Goal: Task Accomplishment & Management: Manage account settings

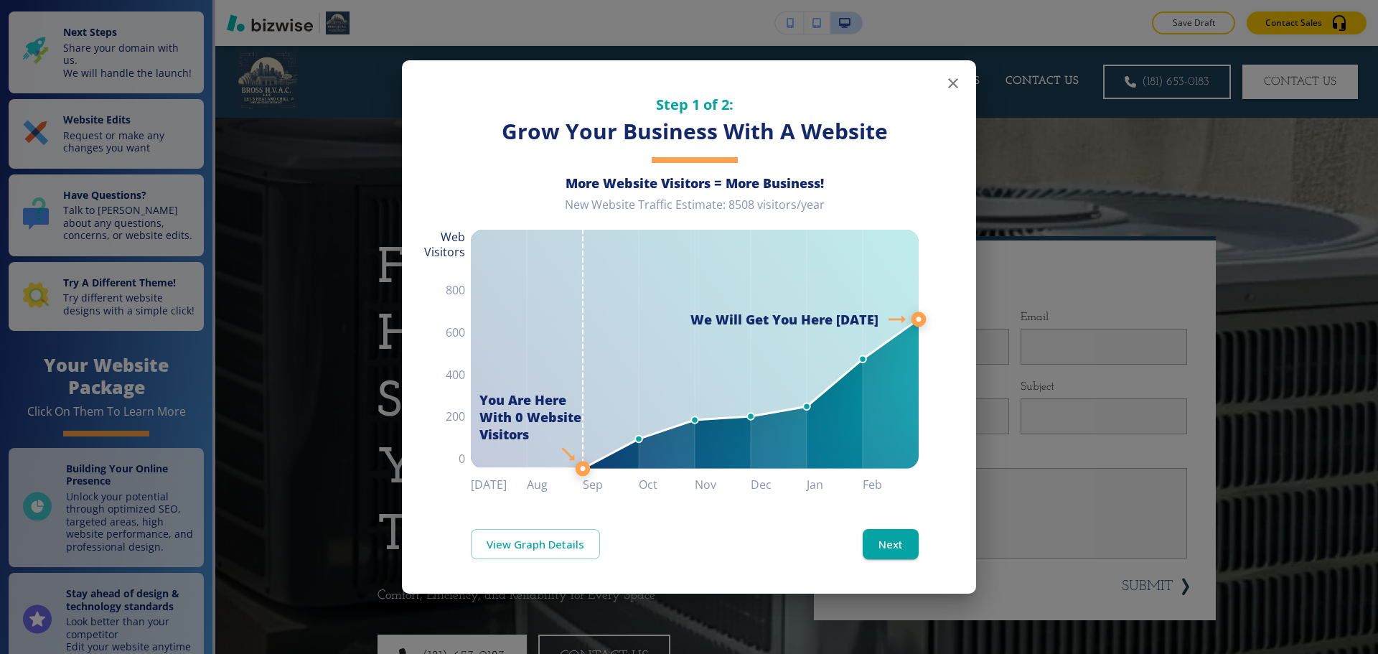
click at [948, 84] on icon "button" at bounding box center [952, 83] width 17 height 17
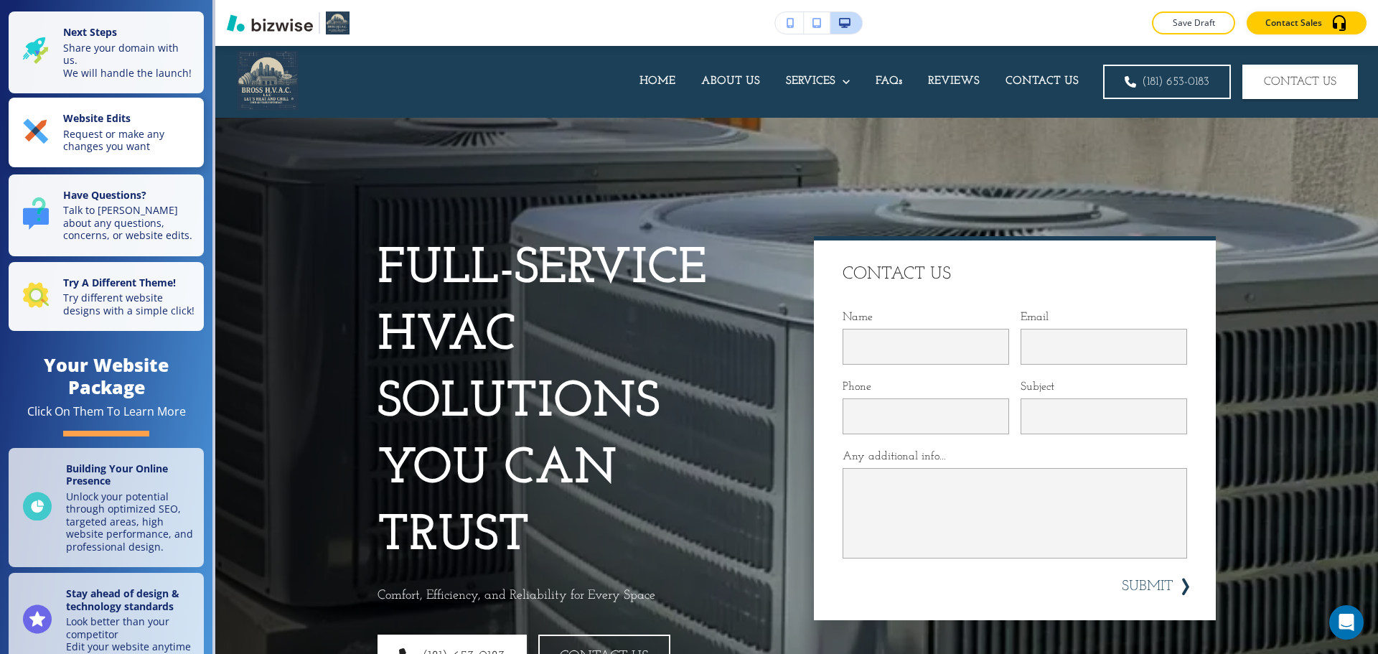
click at [133, 153] on p "Request or make any changes you want" at bounding box center [129, 140] width 132 height 25
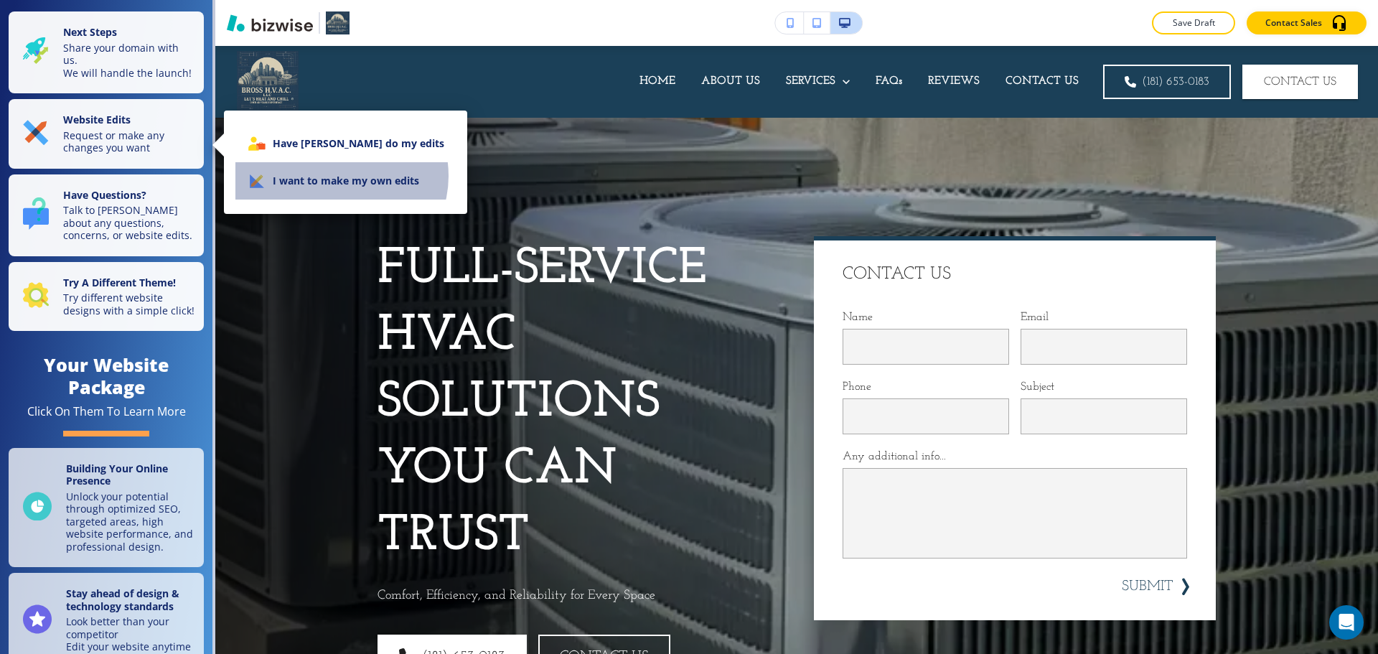
click at [339, 176] on li "I want to make my own edits" at bounding box center [345, 180] width 220 height 37
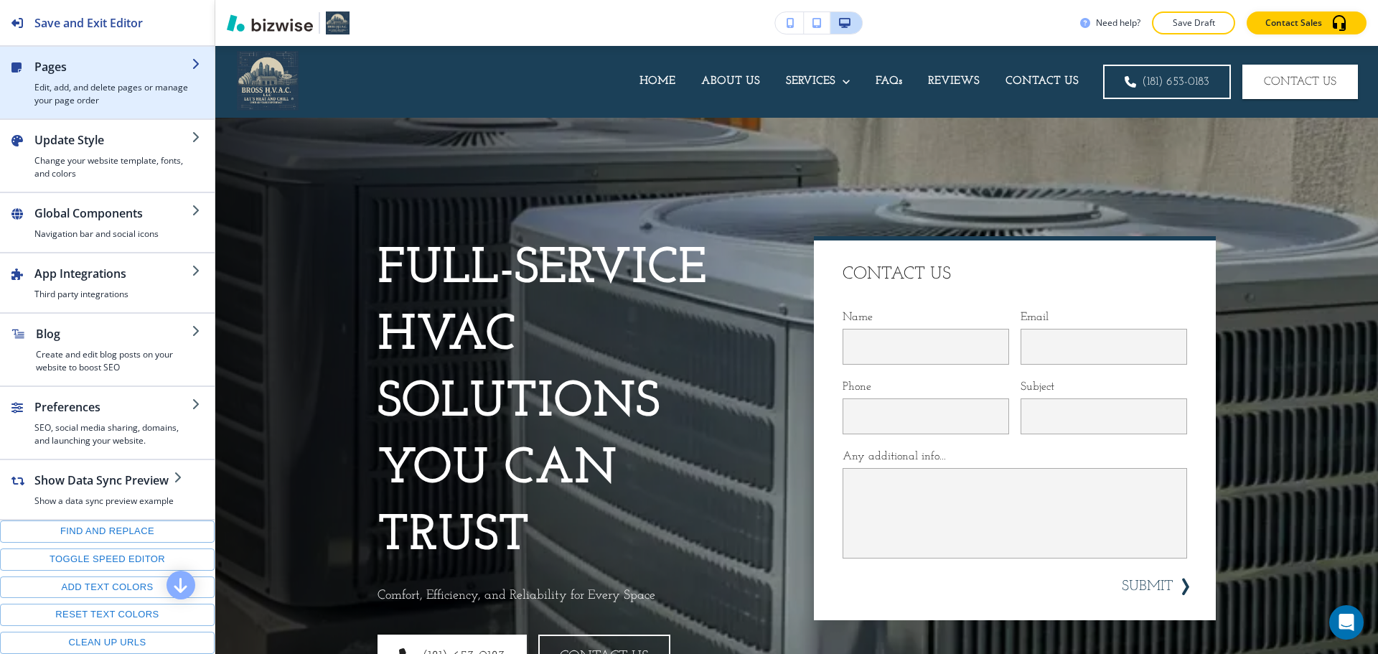
click at [108, 85] on h4 "Edit, add, and delete pages or manage your page order" at bounding box center [112, 94] width 157 height 26
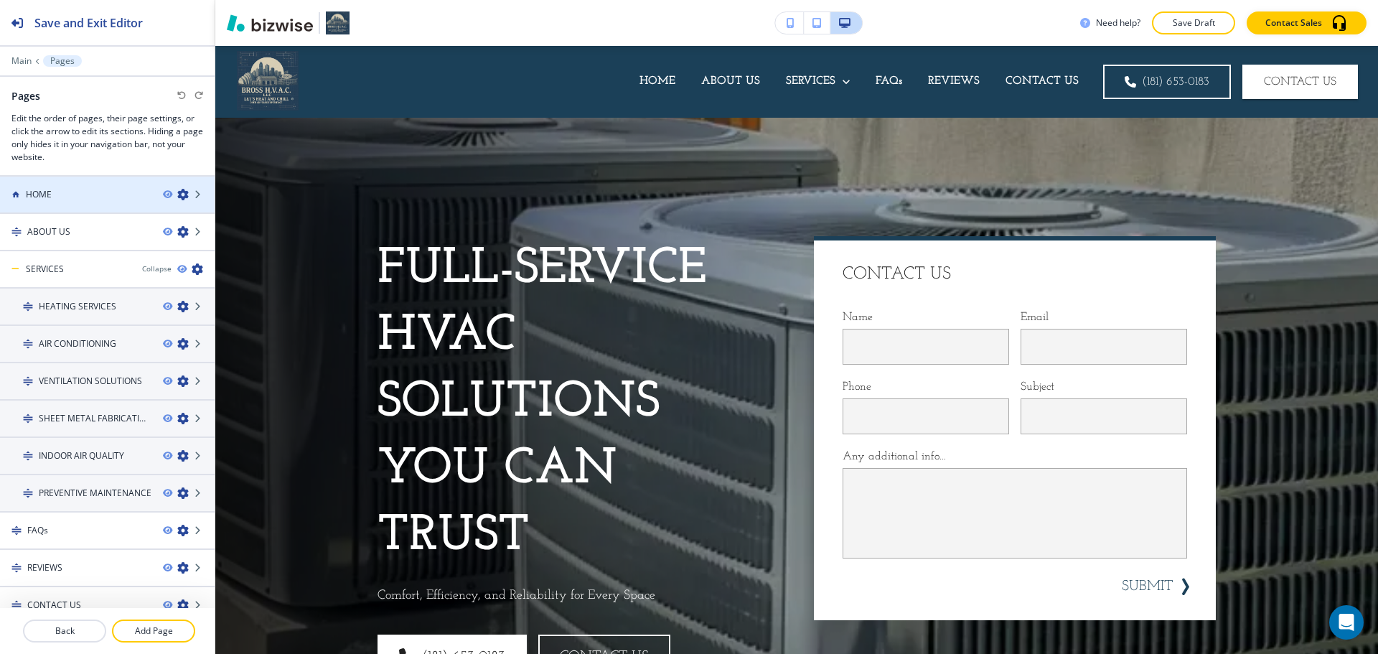
click at [97, 201] on div at bounding box center [107, 206] width 215 height 11
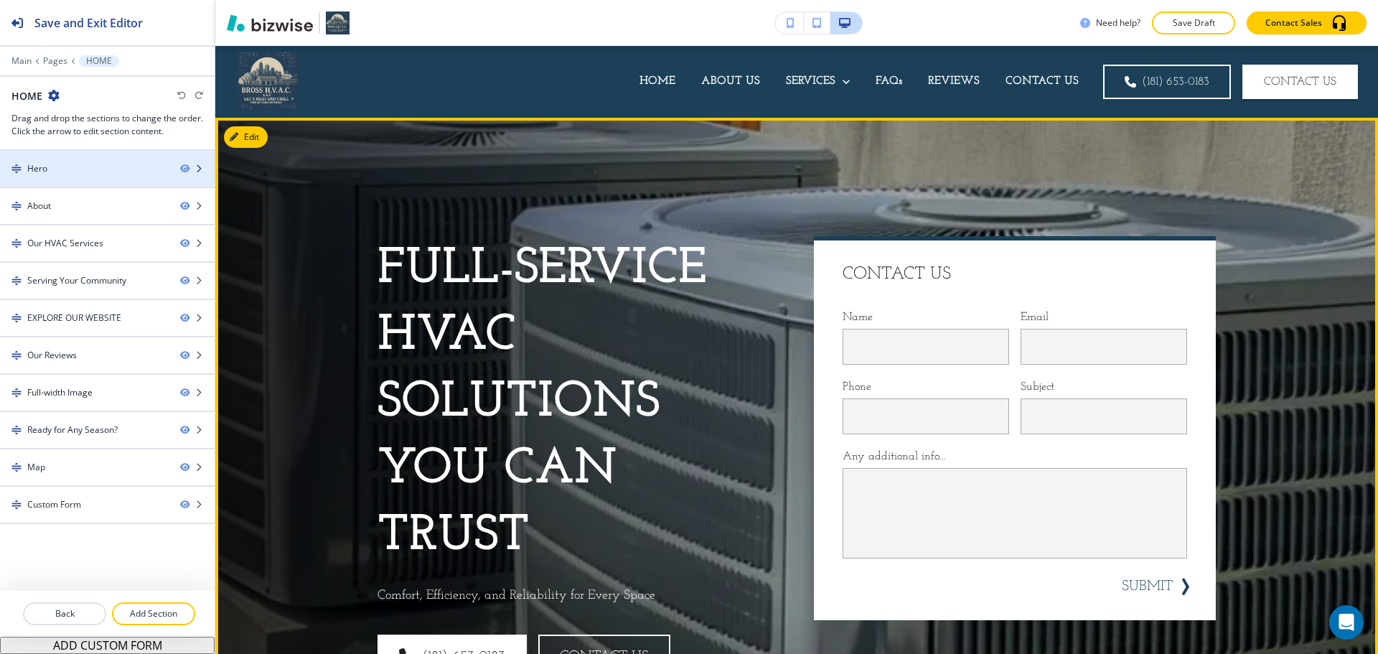
click at [88, 171] on div "Hero" at bounding box center [84, 168] width 169 height 13
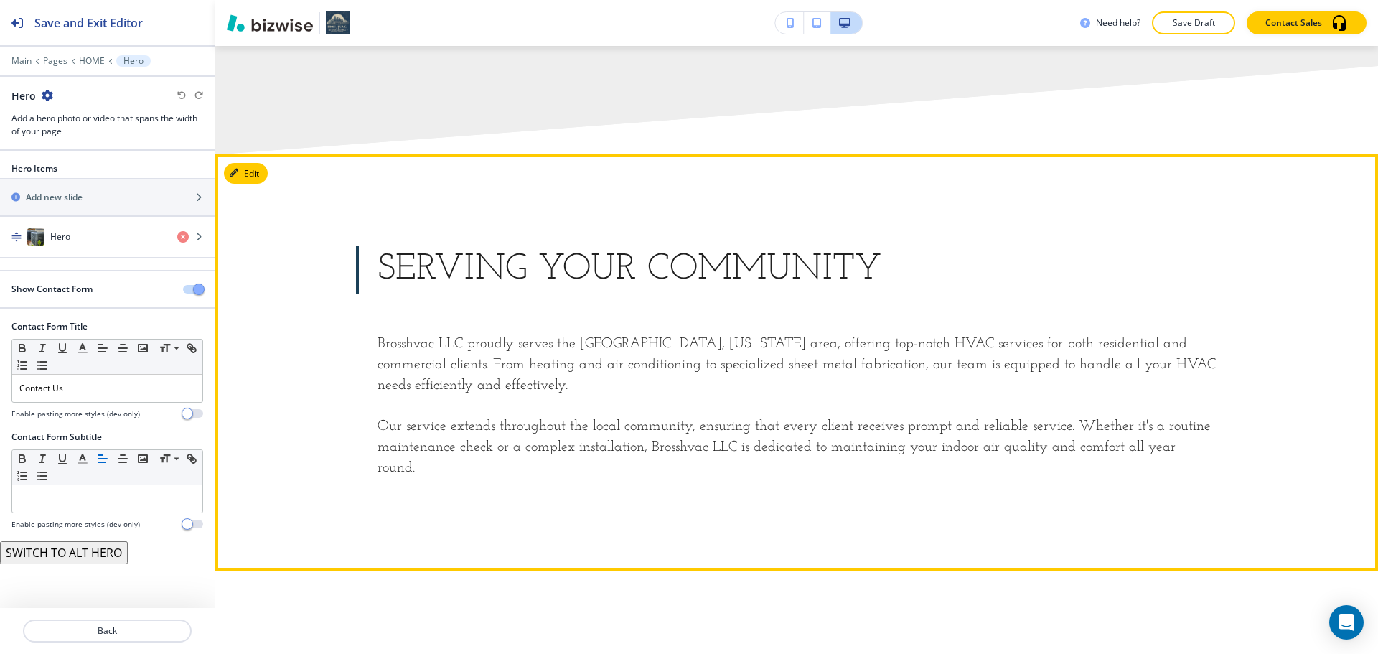
scroll to position [3444, 0]
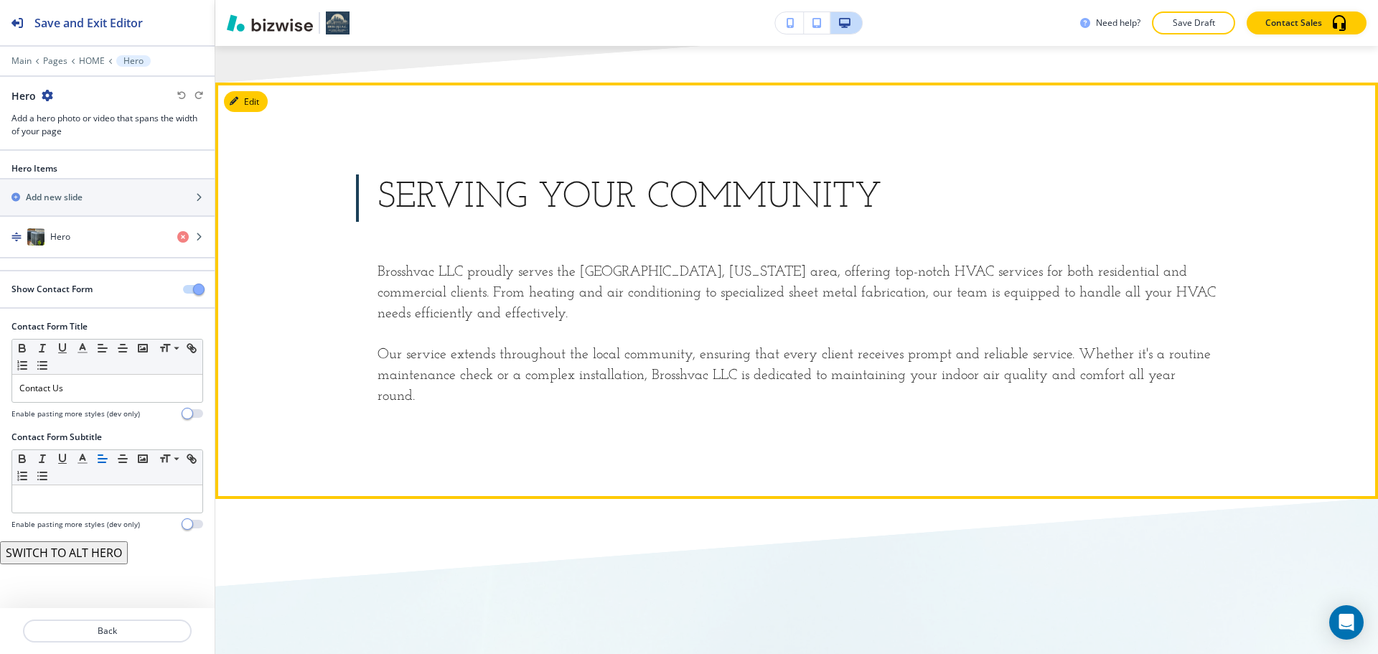
click at [618, 204] on div "Serving Your Community Brosshvac LLC proudly serves the Peculiar, Missouri area…" at bounding box center [796, 290] width 918 height 232
click at [255, 91] on button "Edit This Section" at bounding box center [272, 102] width 97 height 22
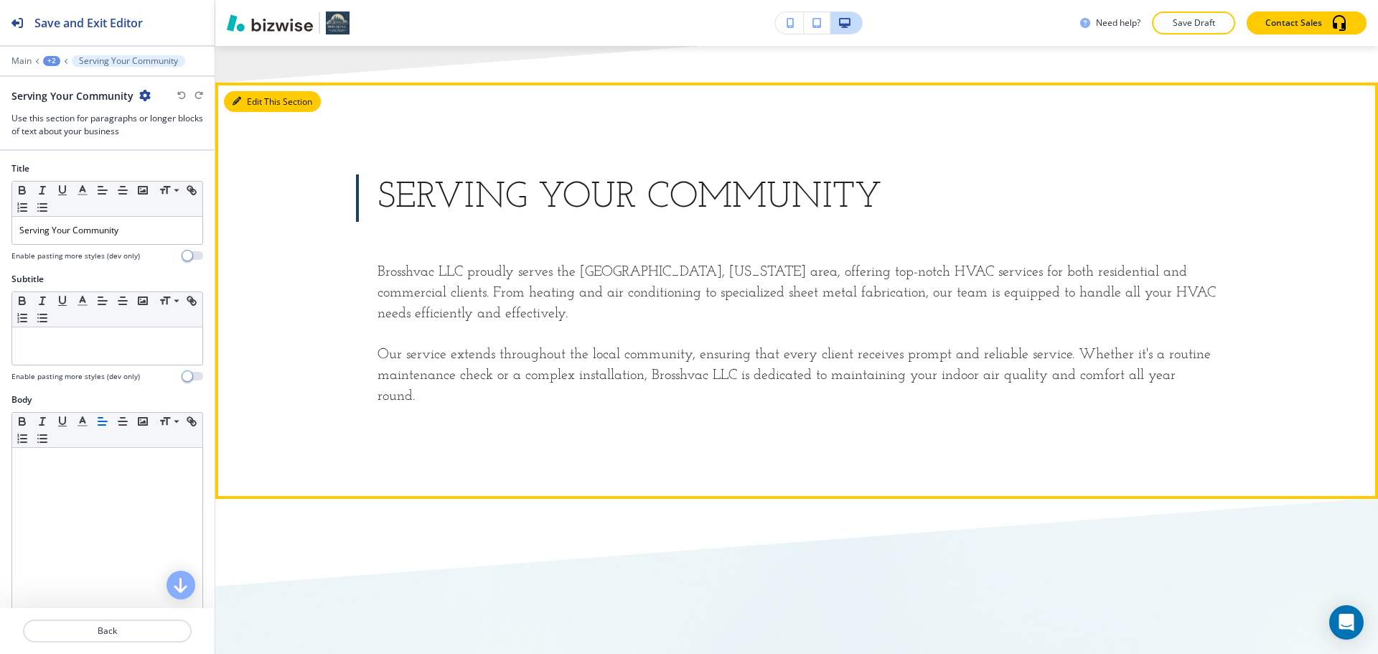
scroll to position [3462, 0]
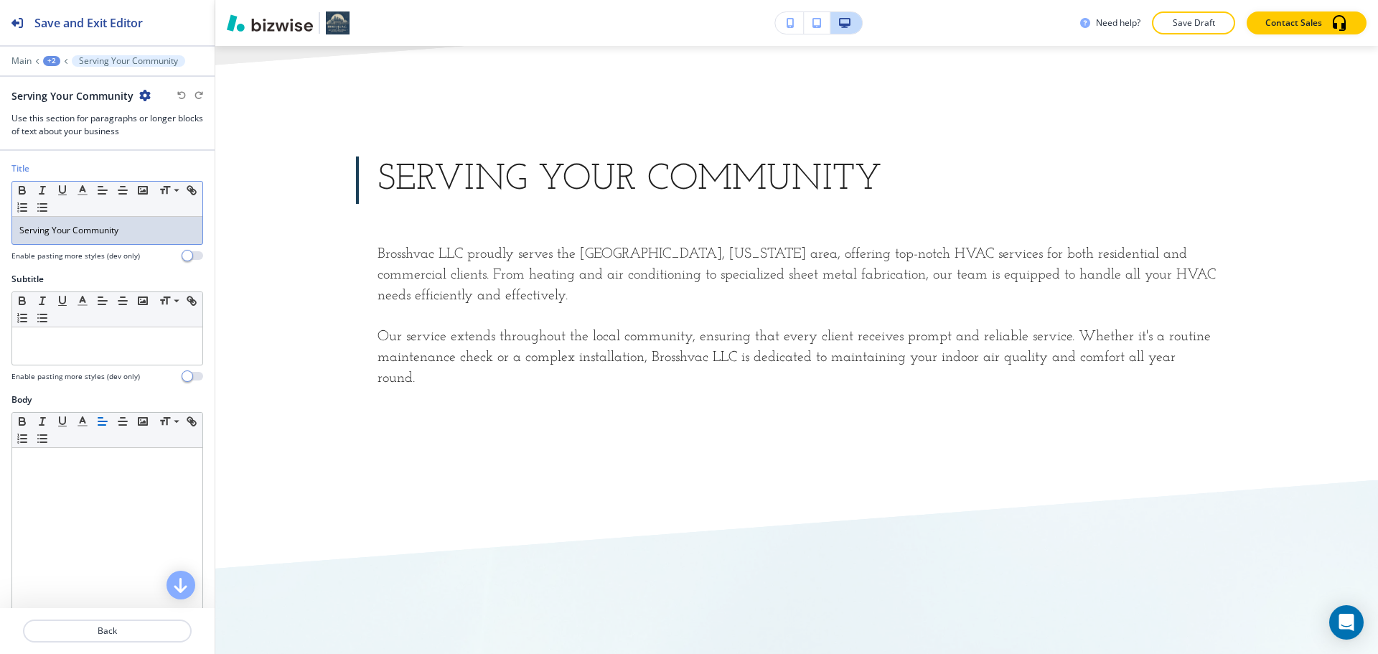
click at [110, 232] on p "Serving Your Community" at bounding box center [107, 230] width 176 height 13
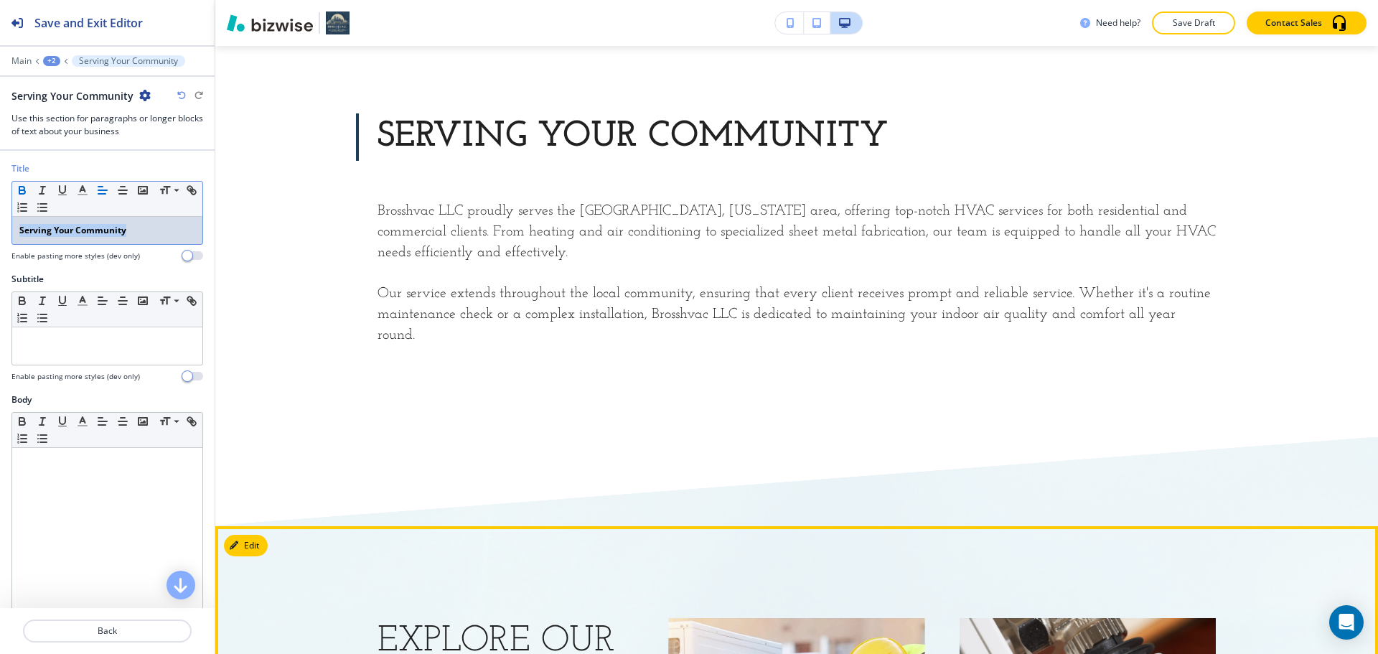
scroll to position [3605, 0]
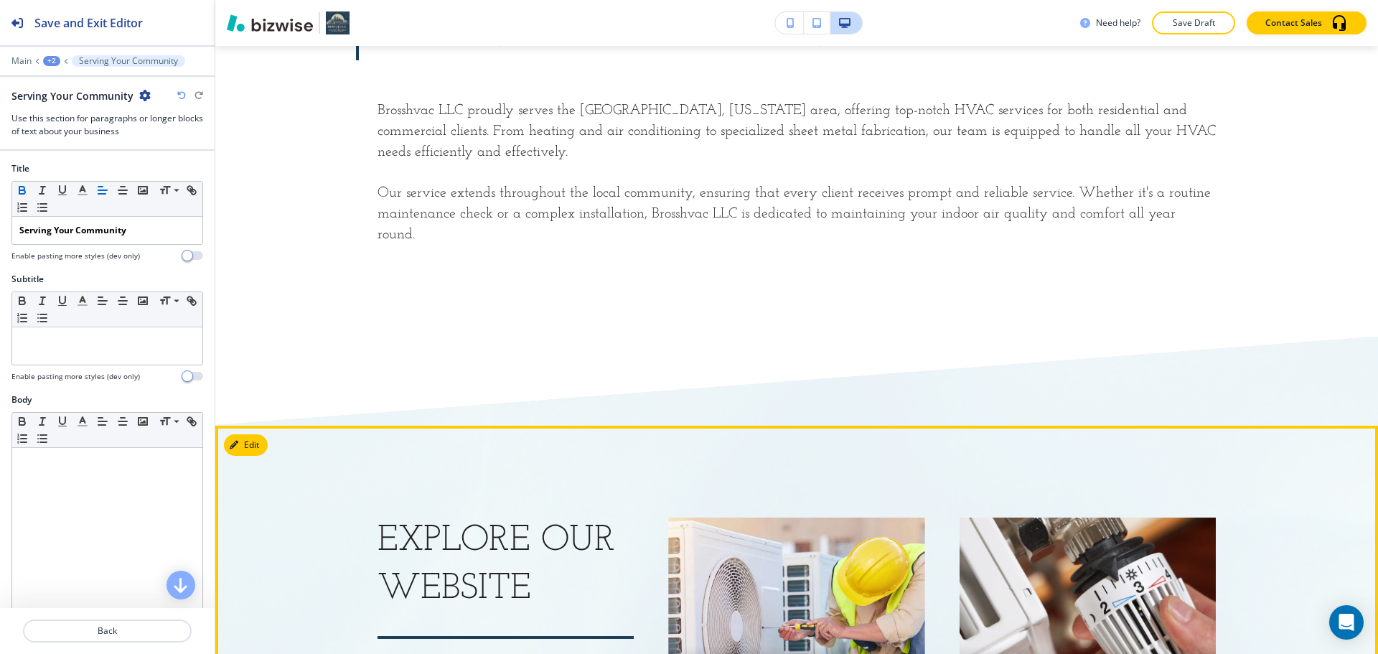
click at [512, 517] on p "EXPLORE OUR WEBSITE" at bounding box center [505, 564] width 256 height 95
click at [237, 441] on icon "button" at bounding box center [234, 445] width 9 height 9
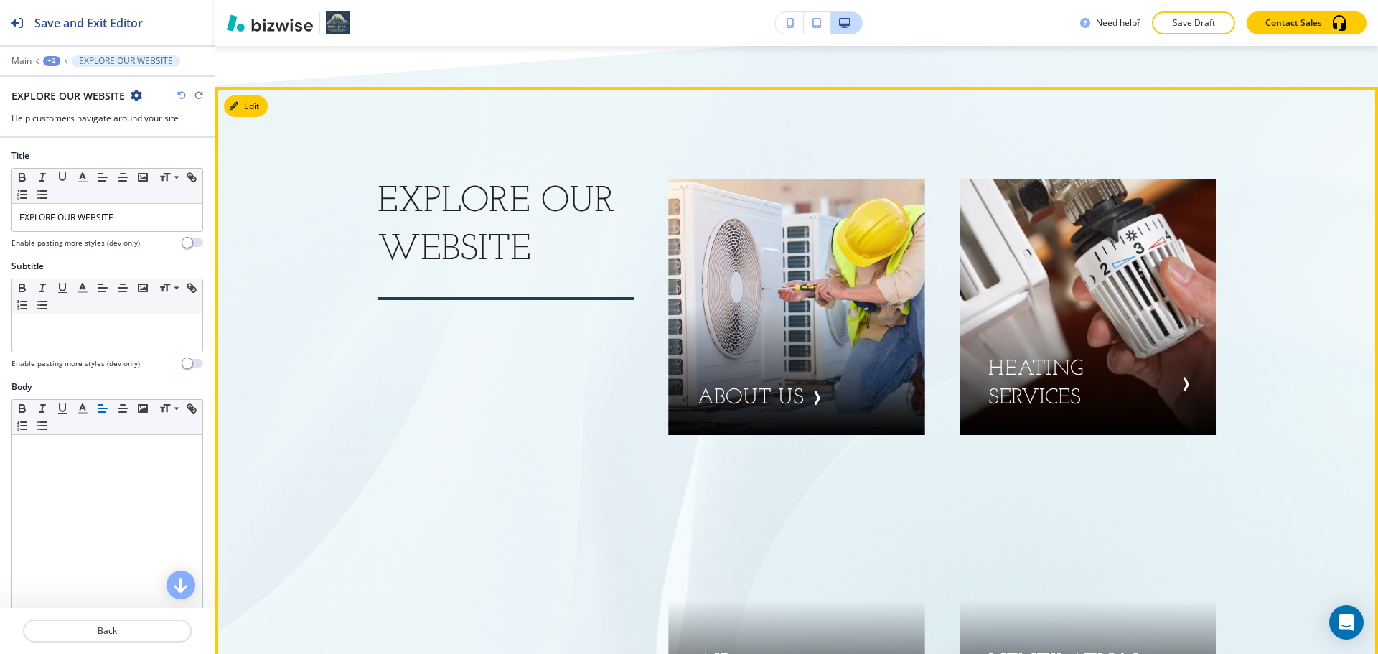
scroll to position [3946, 0]
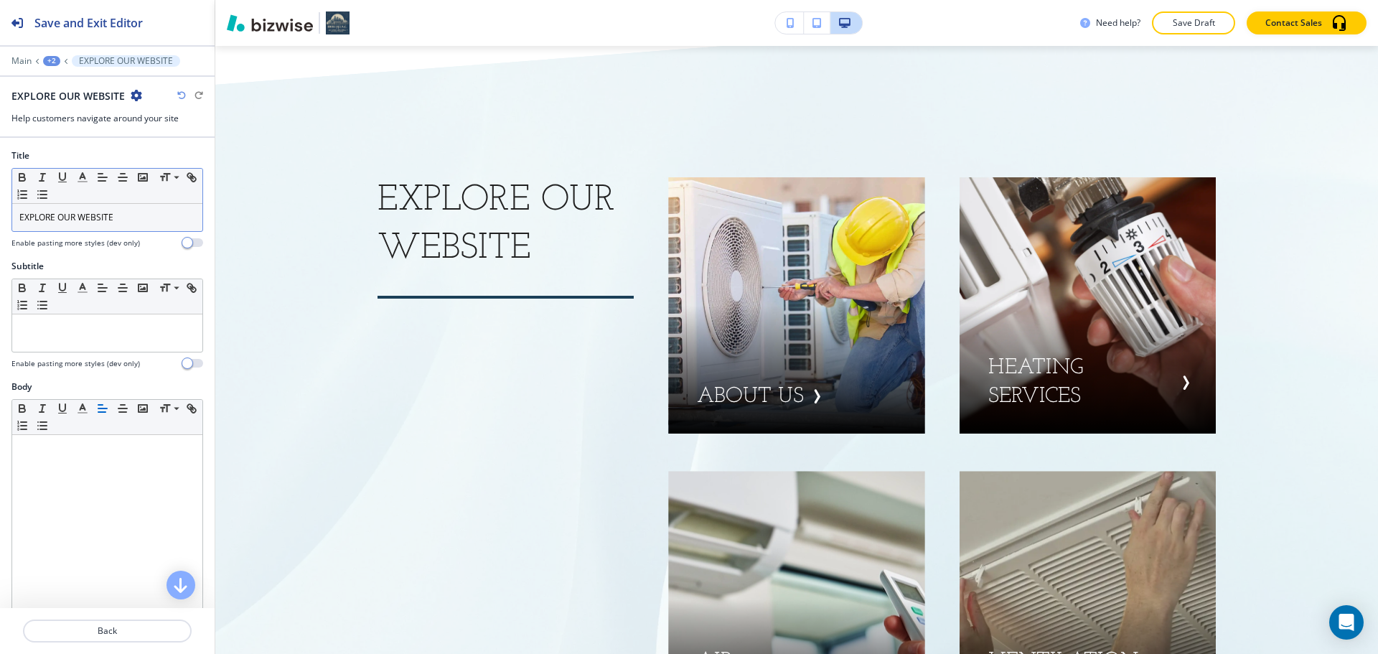
click at [100, 215] on p "EXPLORE OUR WEBSITE" at bounding box center [107, 217] width 176 height 13
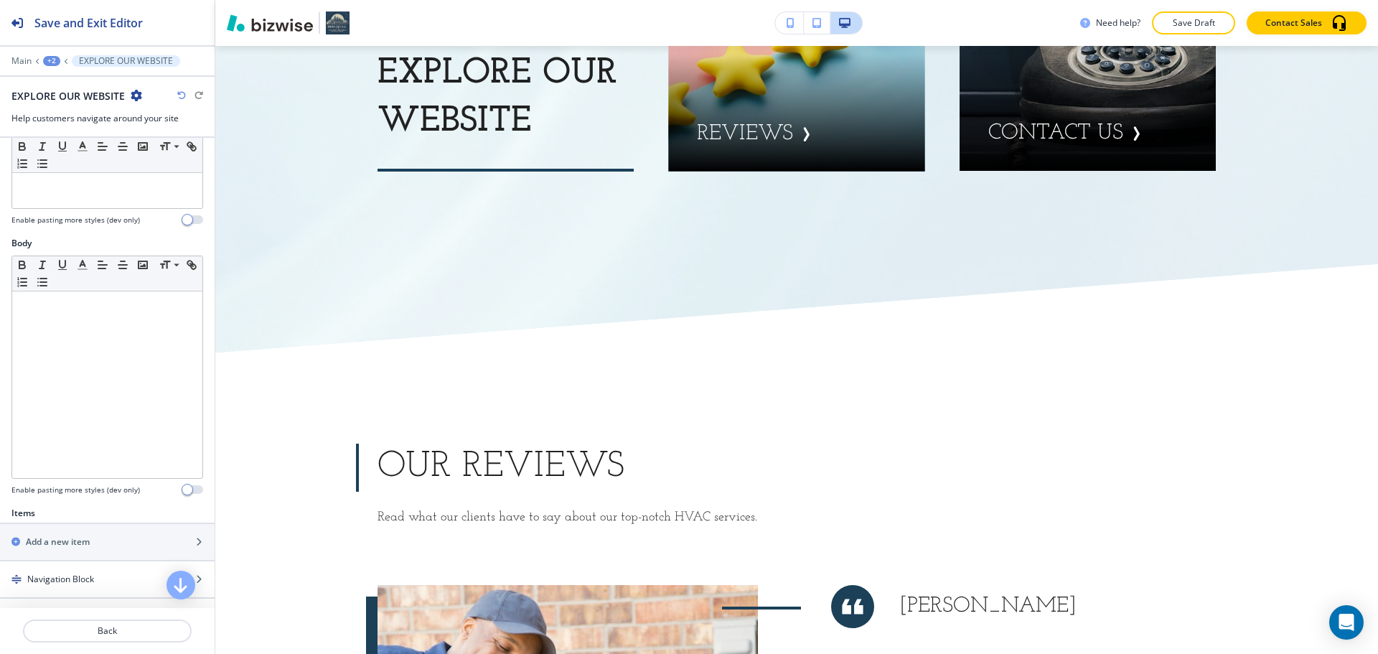
scroll to position [5524, 0]
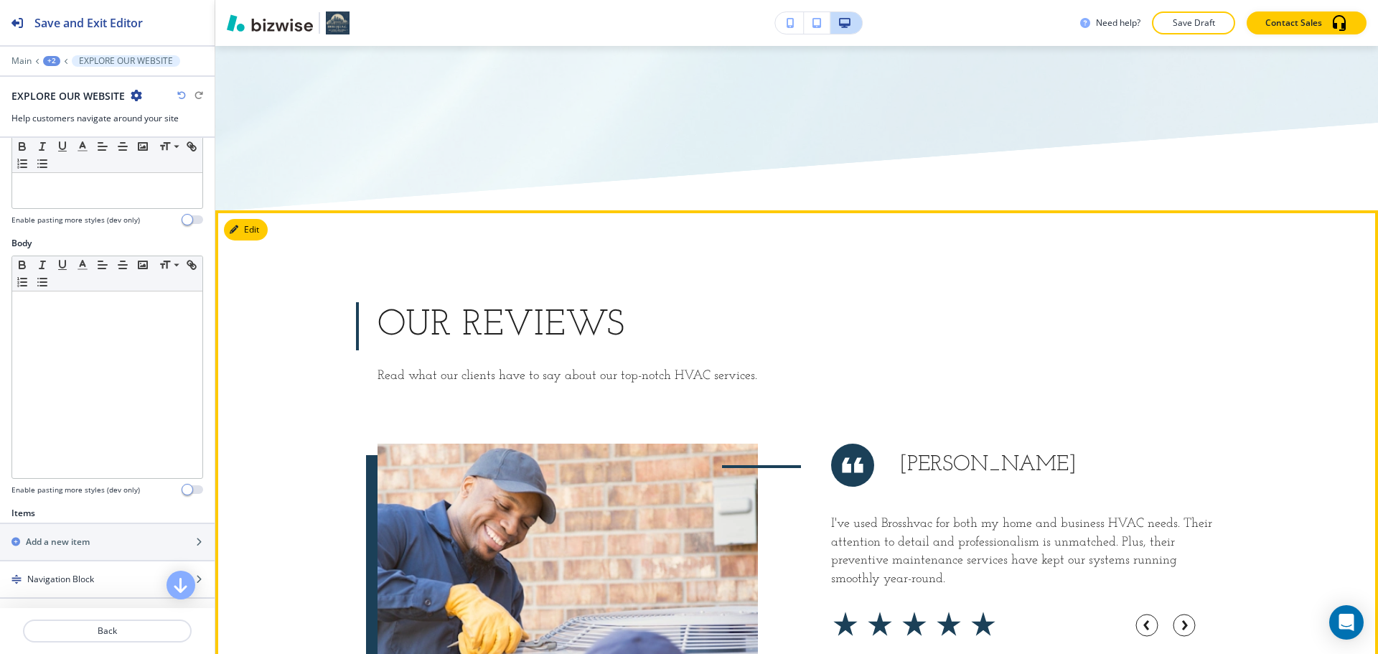
click at [570, 302] on h3 "Our Reviews" at bounding box center [796, 326] width 838 height 48
click at [243, 219] on button "Edit This Section" at bounding box center [272, 230] width 97 height 22
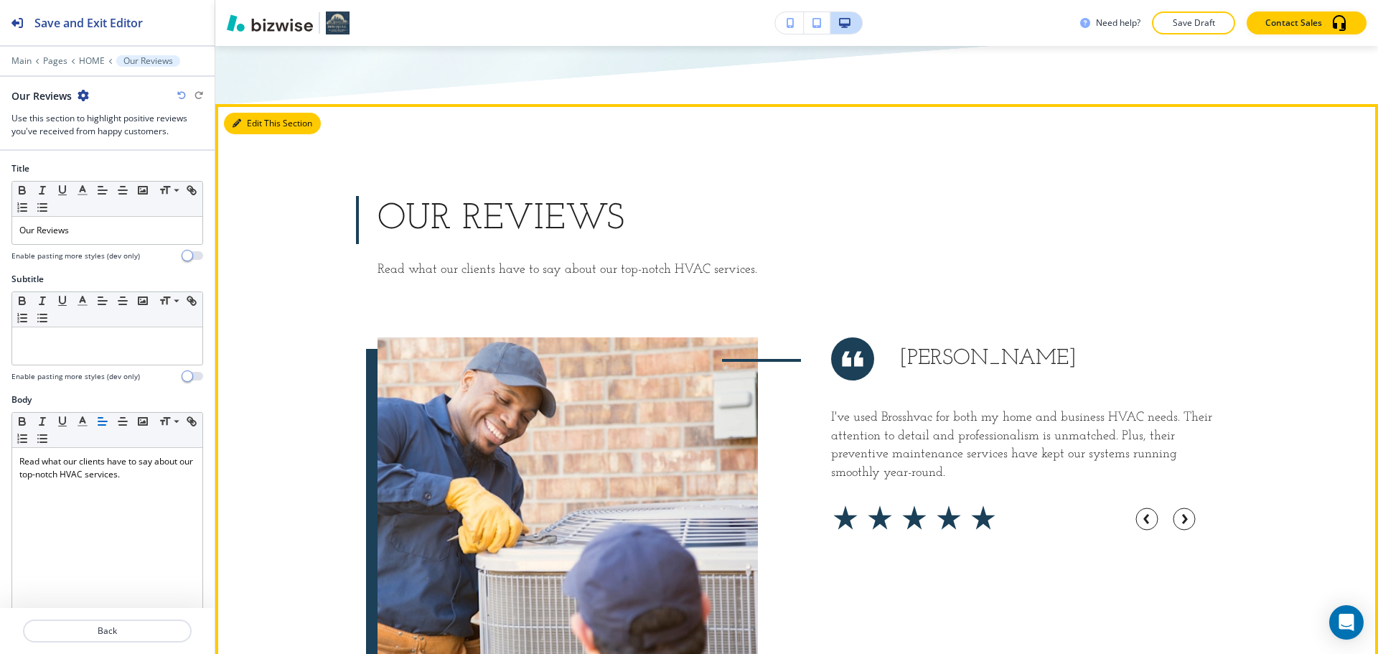
scroll to position [5649, 0]
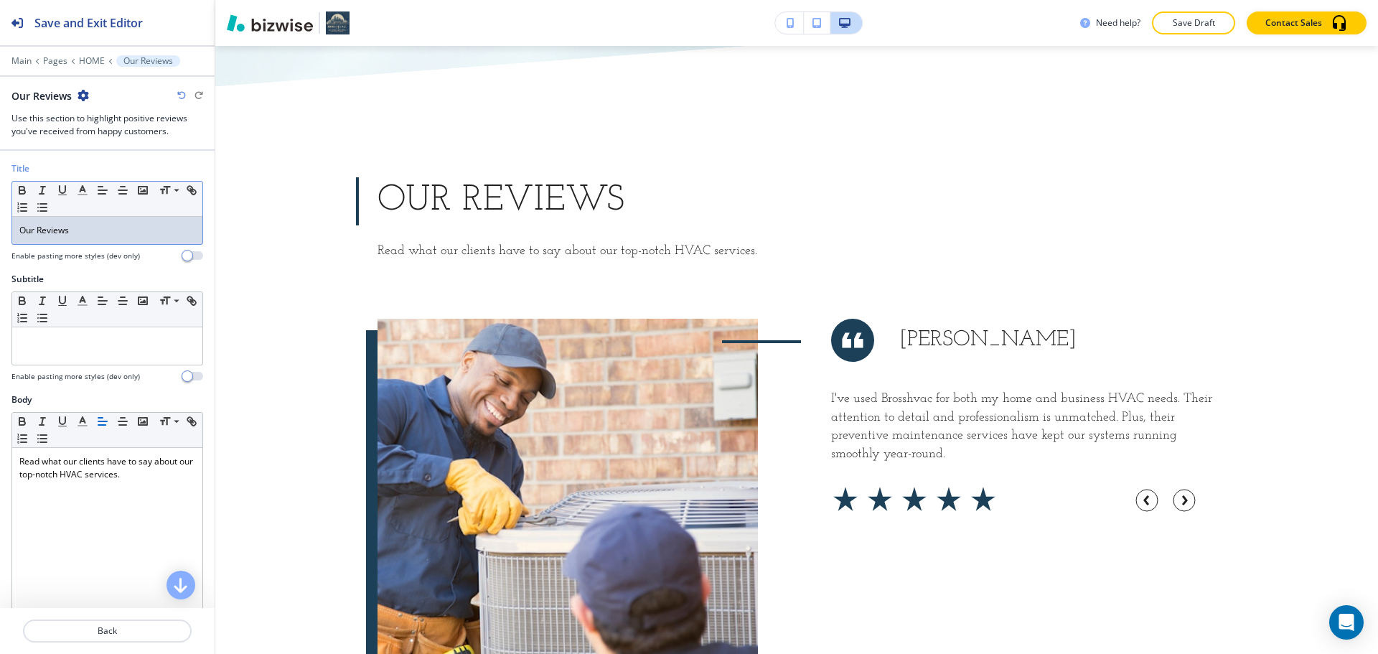
click at [99, 236] on div "Our Reviews" at bounding box center [107, 230] width 190 height 27
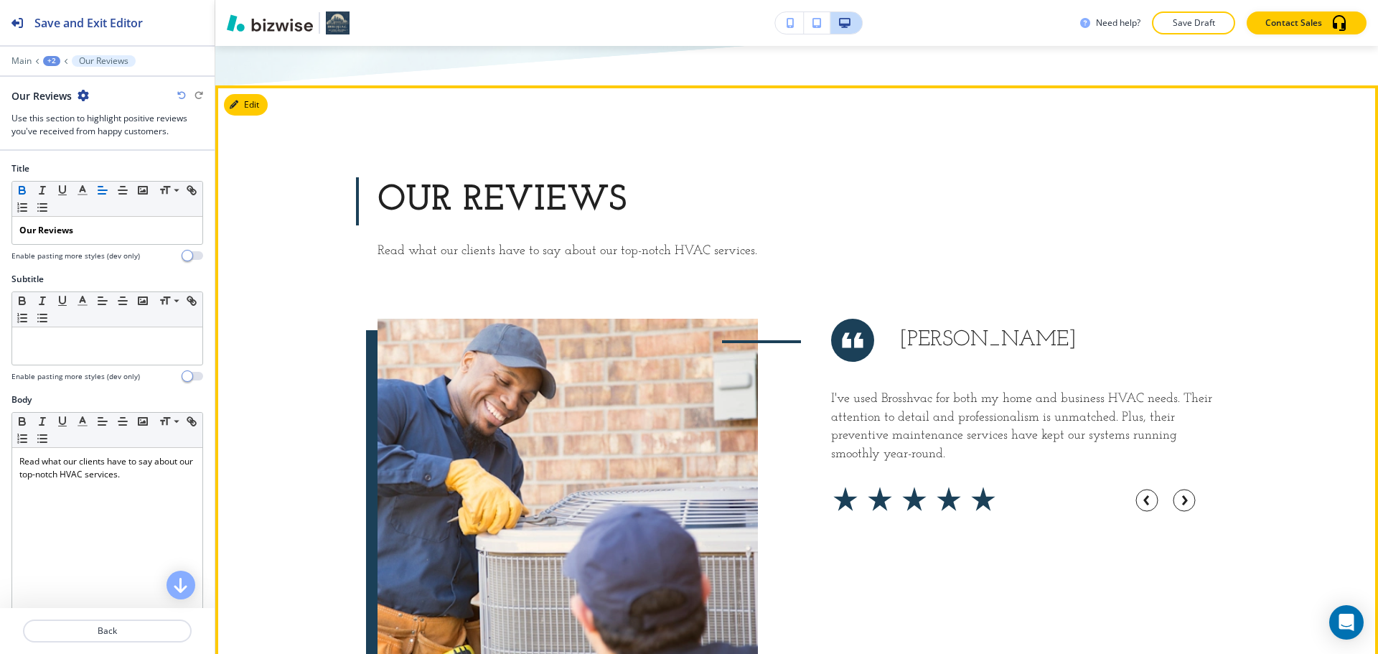
click at [737, 199] on div "Our Reviews Read what our clients have to say about our top-notch HVAC services." at bounding box center [796, 218] width 838 height 83
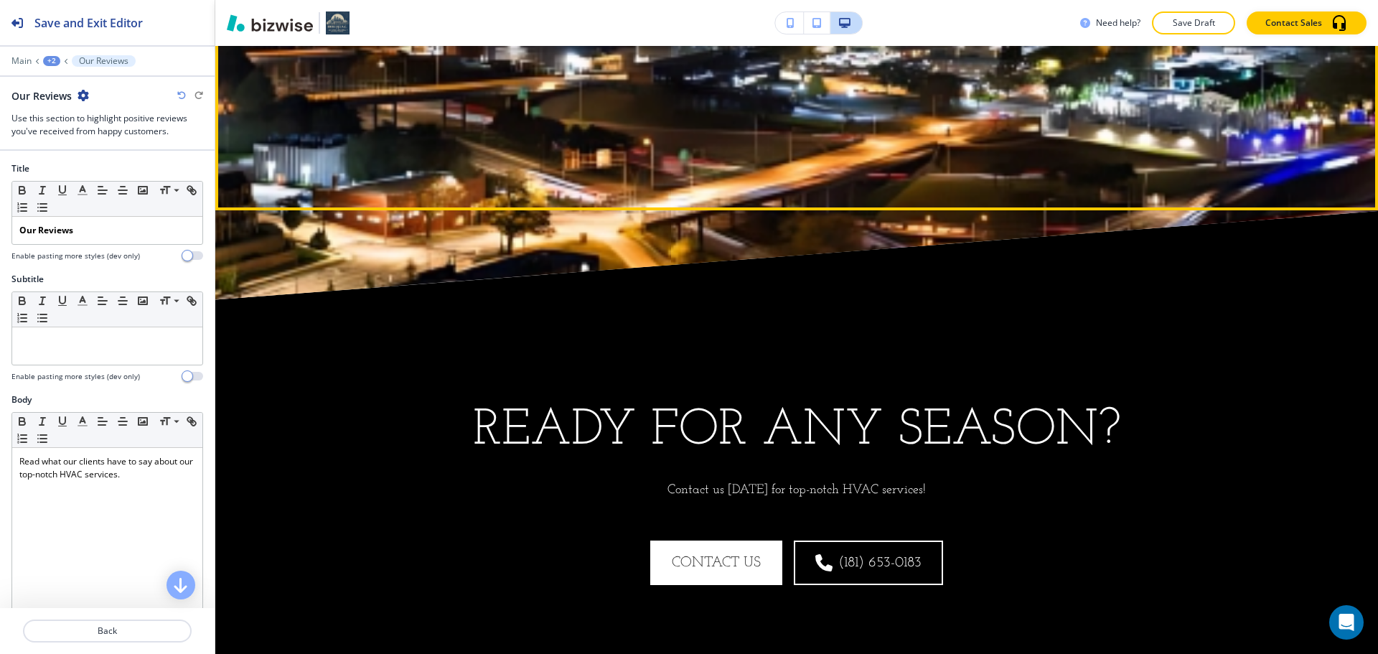
scroll to position [6797, 0]
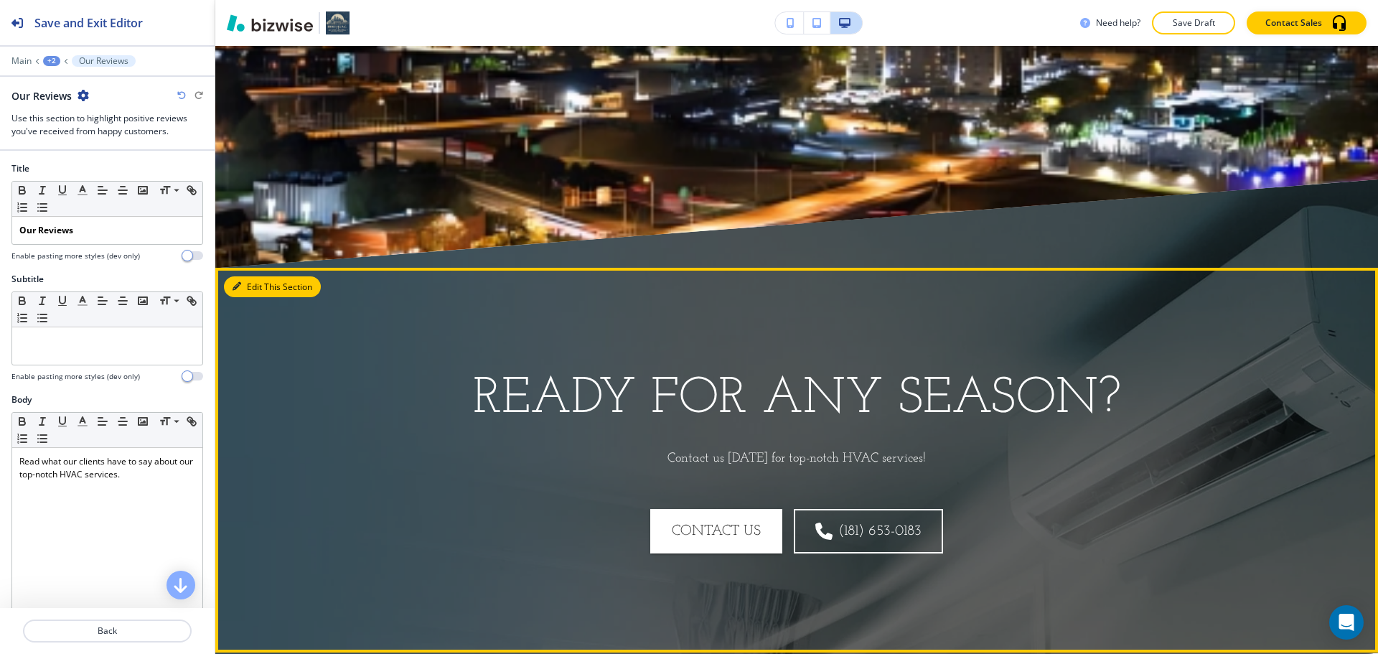
click at [257, 276] on button "Edit This Section" at bounding box center [272, 287] width 97 height 22
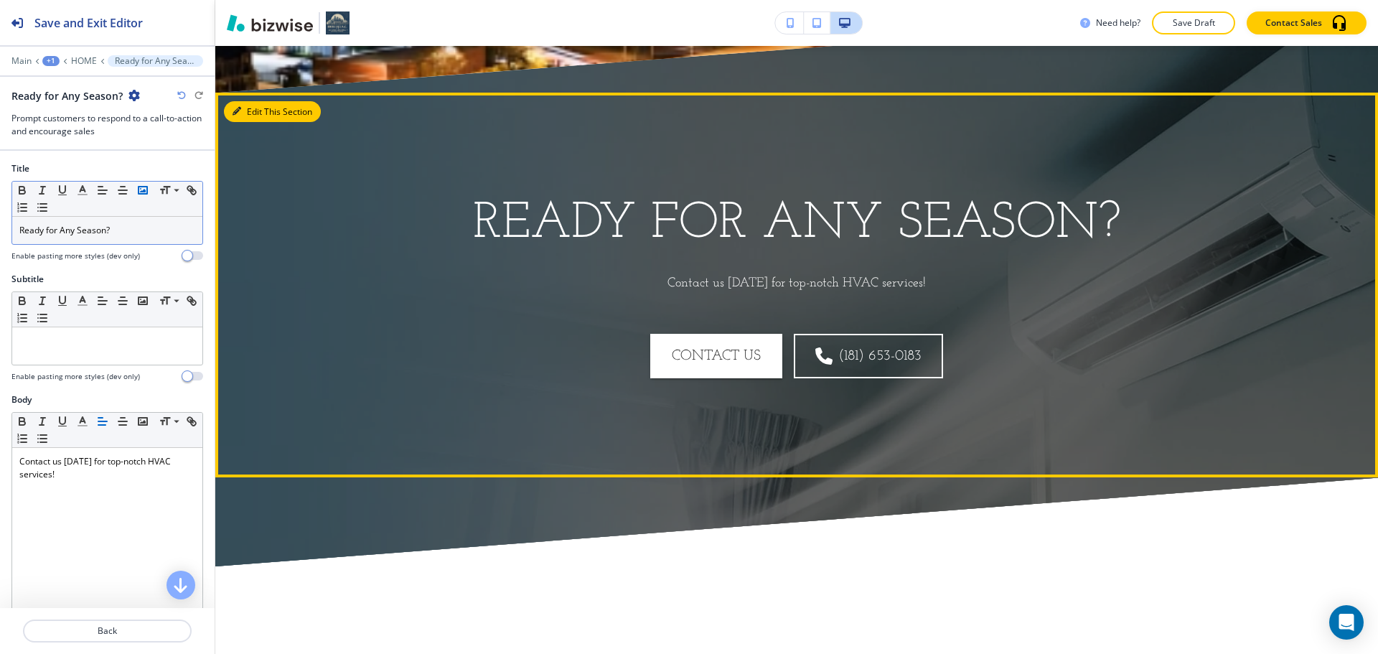
scroll to position [6979, 0]
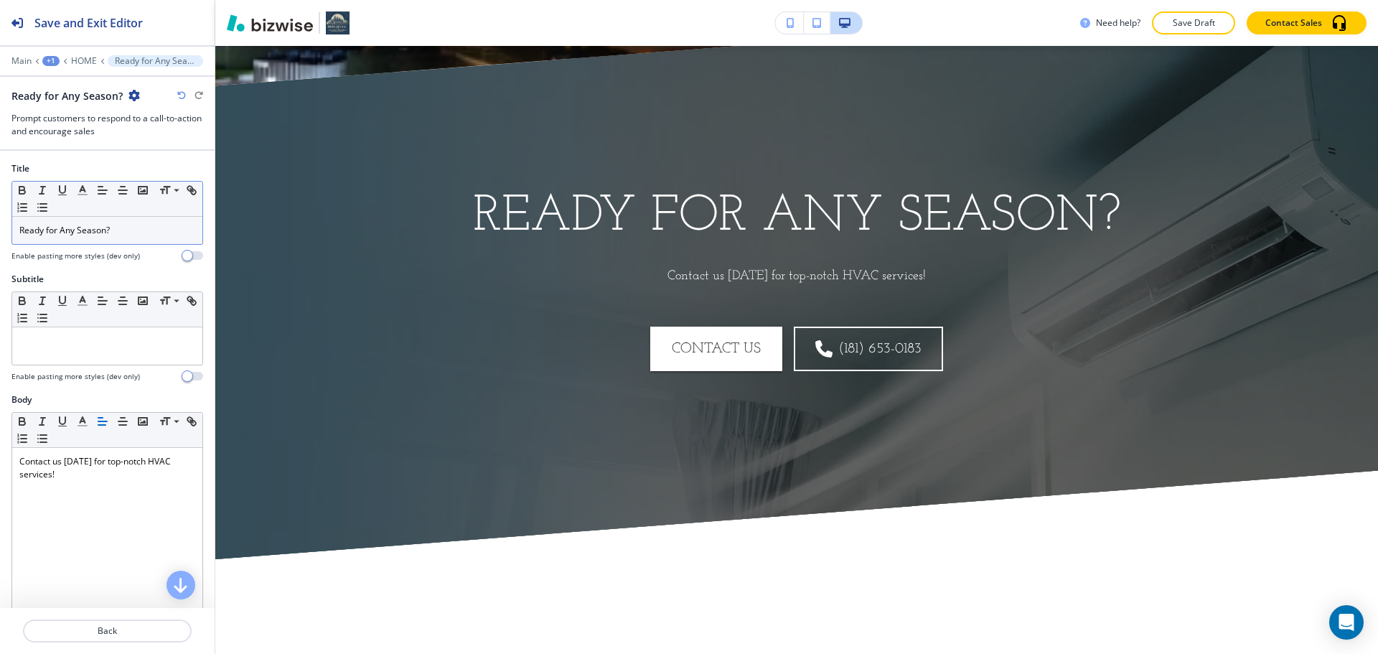
click at [121, 233] on p "Ready for Any Season?" at bounding box center [107, 230] width 176 height 13
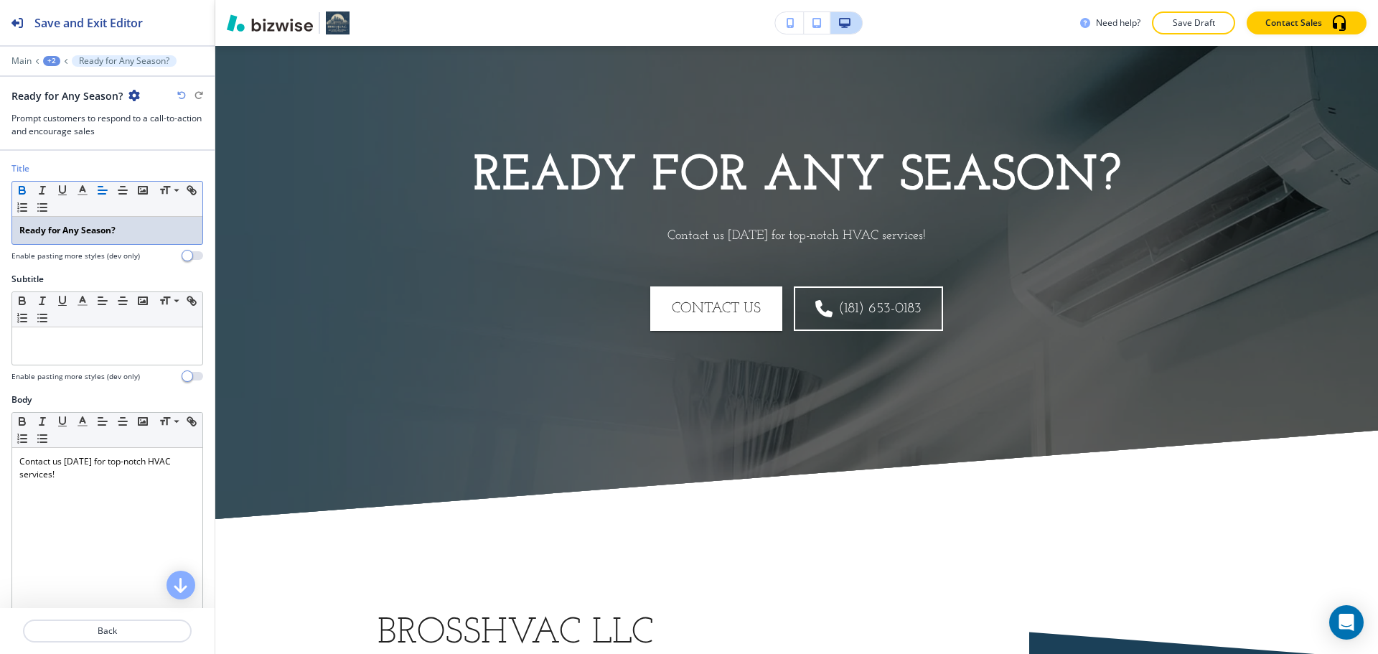
scroll to position [7123, 0]
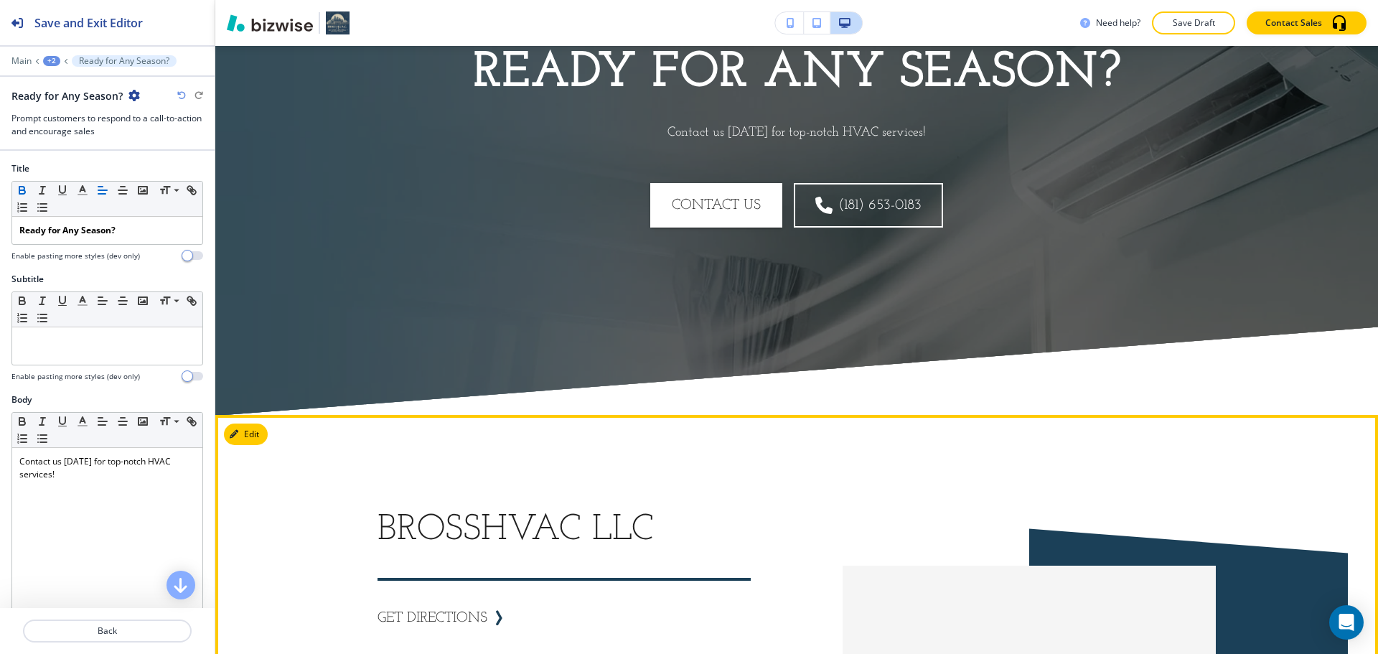
click at [251, 423] on button "Edit This Section" at bounding box center [272, 434] width 97 height 22
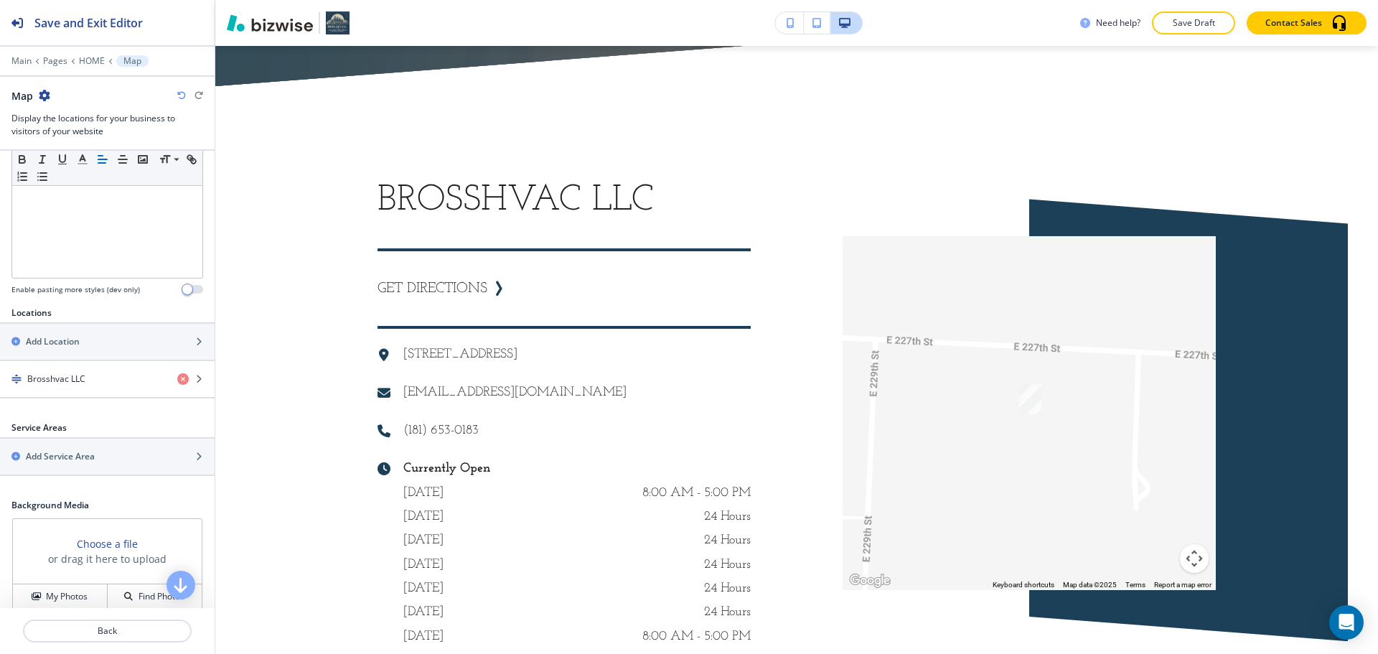
scroll to position [359, 0]
click at [47, 381] on h4 "Brosshvac LLC" at bounding box center [56, 376] width 58 height 13
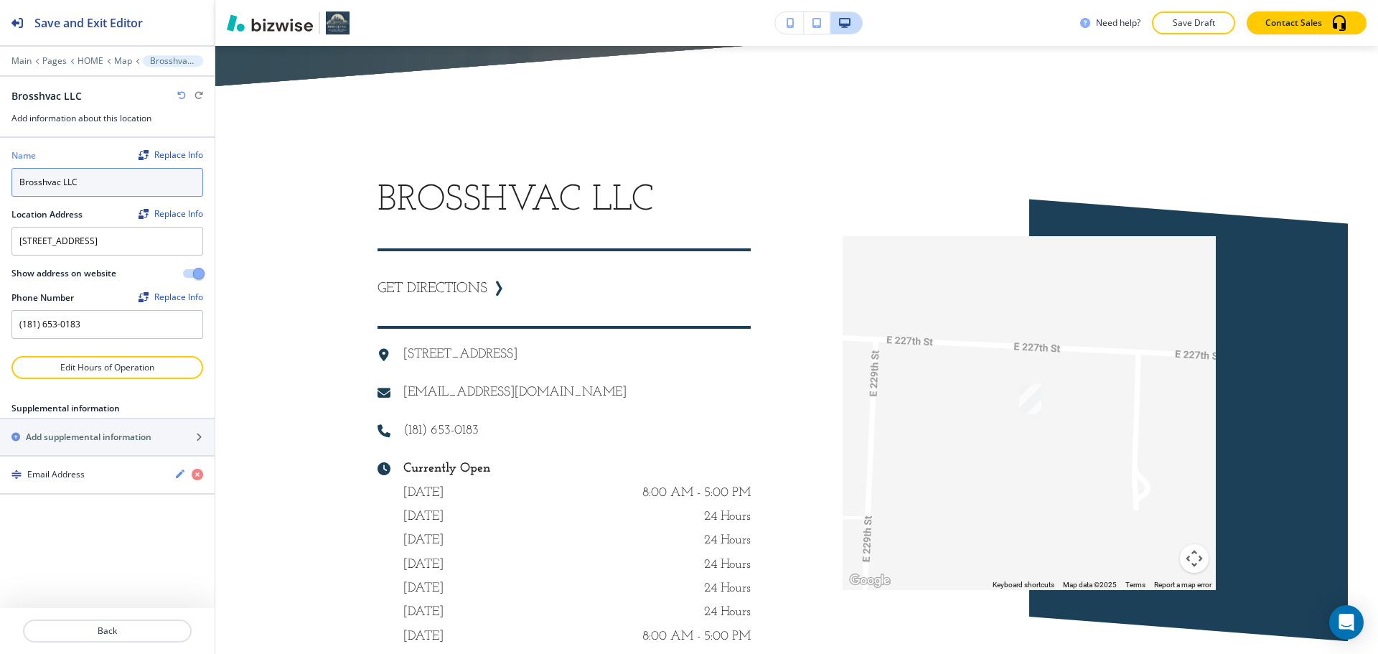
click at [138, 181] on input "Brosshvac LLC" at bounding box center [107, 182] width 192 height 29
click at [22, 531] on div "Name Replace Info Brosshvac LLC Location Address Replace Info 7805 E 227th St, …" at bounding box center [107, 373] width 215 height 470
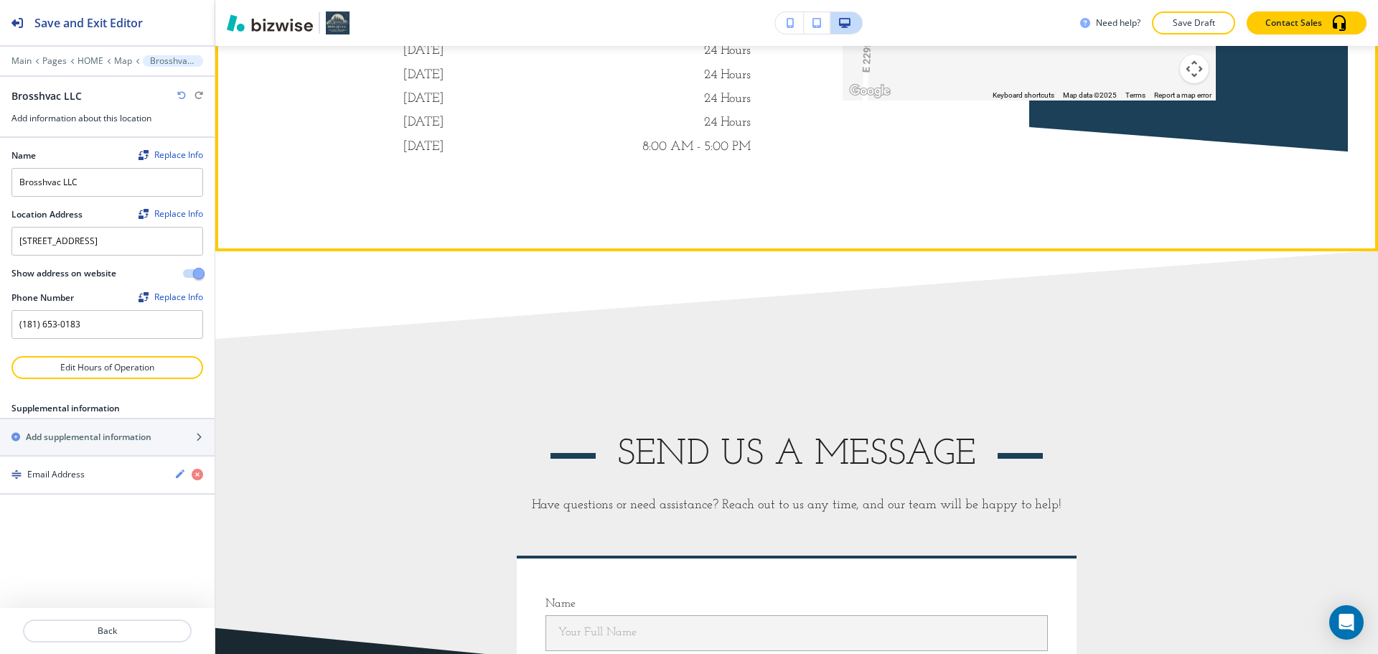
scroll to position [7954, 0]
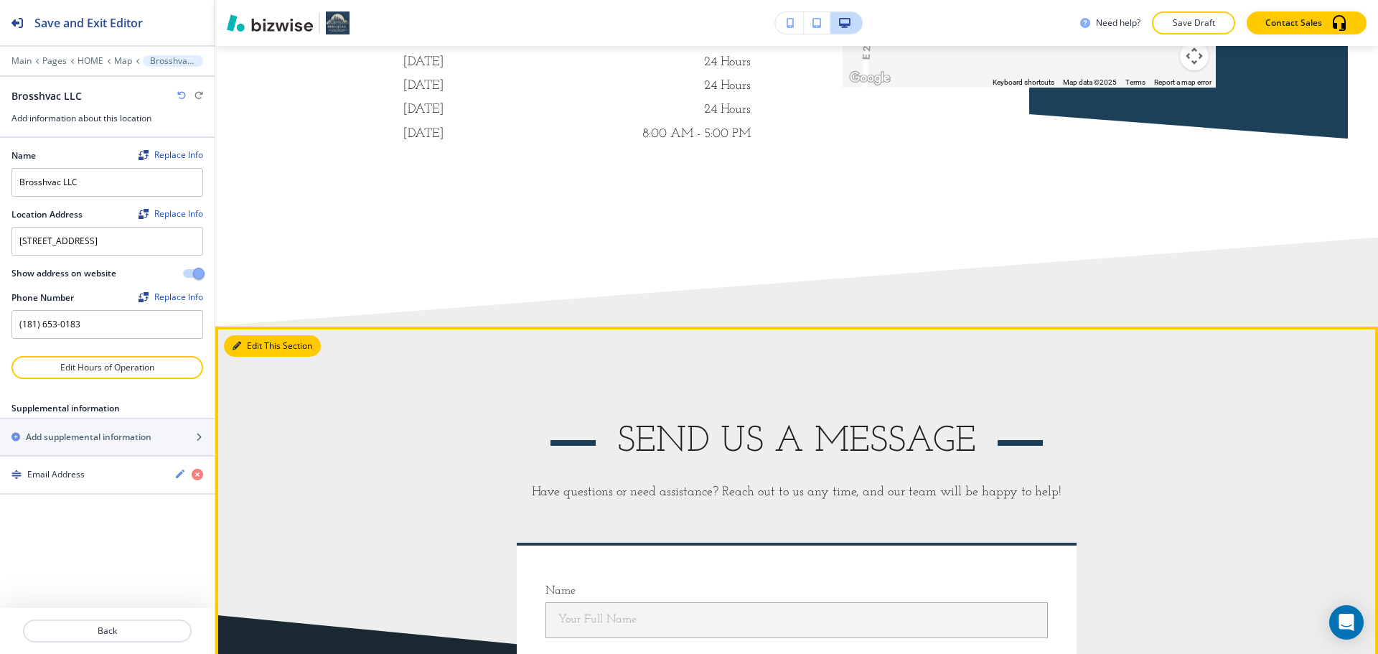
click at [252, 335] on button "Edit This Section" at bounding box center [272, 346] width 97 height 22
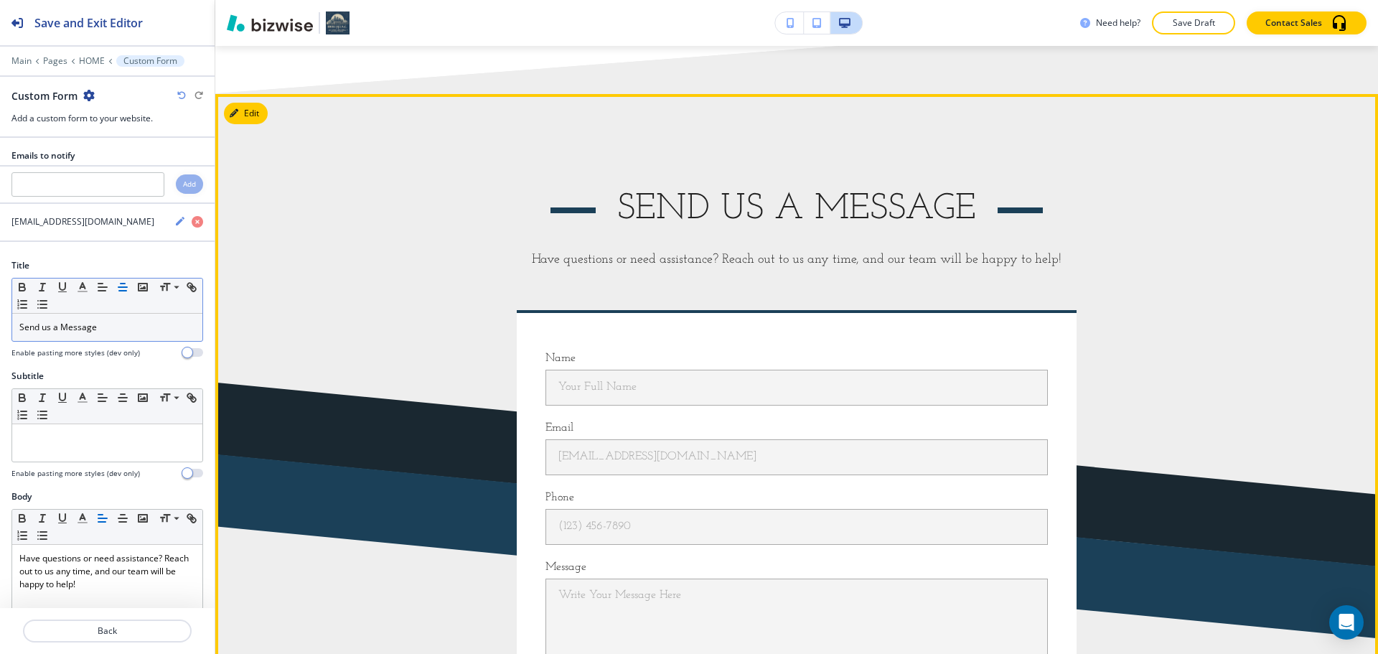
scroll to position [8196, 0]
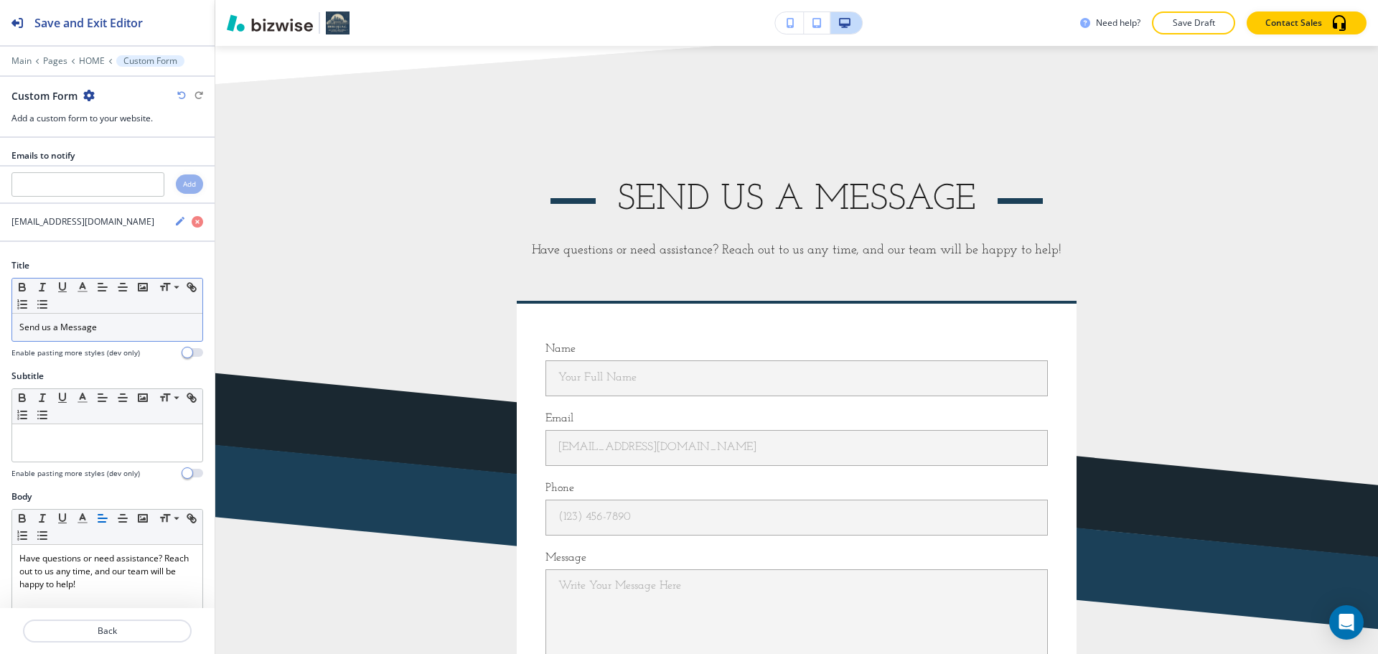
click at [95, 329] on p "Send us a Message" at bounding box center [107, 327] width 176 height 13
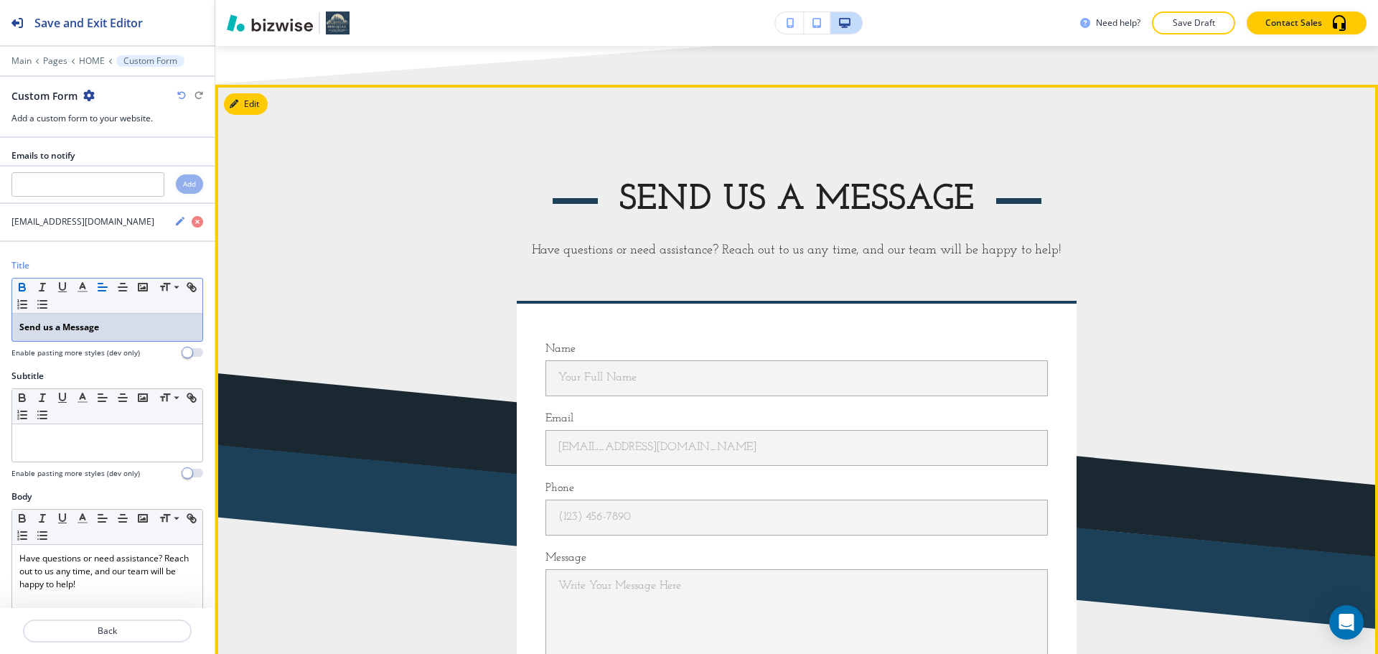
click at [401, 301] on div "Name Your Full Name Your Full Name Email email@example.com email@example.com Ph…" at bounding box center [796, 527] width 838 height 452
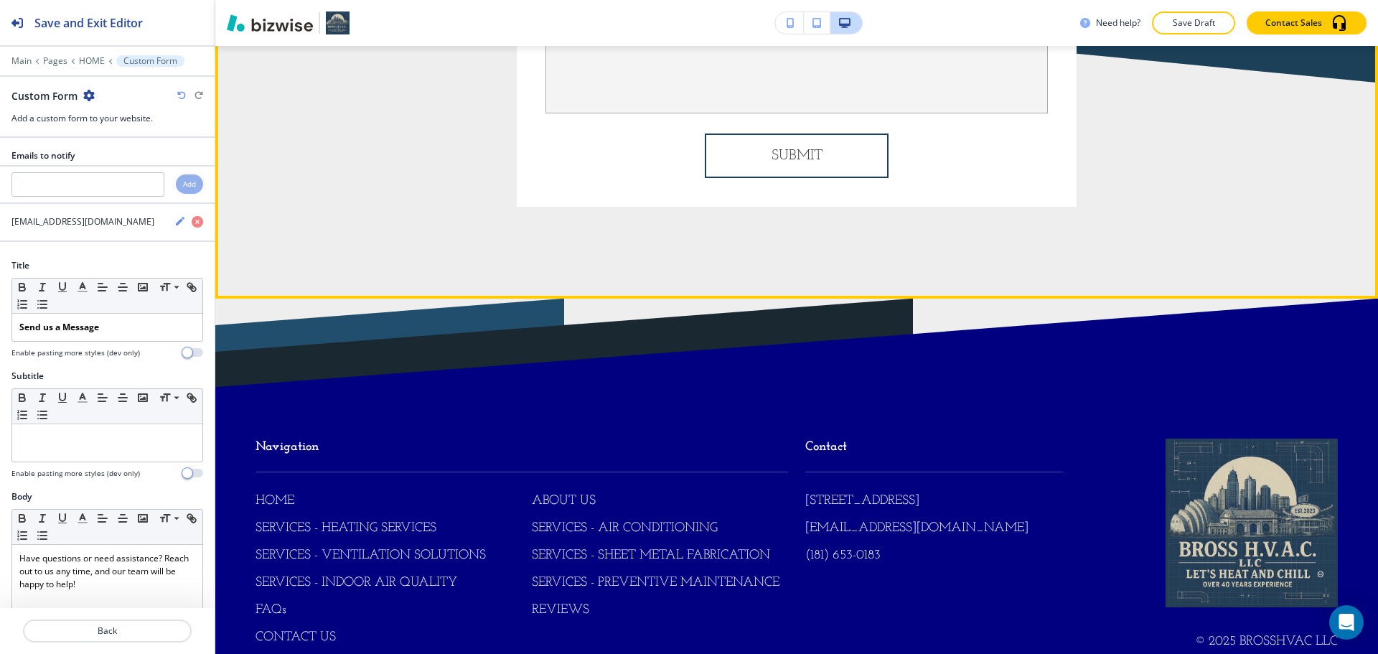
scroll to position [8753, 0]
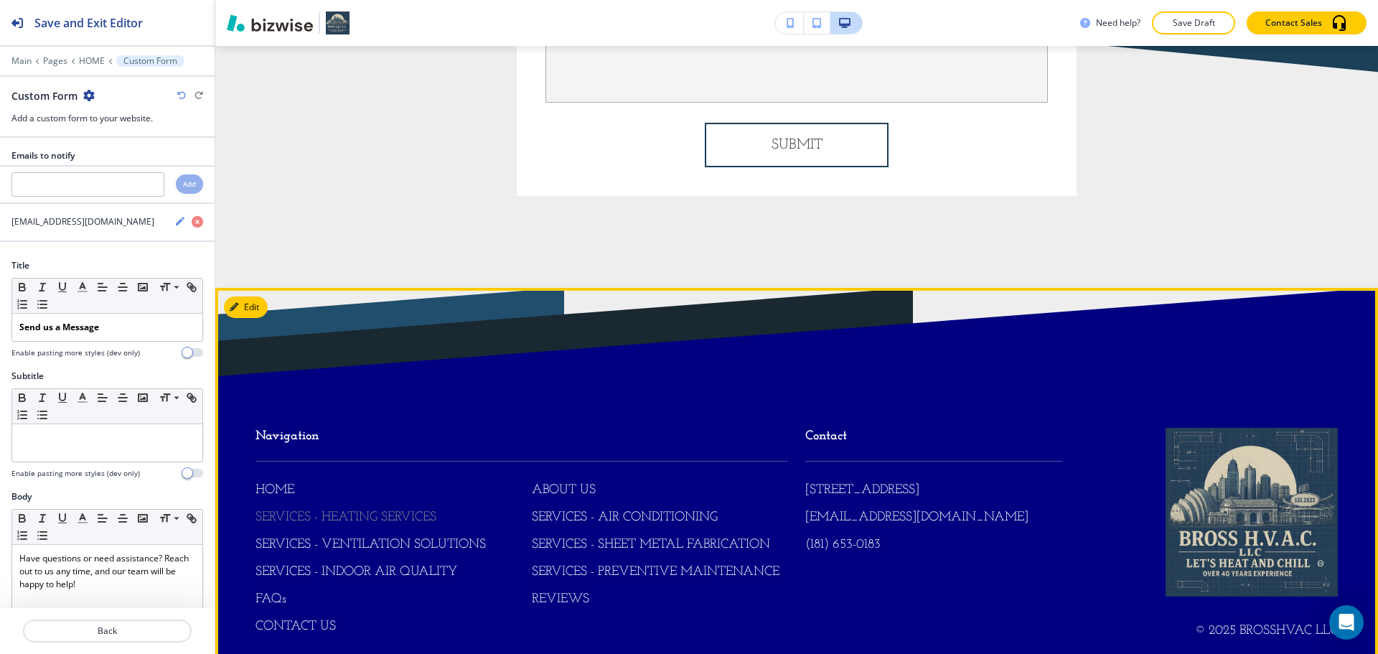
click at [280, 509] on p "SERVICES - HEATING SERVICES" at bounding box center [345, 518] width 181 height 19
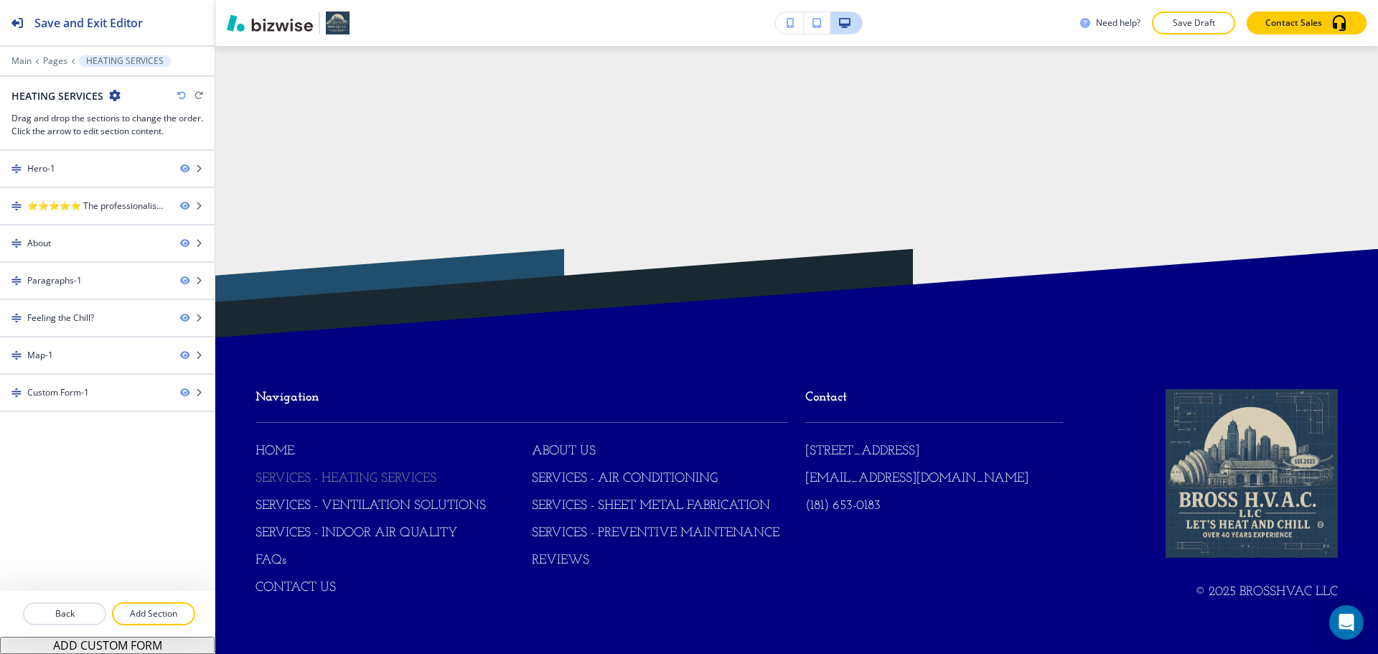
scroll to position [0, 0]
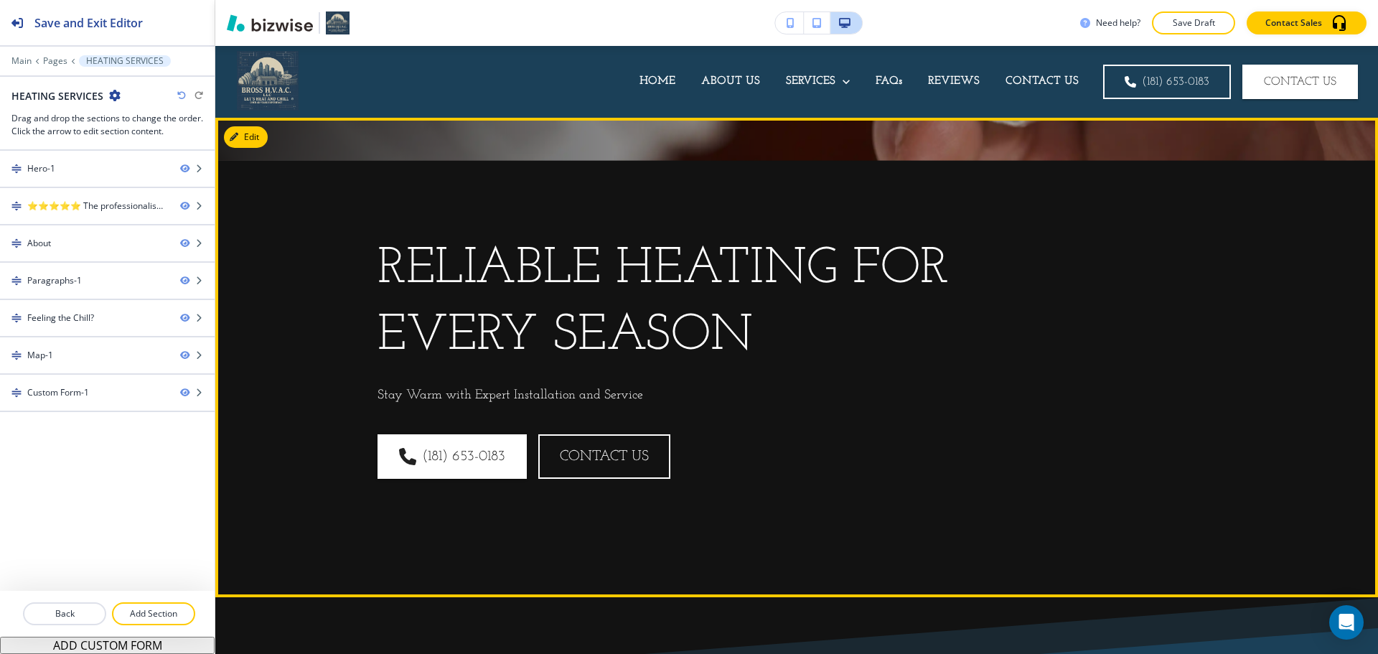
click at [429, 297] on p "Reliable Heating for Every Season" at bounding box center [687, 302] width 620 height 133
click at [248, 136] on button "Edit This Section" at bounding box center [272, 137] width 97 height 22
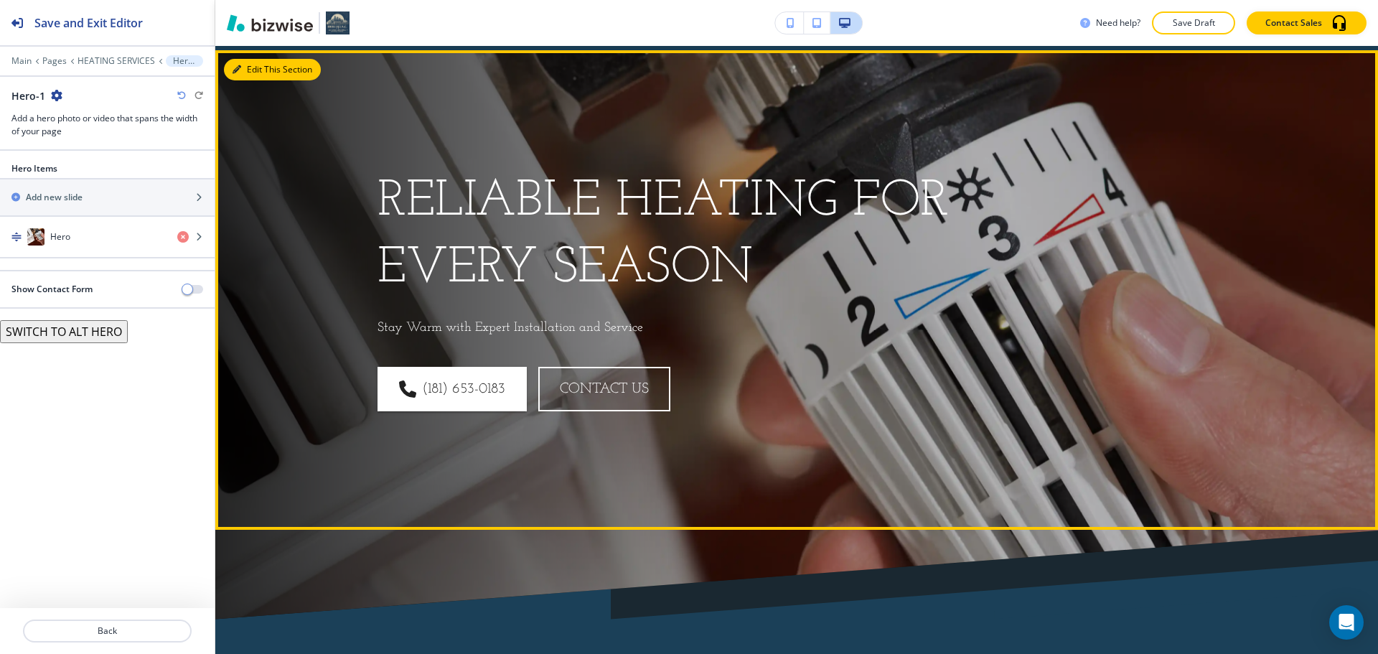
scroll to position [72, 0]
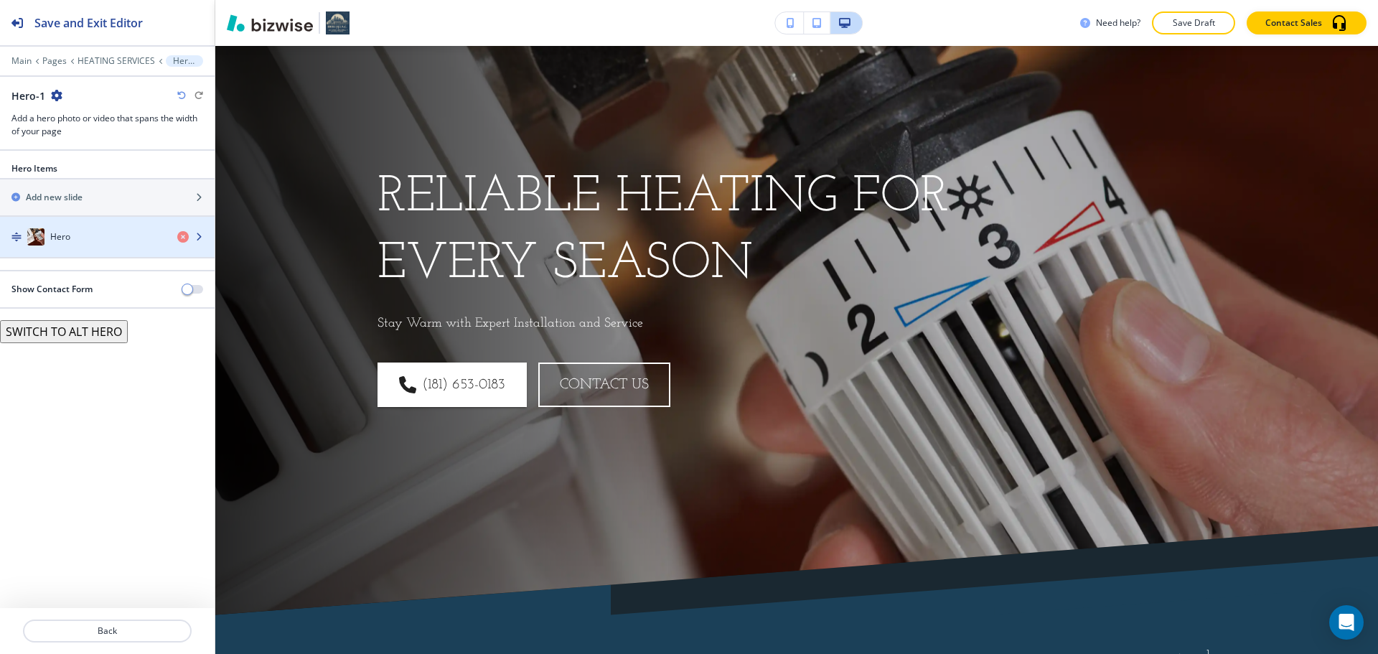
click at [73, 249] on div "button" at bounding box center [107, 250] width 215 height 11
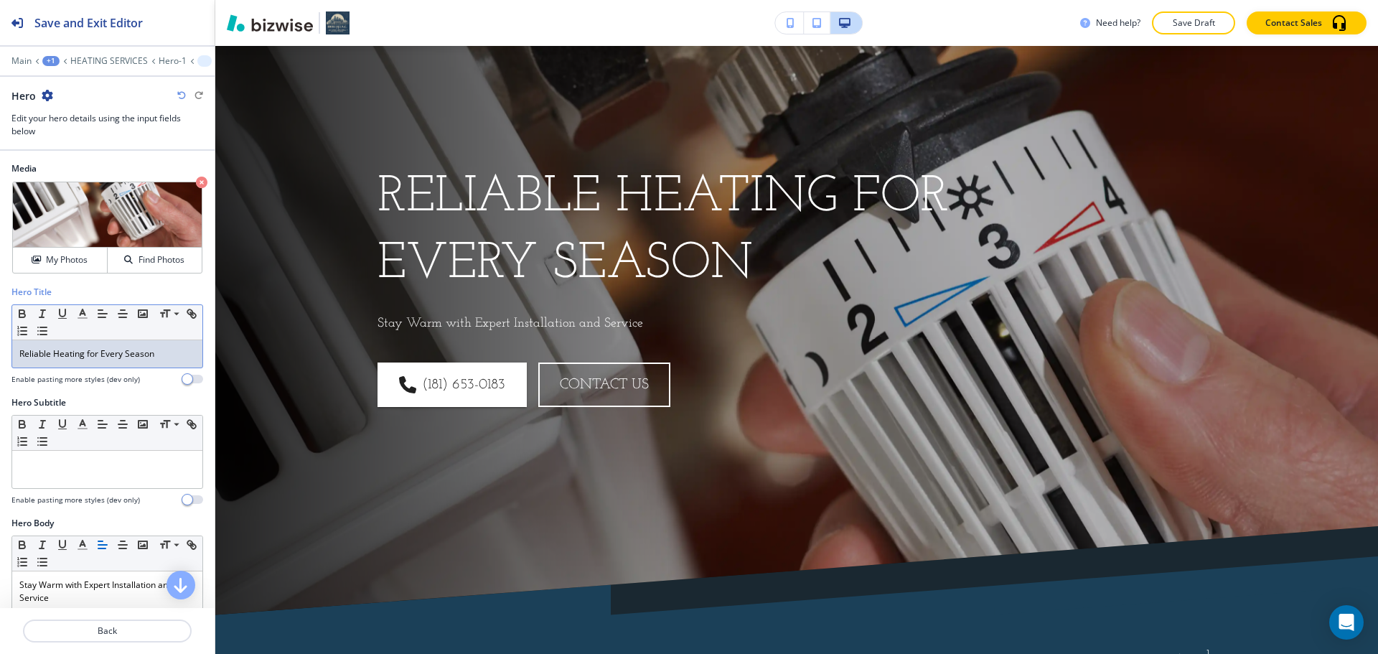
click at [85, 340] on div "Reliable Heating for Every Season" at bounding box center [107, 353] width 190 height 27
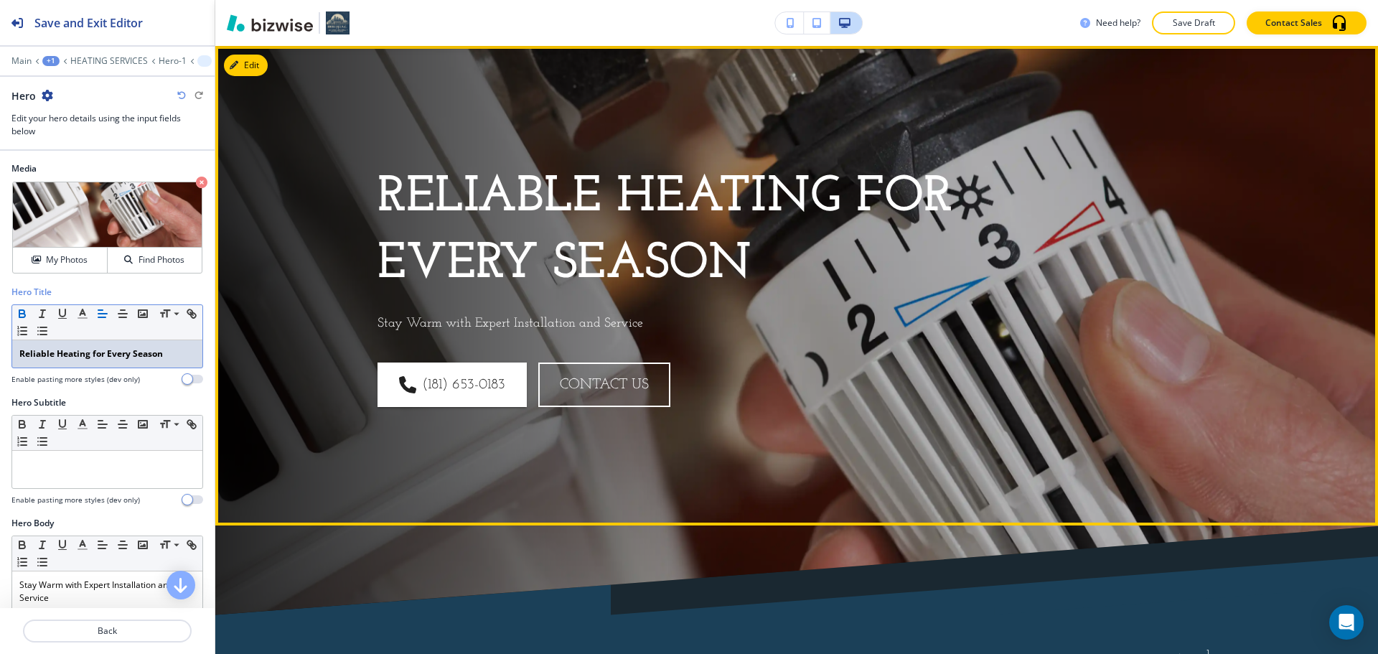
click at [768, 410] on div "Reliable Heating for Every Season Stay Warm with Expert Installation and Servic…" at bounding box center [779, 268] width 872 height 392
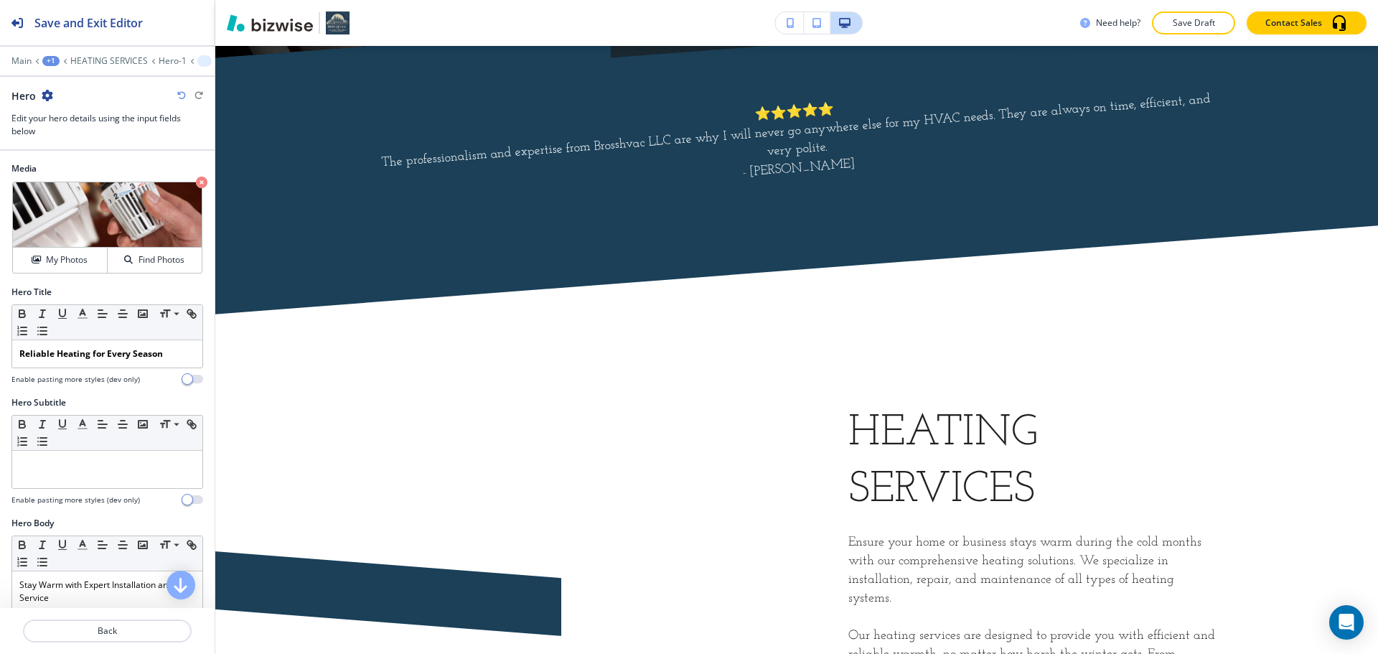
scroll to position [646, 0]
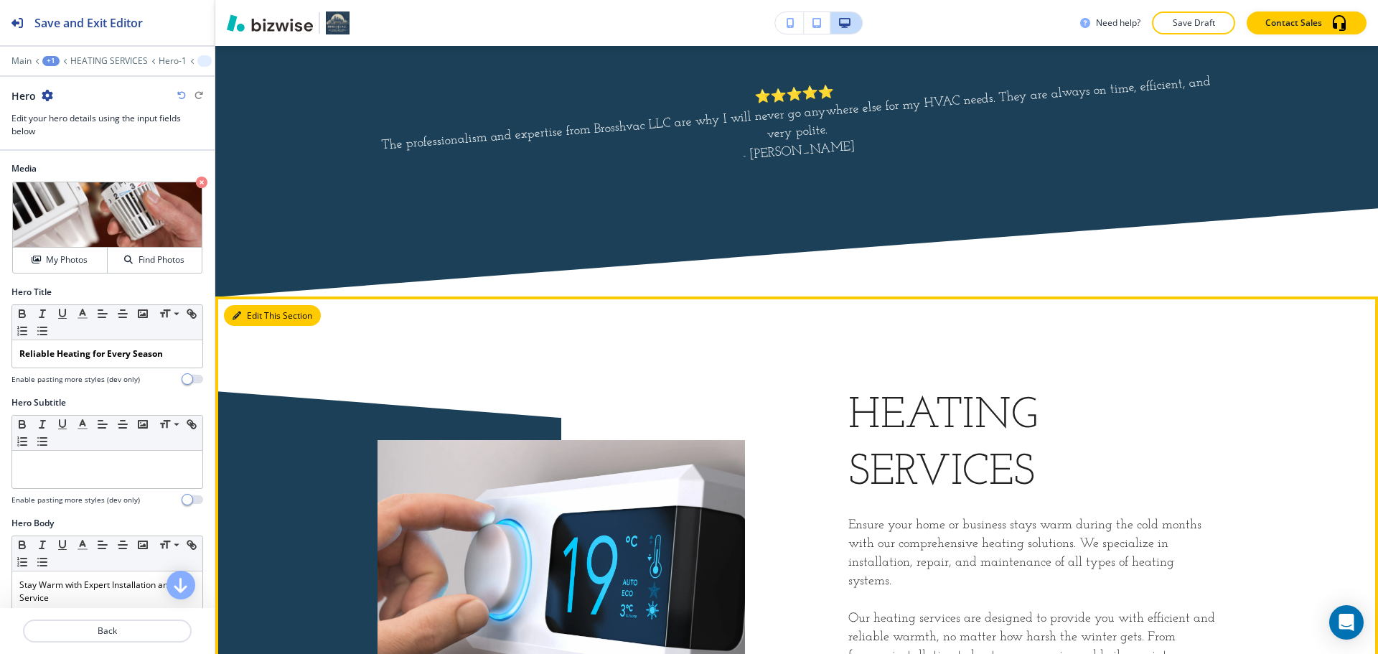
click at [253, 317] on button "Edit This Section" at bounding box center [272, 316] width 97 height 22
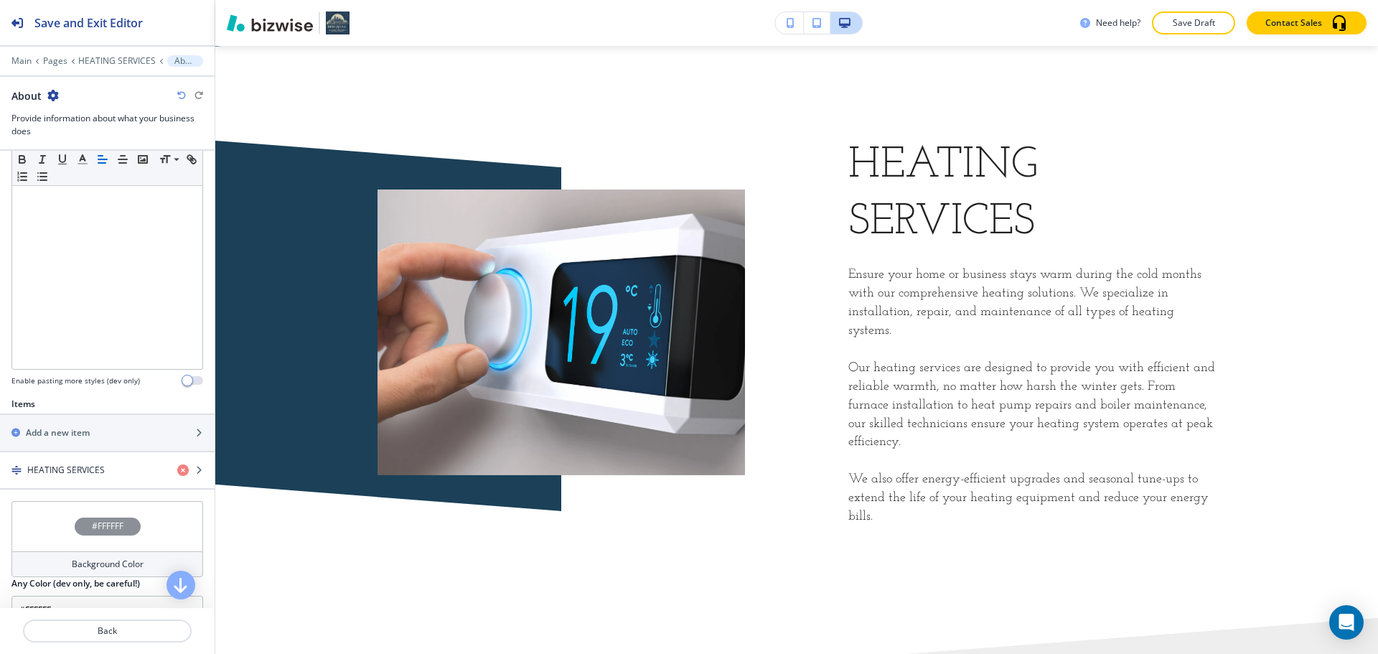
scroll to position [287, 0]
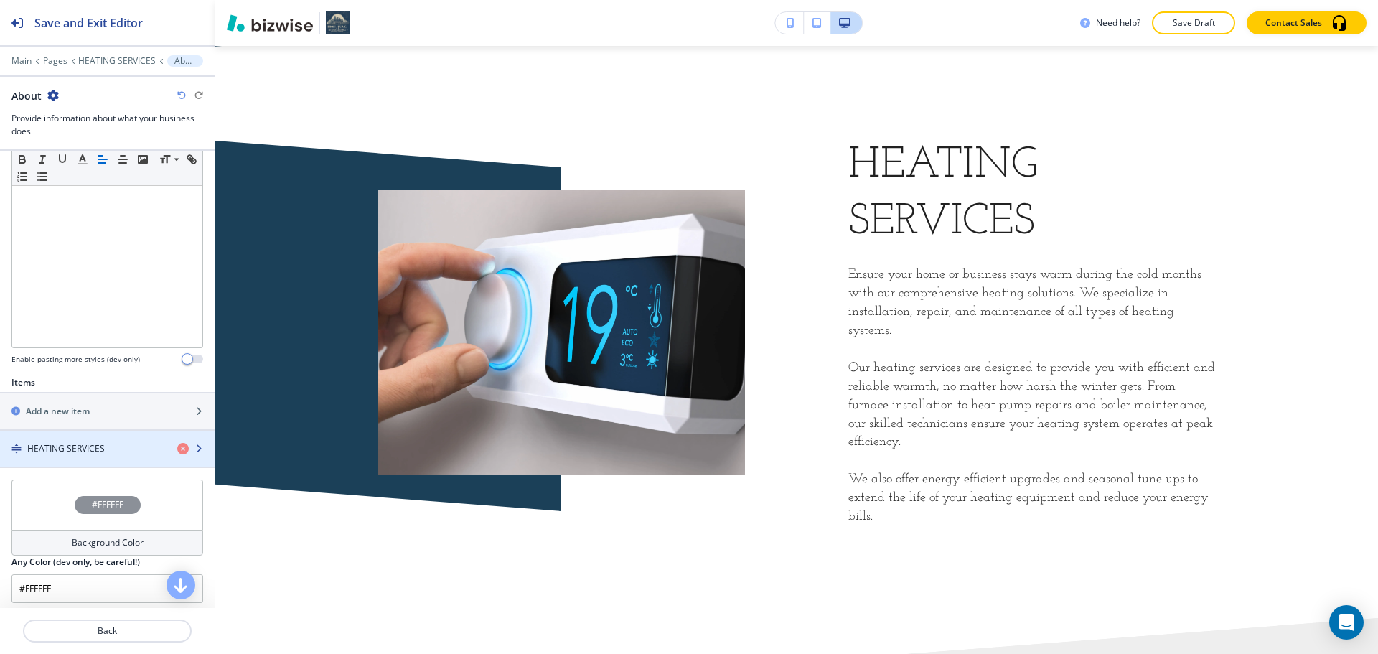
click at [77, 456] on div "button" at bounding box center [107, 460] width 215 height 11
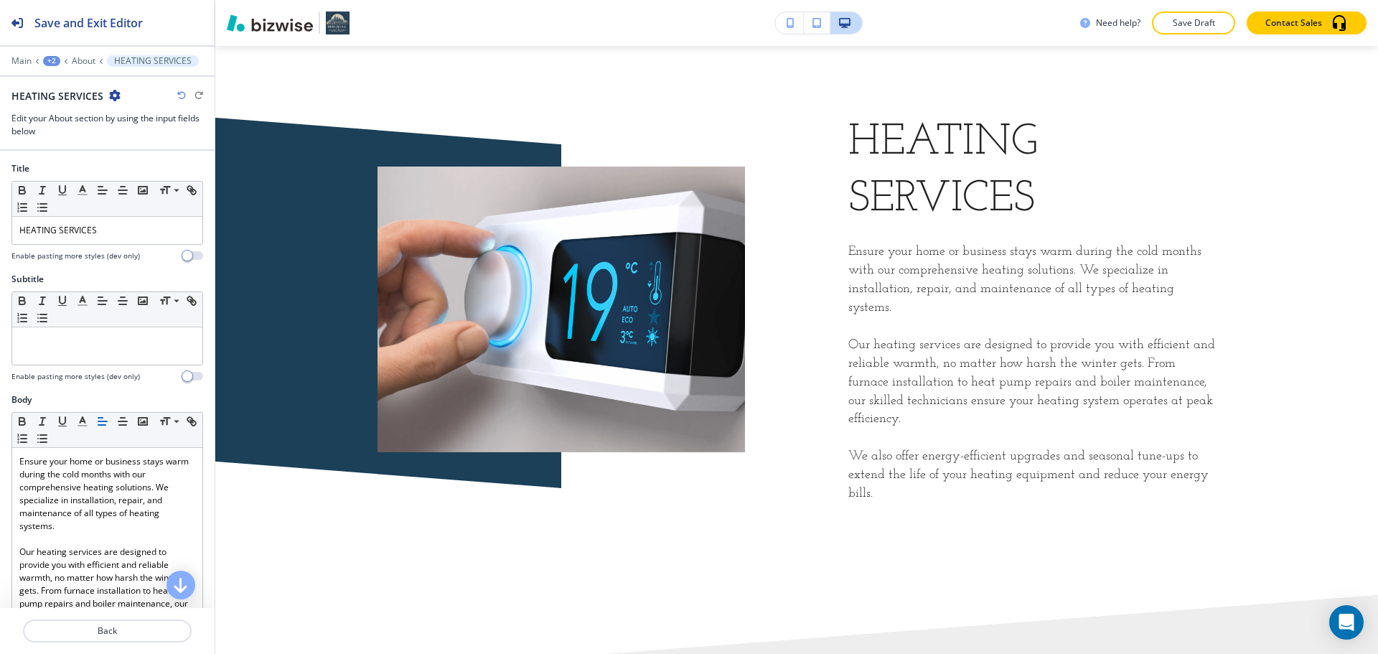
click at [64, 249] on div at bounding box center [107, 248] width 192 height 6
click at [80, 238] on div "HEATING SERVICES" at bounding box center [107, 230] width 190 height 27
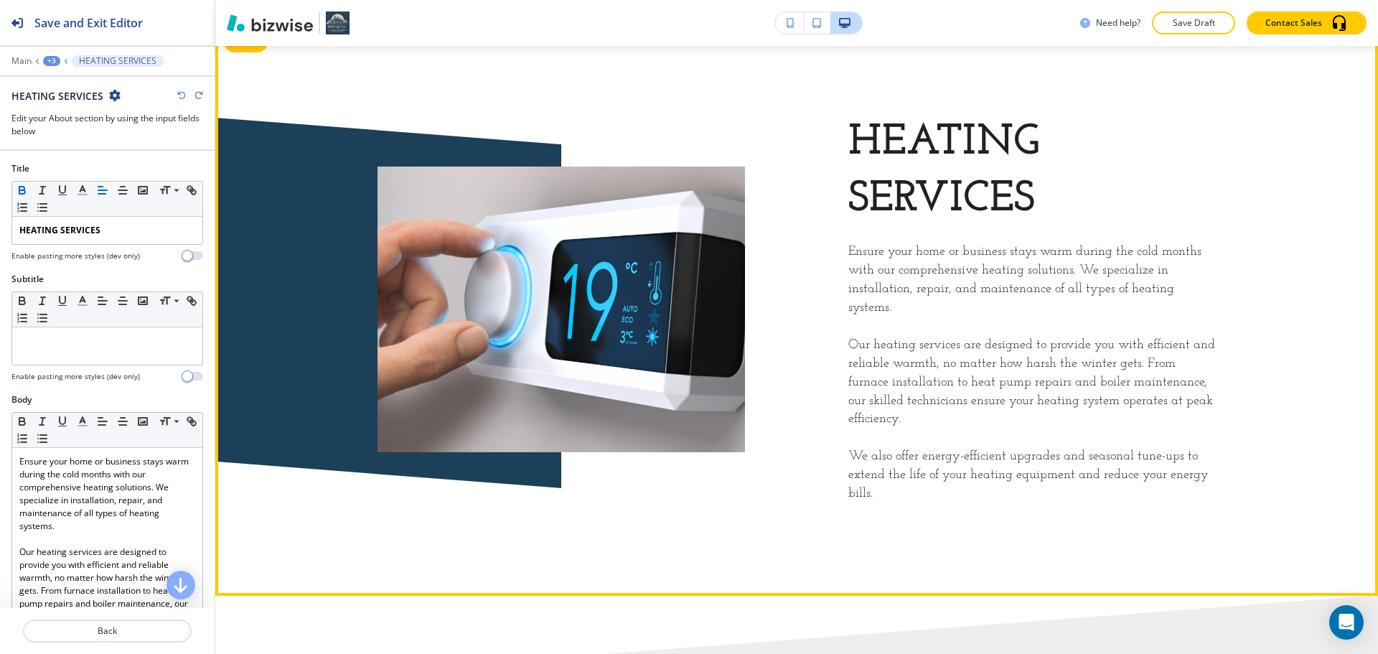
click at [823, 399] on div "HEATING SERVICES Ensure your home or business stays warm during the cold months…" at bounding box center [980, 275] width 471 height 458
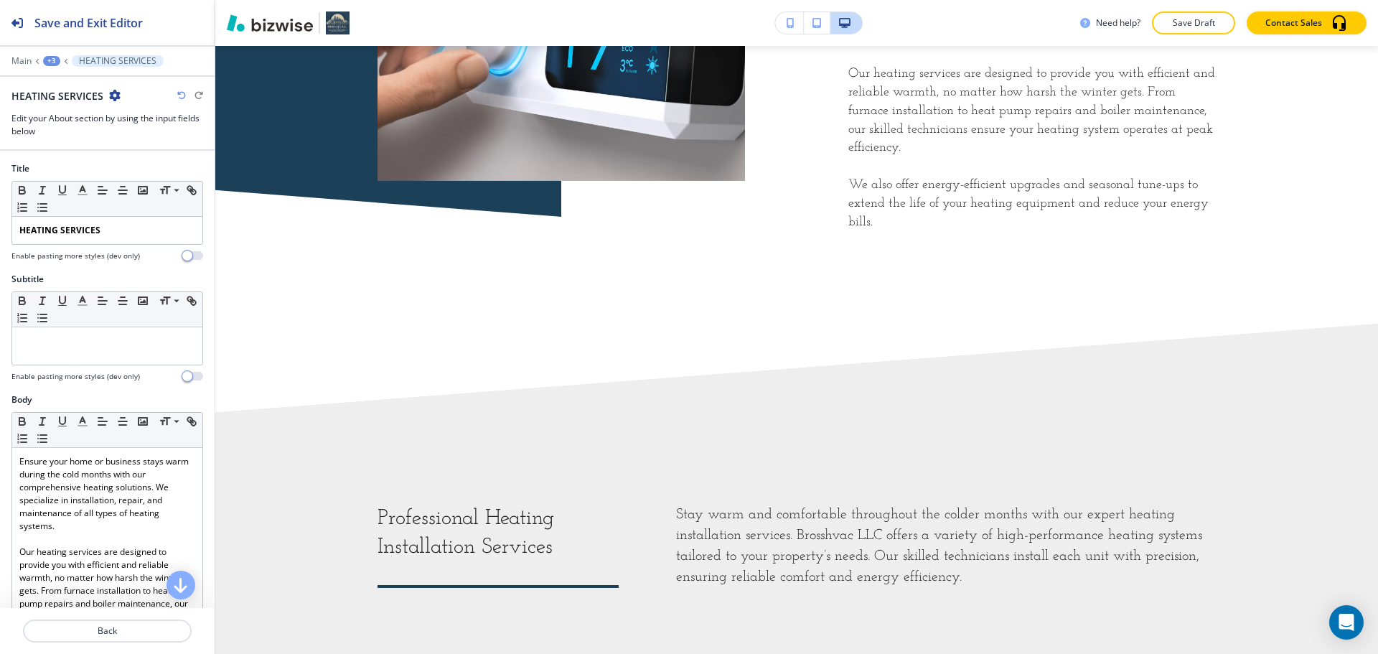
scroll to position [1278, 0]
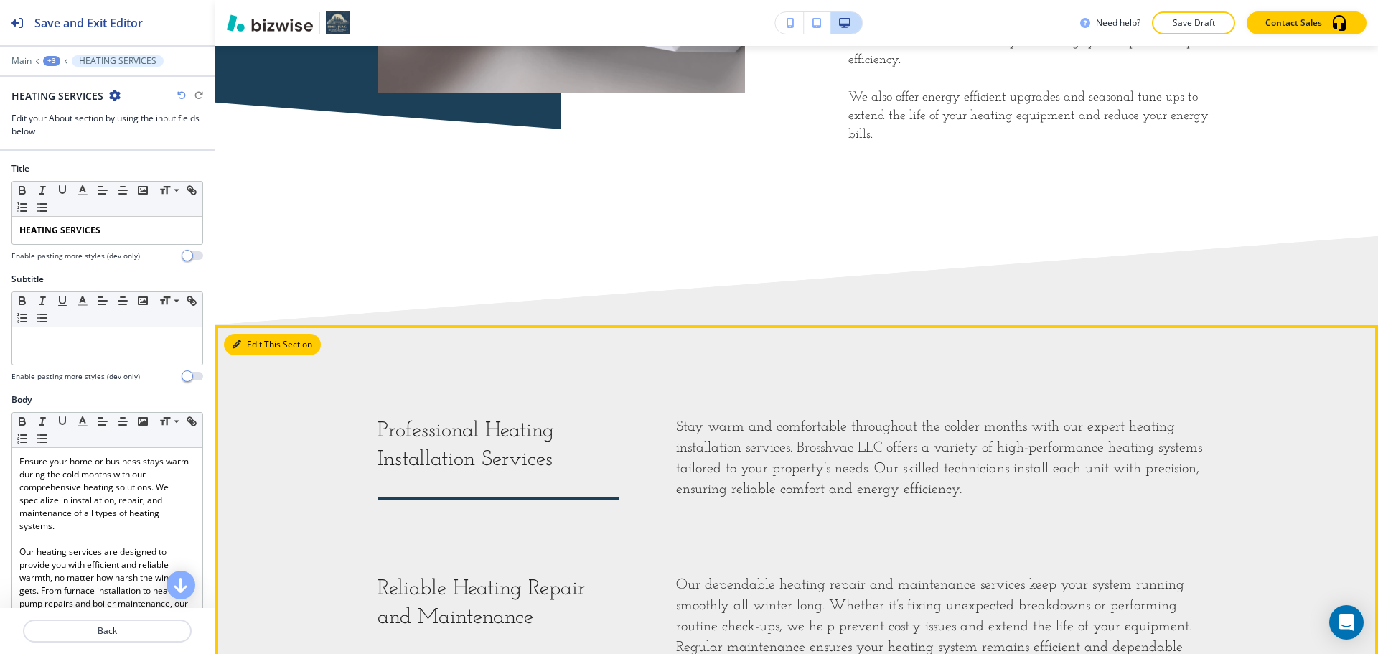
click at [248, 334] on button "Edit This Section" at bounding box center [272, 345] width 97 height 22
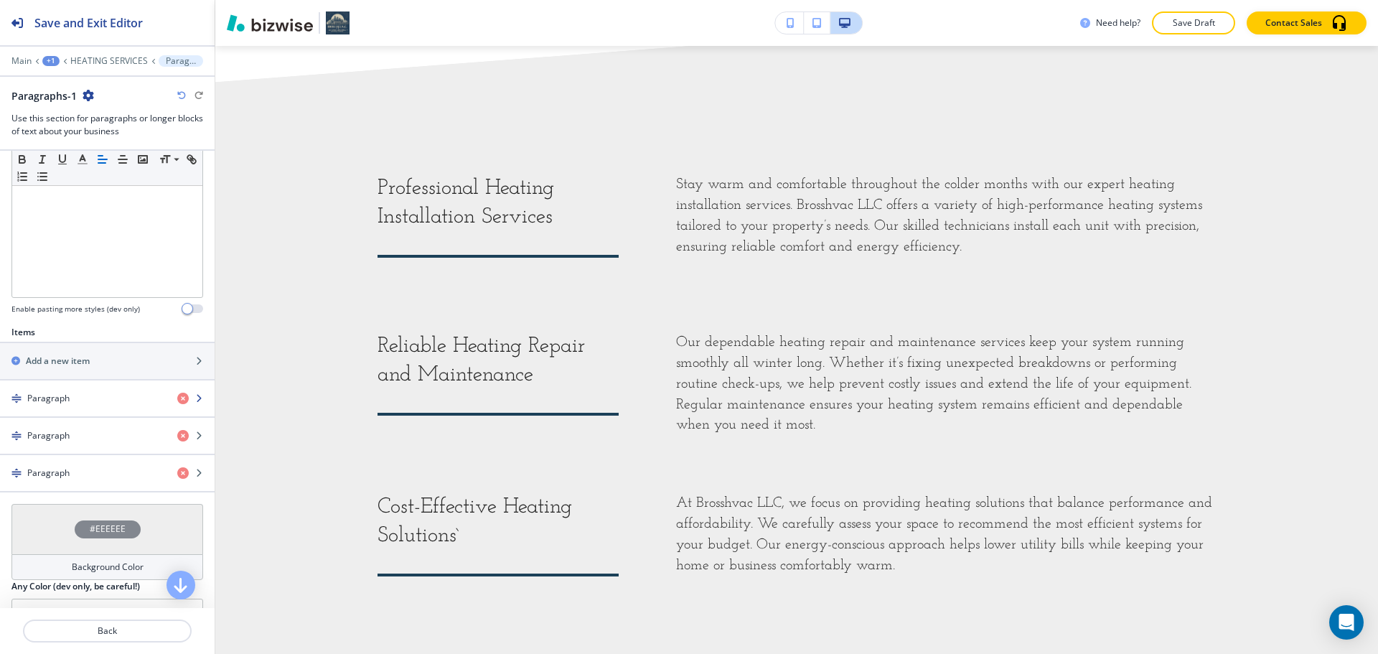
scroll to position [359, 0]
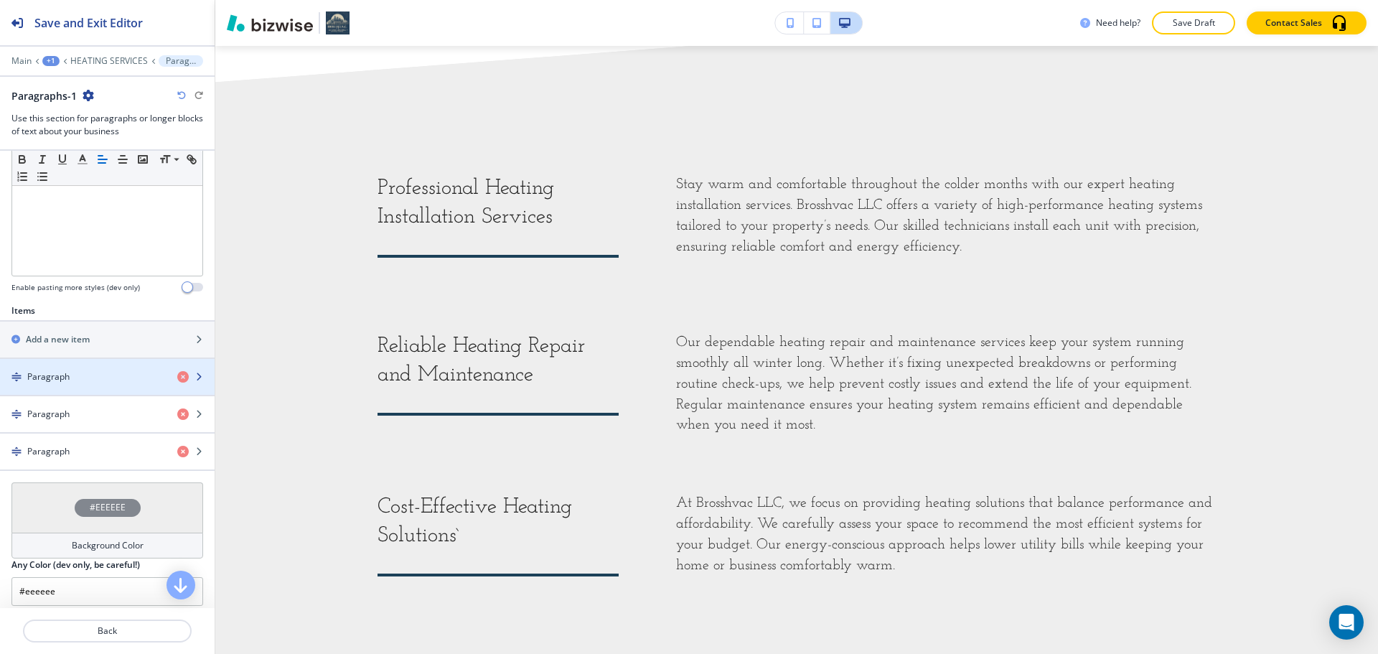
click at [70, 374] on div "Paragraph" at bounding box center [83, 376] width 166 height 13
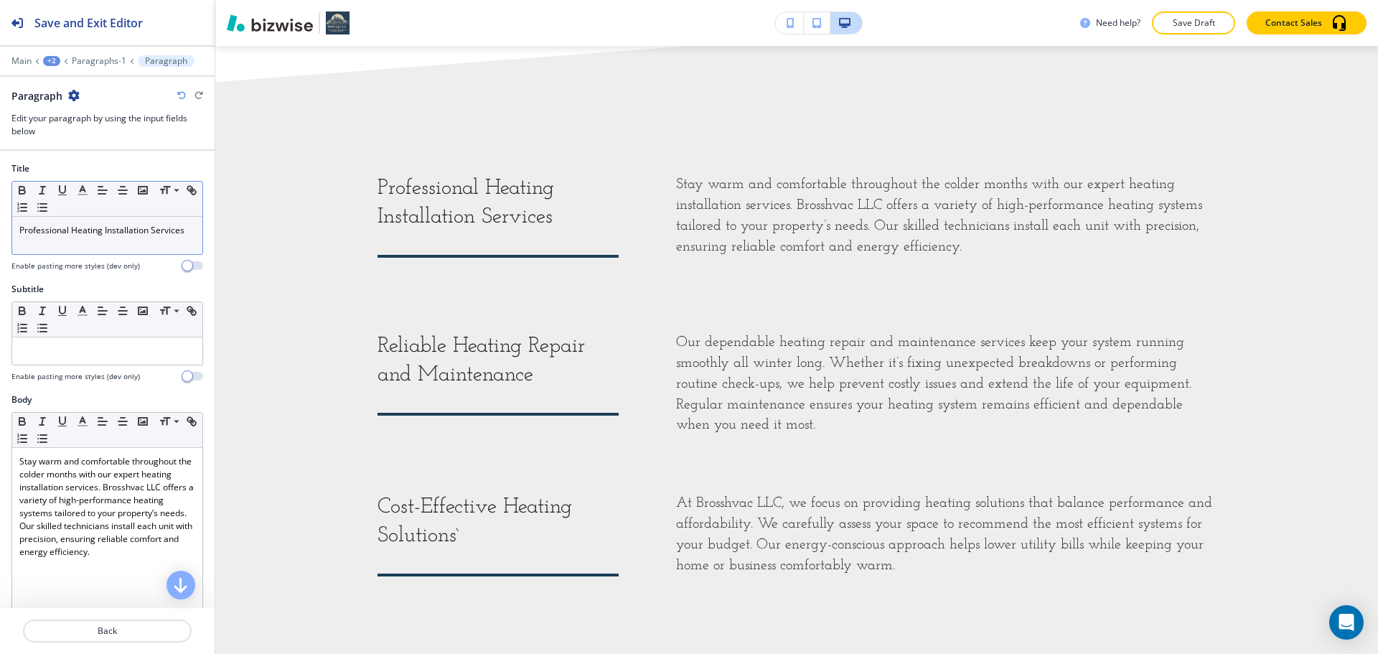
click at [77, 240] on div "Professional Heating Installation Services" at bounding box center [107, 235] width 190 height 37
click at [100, 64] on p "Paragraphs-1" at bounding box center [99, 61] width 55 height 10
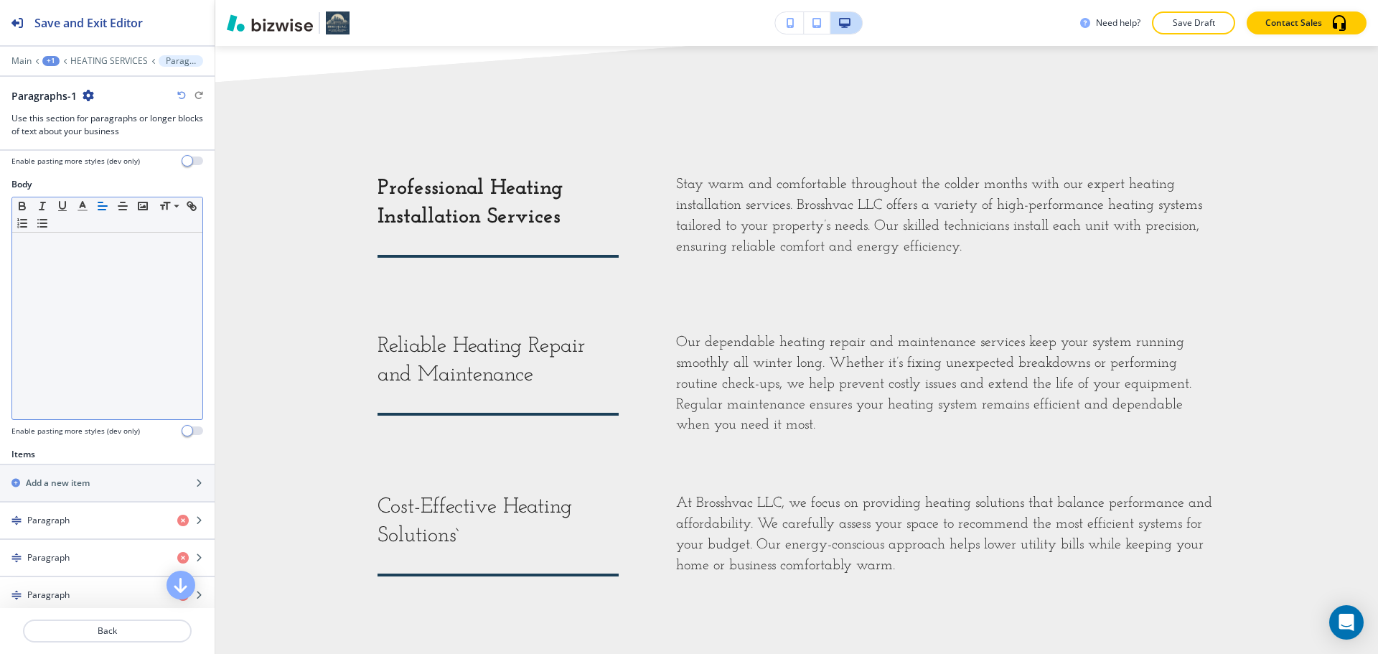
scroll to position [287, 0]
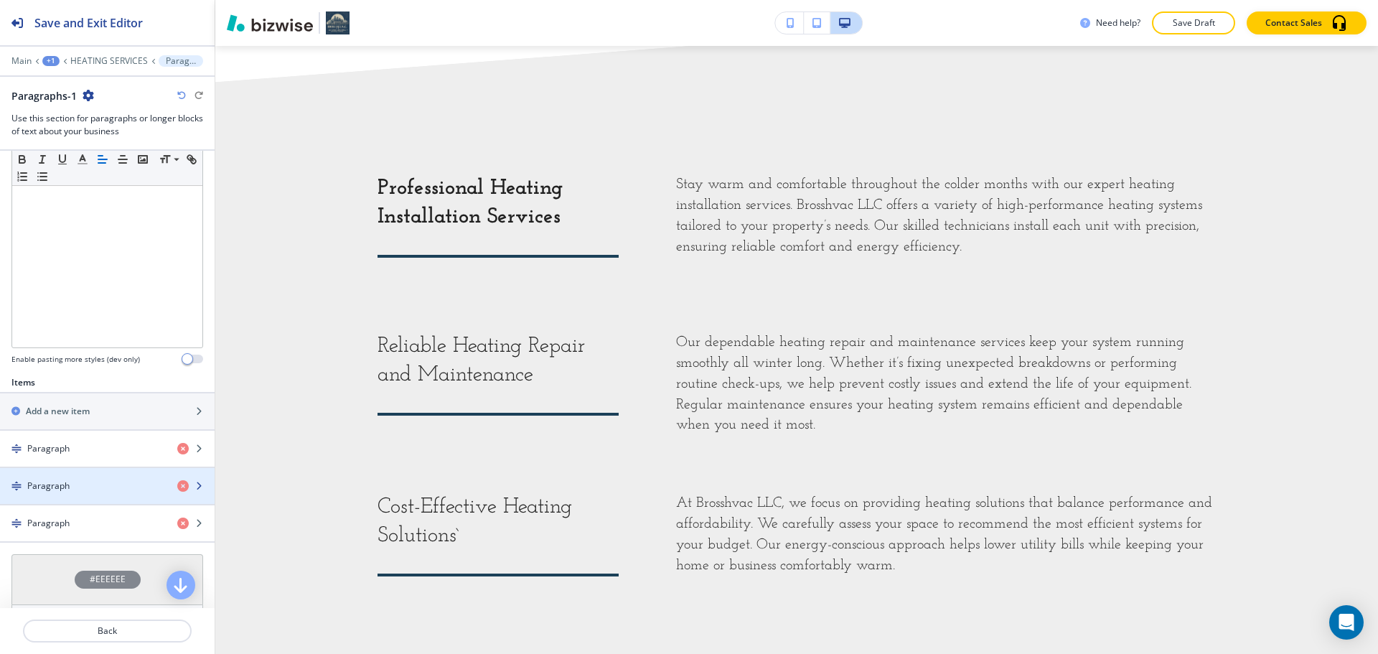
click at [52, 483] on h4 "Paragraph" at bounding box center [48, 485] width 42 height 13
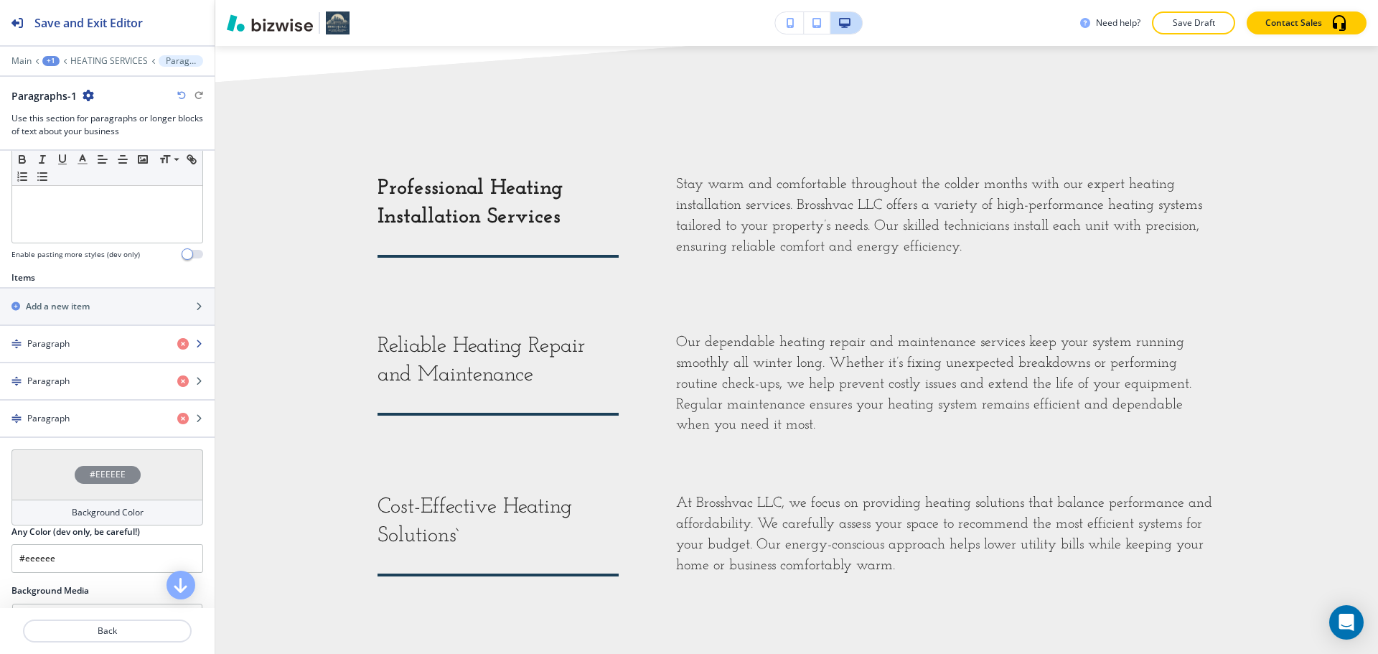
scroll to position [431, 0]
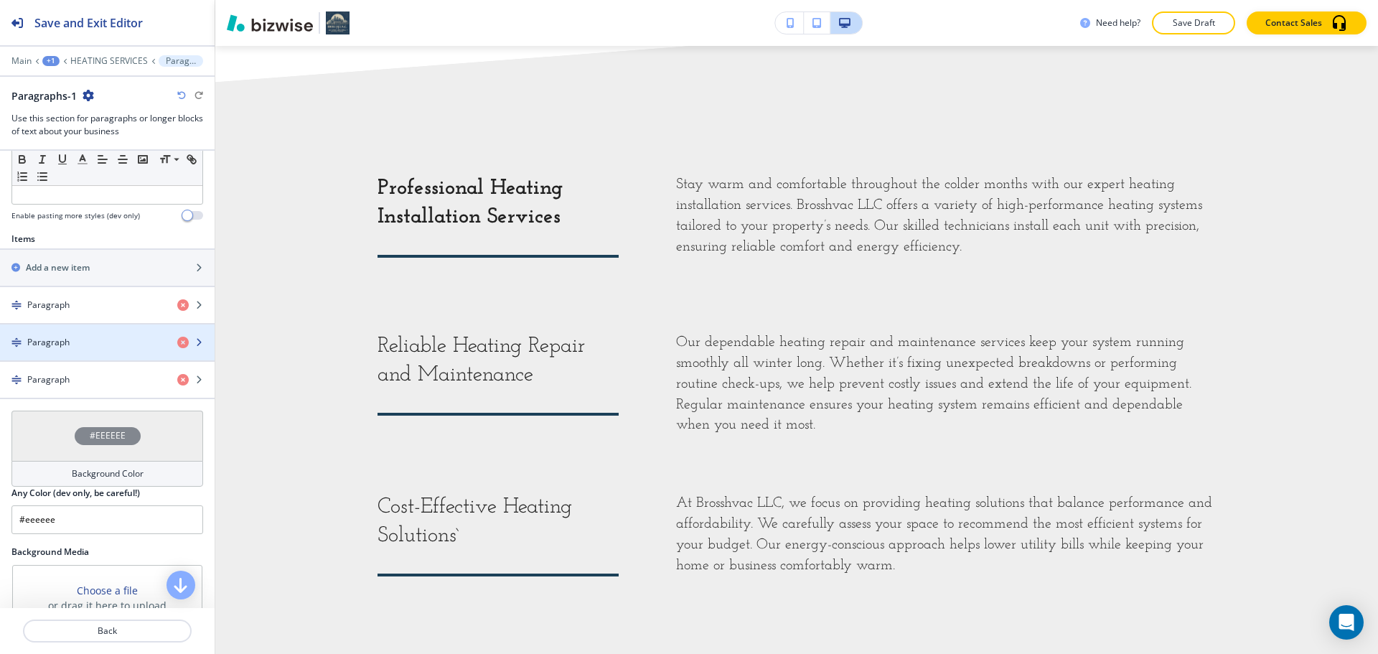
click at [66, 329] on div "button" at bounding box center [107, 329] width 215 height 11
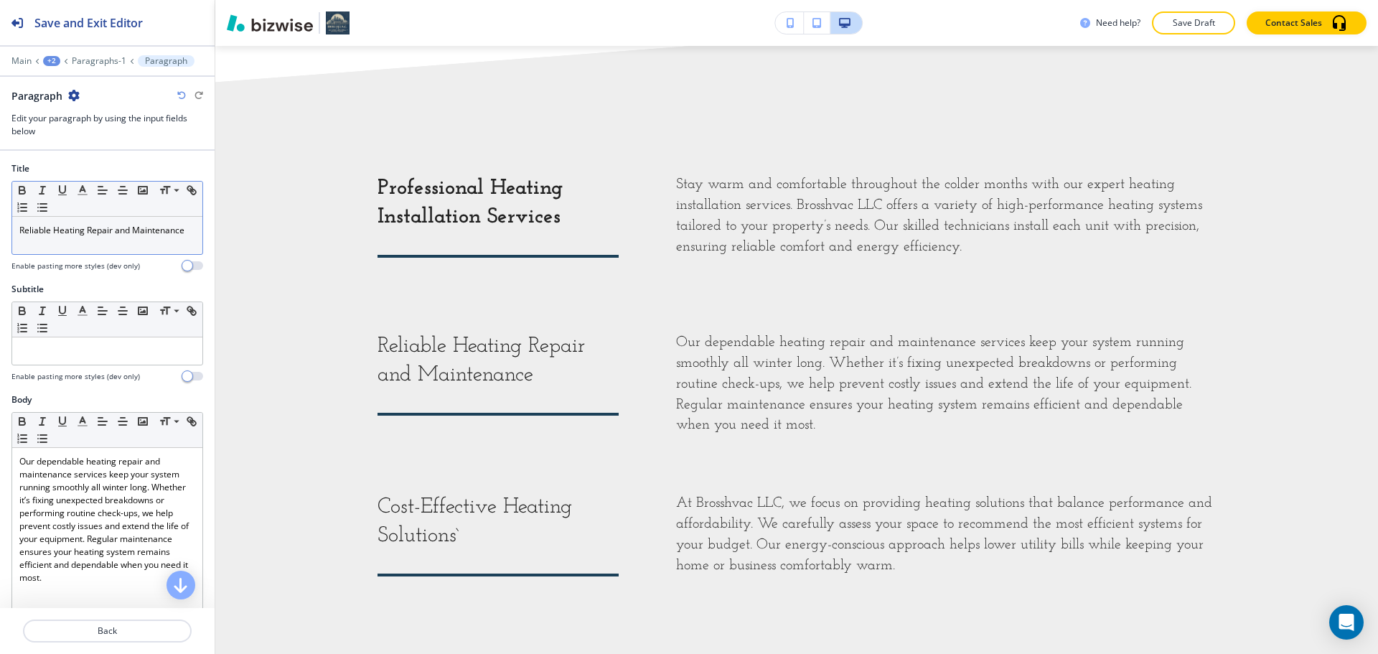
click at [75, 237] on p "Reliable Heating Repair and Maintenance" at bounding box center [107, 230] width 176 height 13
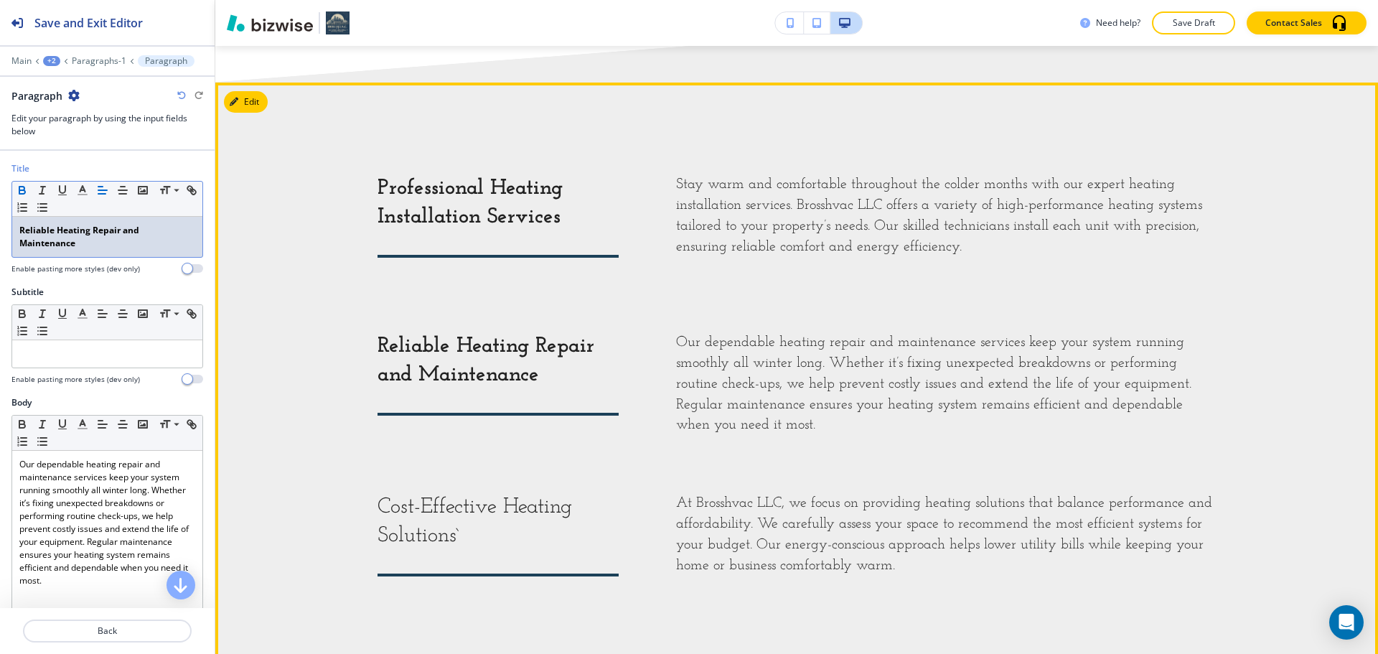
click at [469, 493] on p "Cost-Effective Heating Solutions`" at bounding box center [497, 521] width 241 height 57
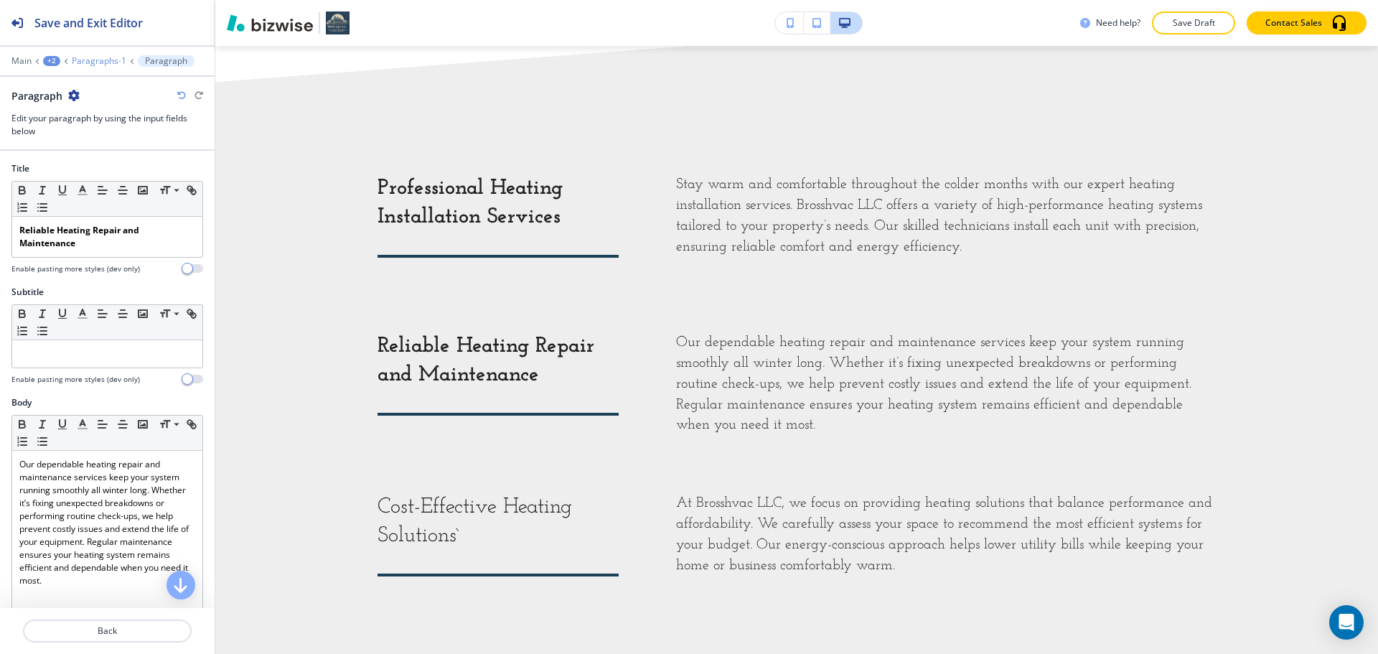
click at [94, 65] on p "Paragraphs-1" at bounding box center [99, 61] width 55 height 10
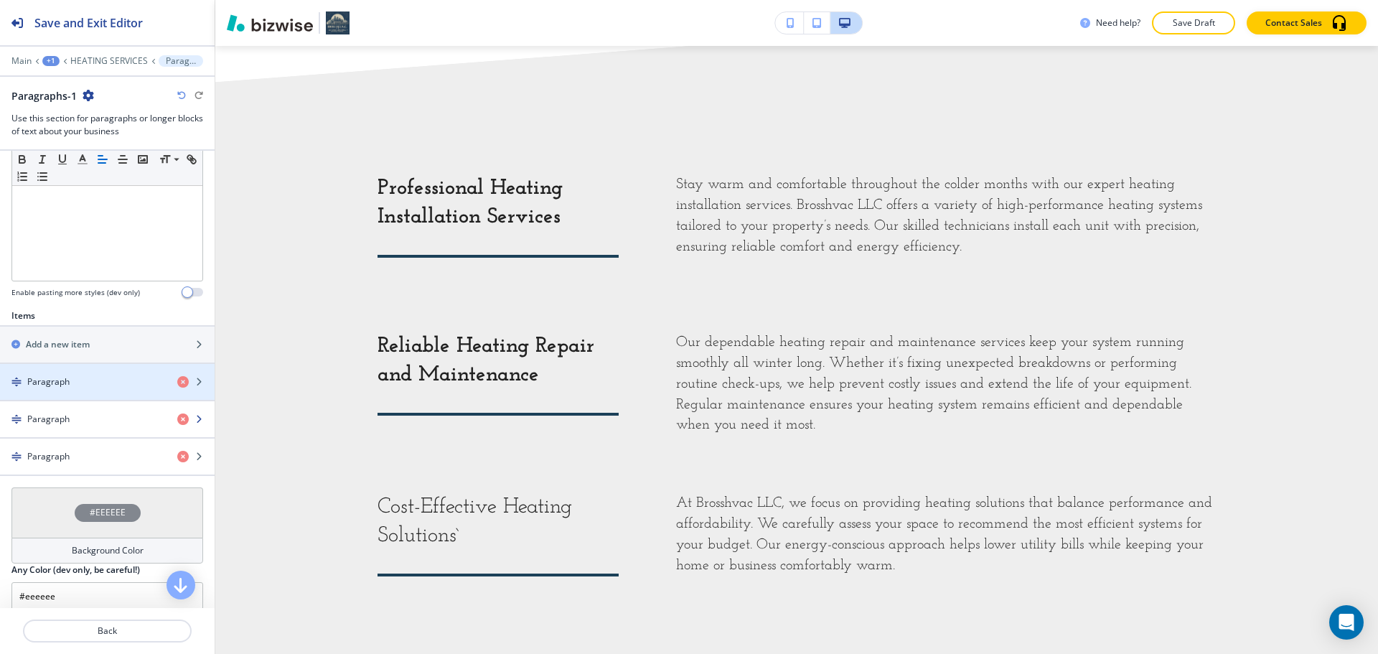
scroll to position [359, 0]
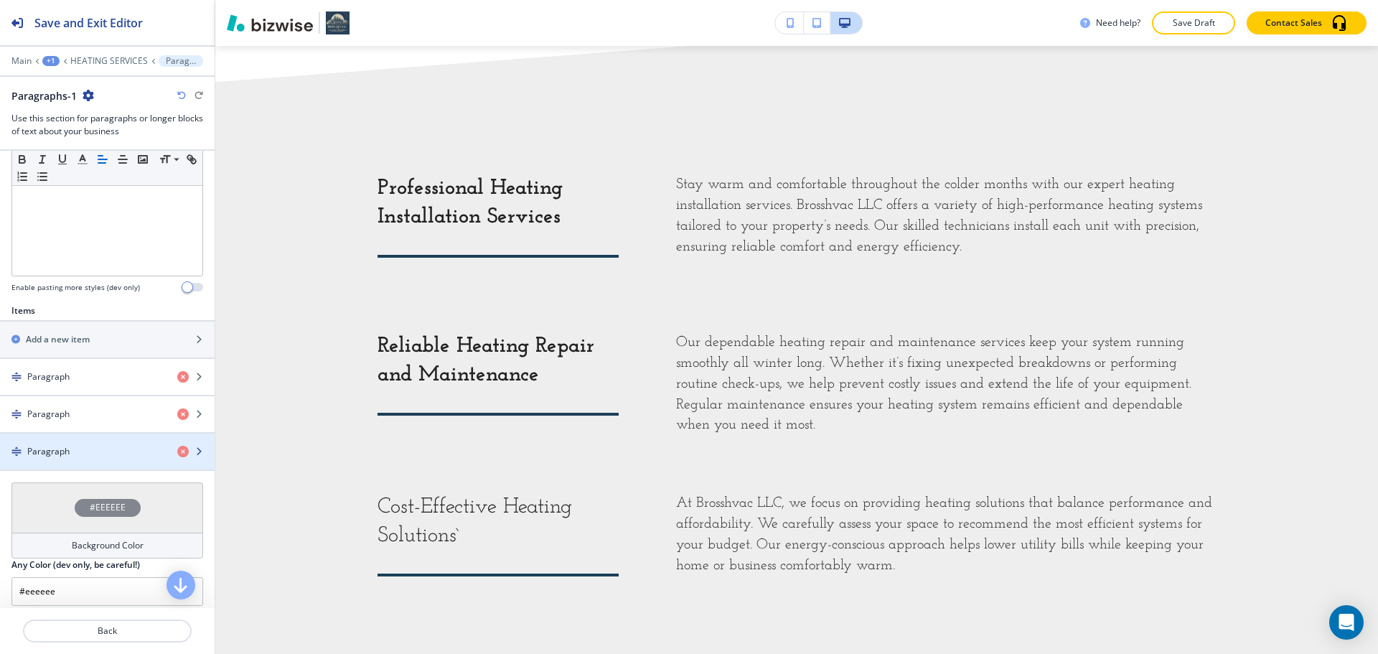
click at [54, 443] on div "button" at bounding box center [107, 438] width 215 height 11
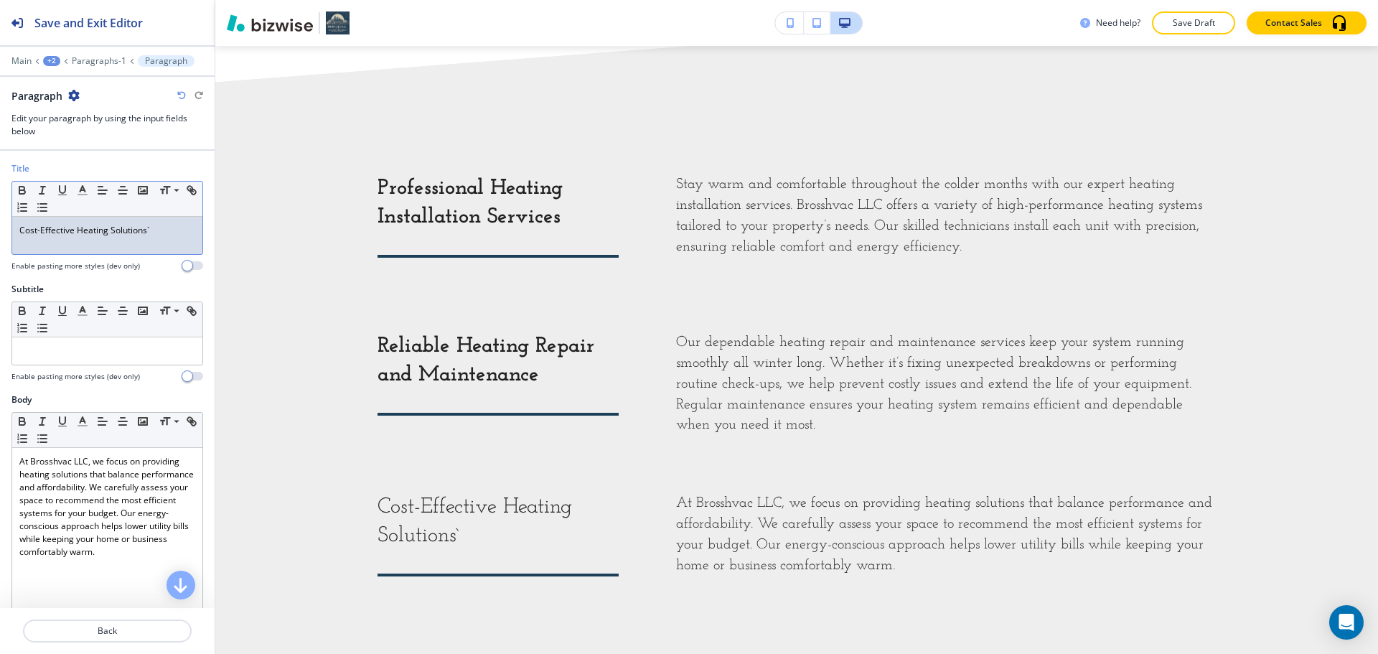
click at [123, 237] on div "Cost-Effective Heating Solutions`" at bounding box center [107, 235] width 190 height 37
click at [187, 232] on div "Cost-Effective Heating Solutions`" at bounding box center [107, 235] width 190 height 37
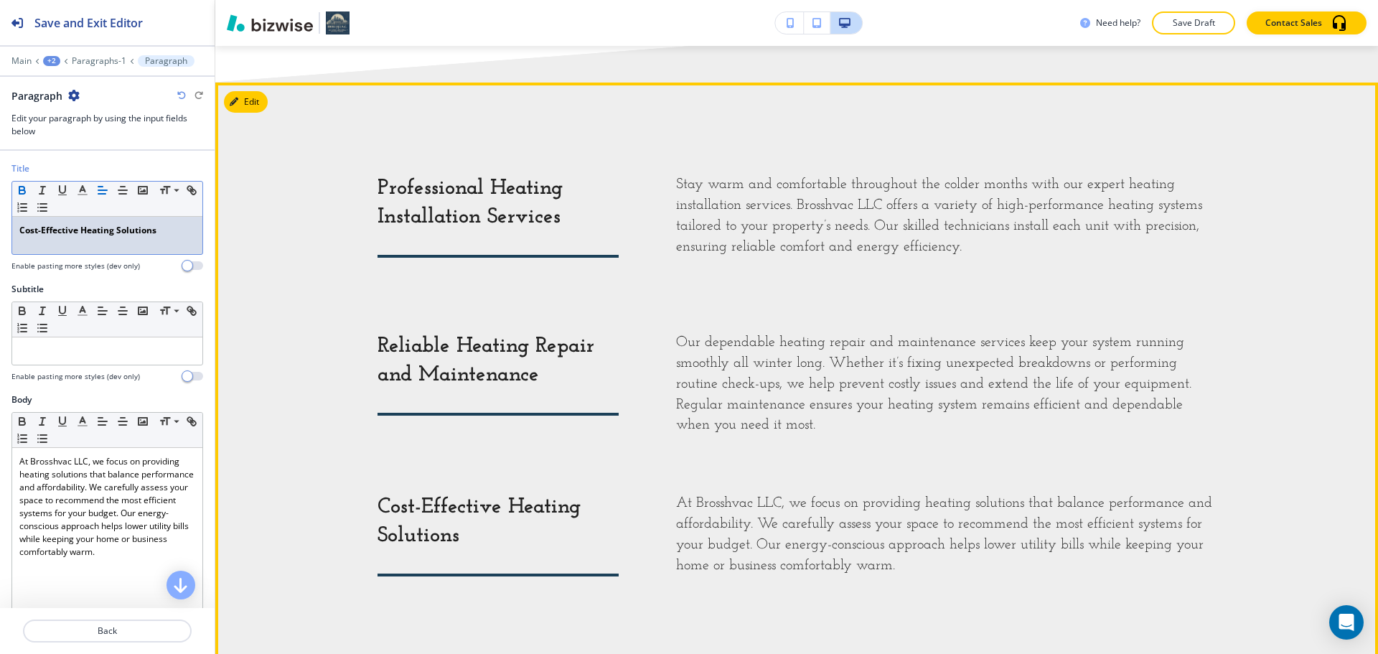
click at [963, 315] on div "Our dependable heating repair and maintenance services keep your system running…" at bounding box center [916, 375] width 597 height 121
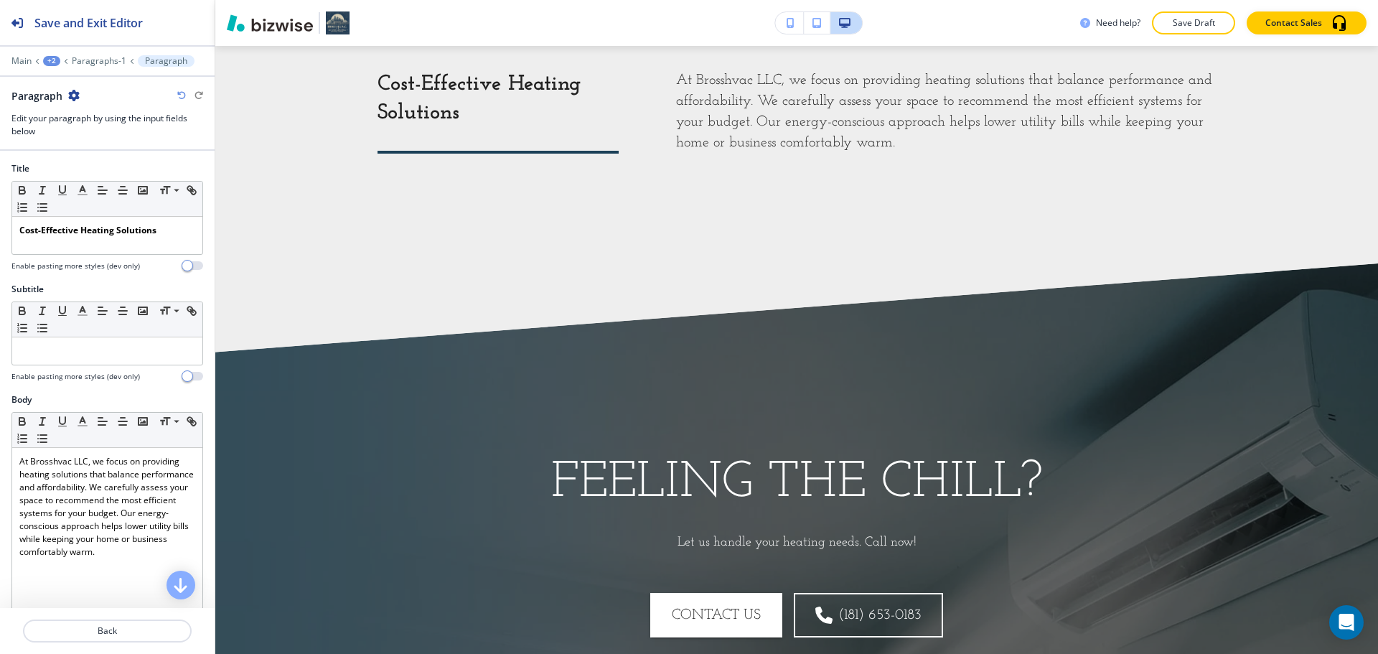
scroll to position [1951, 0]
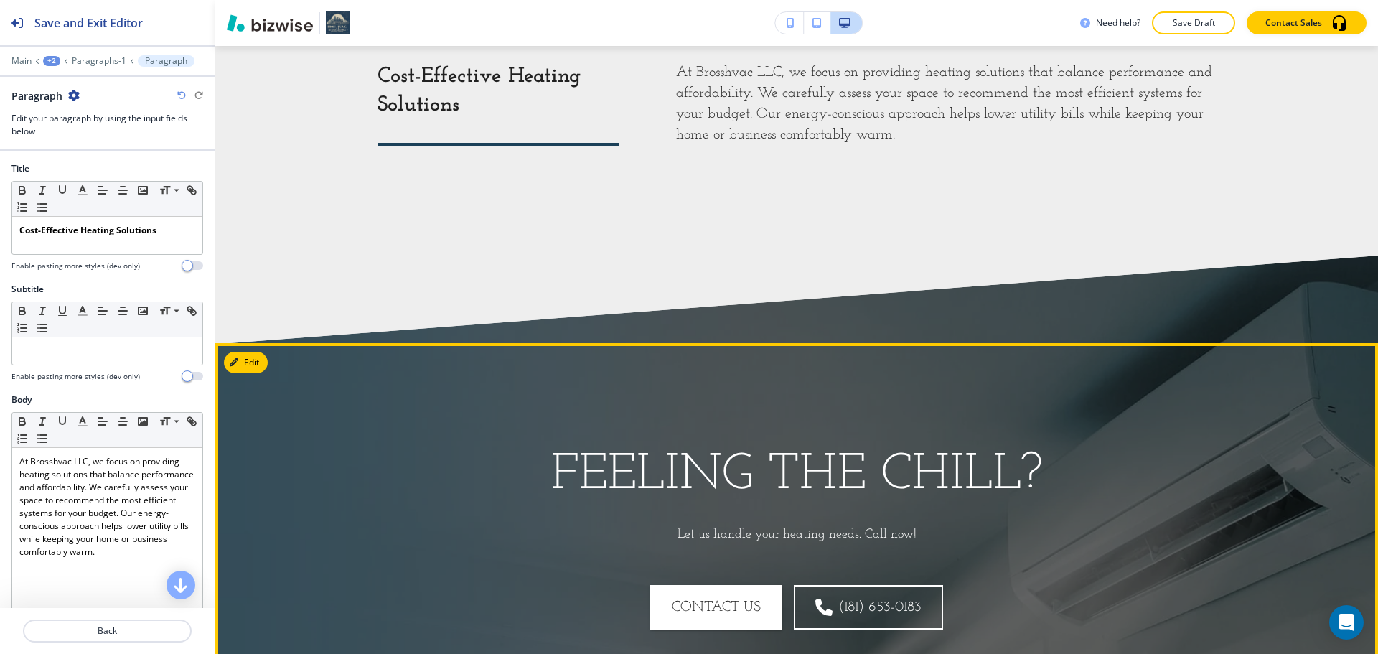
click at [865, 442] on h1 "Feeling the Chill?" at bounding box center [796, 475] width 491 height 67
click at [250, 352] on button "Edit This Section" at bounding box center [272, 363] width 97 height 22
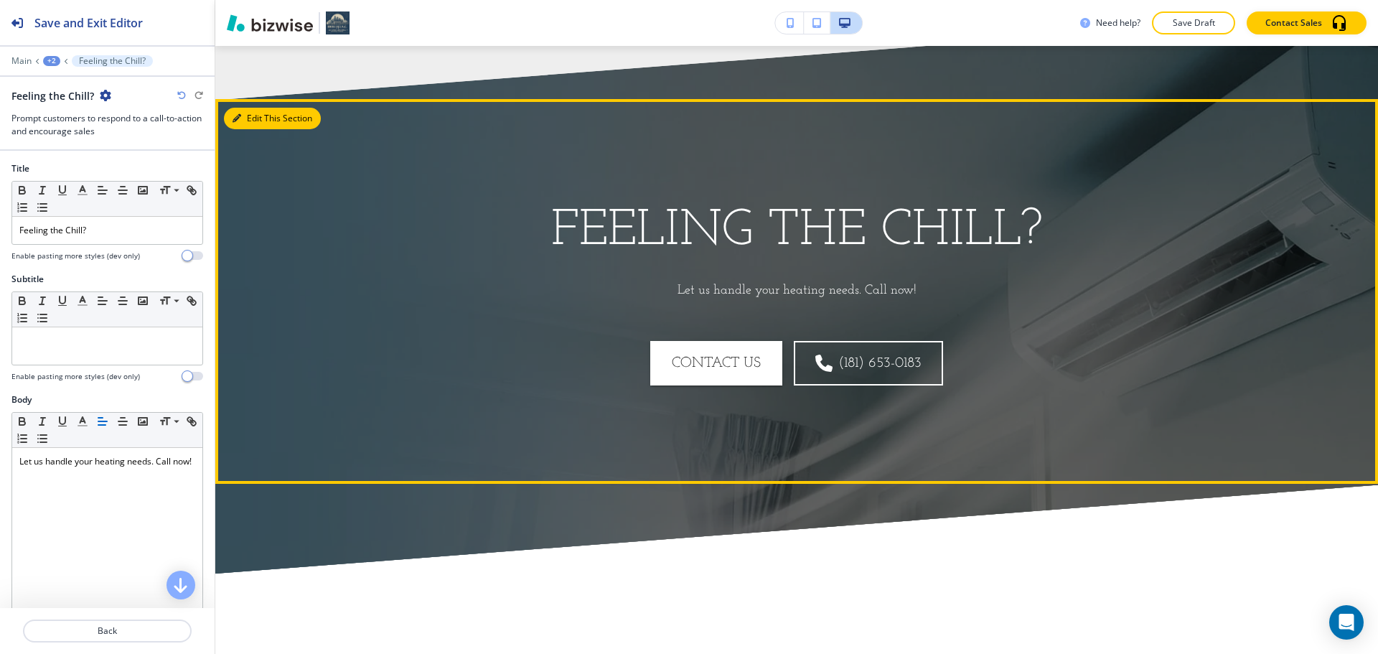
scroll to position [2211, 0]
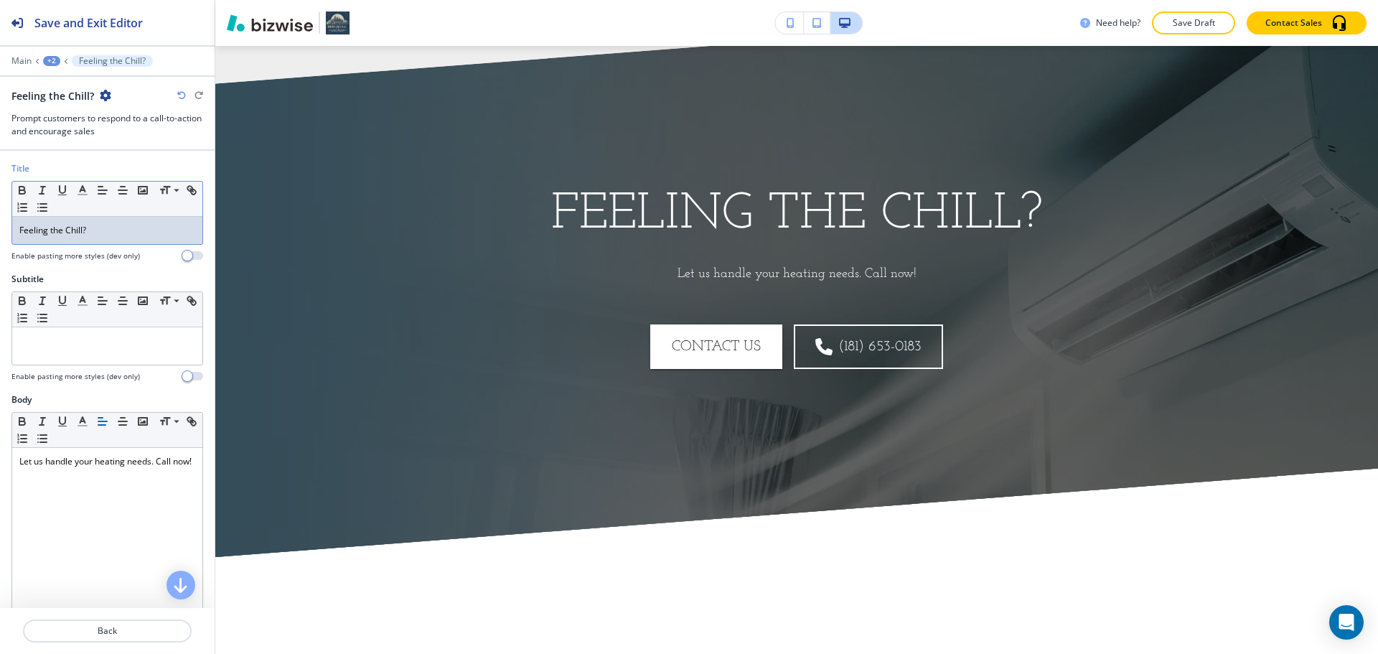
click at [107, 237] on div "Feeling the Chill?" at bounding box center [107, 230] width 190 height 27
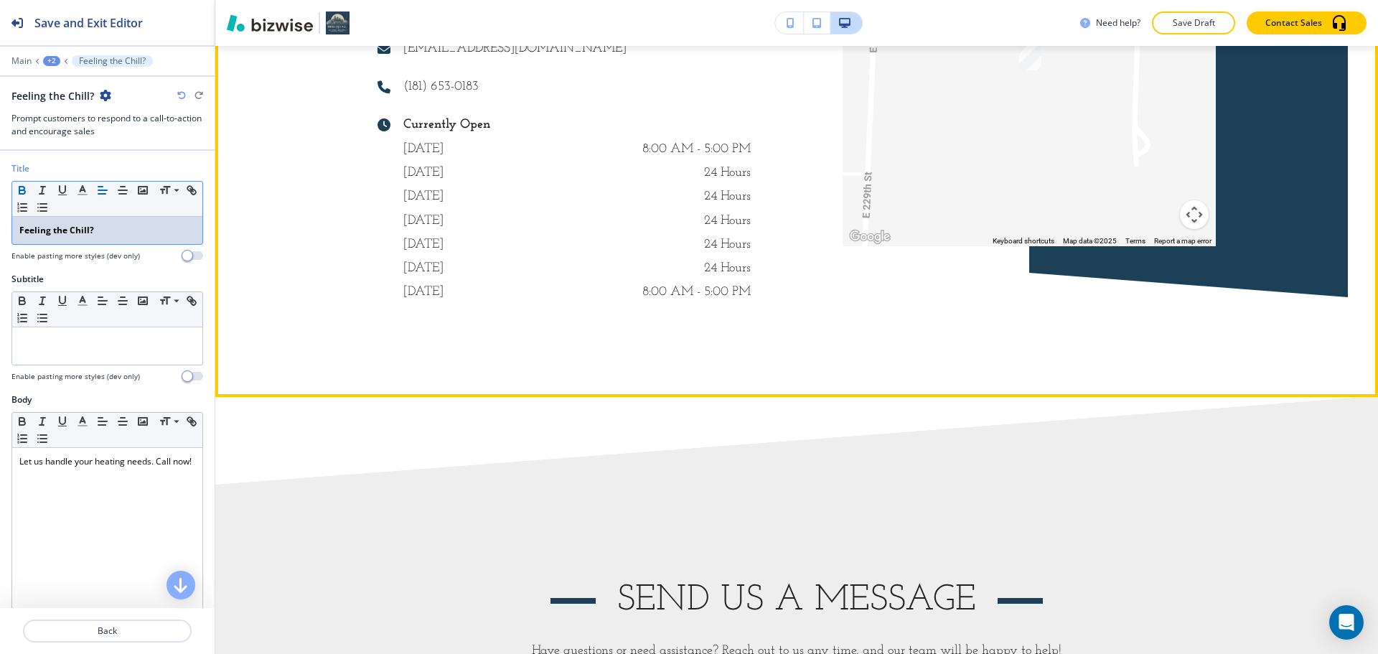
scroll to position [3072, 0]
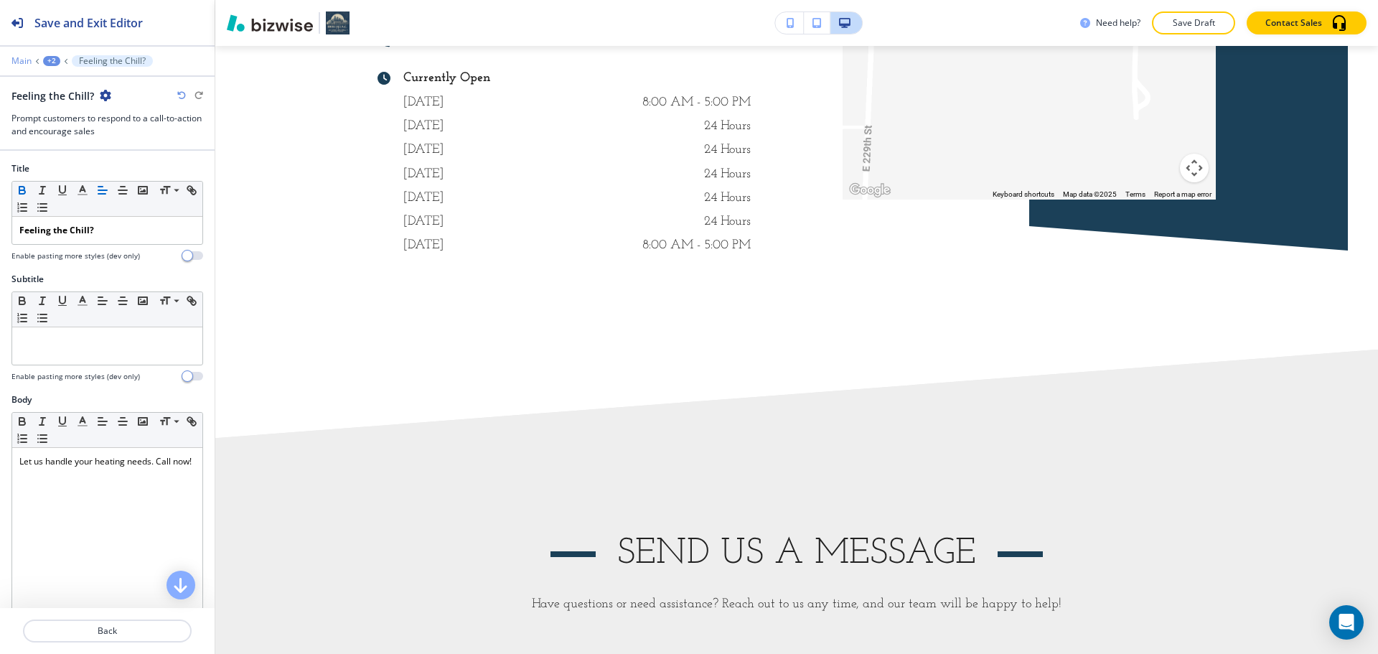
click at [25, 60] on p "Main" at bounding box center [21, 61] width 20 height 10
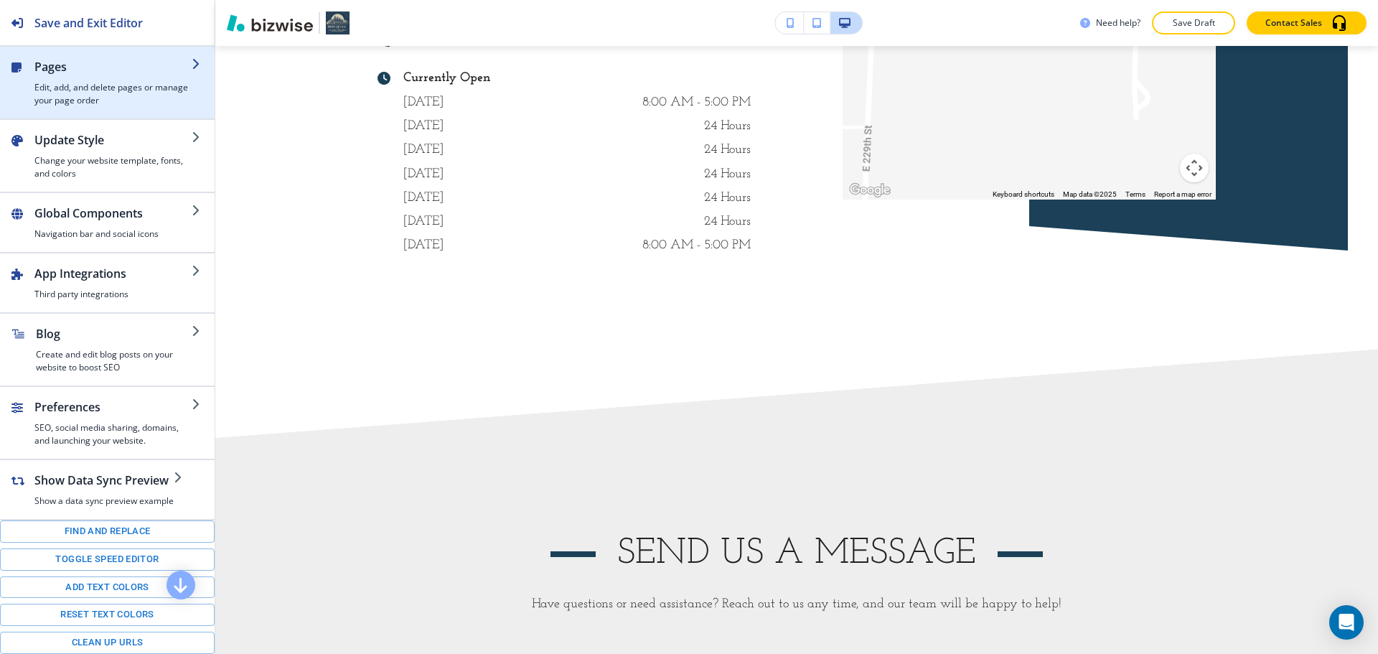
click at [65, 98] on h4 "Edit, add, and delete pages or manage your page order" at bounding box center [112, 94] width 157 height 26
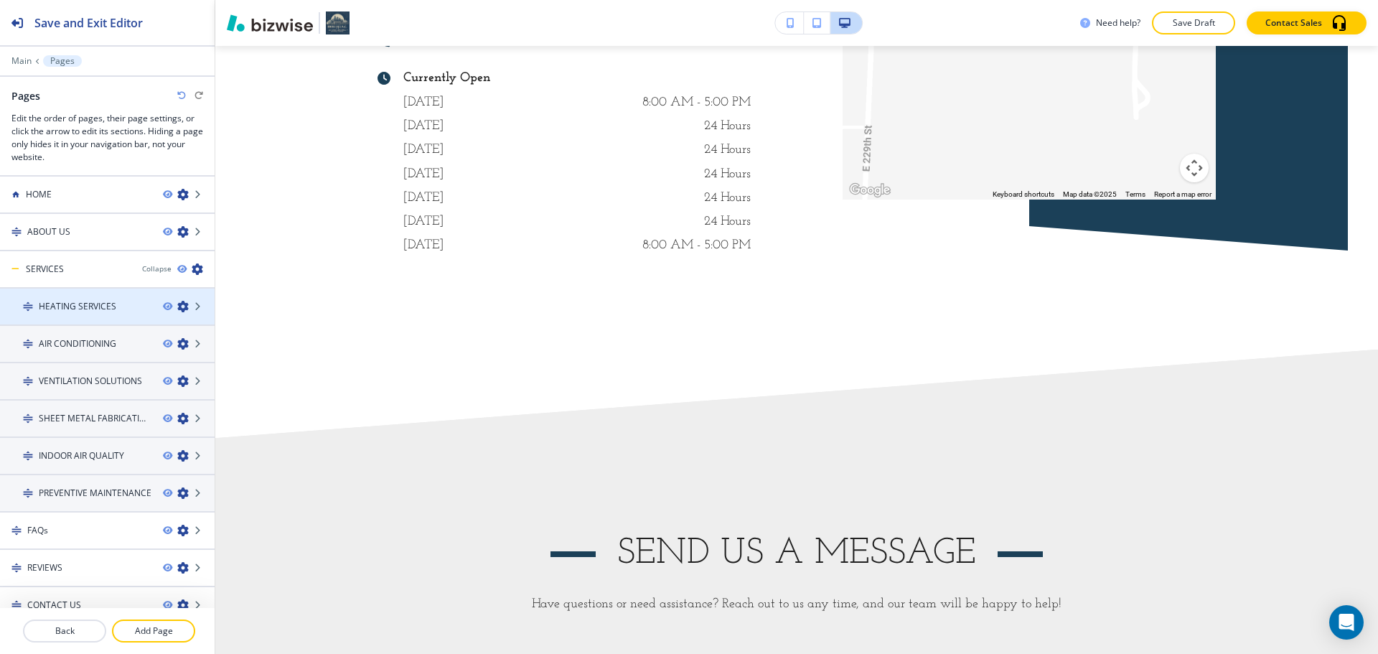
click at [68, 303] on h4 "HEATING SERVICES" at bounding box center [77, 306] width 77 height 13
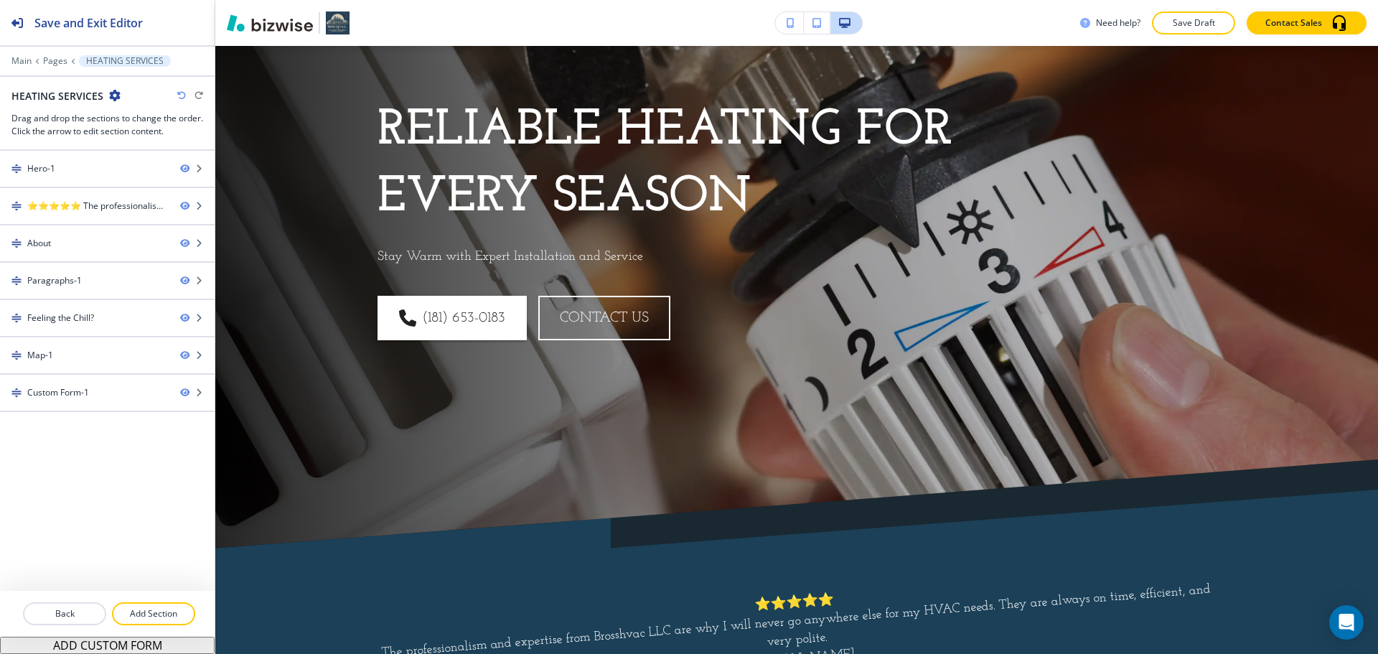
scroll to position [0, 0]
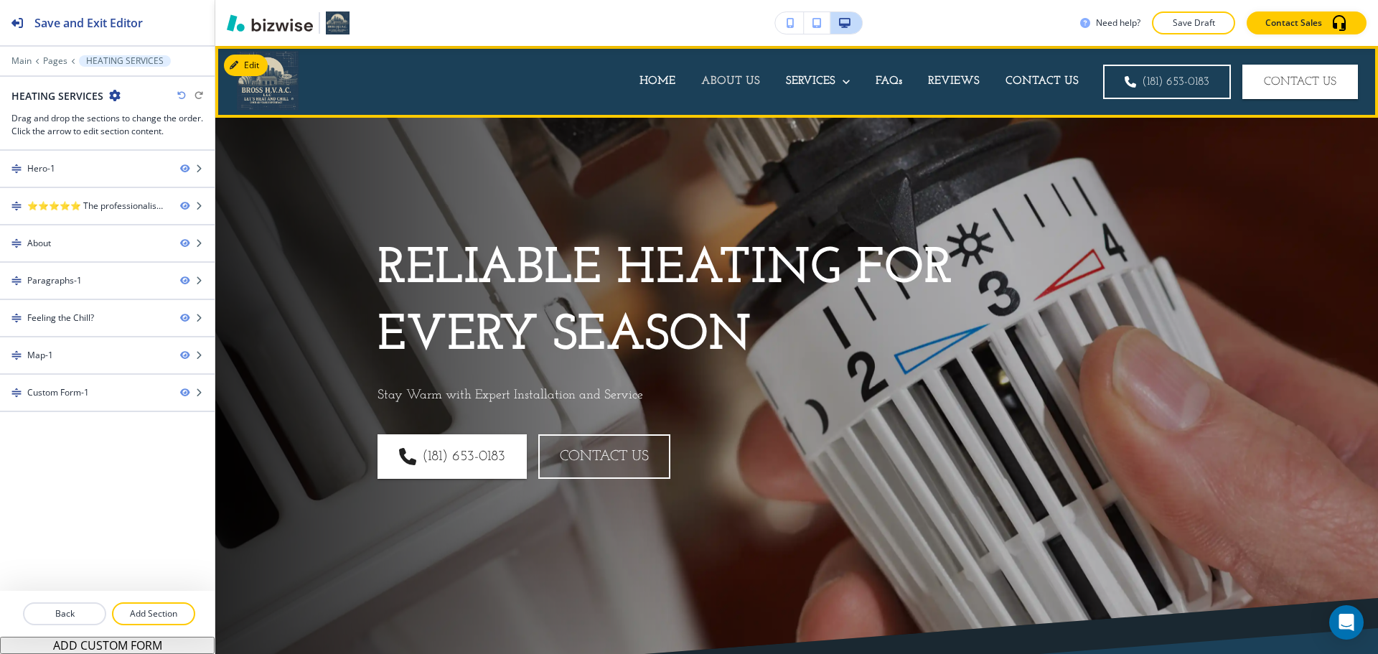
click at [714, 76] on p "ABOUT US" at bounding box center [730, 81] width 59 height 17
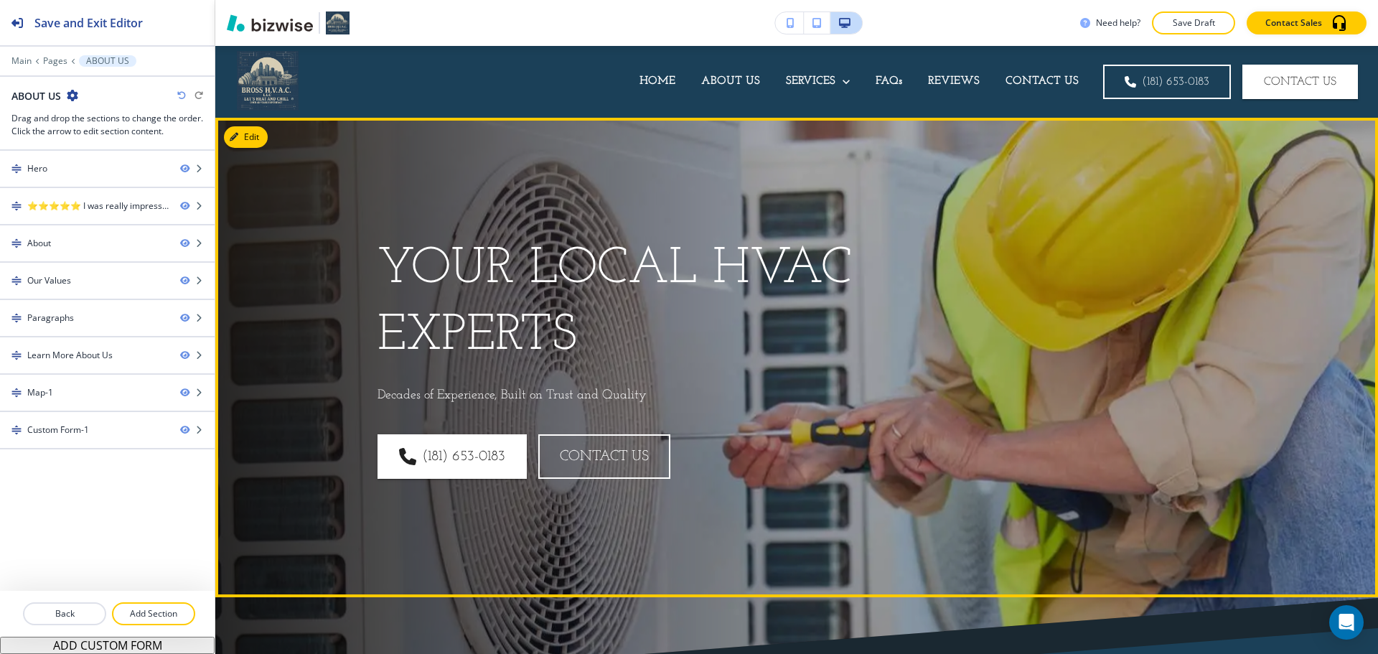
click at [524, 264] on p "Your Local HVAC Experts" at bounding box center [687, 302] width 620 height 133
click at [248, 134] on button "Edit This Section" at bounding box center [272, 137] width 97 height 22
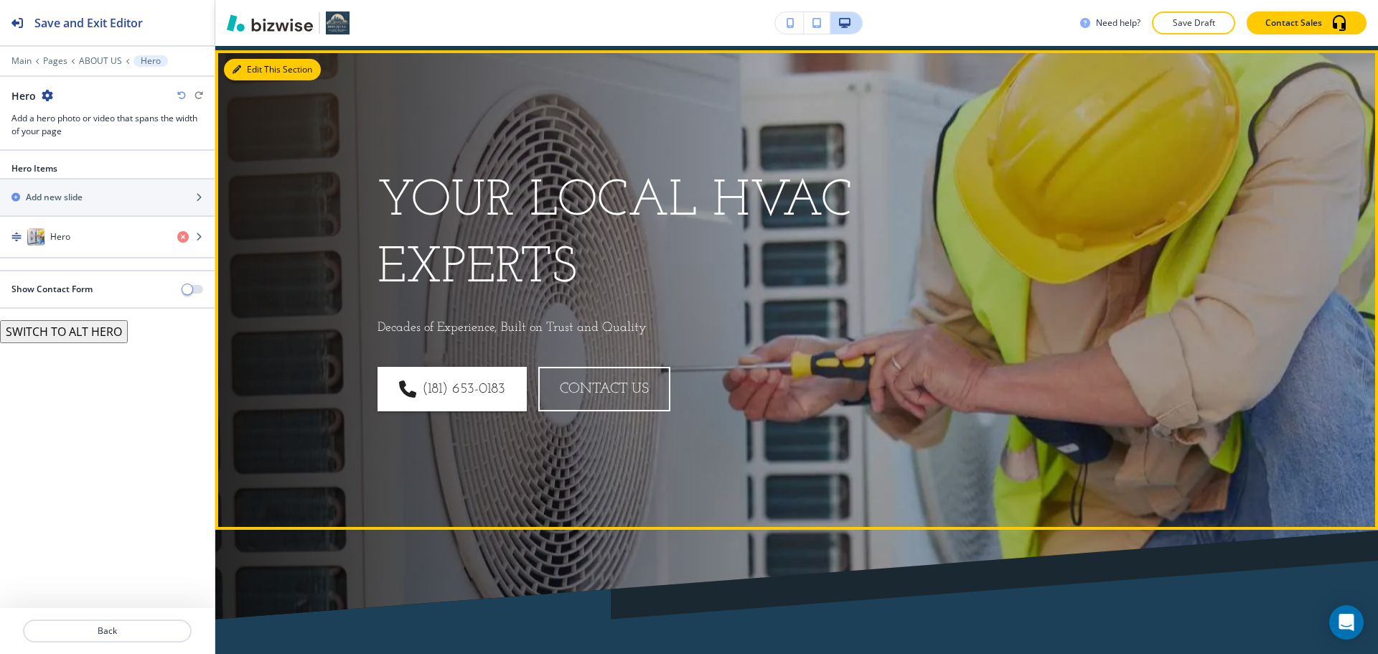
scroll to position [72, 0]
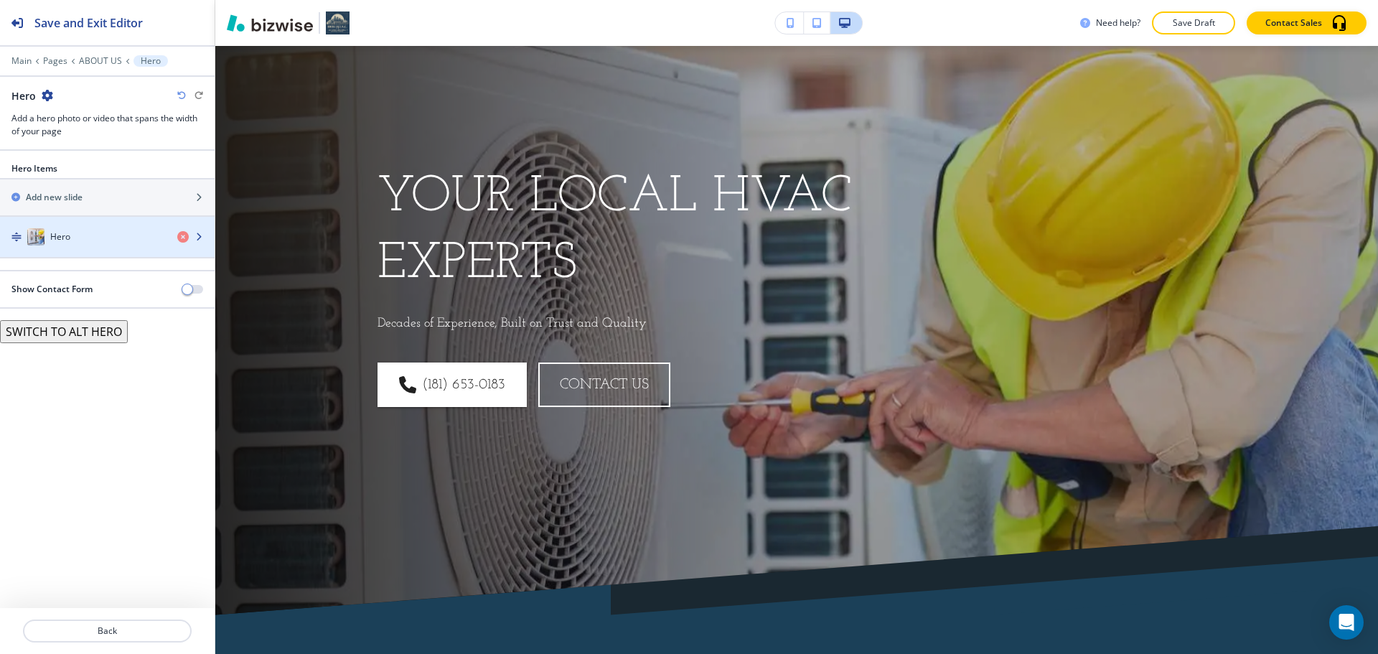
click at [76, 234] on div "Hero" at bounding box center [83, 236] width 166 height 17
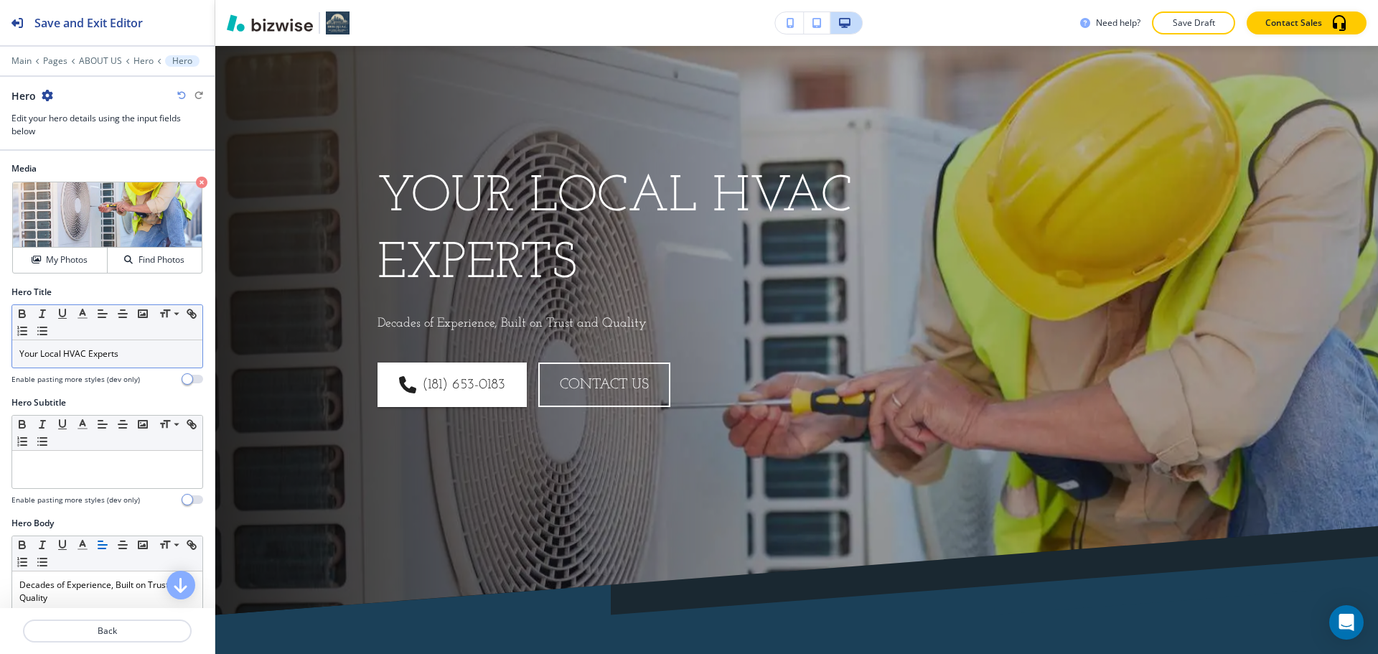
click at [49, 349] on p "Your Local HVAC Experts" at bounding box center [107, 353] width 176 height 13
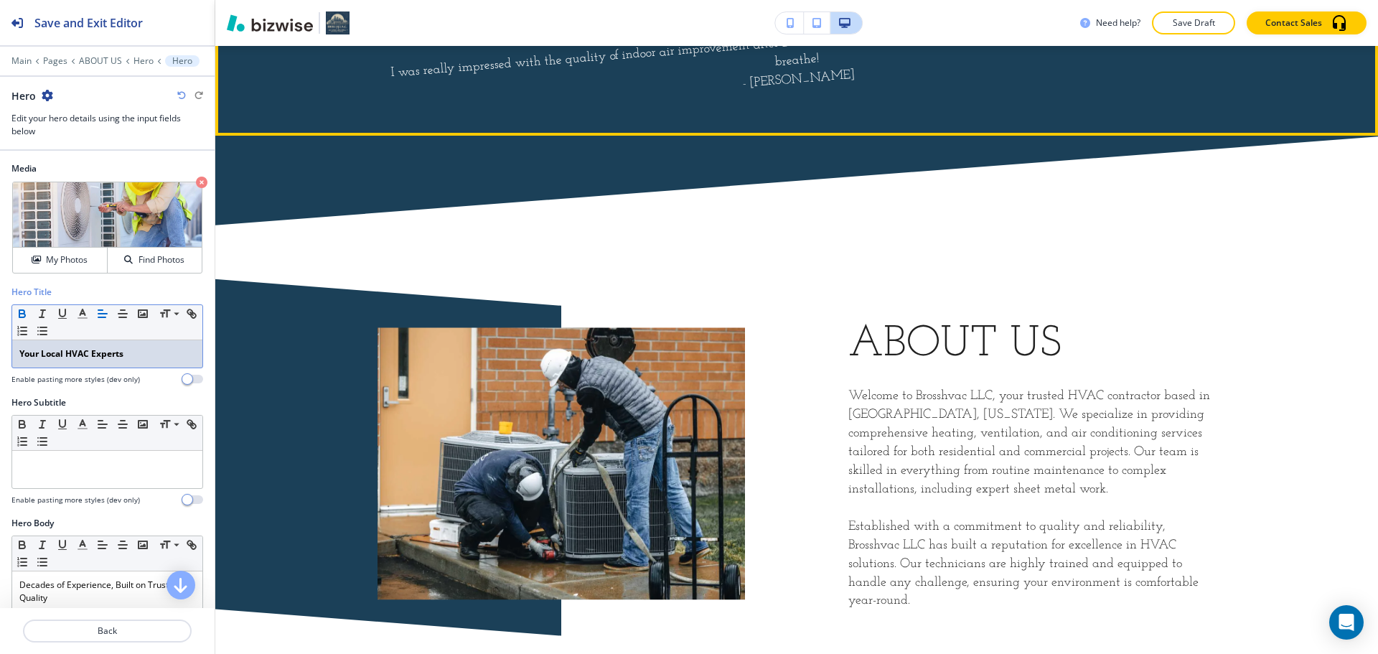
scroll to position [789, 0]
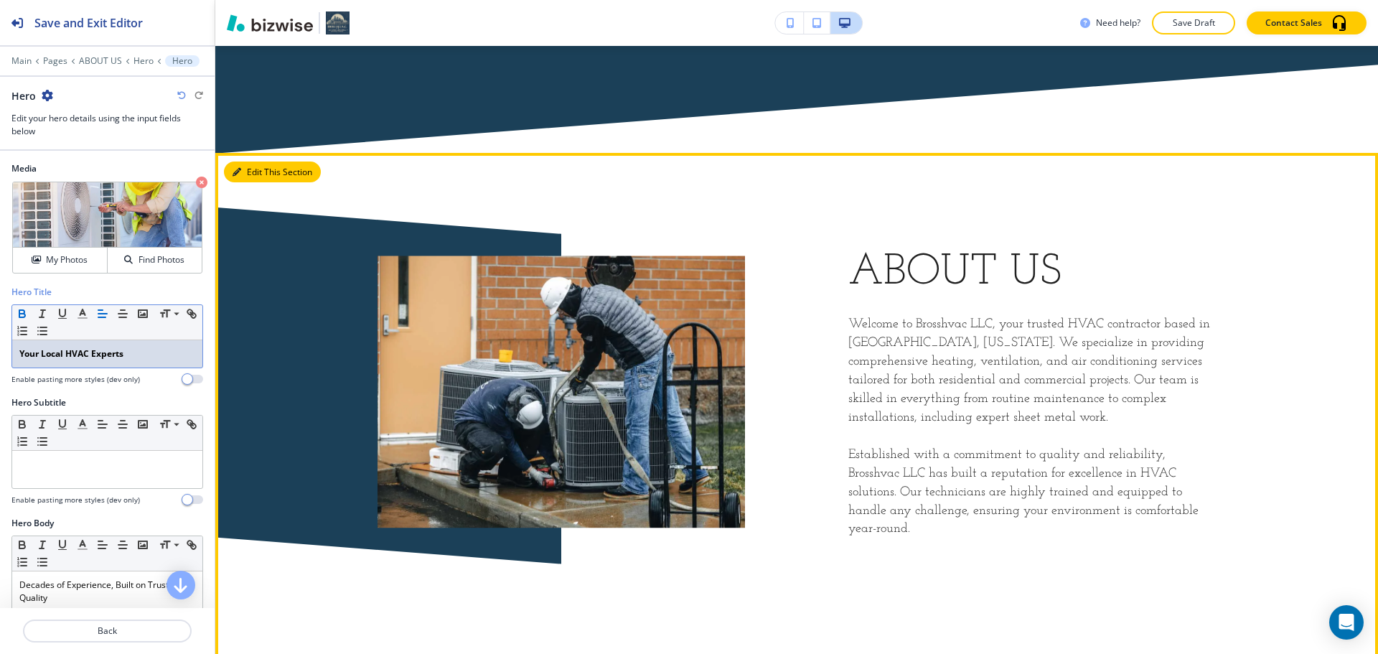
click at [256, 170] on button "Edit This Section" at bounding box center [272, 172] width 97 height 22
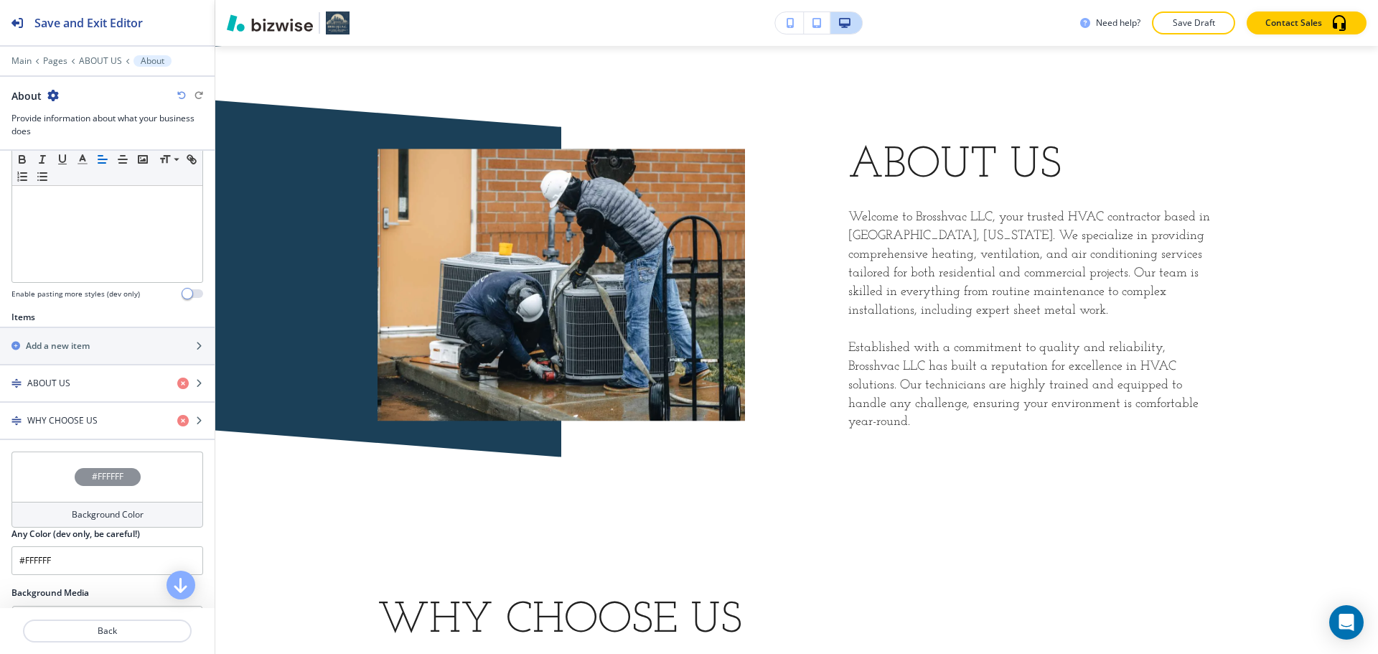
scroll to position [359, 0]
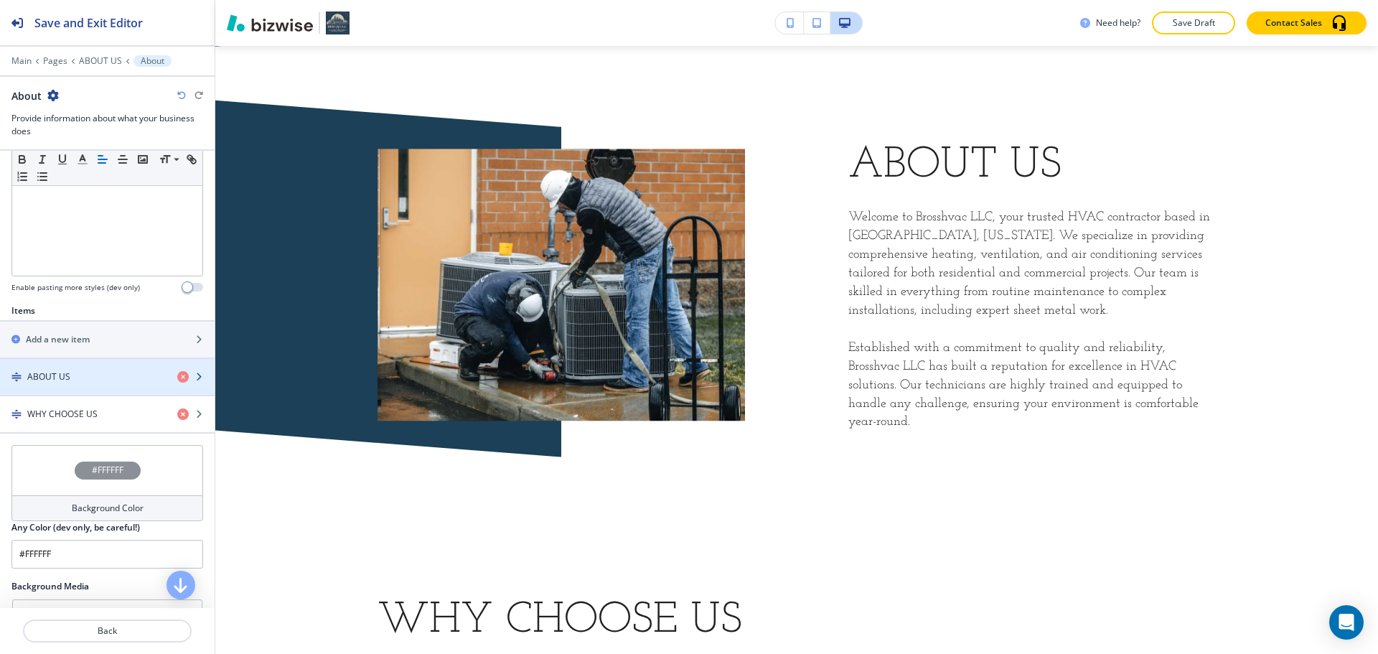
click at [97, 380] on div "ABOUT US" at bounding box center [83, 376] width 166 height 13
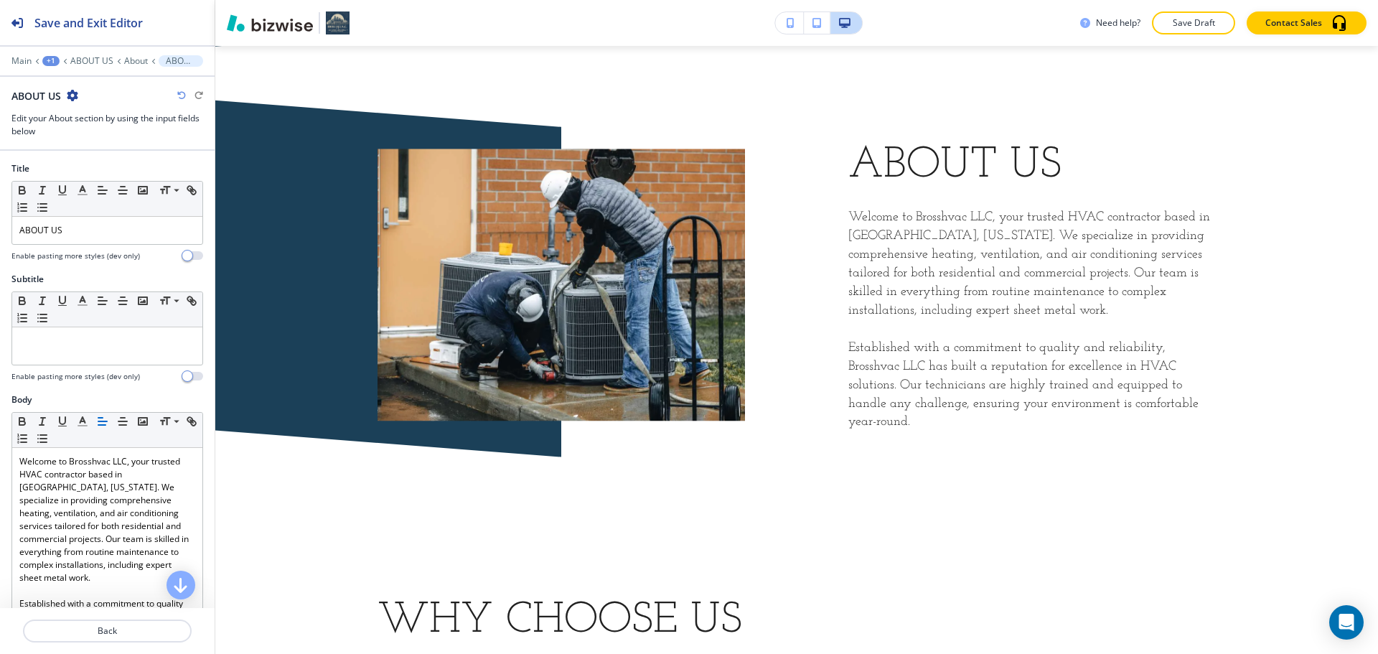
scroll to position [919, 0]
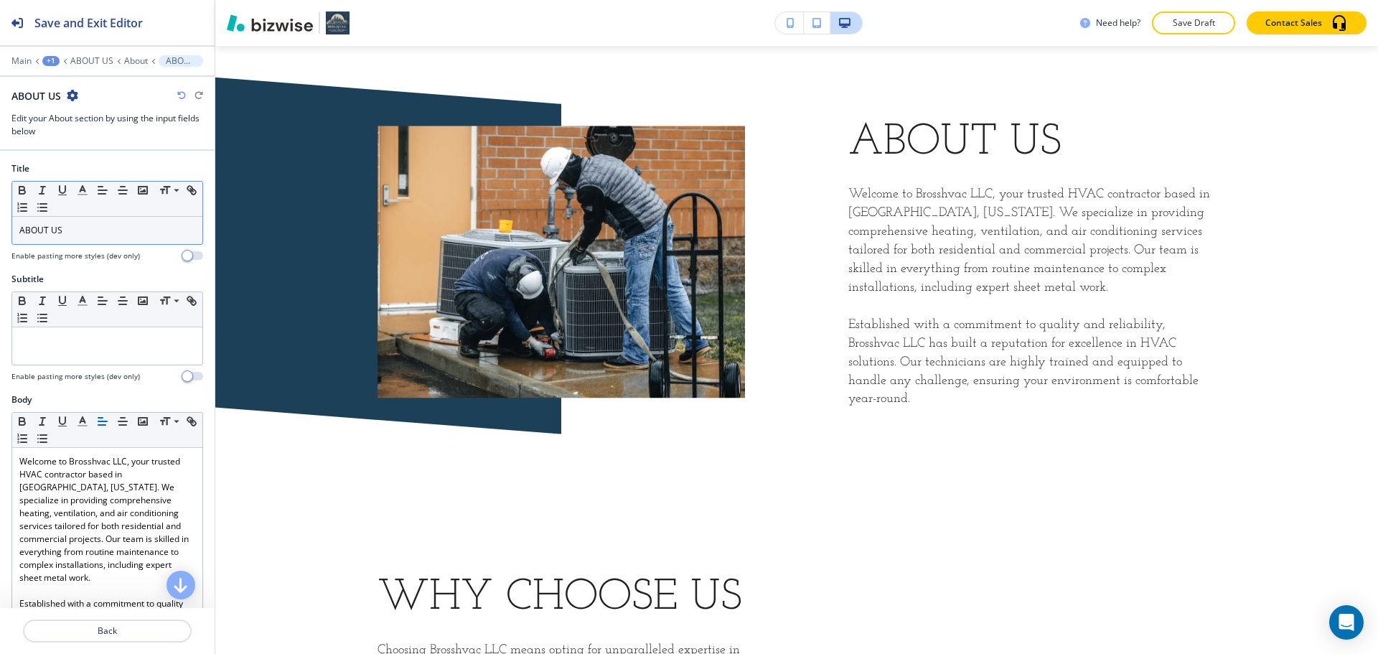
click at [88, 240] on div "ABOUT US" at bounding box center [107, 230] width 190 height 27
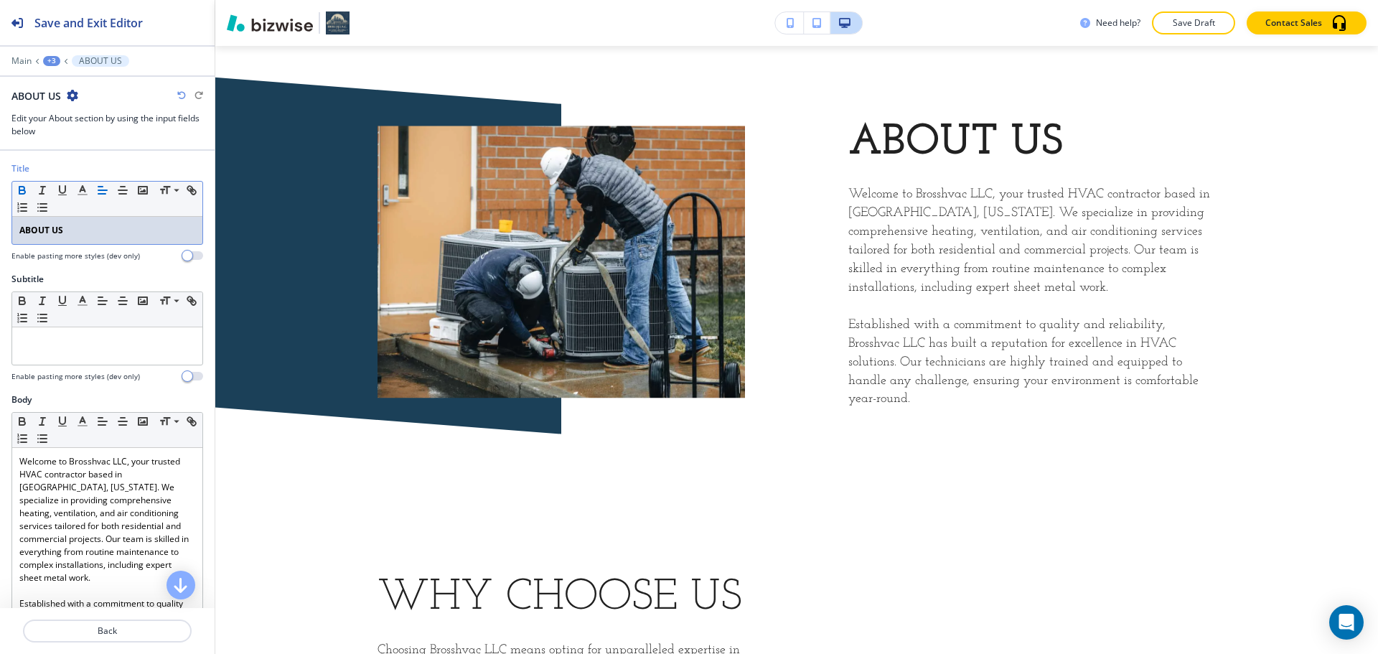
click at [50, 62] on div "+3" at bounding box center [51, 61] width 17 height 10
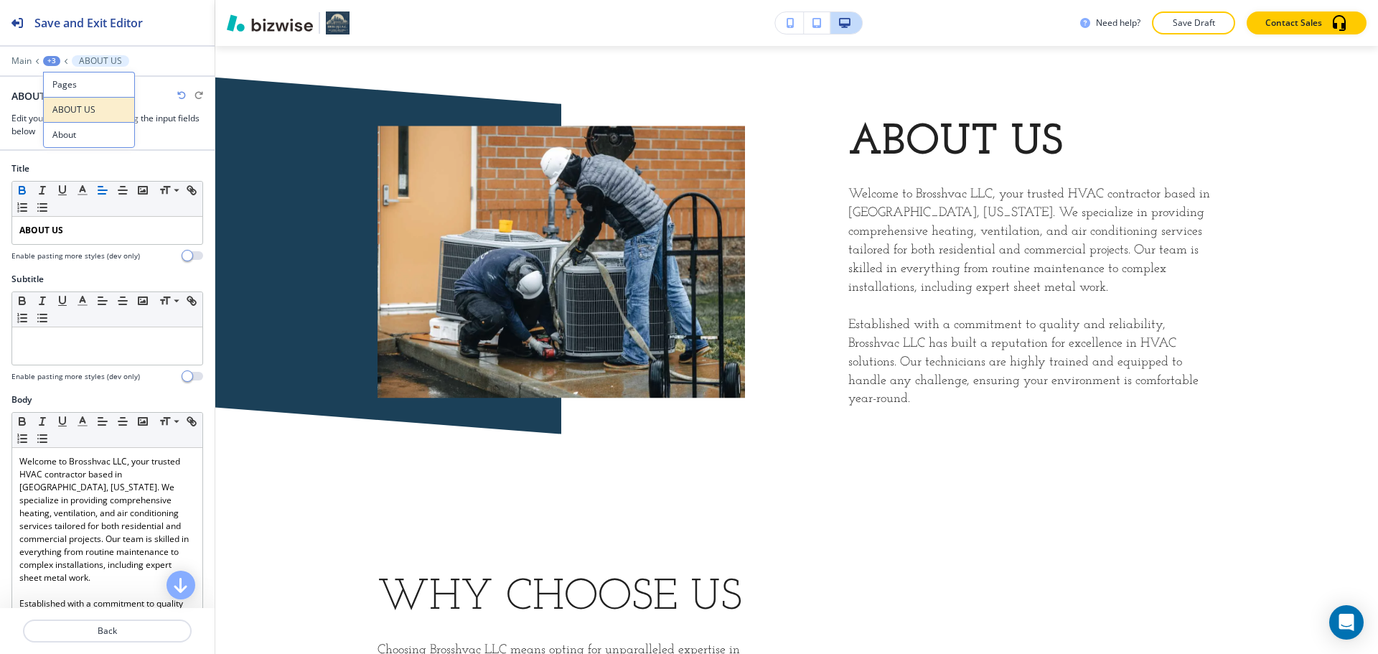
click at [60, 108] on p "ABOUT US" at bounding box center [88, 109] width 73 height 13
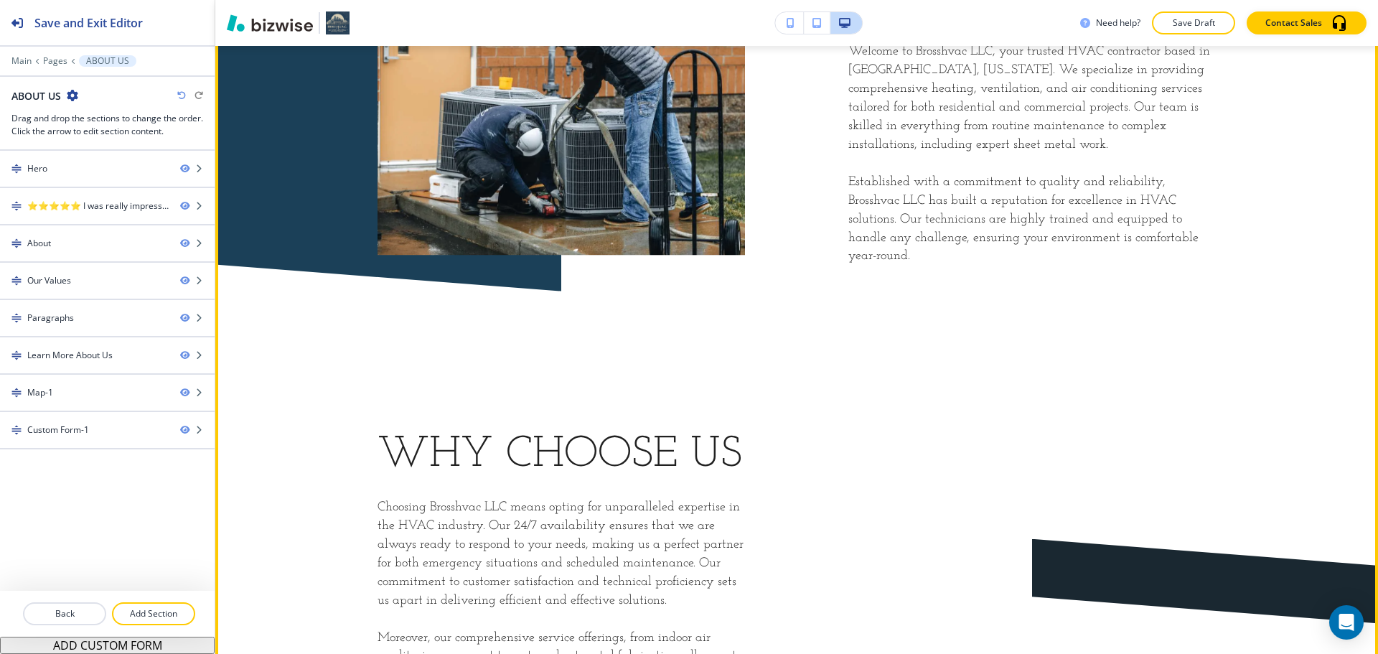
scroll to position [1063, 0]
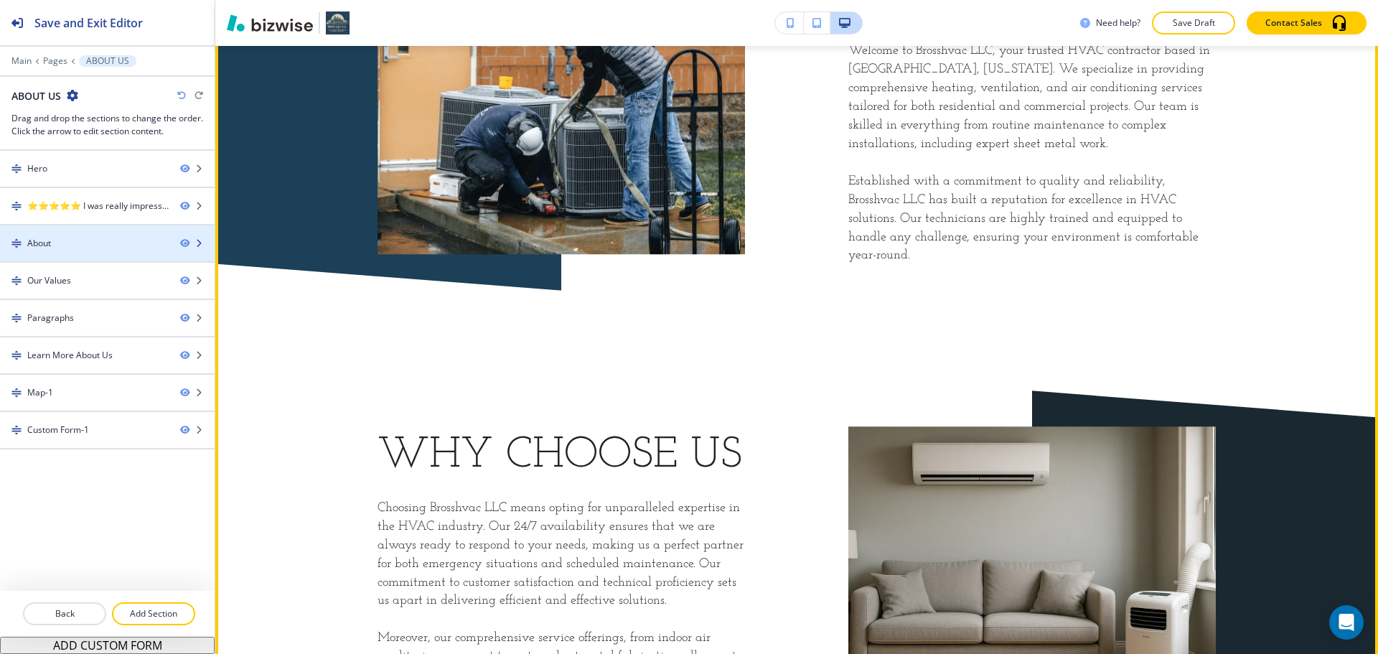
click at [80, 254] on div at bounding box center [107, 255] width 215 height 11
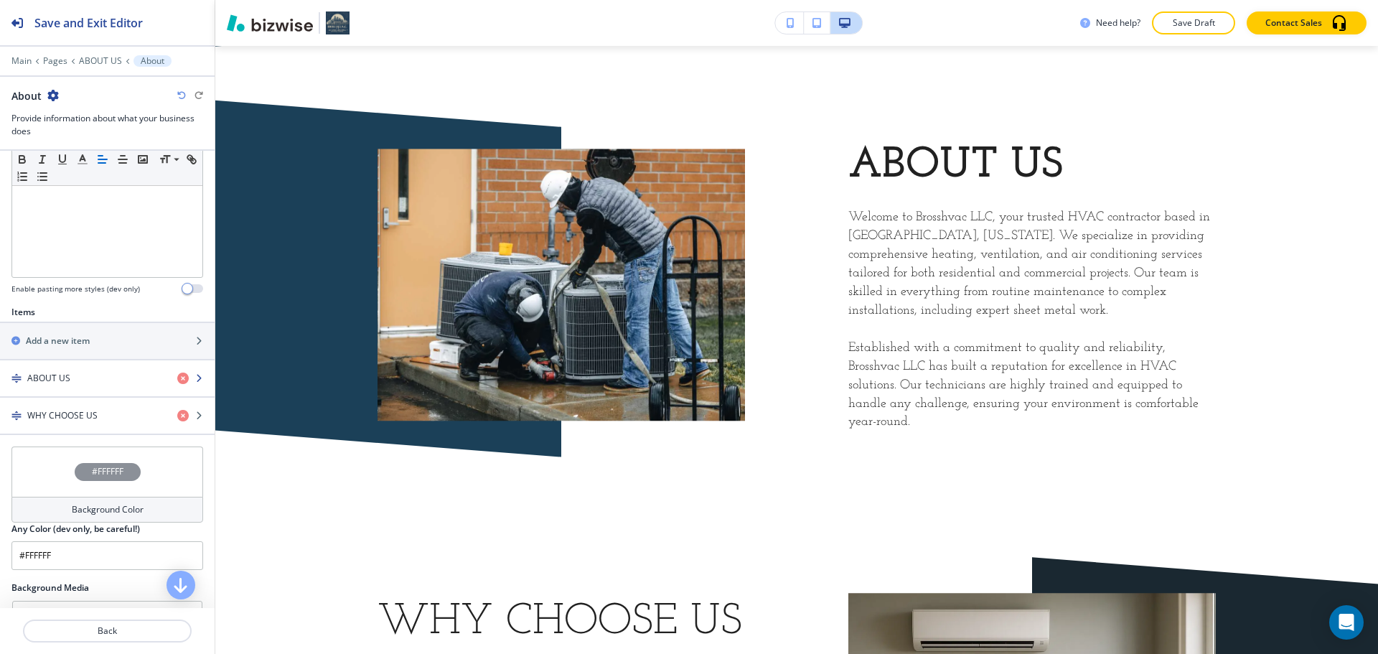
scroll to position [359, 0]
click at [78, 402] on div "button" at bounding box center [107, 401] width 215 height 11
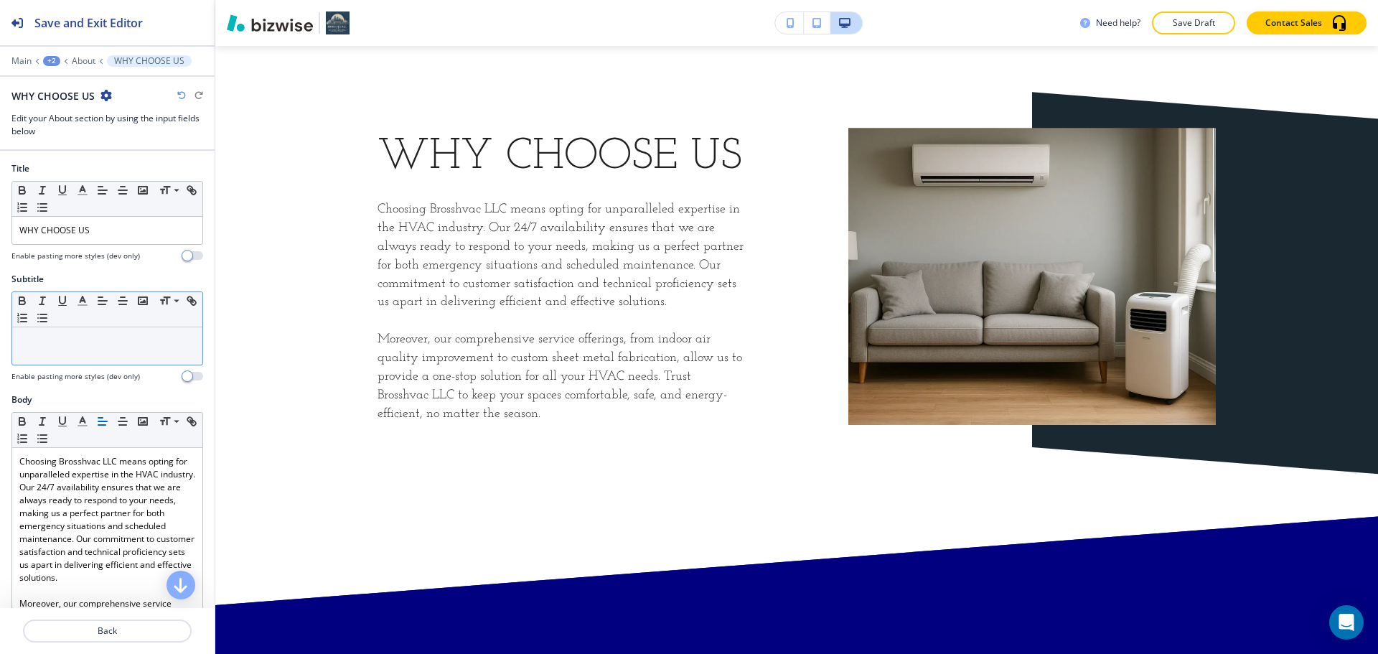
scroll to position [1374, 0]
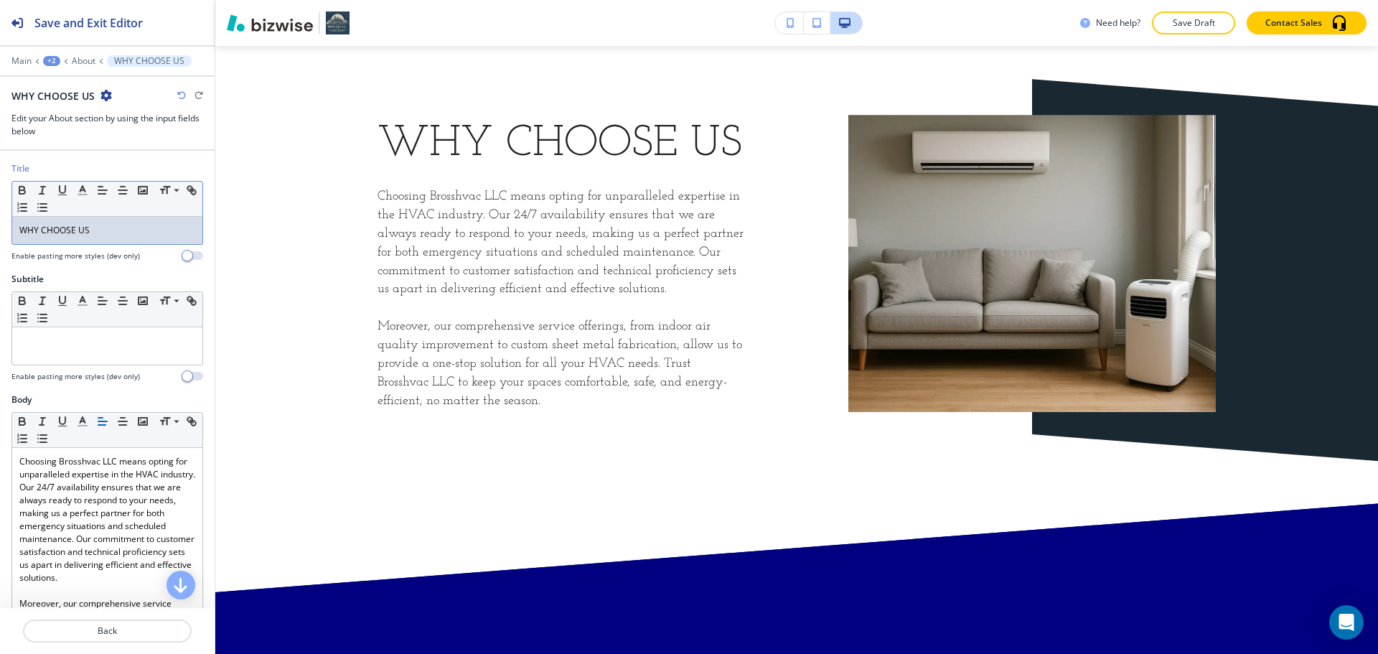
click at [101, 235] on p "WHY CHOOSE US" at bounding box center [107, 230] width 176 height 13
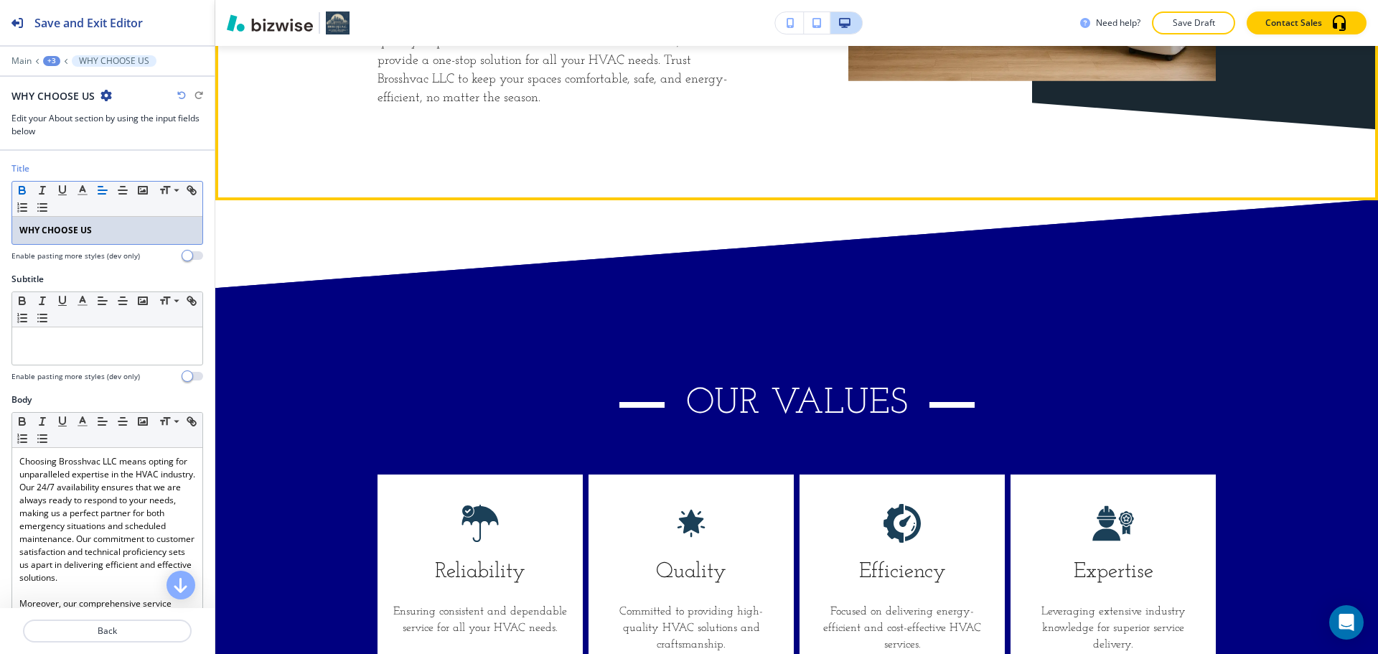
scroll to position [1805, 0]
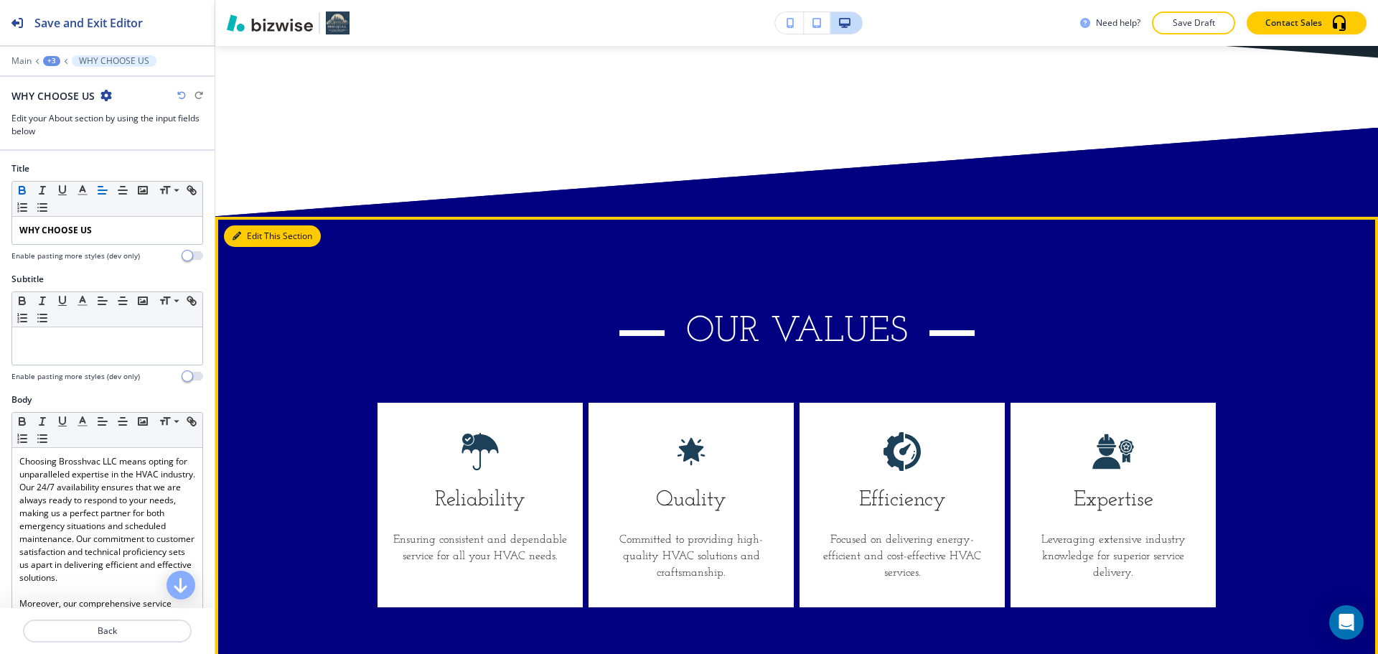
click at [238, 240] on icon "button" at bounding box center [236, 236] width 9 height 9
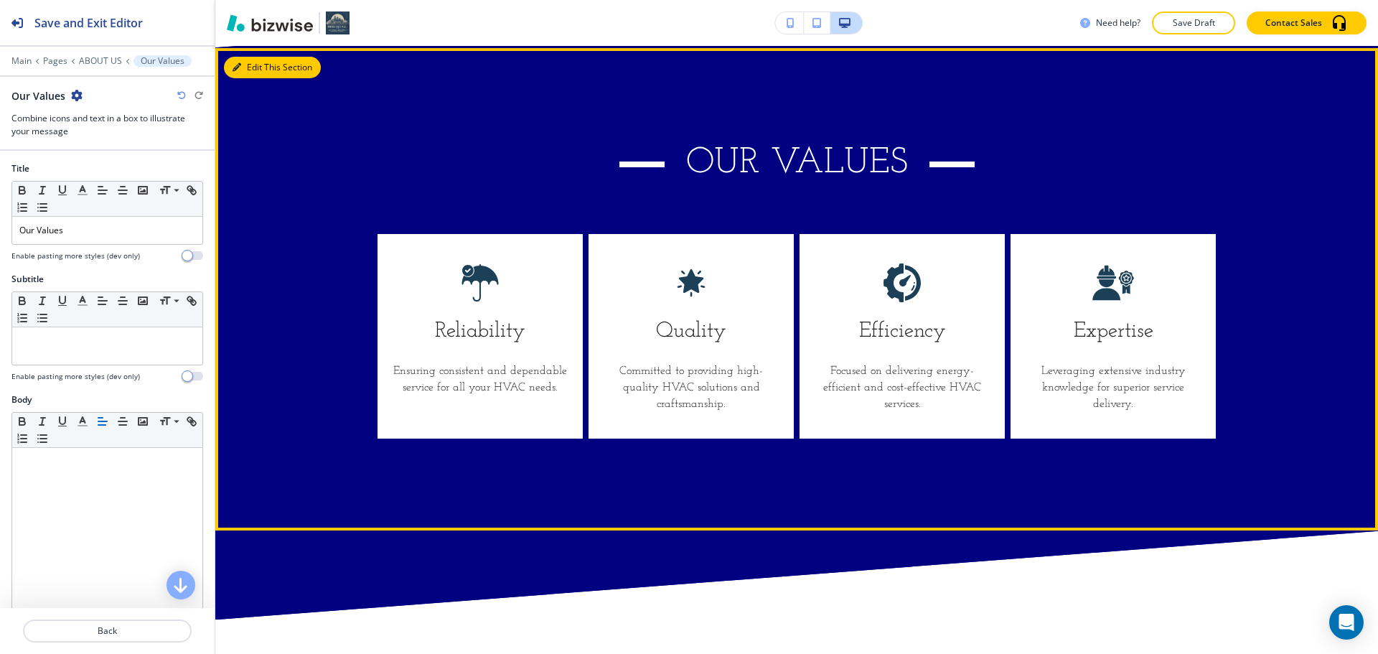
scroll to position [1975, 0]
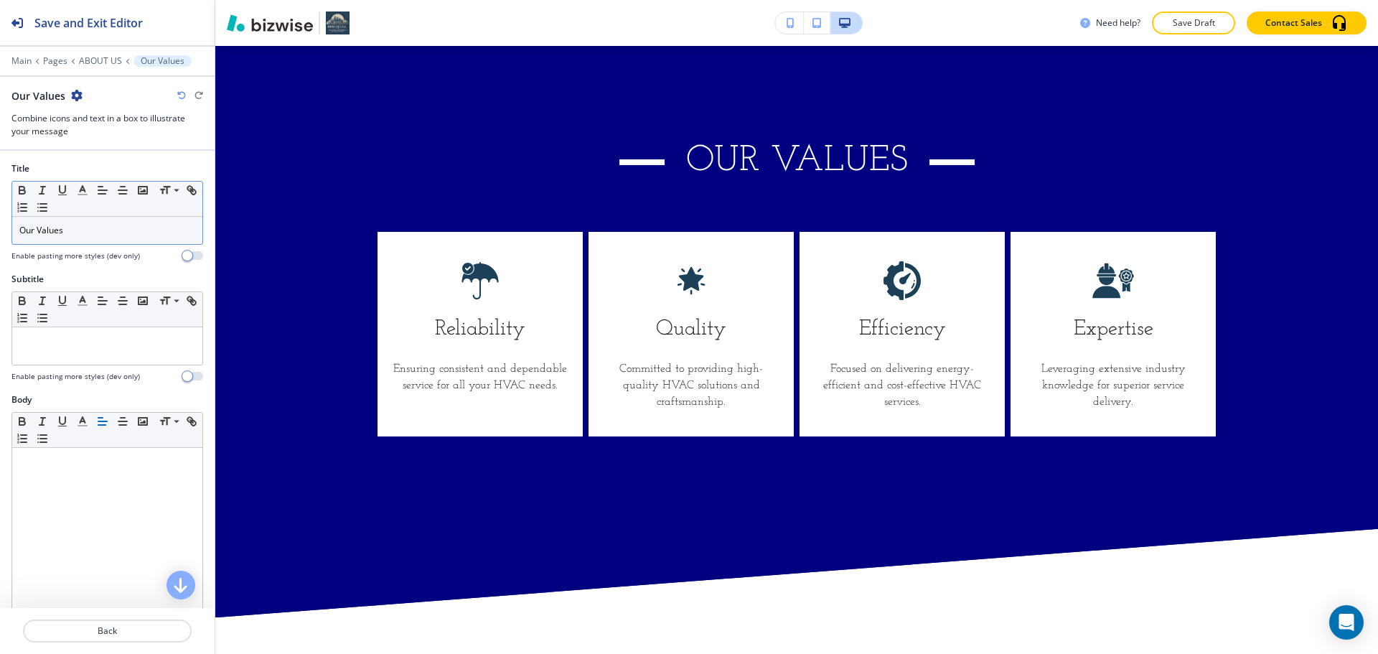
click at [147, 231] on p "Our Values" at bounding box center [107, 230] width 176 height 13
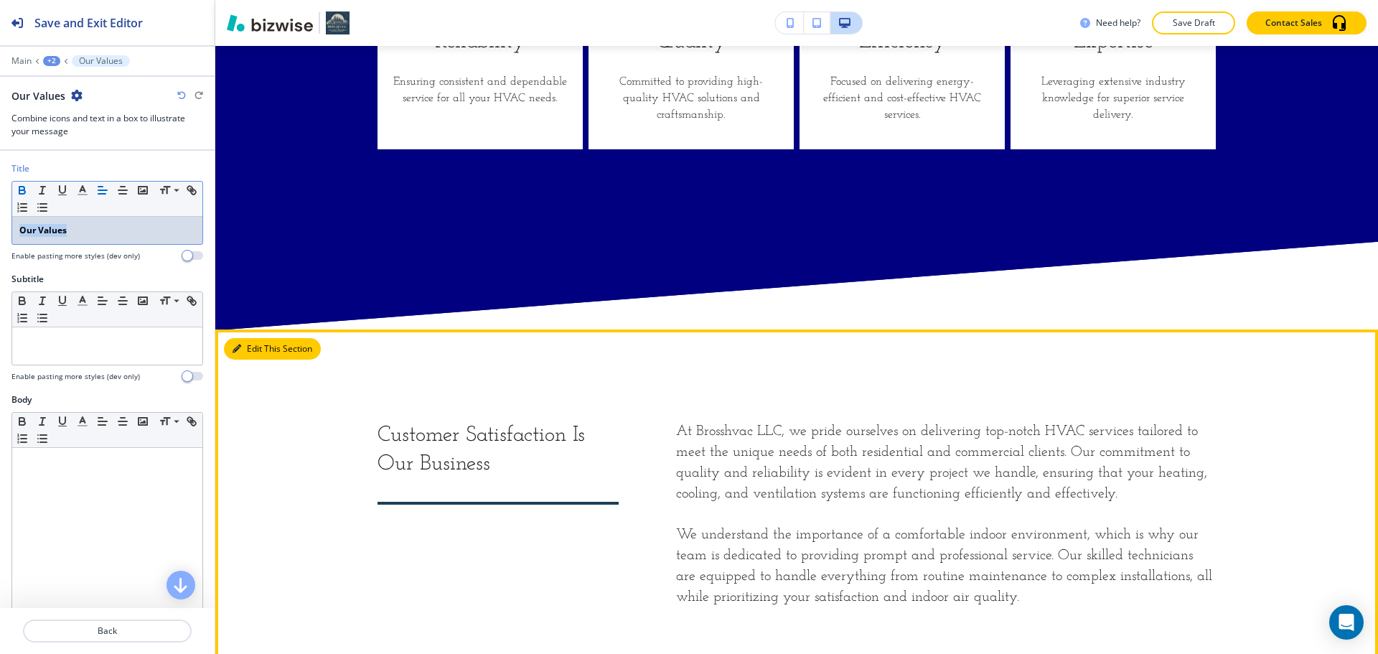
click at [240, 346] on icon "button" at bounding box center [236, 348] width 9 height 9
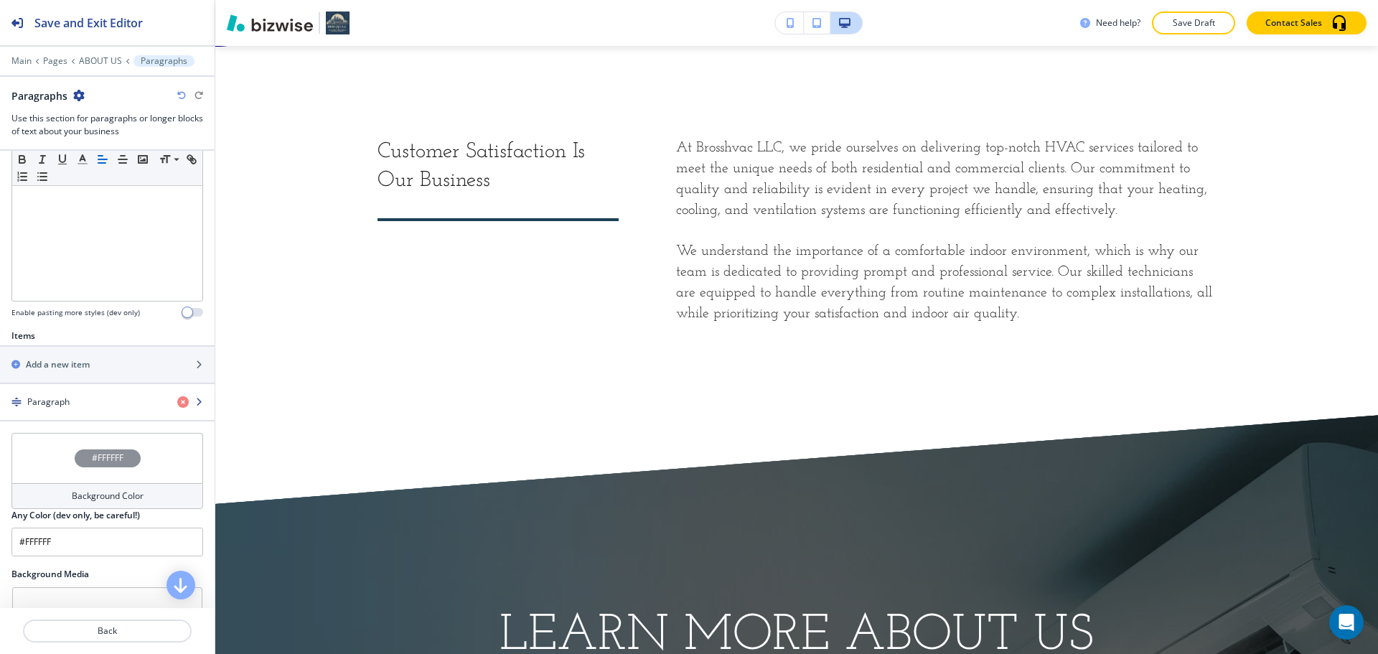
scroll to position [359, 0]
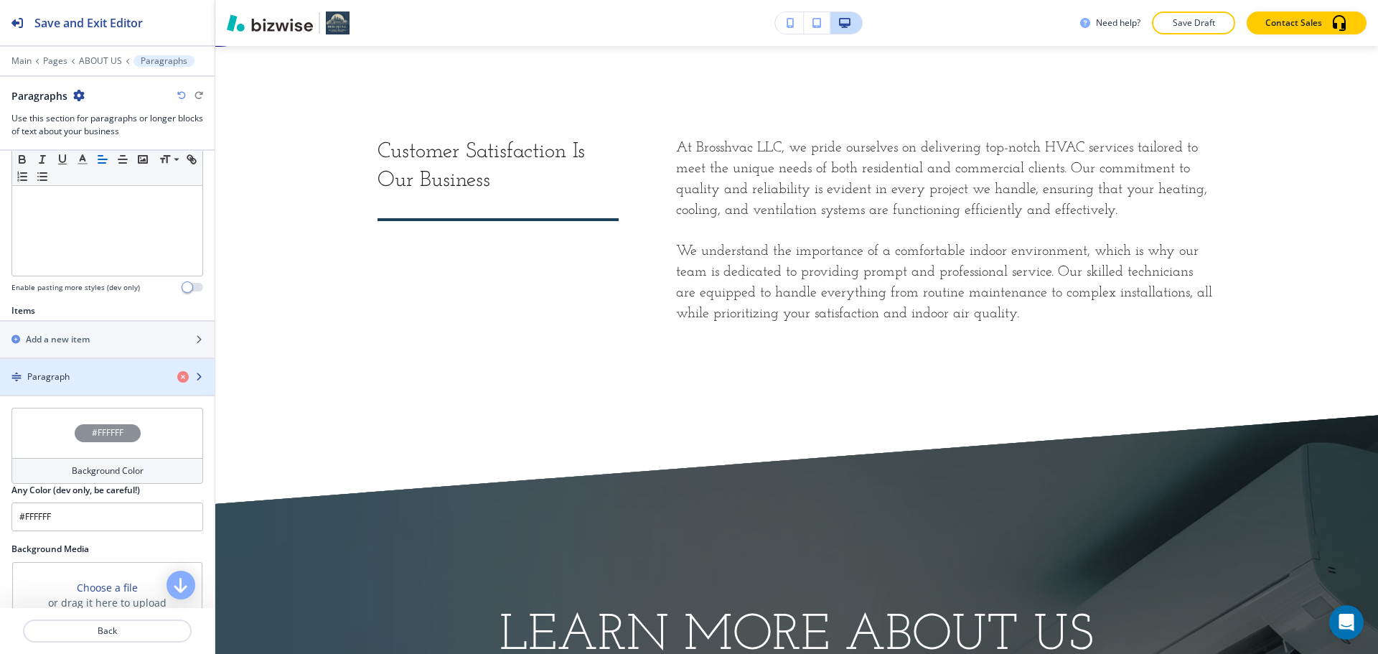
click at [91, 382] on div "Paragraph" at bounding box center [83, 376] width 166 height 13
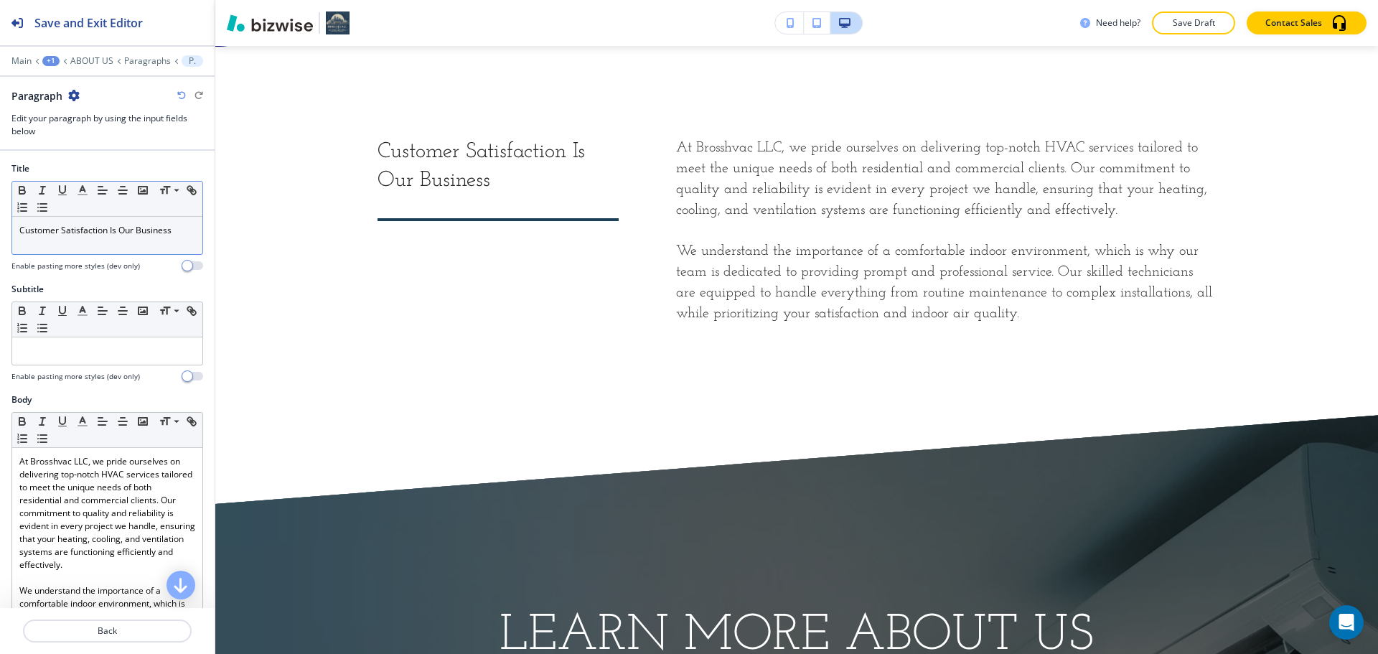
click at [118, 243] on div "Customer Satisfaction Is Our Business" at bounding box center [107, 235] width 190 height 37
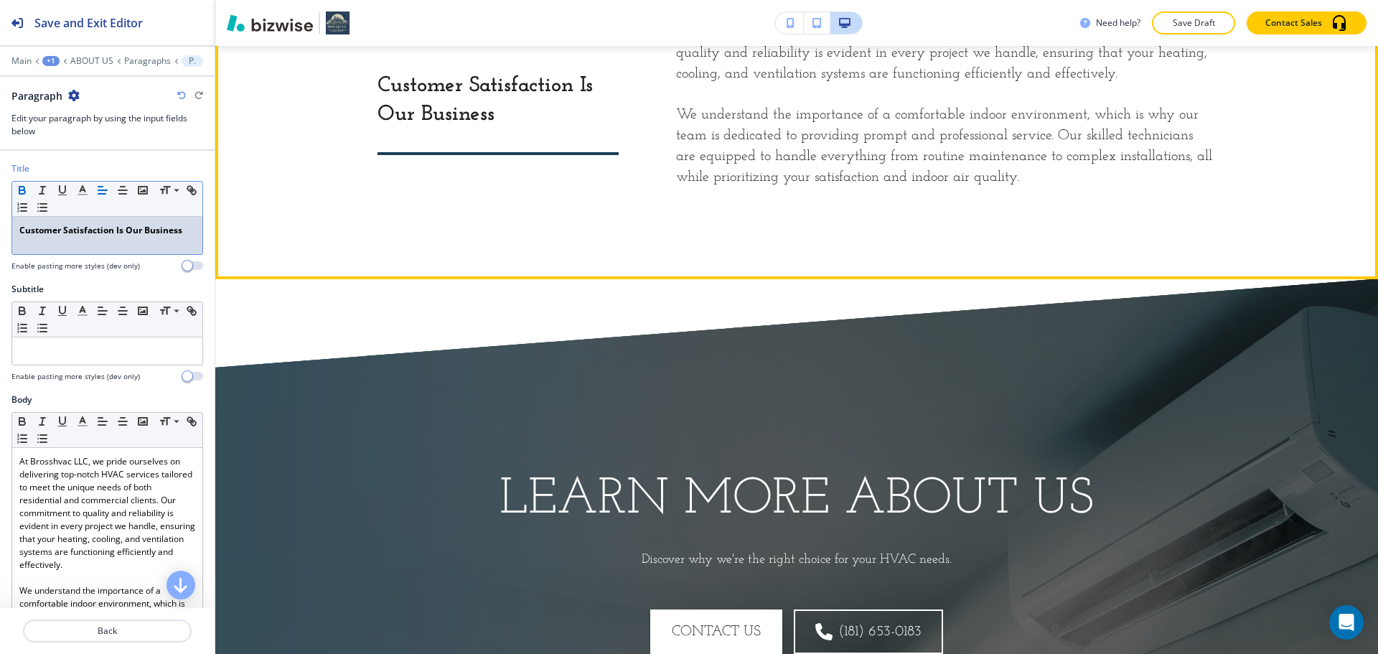
scroll to position [2689, 0]
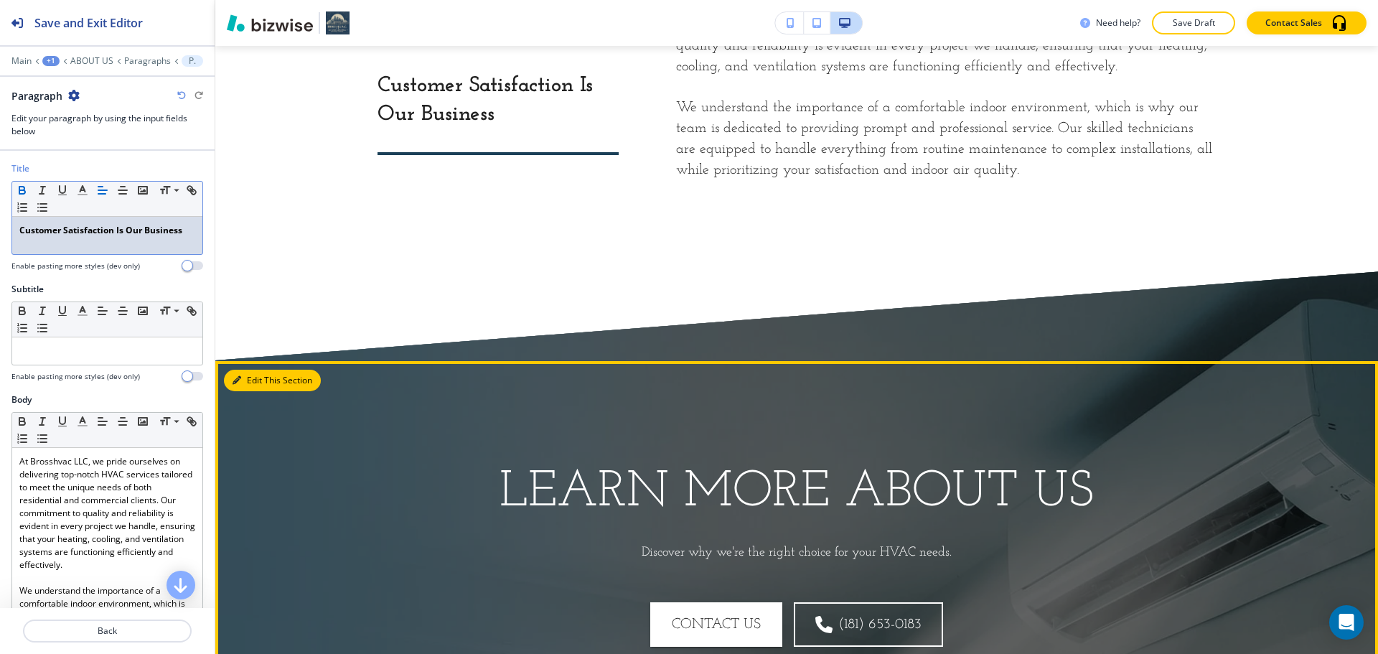
click at [239, 373] on button "Edit This Section" at bounding box center [272, 381] width 97 height 22
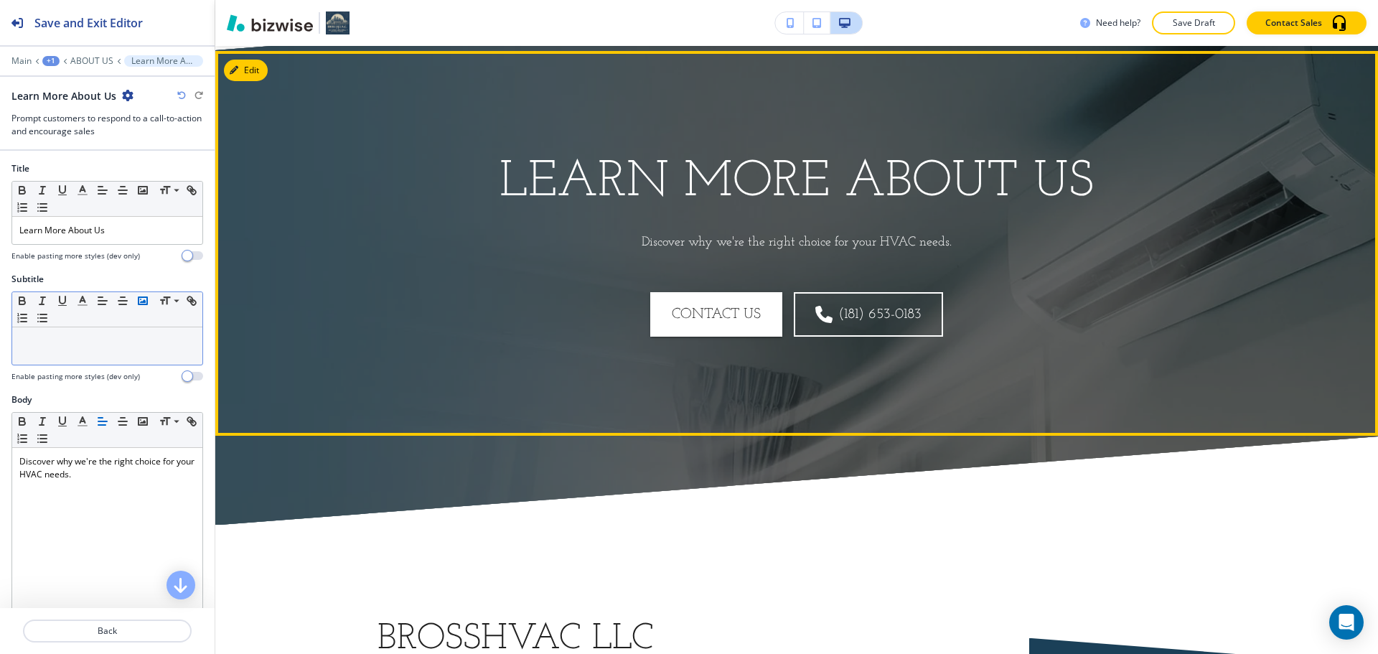
scroll to position [3004, 0]
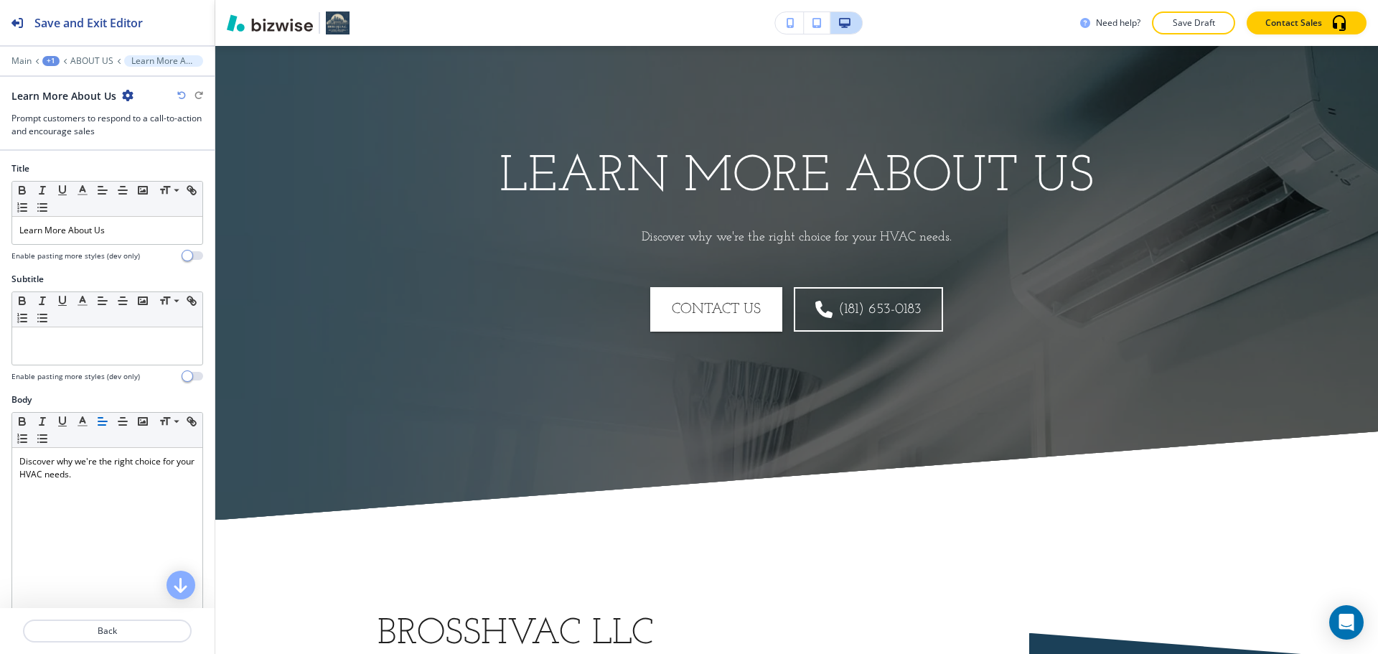
click at [144, 248] on div at bounding box center [107, 248] width 192 height 6
click at [151, 233] on p "Learn More About Us" at bounding box center [107, 230] width 176 height 13
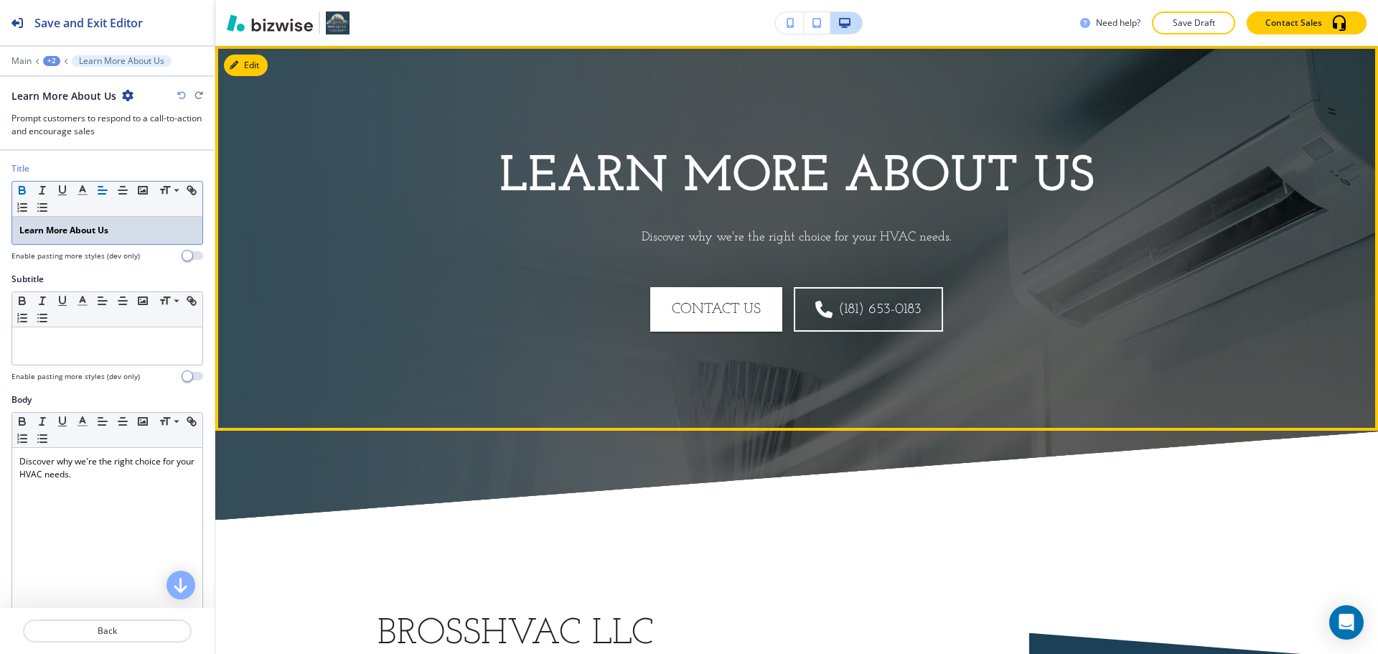
click at [391, 361] on div "Learn More About Us Discover why we're the right choice for your HVAC needs. CO…" at bounding box center [796, 238] width 1162 height 385
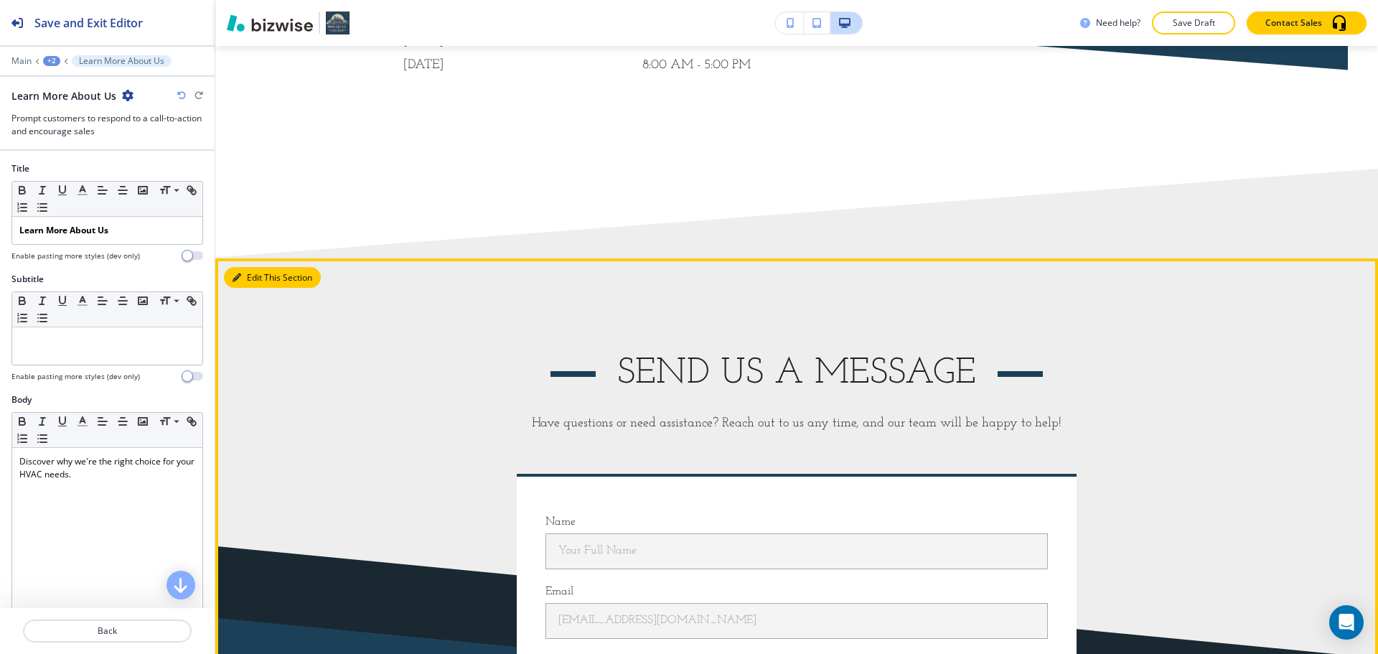
click at [266, 279] on button "Edit This Section" at bounding box center [272, 278] width 97 height 22
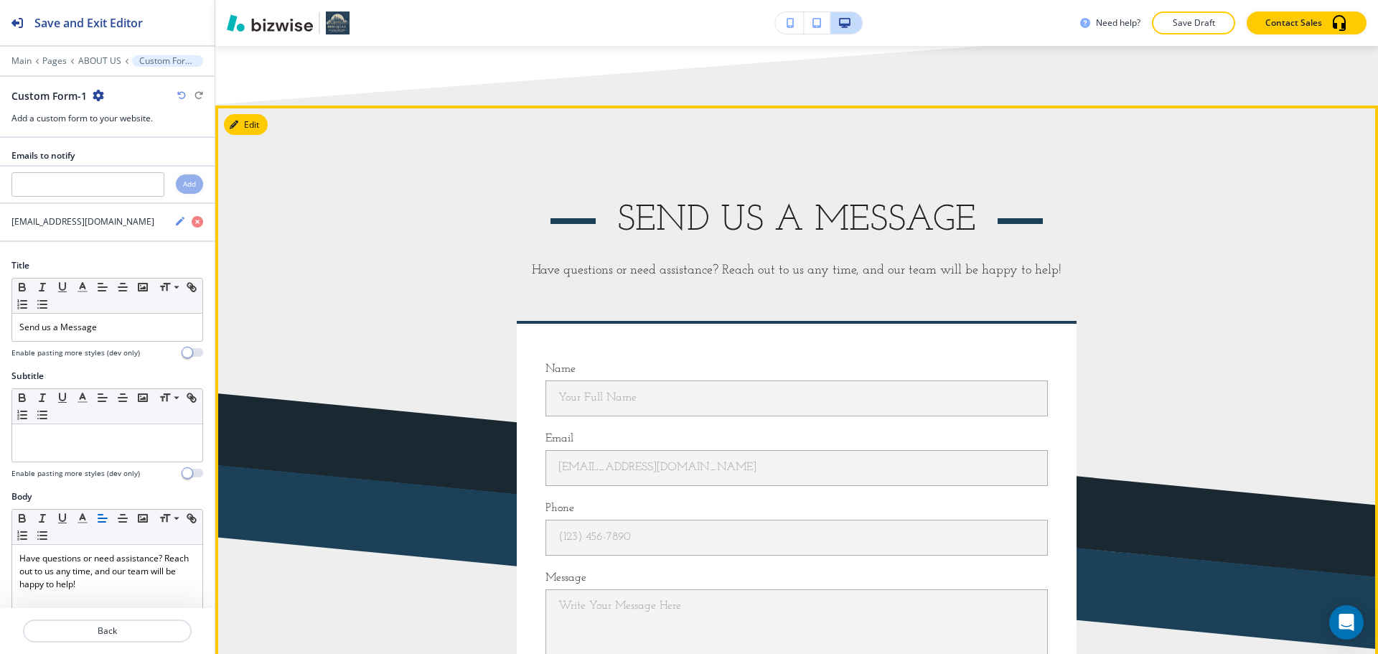
scroll to position [4221, 0]
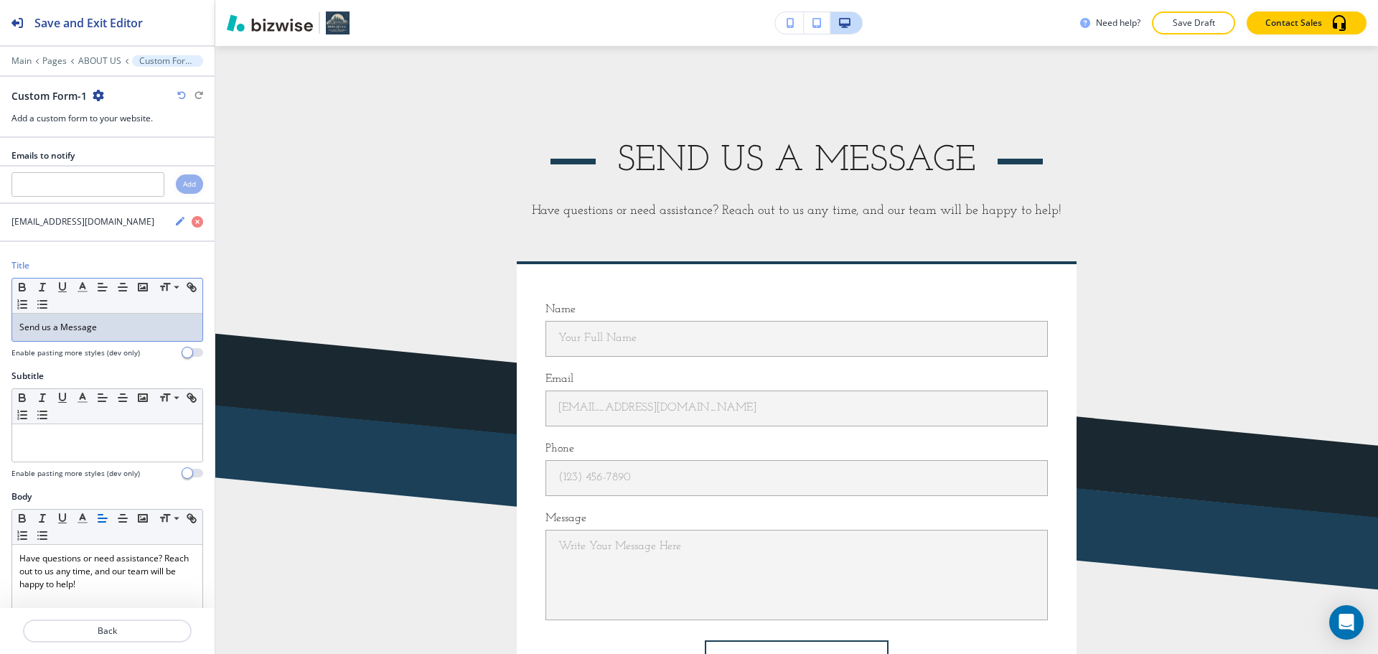
click at [125, 333] on p "Send us a Message" at bounding box center [107, 327] width 176 height 13
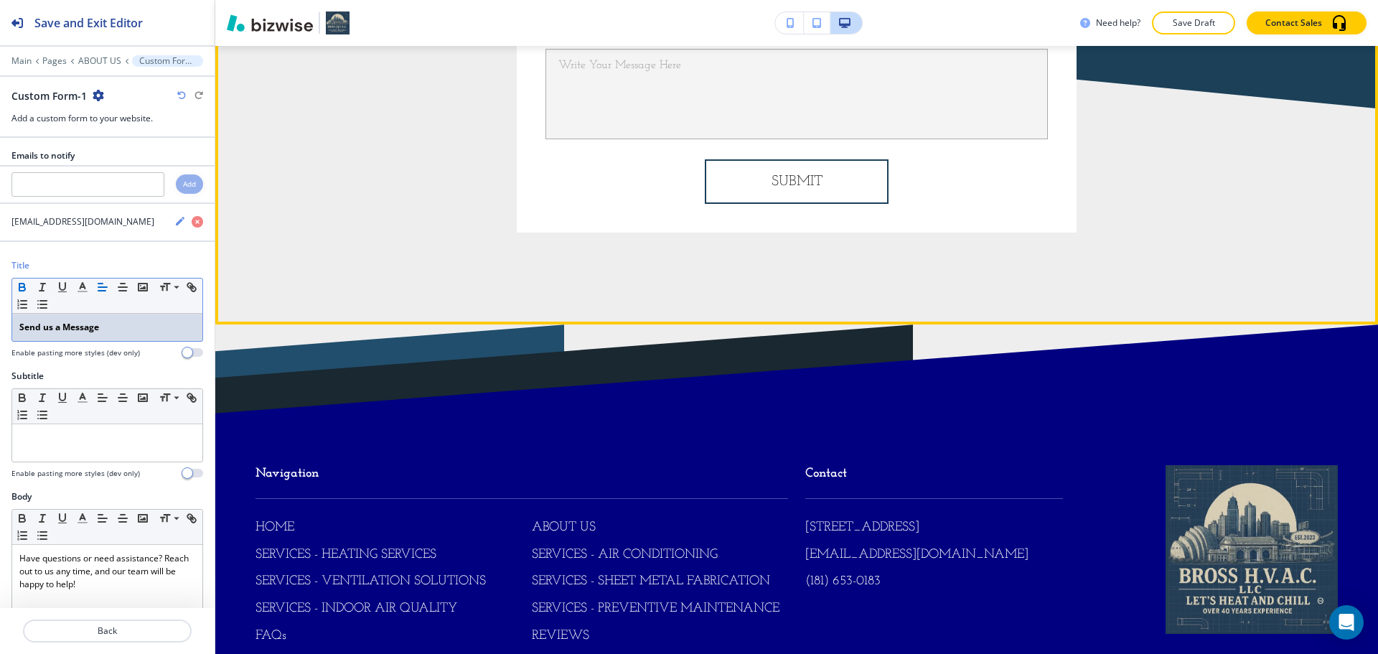
scroll to position [4778, 0]
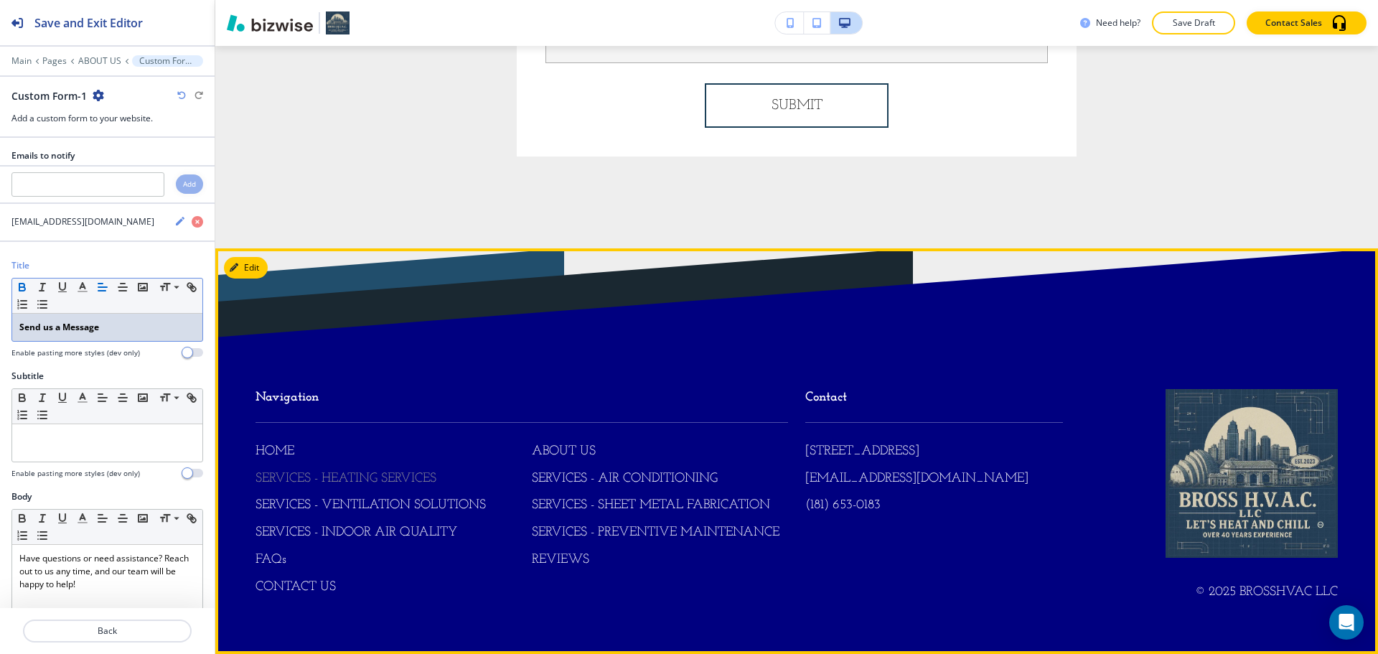
click at [366, 478] on p "SERVICES - HEATING SERVICES" at bounding box center [345, 479] width 181 height 19
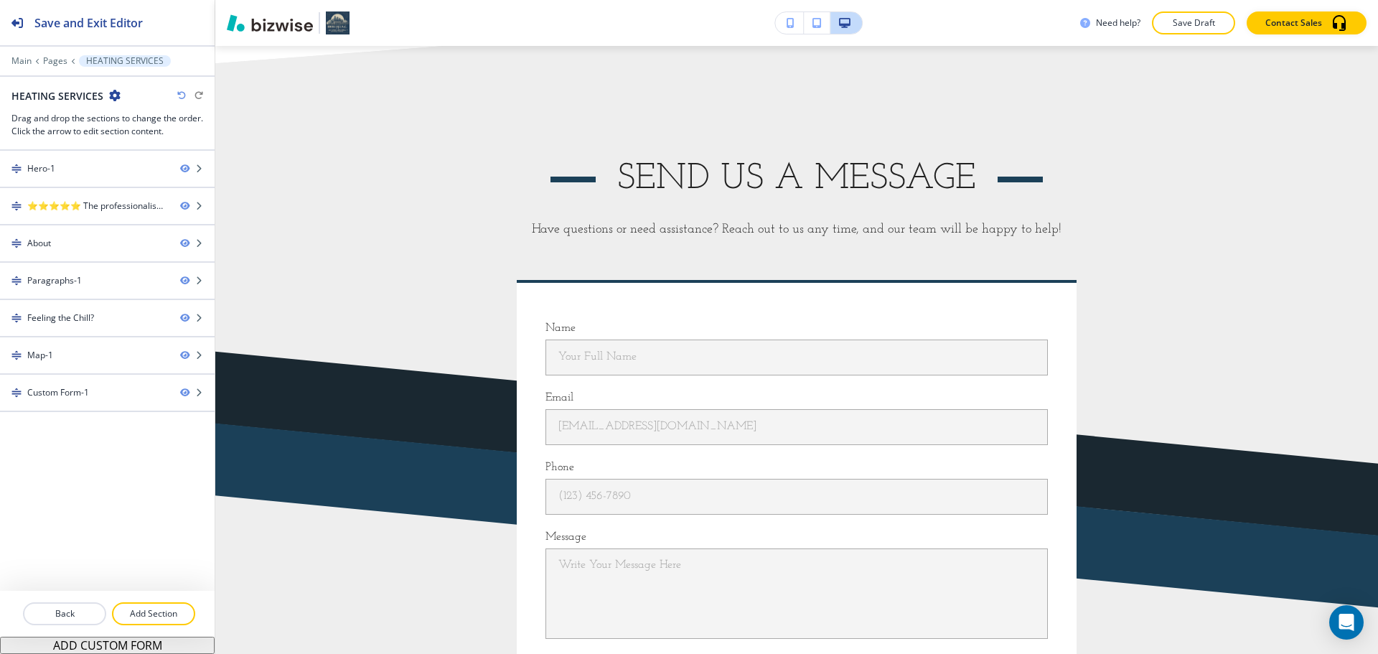
scroll to position [3254, 0]
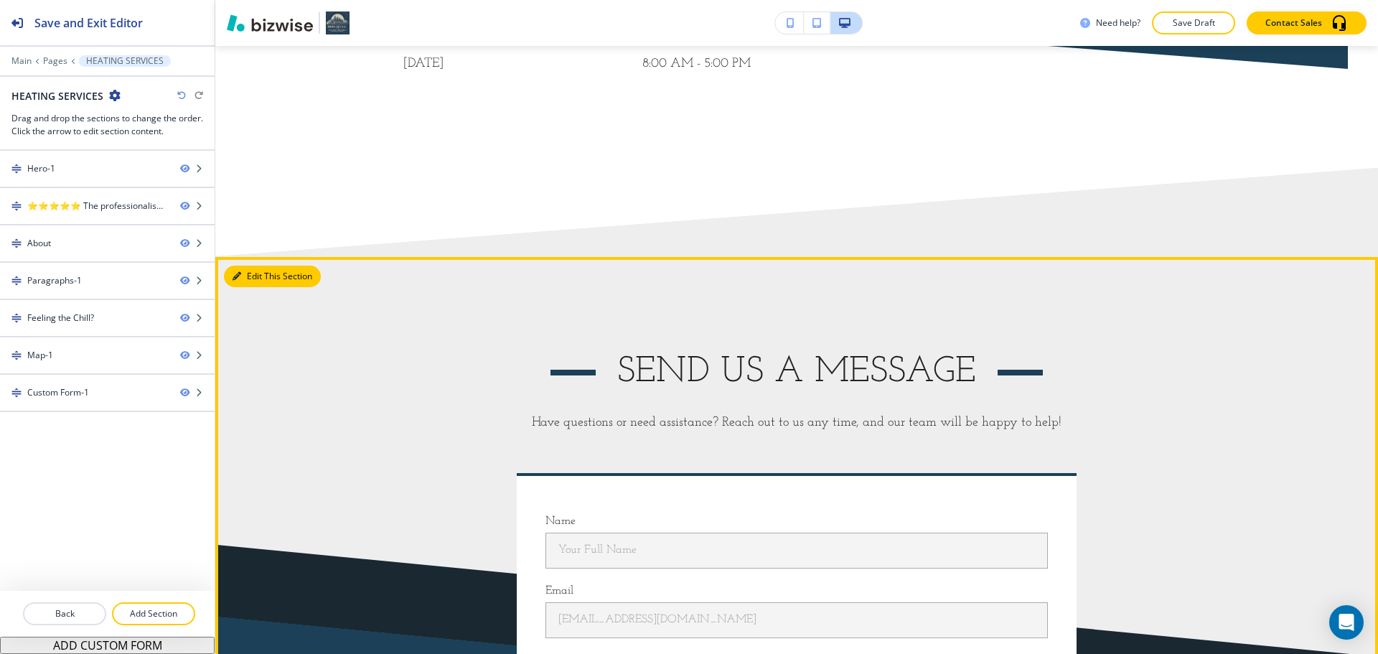
click at [246, 265] on button "Edit This Section" at bounding box center [272, 276] width 97 height 22
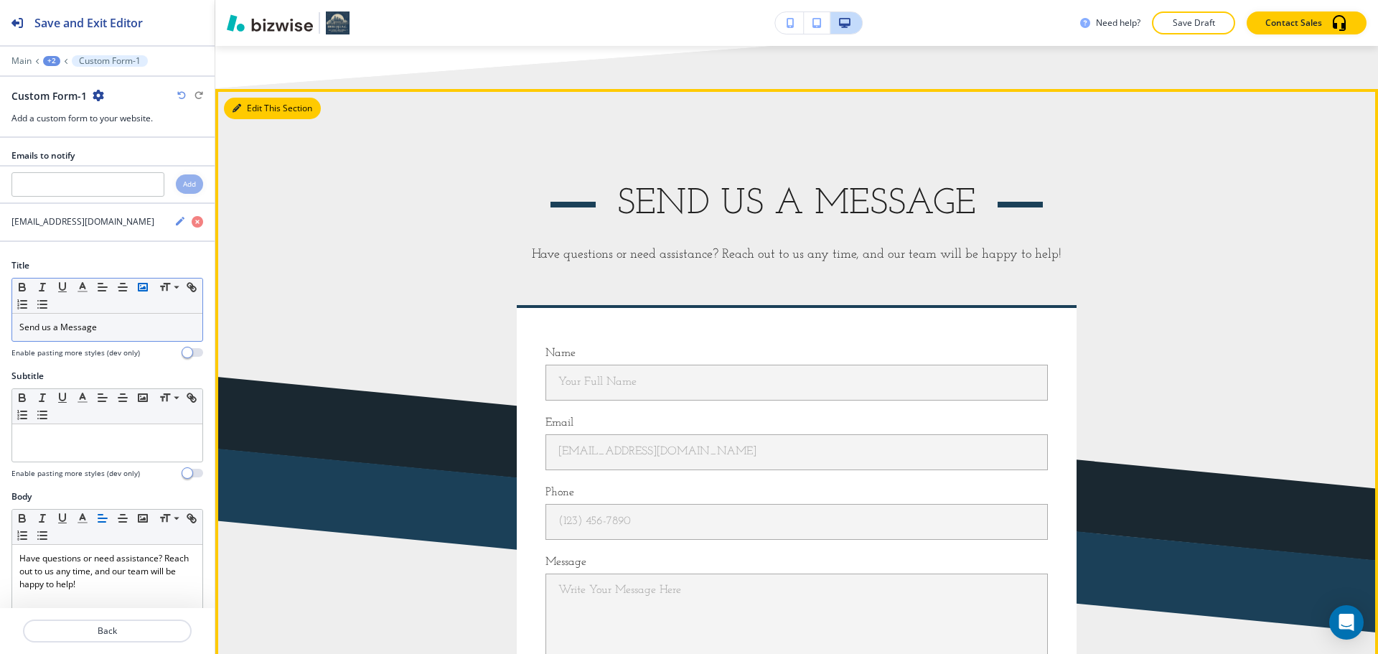
scroll to position [3428, 0]
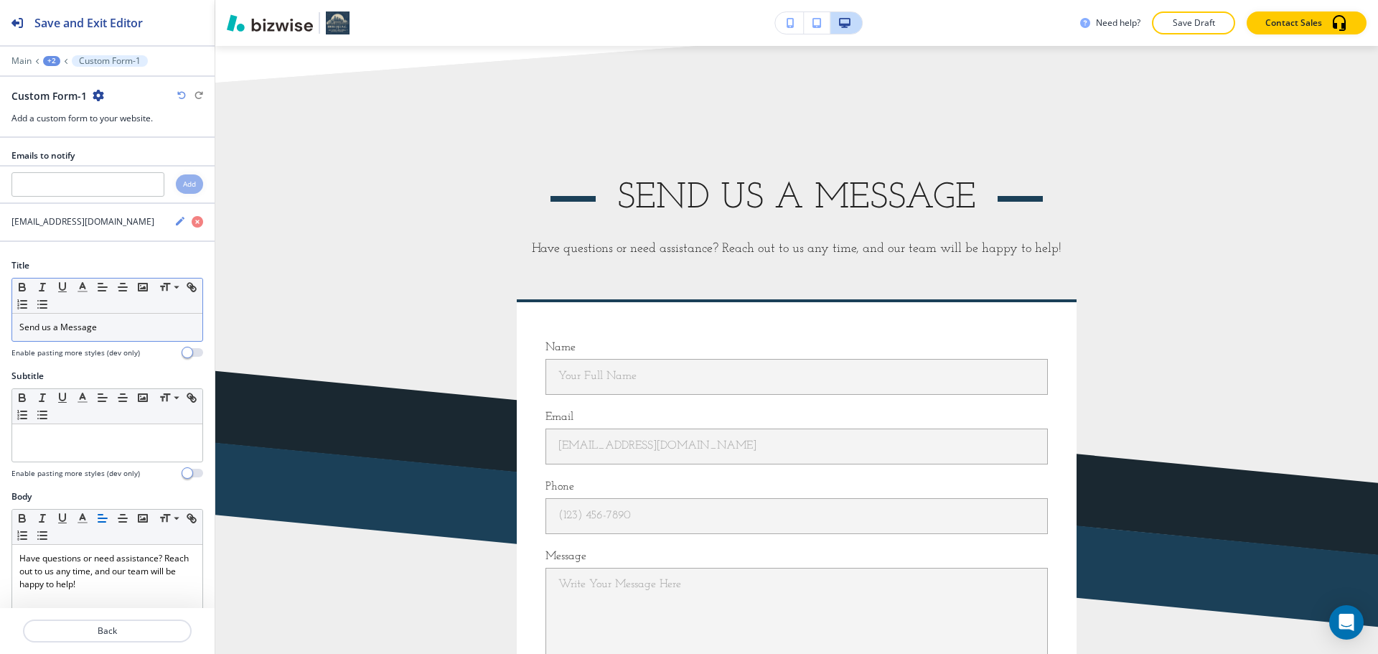
click at [98, 324] on p "Send us a Message" at bounding box center [107, 327] width 176 height 13
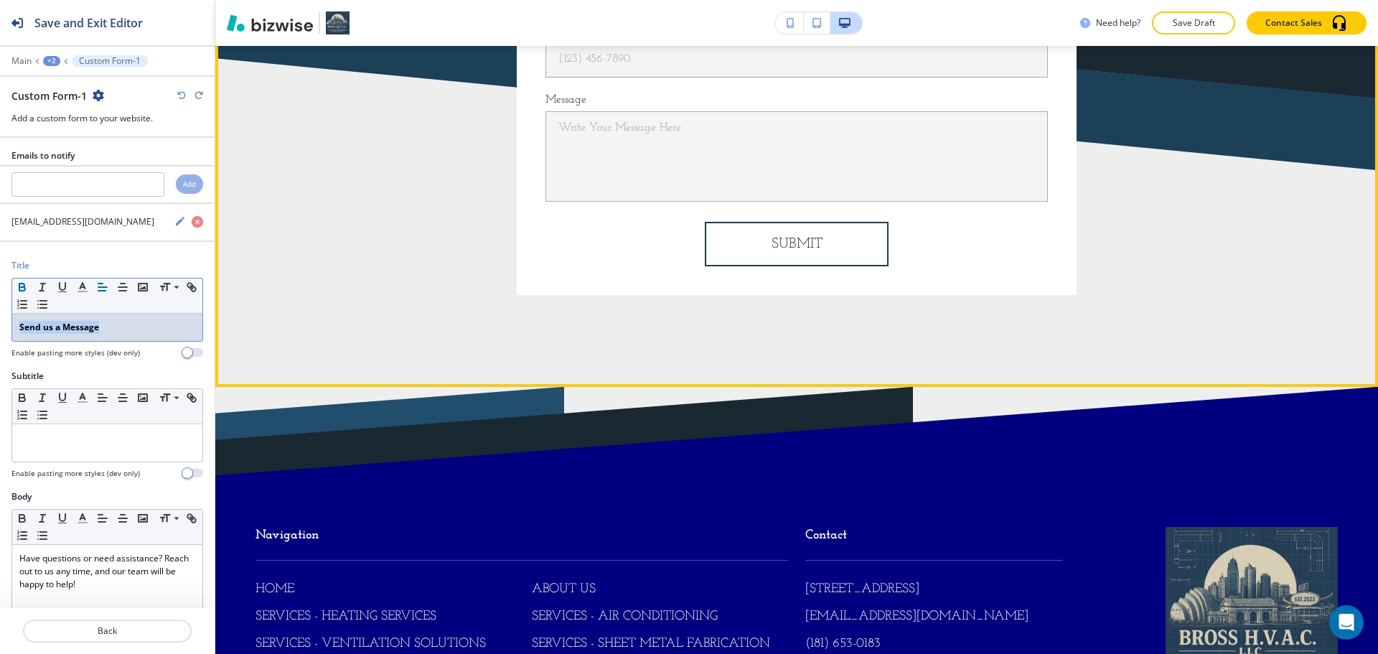
scroll to position [3984, 0]
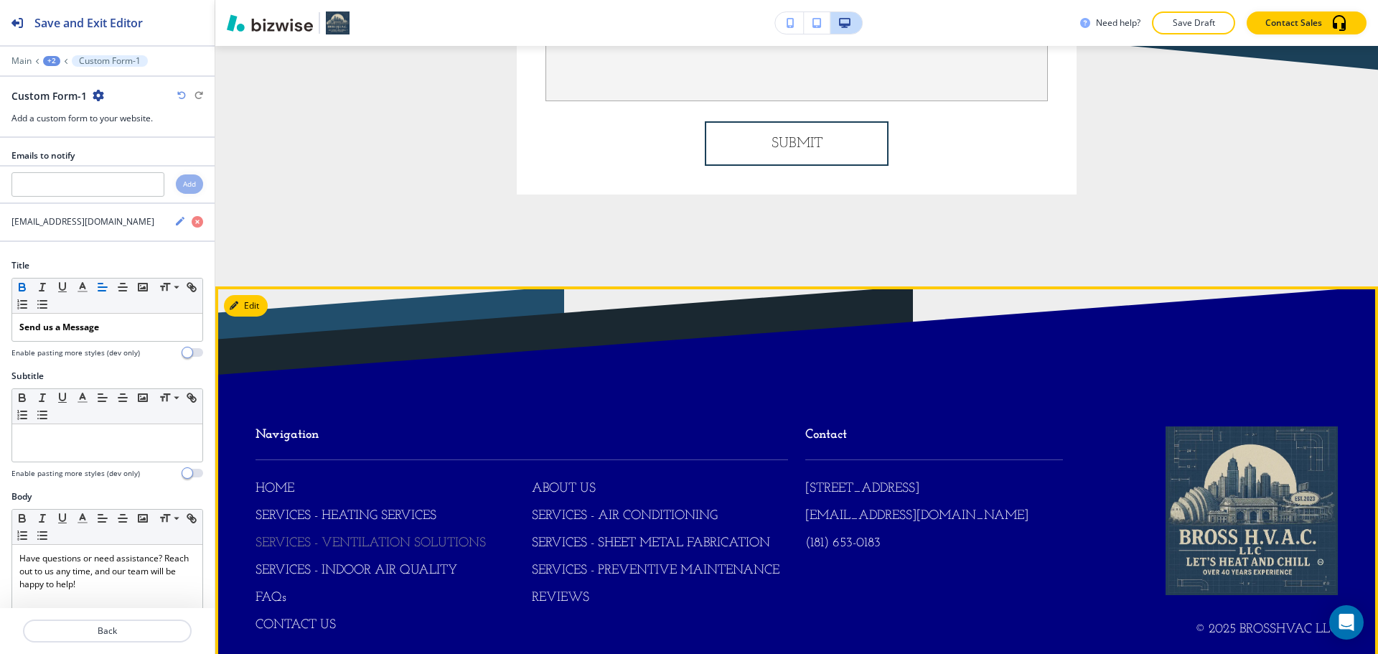
click at [366, 535] on p "SERVICES - VENTILATION SOLUTIONS" at bounding box center [370, 544] width 230 height 19
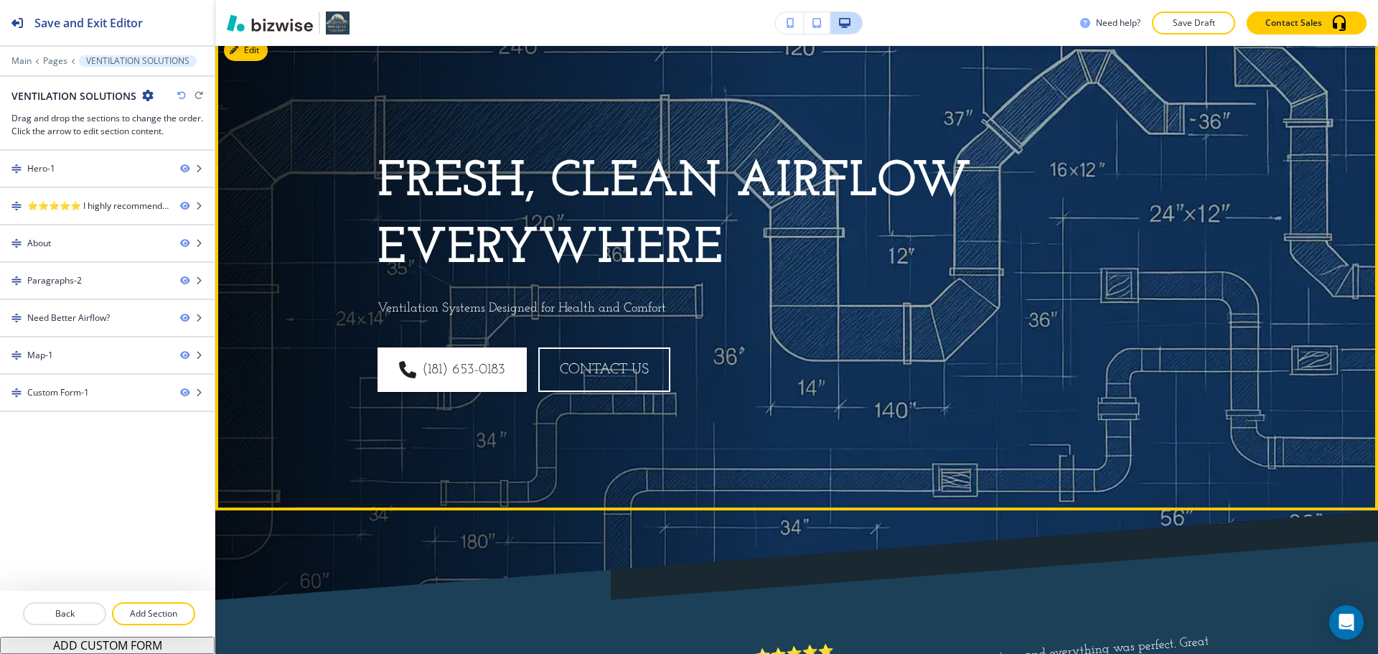
scroll to position [0, 0]
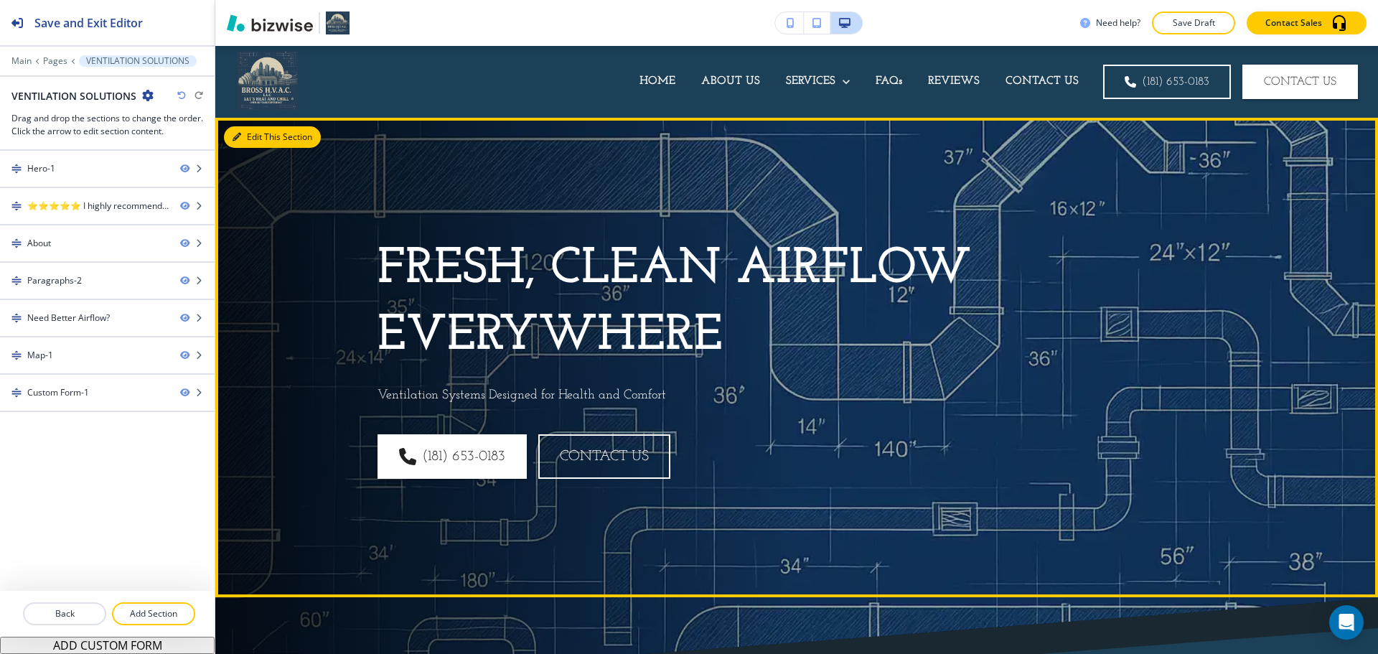
click at [250, 138] on button "Edit This Section" at bounding box center [272, 137] width 97 height 22
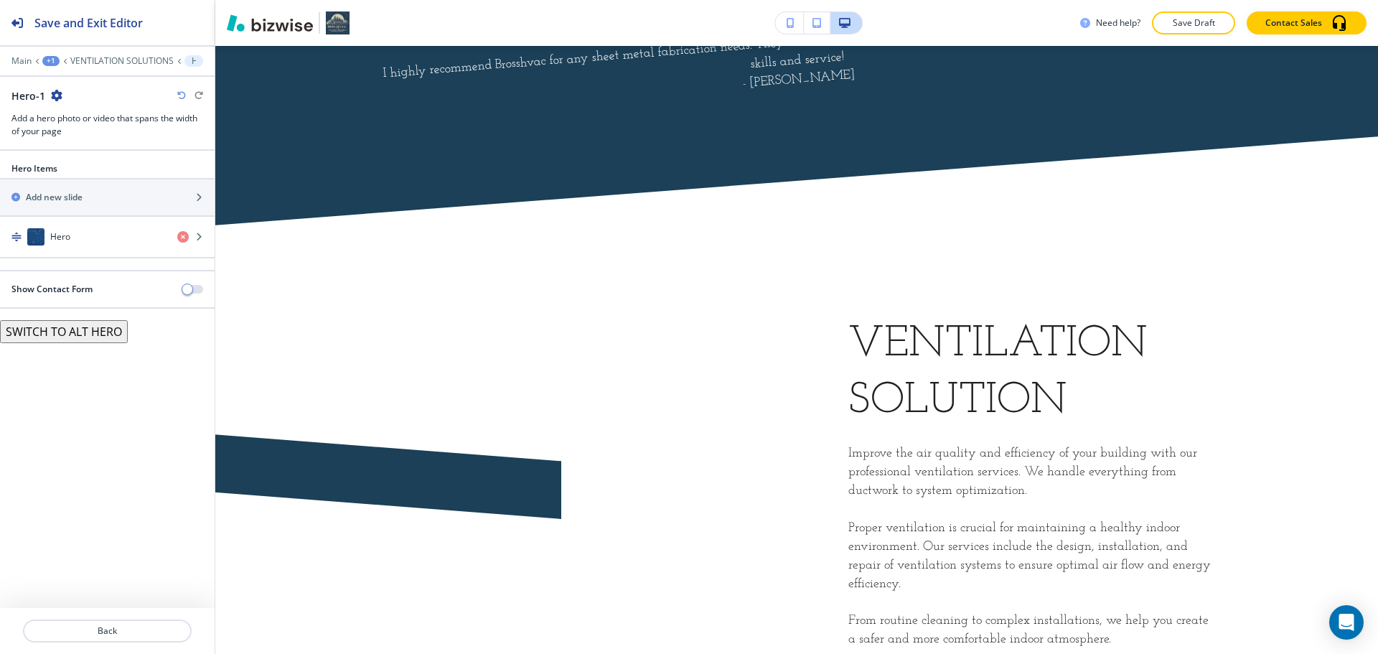
scroll to position [789, 0]
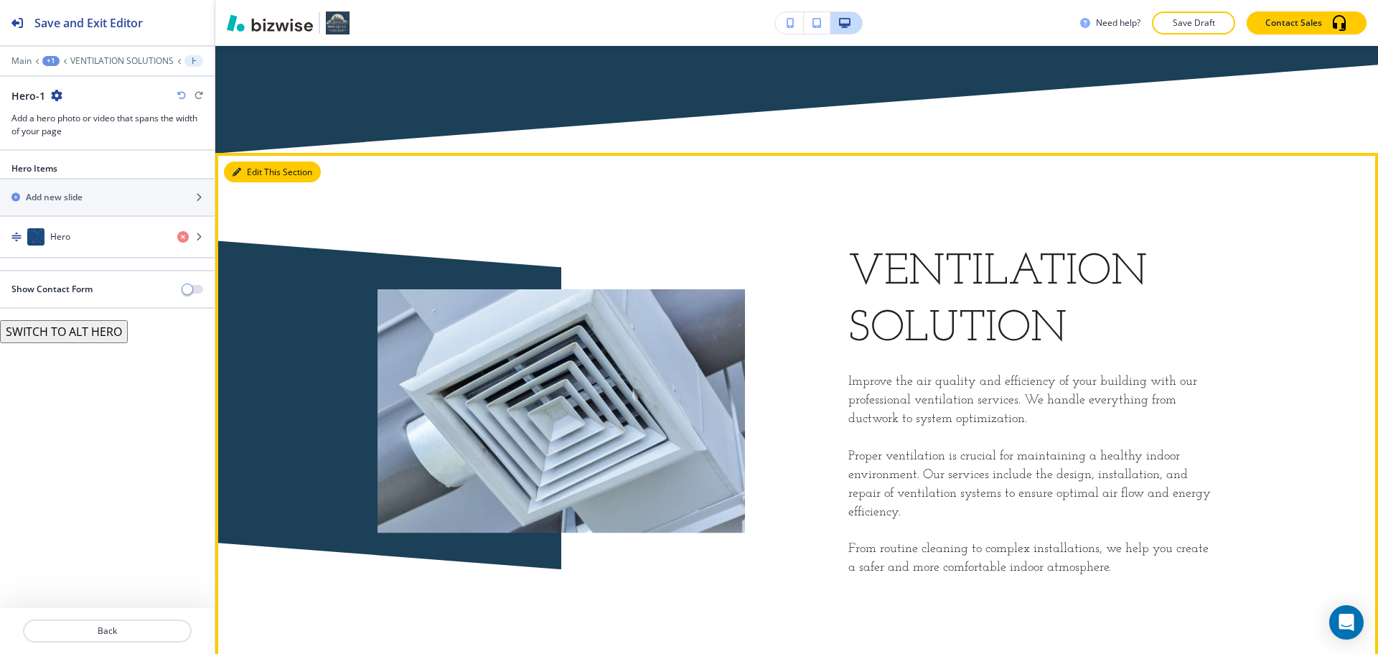
click at [233, 174] on icon "button" at bounding box center [236, 172] width 9 height 9
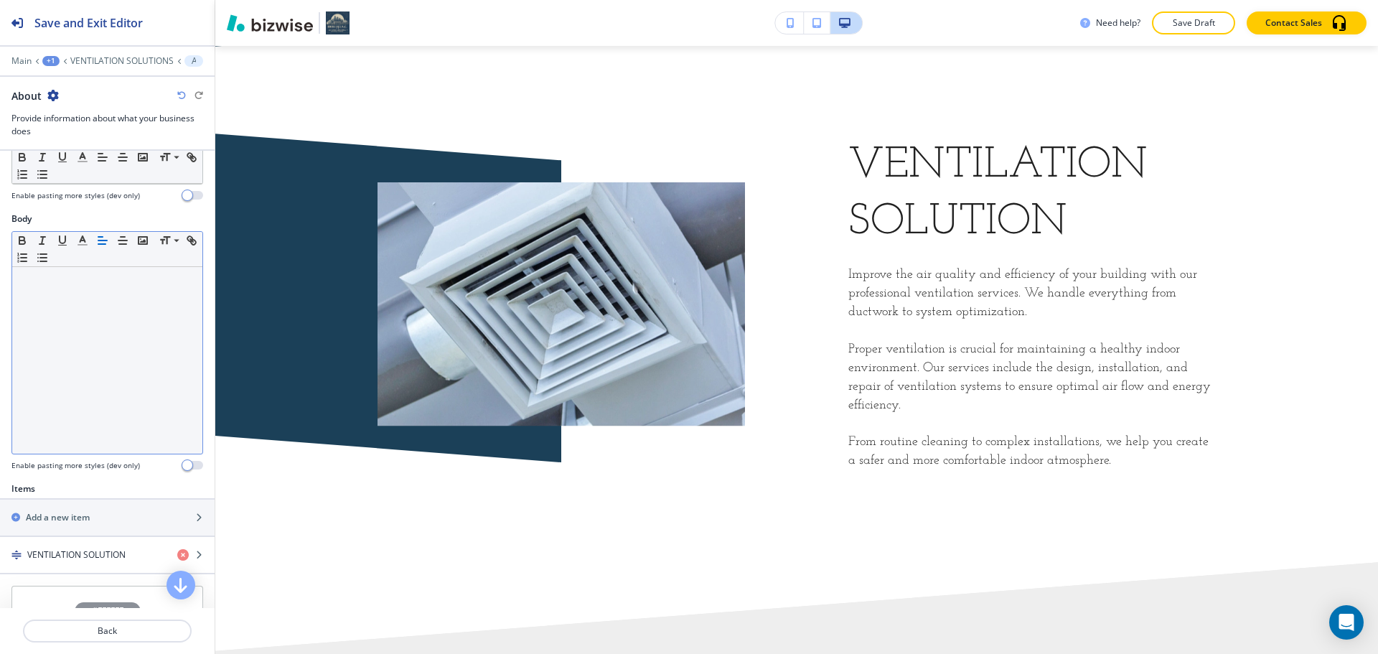
scroll to position [359, 0]
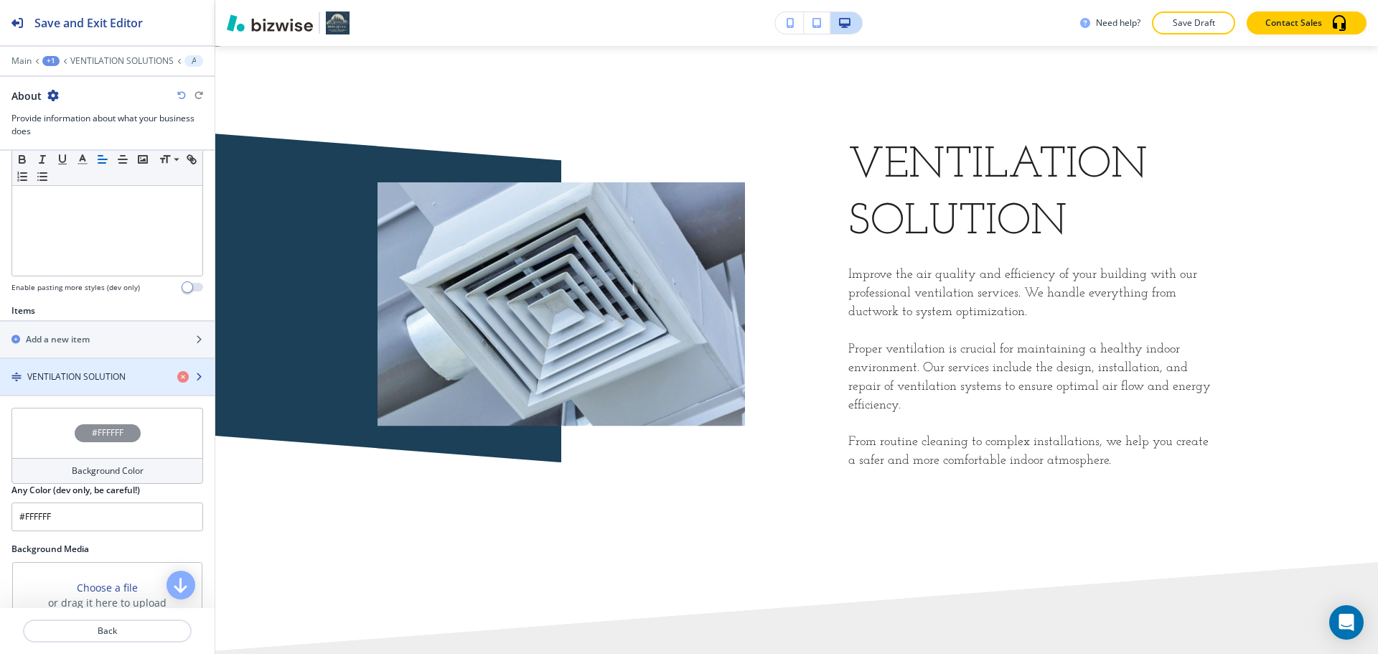
click at [78, 372] on h4 "VENTILATION SOLUTION" at bounding box center [76, 376] width 98 height 13
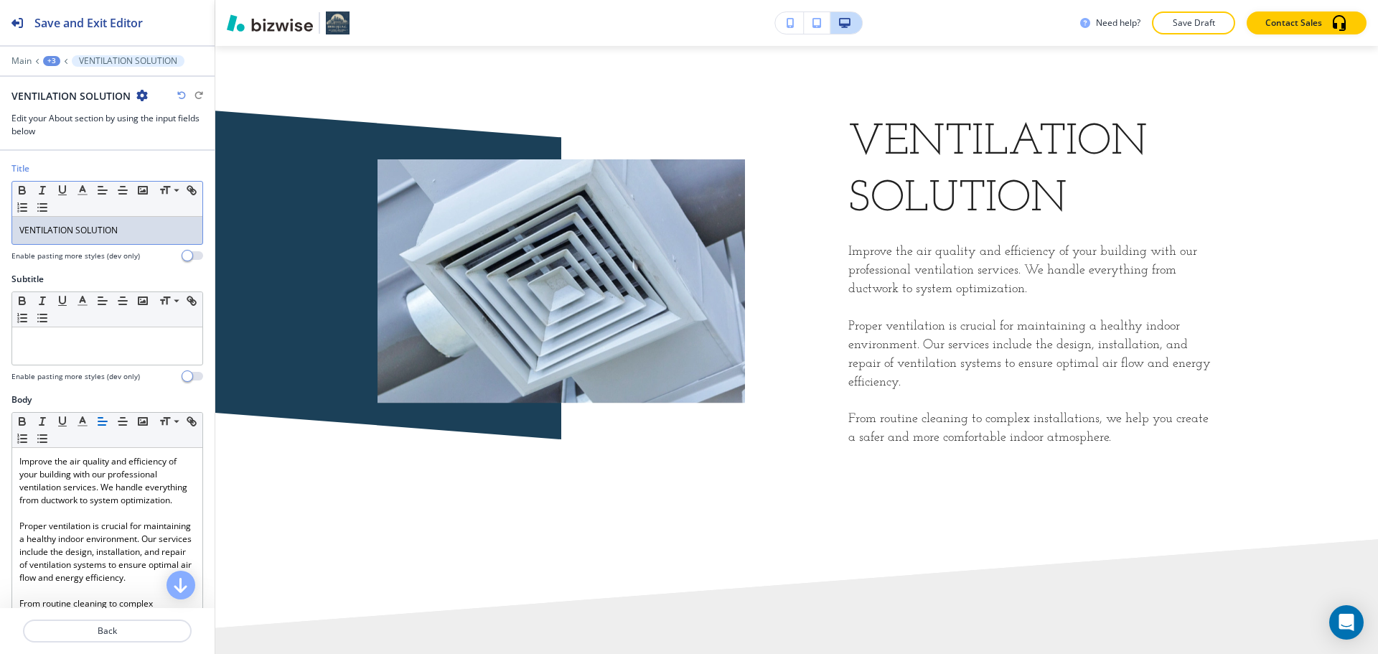
click at [98, 234] on p "VENTILATION SOLUTION" at bounding box center [107, 230] width 176 height 13
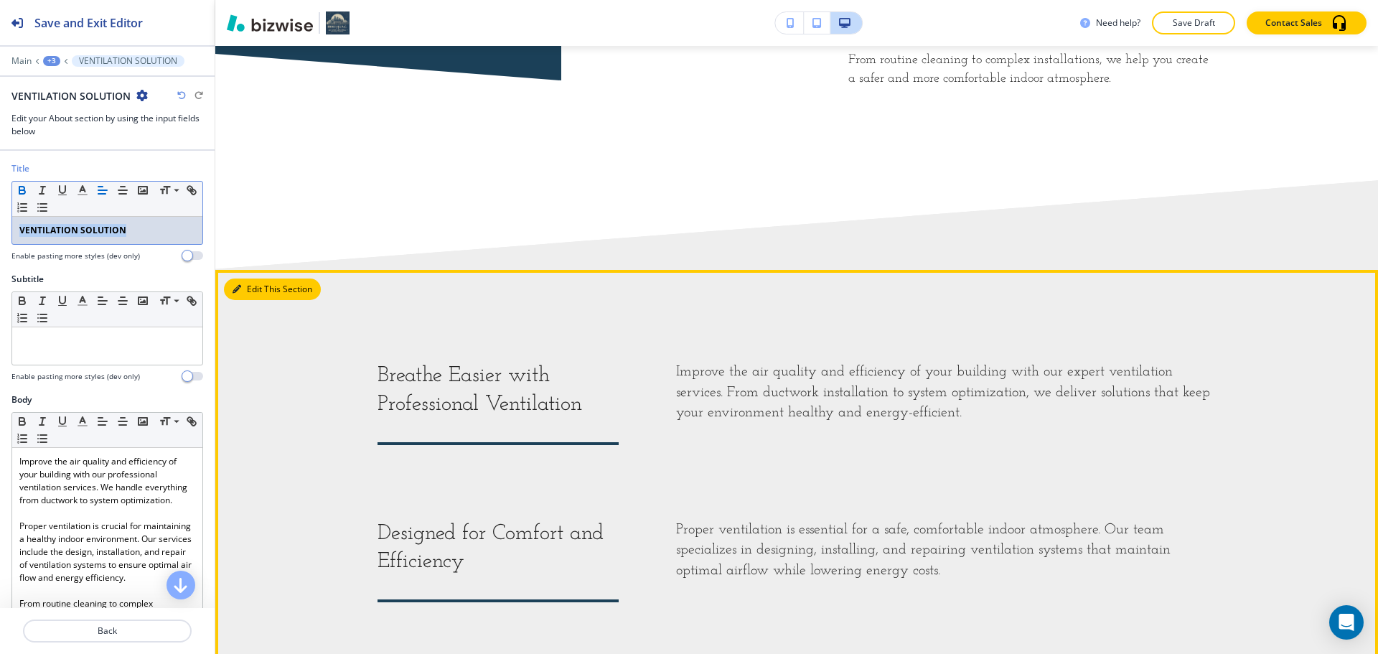
click at [250, 287] on button "Edit This Section" at bounding box center [272, 289] width 97 height 22
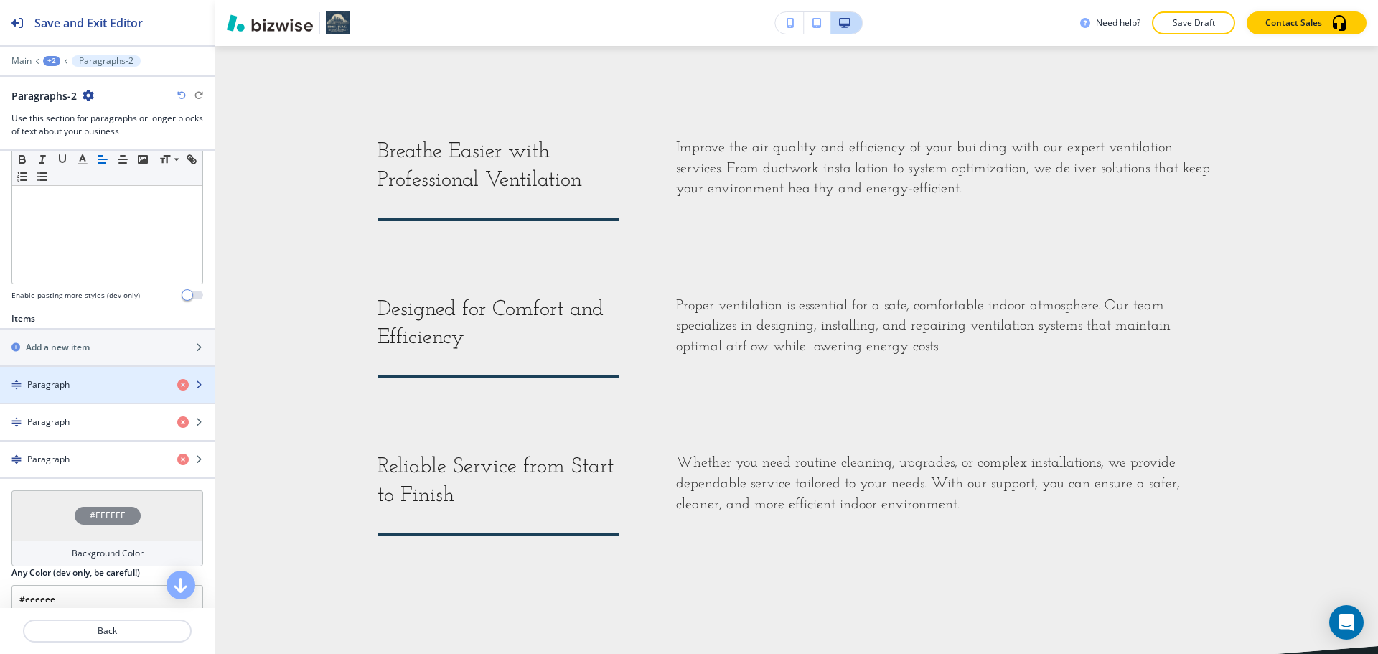
scroll to position [359, 0]
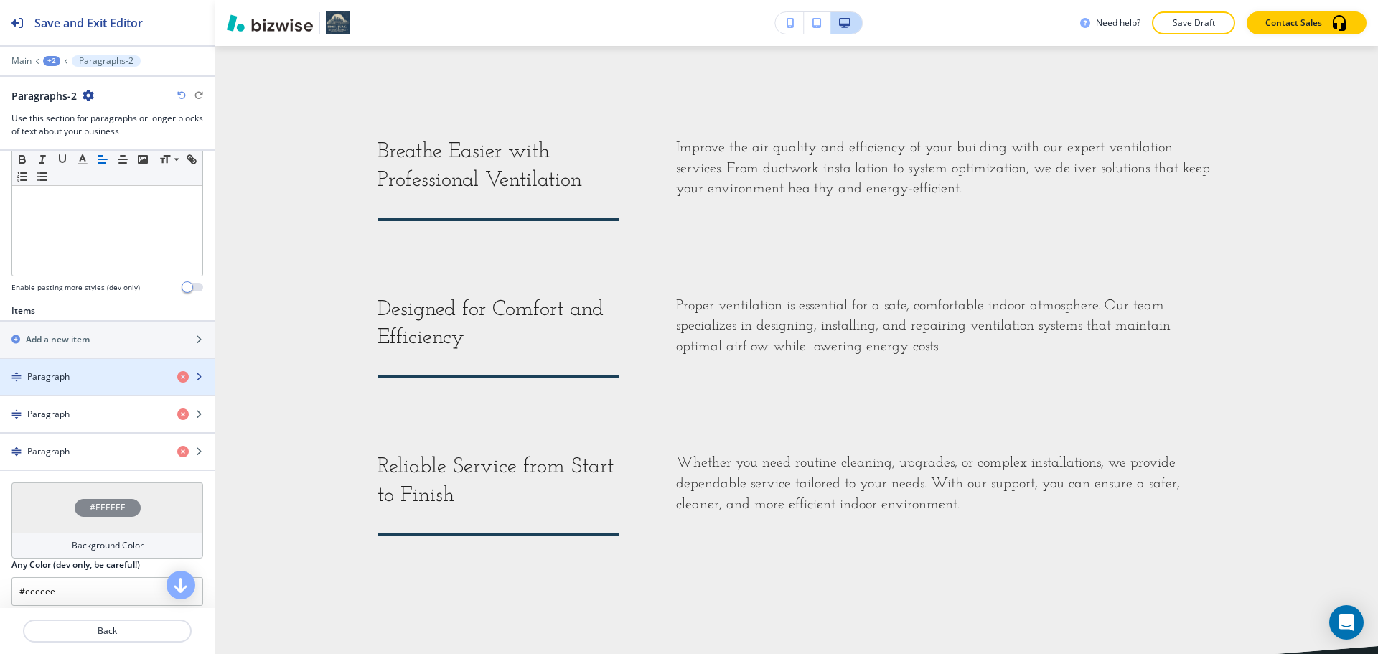
click at [96, 383] on div "button" at bounding box center [107, 388] width 215 height 11
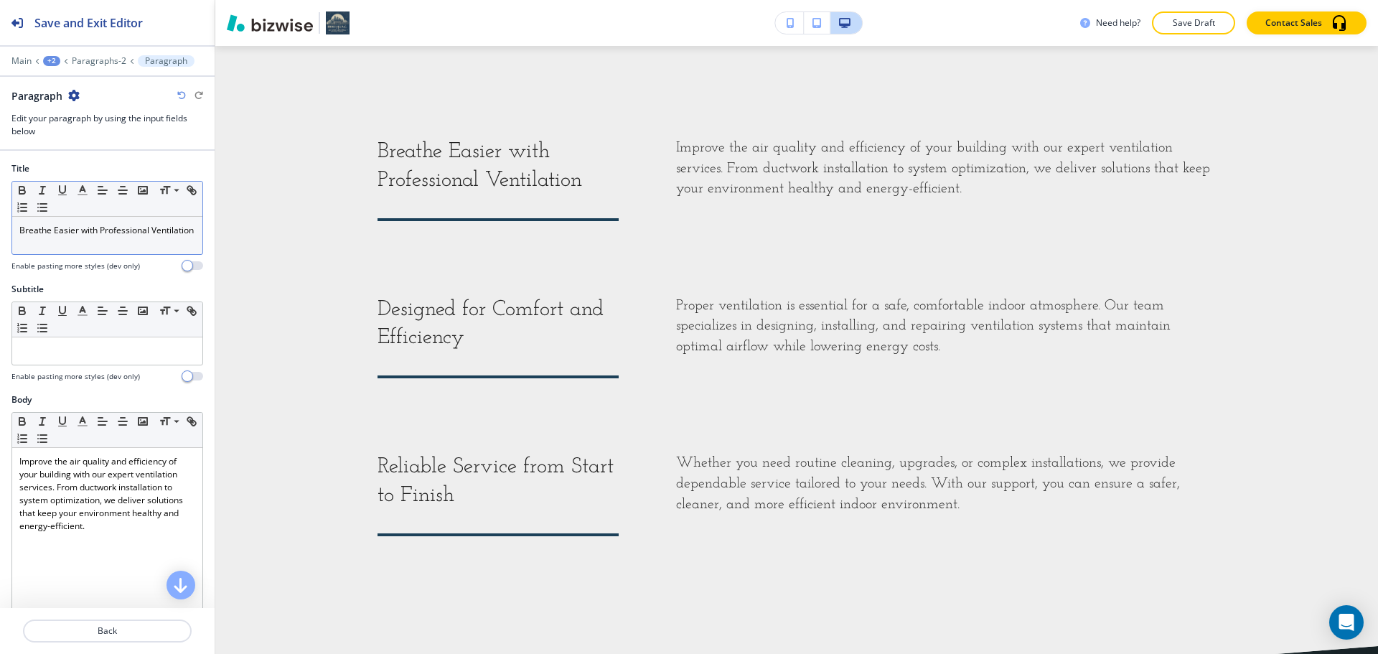
click at [120, 237] on p "Breathe Easier with Professional Ventilation" at bounding box center [107, 230] width 176 height 13
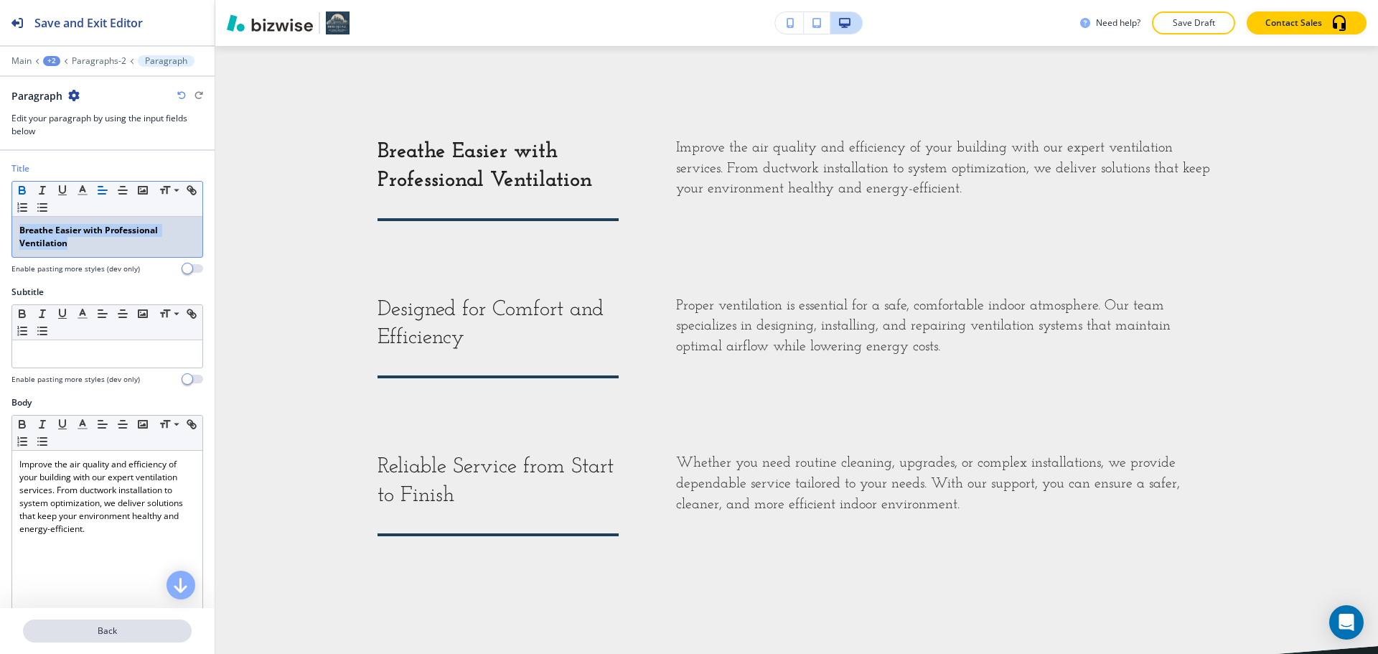
click at [102, 634] on p "Back" at bounding box center [107, 630] width 166 height 13
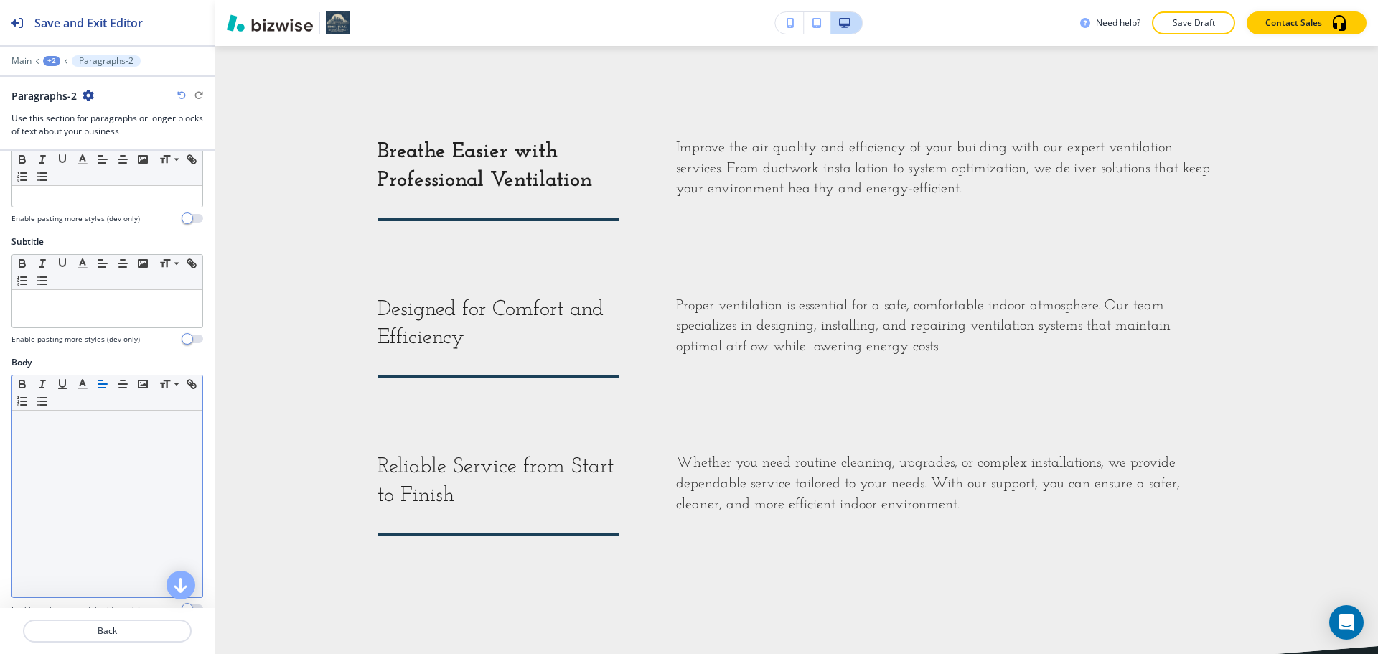
scroll to position [215, 0]
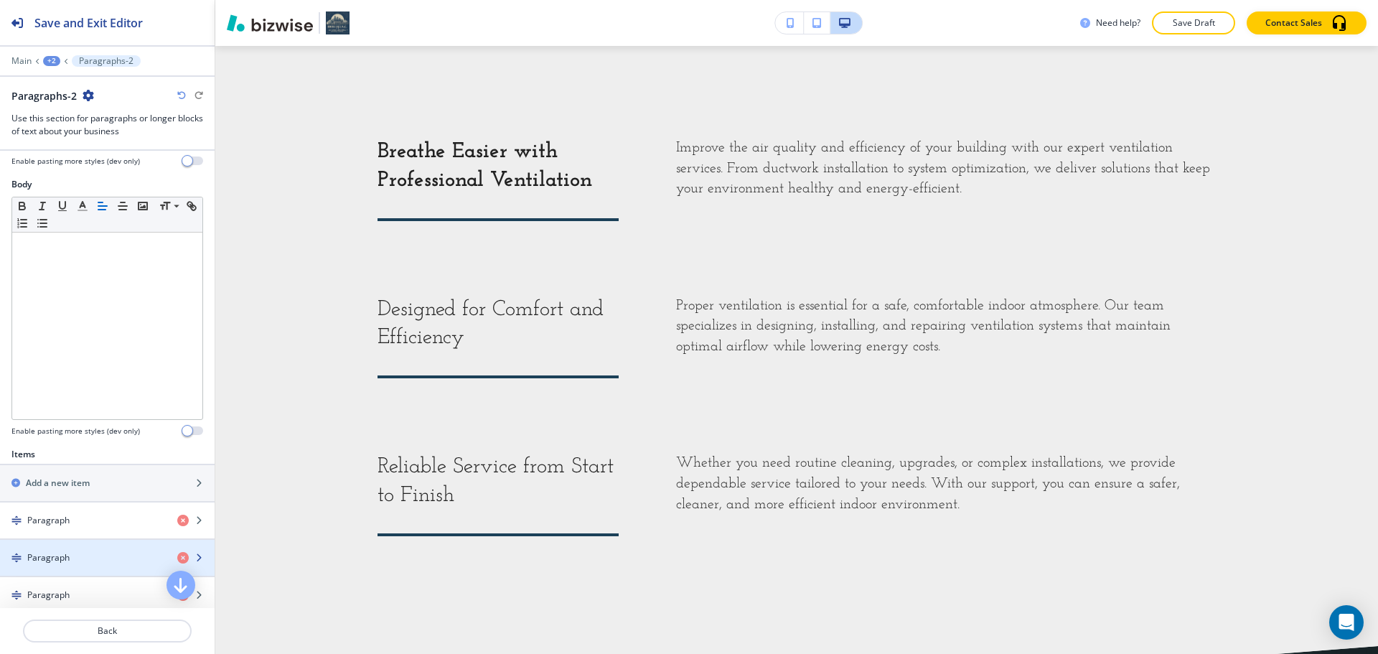
click at [62, 550] on div "button" at bounding box center [107, 545] width 215 height 11
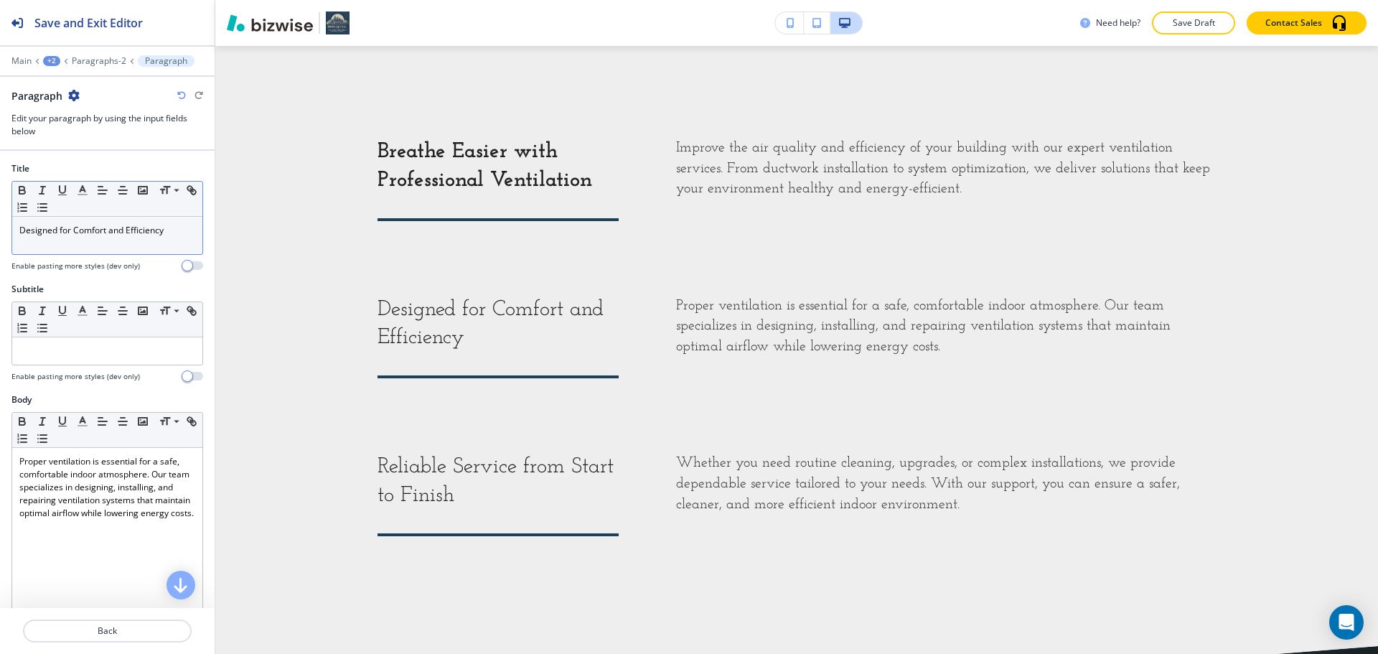
click at [121, 243] on div "Designed for Comfort and Efficiency" at bounding box center [107, 235] width 190 height 37
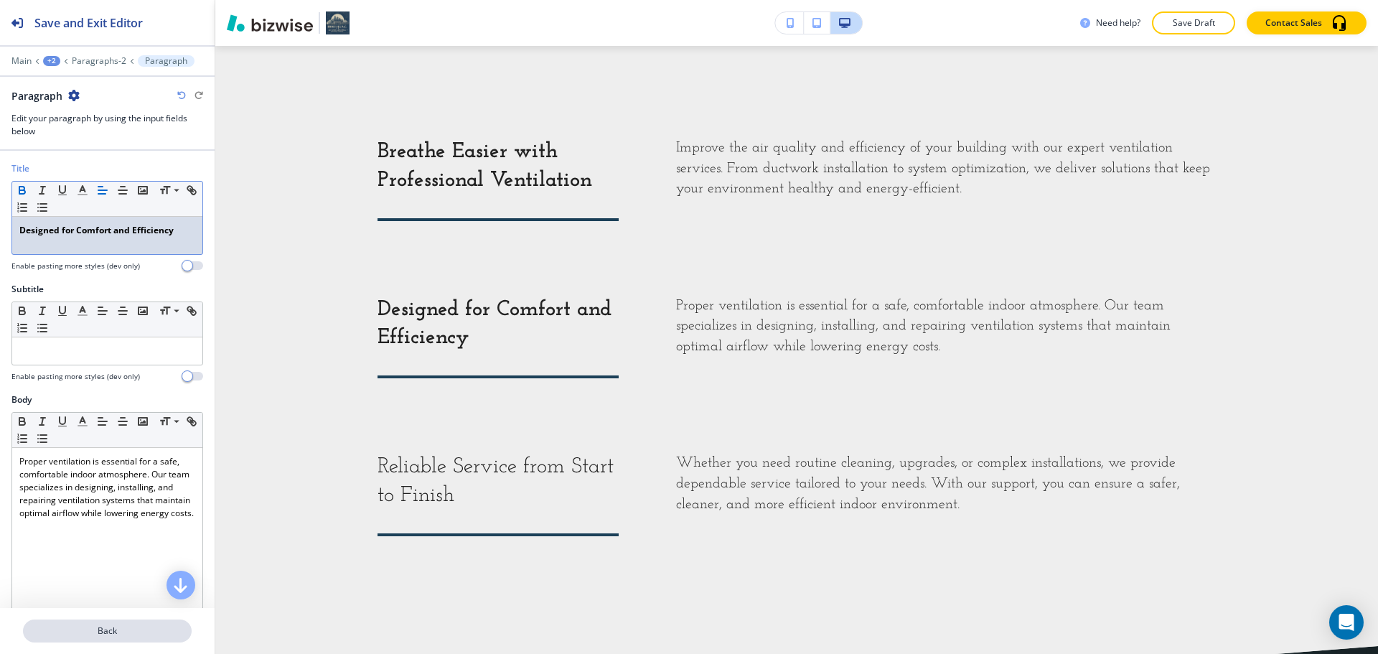
click at [126, 629] on p "Back" at bounding box center [107, 630] width 166 height 13
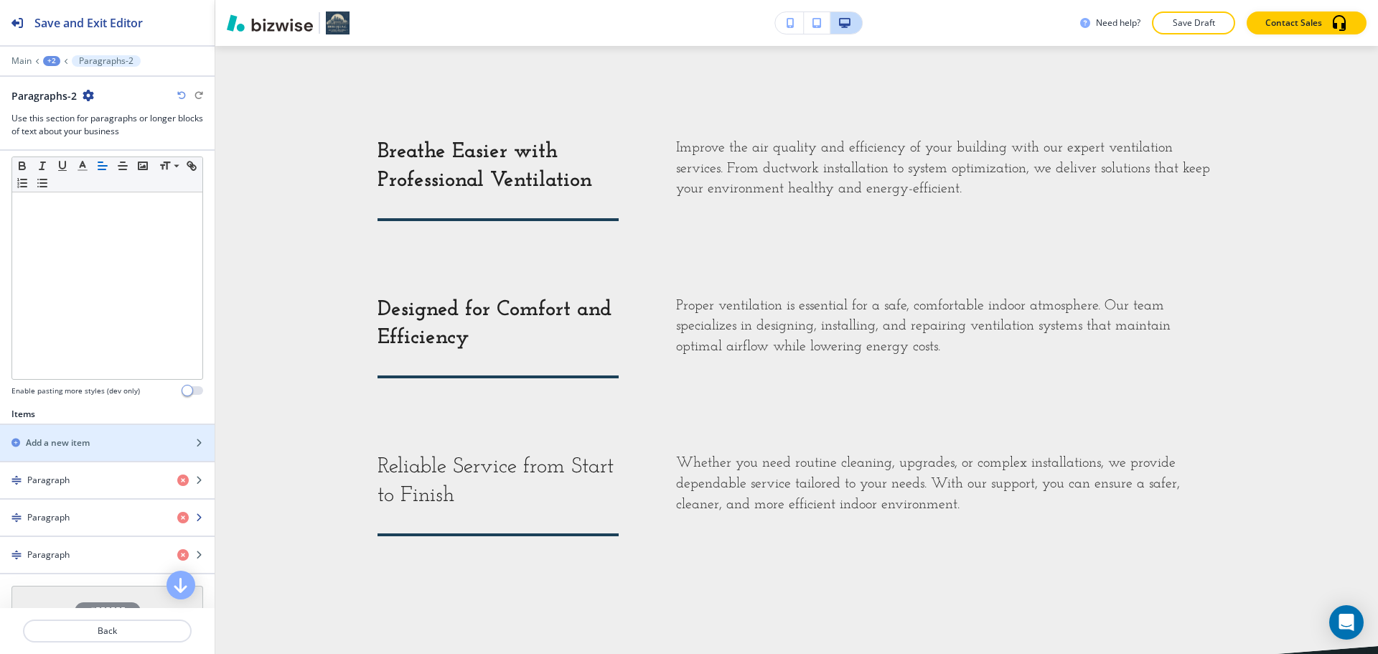
scroll to position [359, 0]
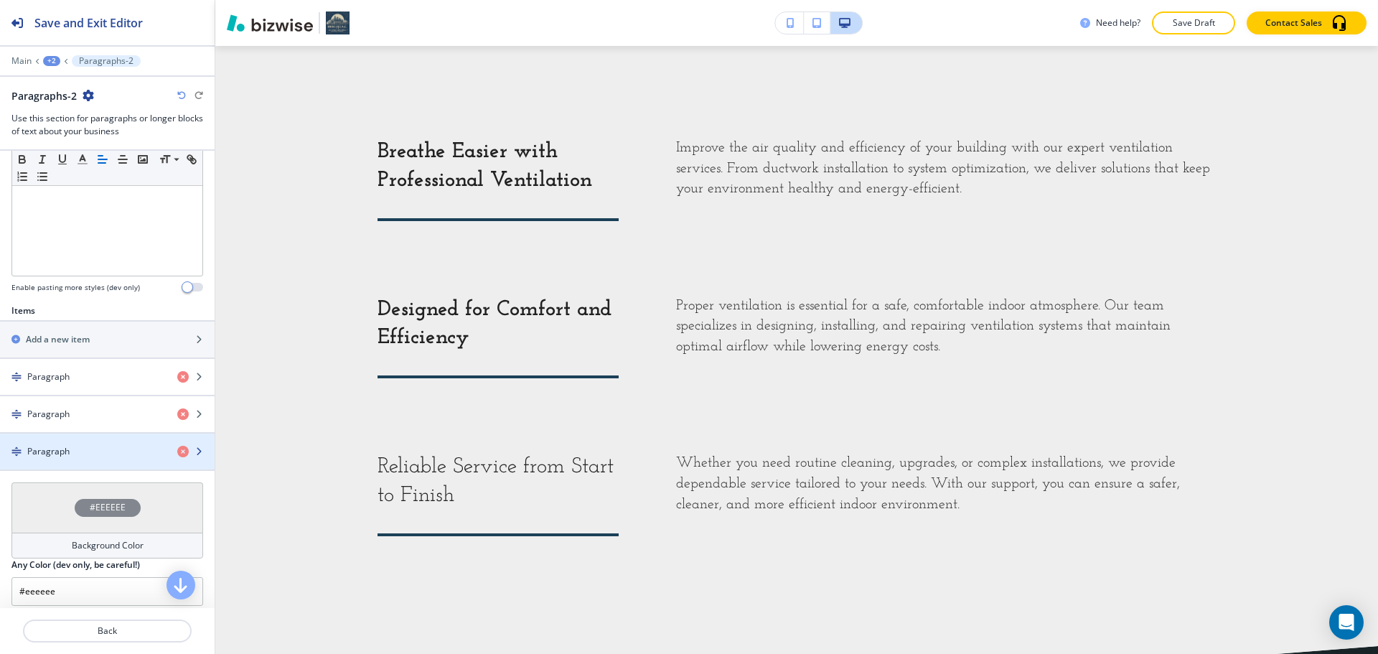
click at [105, 458] on div "button" at bounding box center [107, 463] width 215 height 11
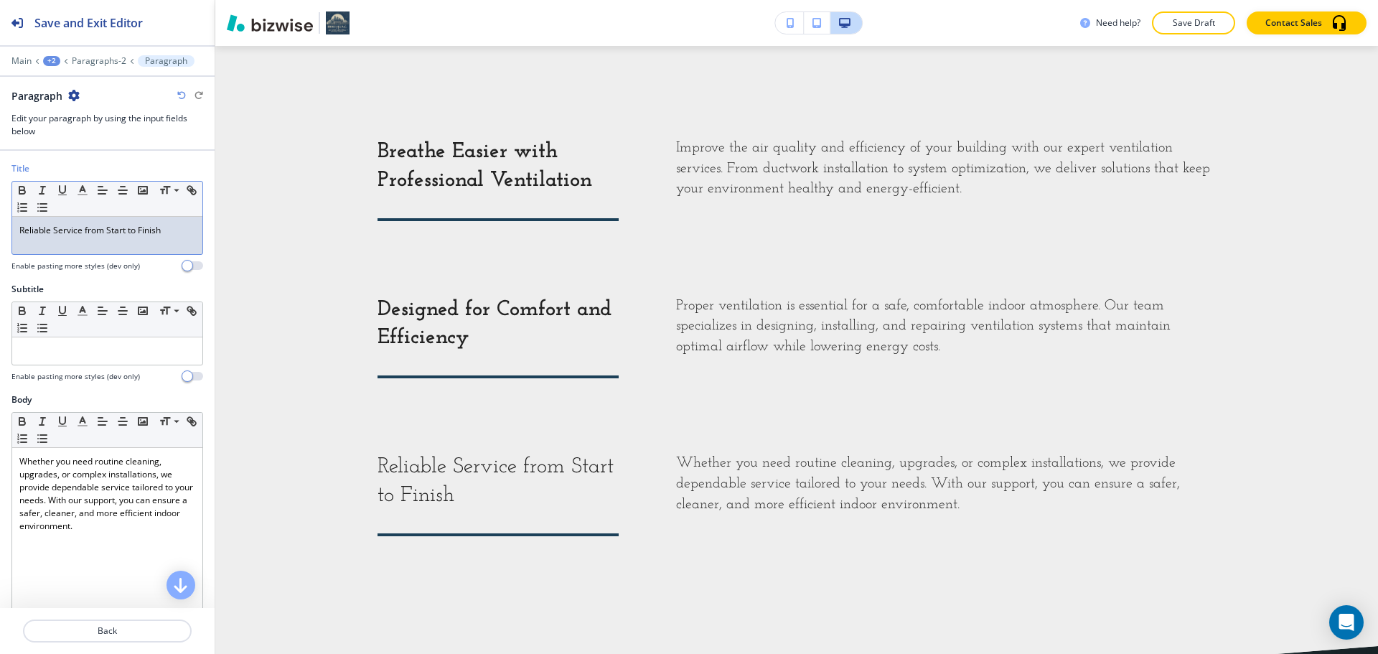
click at [105, 248] on div "Reliable Service from Start to Finish" at bounding box center [107, 235] width 190 height 37
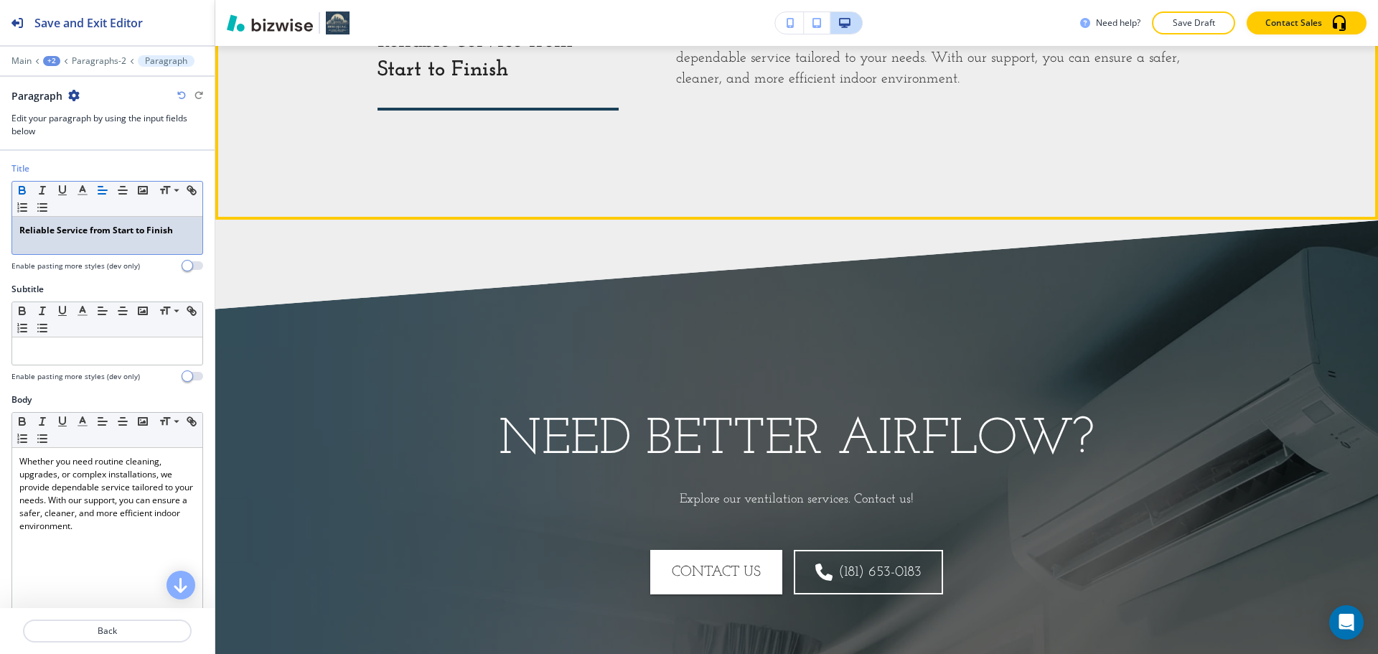
scroll to position [1932, 0]
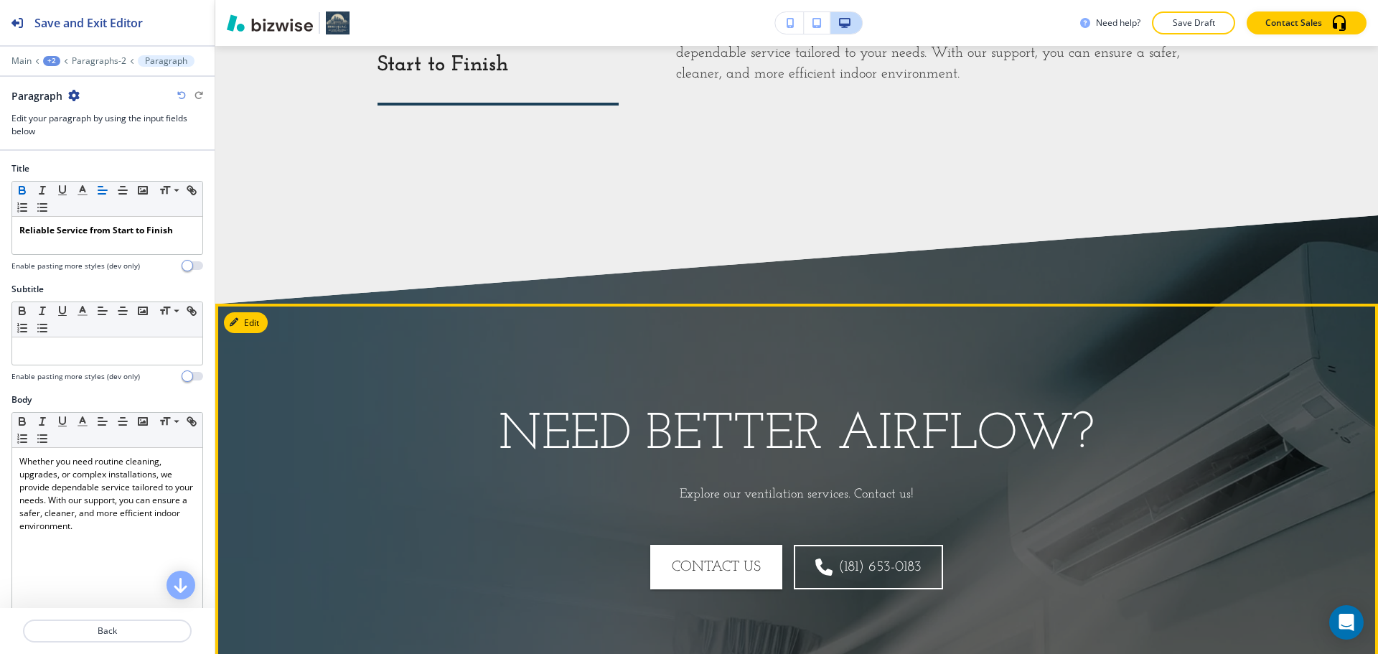
click at [565, 388] on div "Need Better Airflow? Explore our ventilation services. Contact us! CONTACT US (…" at bounding box center [796, 496] width 1162 height 385
click at [263, 316] on button "Edit This Section" at bounding box center [272, 323] width 97 height 22
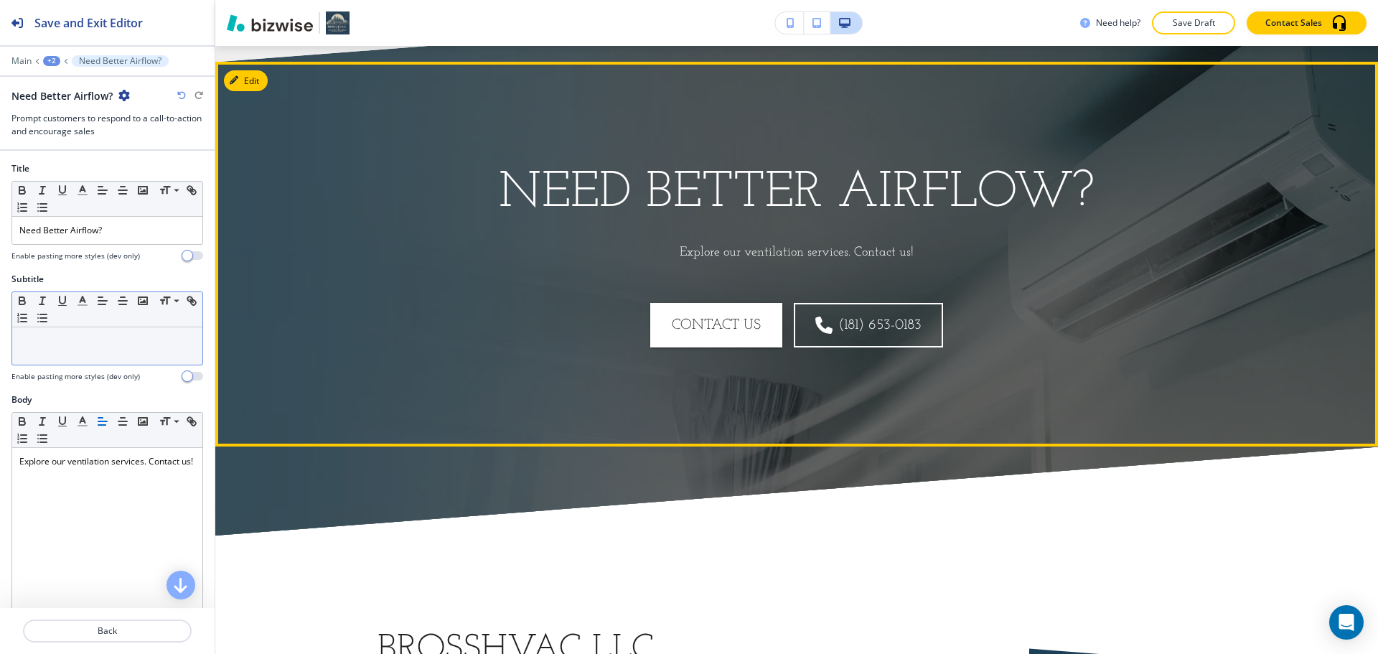
scroll to position [2190, 0]
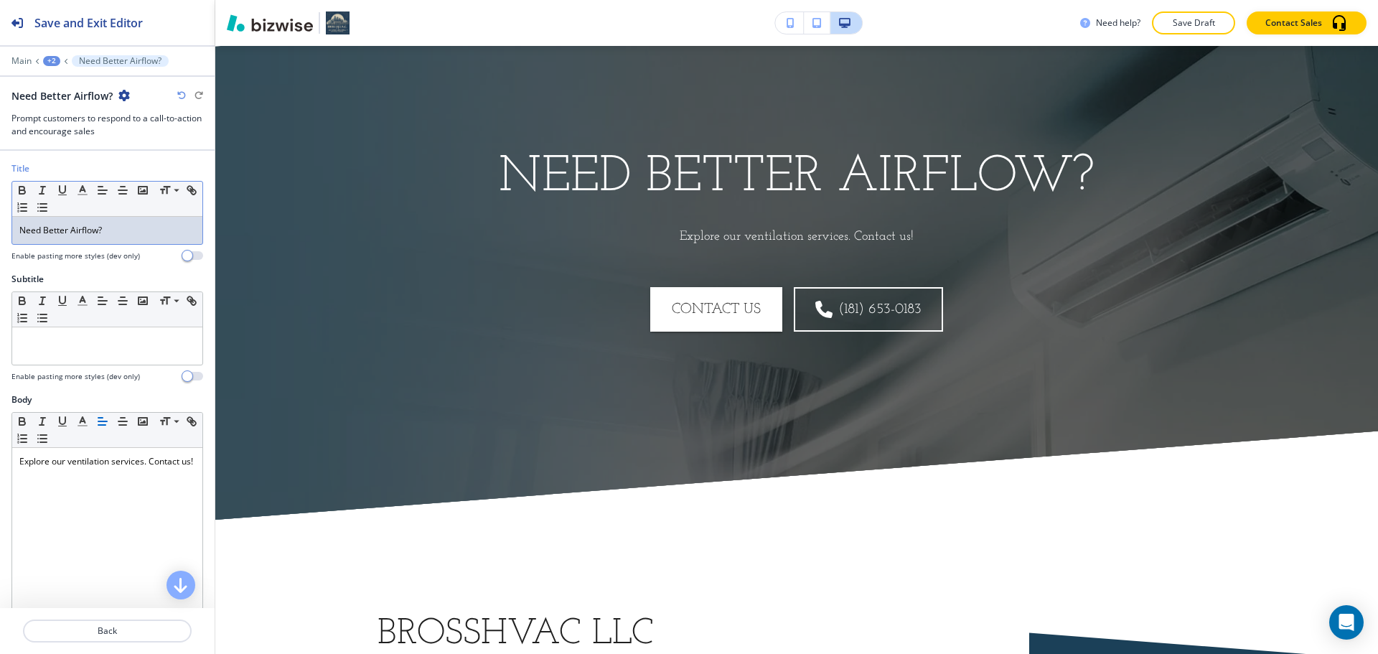
click at [121, 232] on p "Need Better Airflow?" at bounding box center [107, 230] width 176 height 13
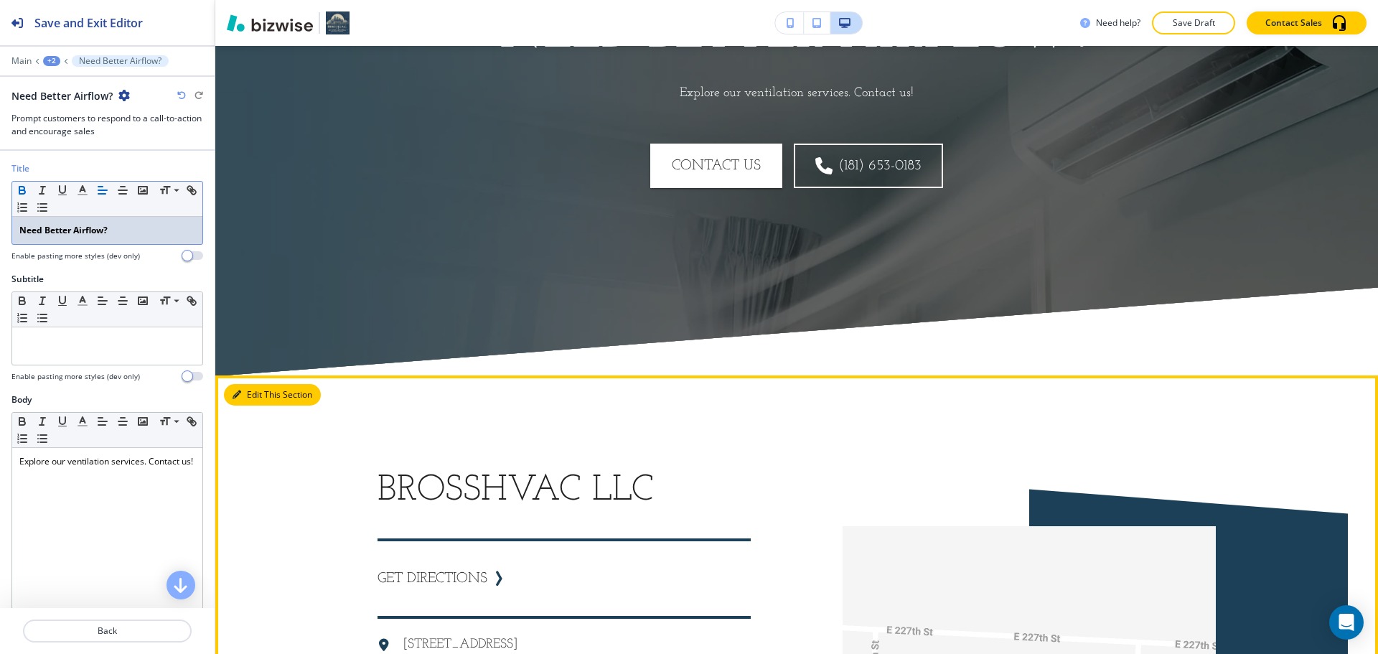
click at [261, 392] on button "Edit This Section" at bounding box center [272, 395] width 97 height 22
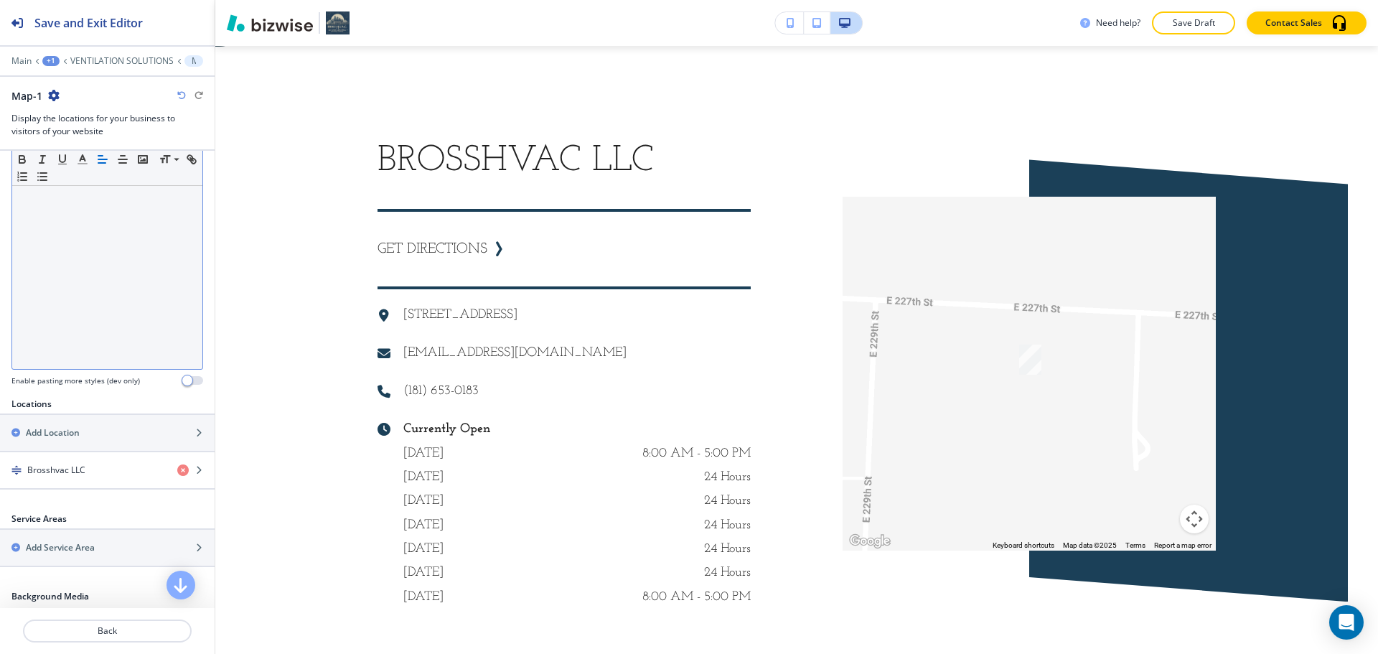
scroll to position [287, 0]
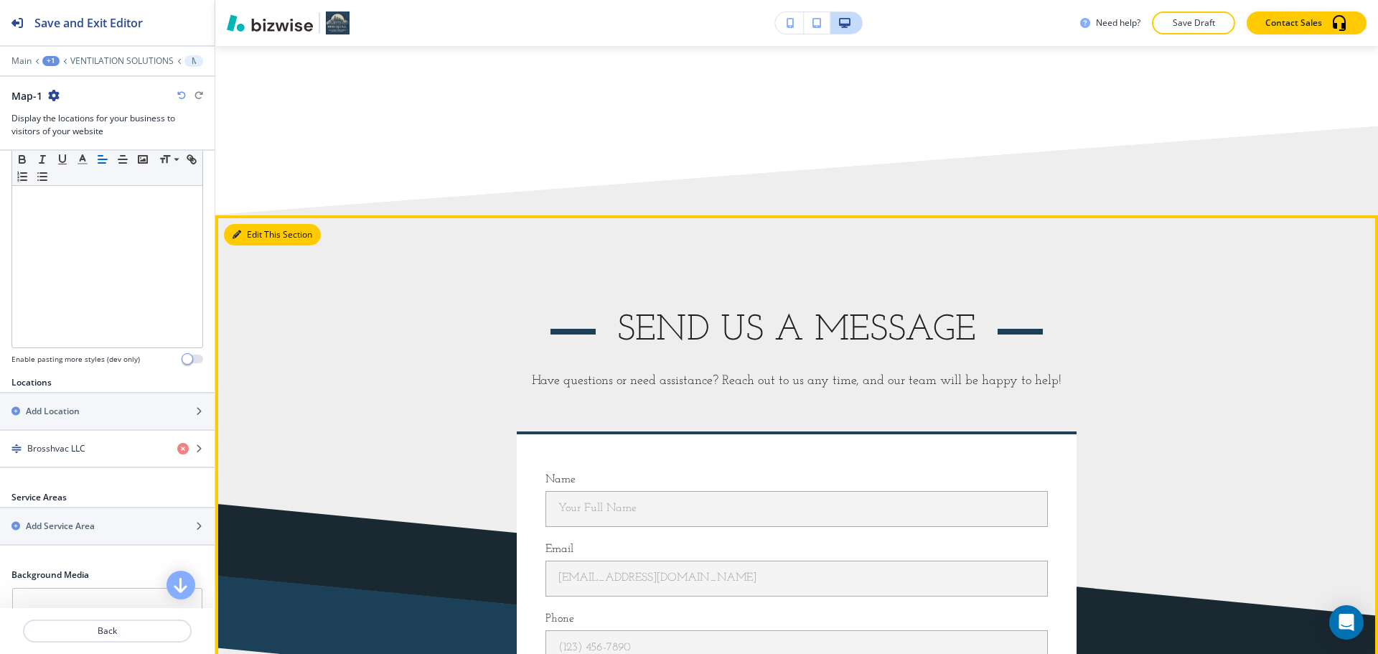
click at [232, 228] on button "Edit This Section" at bounding box center [272, 235] width 97 height 22
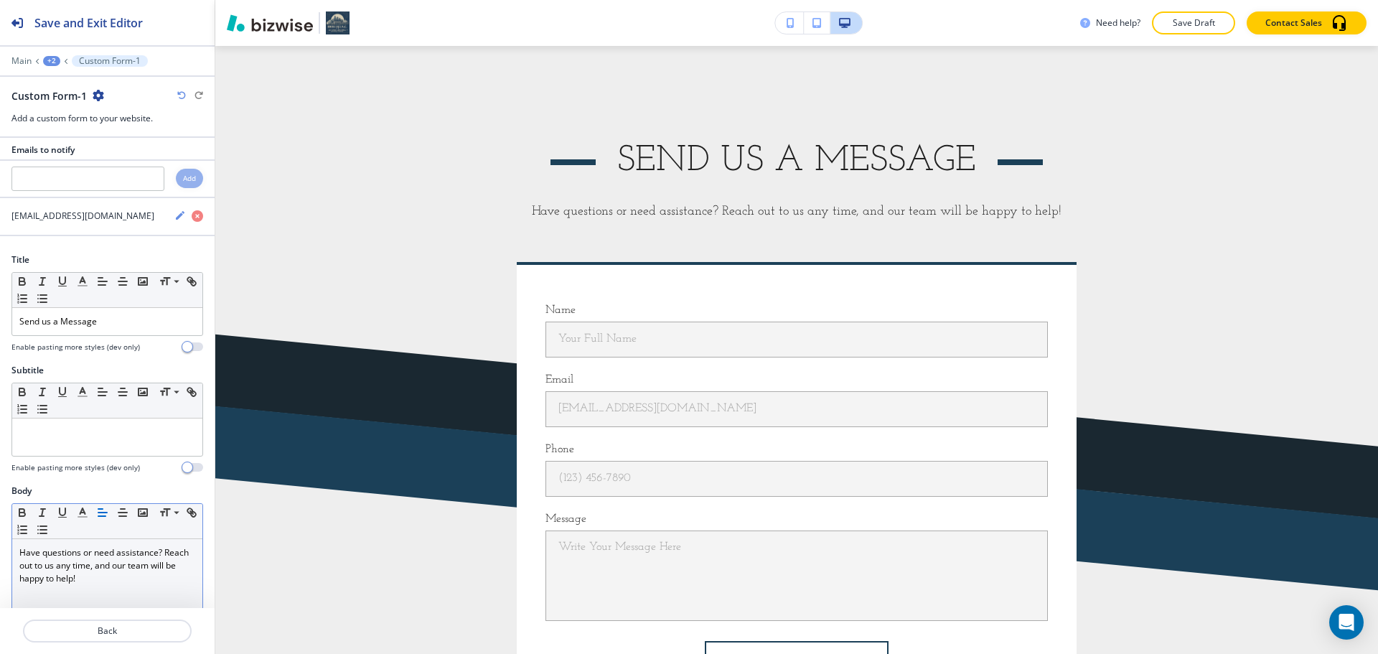
scroll to position [0, 0]
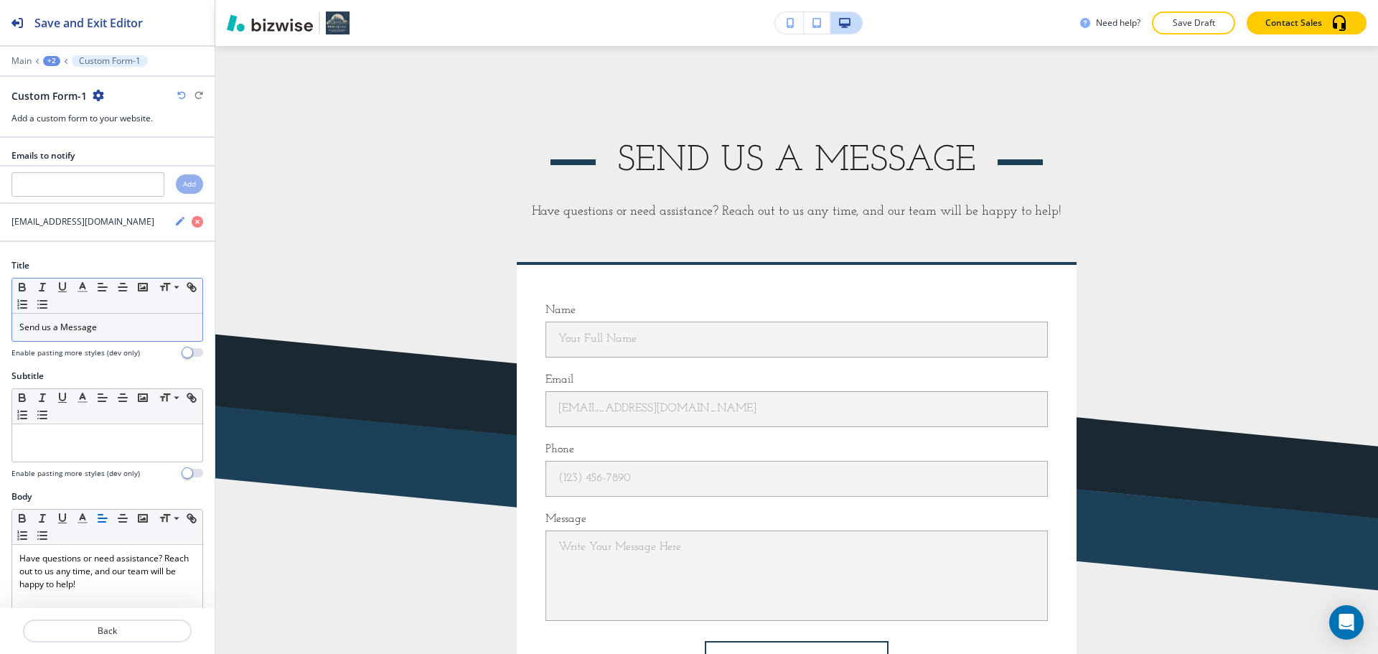
click at [106, 331] on p "Send us a Message" at bounding box center [107, 327] width 176 height 13
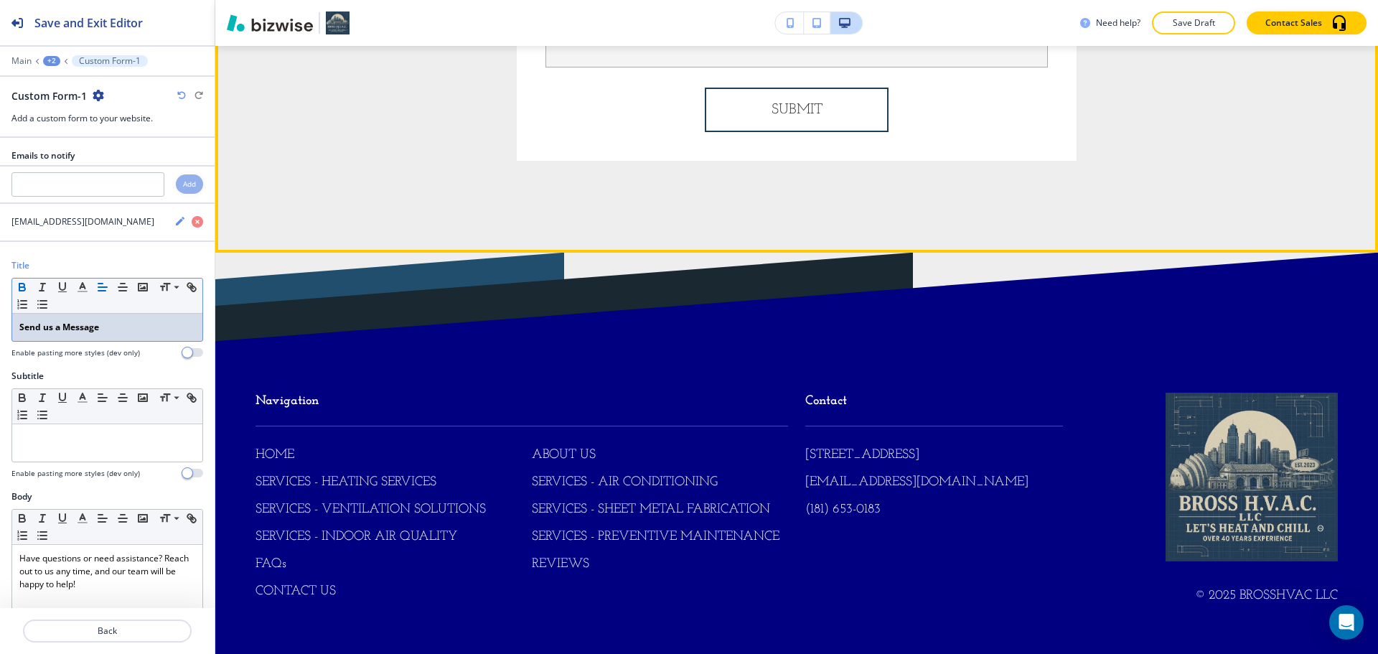
scroll to position [3963, 0]
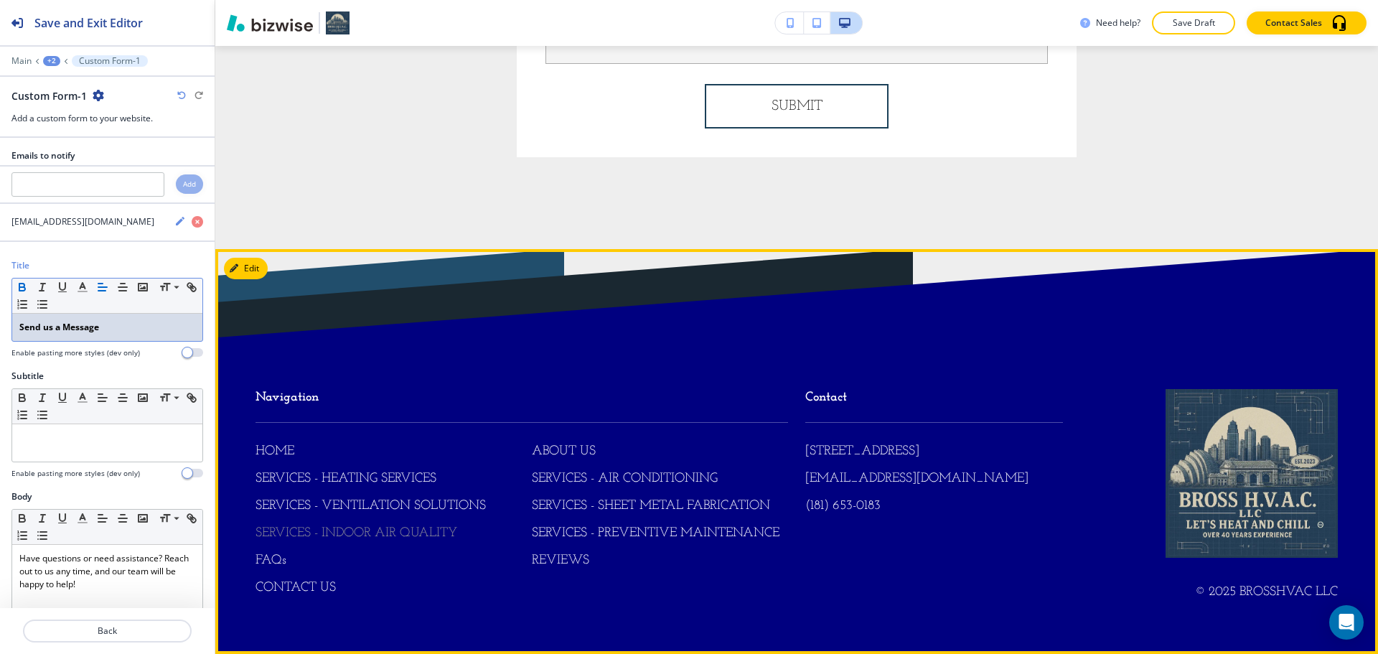
click at [379, 528] on p "SERVICES - INDOOR AIR QUALITY" at bounding box center [356, 533] width 202 height 19
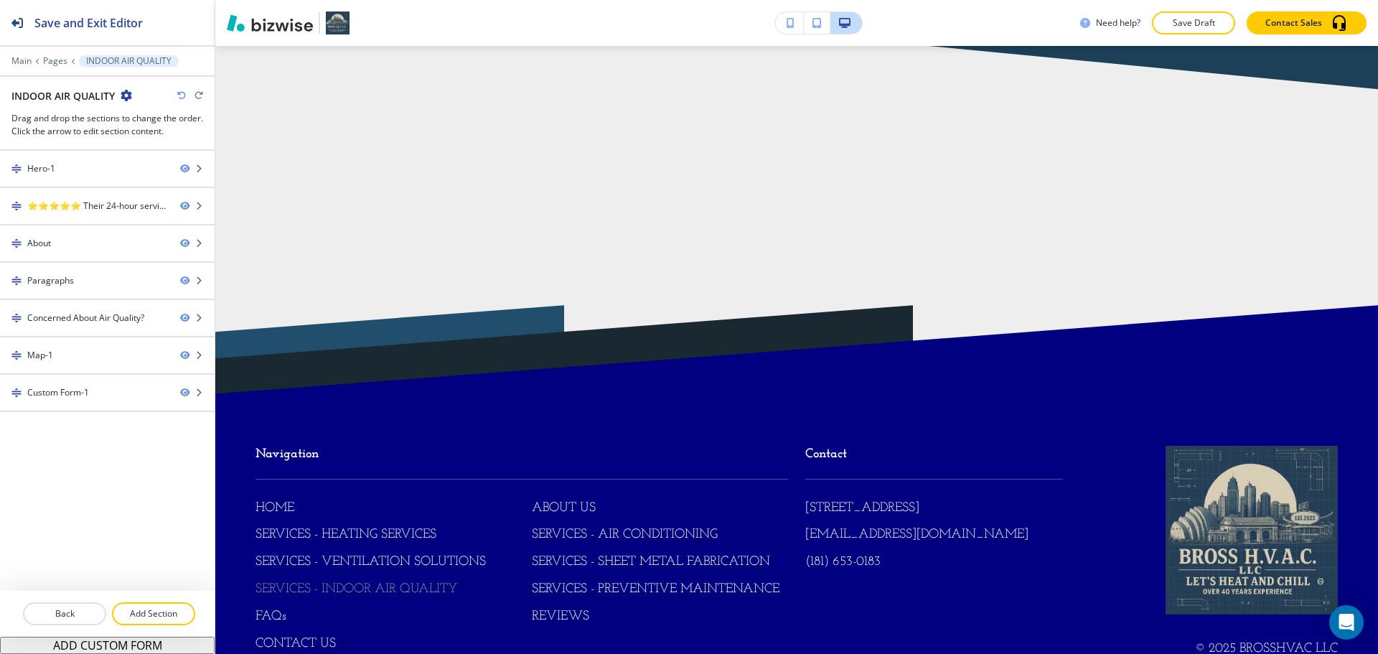
scroll to position [0, 0]
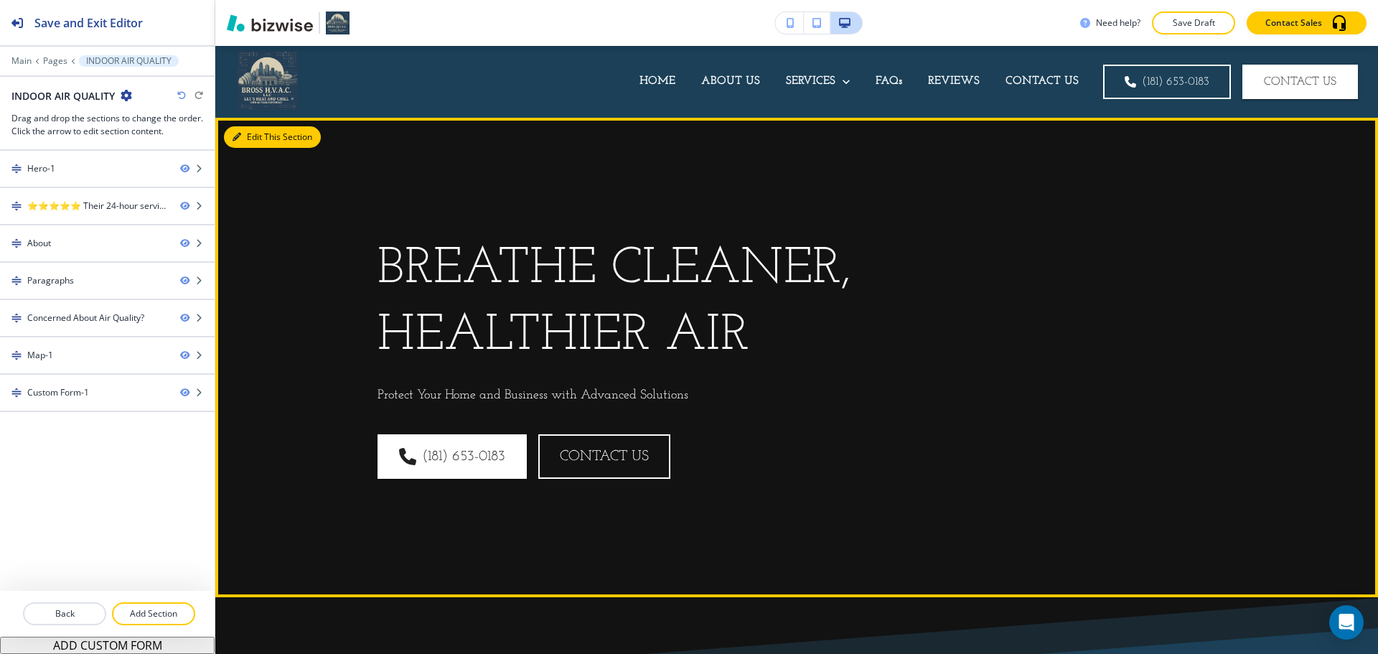
click at [250, 136] on button "Edit This Section" at bounding box center [272, 137] width 97 height 22
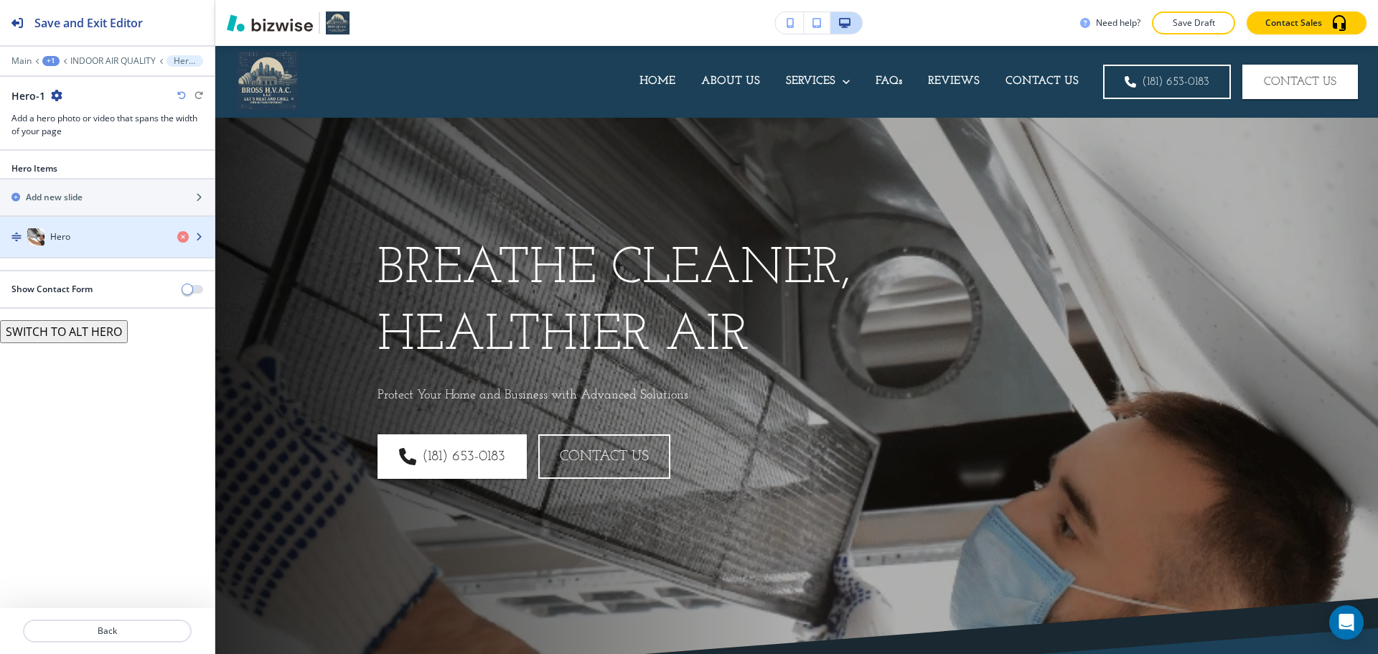
click at [75, 250] on div "button" at bounding box center [107, 250] width 215 height 11
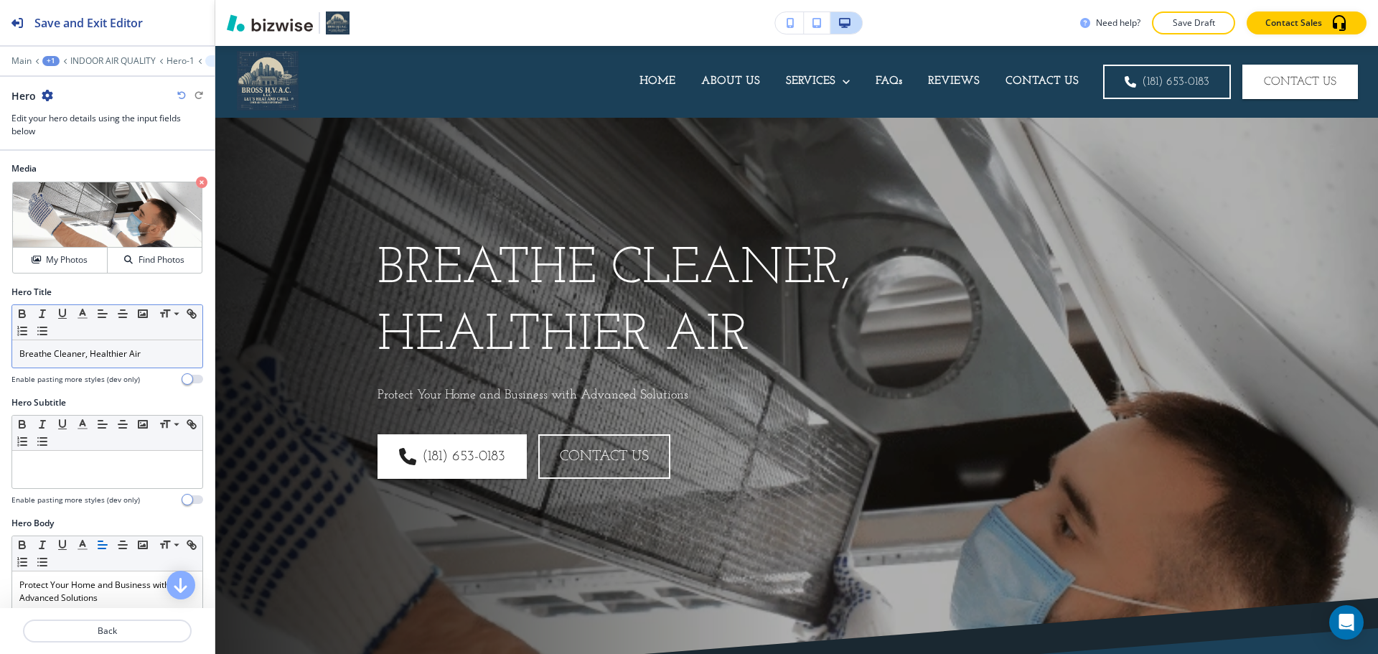
click at [64, 357] on p "Breathe Cleaner, Healthier Air" at bounding box center [107, 353] width 176 height 13
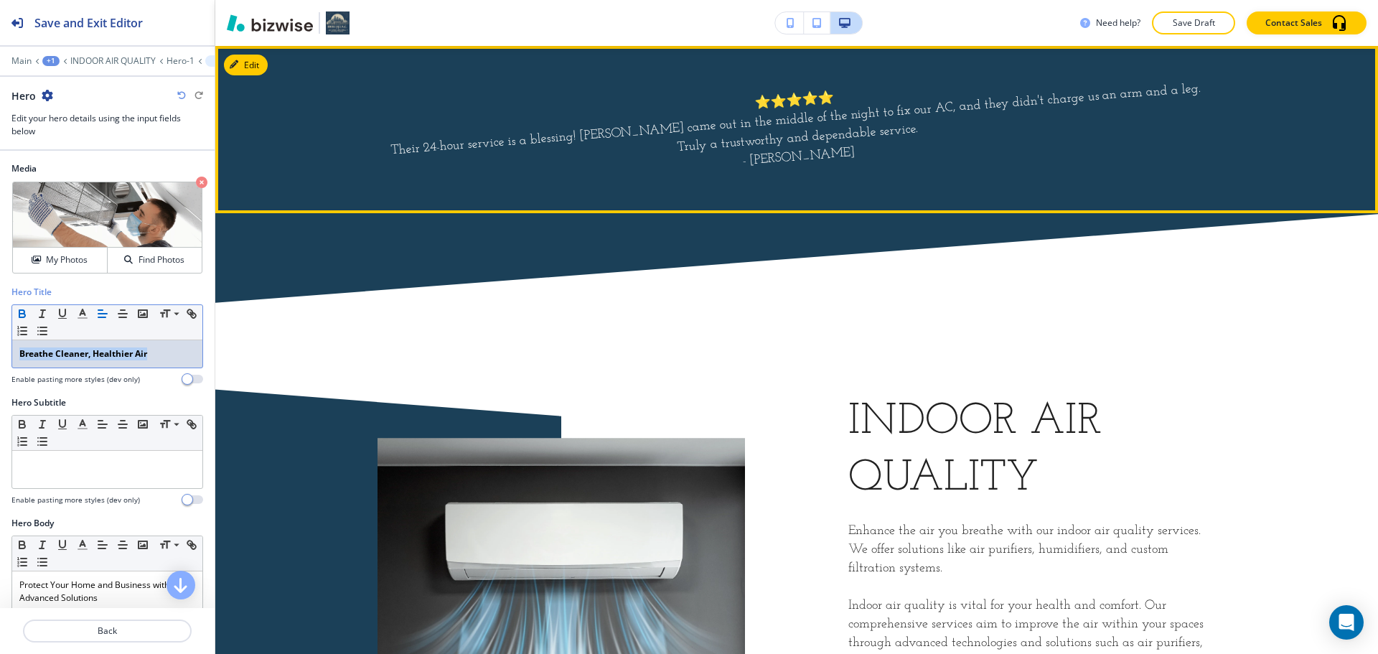
scroll to position [646, 0]
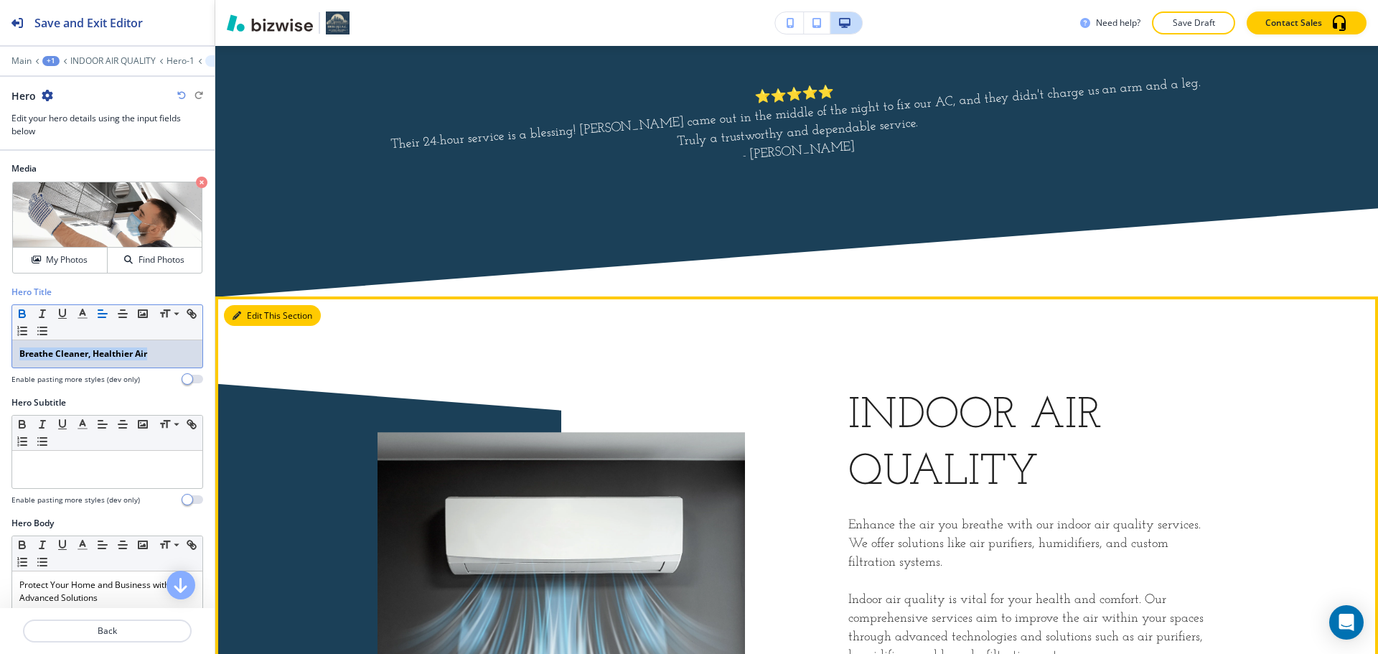
click at [240, 314] on icon "button" at bounding box center [236, 315] width 9 height 9
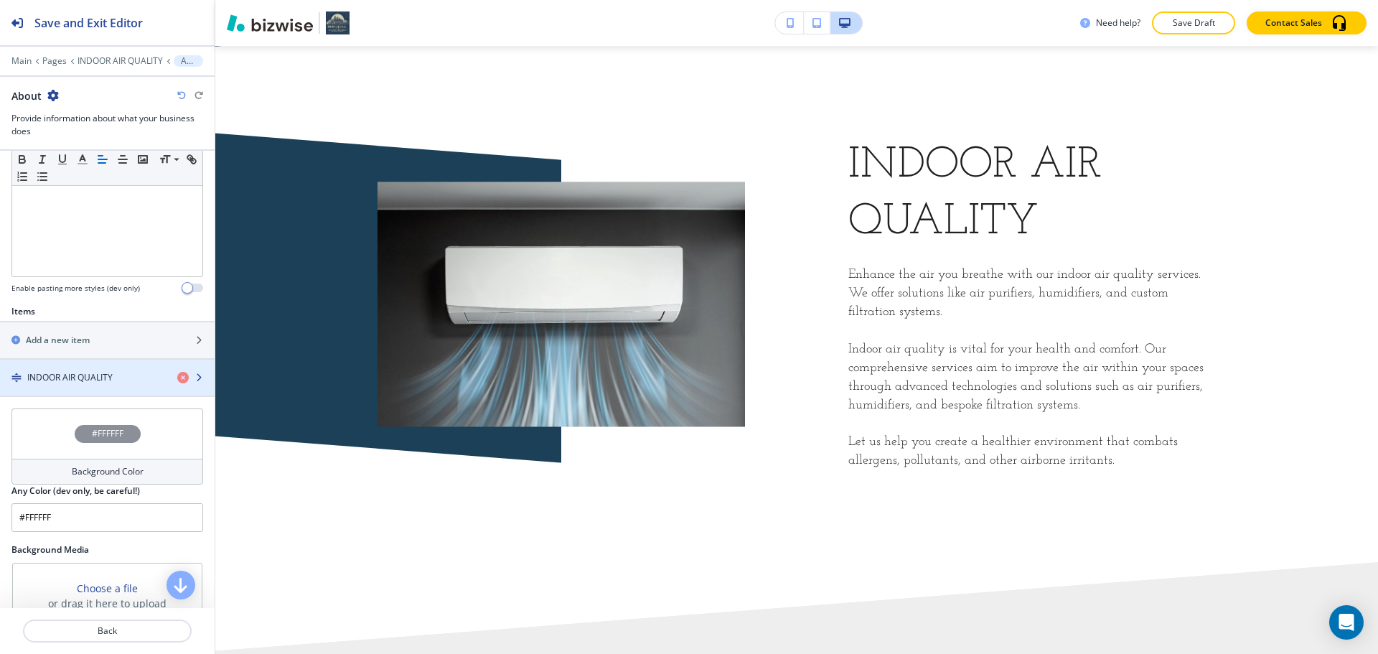
scroll to position [359, 0]
click at [95, 379] on h4 "INDOOR AIR QUALITY" at bounding box center [69, 376] width 85 height 13
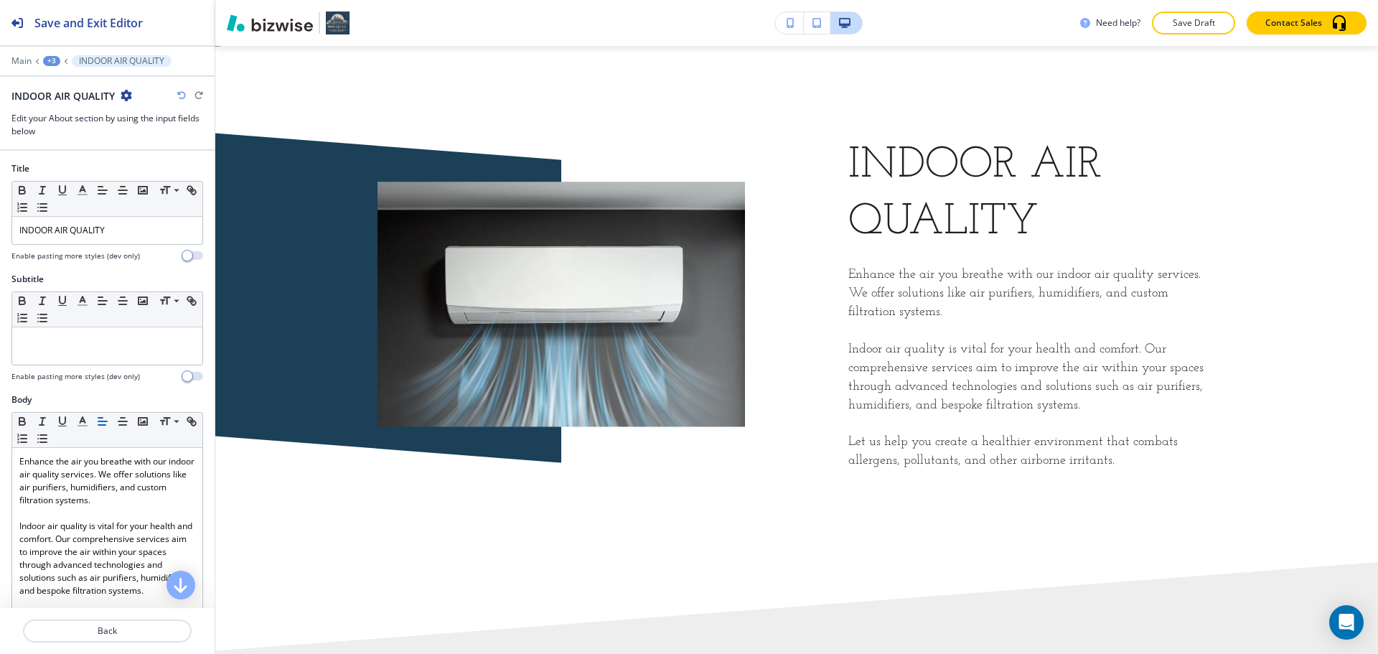
scroll to position [919, 0]
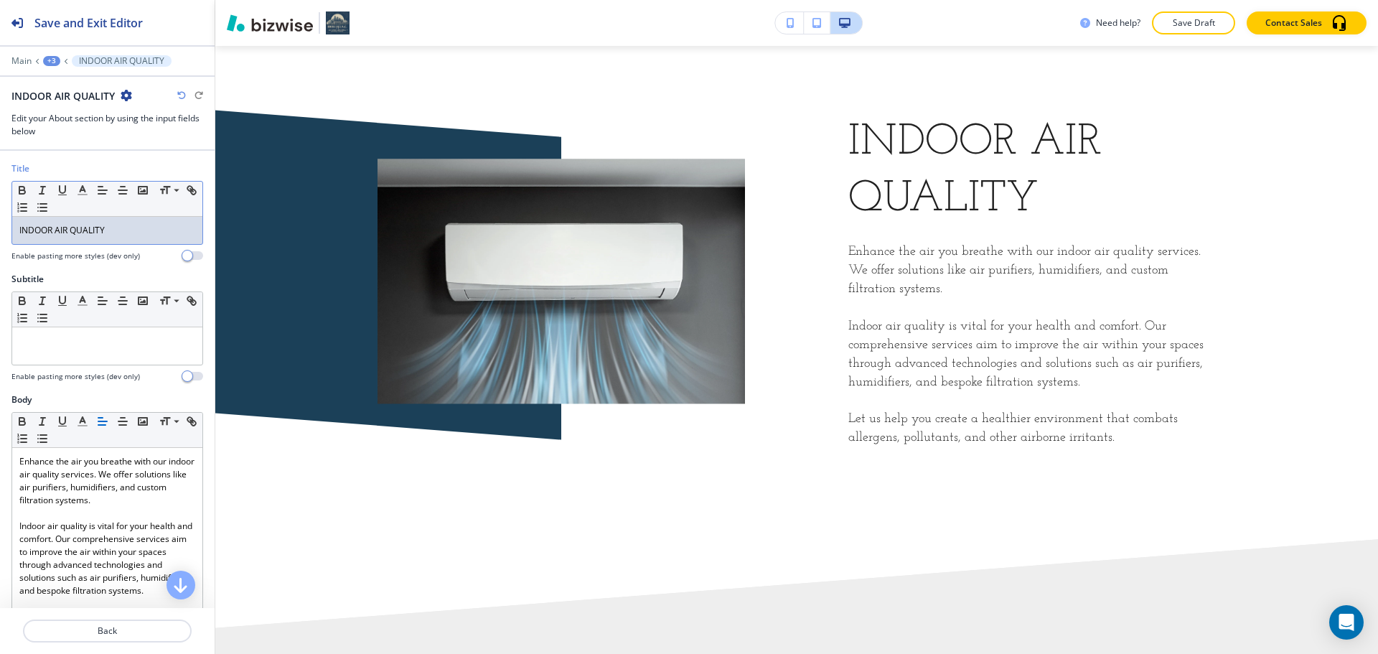
click at [111, 230] on p "INDOOR AIR QUALITY" at bounding box center [107, 230] width 176 height 13
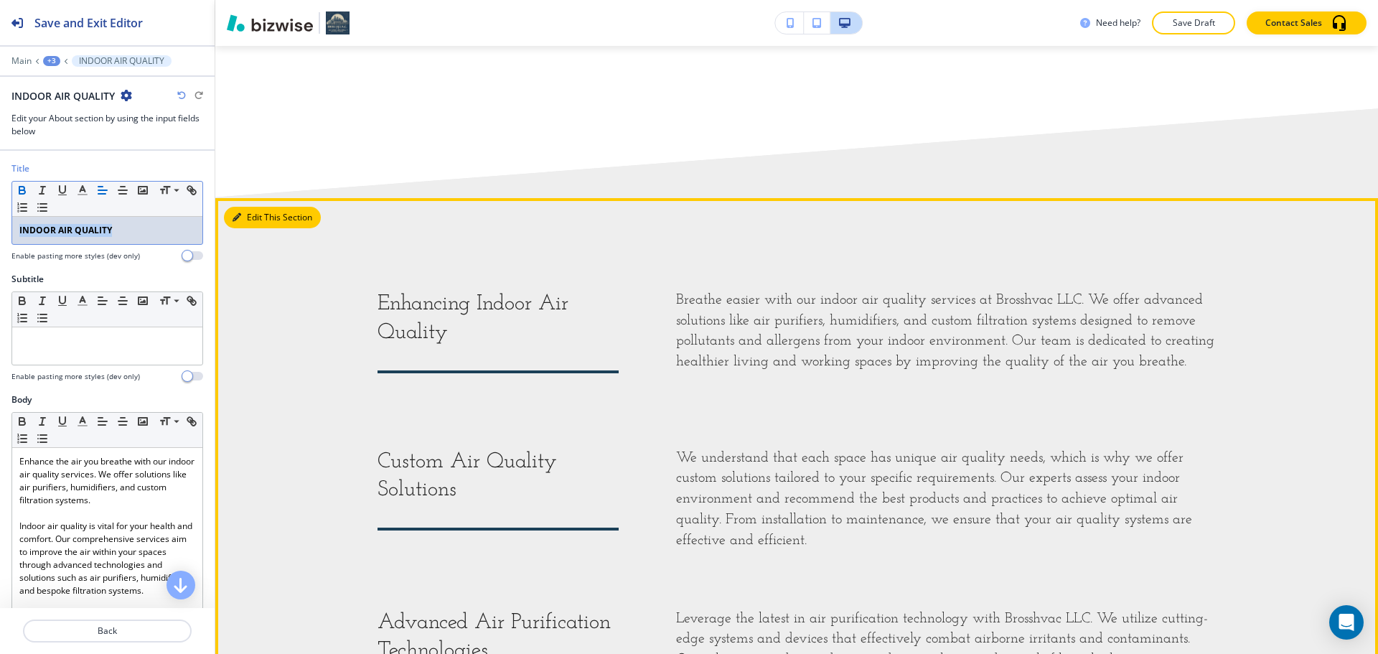
click at [263, 214] on button "Edit This Section" at bounding box center [272, 218] width 97 height 22
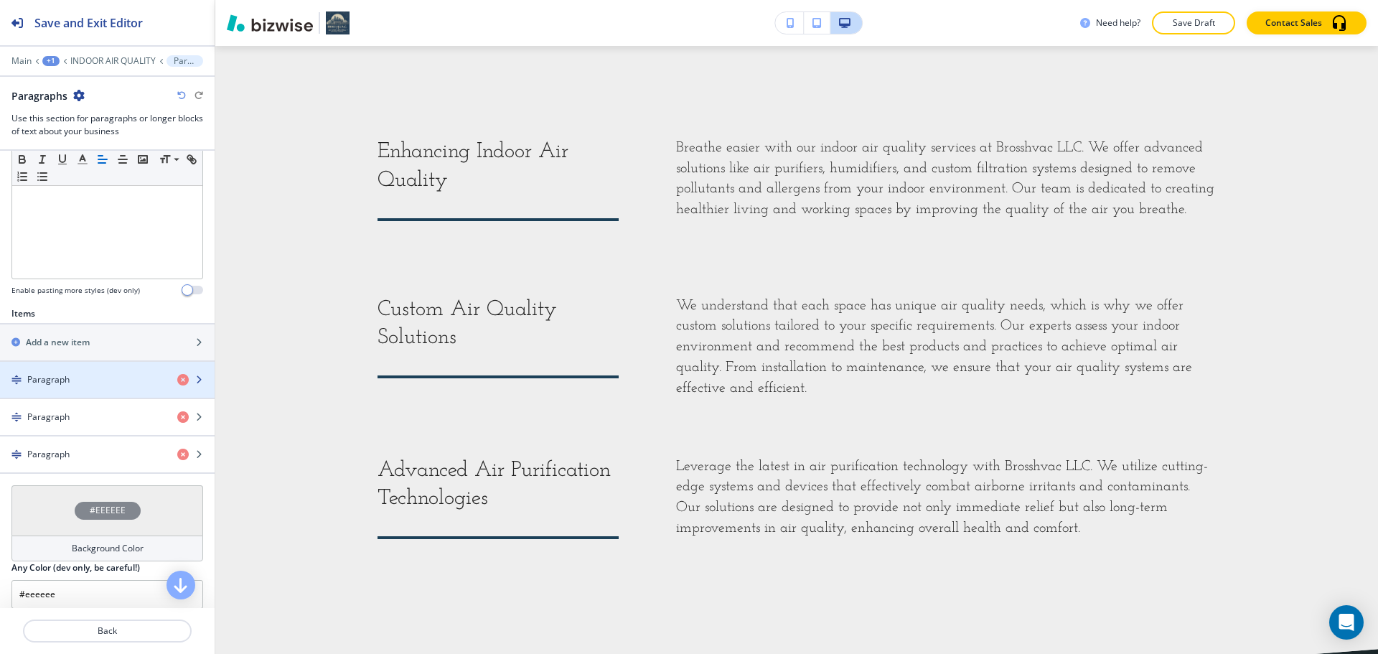
scroll to position [359, 0]
click at [85, 370] on div "Paragraph" at bounding box center [83, 376] width 166 height 13
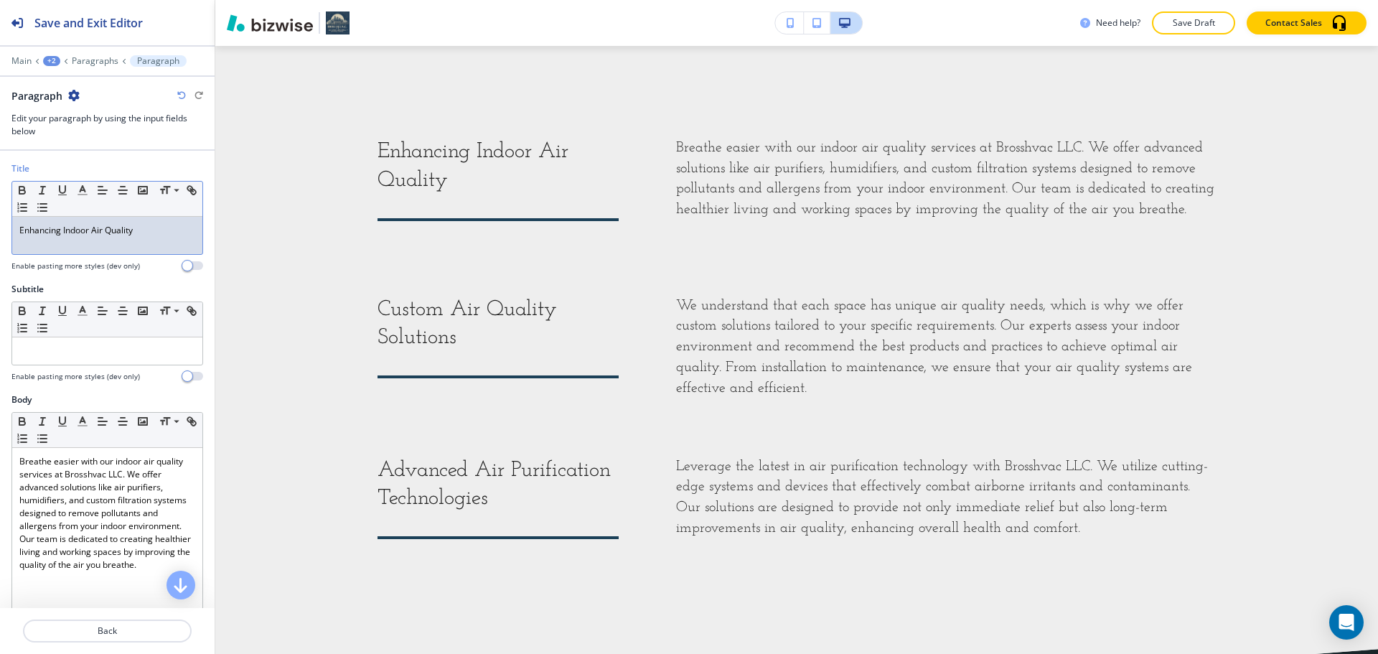
click at [132, 238] on div "Enhancing Indoor Air Quality" at bounding box center [107, 235] width 190 height 37
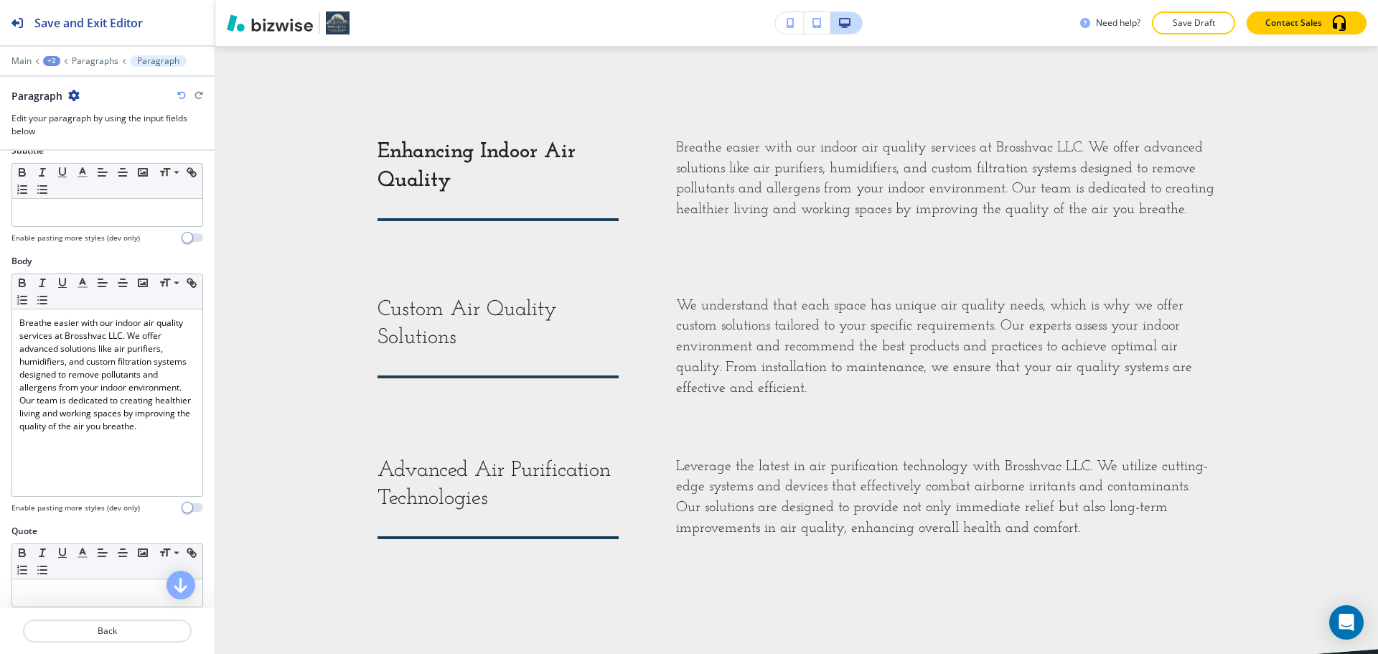
scroll to position [144, 0]
click at [93, 628] on p "Back" at bounding box center [107, 630] width 166 height 13
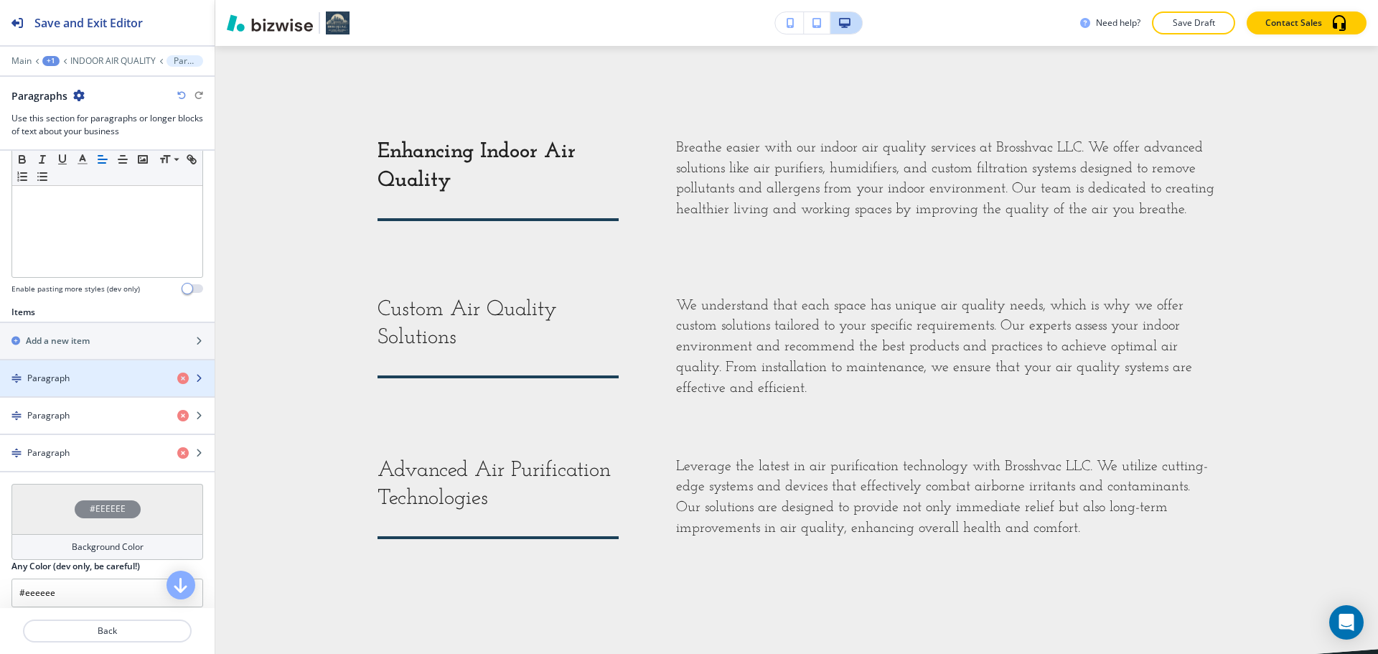
scroll to position [359, 0]
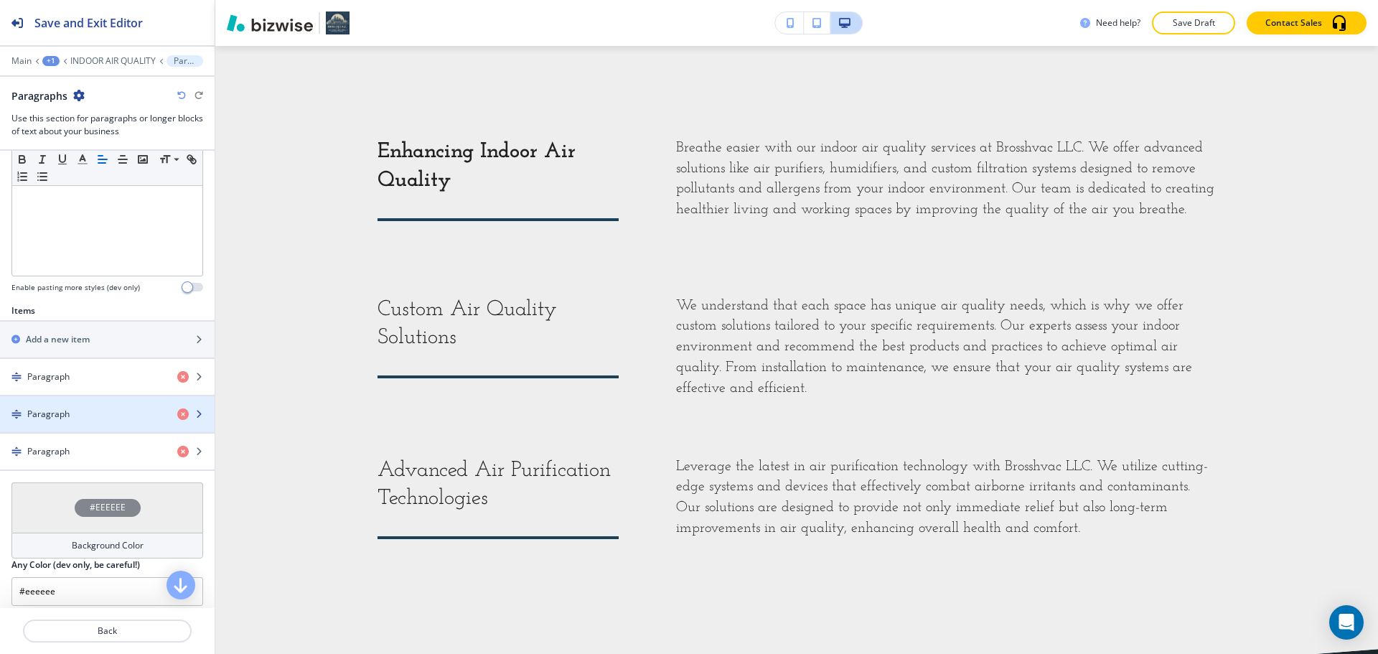
click at [78, 413] on div "Paragraph" at bounding box center [83, 414] width 166 height 13
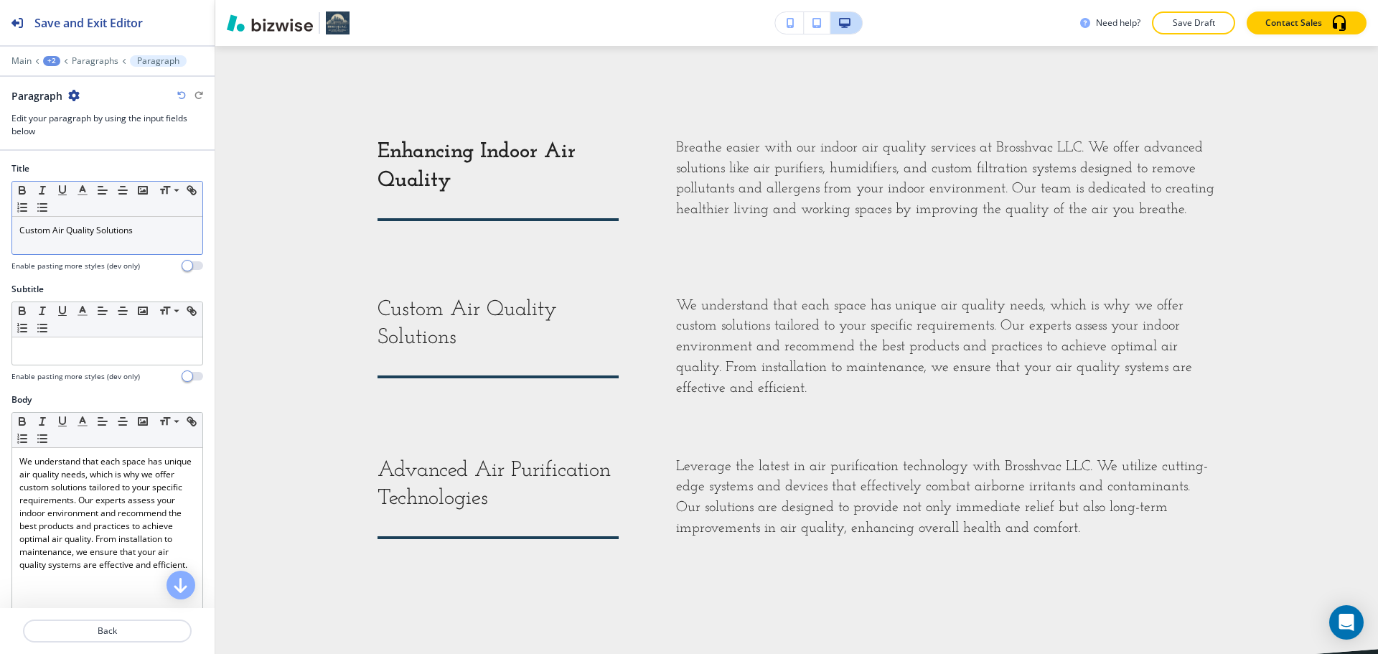
click at [136, 221] on div "Custom Air Quality Solutions" at bounding box center [107, 235] width 190 height 37
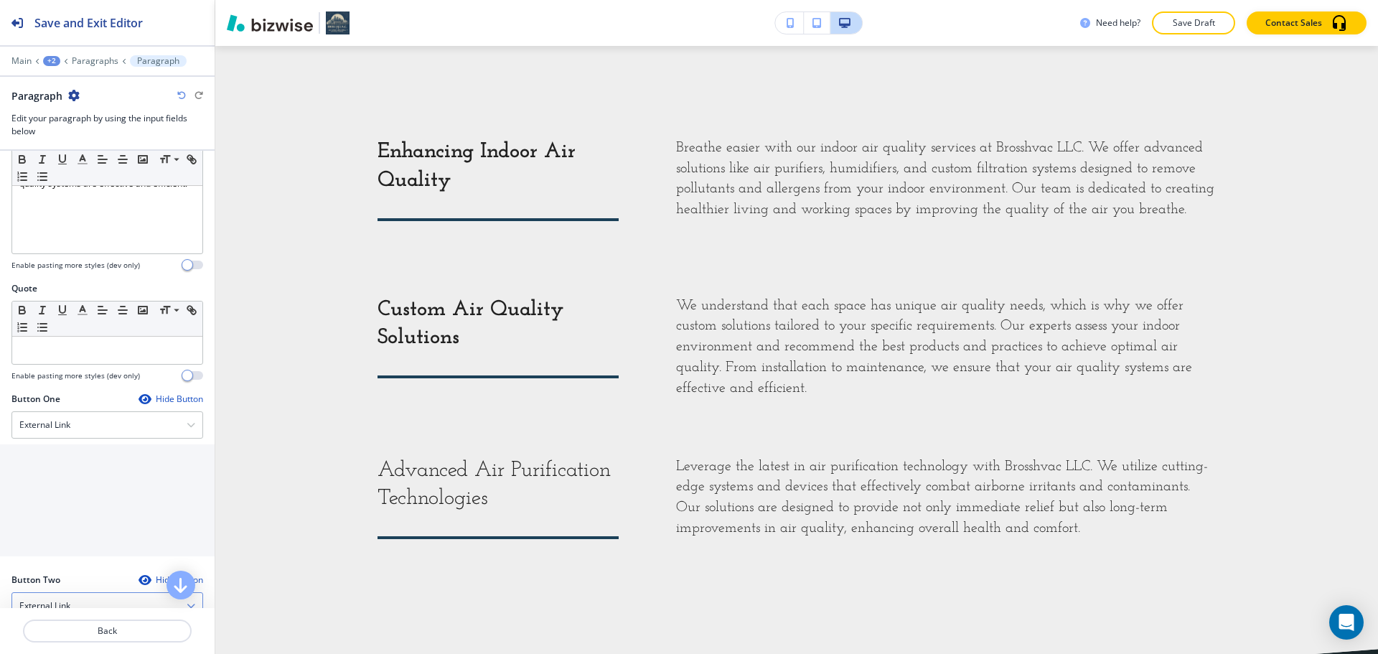
scroll to position [431, 0]
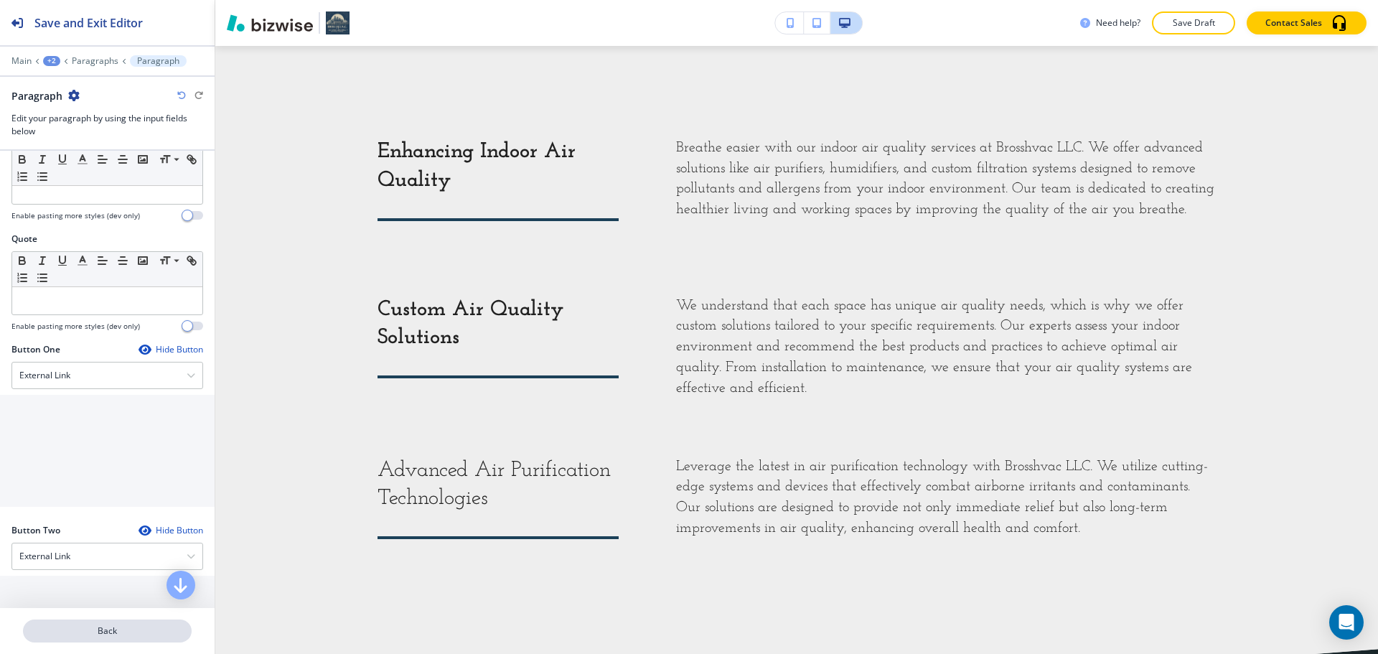
click at [96, 624] on p "Back" at bounding box center [107, 630] width 166 height 13
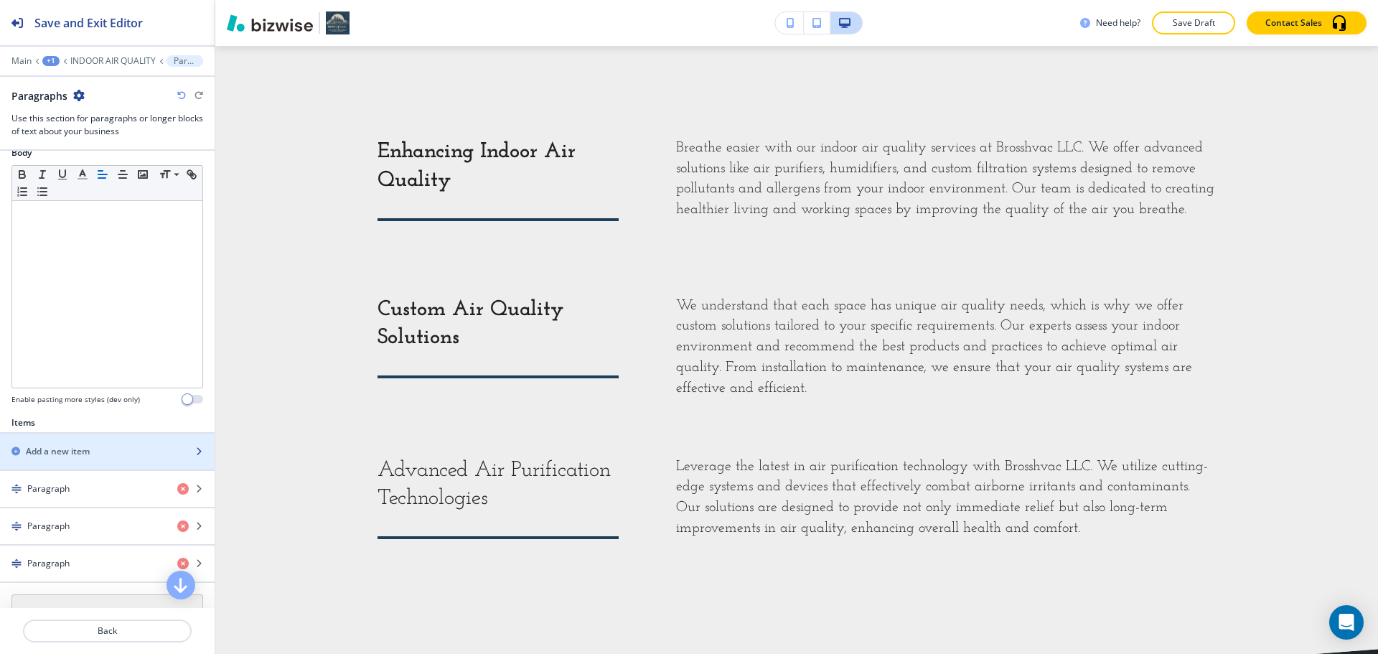
scroll to position [287, 0]
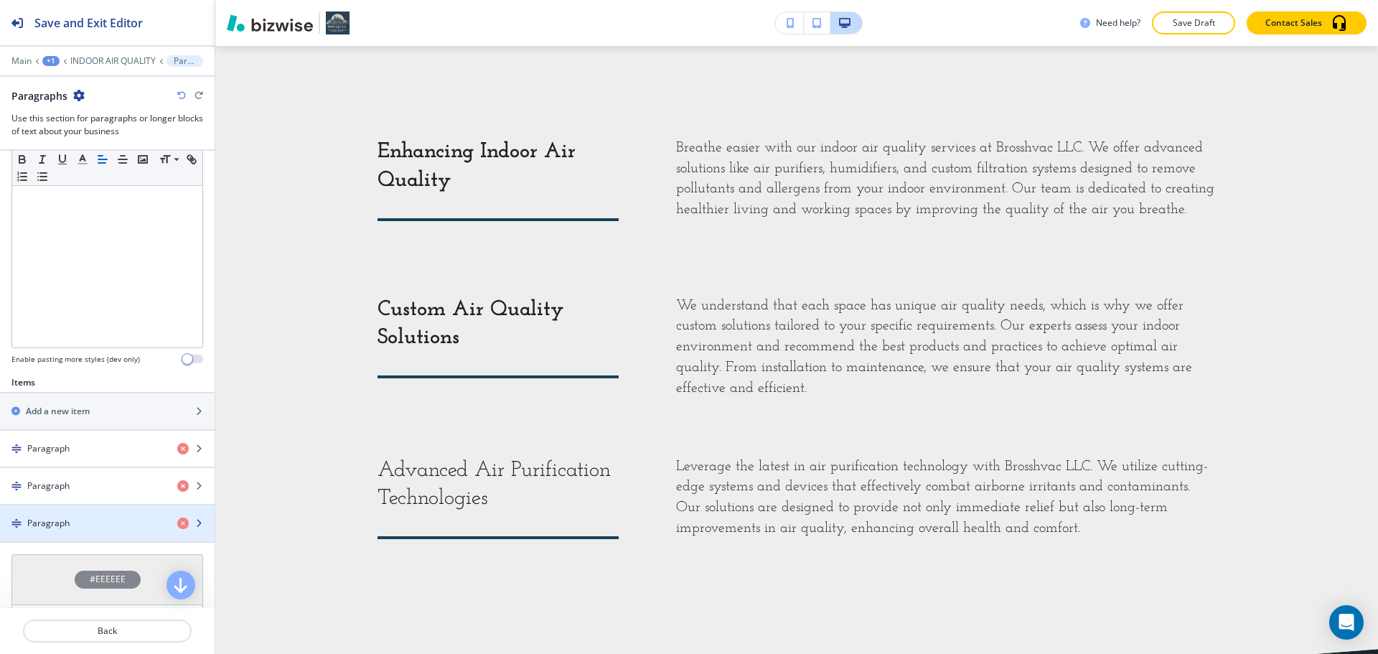
click at [85, 515] on div "button" at bounding box center [107, 510] width 215 height 11
click at [77, 522] on div "Paragraph" at bounding box center [83, 523] width 166 height 13
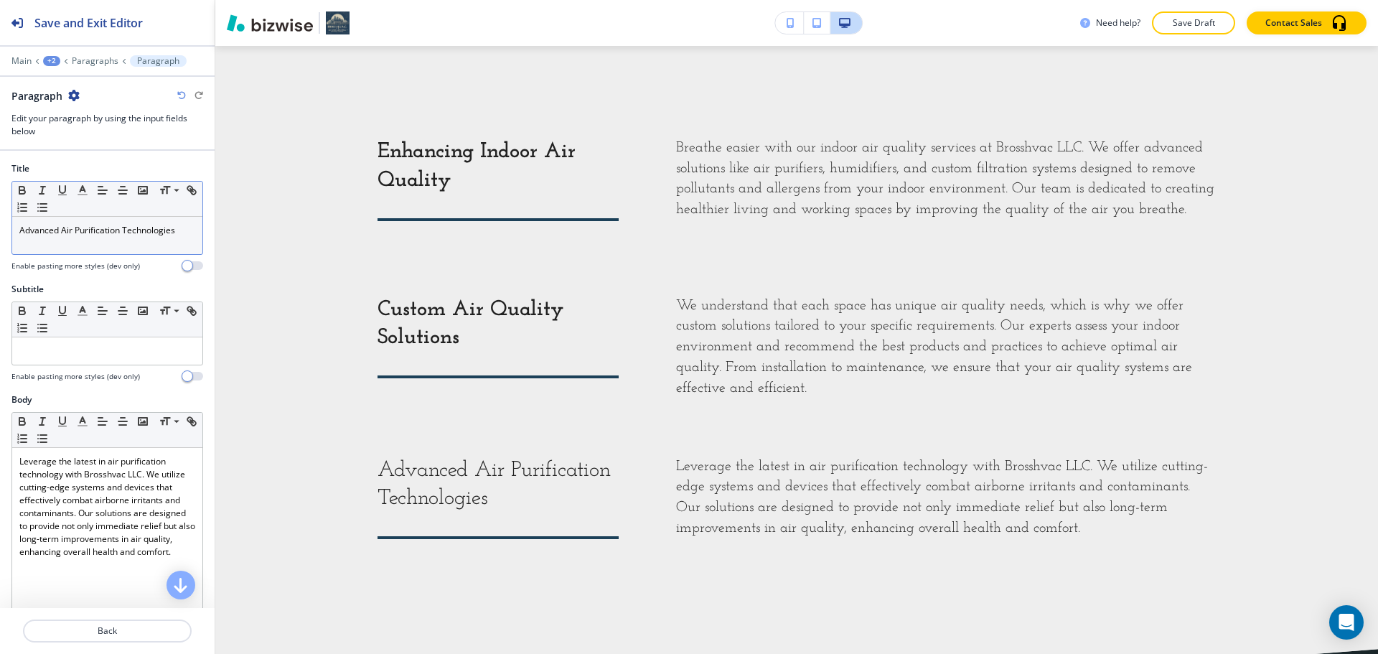
click at [149, 240] on div "Advanced Air Purification Technologies" at bounding box center [107, 235] width 190 height 37
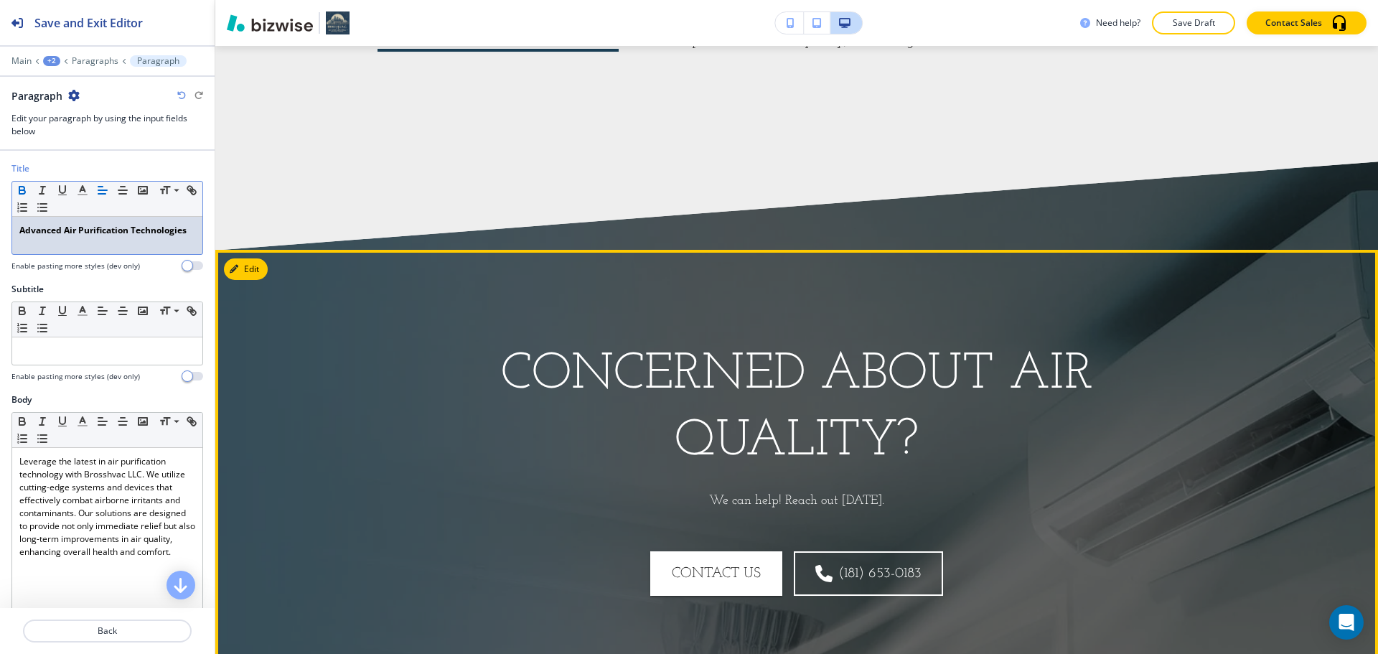
scroll to position [2076, 0]
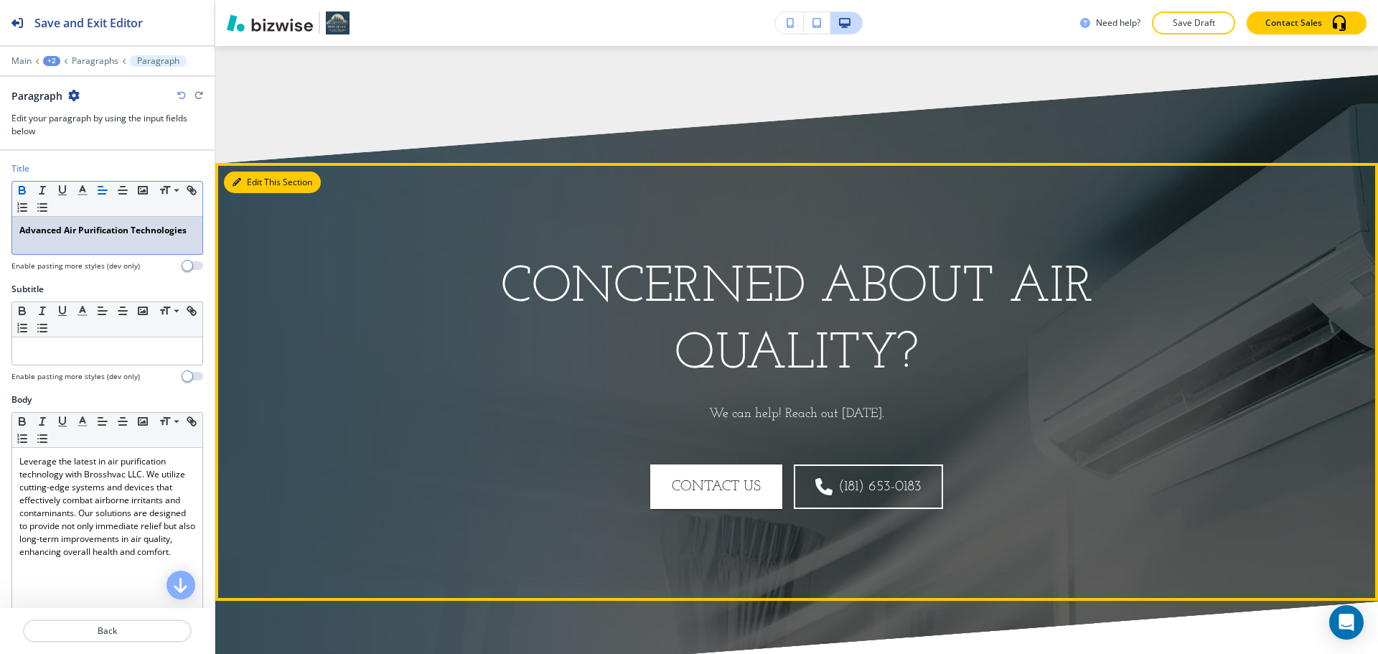
click at [264, 176] on button "Edit This Section" at bounding box center [272, 182] width 97 height 22
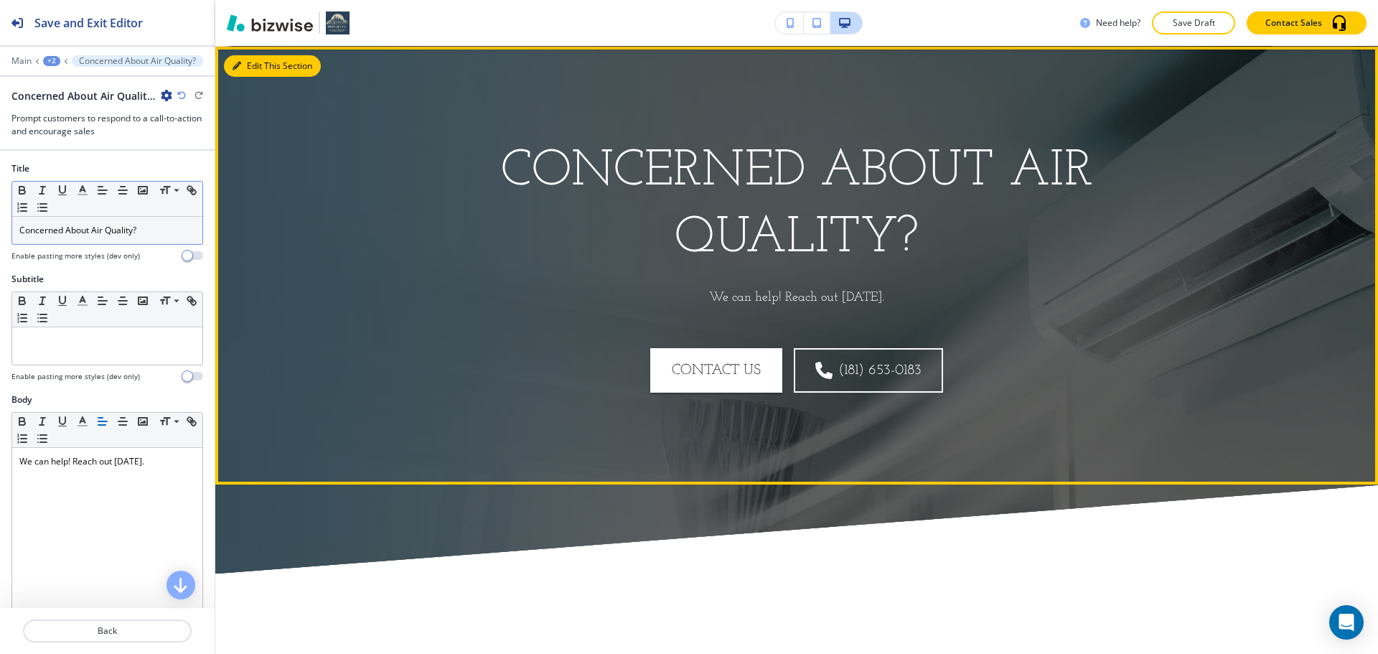
scroll to position [2193, 0]
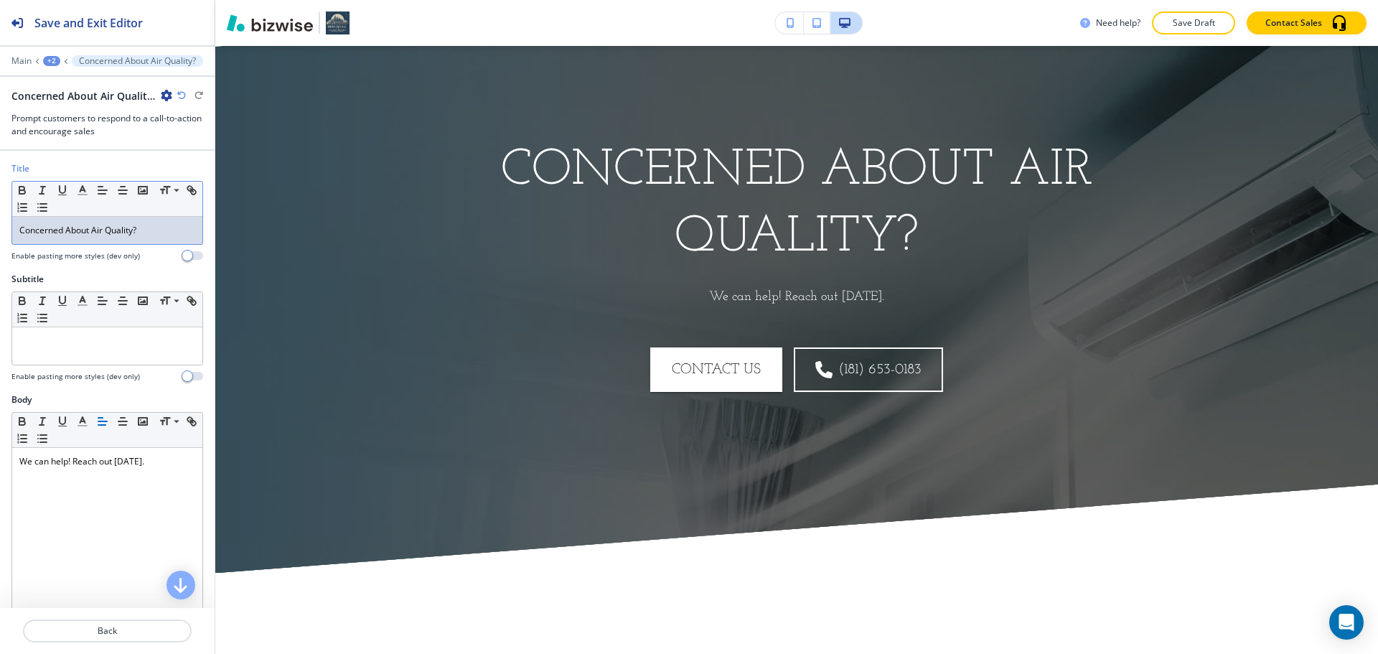
click at [125, 230] on p "Concerned About Air Quality?" at bounding box center [107, 230] width 176 height 13
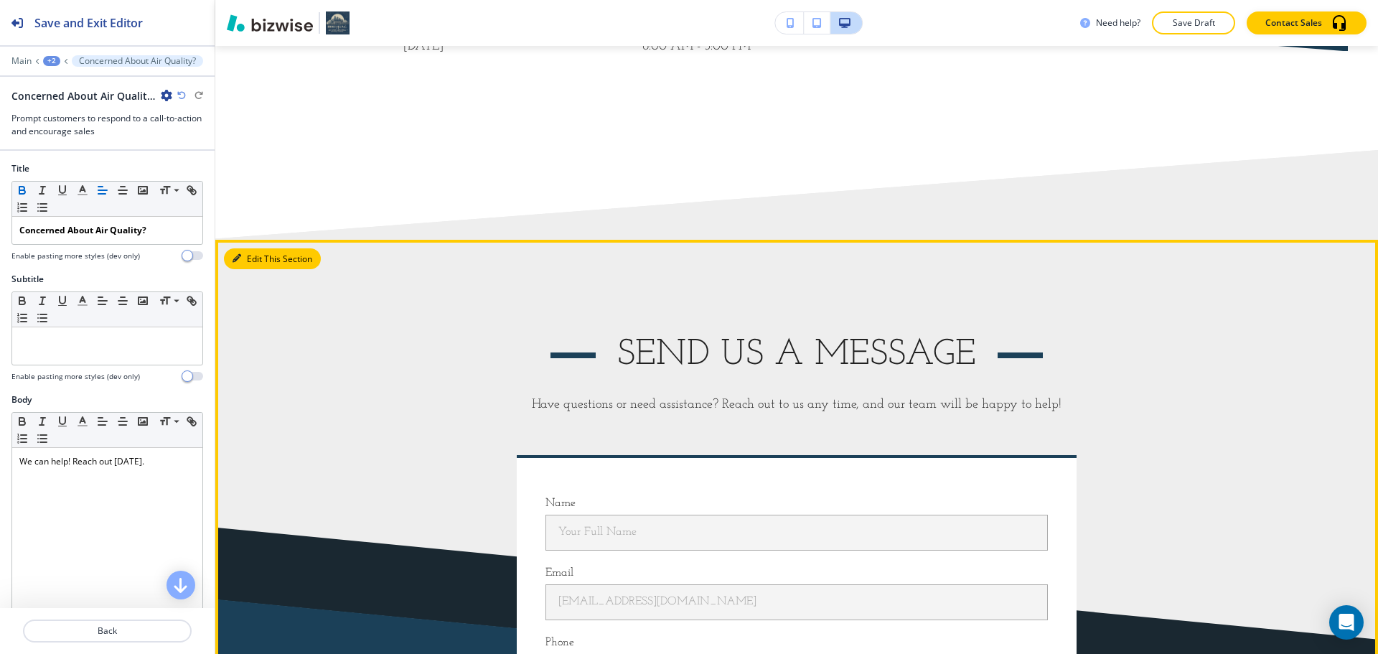
click at [252, 262] on button "Edit This Section" at bounding box center [272, 259] width 97 height 22
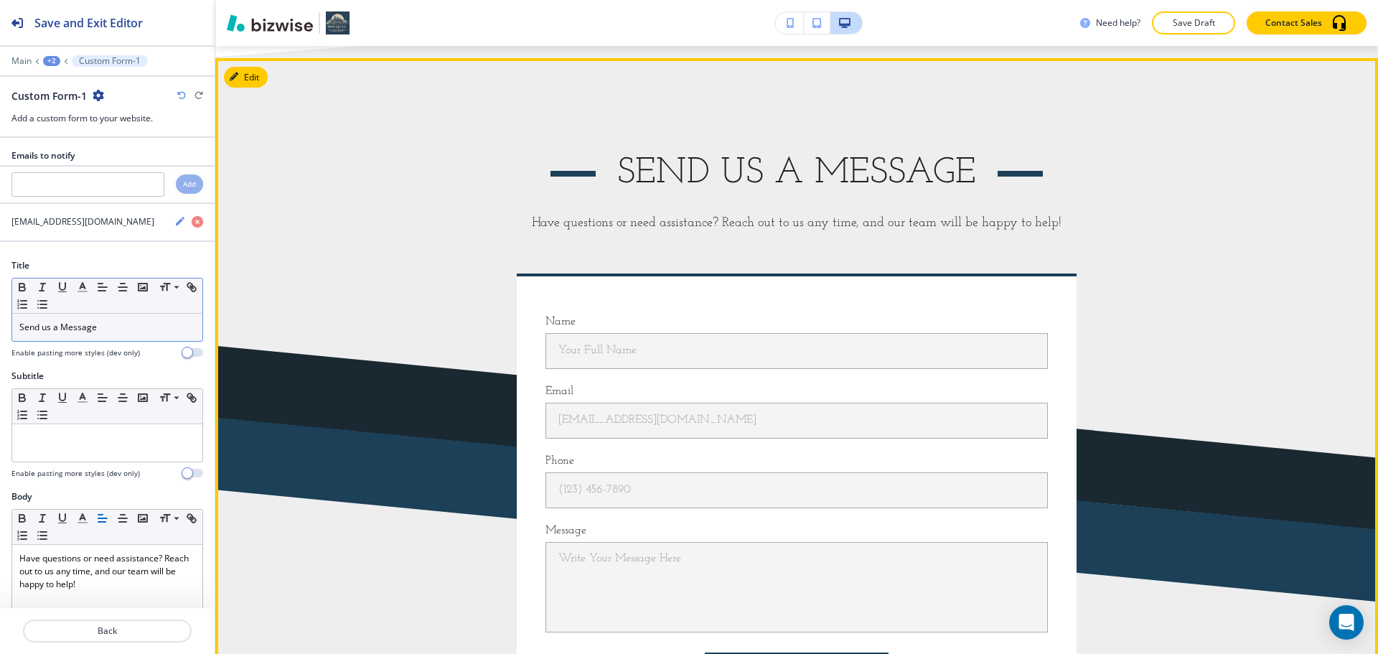
scroll to position [3463, 0]
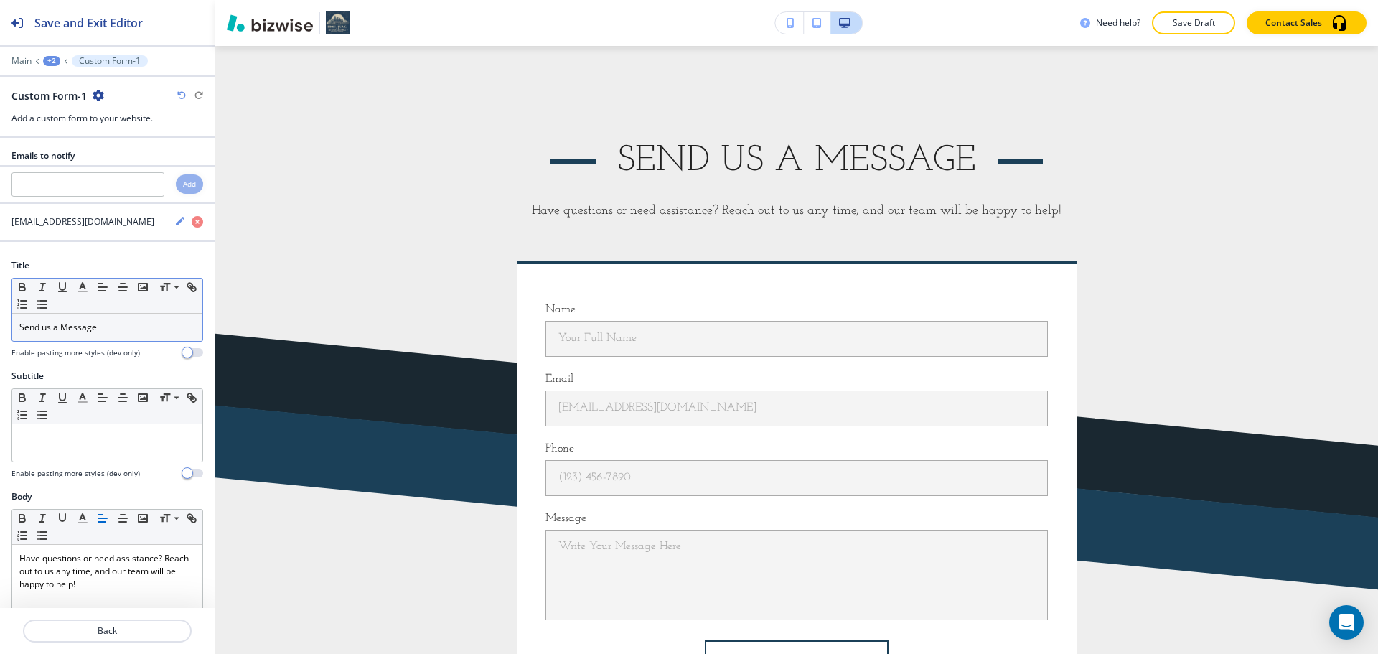
click at [114, 324] on p "Send us a Message" at bounding box center [107, 327] width 176 height 13
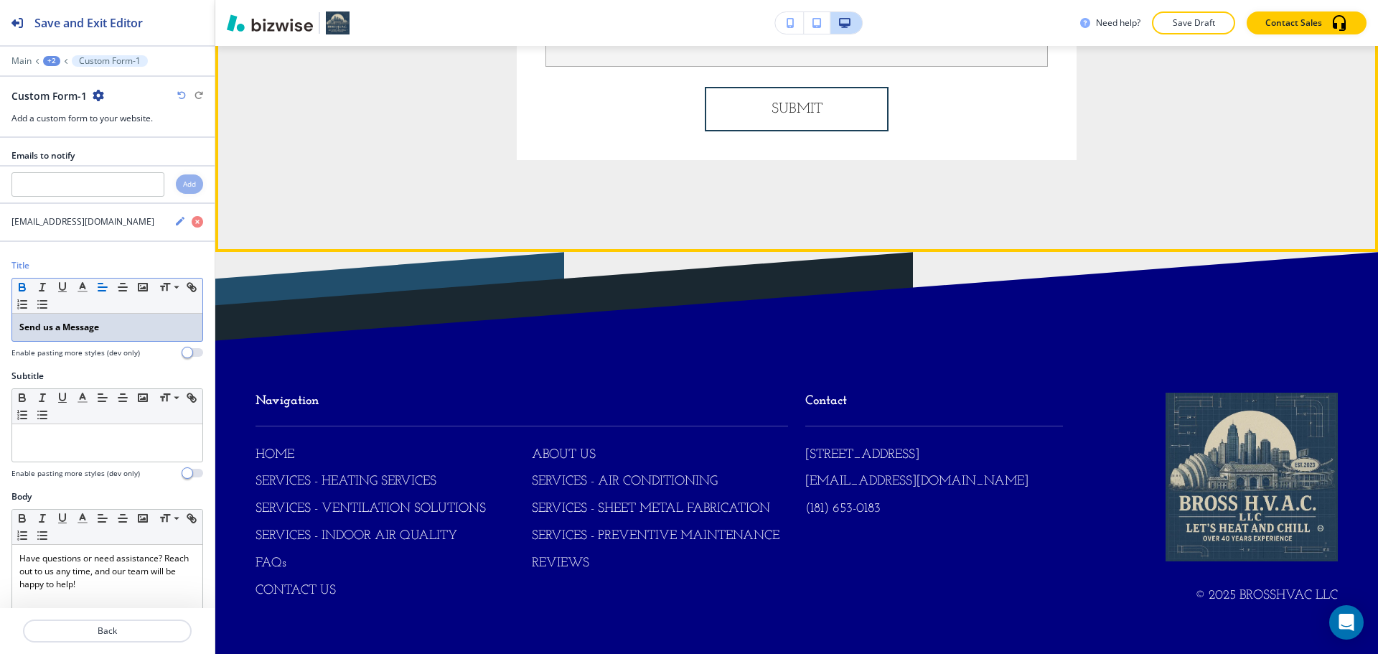
scroll to position [4019, 0]
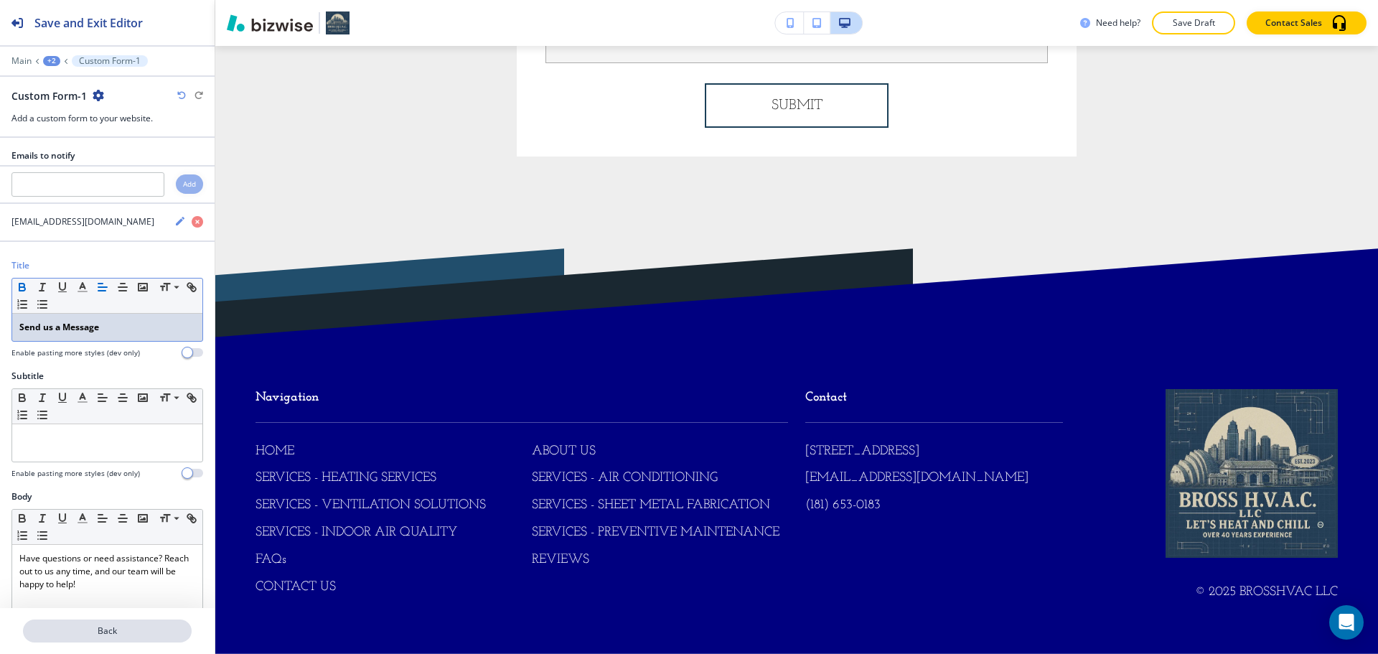
click at [144, 631] on p "Back" at bounding box center [107, 630] width 166 height 13
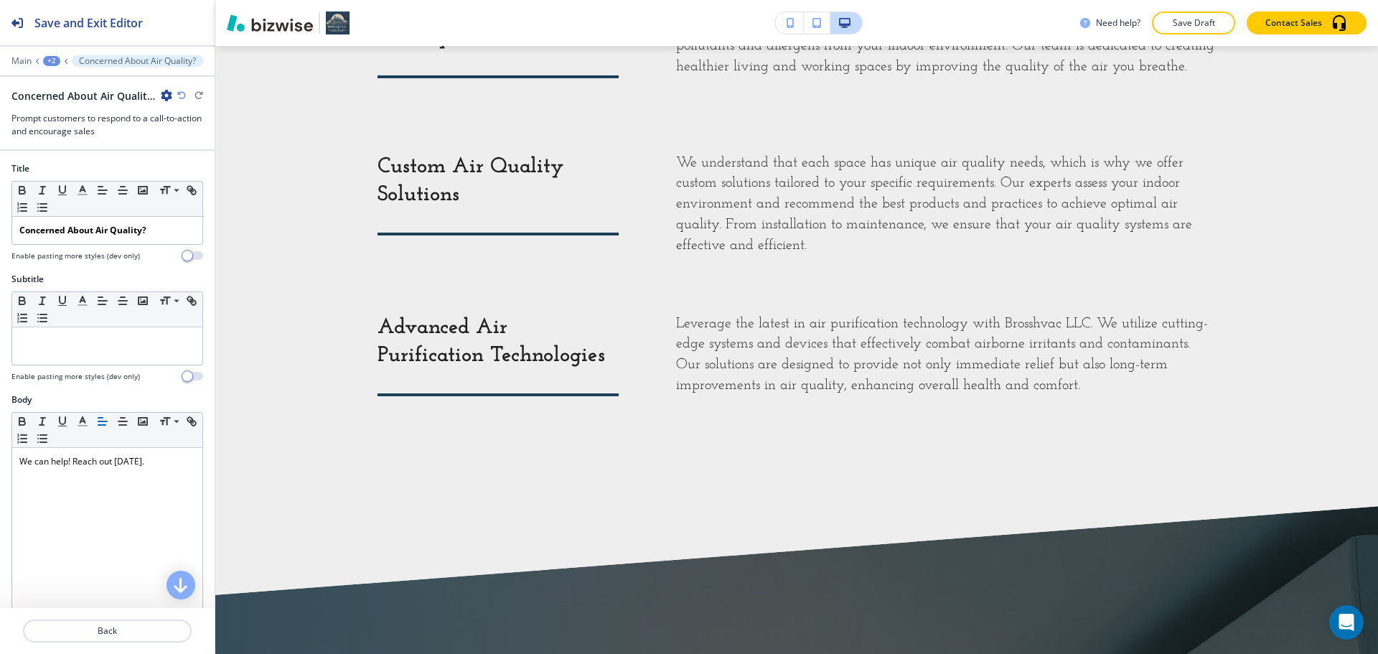
scroll to position [1475, 0]
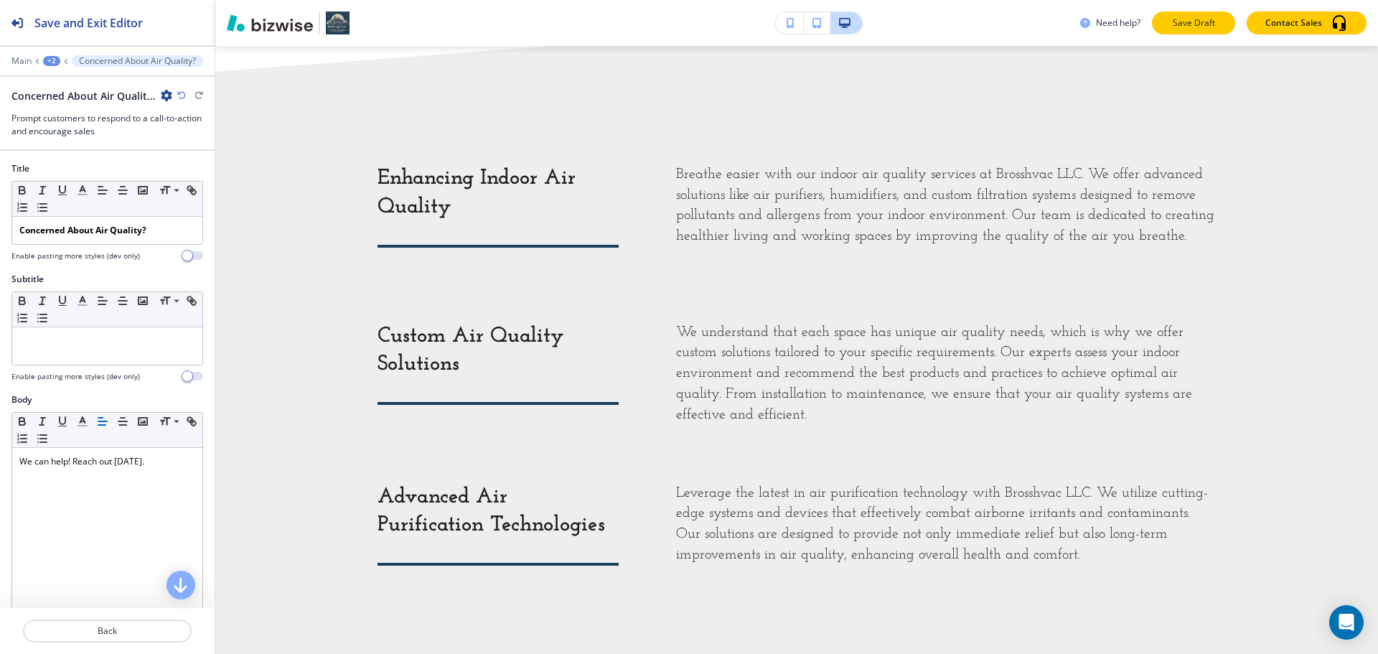
click at [1172, 31] on button "Save Draft" at bounding box center [1193, 22] width 83 height 23
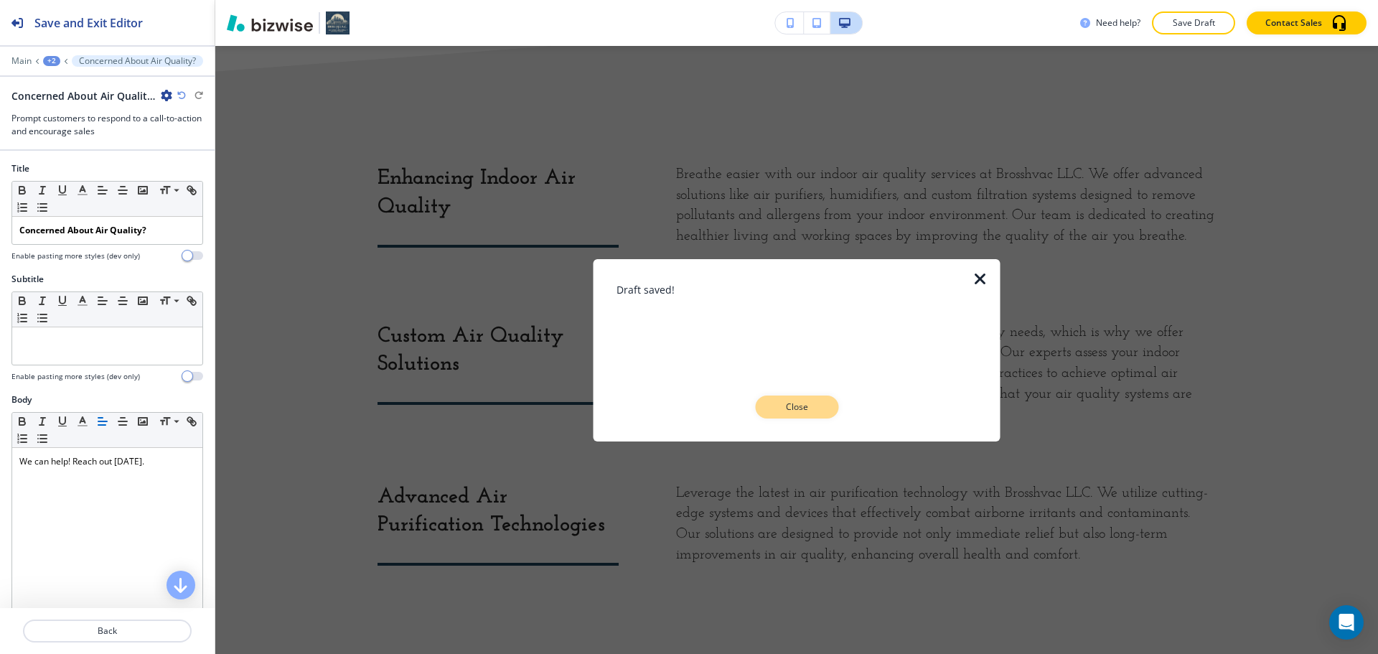
click at [811, 402] on p "Close" at bounding box center [796, 406] width 46 height 13
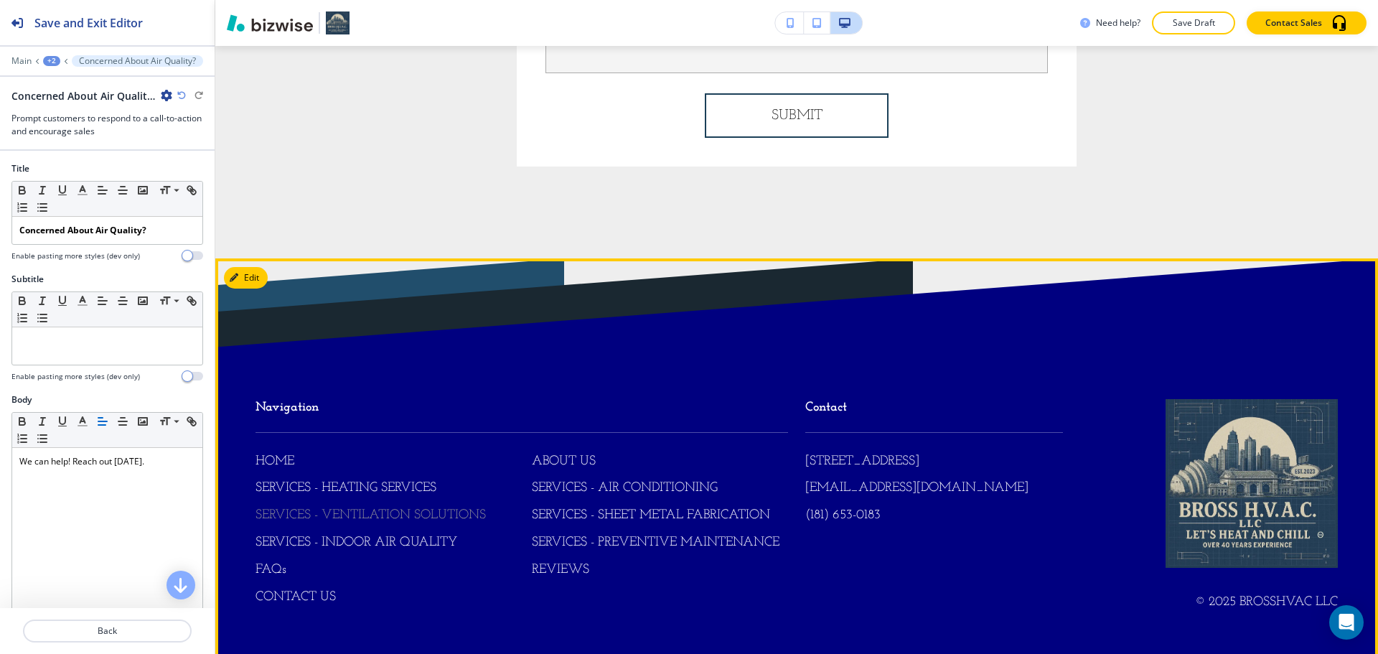
scroll to position [4019, 0]
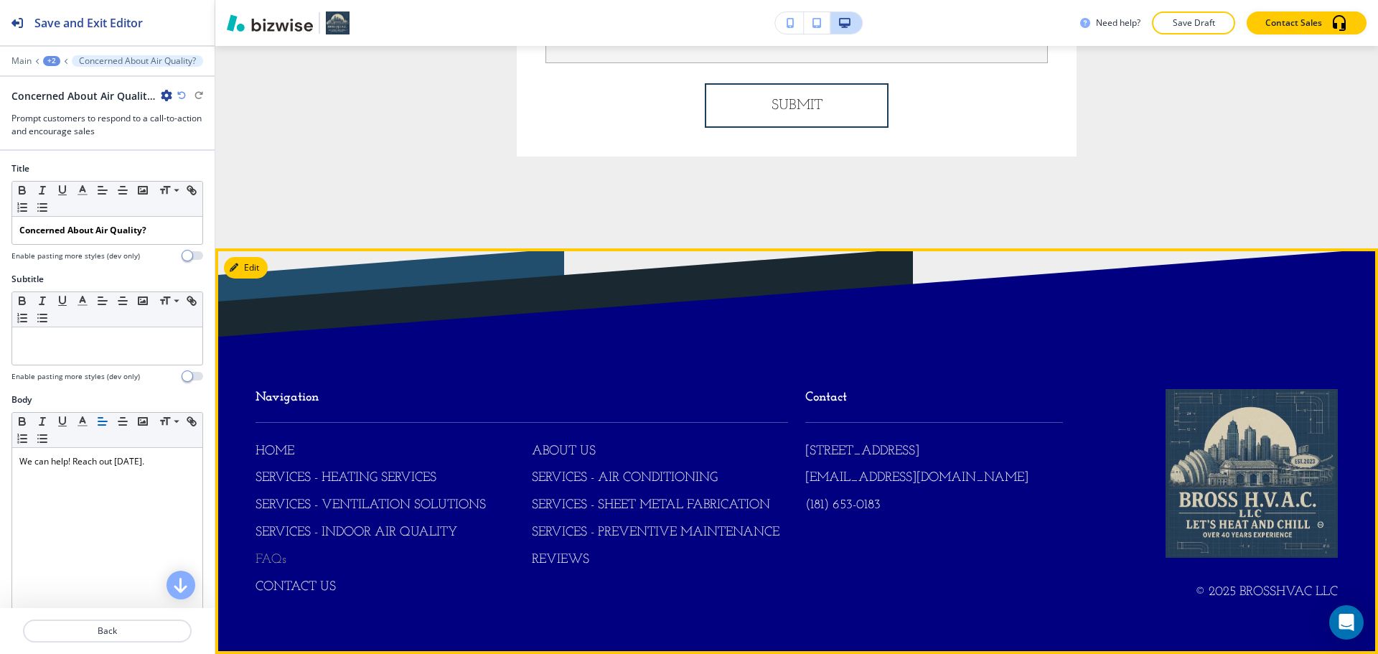
click at [281, 568] on p "FAQs" at bounding box center [270, 560] width 31 height 19
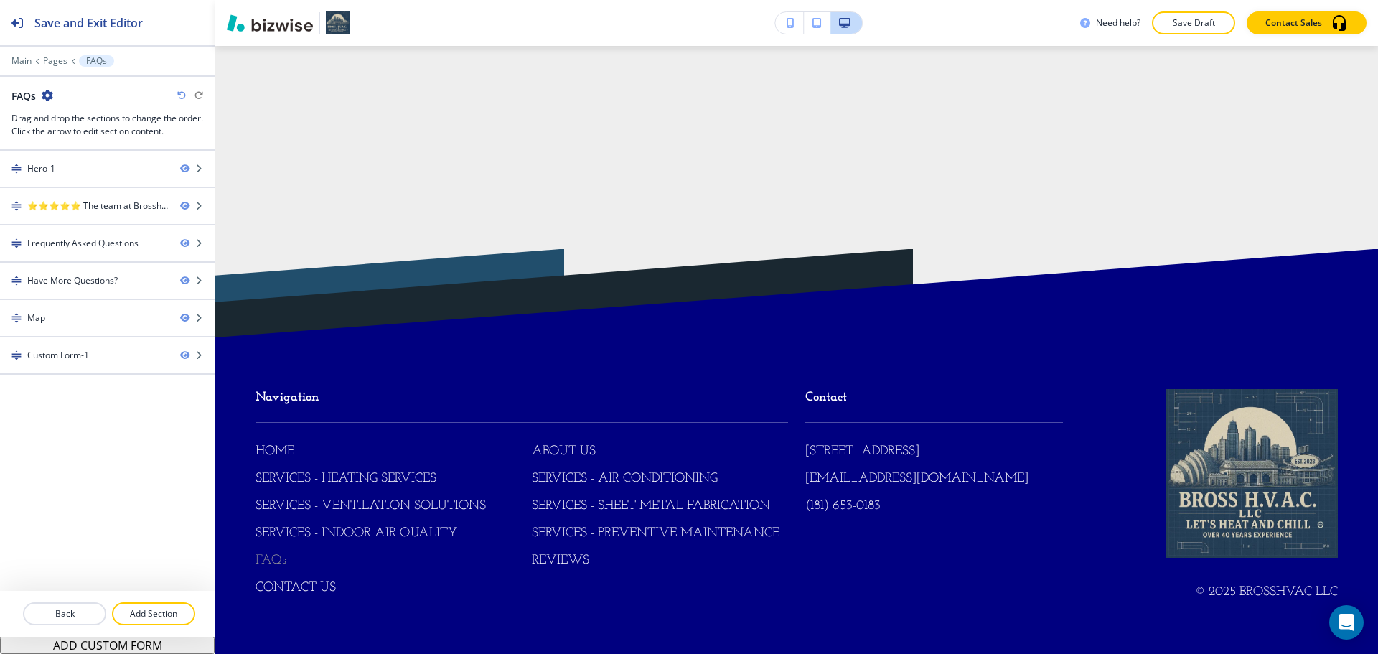
scroll to position [0, 0]
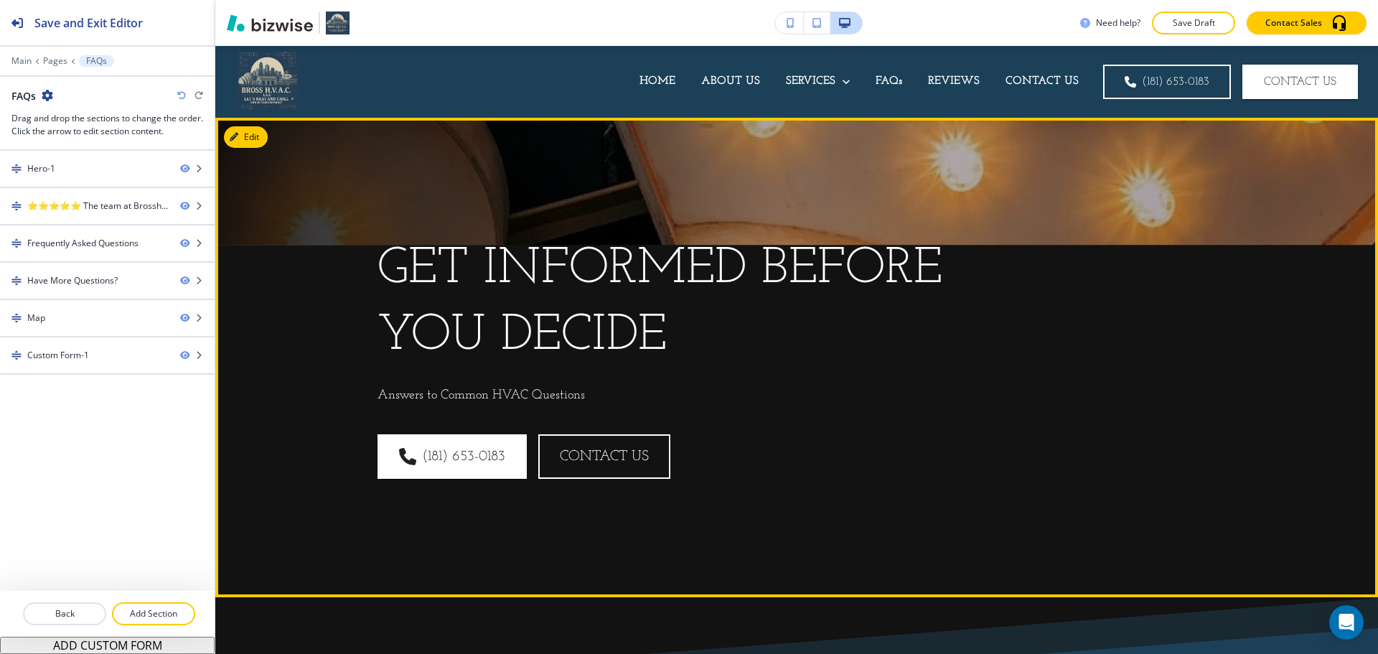
click at [559, 293] on p "Get Informed Before You Decide" at bounding box center [687, 302] width 620 height 133
click at [243, 137] on button "Edit This Section" at bounding box center [272, 137] width 97 height 22
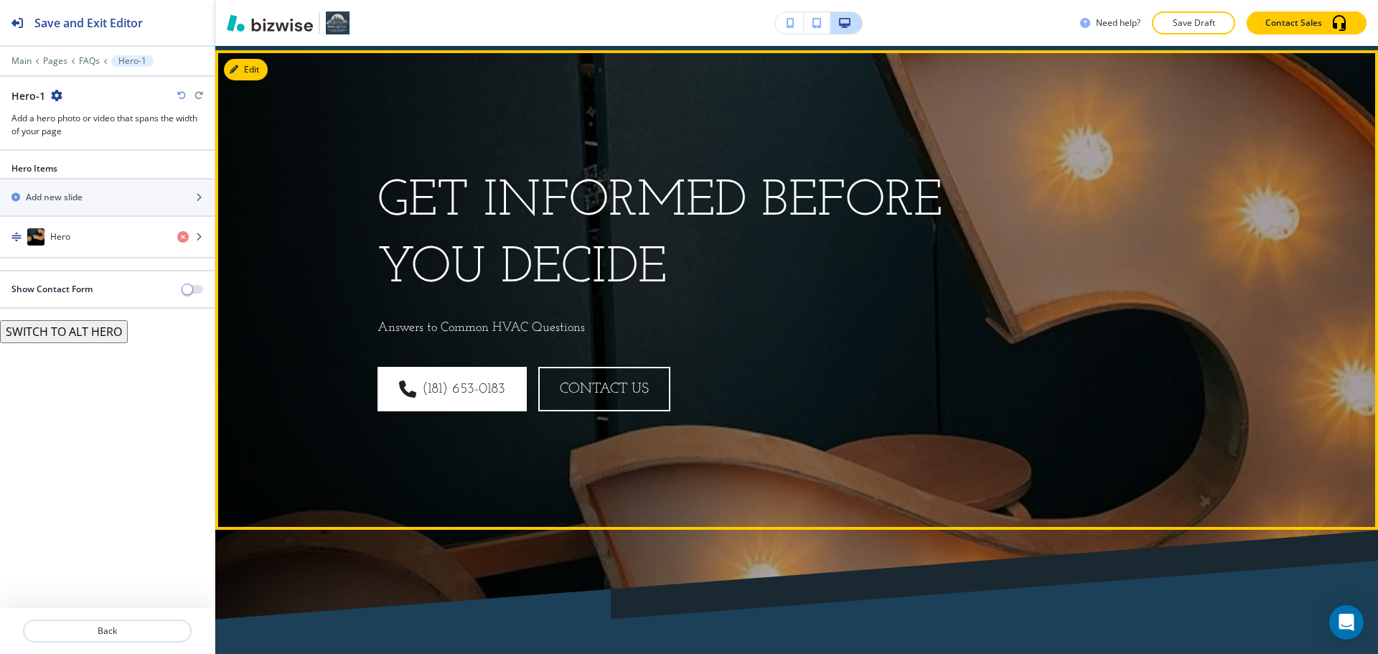
scroll to position [72, 0]
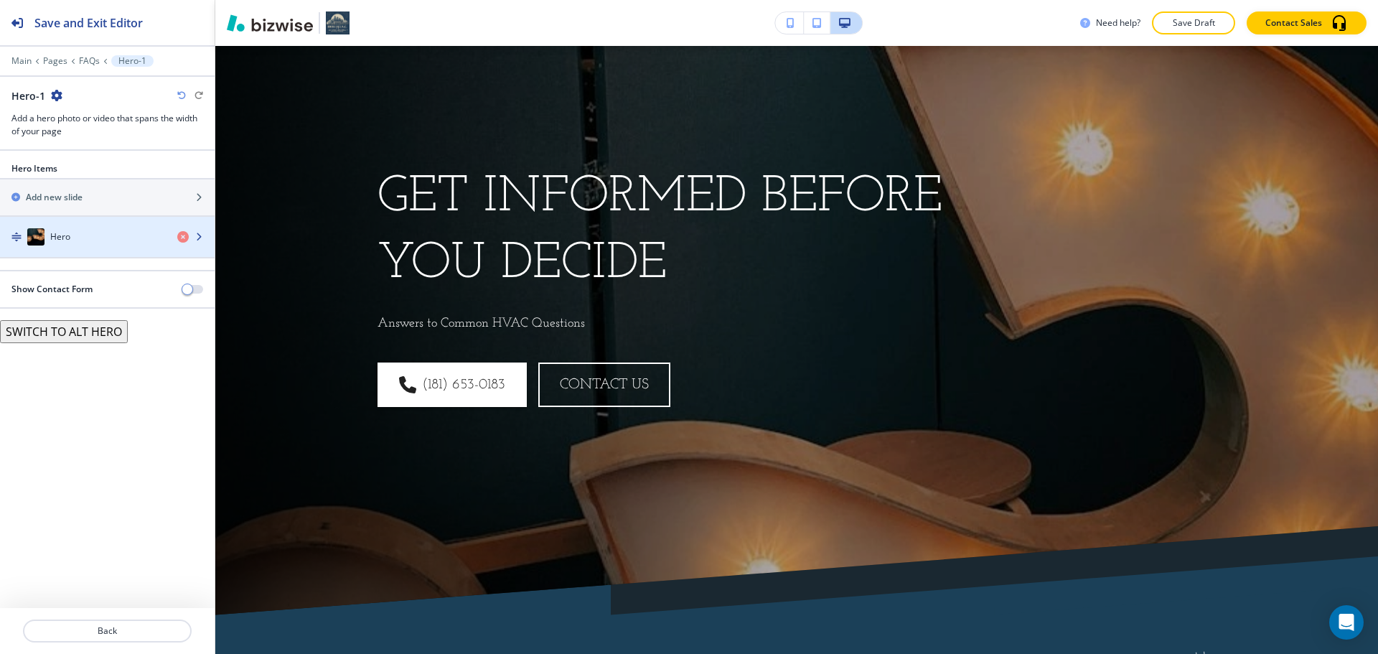
click at [88, 237] on div "Hero" at bounding box center [83, 236] width 166 height 17
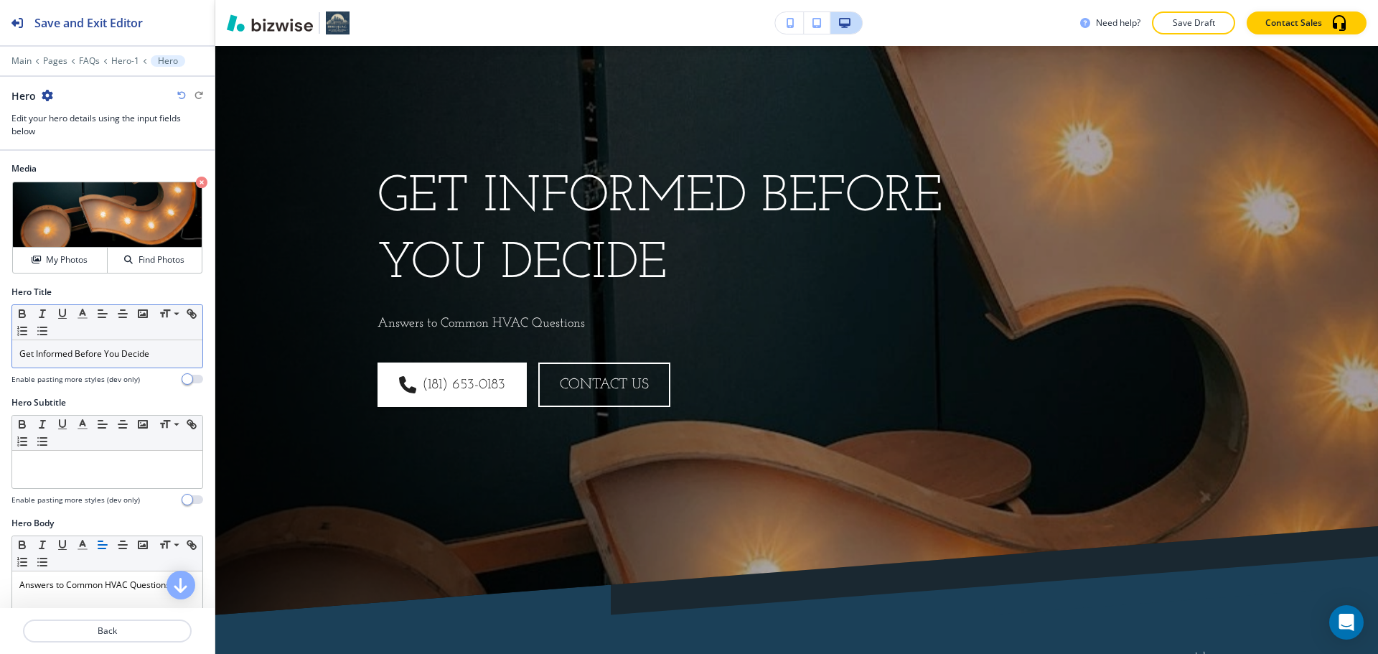
click at [79, 359] on p "Get Informed Before You Decide" at bounding box center [107, 353] width 176 height 13
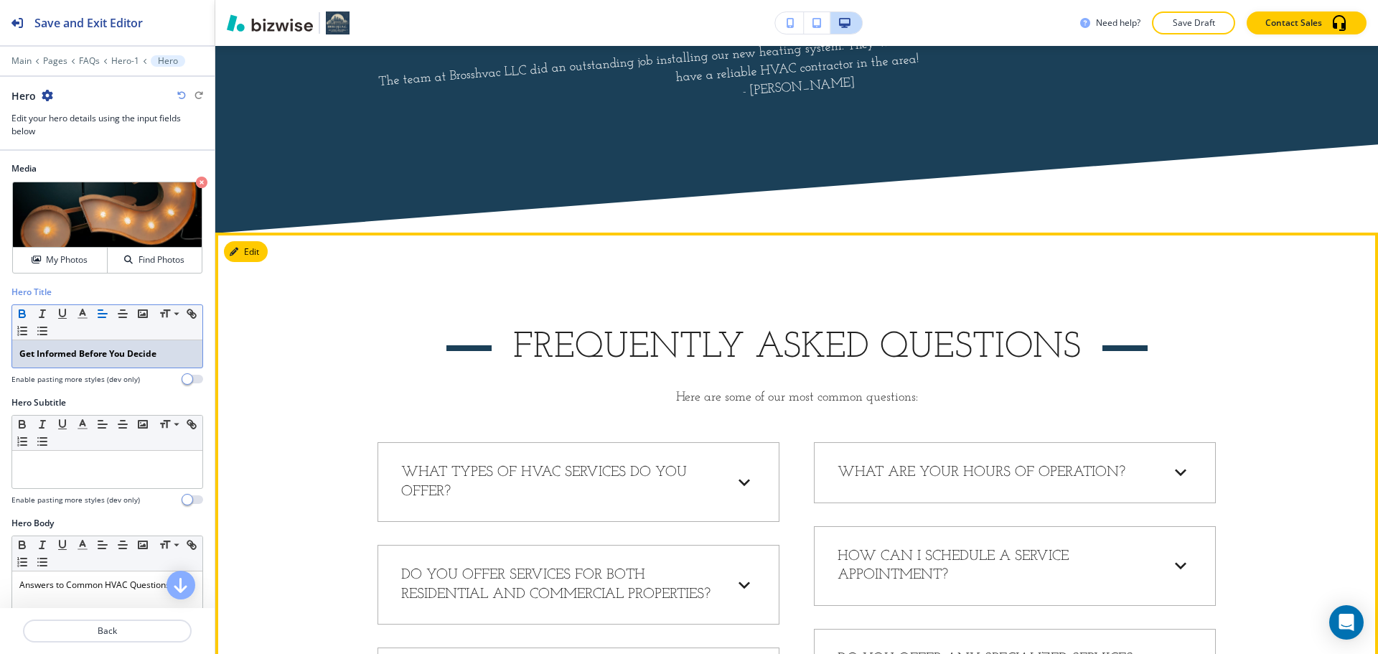
scroll to position [718, 0]
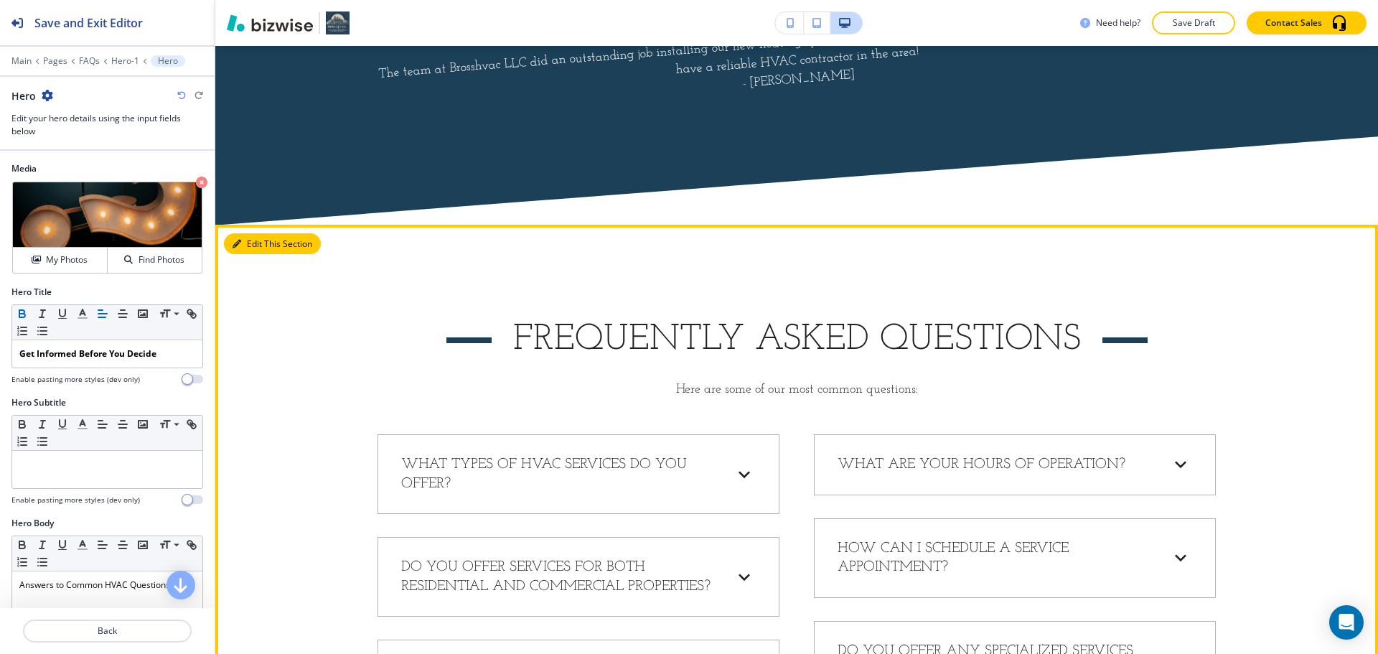
click at [254, 235] on button "Edit This Section" at bounding box center [272, 244] width 97 height 22
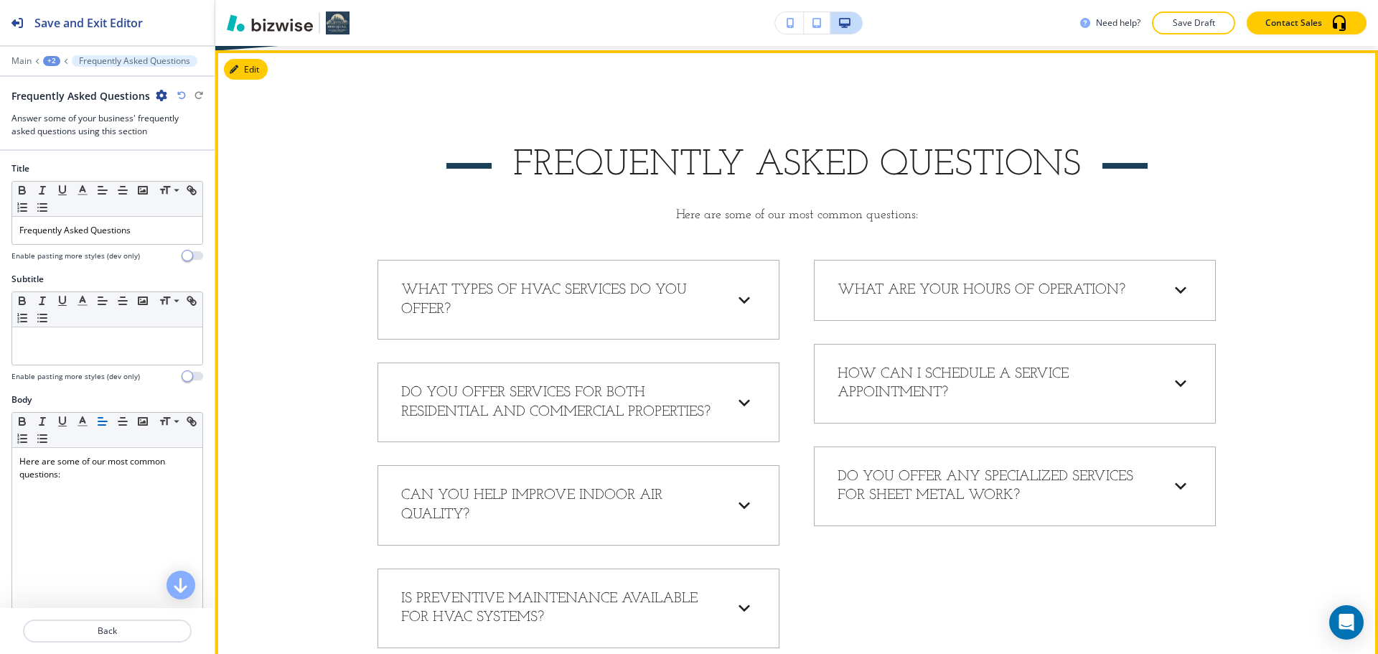
scroll to position [896, 0]
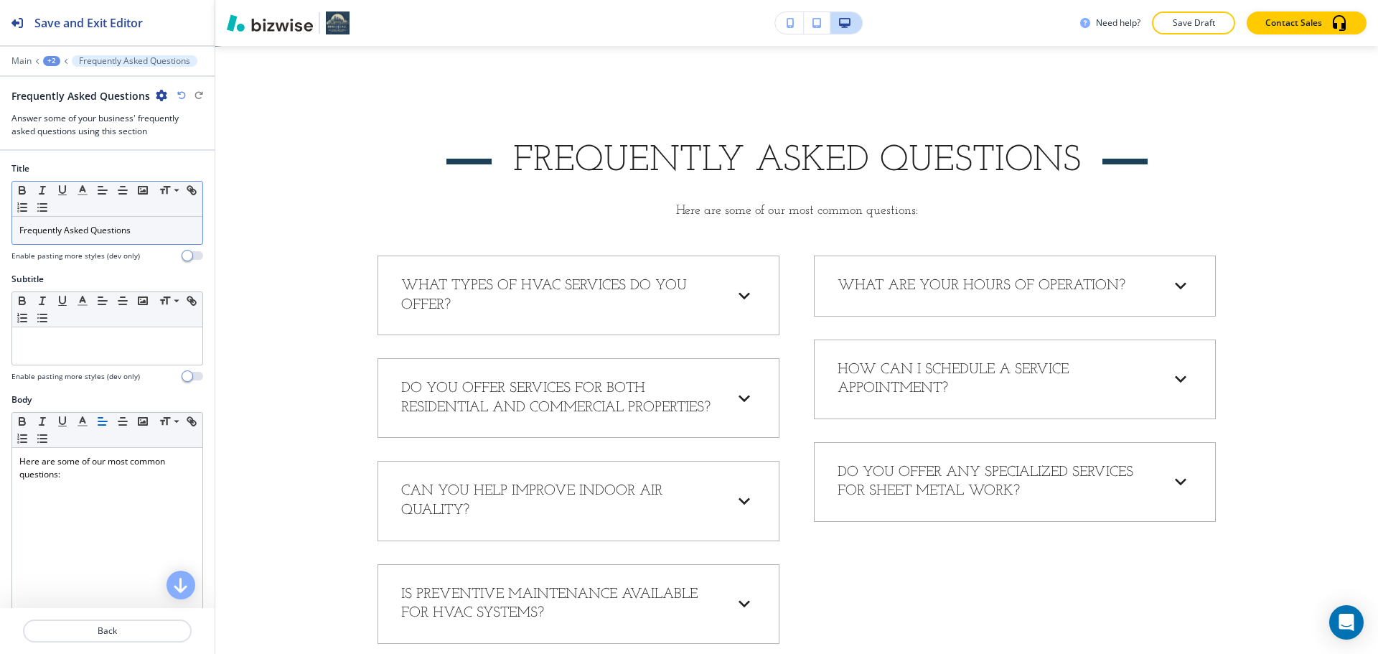
click at [136, 236] on p "Frequently Asked Questions" at bounding box center [107, 230] width 176 height 13
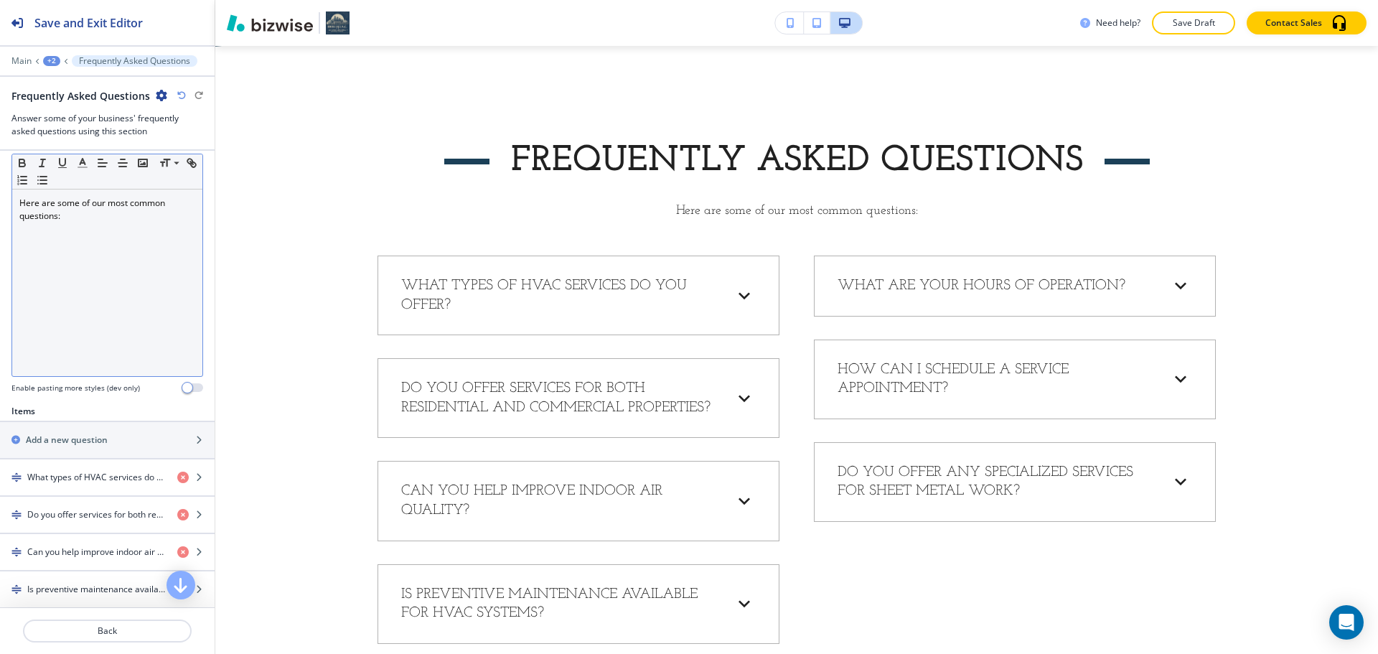
scroll to position [287, 0]
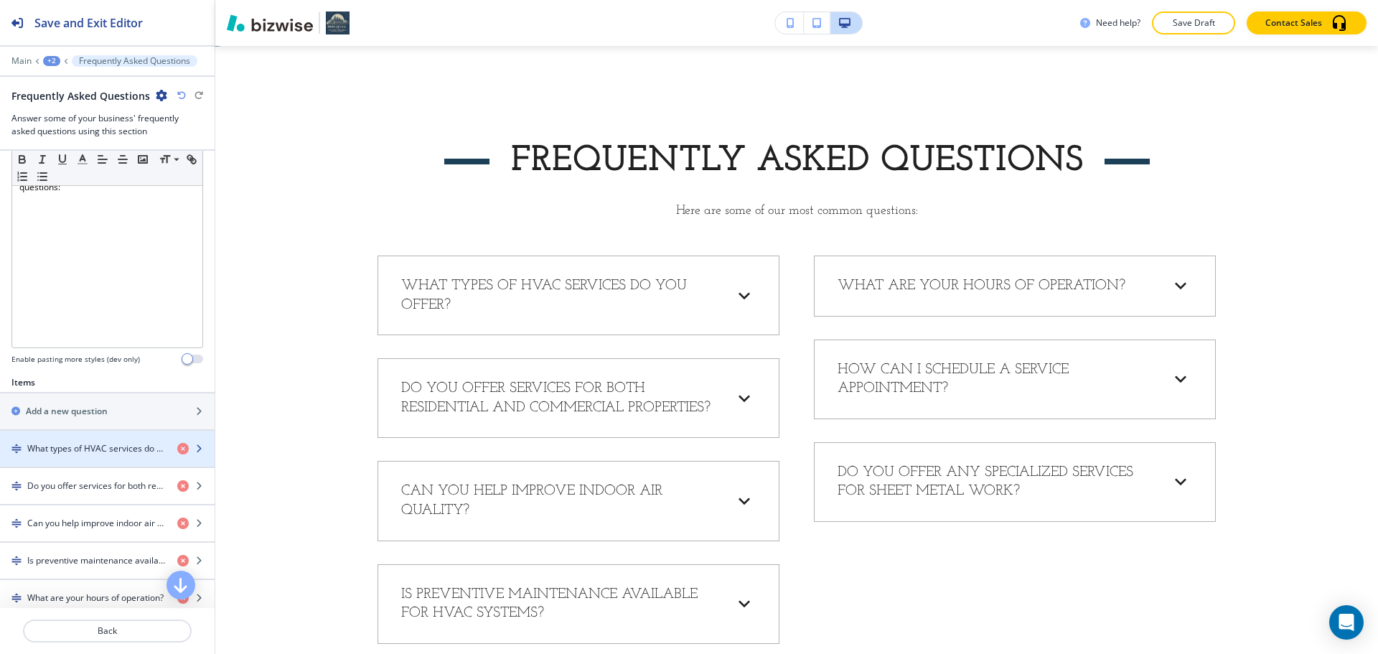
click at [80, 443] on h4 "What types of HVAC services do you offer?" at bounding box center [96, 448] width 138 height 13
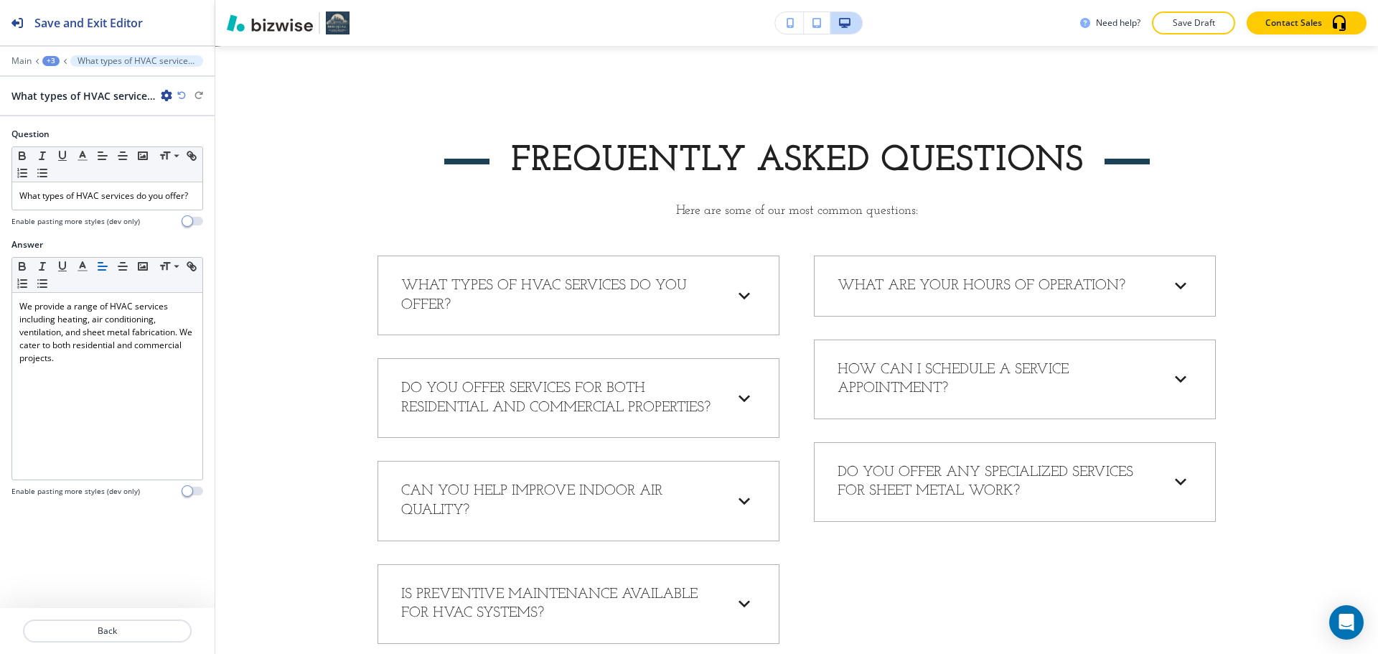
click at [116, 210] on div at bounding box center [107, 213] width 192 height 6
click at [120, 203] on div "What types of HVAC services do you offer?" at bounding box center [107, 195] width 190 height 27
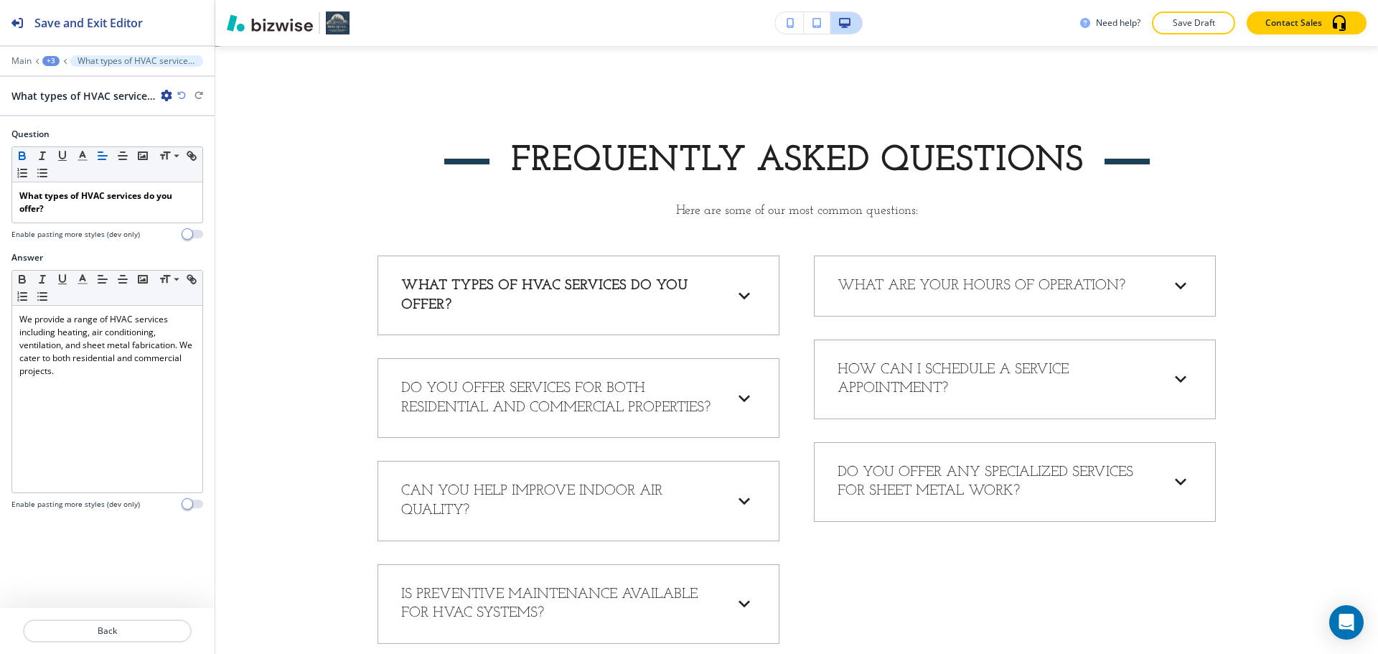
click at [53, 60] on div "+3" at bounding box center [50, 61] width 17 height 10
click at [70, 624] on button "Back" at bounding box center [107, 630] width 169 height 23
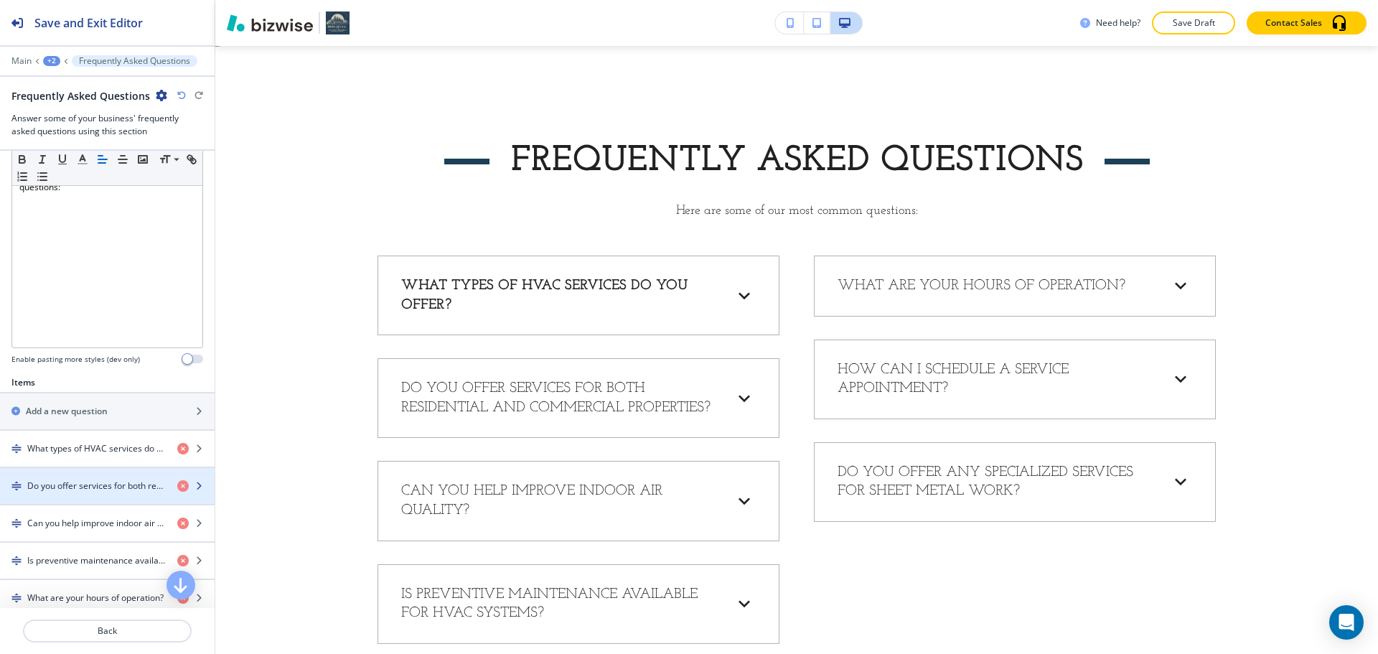
click at [88, 493] on div "button" at bounding box center [107, 497] width 215 height 11
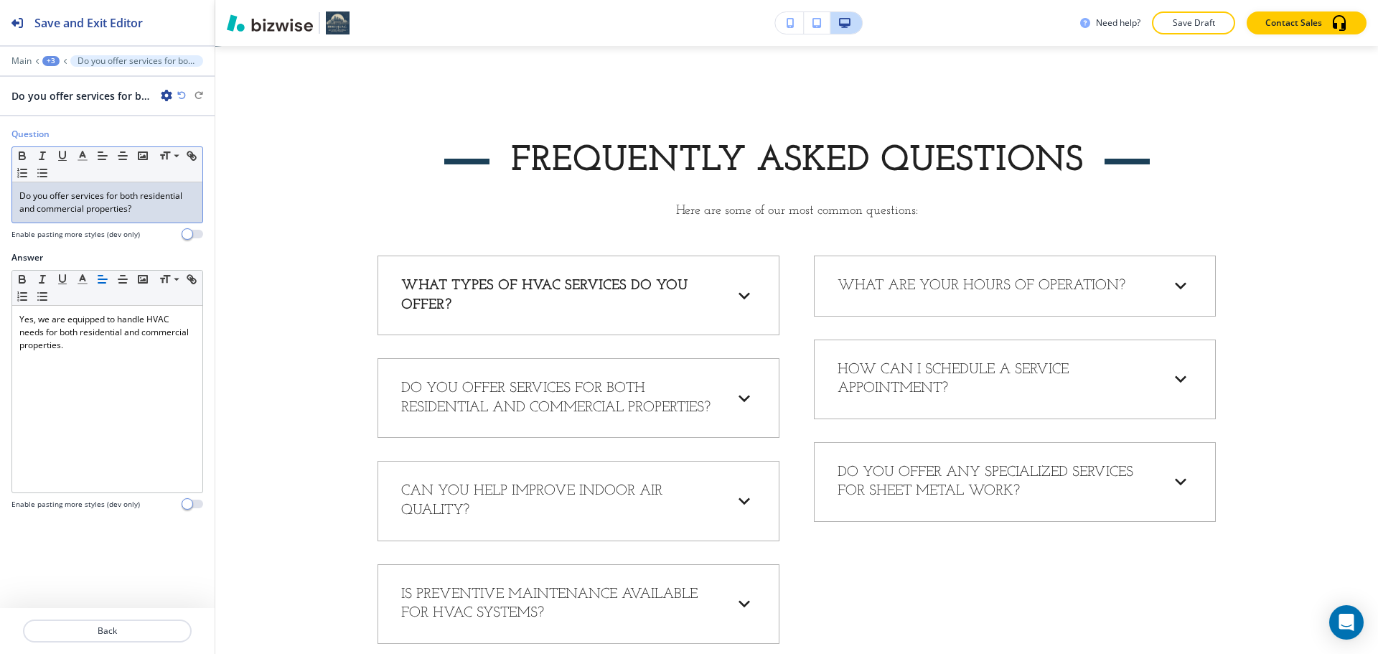
click at [102, 207] on p "Do you offer services for both residential and commercial properties?" at bounding box center [107, 202] width 176 height 26
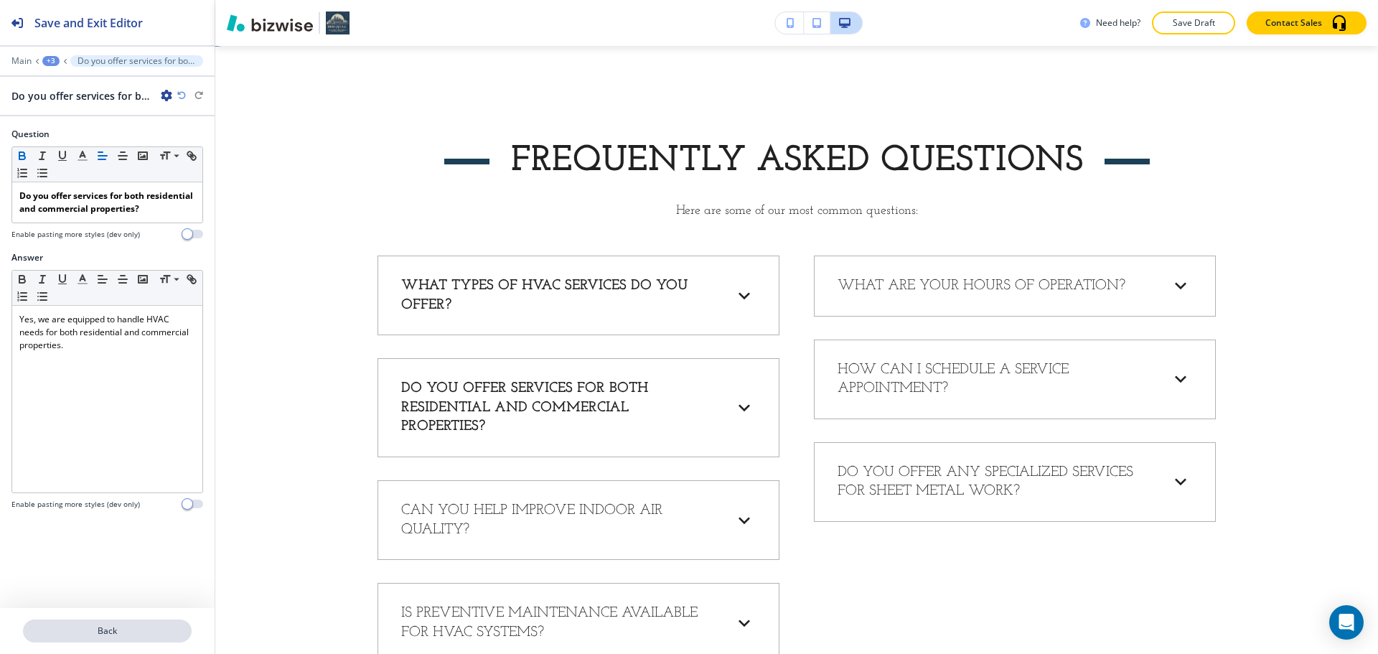
click at [77, 625] on p "Back" at bounding box center [107, 630] width 166 height 13
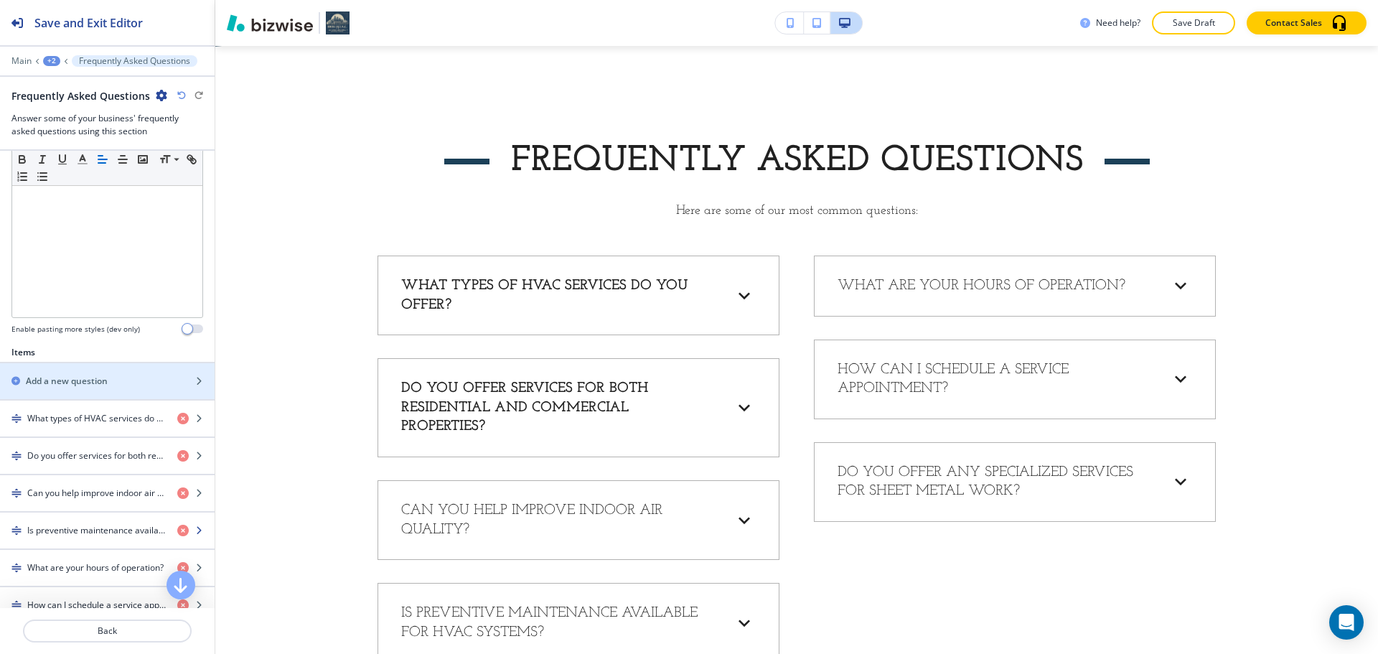
scroll to position [359, 0]
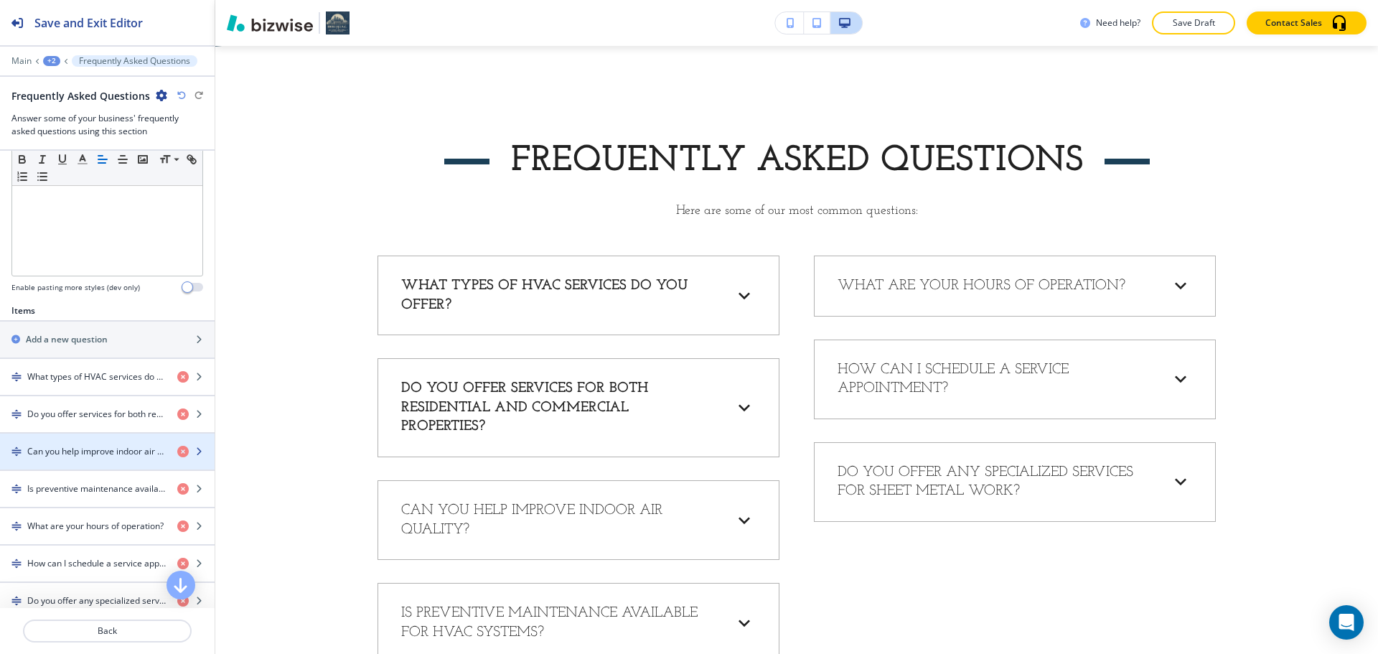
click at [63, 458] on div "button" at bounding box center [107, 463] width 215 height 11
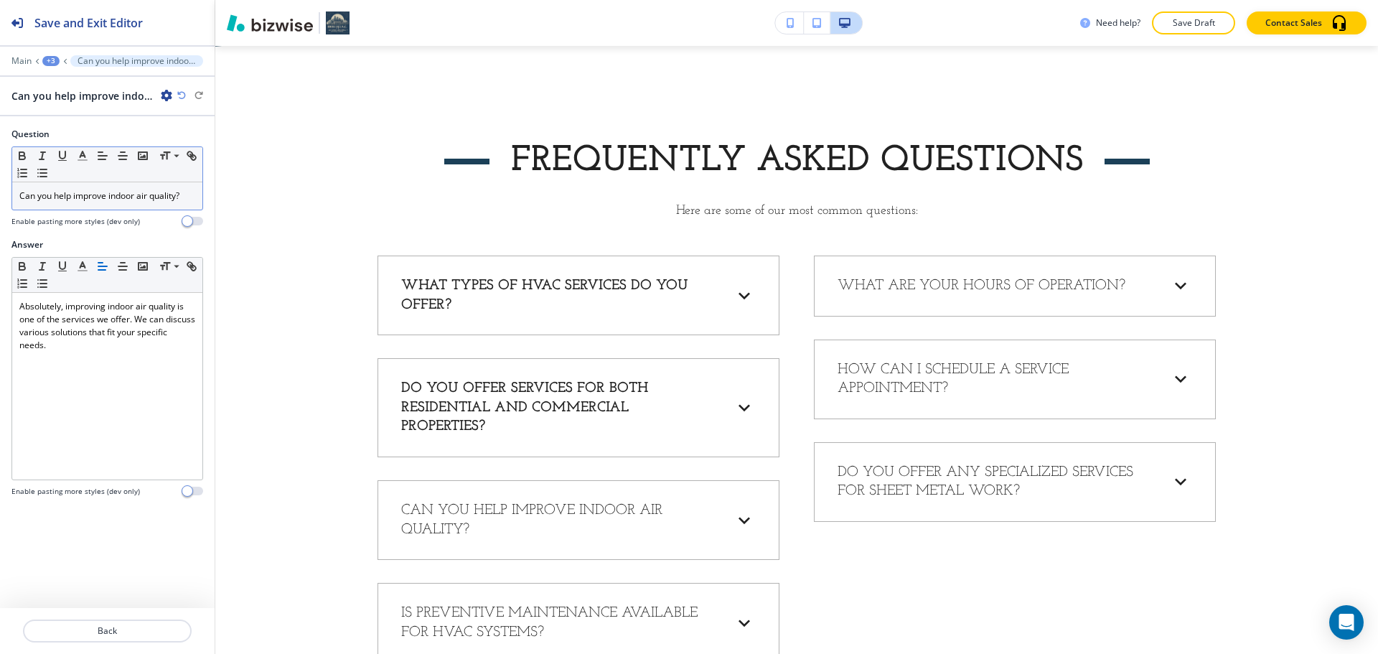
click at [126, 197] on p "Can you help improve indoor air quality?" at bounding box center [107, 195] width 176 height 13
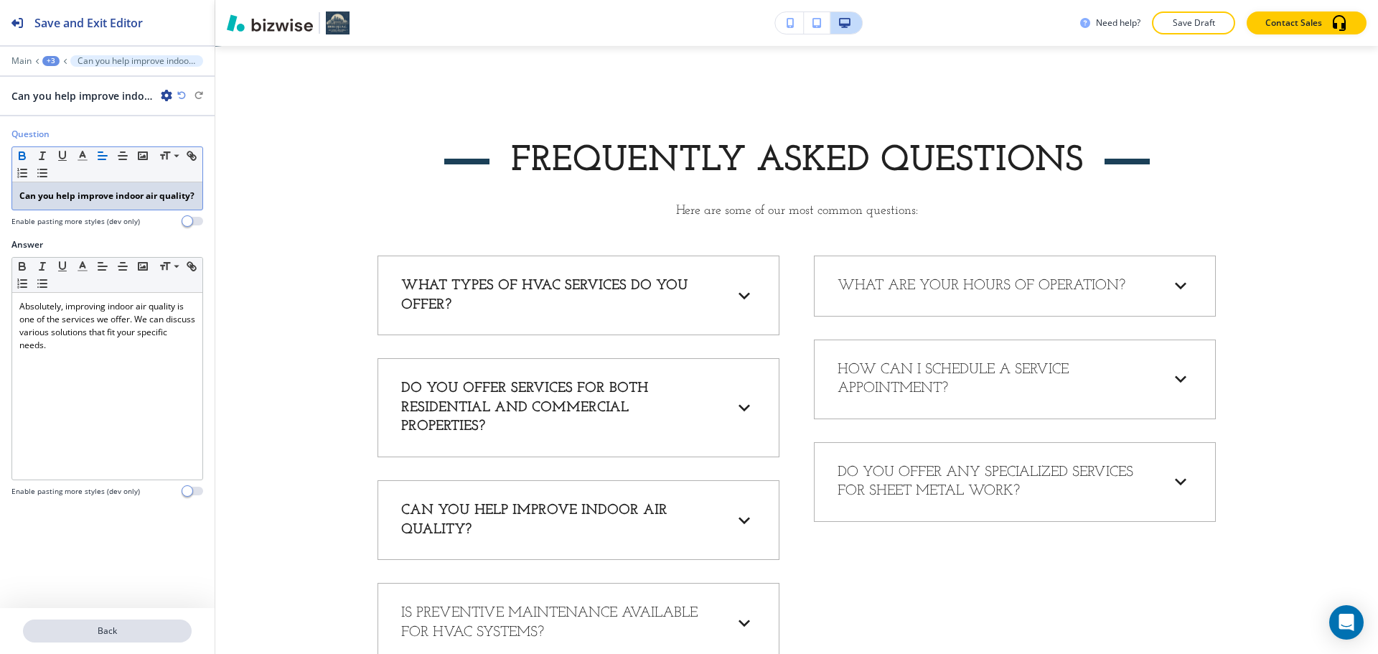
click at [104, 624] on p "Back" at bounding box center [107, 630] width 166 height 13
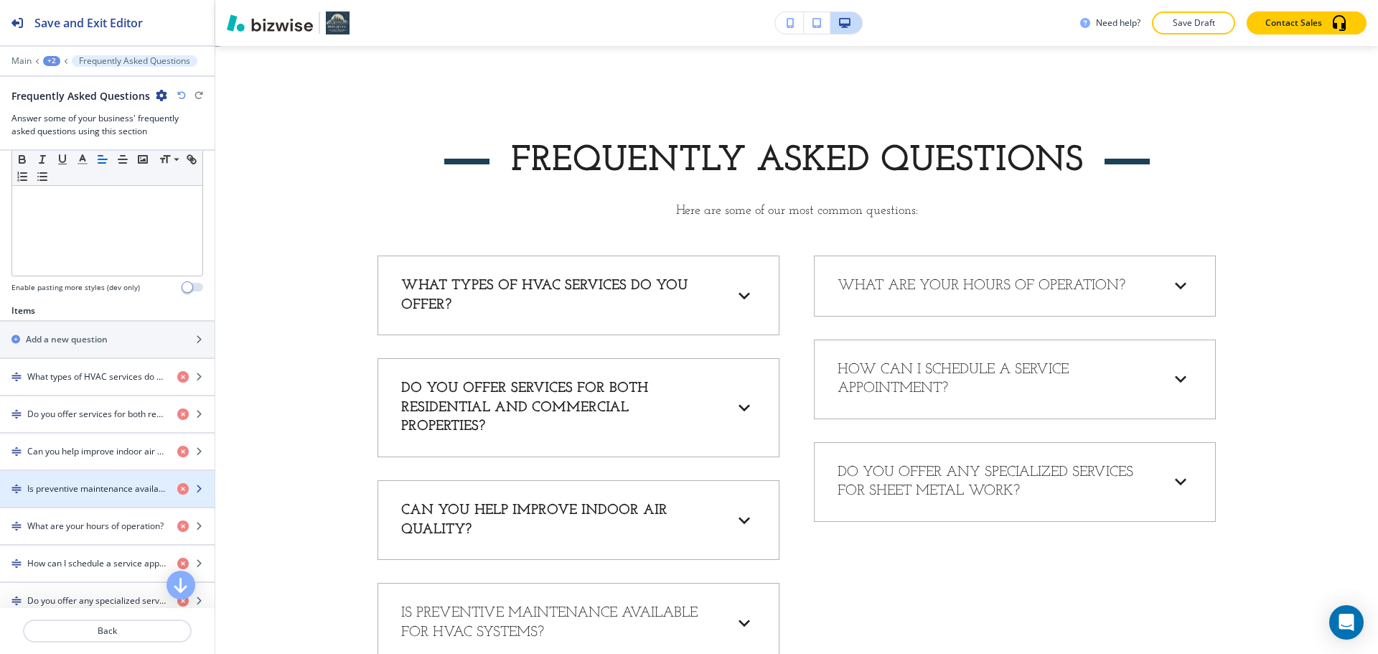
click at [83, 504] on div "button" at bounding box center [107, 500] width 215 height 11
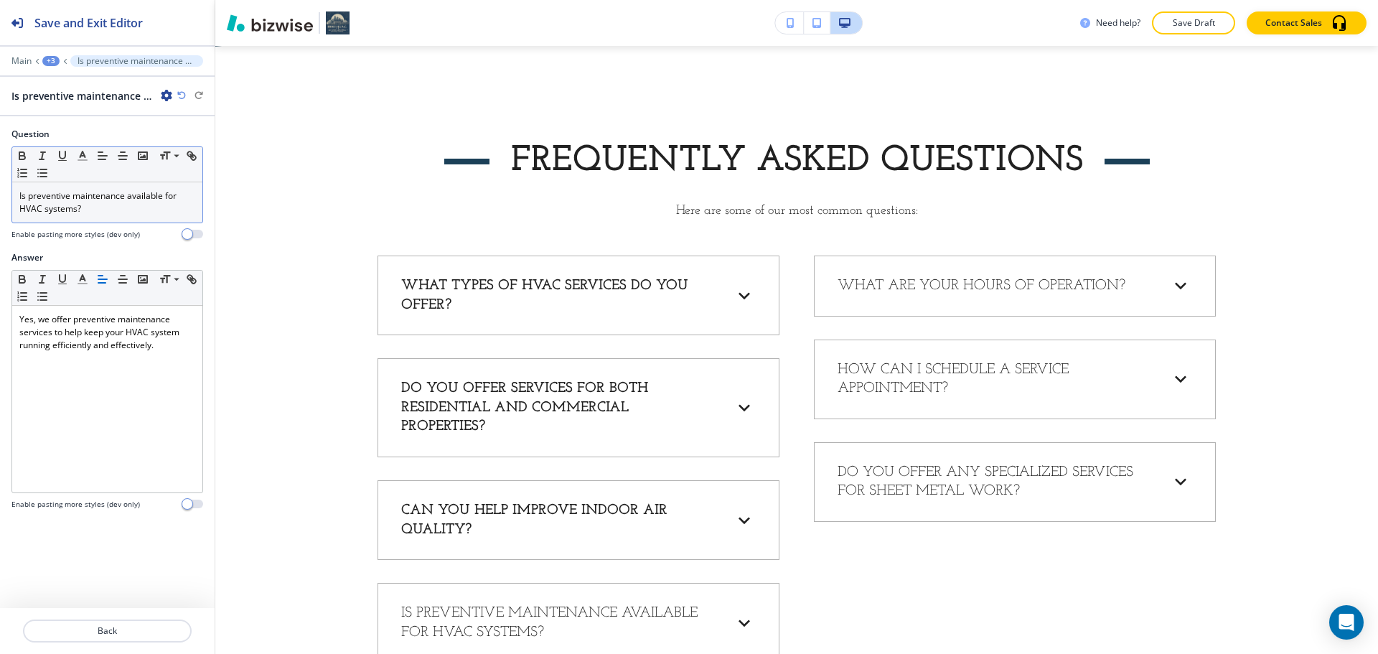
click at [106, 215] on p "Is preventive maintenance available for HVAC systems?" at bounding box center [107, 202] width 176 height 26
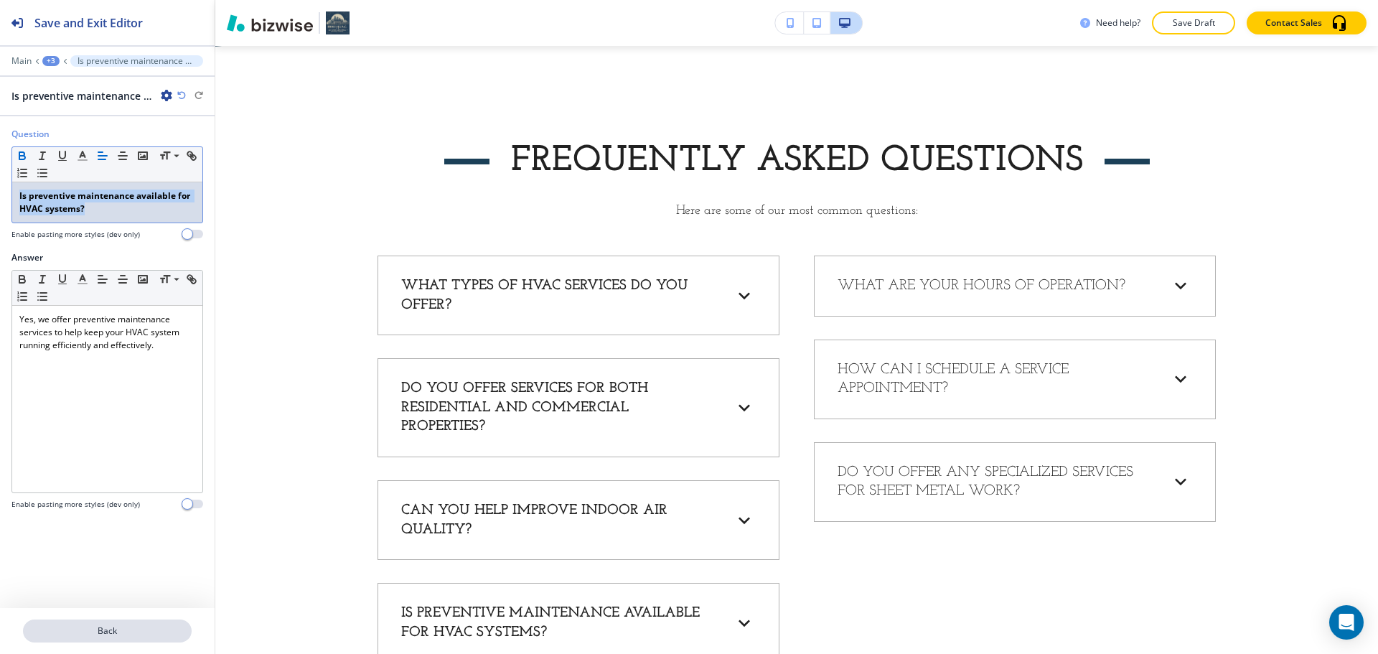
click at [120, 636] on p "Back" at bounding box center [107, 630] width 166 height 13
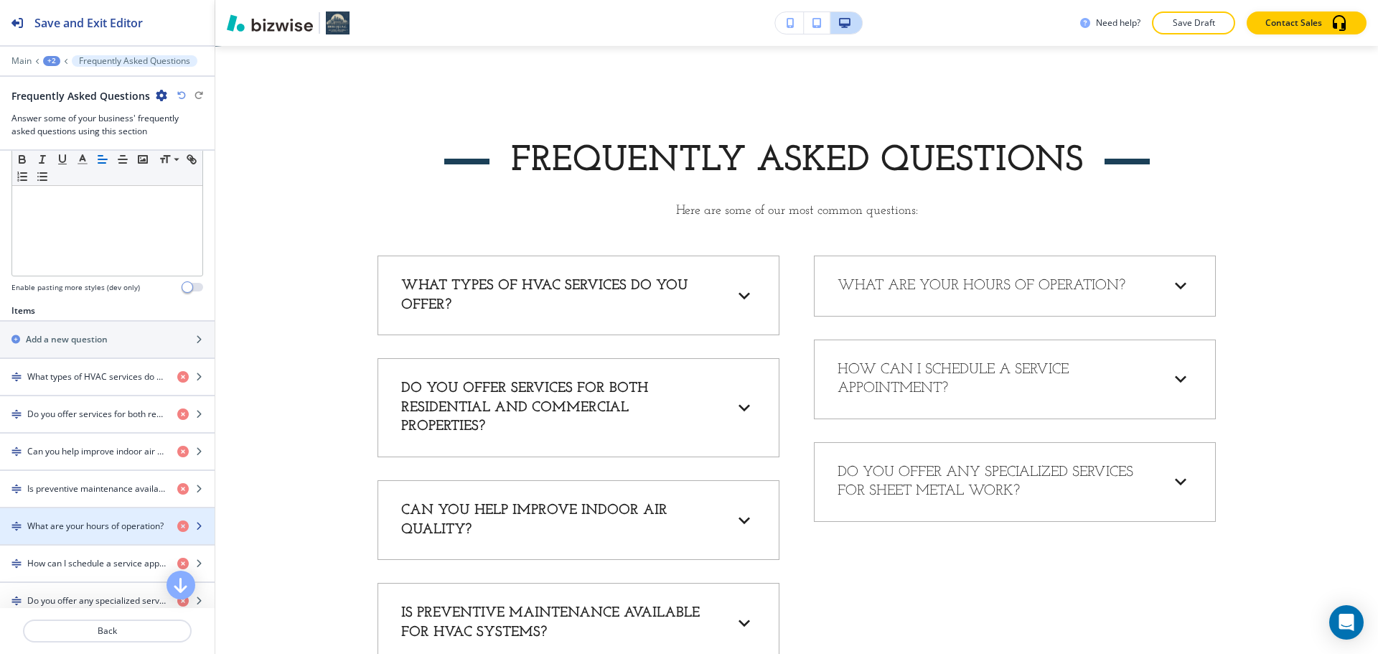
click at [74, 532] on div "button" at bounding box center [107, 537] width 215 height 11
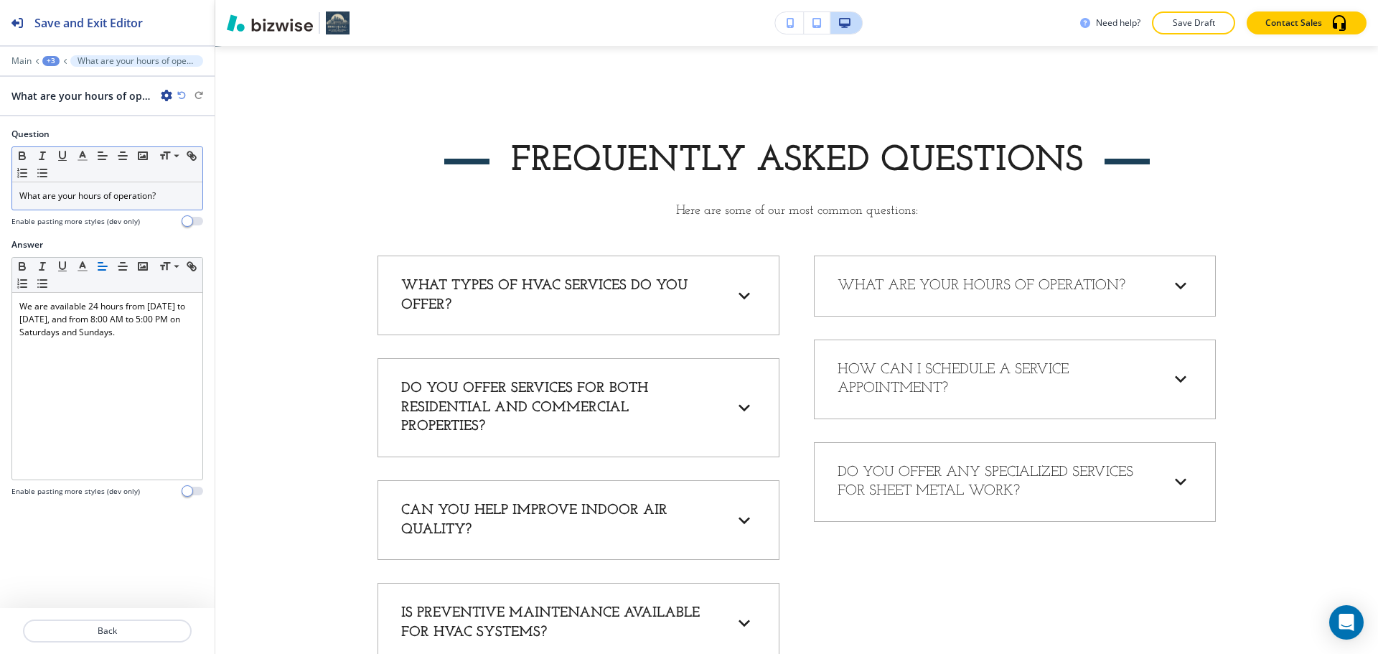
click at [123, 194] on p "What are your hours of operation?" at bounding box center [107, 195] width 176 height 13
click at [80, 624] on p "Back" at bounding box center [107, 630] width 166 height 13
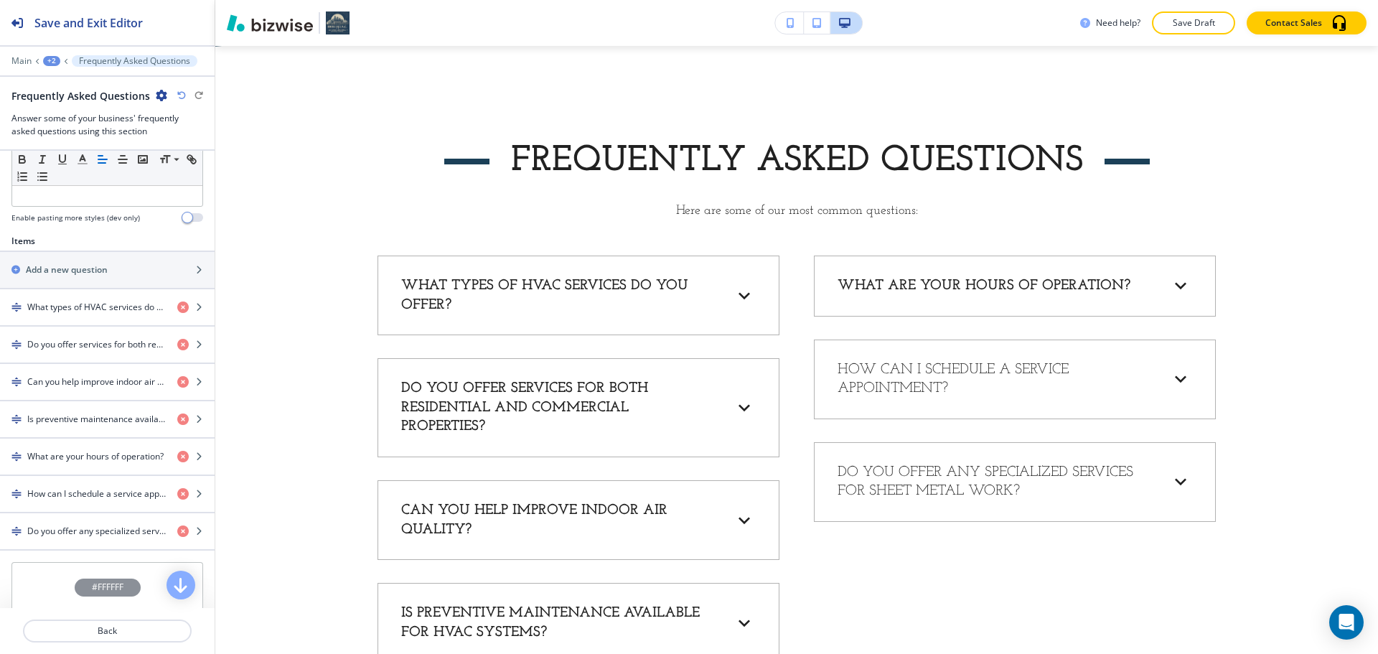
scroll to position [431, 0]
click at [82, 493] on h4 "How can I schedule a service appointment?" at bounding box center [96, 491] width 138 height 13
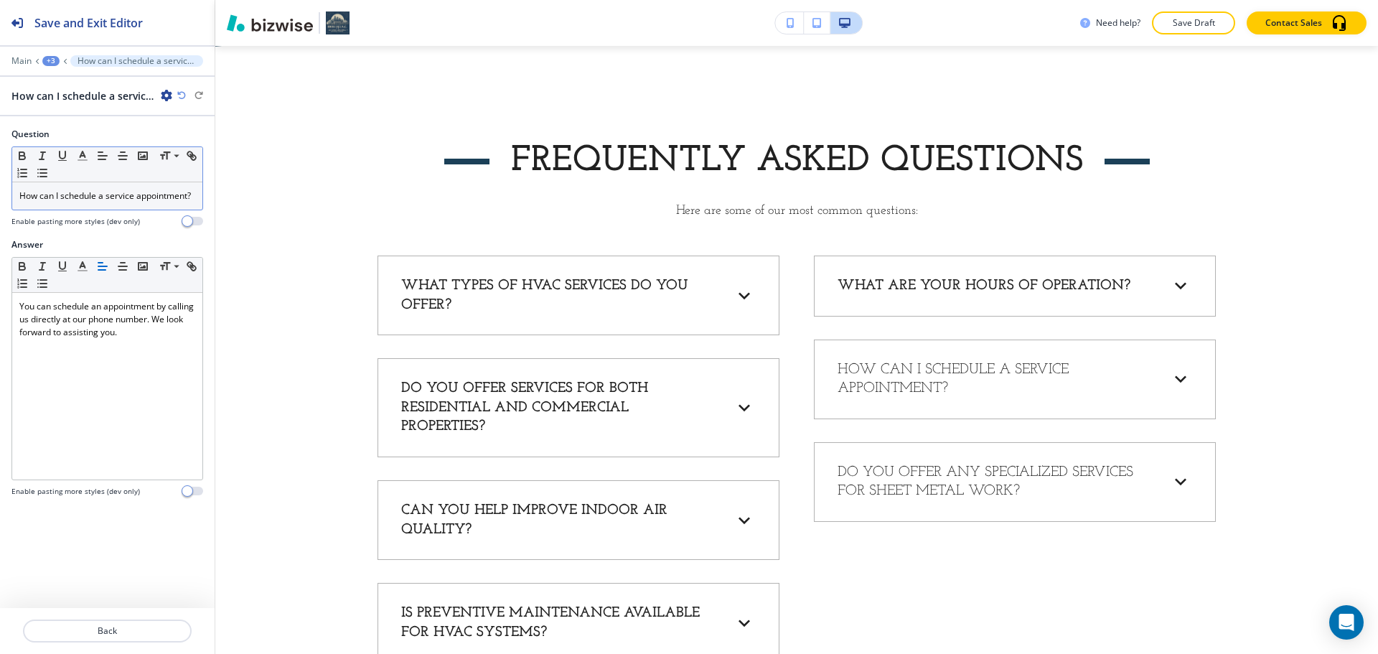
click at [136, 199] on p "How can I schedule a service appointment?" at bounding box center [107, 195] width 176 height 13
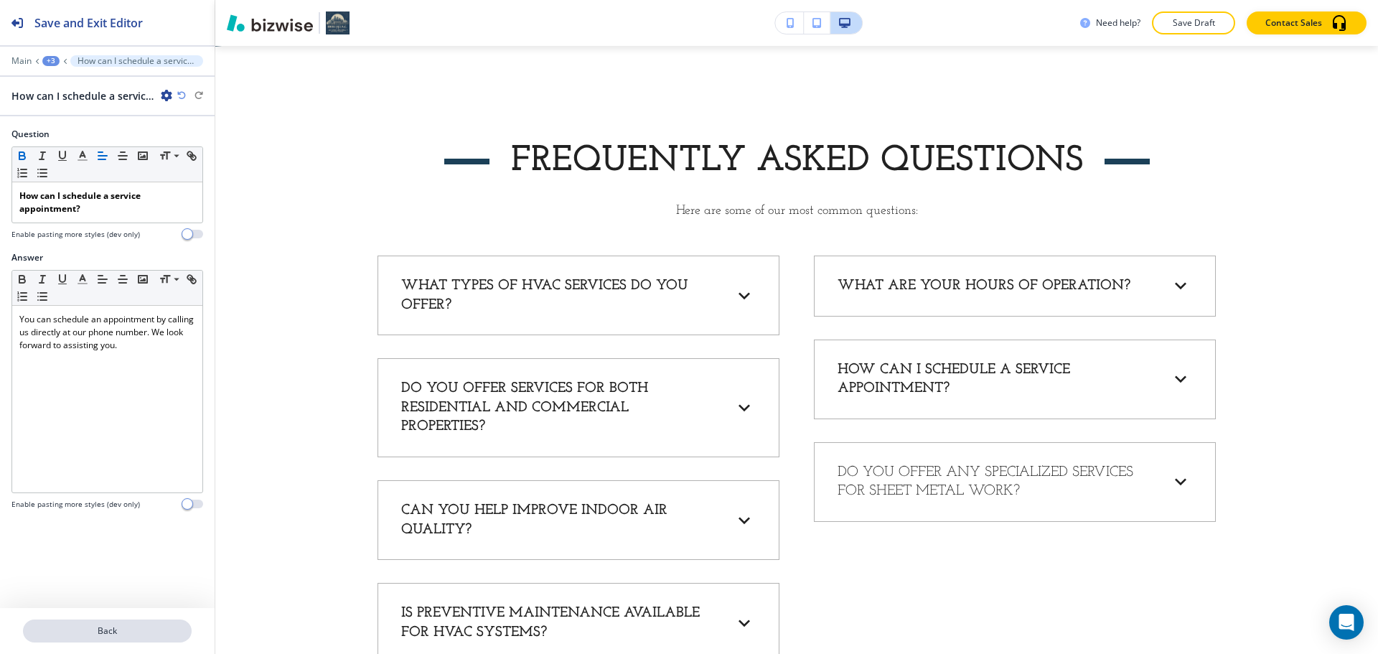
click at [131, 631] on p "Back" at bounding box center [107, 630] width 166 height 13
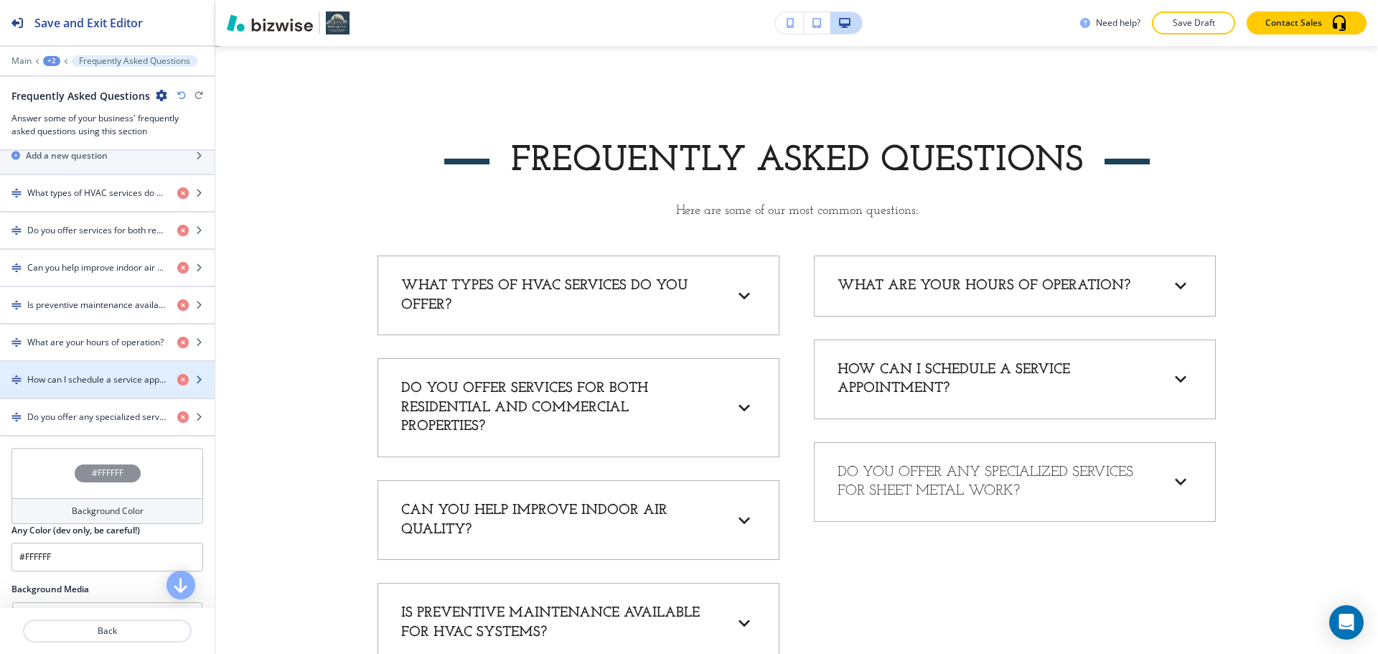
scroll to position [574, 0]
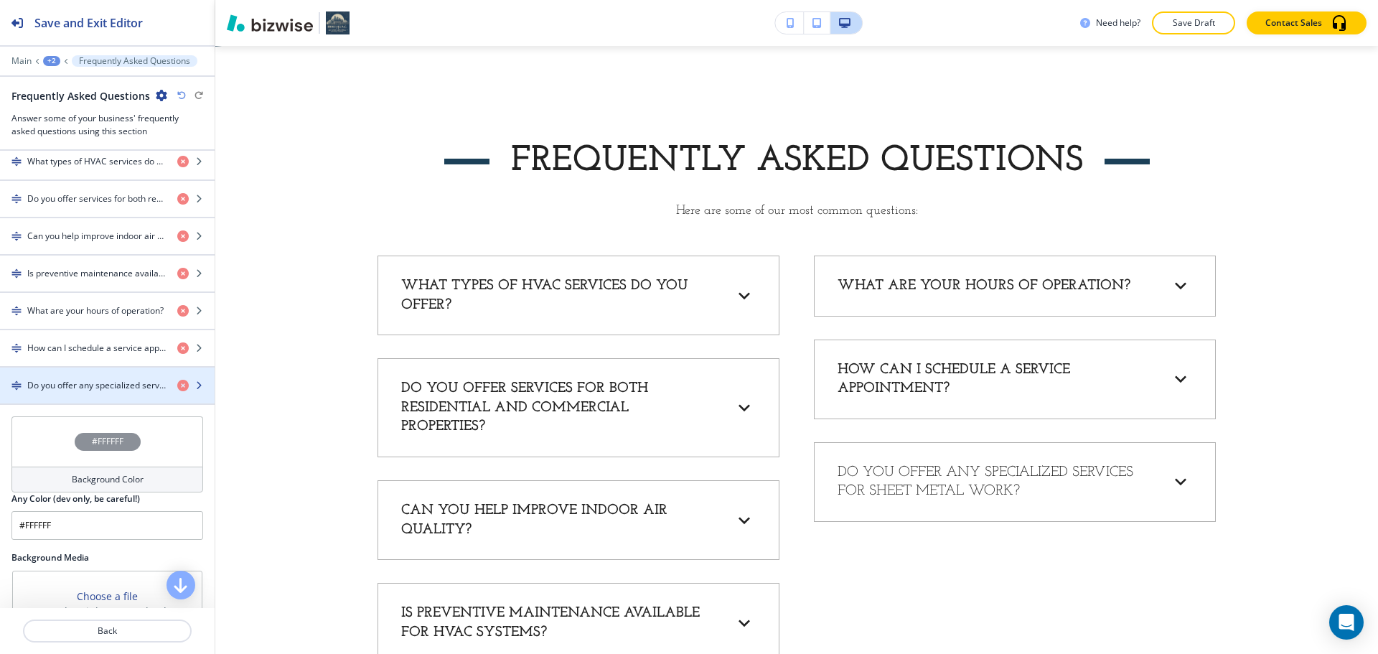
click at [96, 388] on h4 "Do you offer any specialized services for sheet metal work?" at bounding box center [96, 385] width 138 height 13
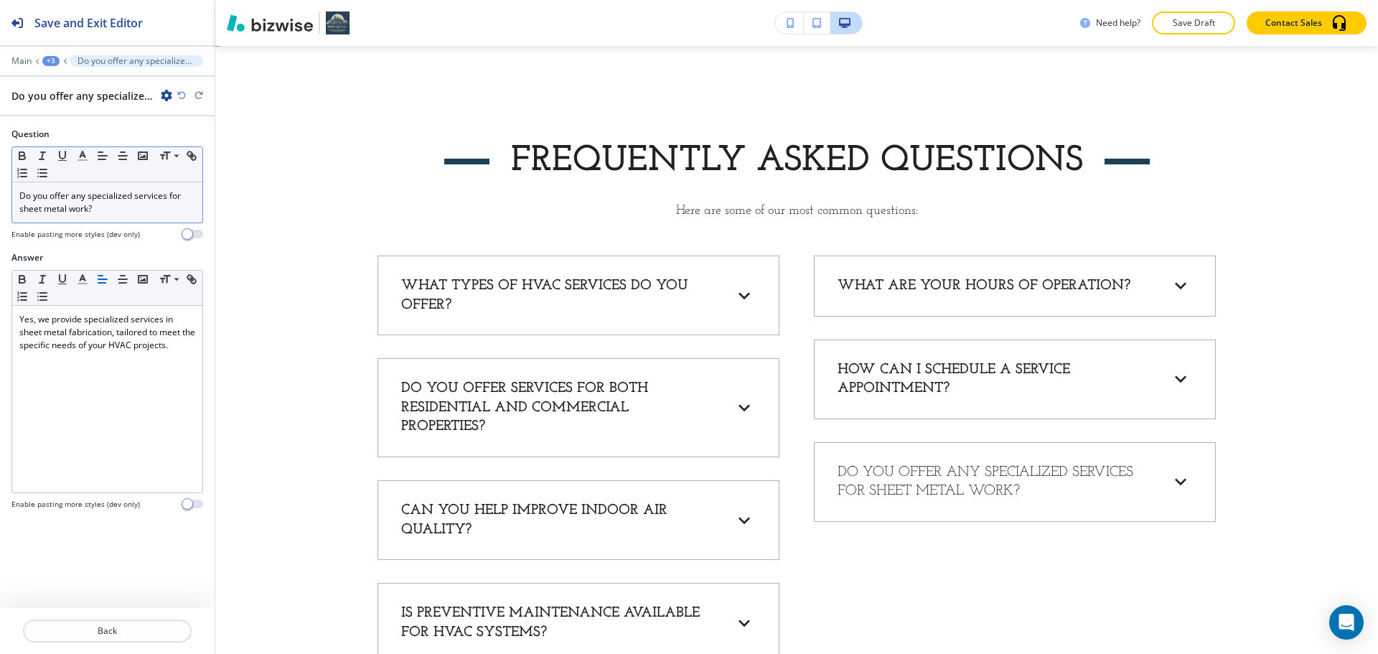
click at [121, 213] on p "Do you offer any specialized services for sheet metal work?" at bounding box center [107, 202] width 176 height 26
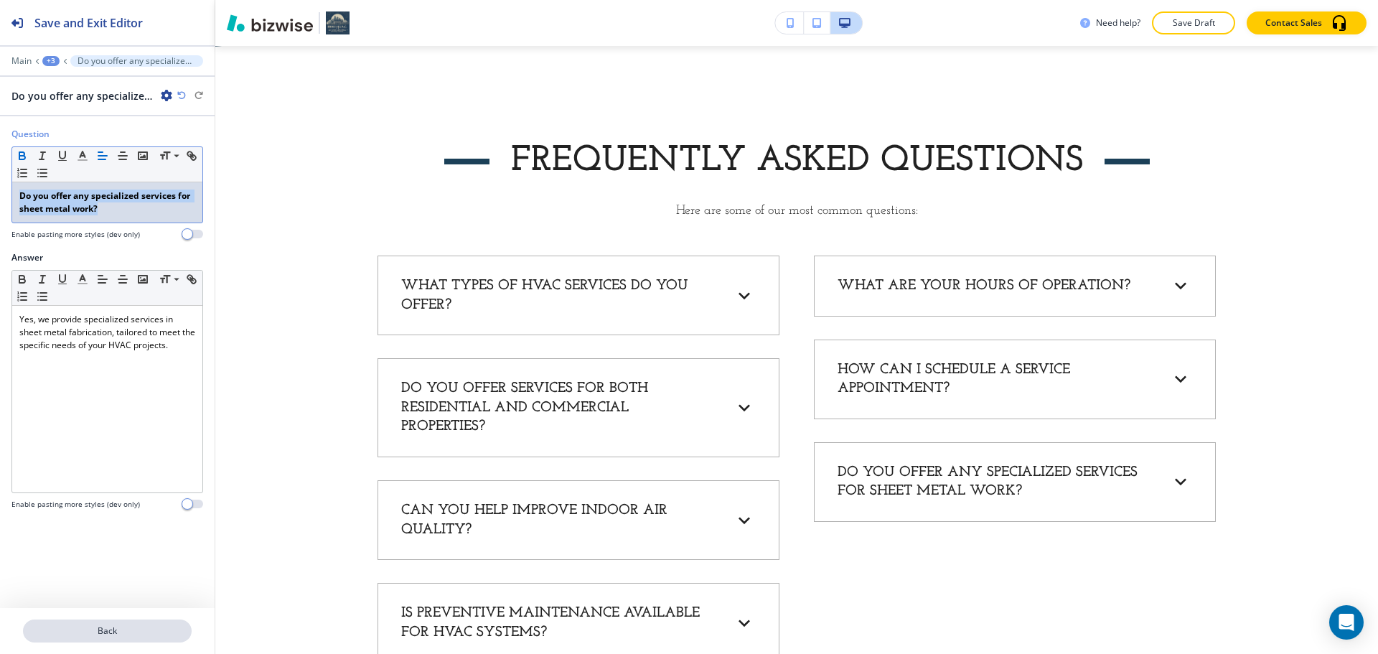
click at [111, 624] on button "Back" at bounding box center [107, 630] width 169 height 23
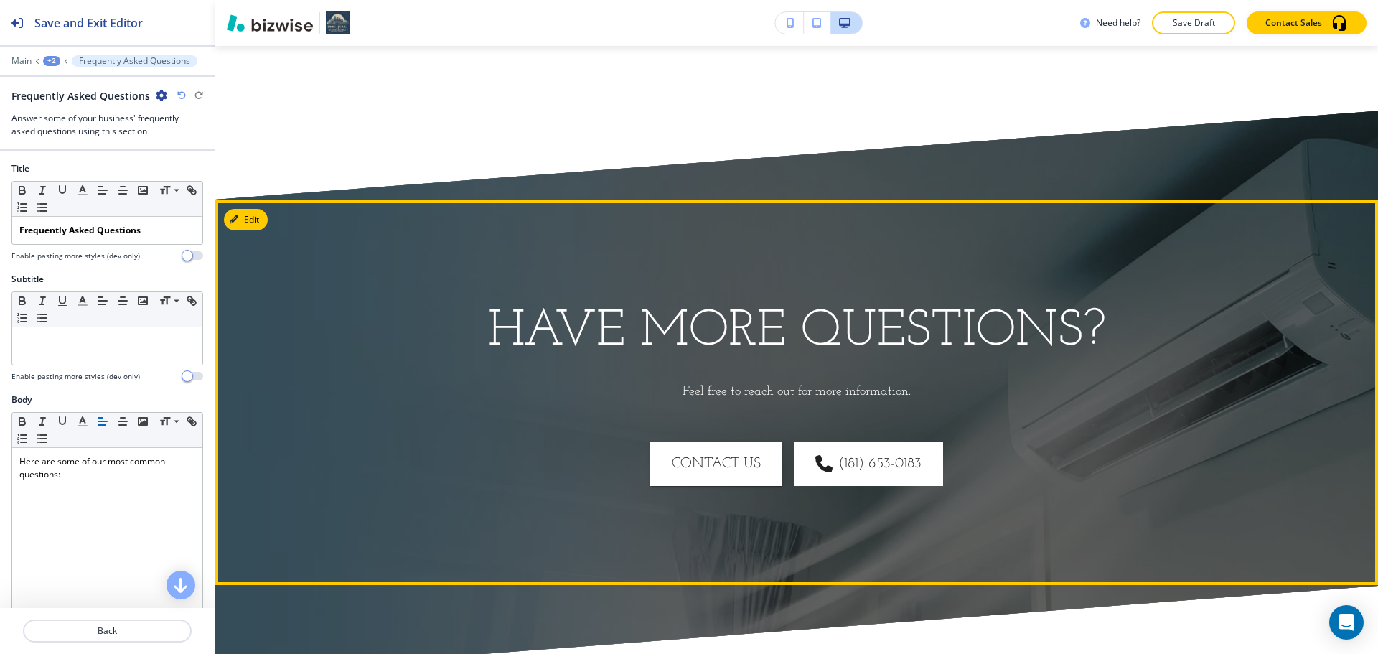
scroll to position [1542, 0]
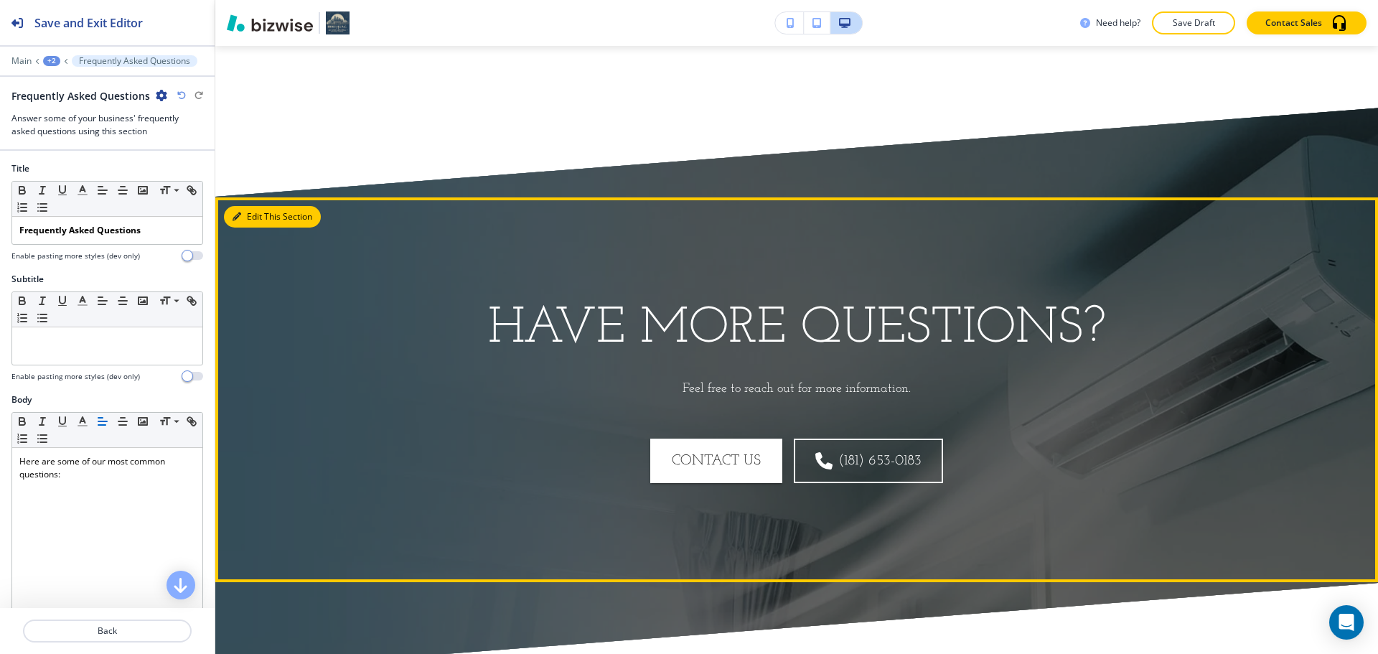
click at [261, 210] on button "Edit This Section" at bounding box center [272, 217] width 97 height 22
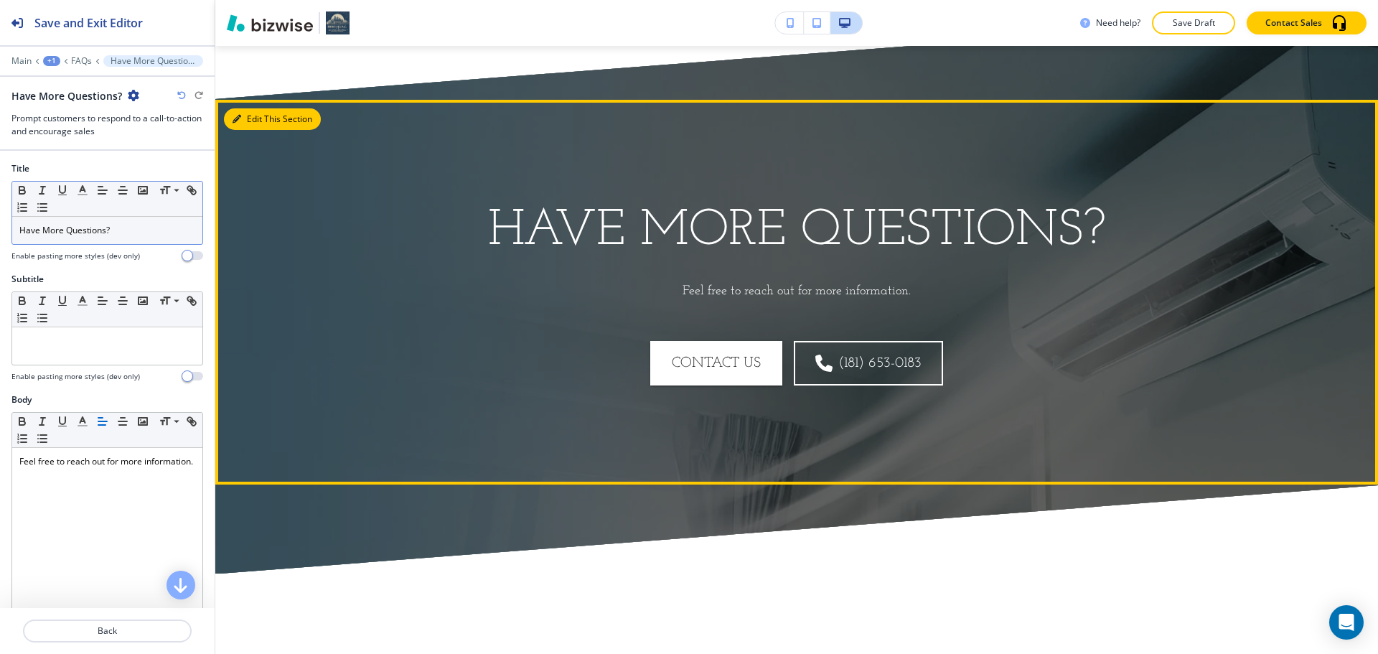
scroll to position [1693, 0]
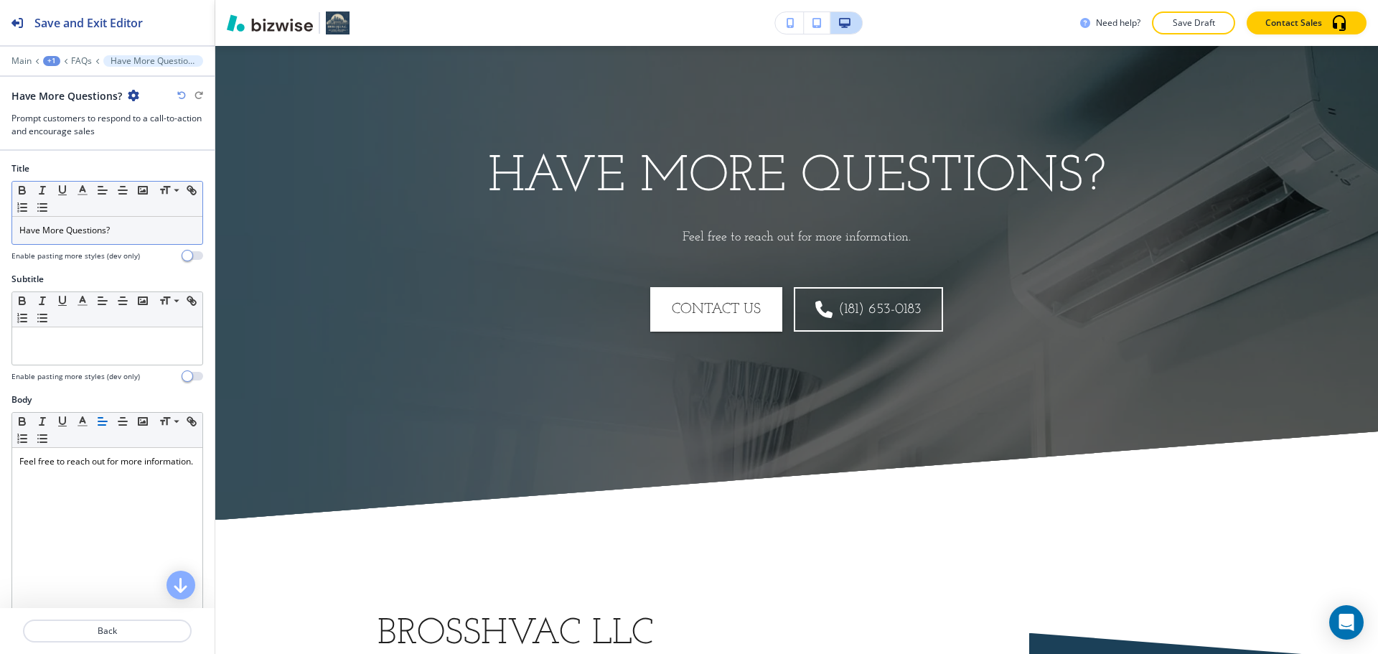
click at [160, 227] on p "Have More Questions?" at bounding box center [107, 230] width 176 height 13
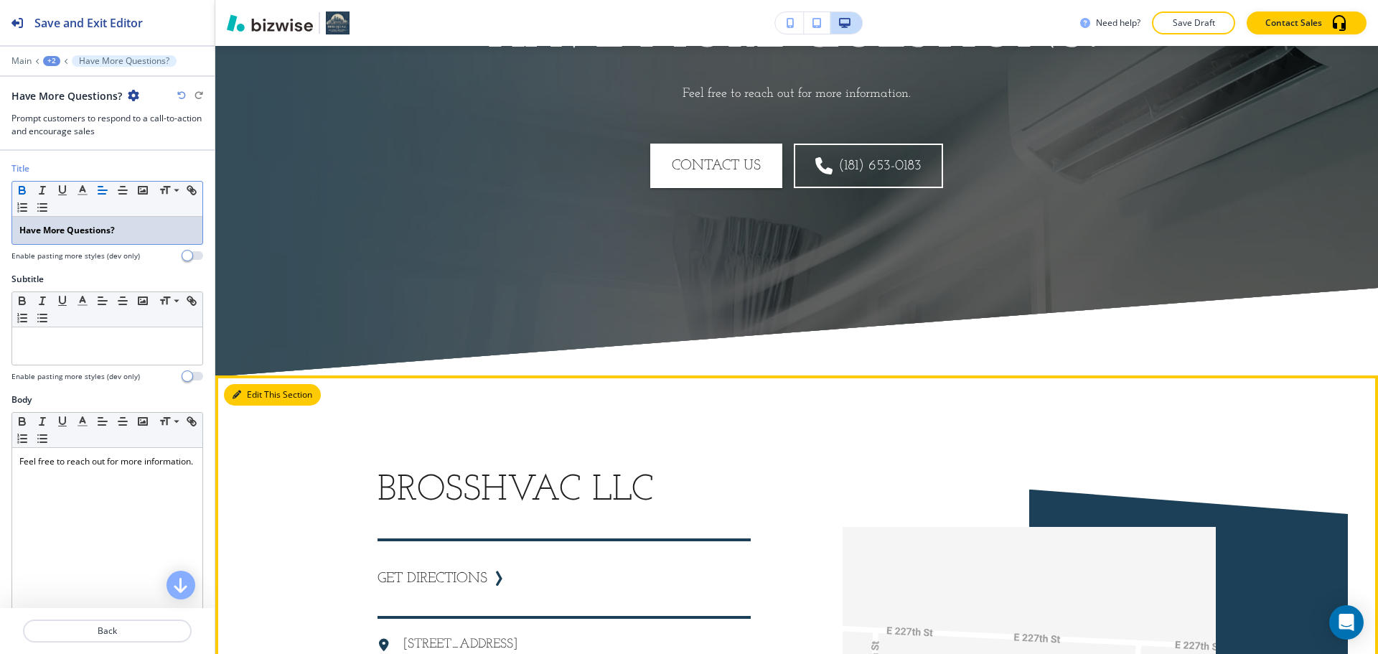
click at [243, 390] on button "Edit This Section" at bounding box center [272, 395] width 97 height 22
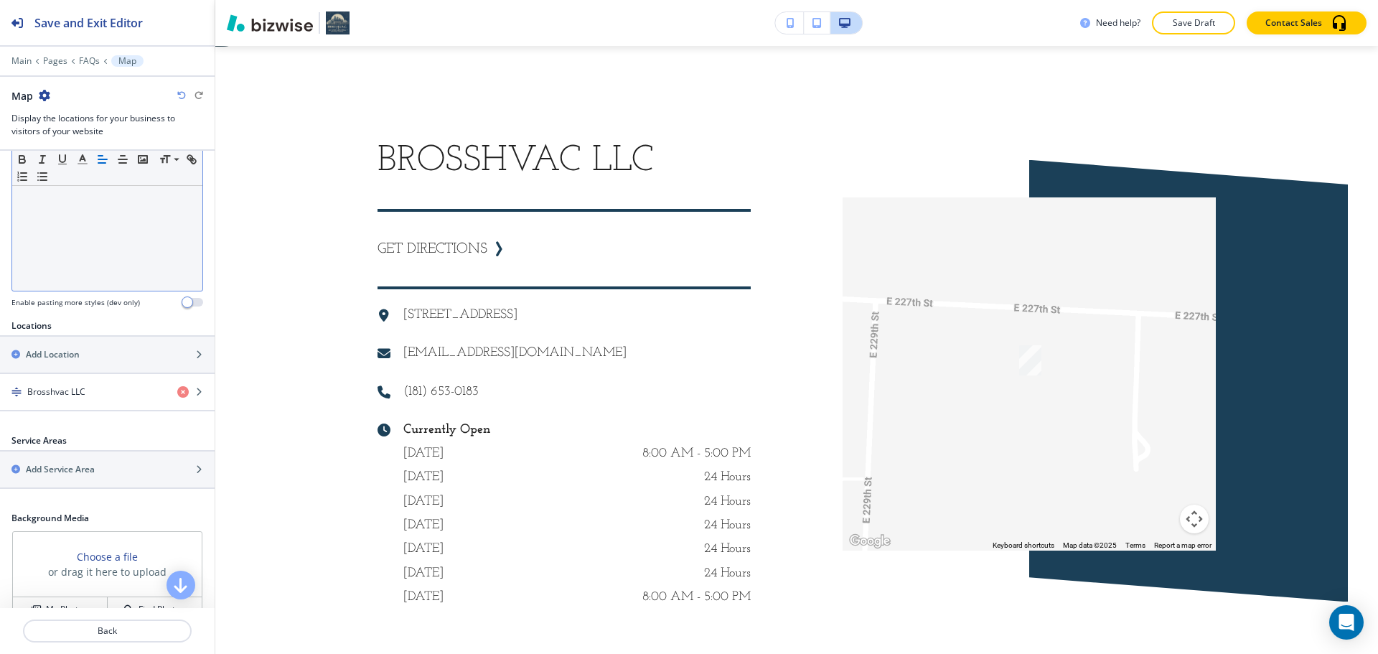
scroll to position [359, 0]
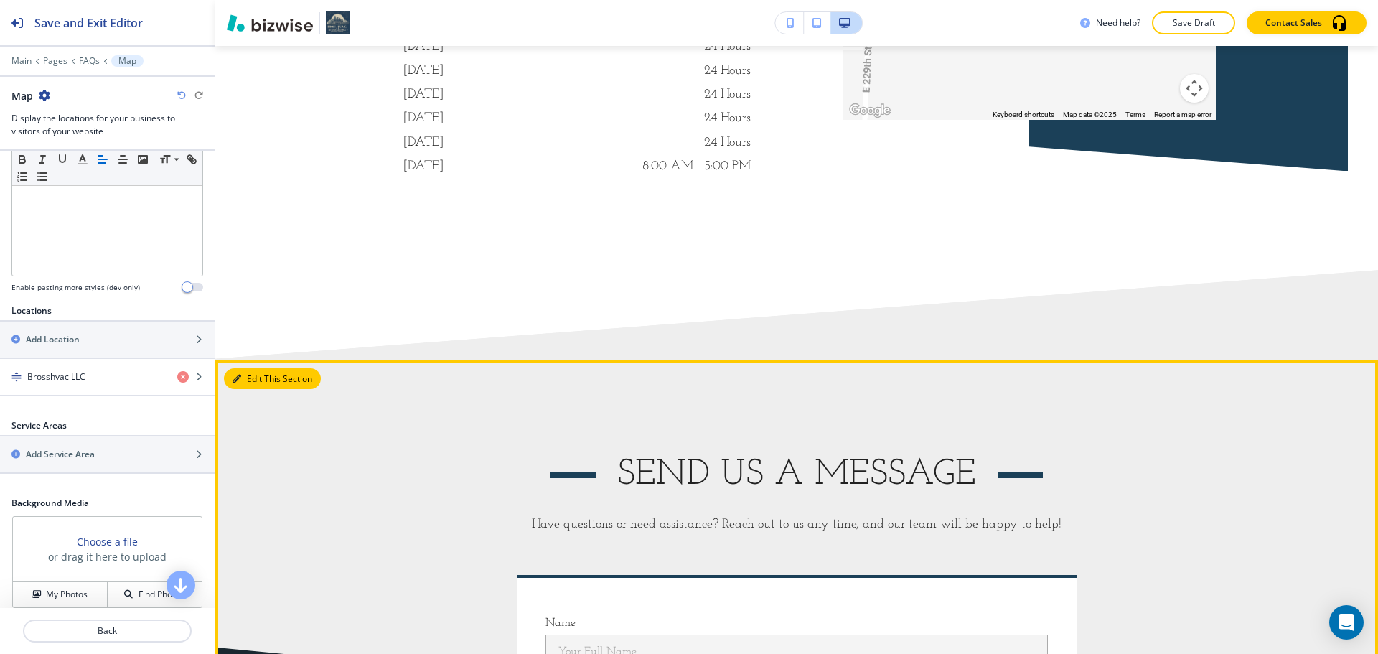
click at [251, 382] on button "Edit This Section" at bounding box center [272, 379] width 97 height 22
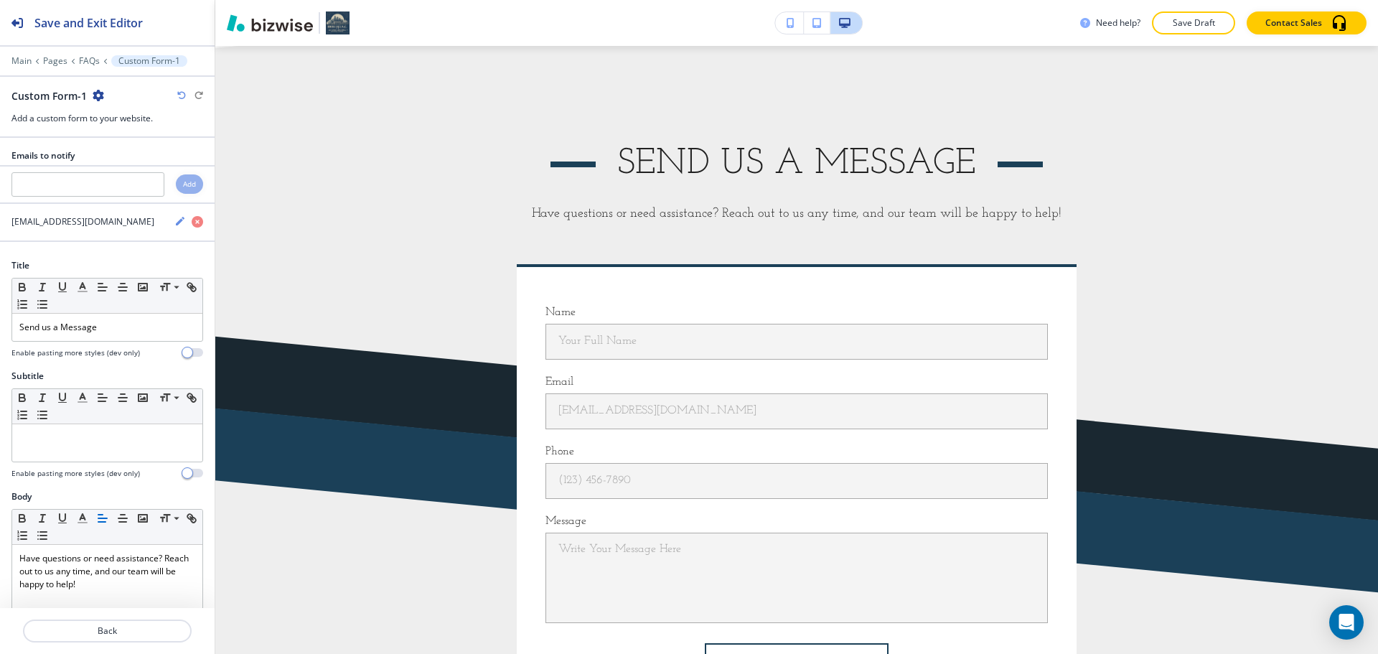
scroll to position [2910, 0]
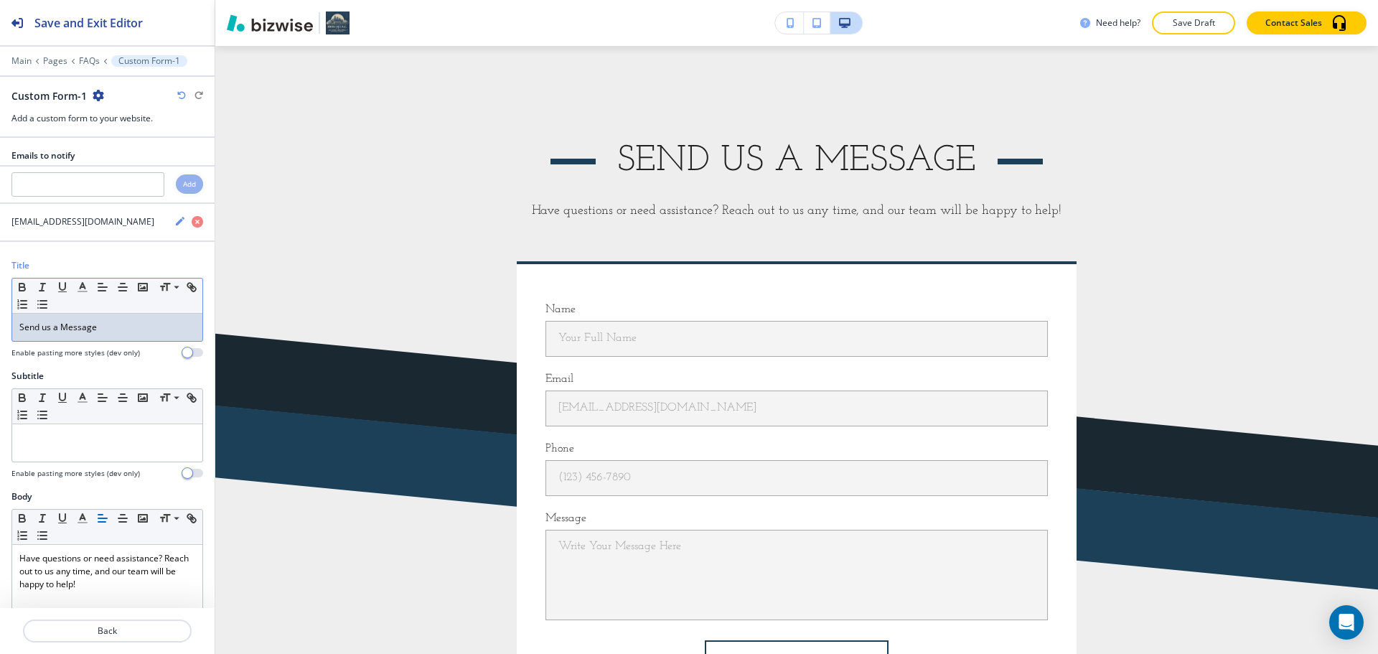
click at [146, 336] on div "Send us a Message" at bounding box center [107, 327] width 190 height 27
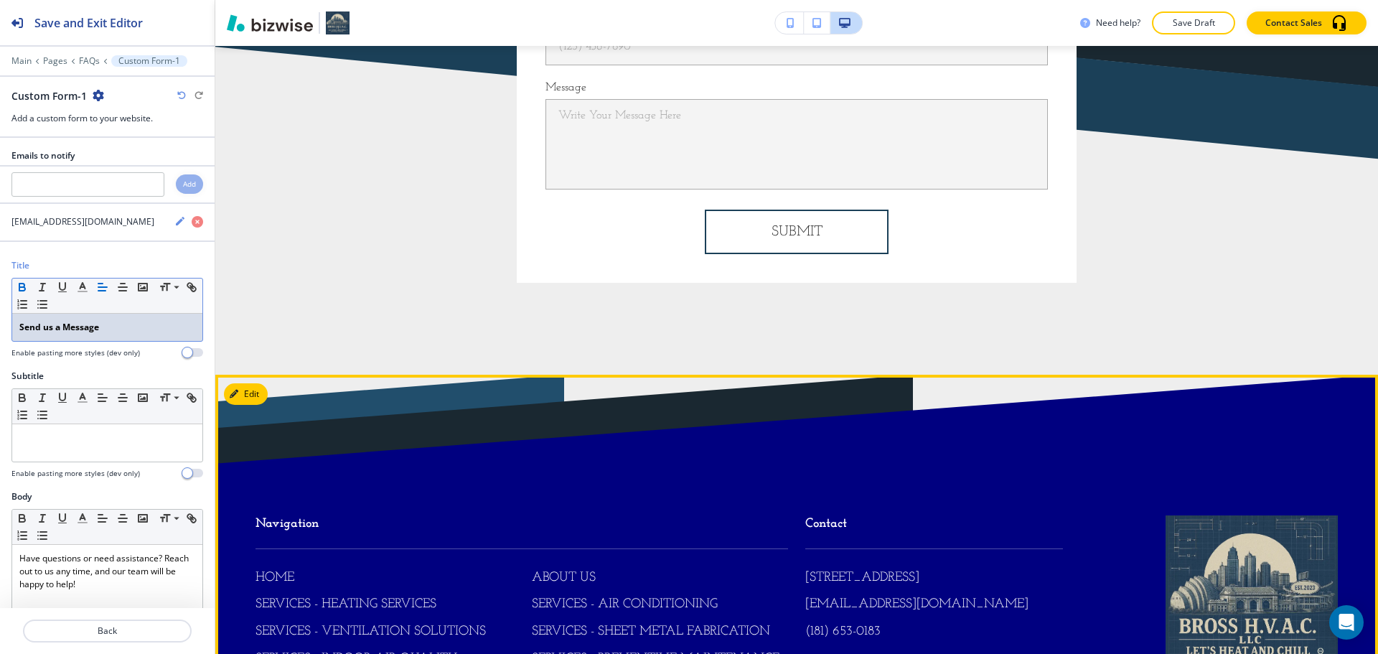
scroll to position [3467, 0]
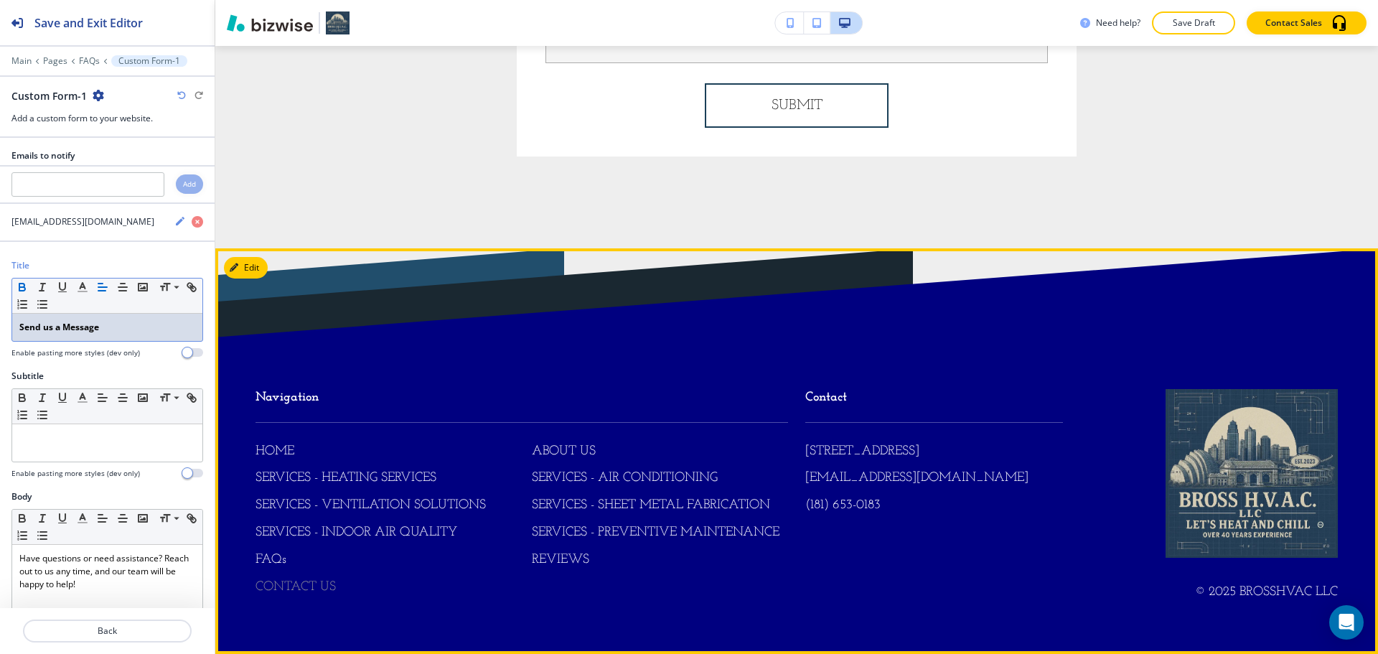
click at [335, 585] on p "CONTACT US" at bounding box center [295, 587] width 80 height 19
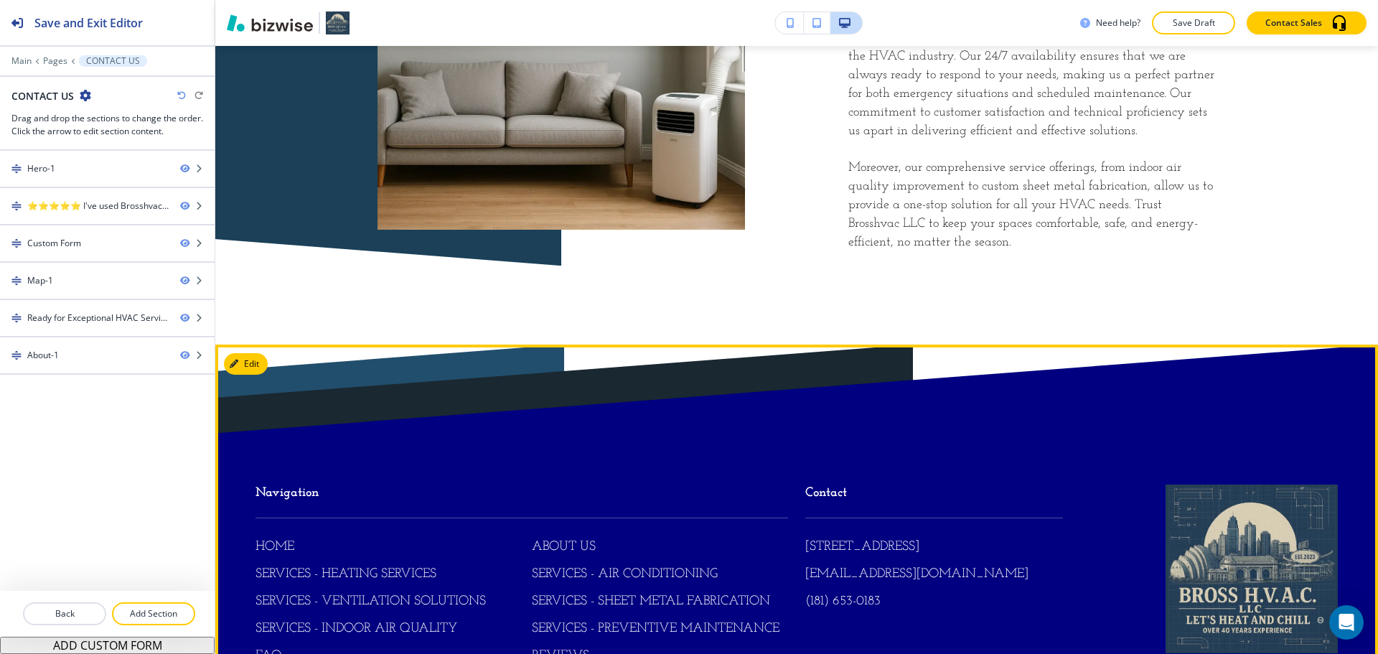
scroll to position [3342, 0]
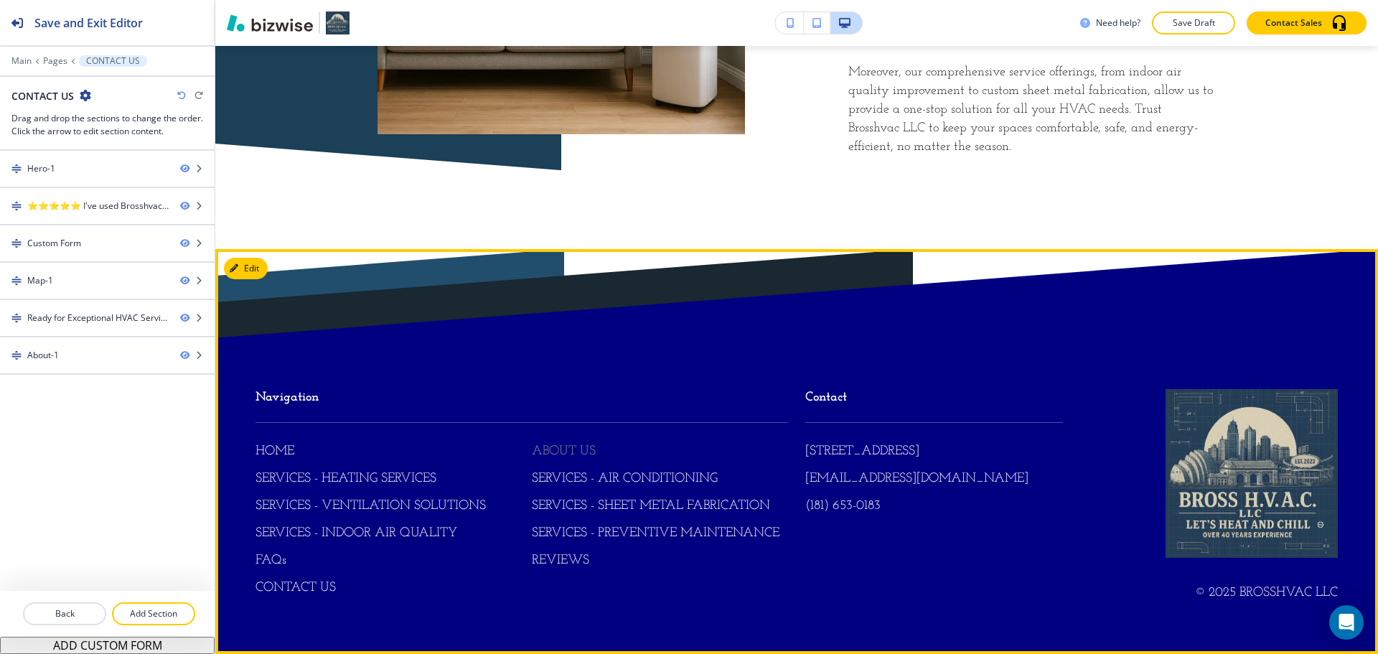
click at [563, 458] on p "ABOUT US" at bounding box center [564, 452] width 64 height 19
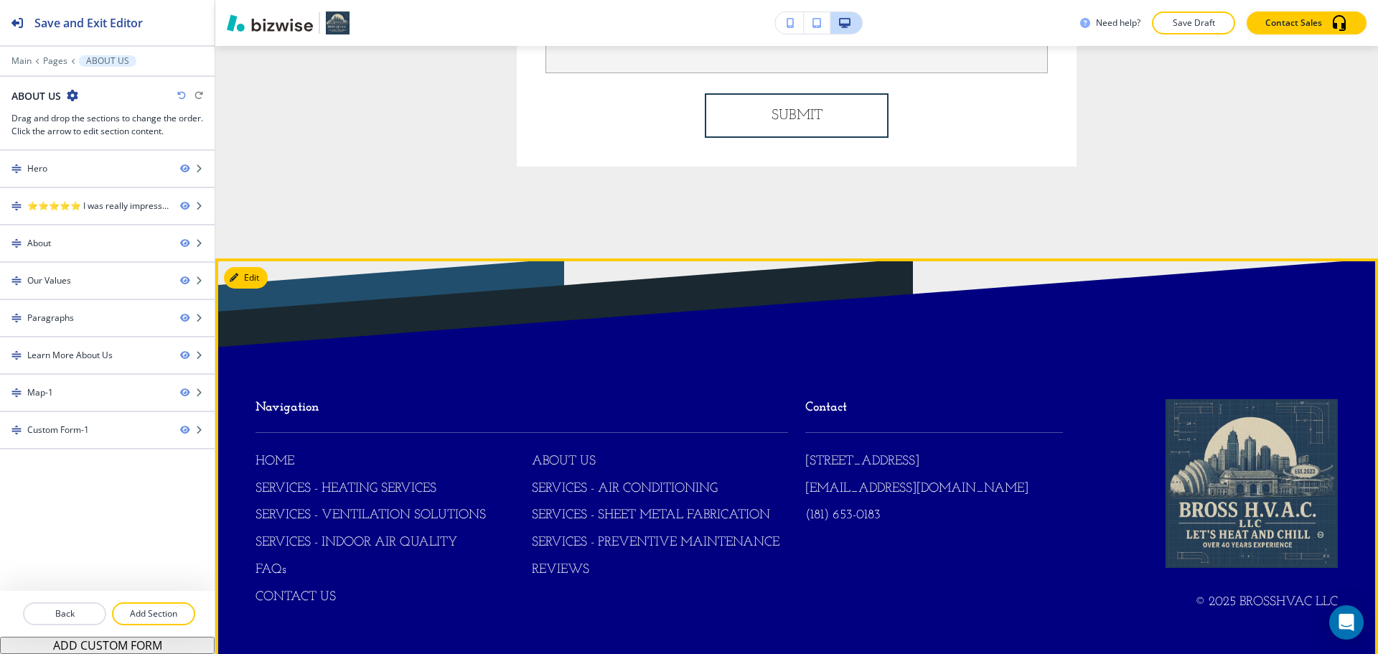
scroll to position [4778, 0]
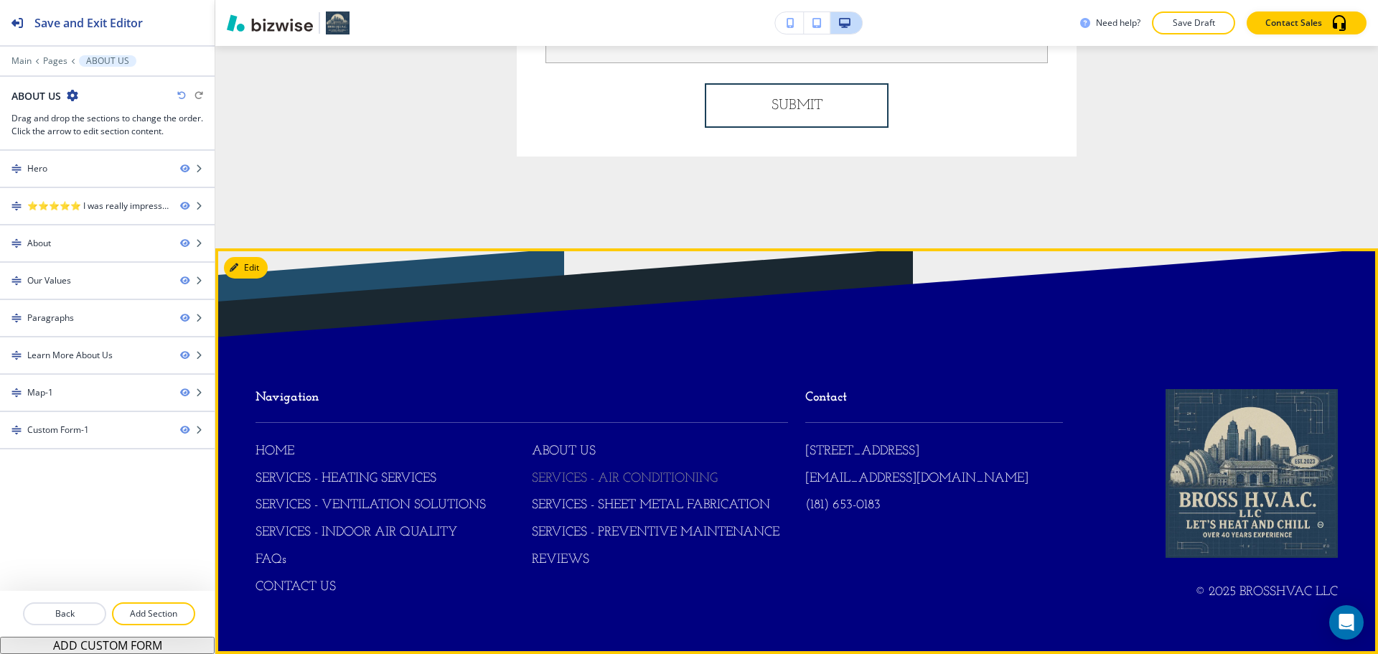
click at [601, 481] on p "SERVICES - AIR CONDITIONING" at bounding box center [625, 479] width 186 height 19
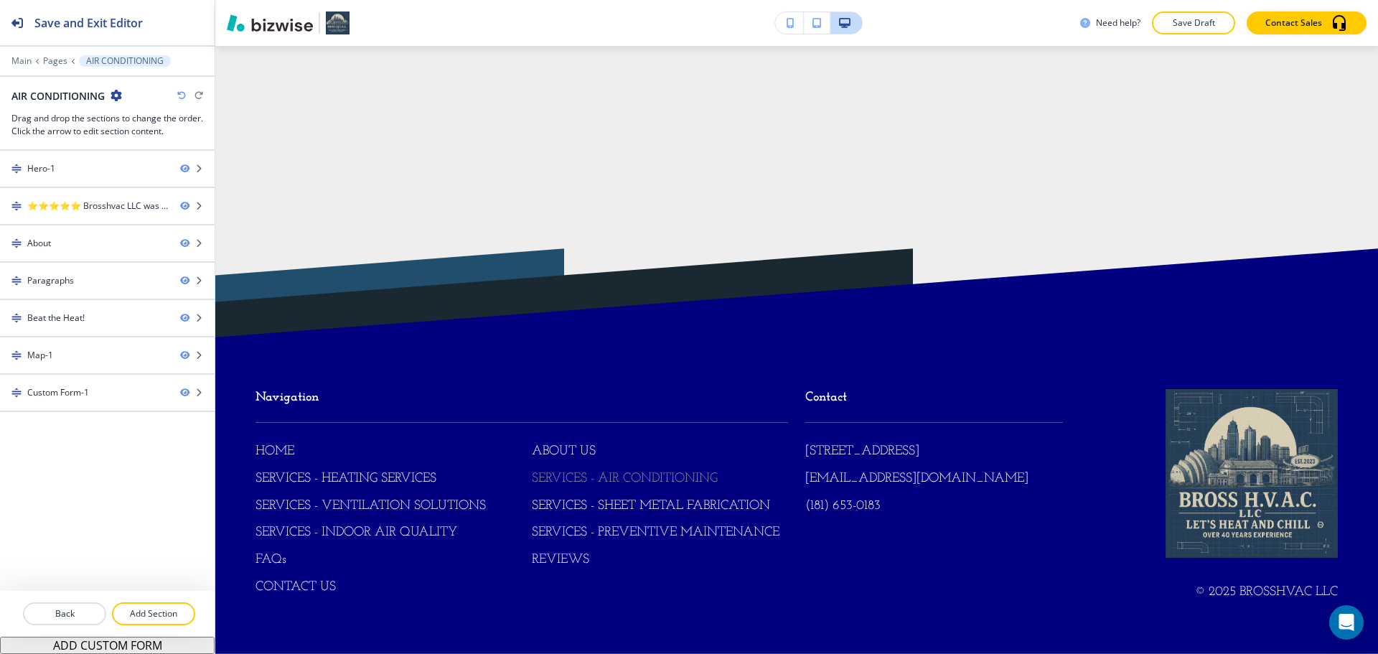
scroll to position [0, 0]
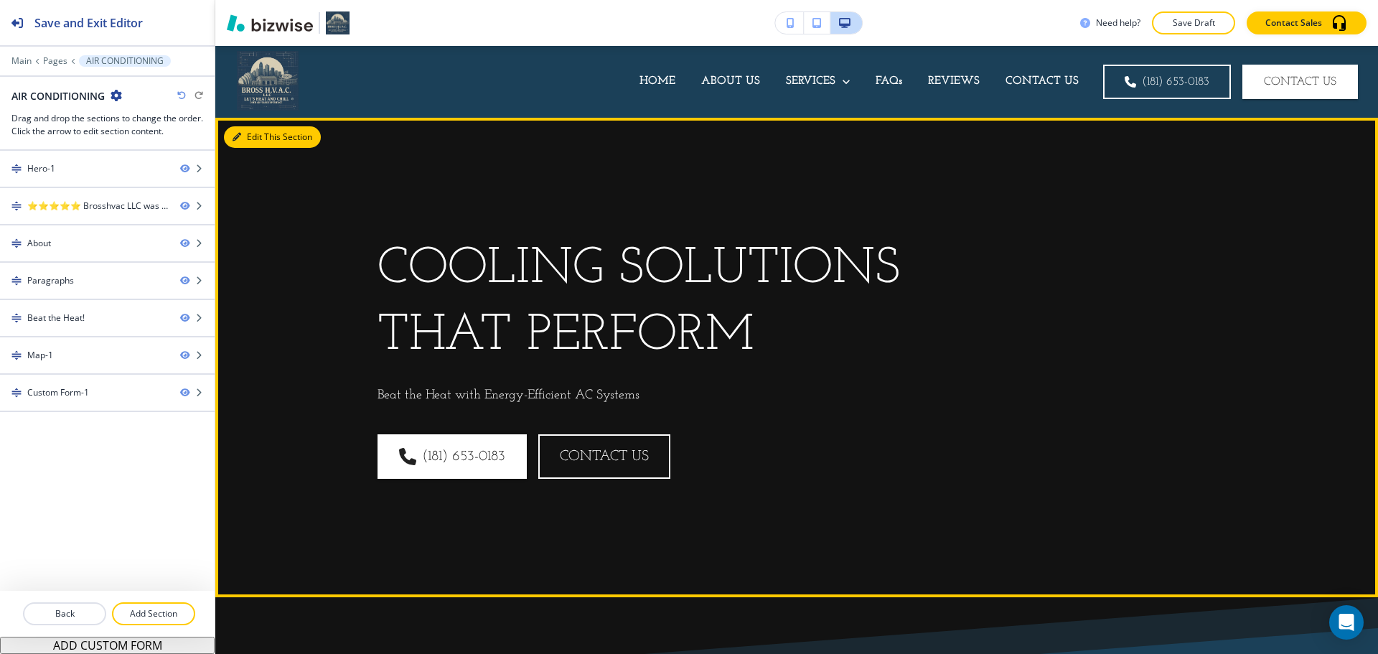
click at [257, 137] on button "Edit This Section" at bounding box center [272, 137] width 97 height 22
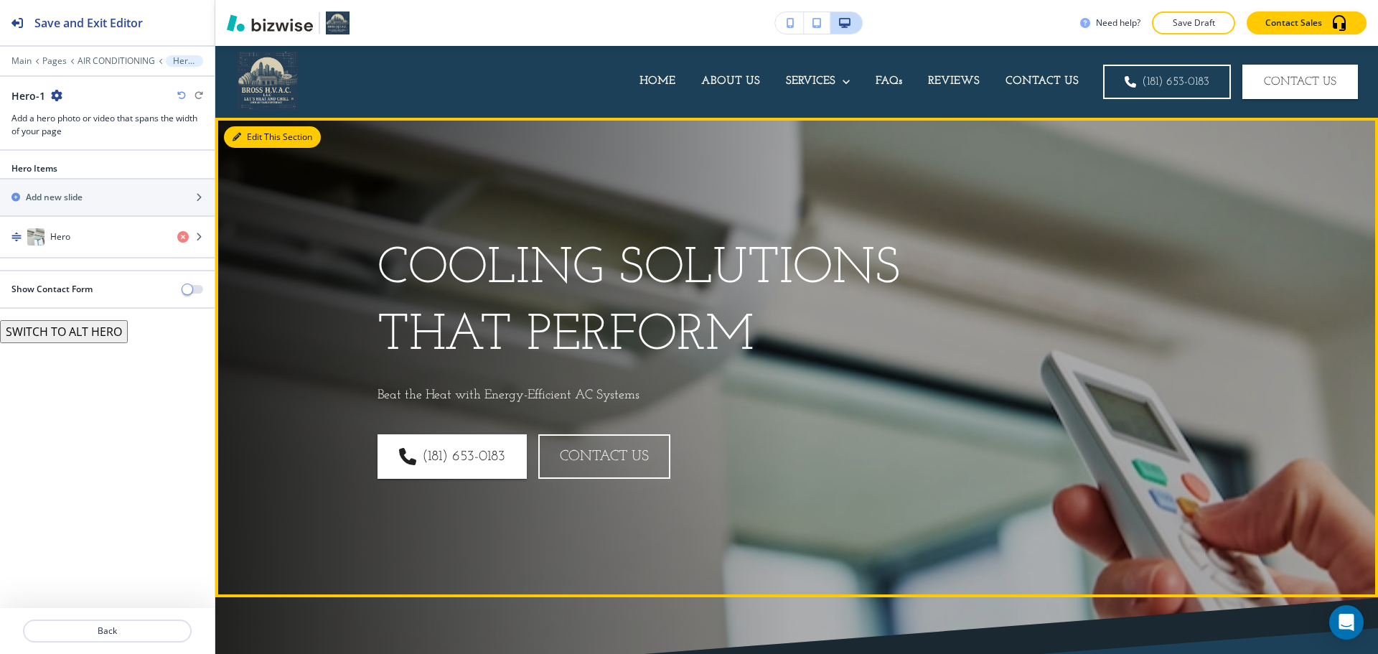
scroll to position [72, 0]
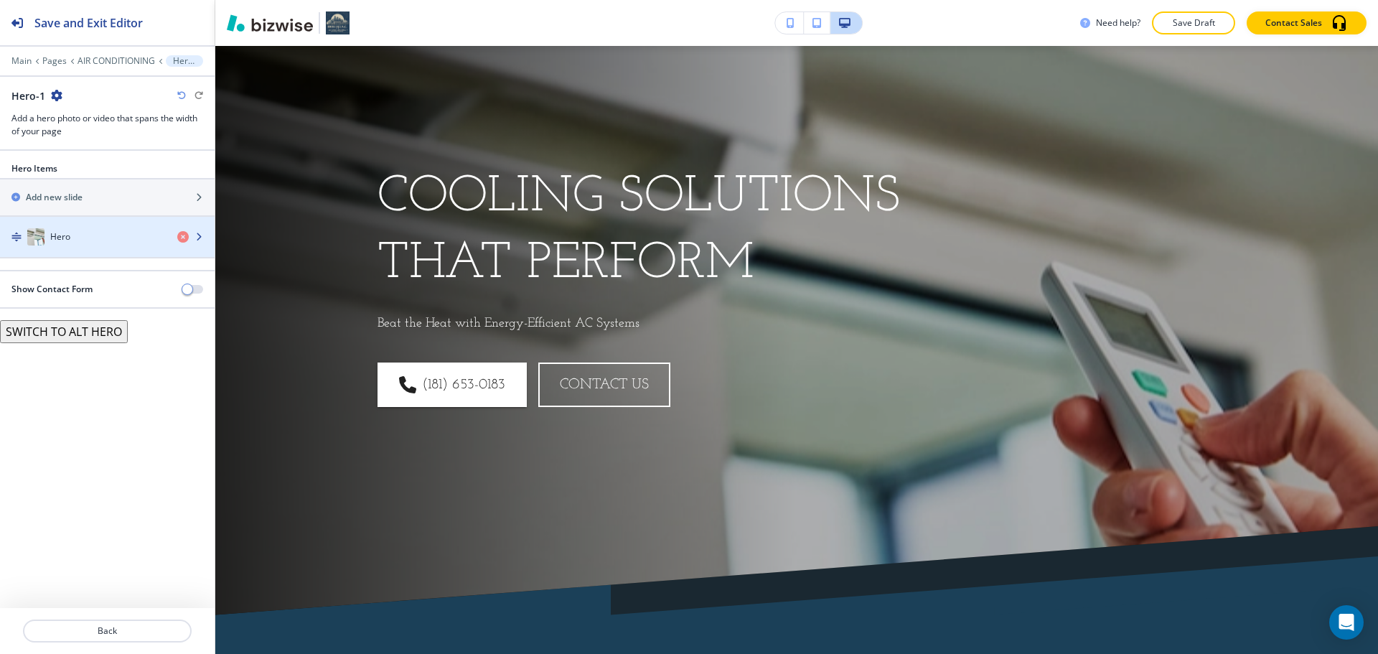
click at [97, 248] on div "button" at bounding box center [107, 250] width 215 height 11
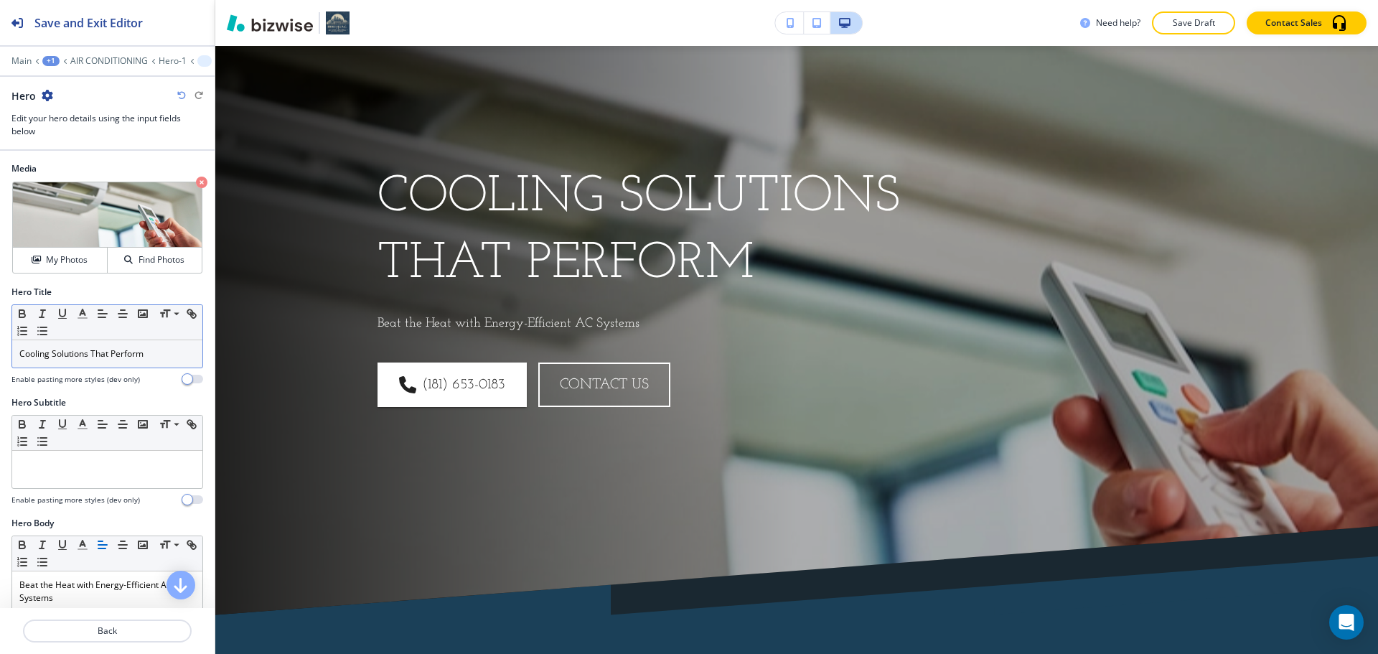
click at [109, 348] on p "Cooling Solutions That Perform" at bounding box center [107, 353] width 176 height 13
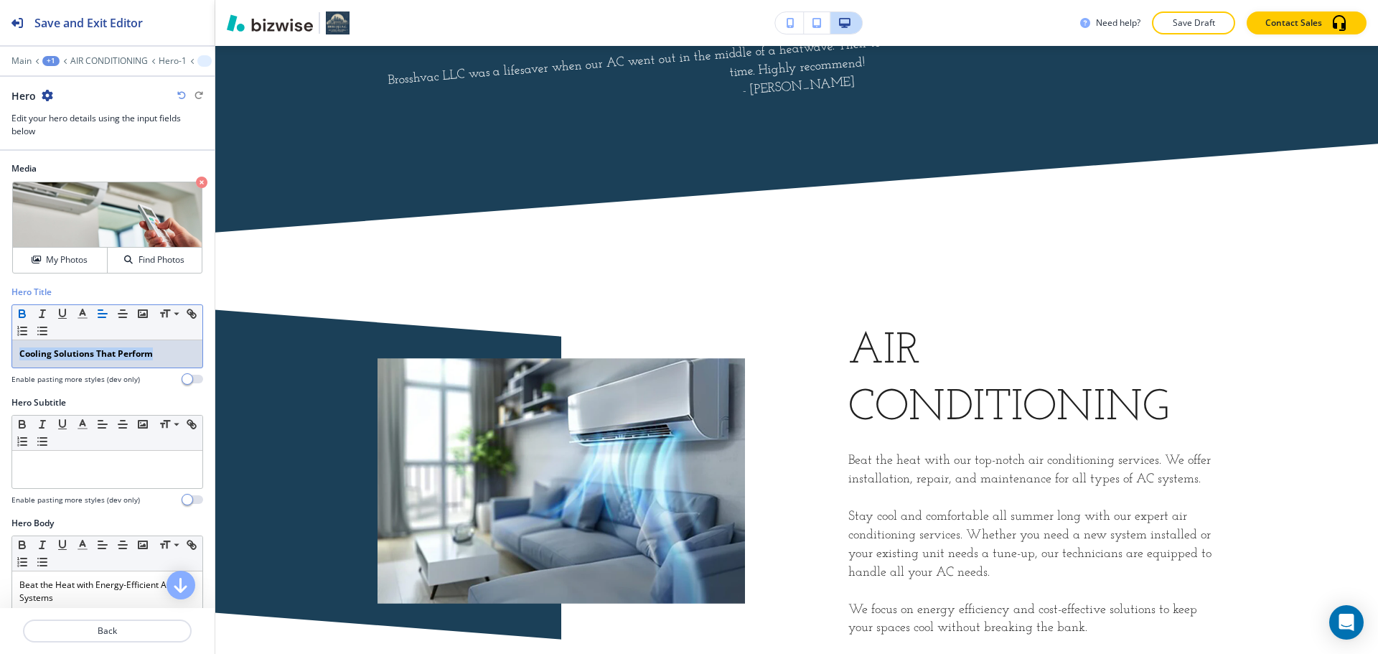
scroll to position [718, 0]
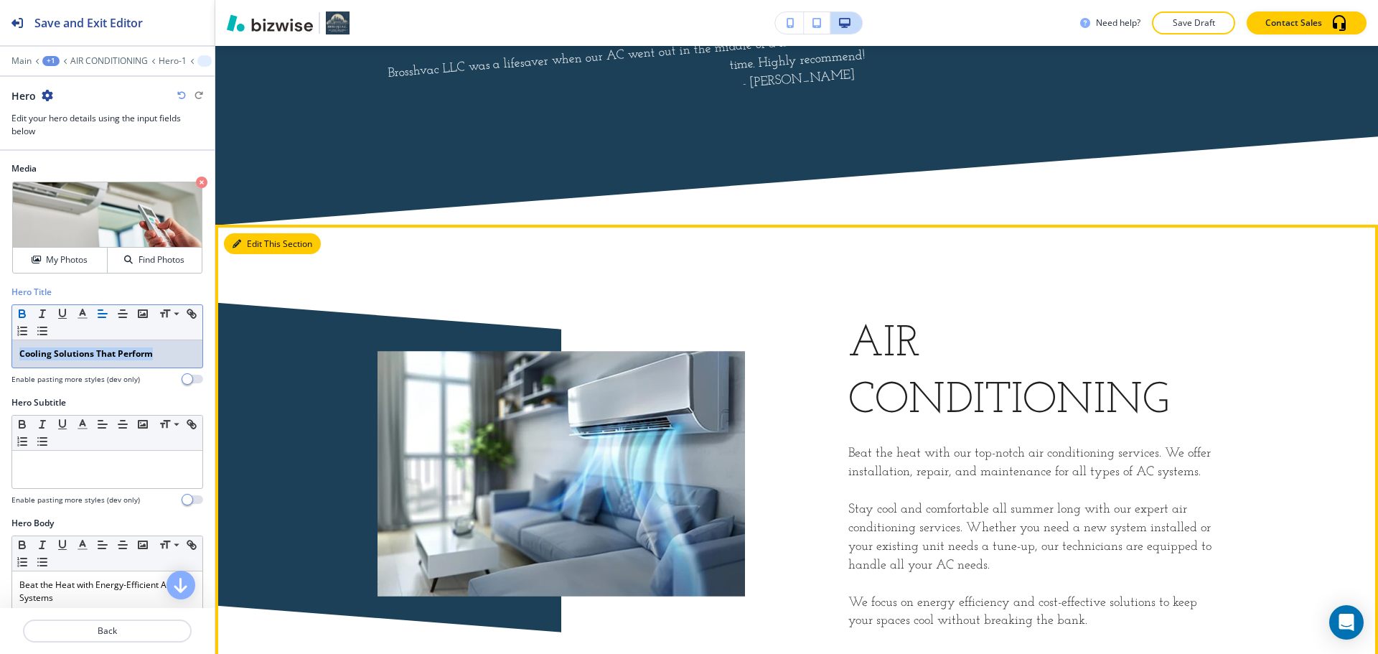
click at [263, 240] on button "Edit This Section" at bounding box center [272, 244] width 97 height 22
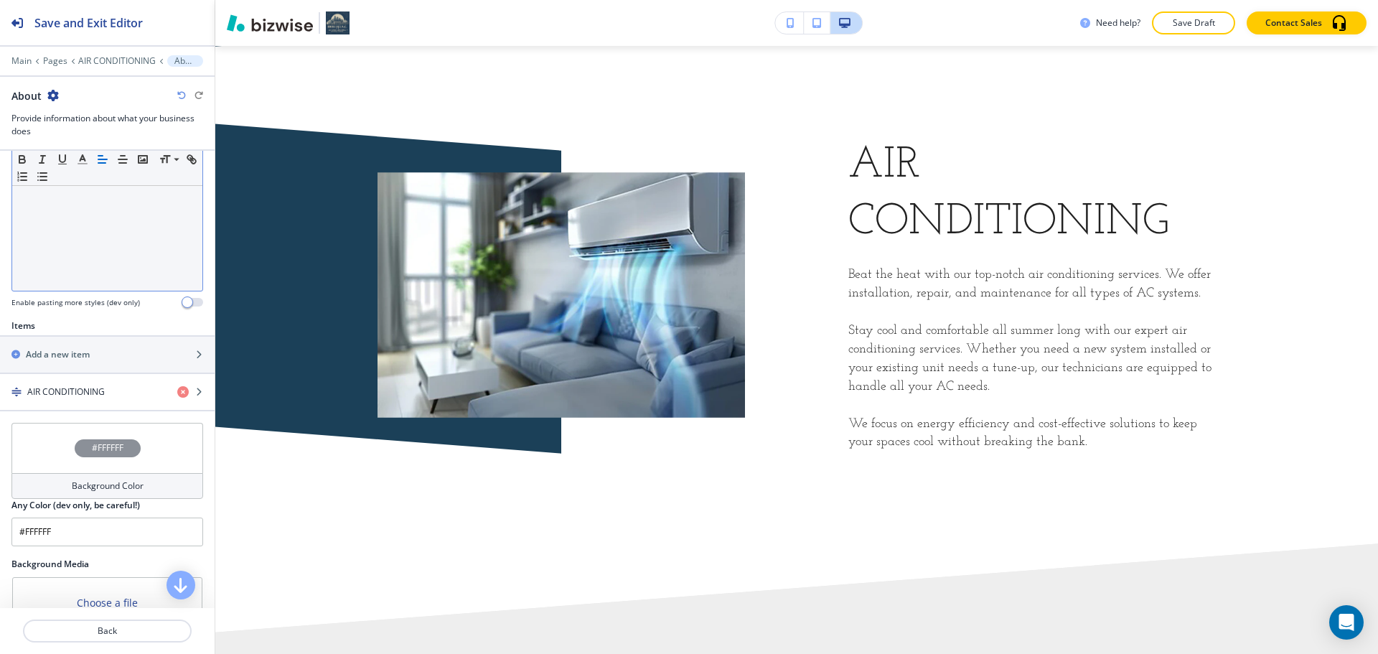
scroll to position [359, 0]
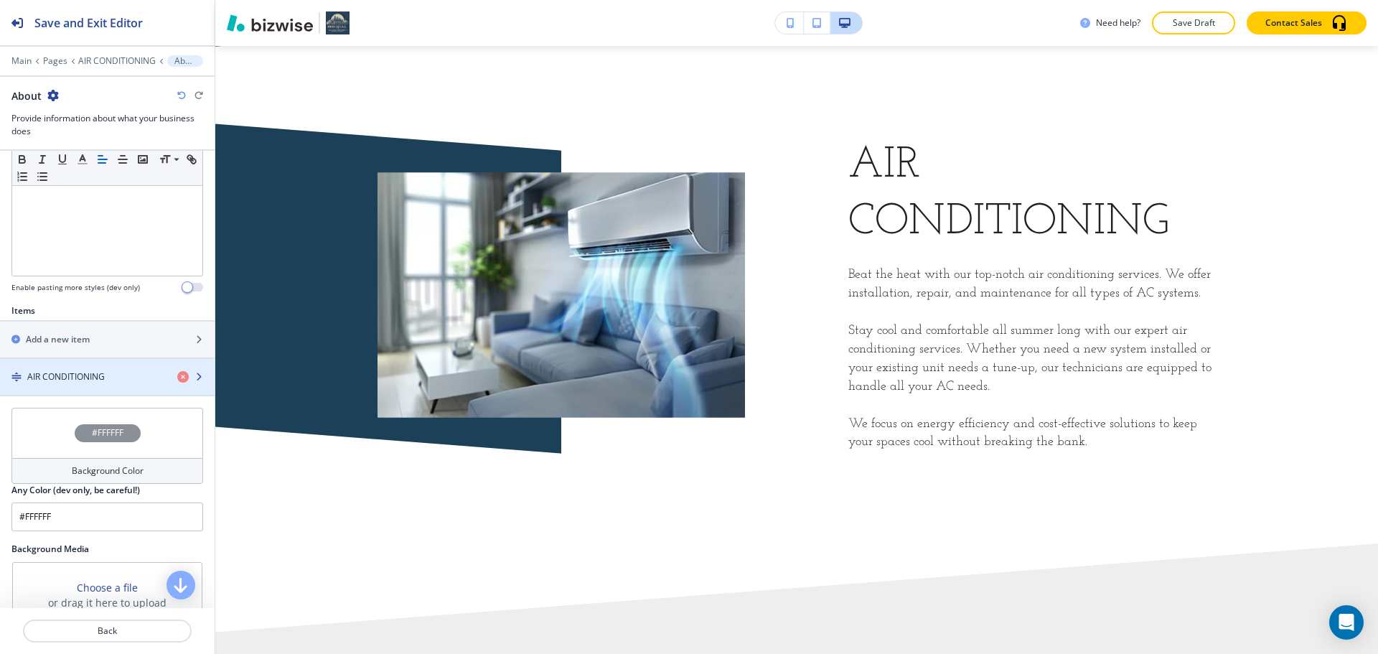
click at [93, 369] on div "button" at bounding box center [107, 364] width 215 height 11
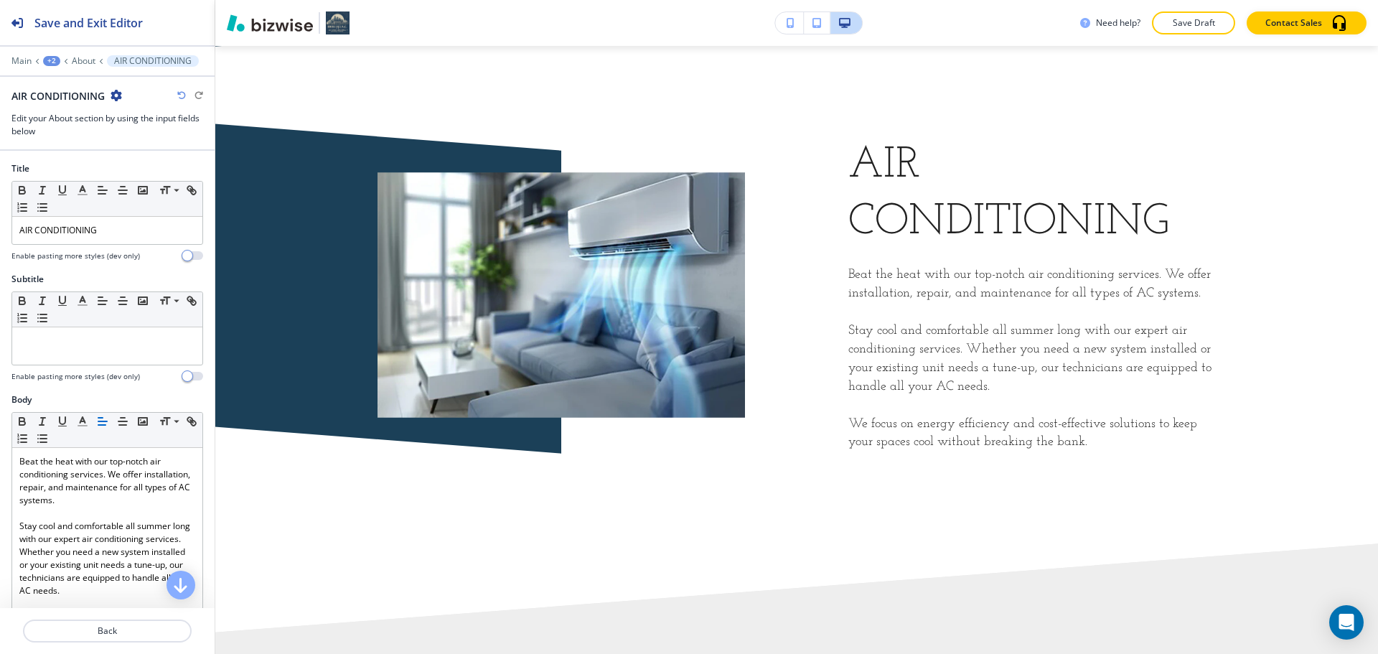
scroll to position [919, 0]
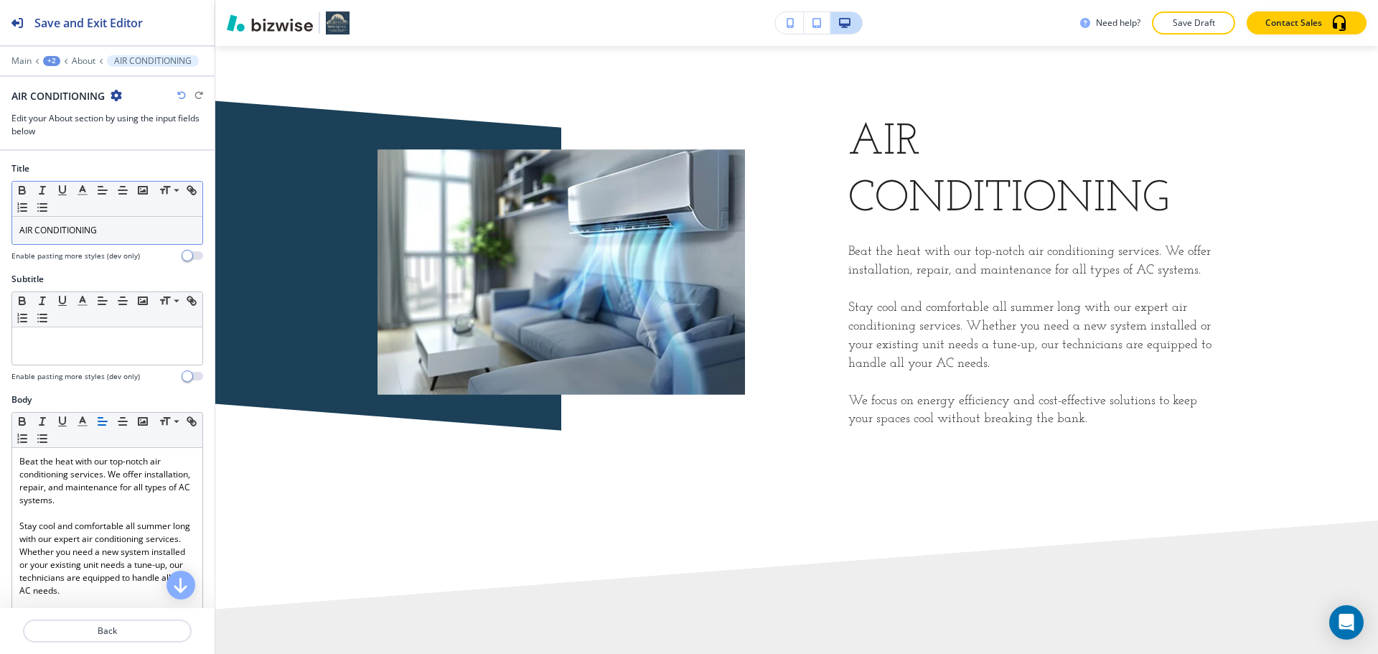
click at [111, 235] on p "AIR CONDITIONING" at bounding box center [107, 230] width 176 height 13
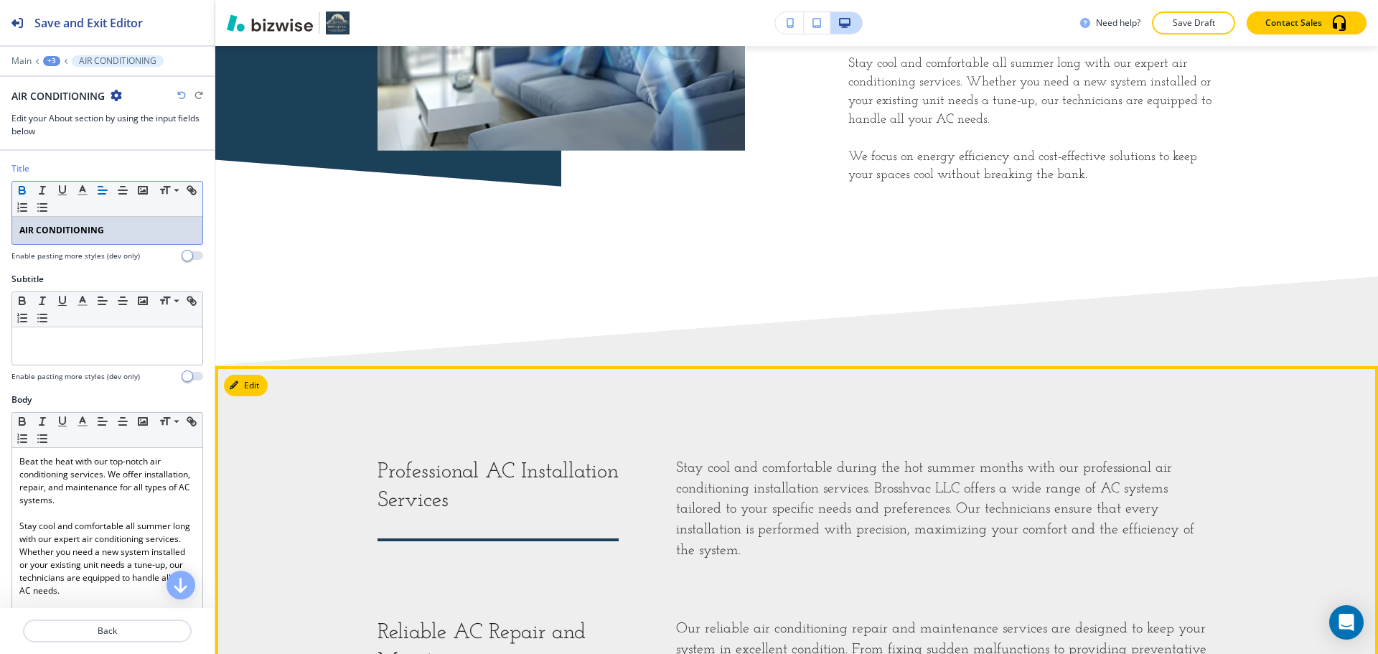
scroll to position [1350, 0]
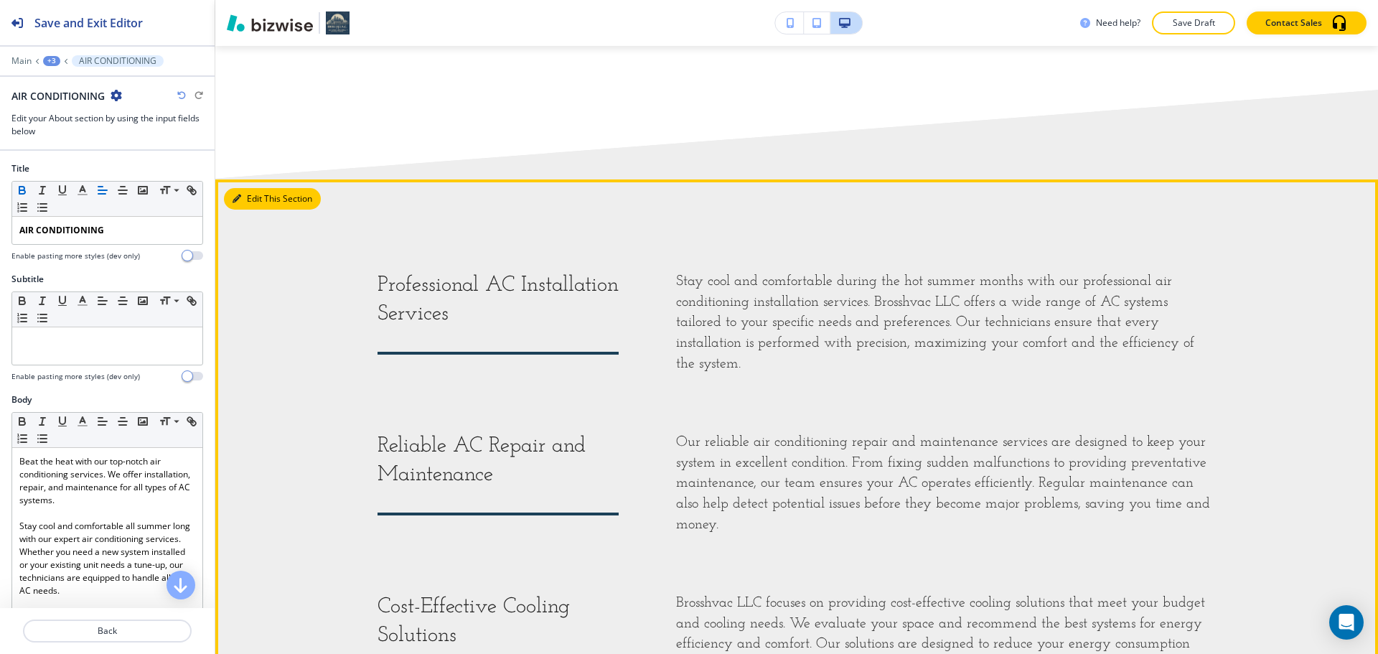
click at [242, 196] on button "Edit This Section" at bounding box center [272, 199] width 97 height 22
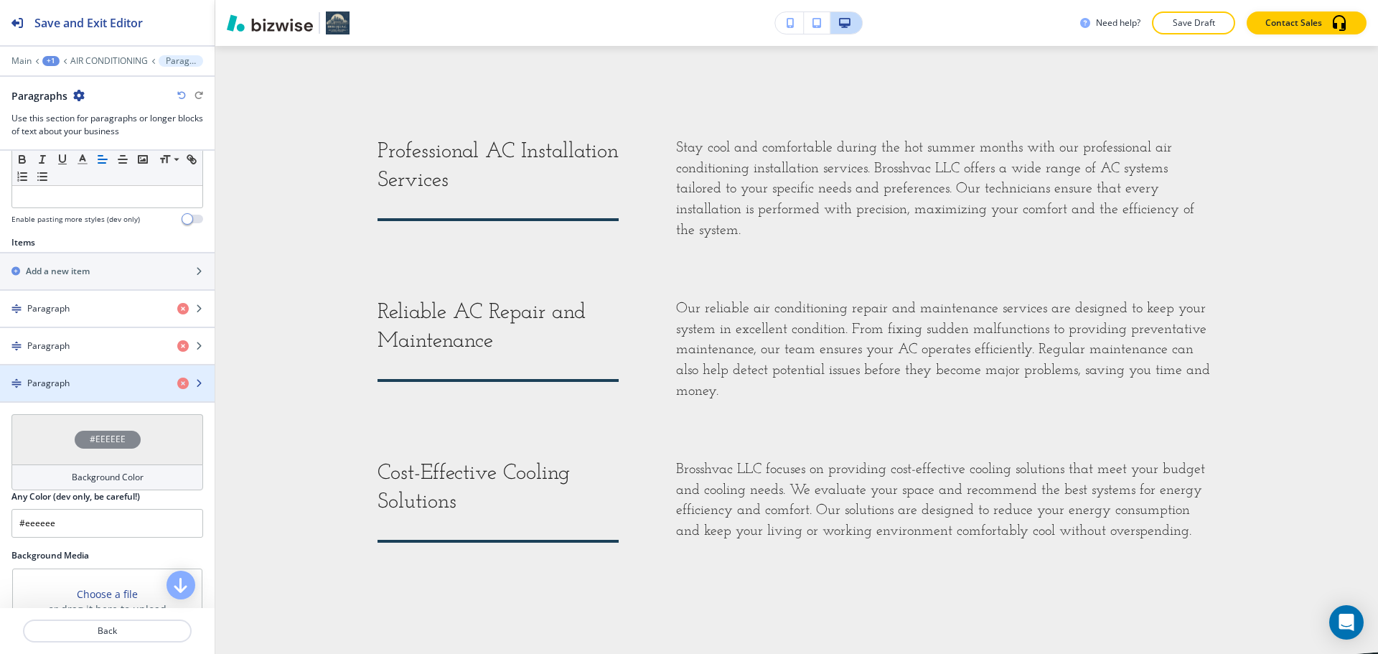
scroll to position [431, 0]
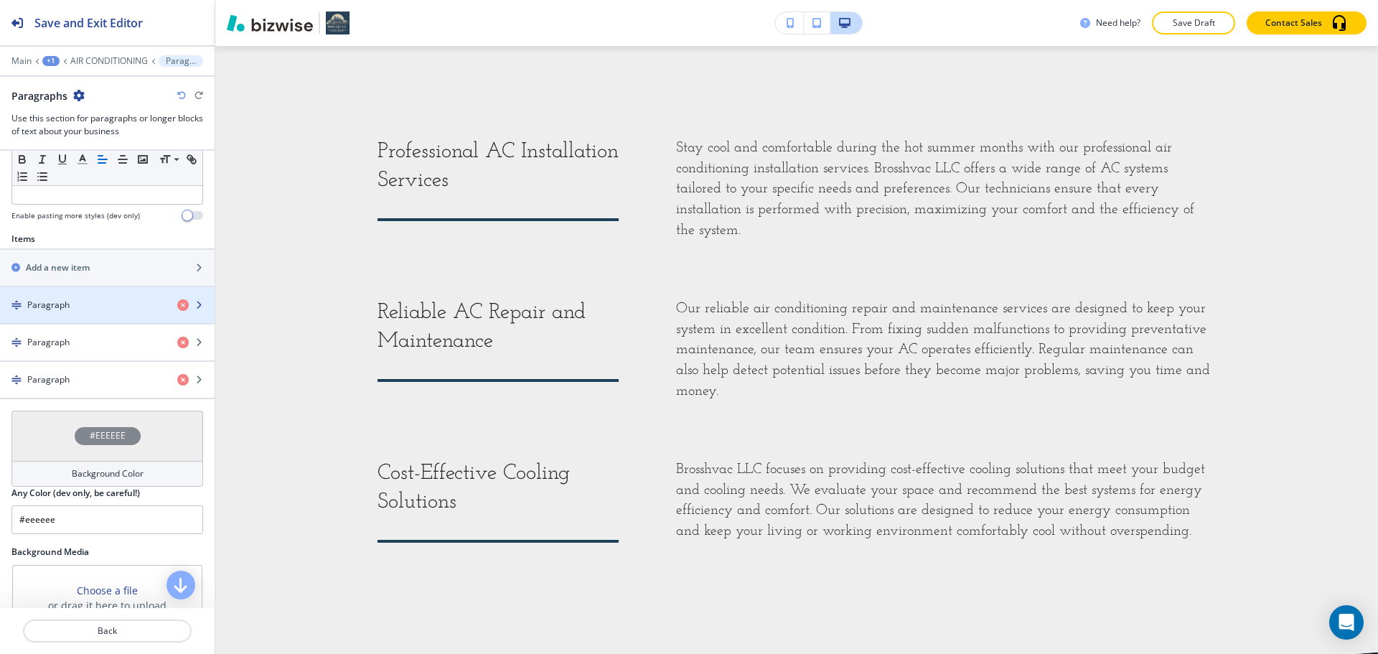
click at [92, 315] on div "button" at bounding box center [107, 316] width 215 height 11
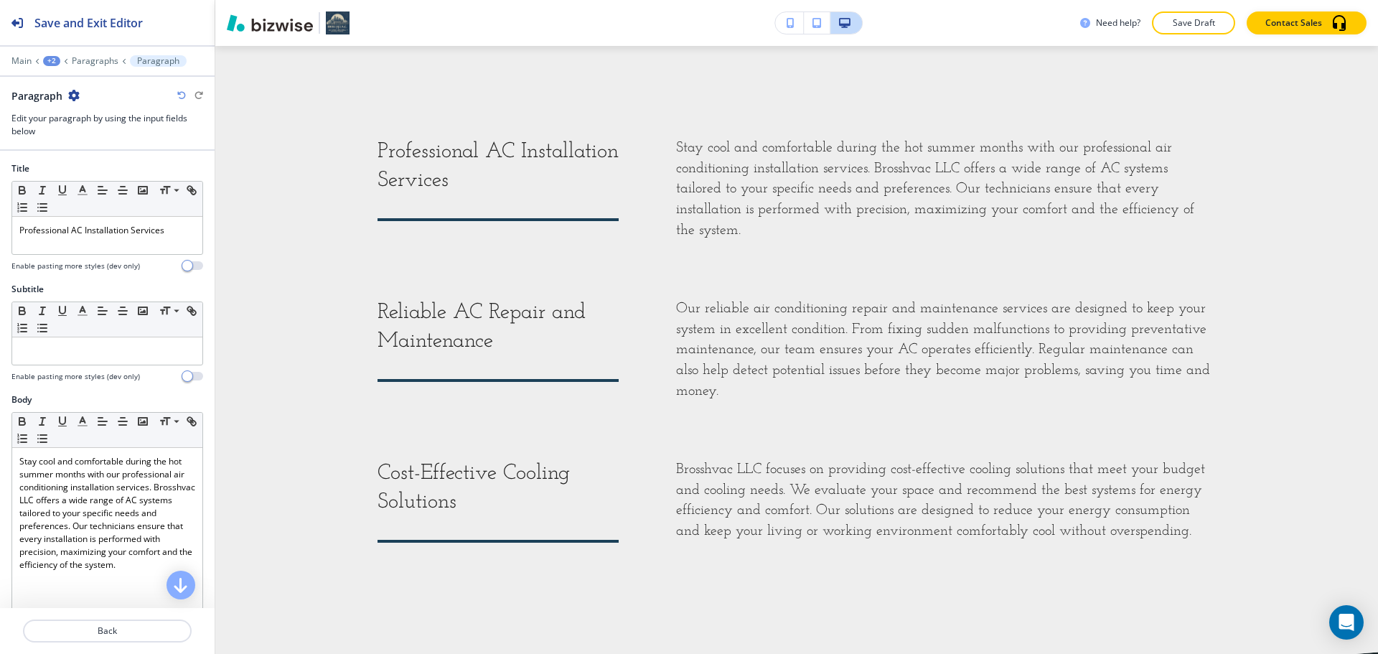
click at [133, 257] on div at bounding box center [107, 258] width 192 height 6
click at [142, 245] on div "Professional AC Installation Services" at bounding box center [107, 235] width 190 height 37
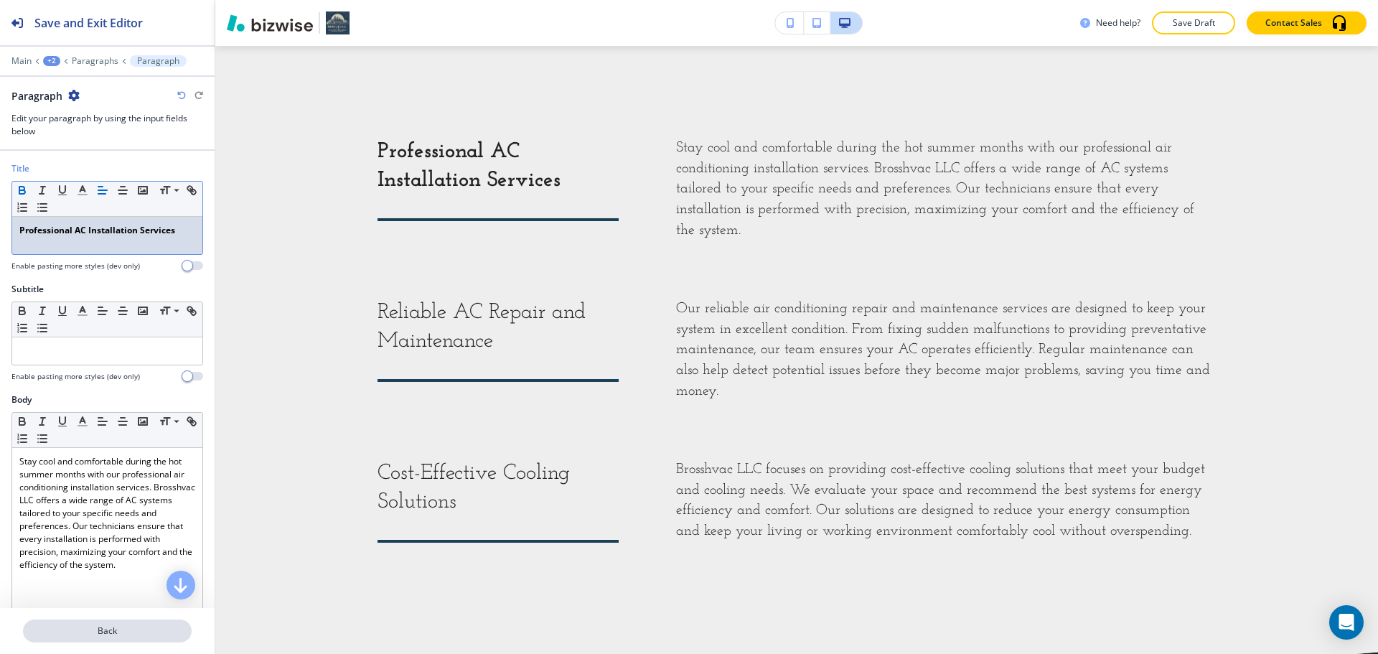
click at [124, 631] on p "Back" at bounding box center [107, 630] width 166 height 13
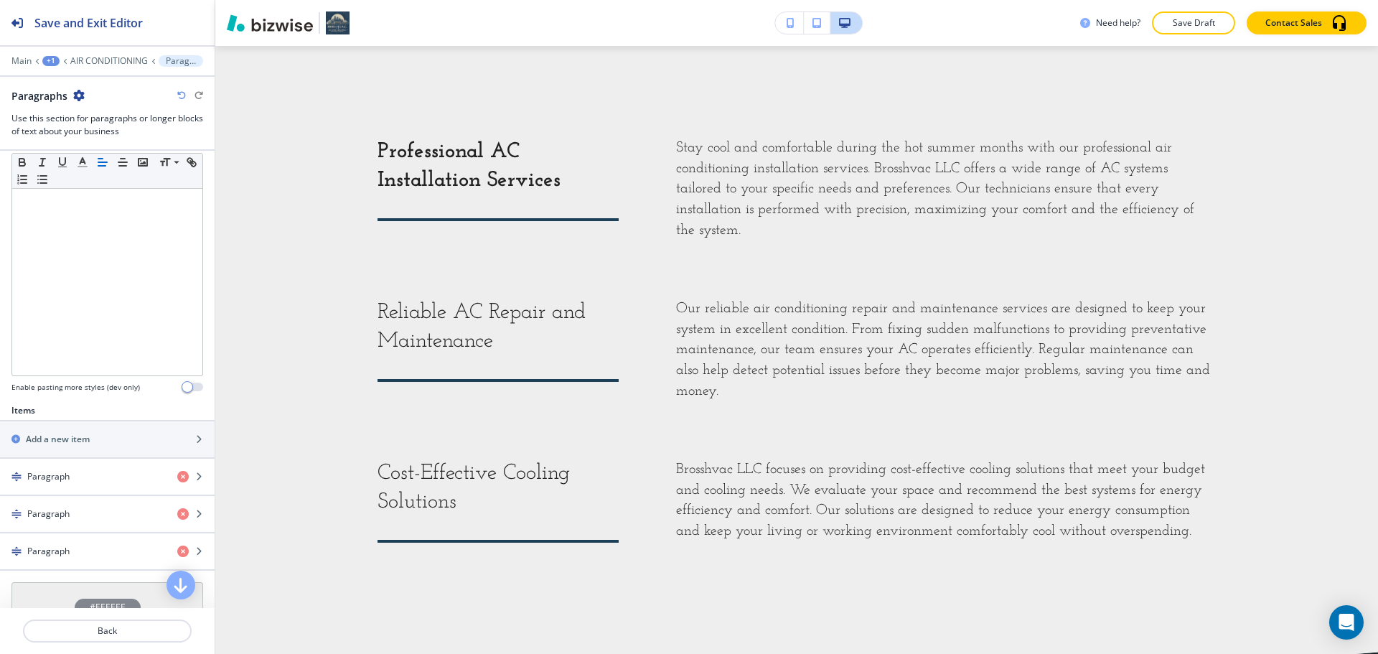
scroll to position [359, 0]
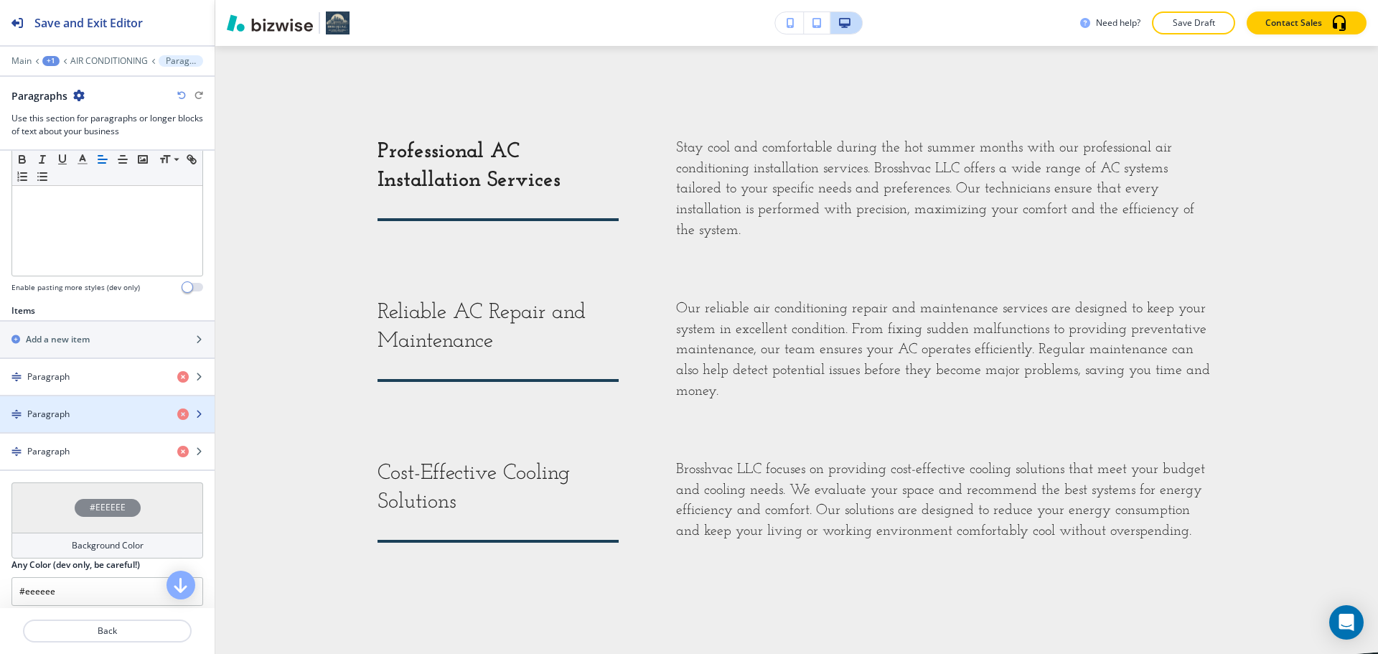
click at [88, 427] on div "button" at bounding box center [107, 425] width 215 height 11
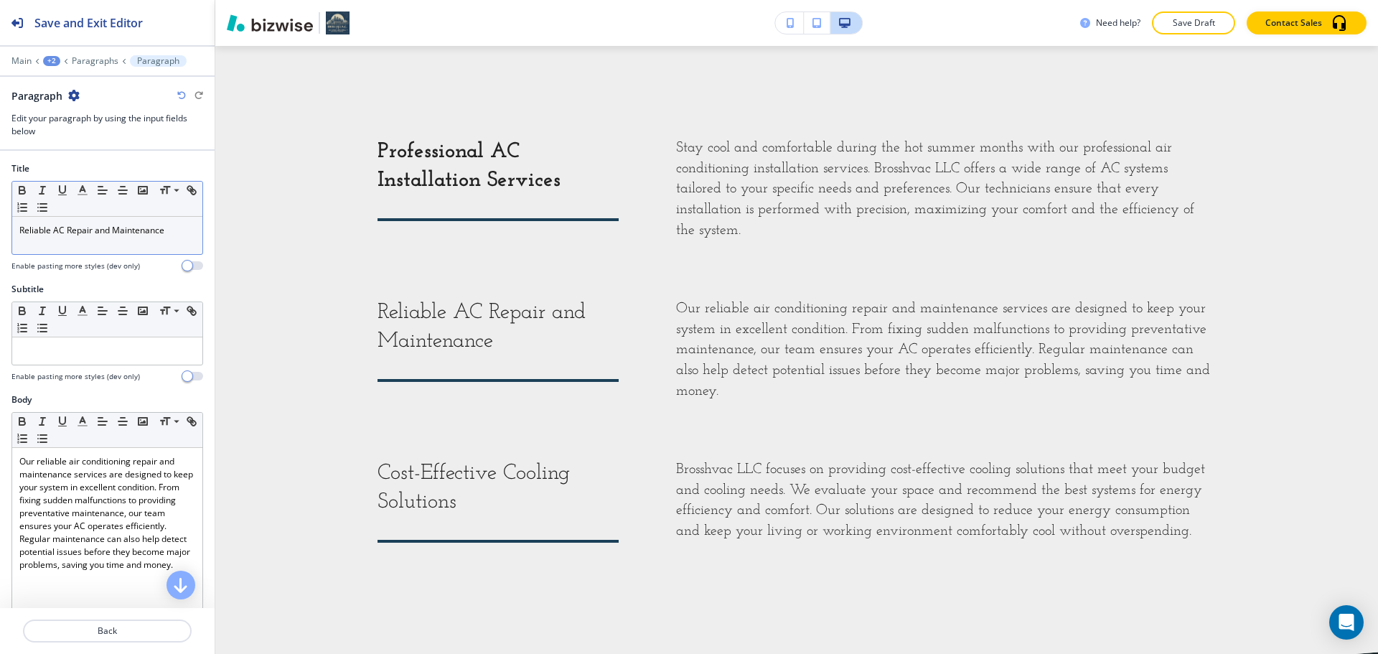
click at [108, 250] on div "Reliable AC Repair and Maintenance" at bounding box center [107, 235] width 190 height 37
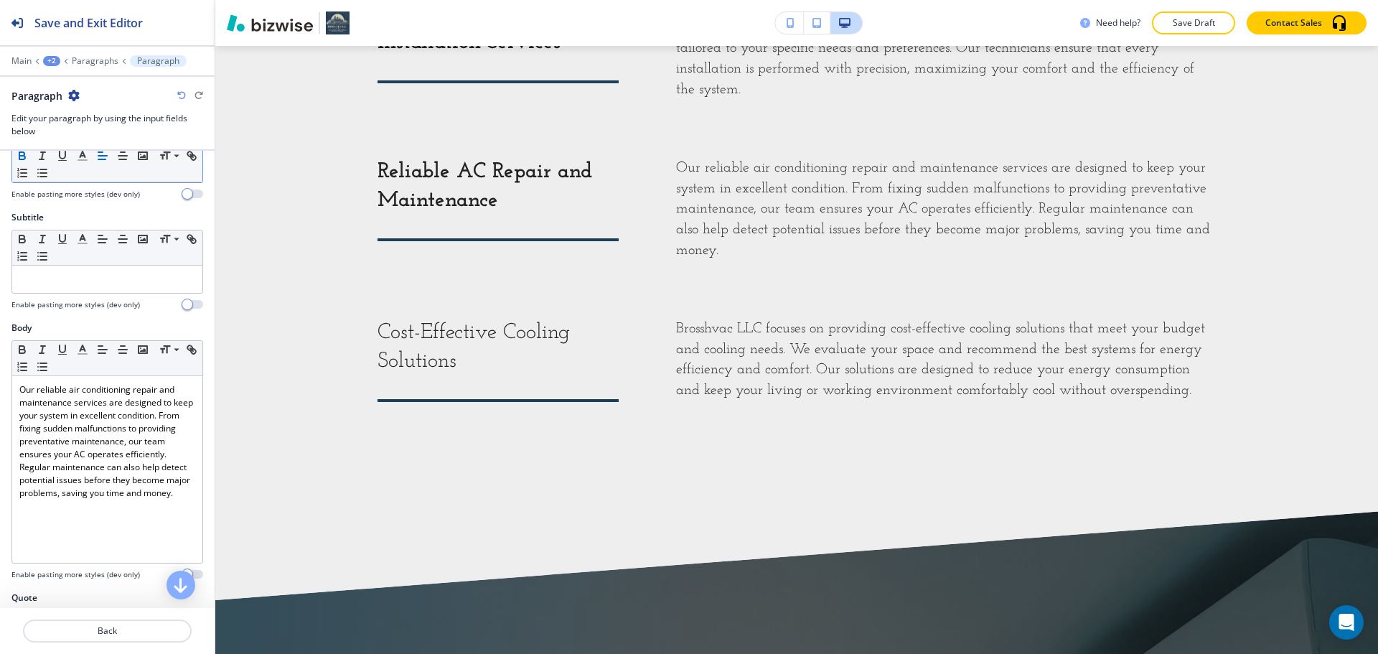
scroll to position [1627, 0]
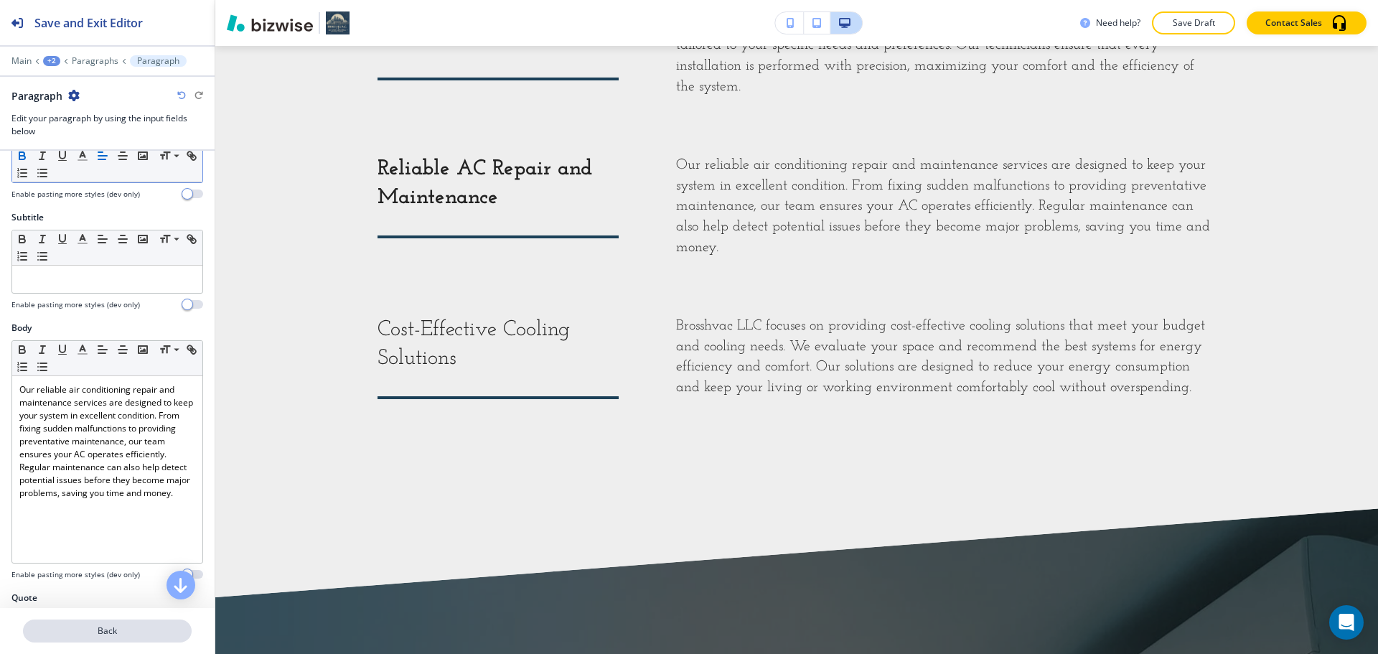
click at [108, 634] on p "Back" at bounding box center [107, 630] width 166 height 13
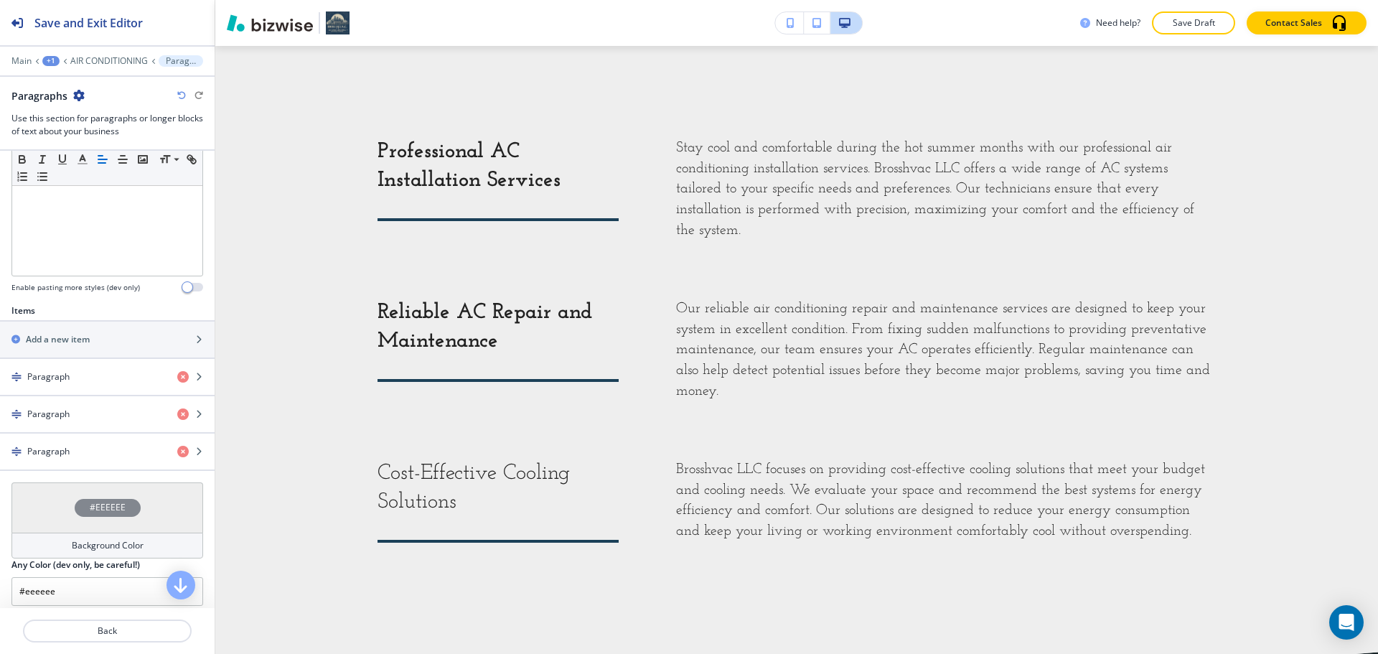
scroll to position [431, 0]
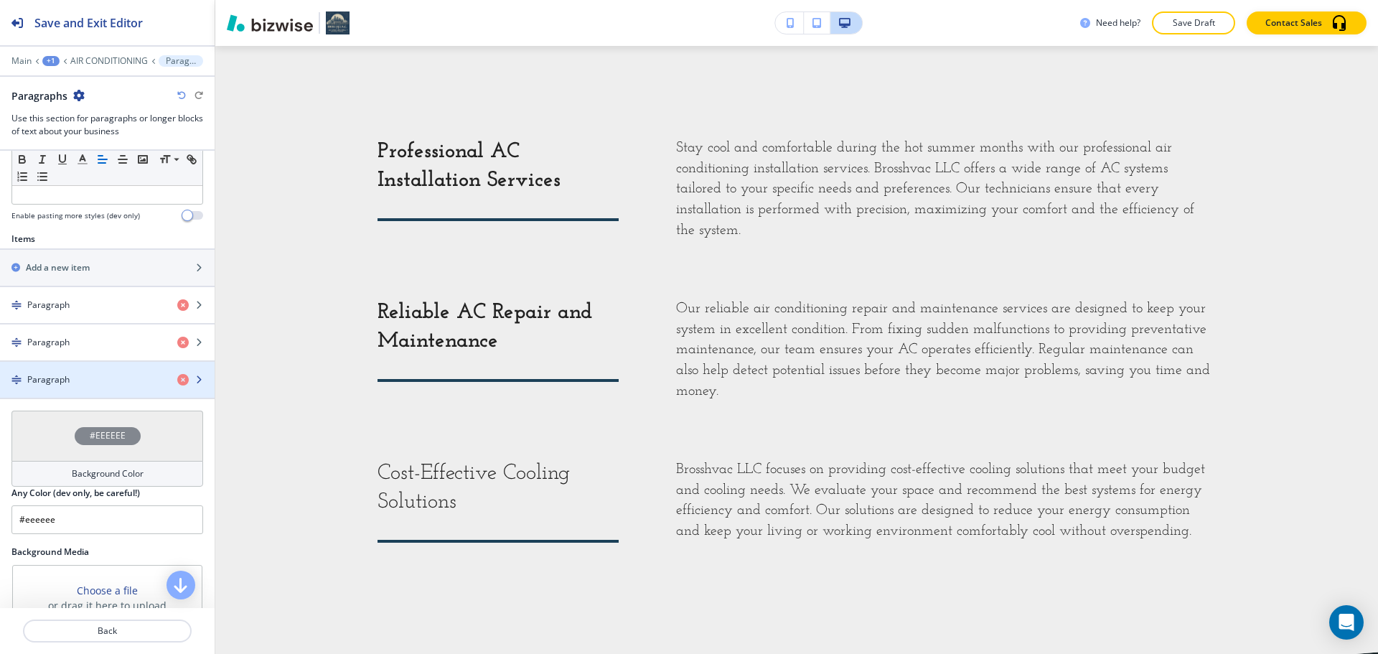
click at [92, 383] on div "Paragraph" at bounding box center [83, 379] width 166 height 13
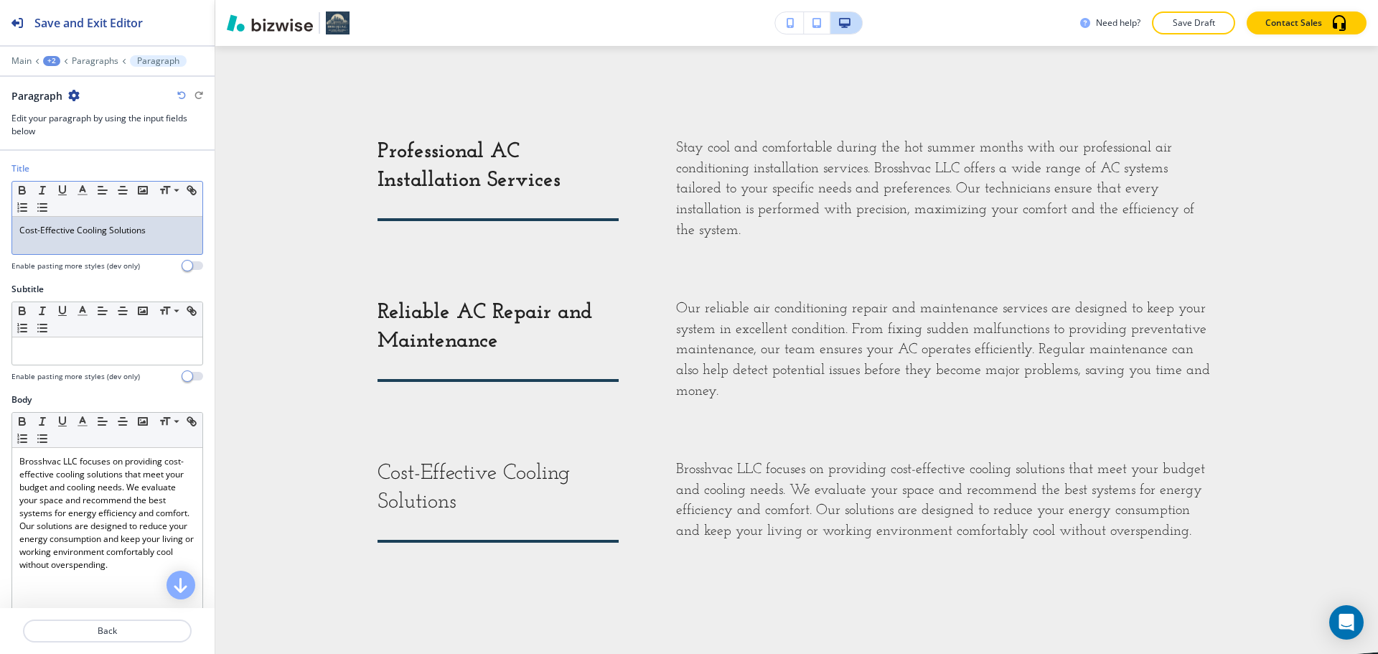
click at [119, 245] on div "Cost-Effective Cooling Solutions" at bounding box center [107, 235] width 190 height 37
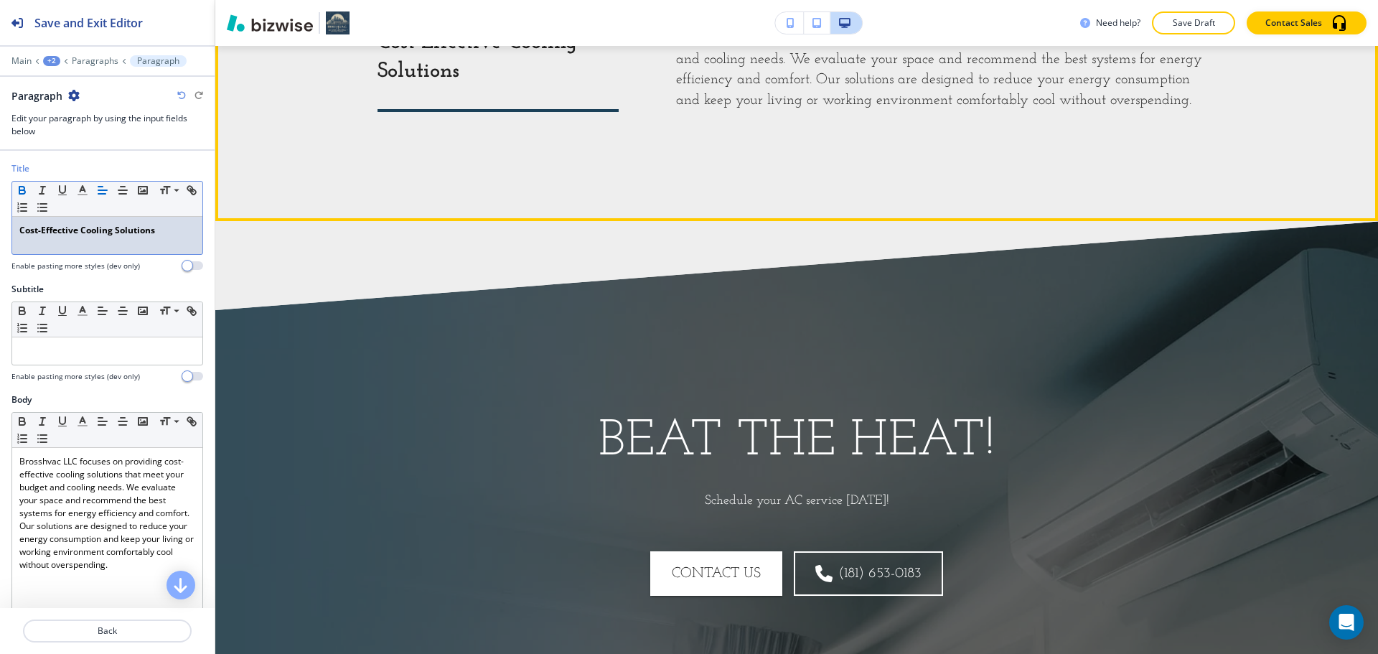
scroll to position [1985, 0]
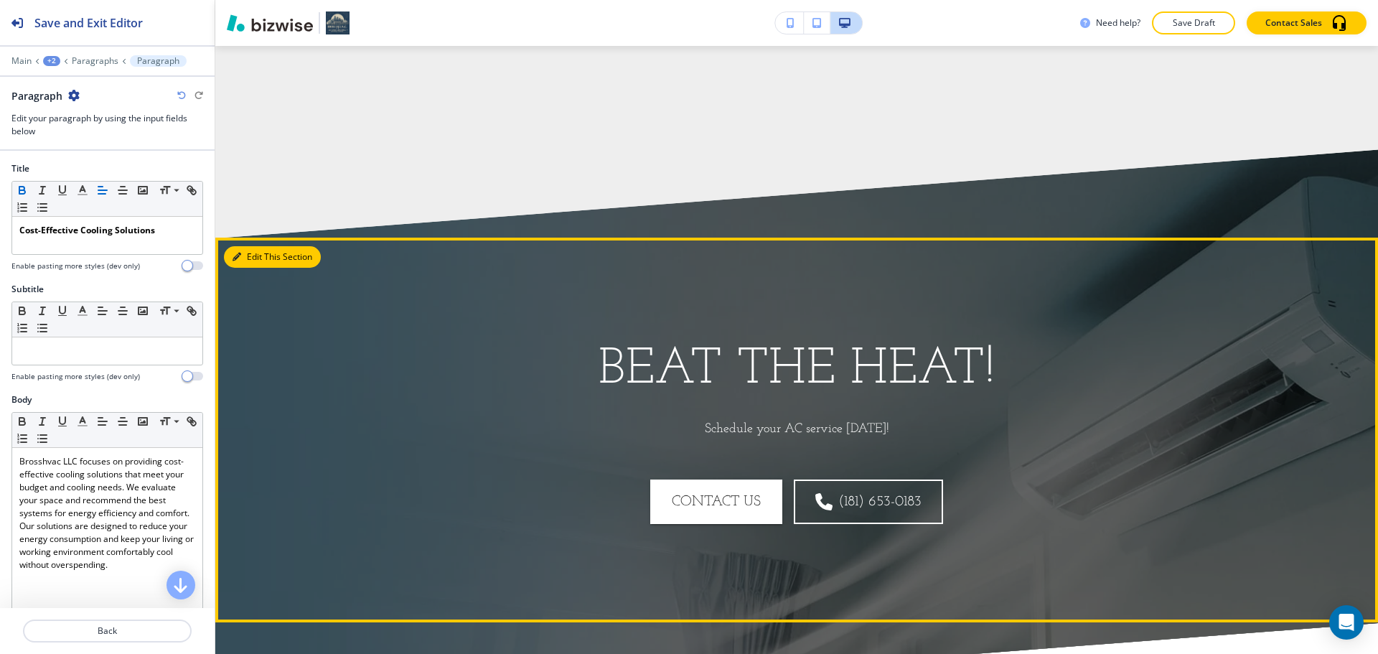
click at [265, 253] on button "Edit This Section" at bounding box center [272, 257] width 97 height 22
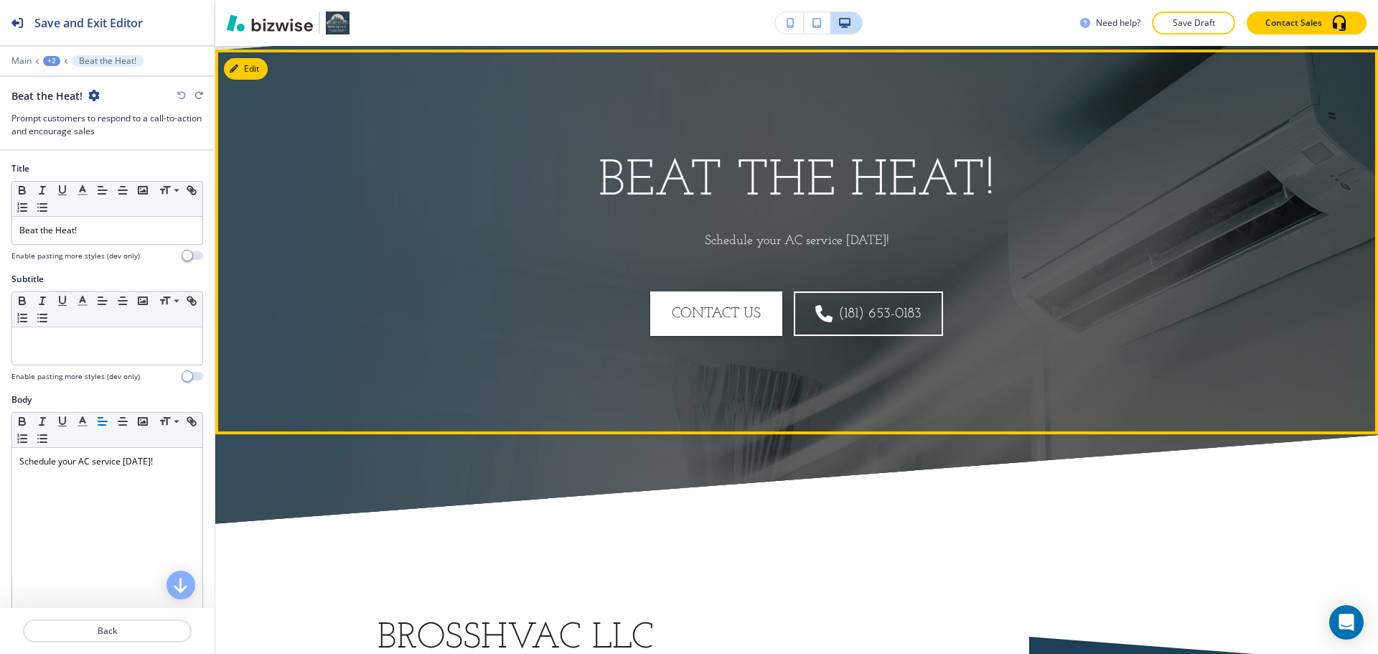
scroll to position [2177, 0]
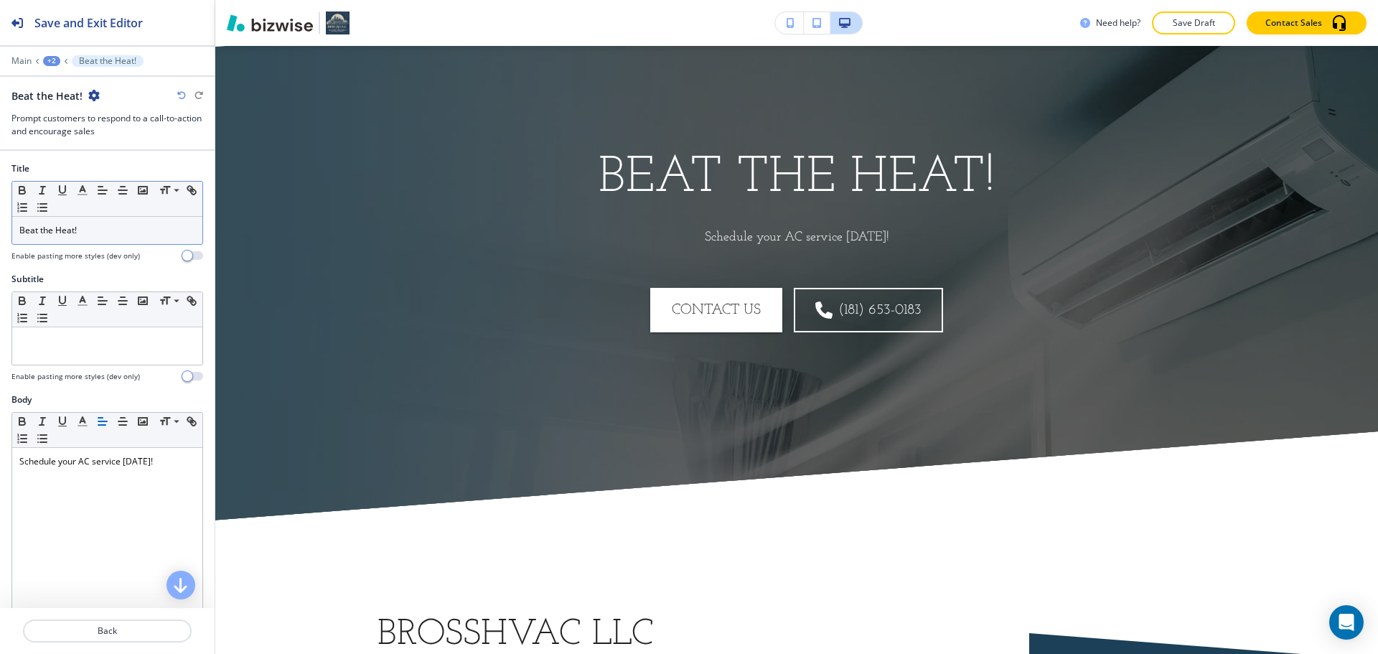
click at [106, 234] on p "Beat the Heat!" at bounding box center [107, 230] width 176 height 13
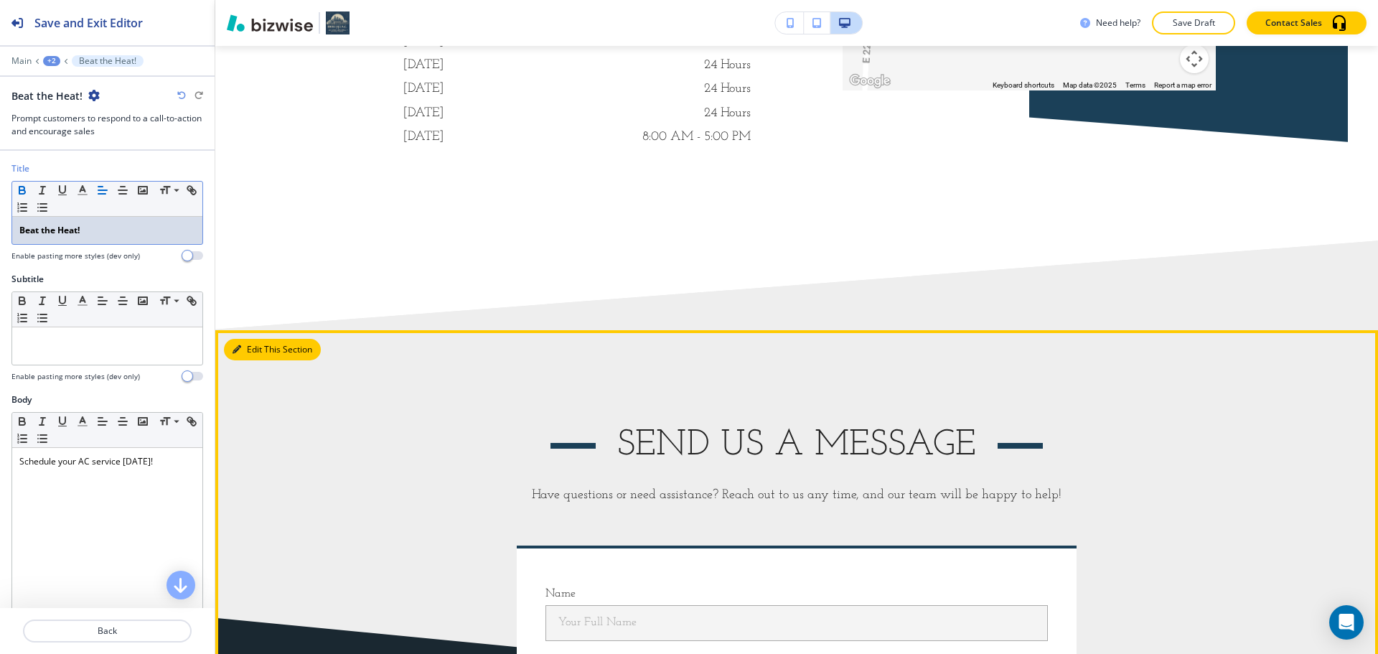
click at [257, 352] on button "Edit This Section" at bounding box center [272, 350] width 97 height 22
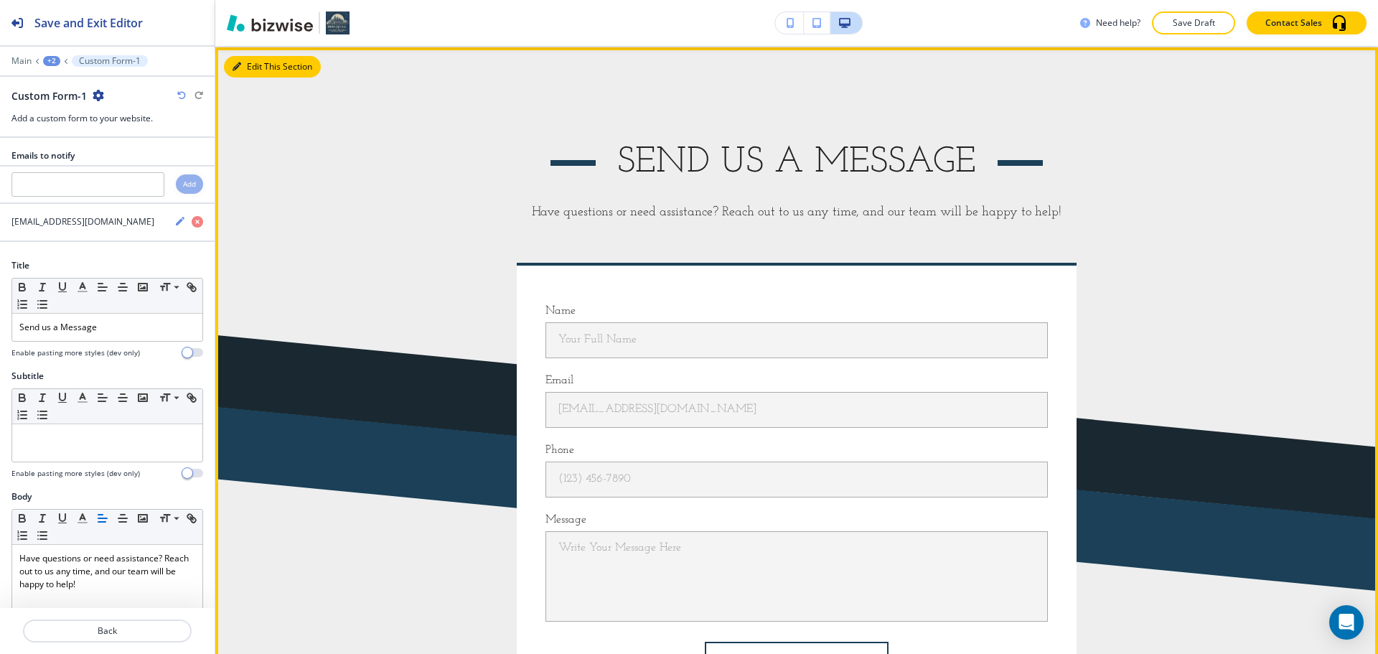
scroll to position [3394, 0]
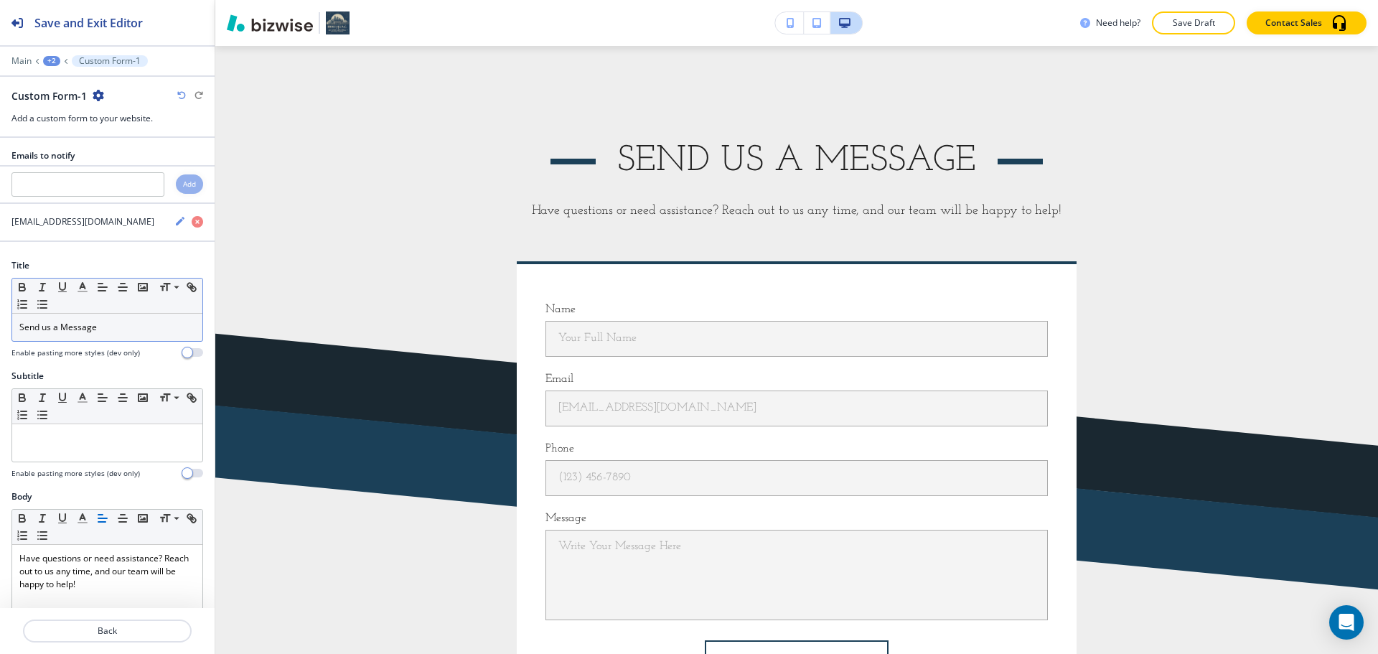
click at [114, 321] on p "Send us a Message" at bounding box center [107, 327] width 176 height 13
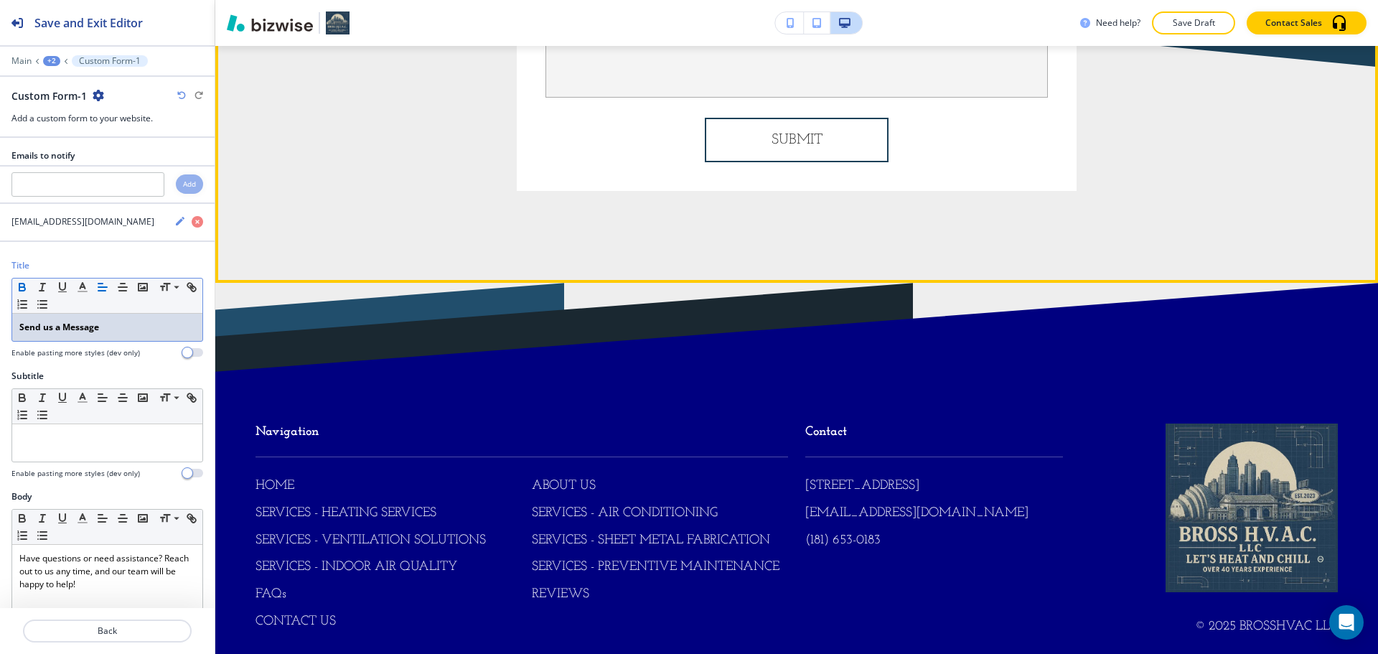
scroll to position [3951, 0]
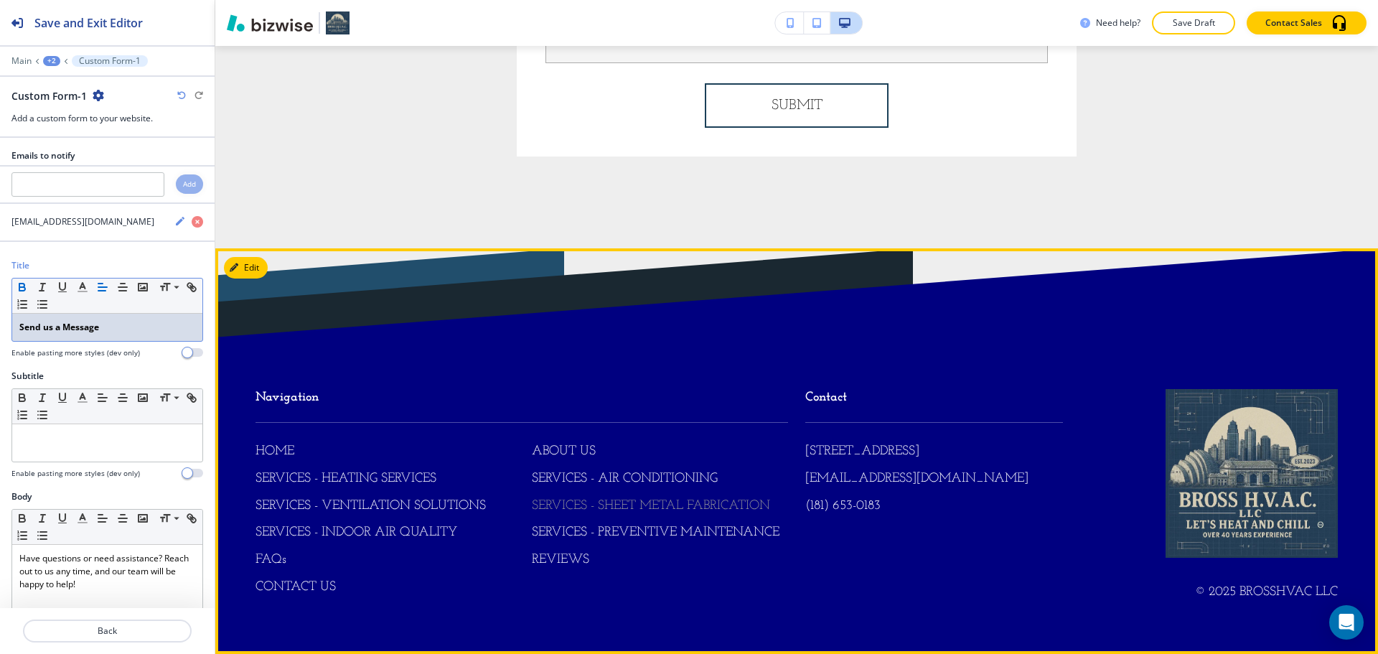
click at [577, 506] on p "SERVICES - SHEET METAL FABRICATION" at bounding box center [651, 506] width 238 height 19
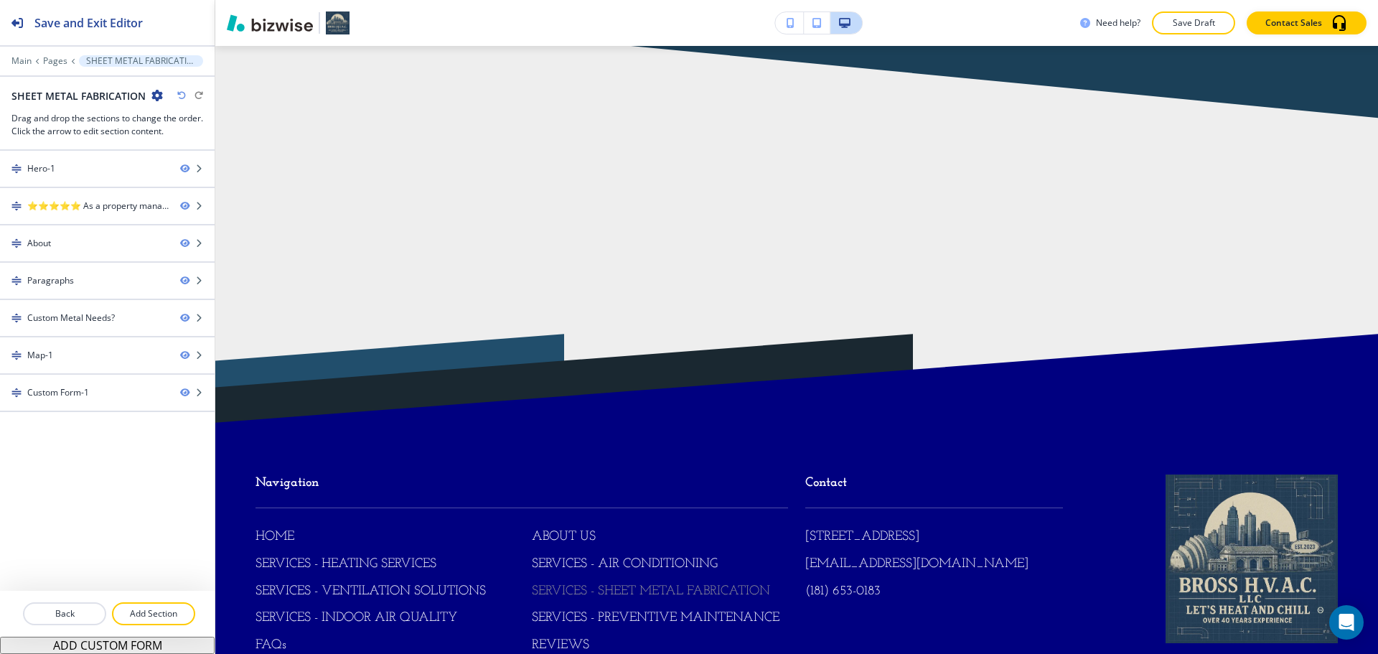
scroll to position [0, 0]
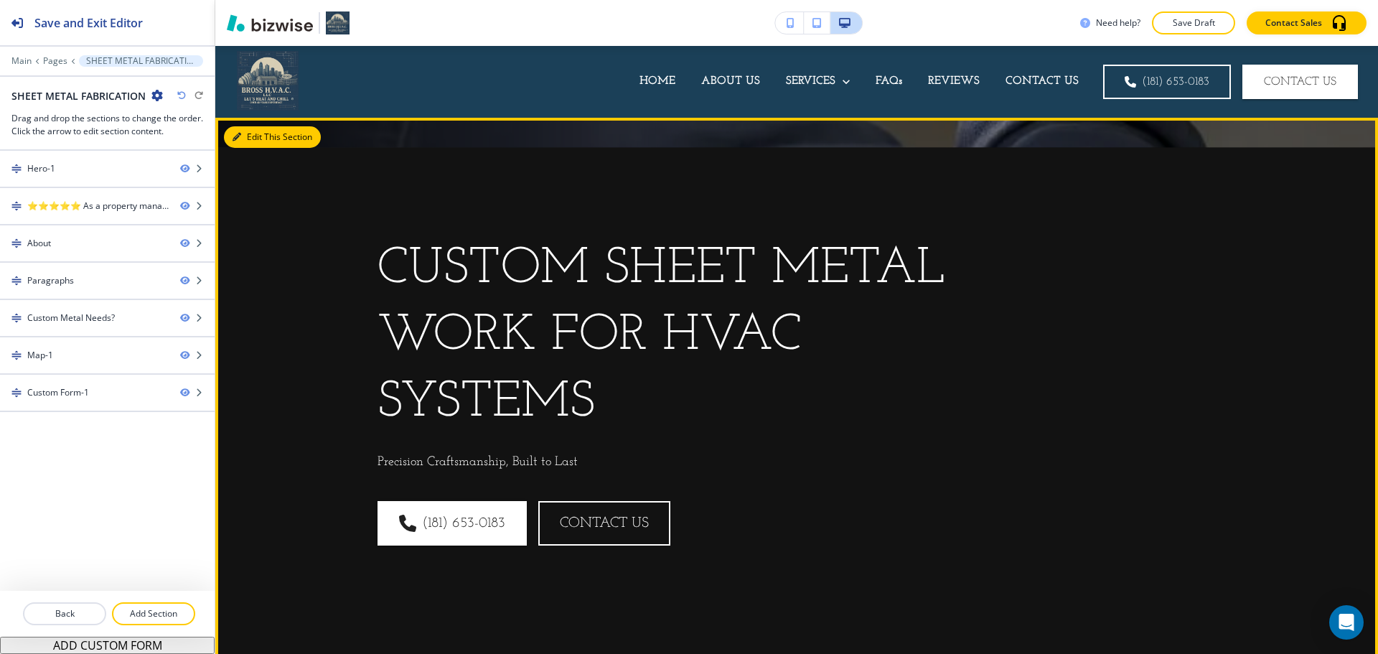
click at [258, 135] on button "Edit This Section" at bounding box center [272, 137] width 97 height 22
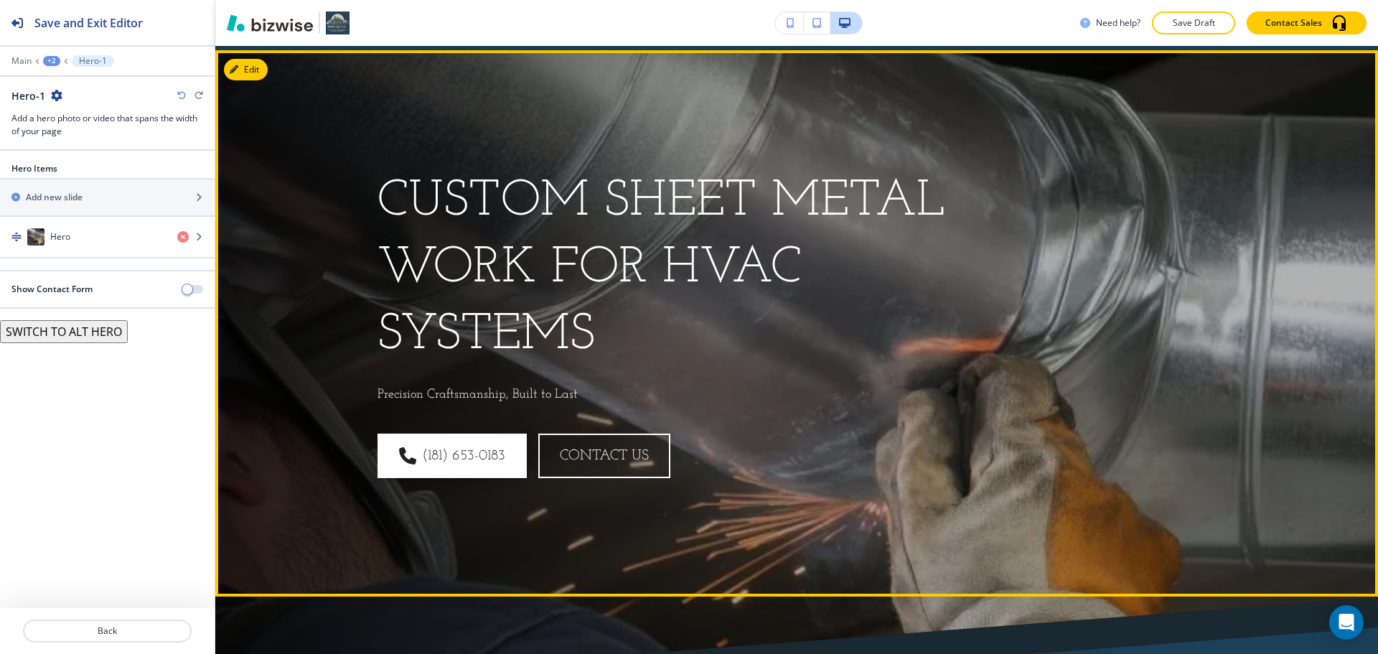
scroll to position [72, 0]
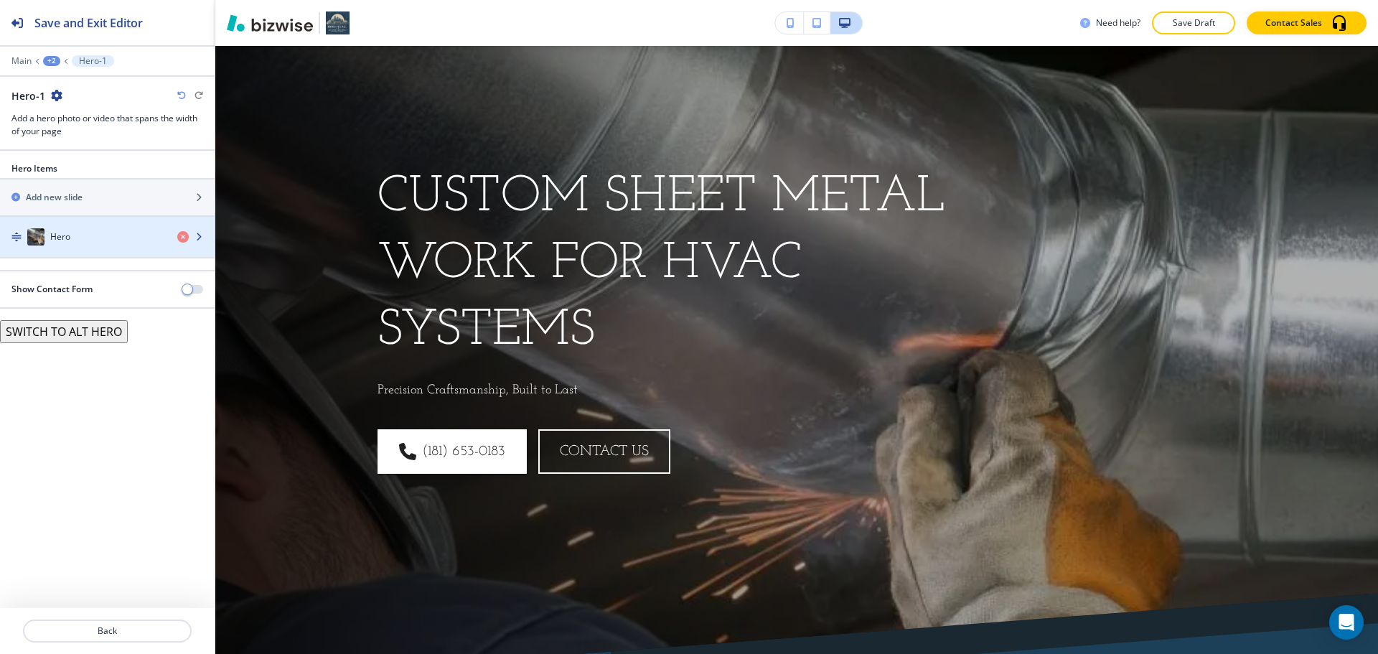
click at [102, 231] on div "Hero" at bounding box center [83, 236] width 166 height 17
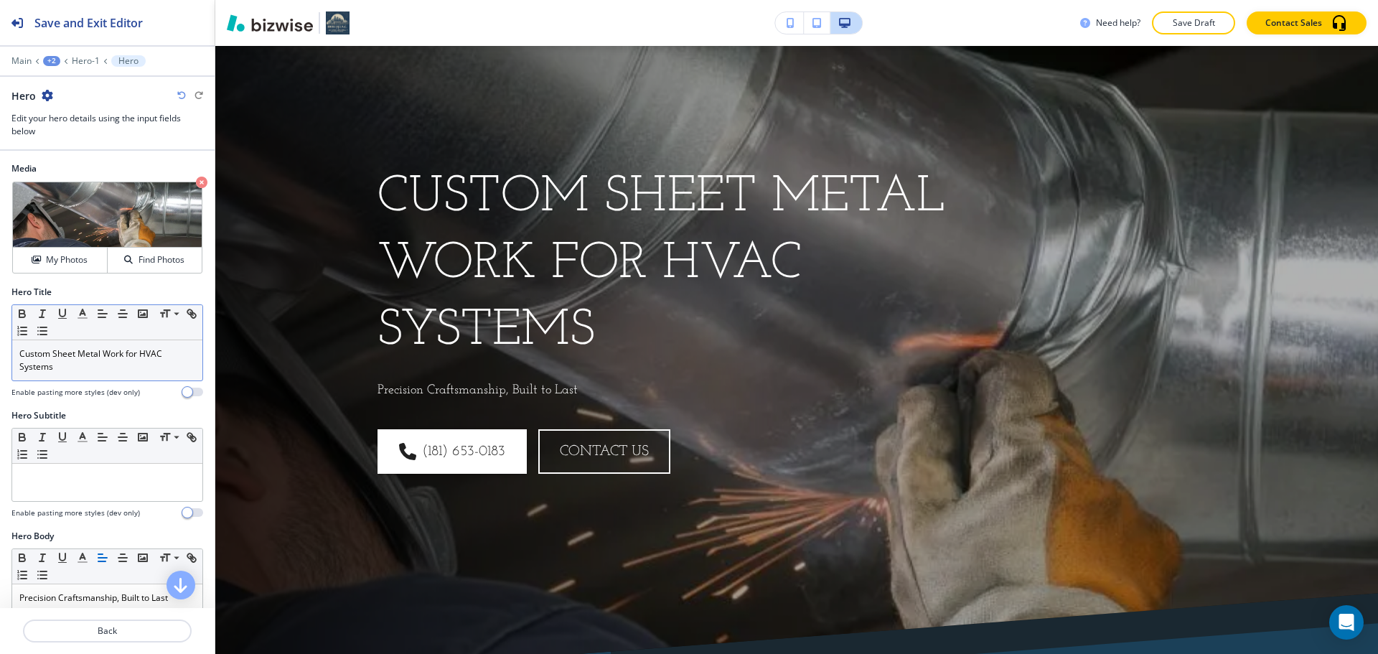
click at [130, 356] on p "Custom Sheet Metal Work for HVAC Systems" at bounding box center [107, 360] width 176 height 26
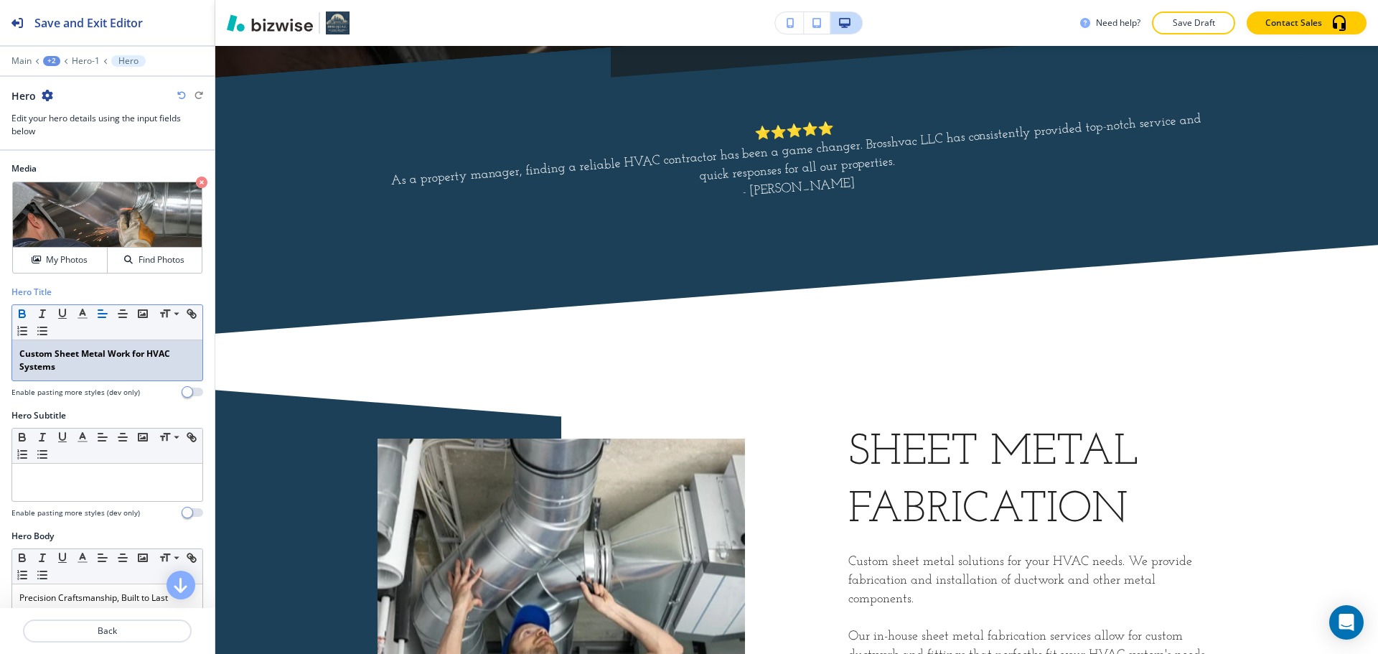
scroll to position [789, 0]
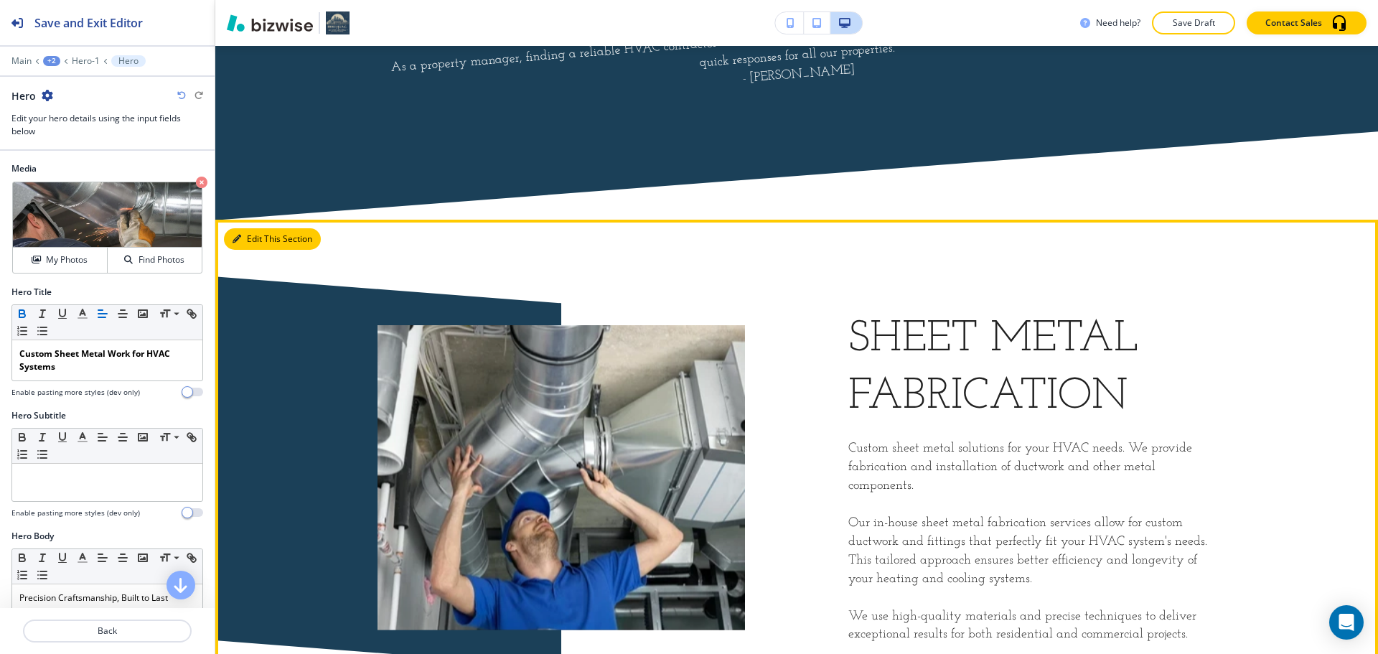
click at [263, 238] on button "Edit This Section" at bounding box center [272, 239] width 97 height 22
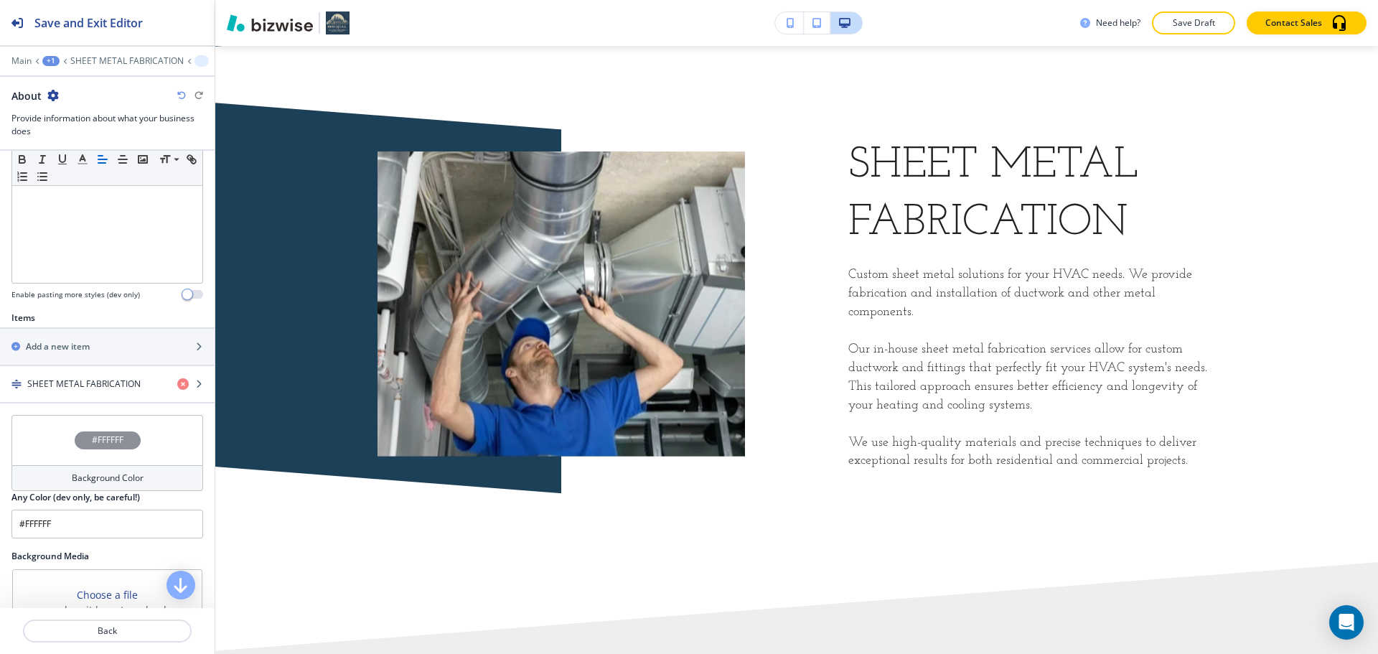
scroll to position [359, 0]
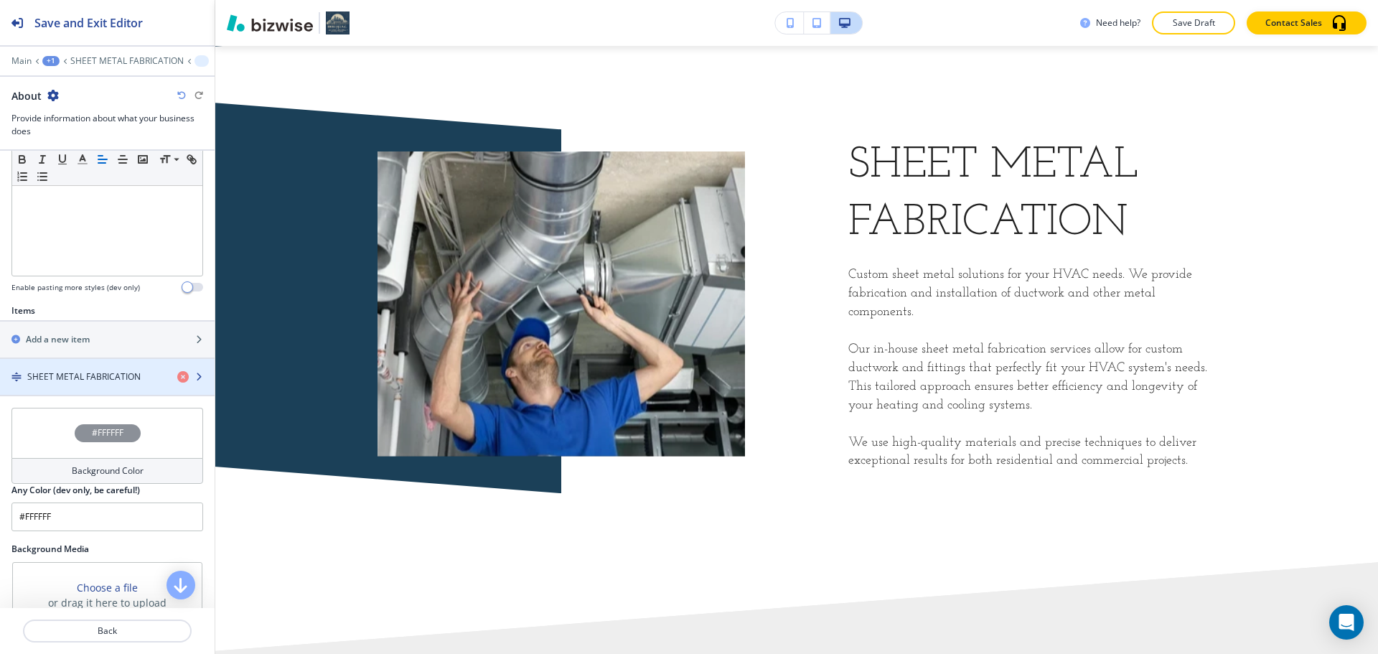
click at [100, 381] on h4 "SHEET METAL FABRICATION" at bounding box center [83, 376] width 113 height 13
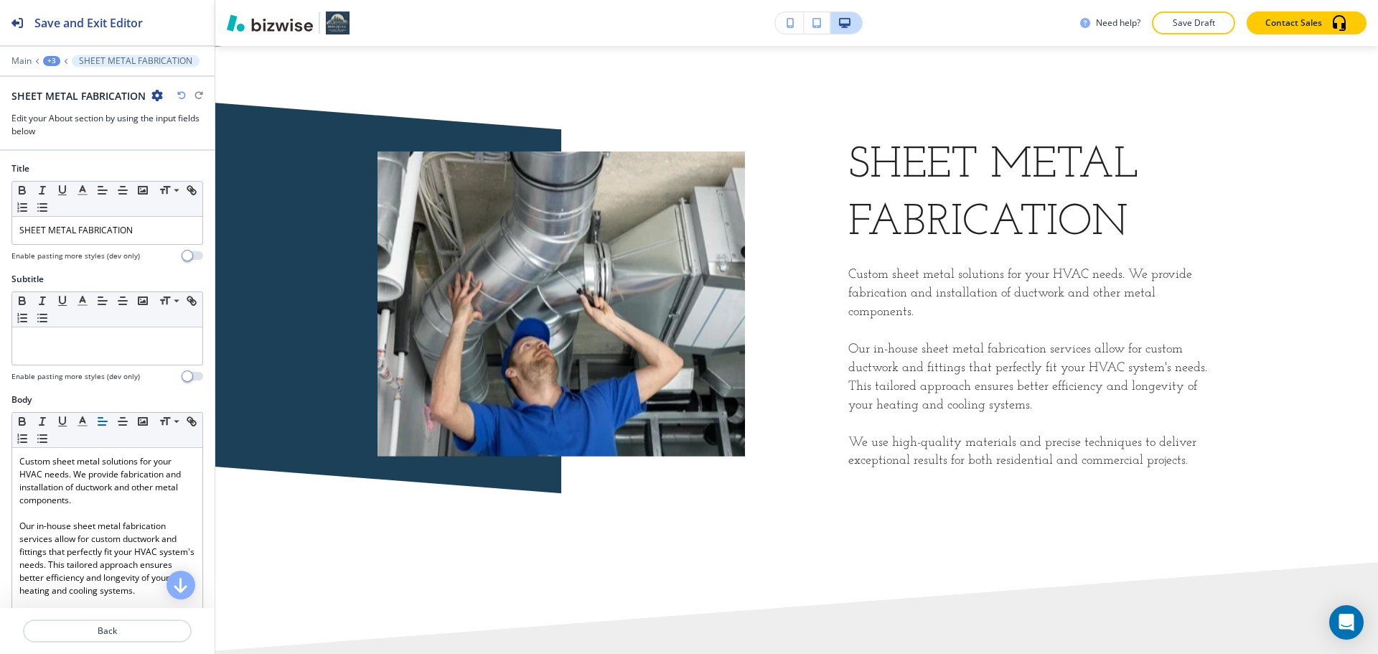
scroll to position [986, 0]
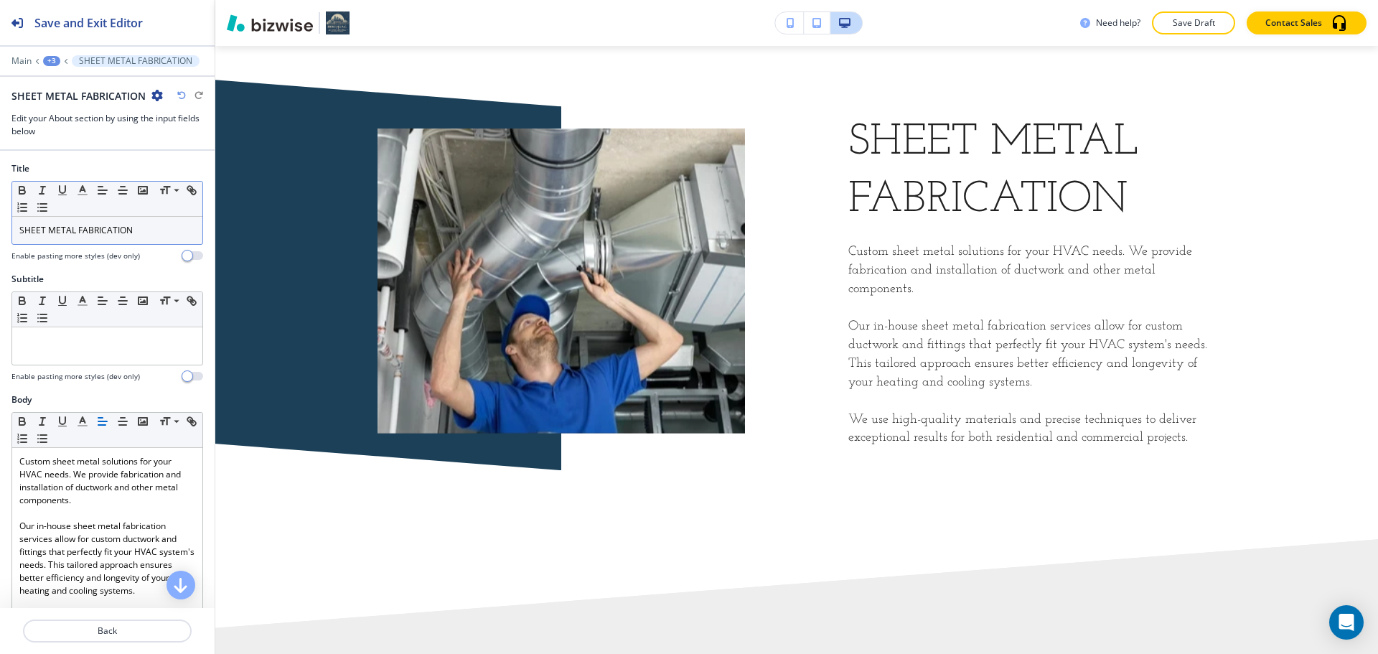
click at [98, 242] on div "SHEET METAL FABRICATION" at bounding box center [107, 230] width 190 height 27
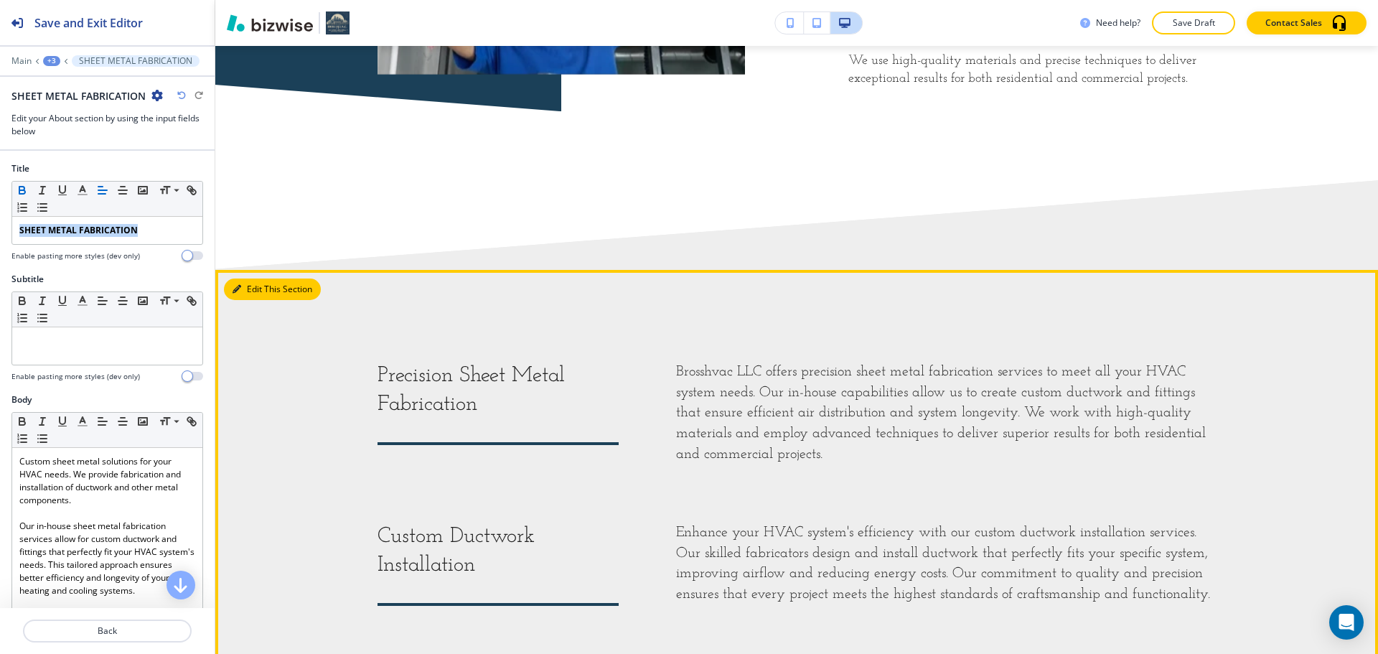
click at [265, 286] on button "Edit This Section" at bounding box center [272, 289] width 97 height 22
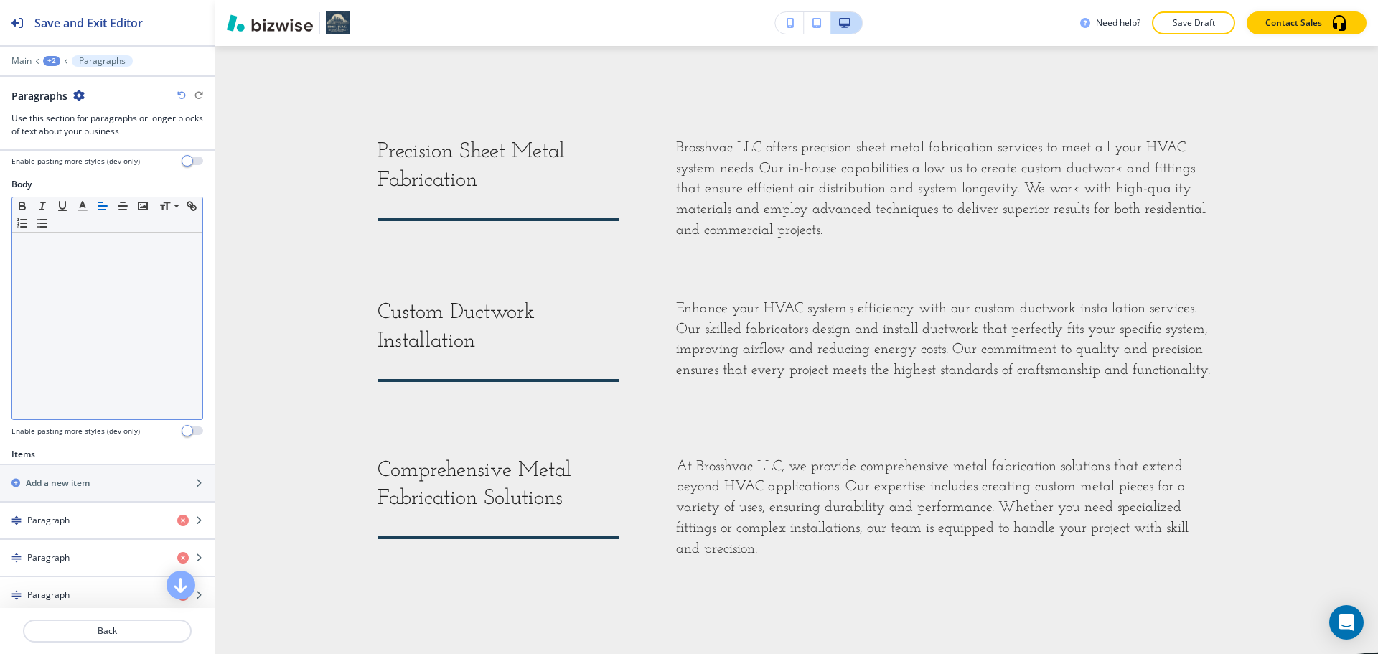
scroll to position [359, 0]
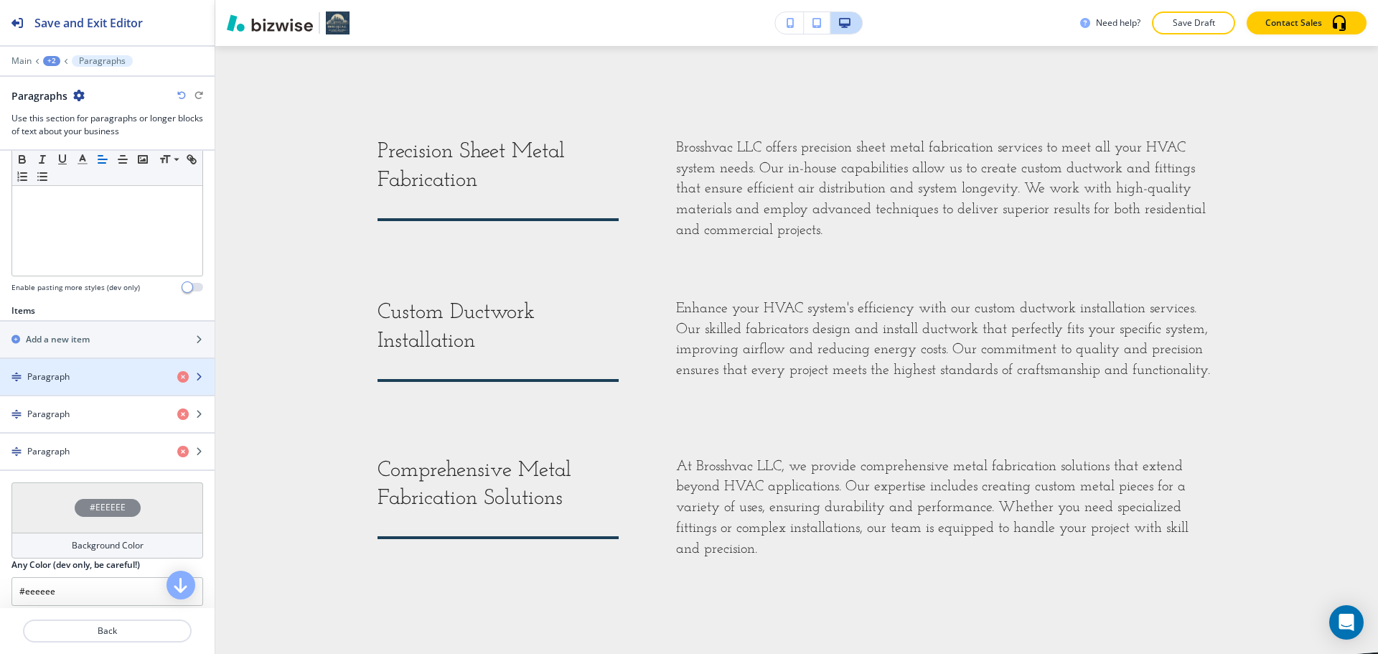
click at [109, 375] on div "Paragraph" at bounding box center [83, 376] width 166 height 13
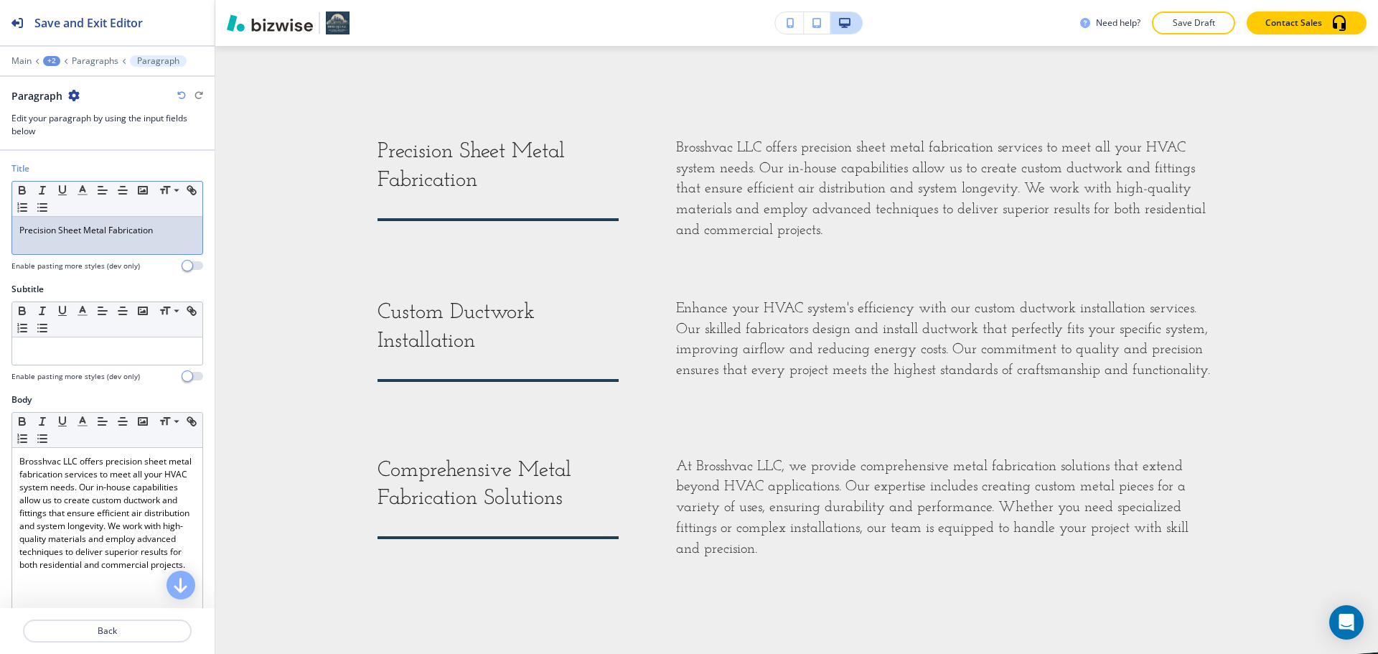
click at [143, 252] on div "Precision Sheet Metal Fabrication" at bounding box center [107, 235] width 190 height 37
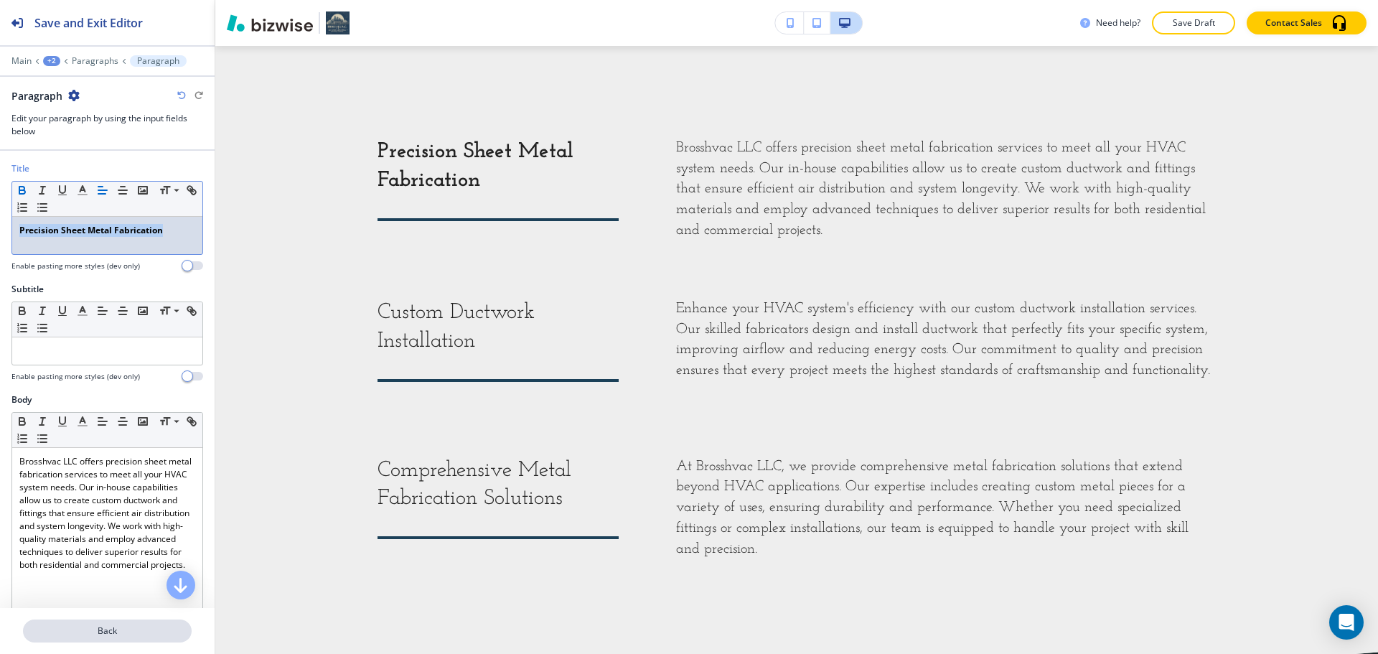
click at [113, 633] on p "Back" at bounding box center [107, 630] width 166 height 13
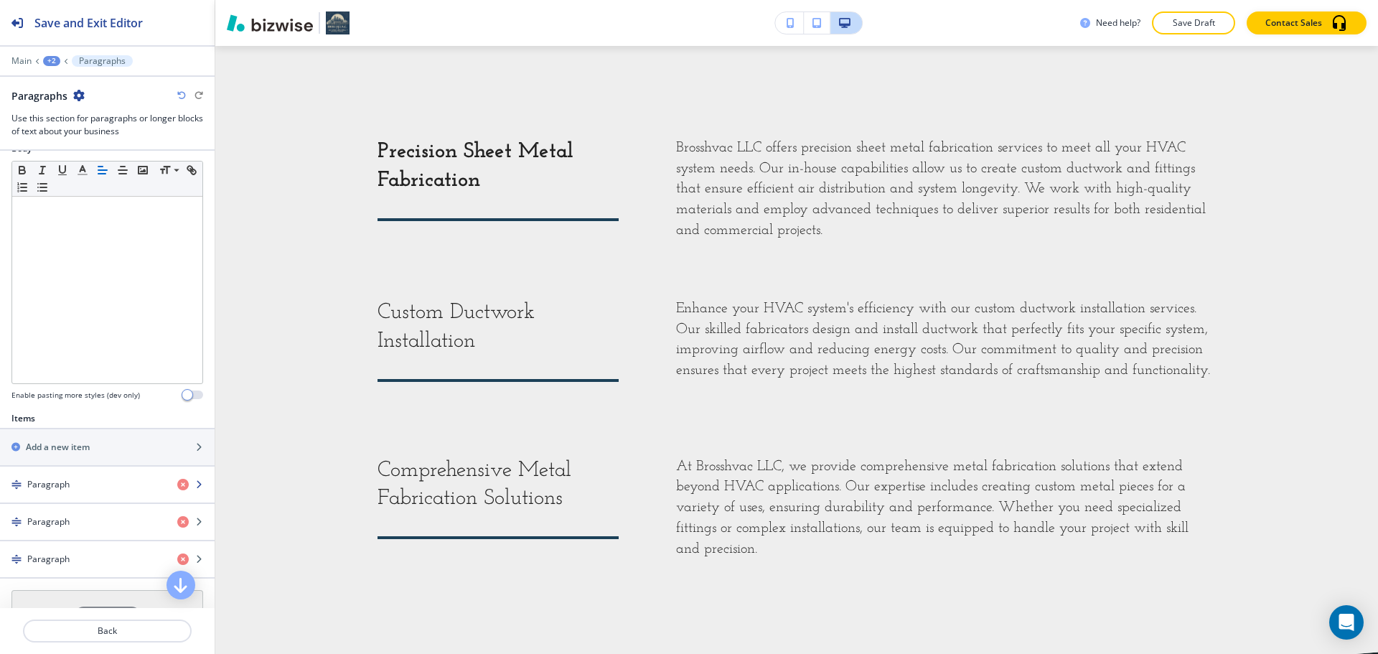
scroll to position [287, 0]
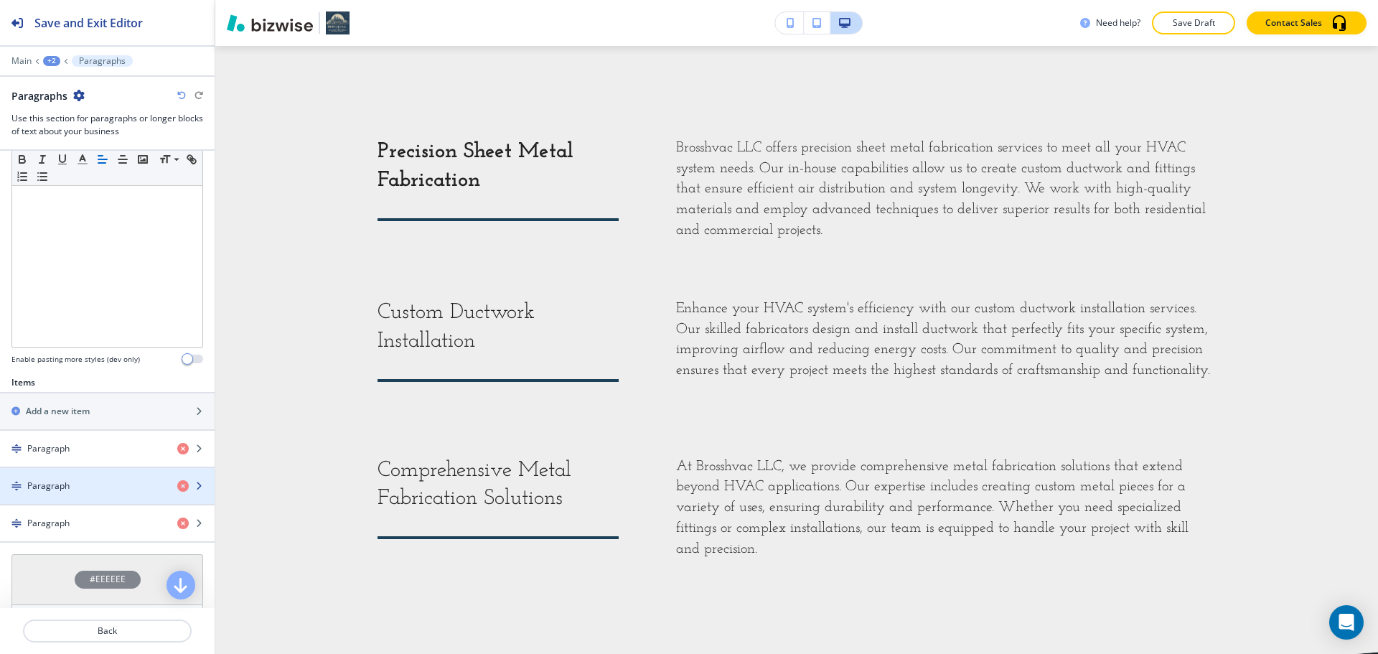
click at [83, 489] on div "Paragraph" at bounding box center [83, 485] width 166 height 13
click at [73, 489] on div "Paragraph" at bounding box center [83, 485] width 166 height 13
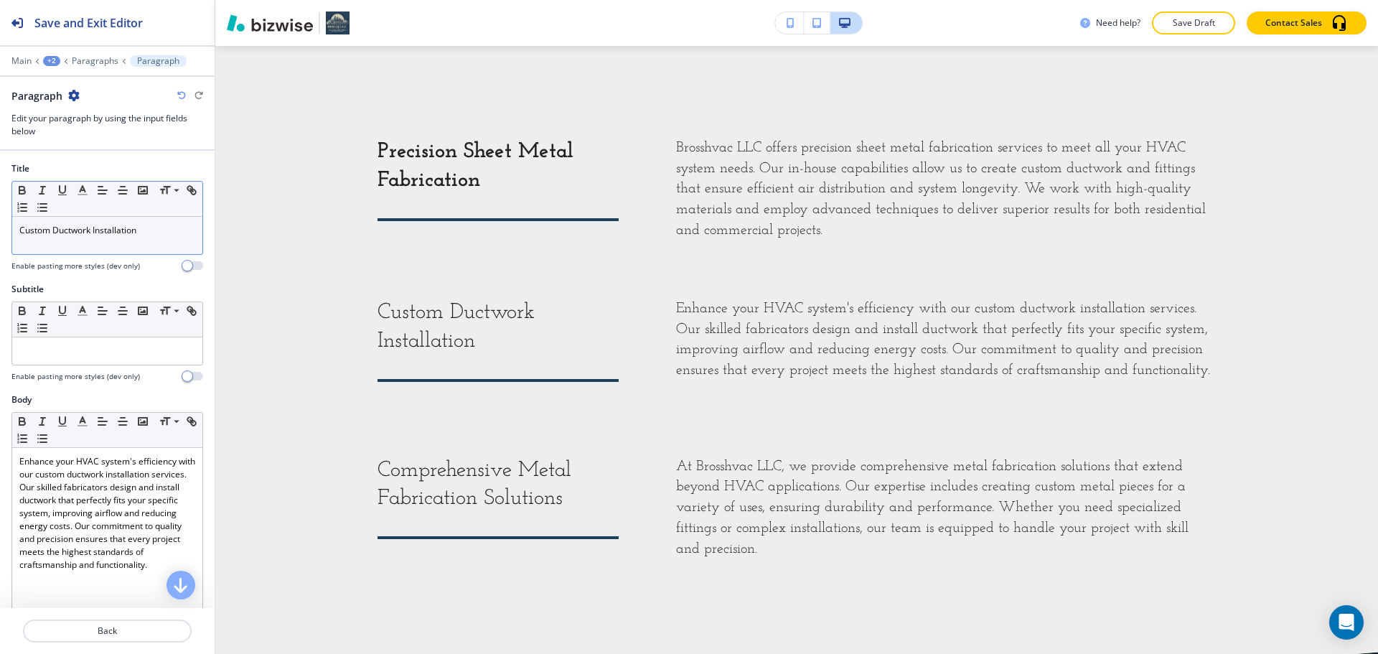
click at [96, 237] on div "Custom Ductwork Installation" at bounding box center [107, 235] width 190 height 37
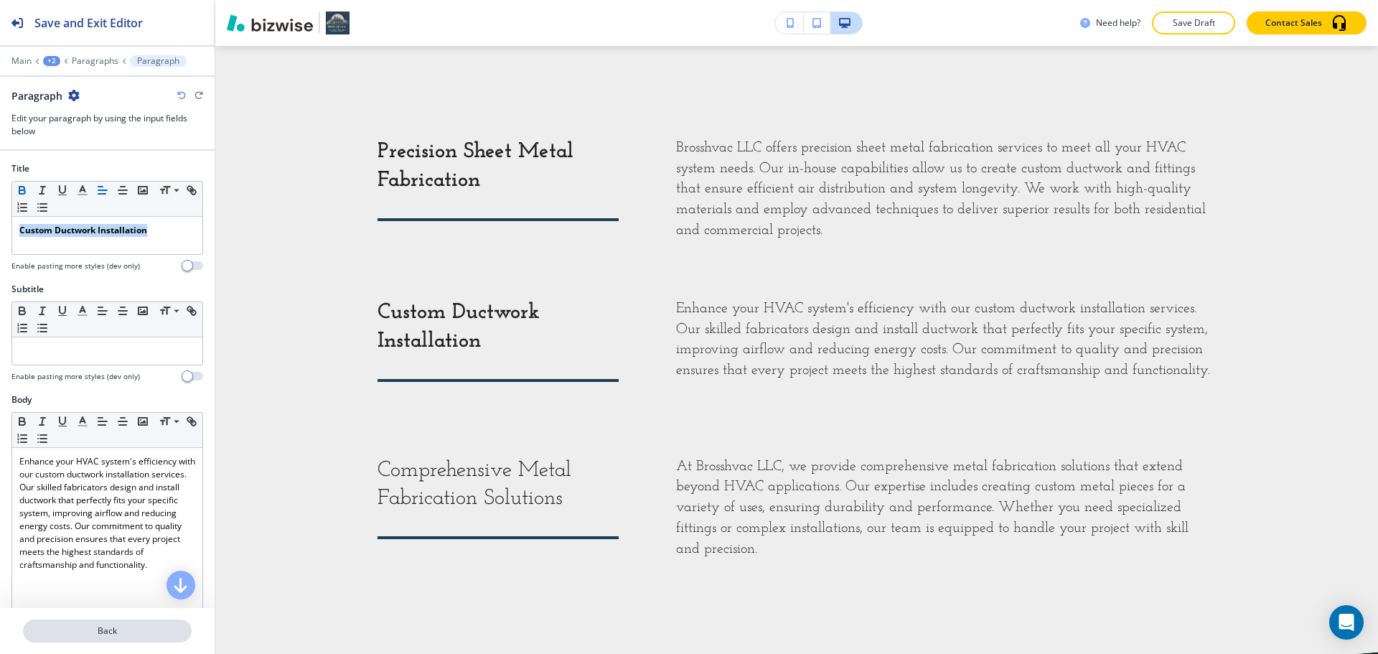
click at [133, 626] on button "Back" at bounding box center [107, 630] width 169 height 23
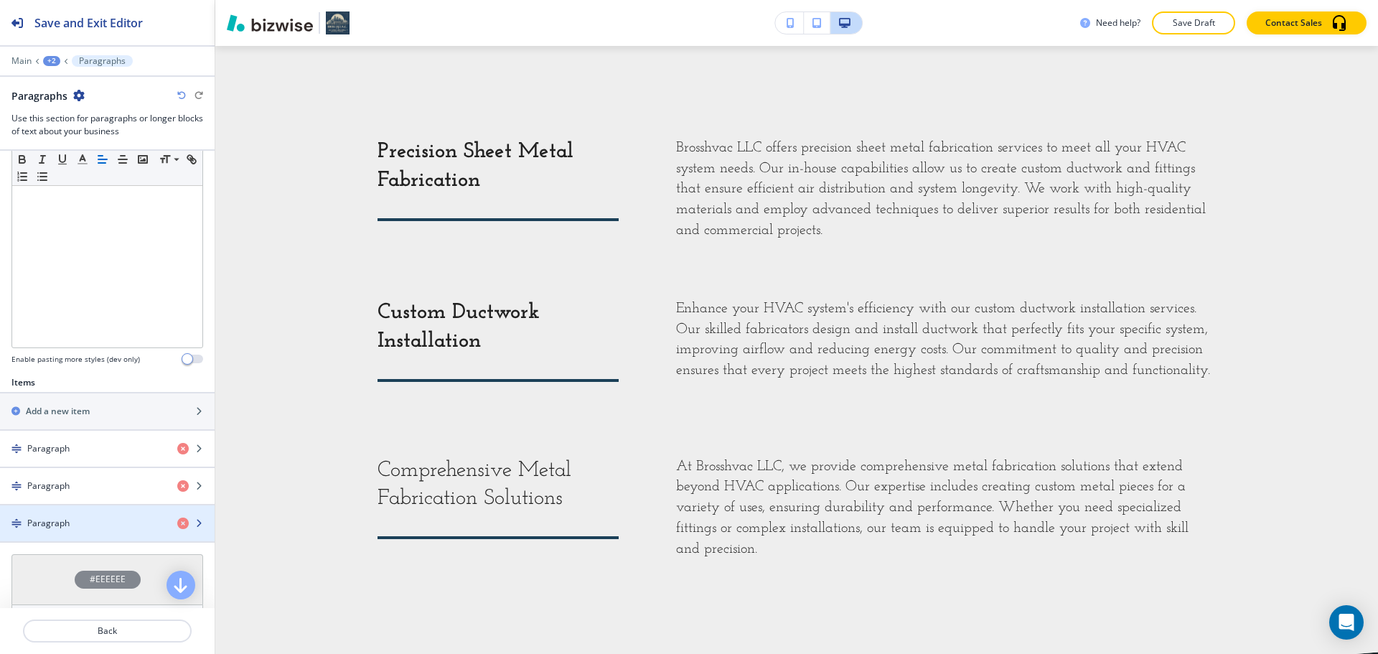
click at [88, 524] on div "Paragraph" at bounding box center [83, 523] width 166 height 13
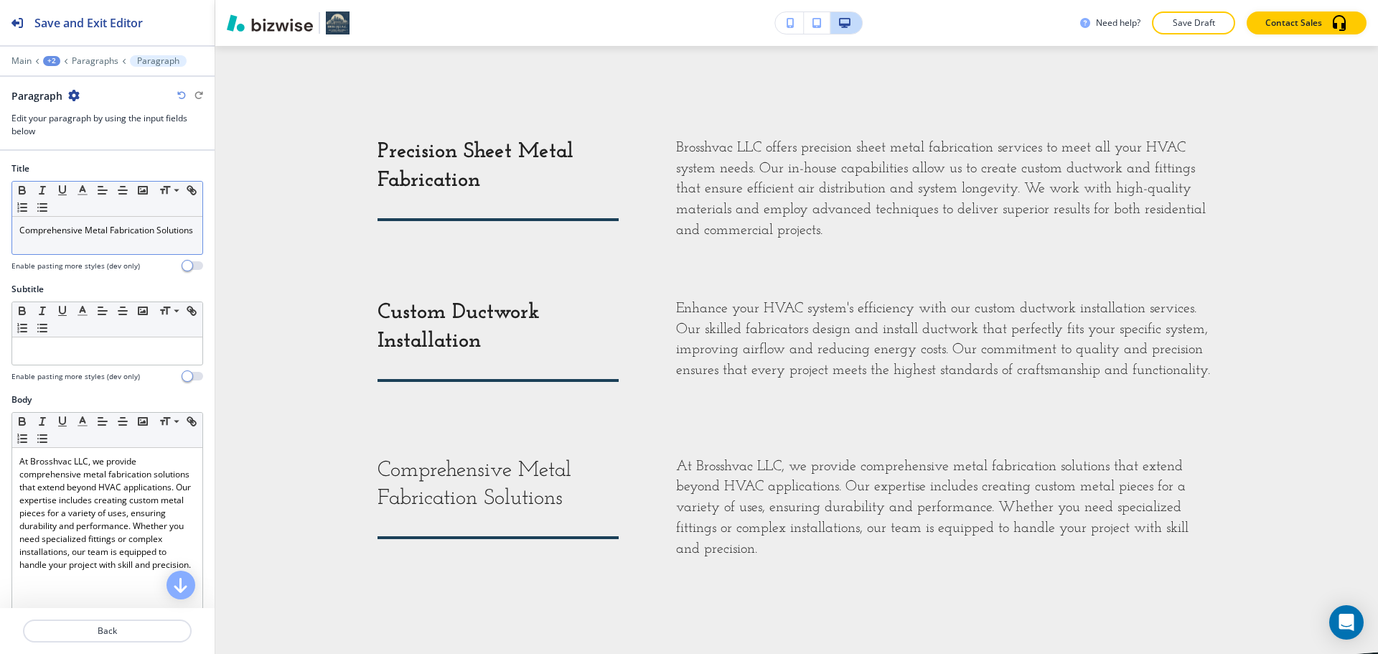
click at [145, 235] on p "Comprehensive Metal Fabrication Solutions" at bounding box center [107, 230] width 176 height 13
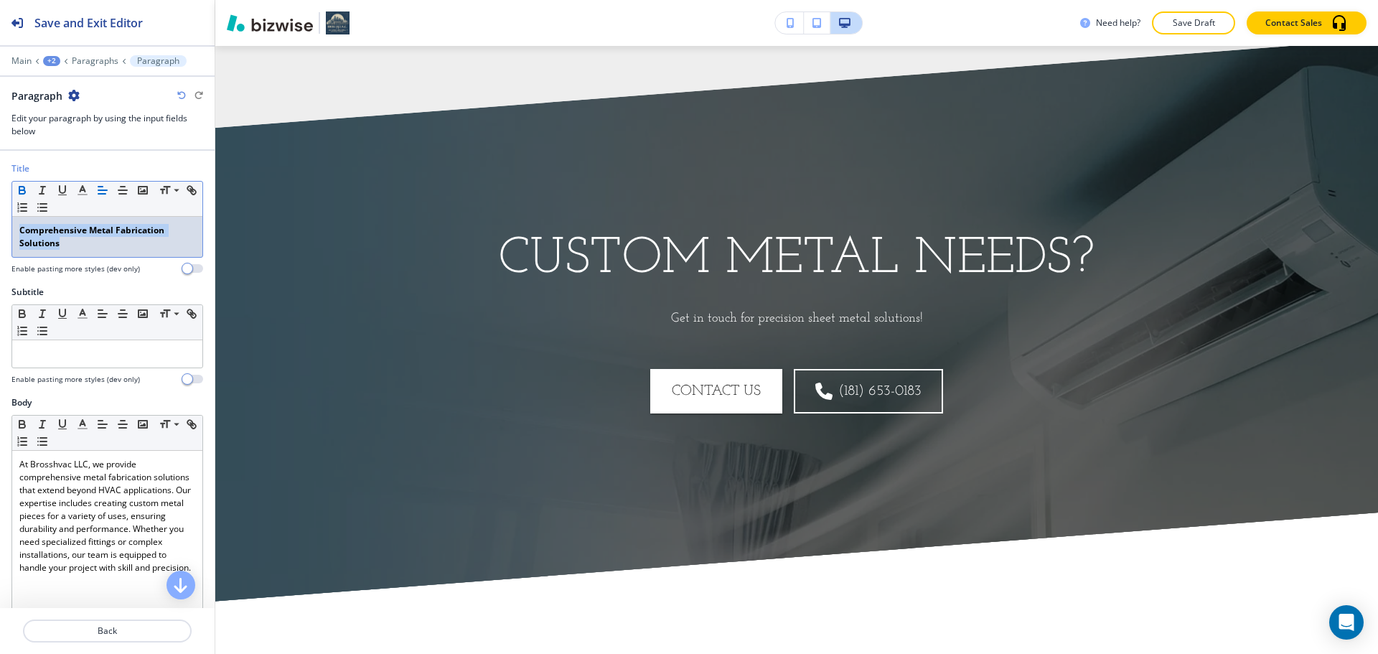
scroll to position [2214, 0]
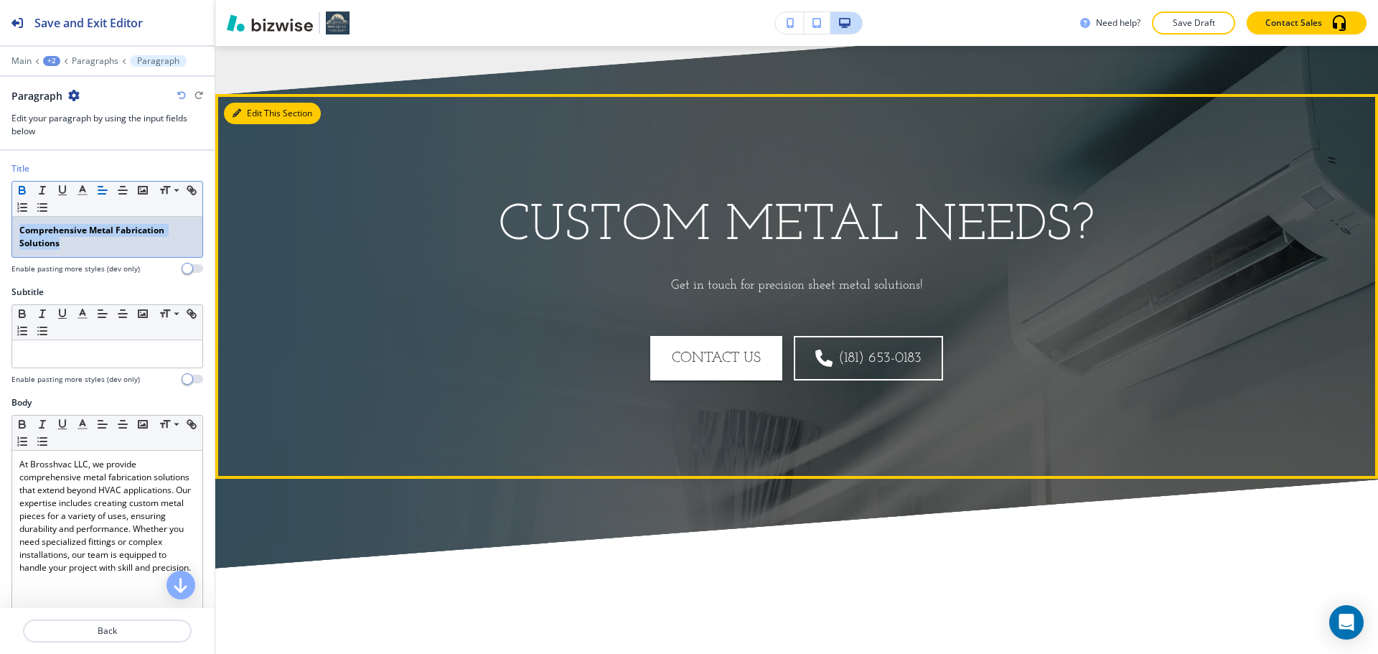
click at [254, 117] on button "Edit This Section" at bounding box center [272, 114] width 97 height 22
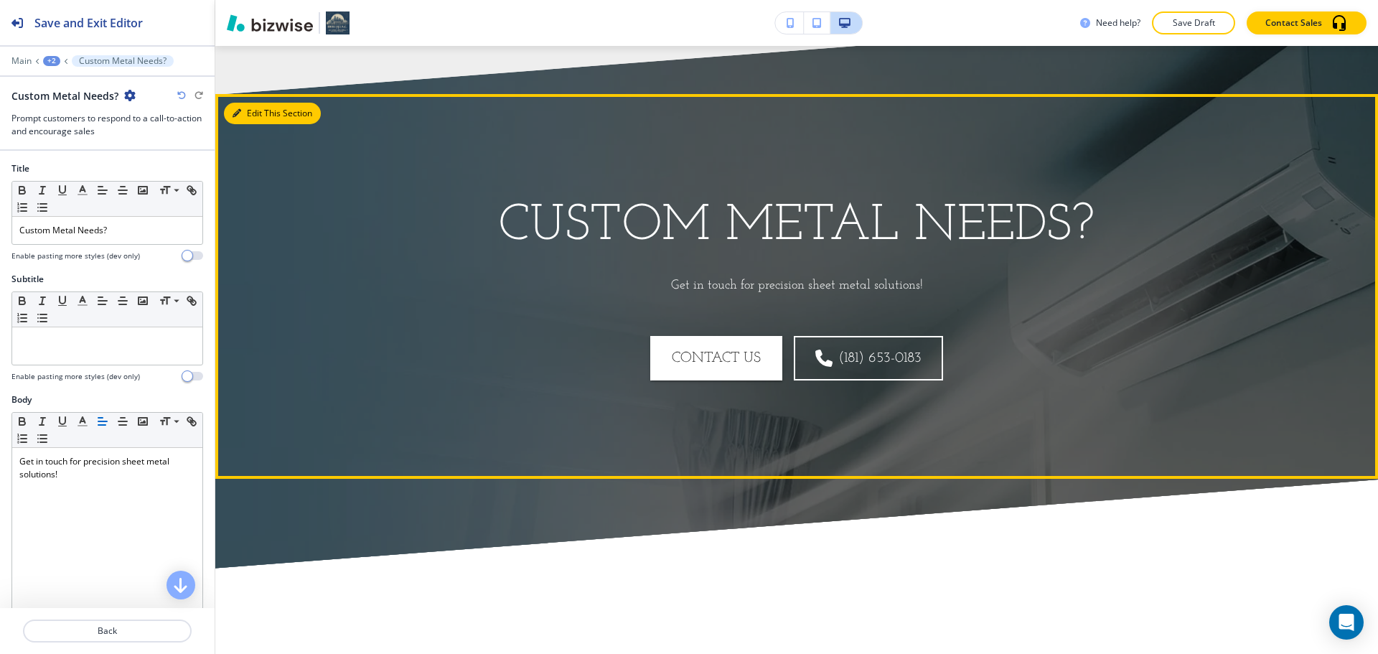
scroll to position [2262, 0]
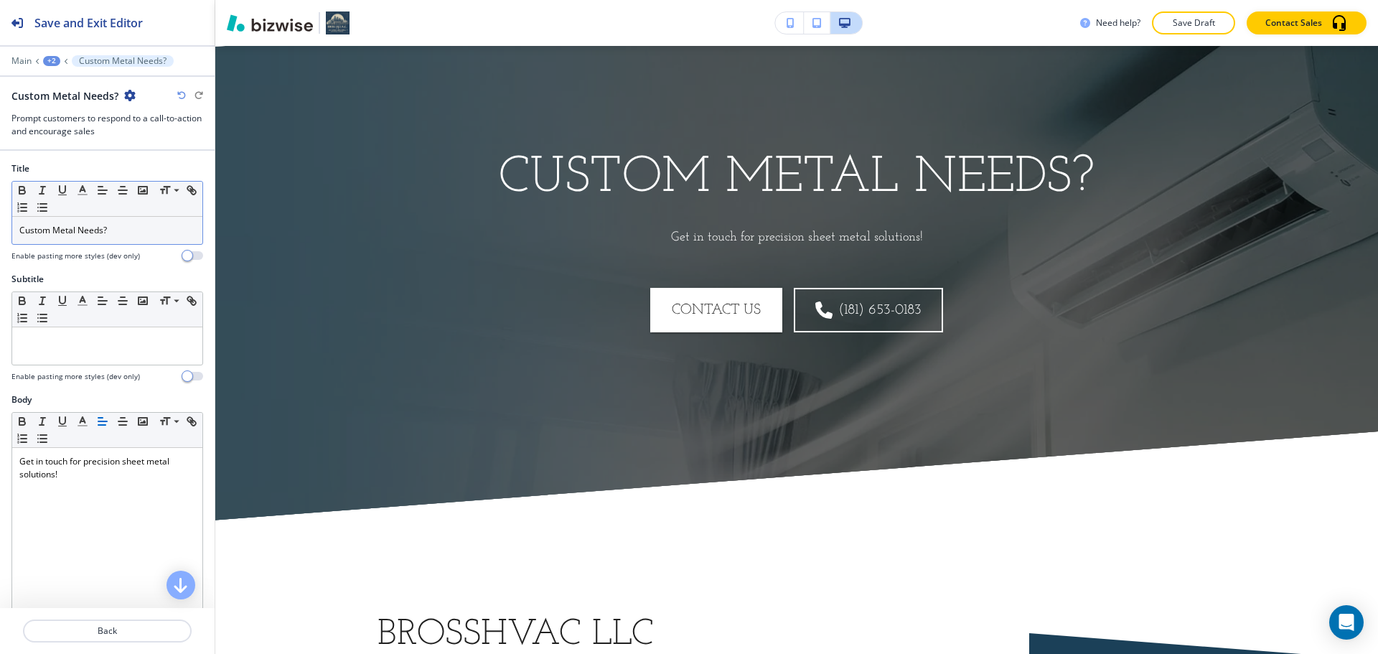
click at [126, 237] on div "Custom Metal Needs?" at bounding box center [107, 230] width 190 height 27
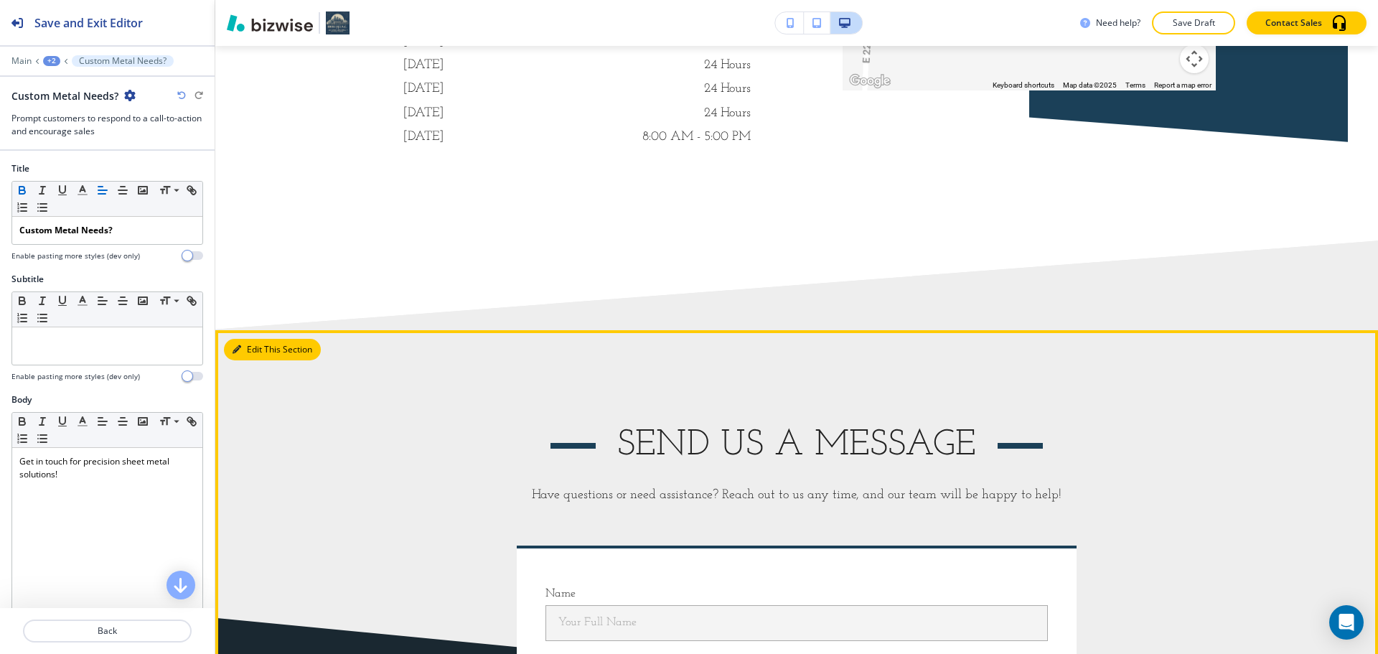
click at [253, 347] on button "Edit This Section" at bounding box center [272, 350] width 97 height 22
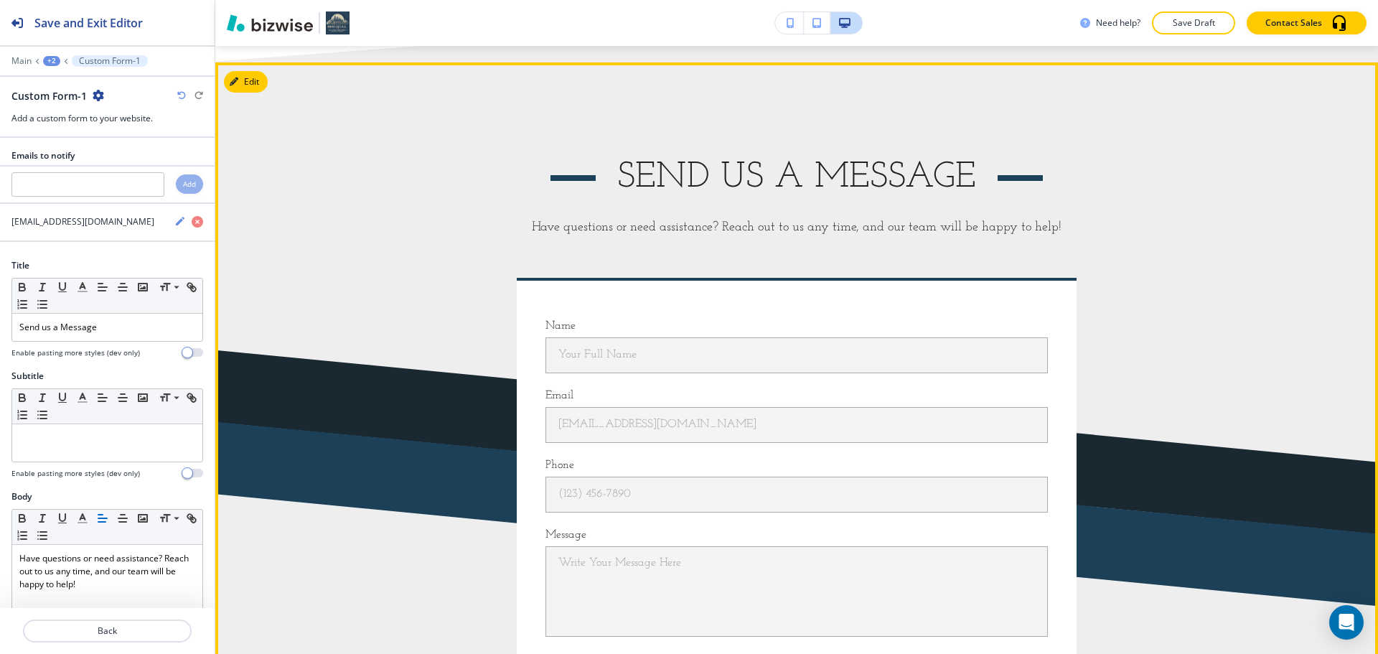
scroll to position [3479, 0]
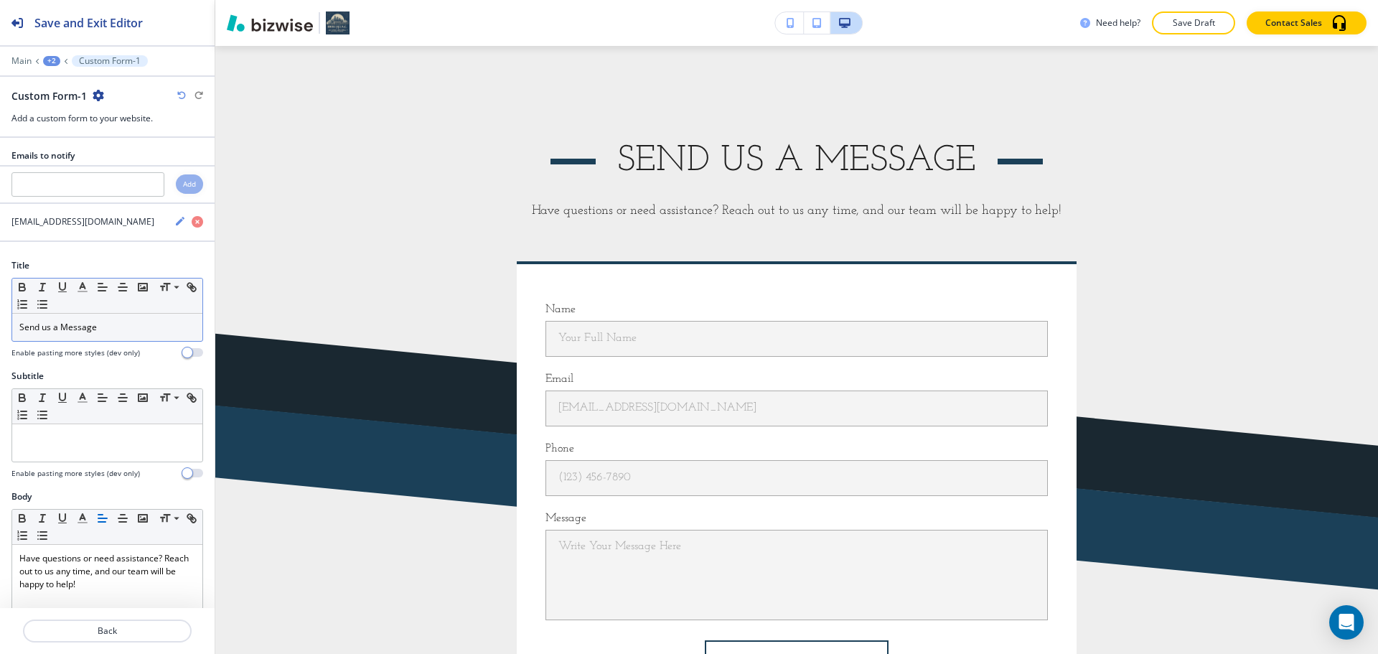
click at [110, 339] on div "Send us a Message" at bounding box center [107, 327] width 190 height 27
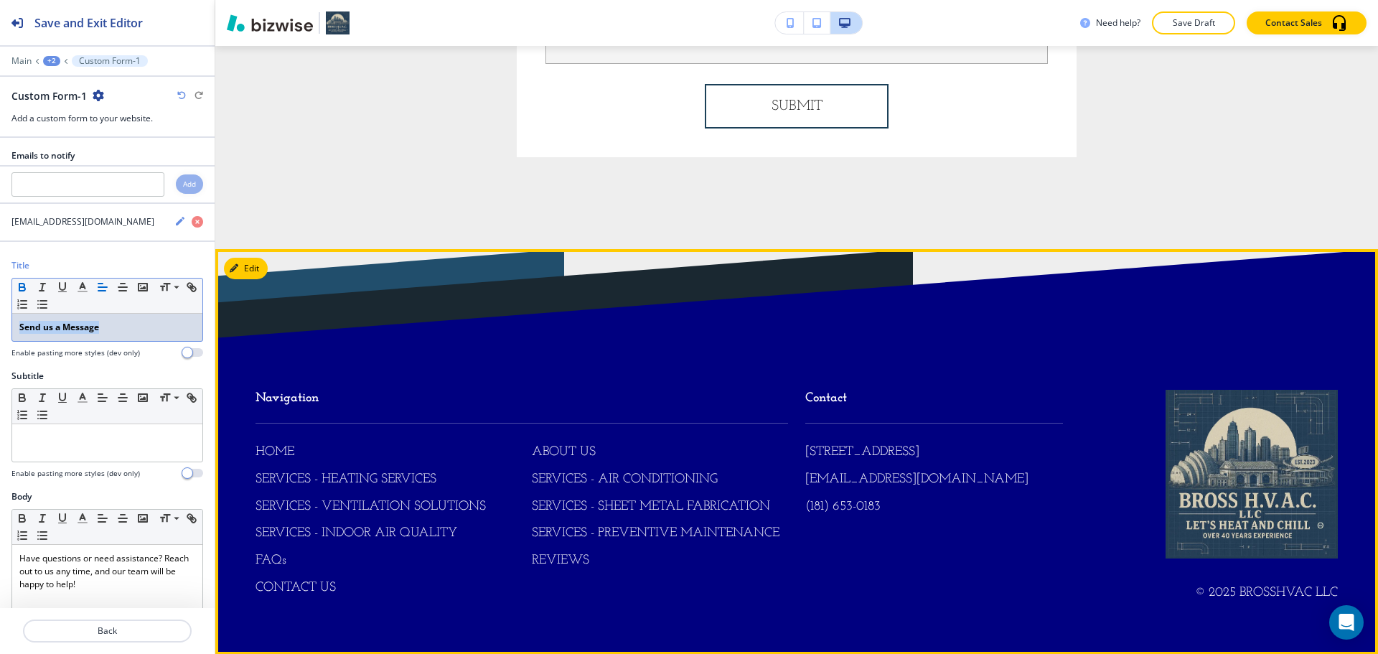
scroll to position [4036, 0]
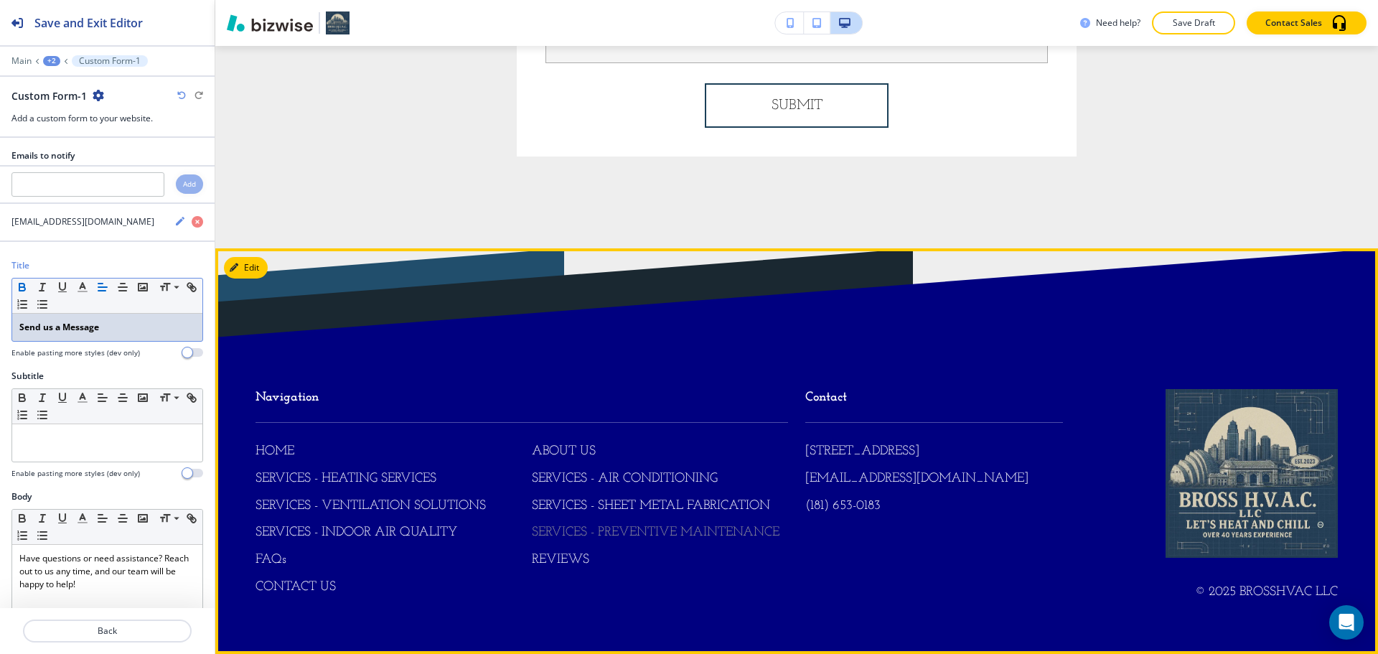
click at [576, 531] on p "SERVICES - PREVENTIVE MAINTENANCE" at bounding box center [656, 533] width 248 height 19
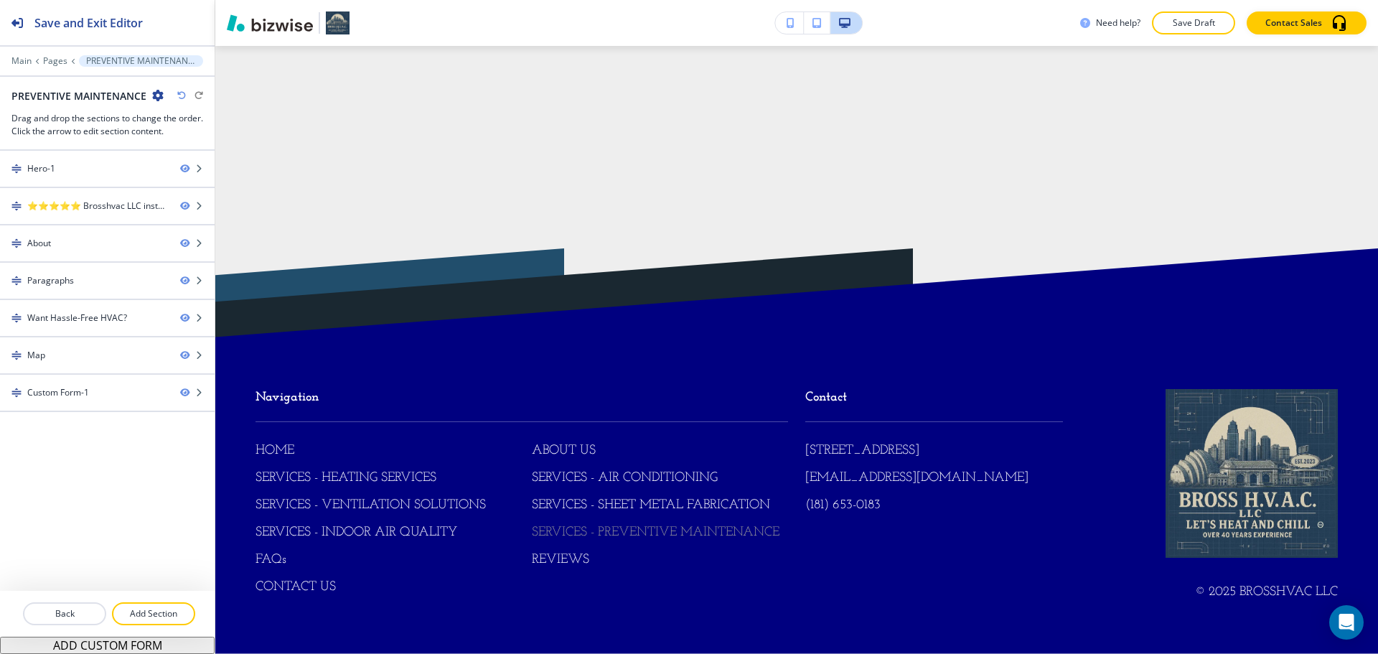
scroll to position [0, 0]
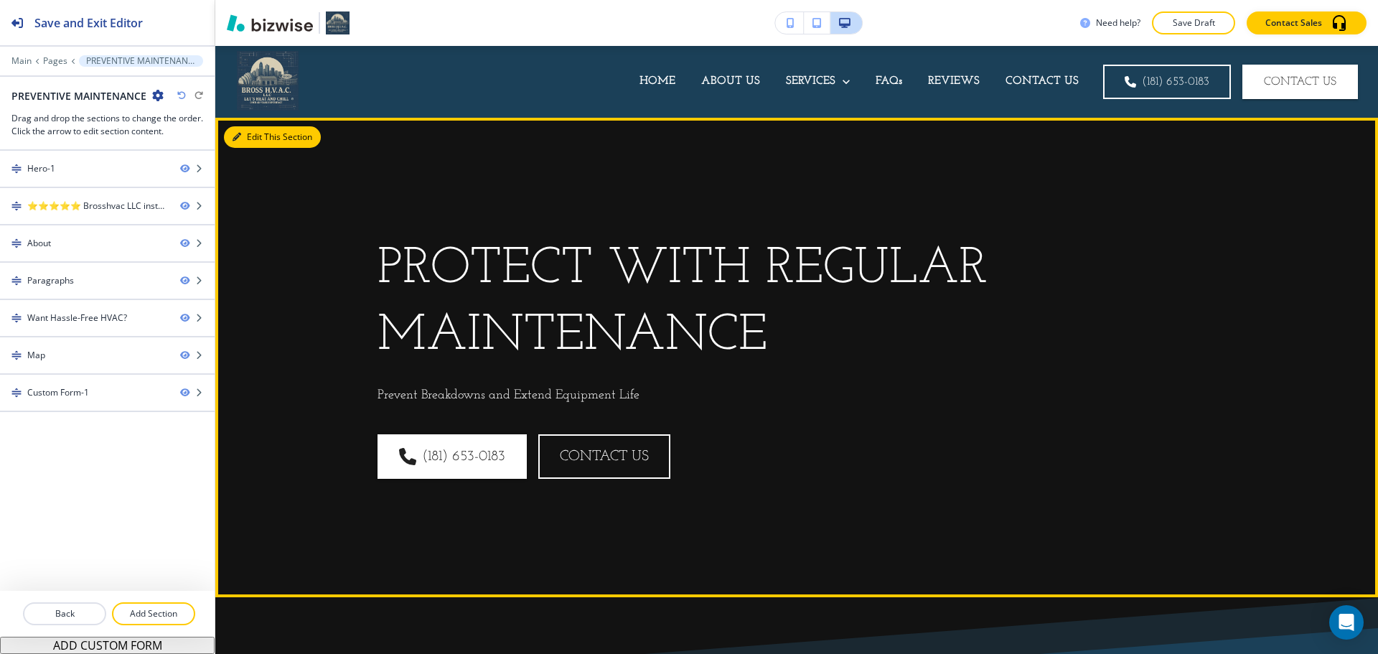
click at [245, 138] on button "Edit This Section" at bounding box center [272, 137] width 97 height 22
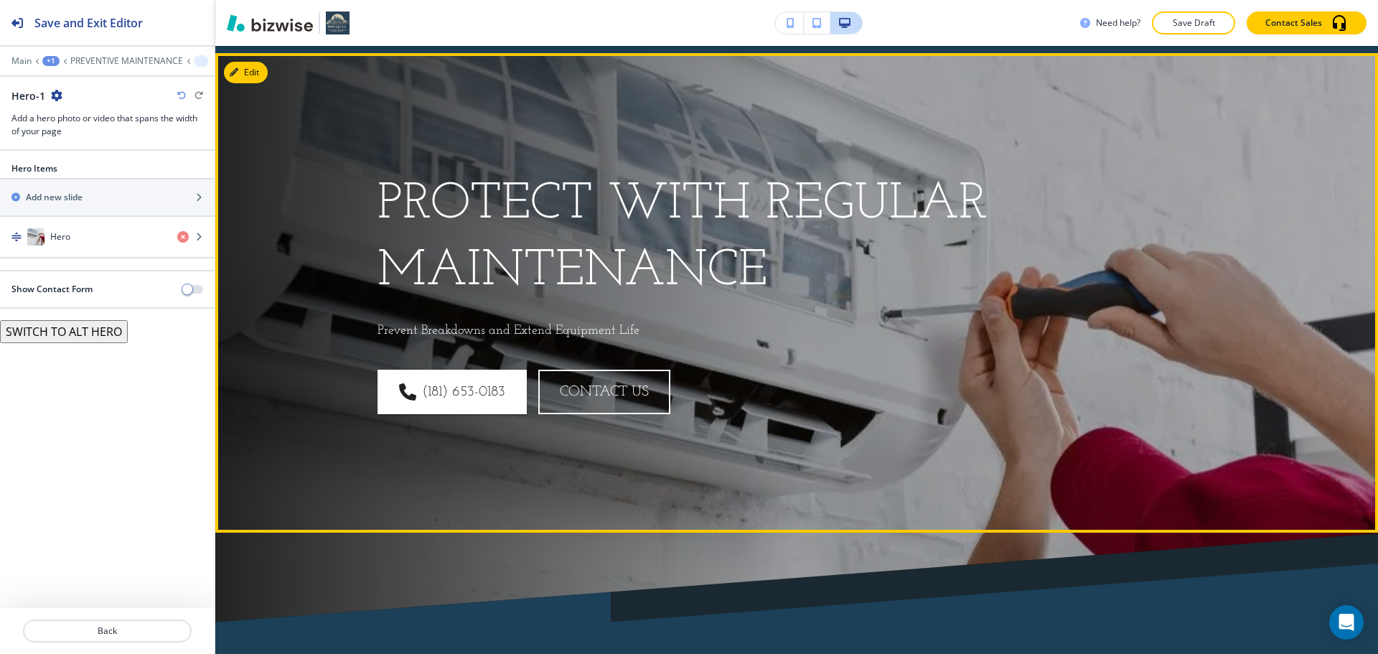
scroll to position [72, 0]
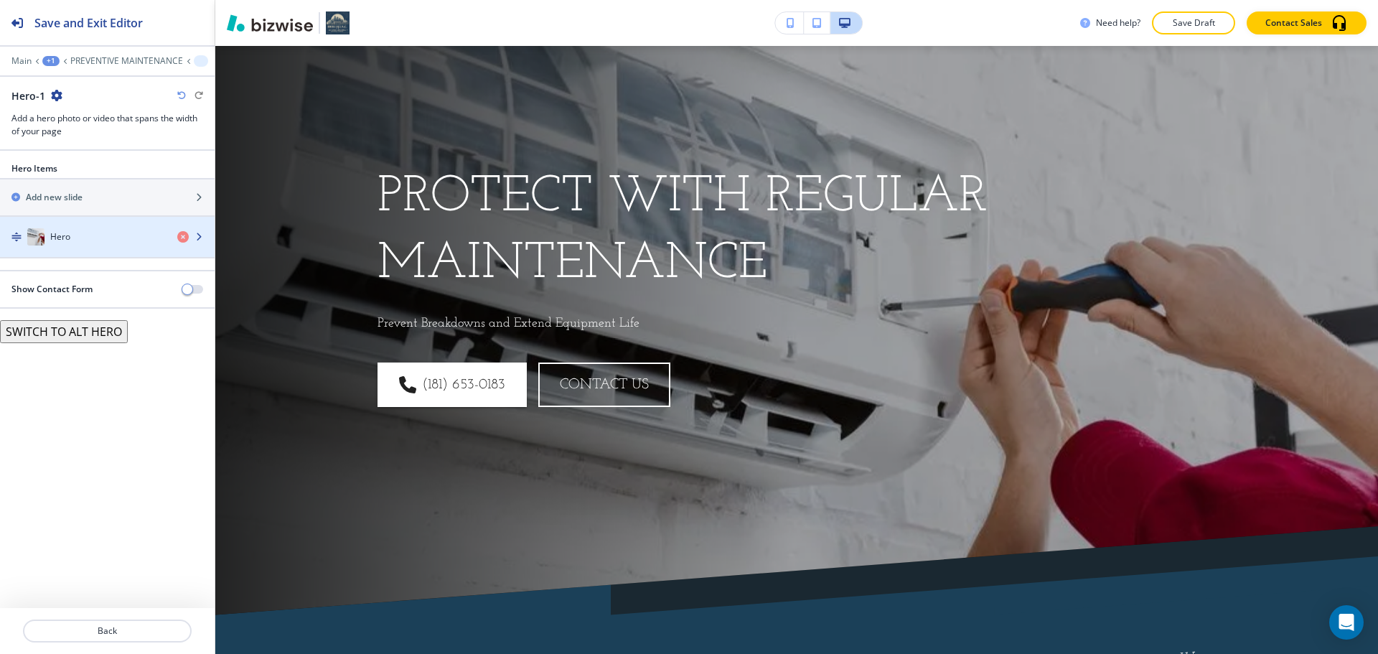
click at [81, 247] on div "button" at bounding box center [107, 250] width 215 height 11
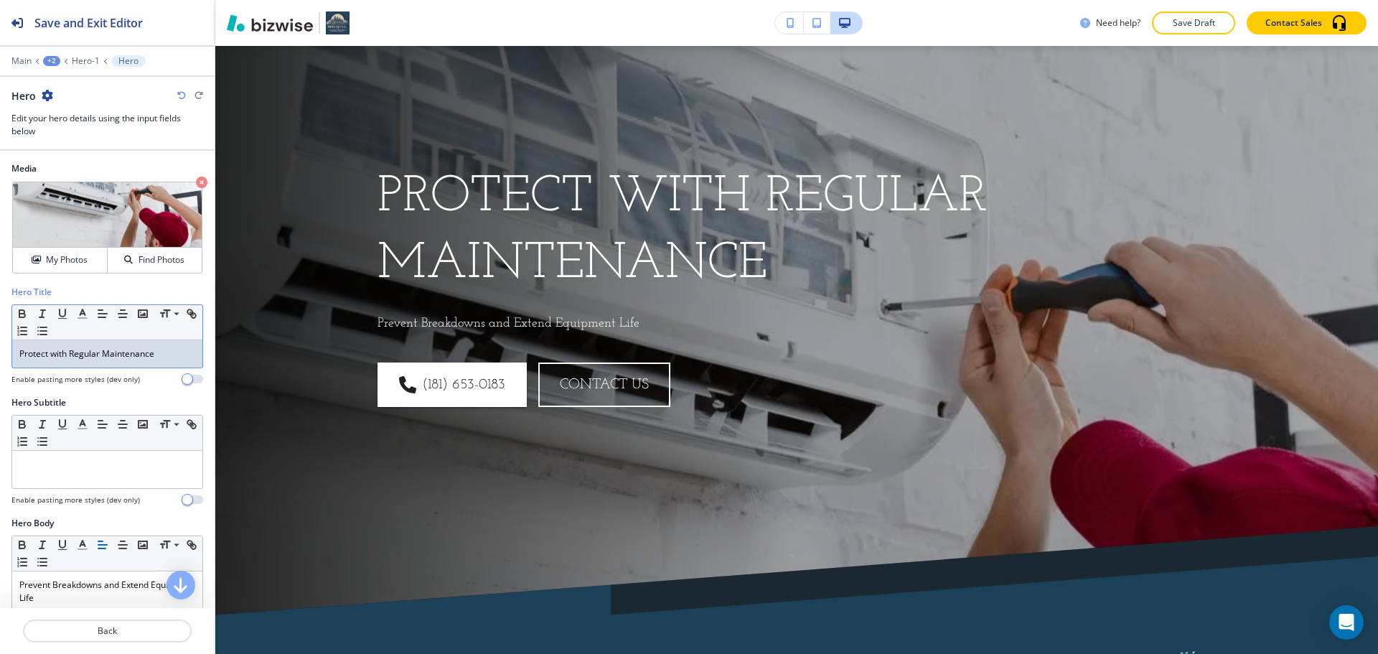
click at [116, 366] on div "Protect with Regular Maintenance" at bounding box center [107, 353] width 190 height 27
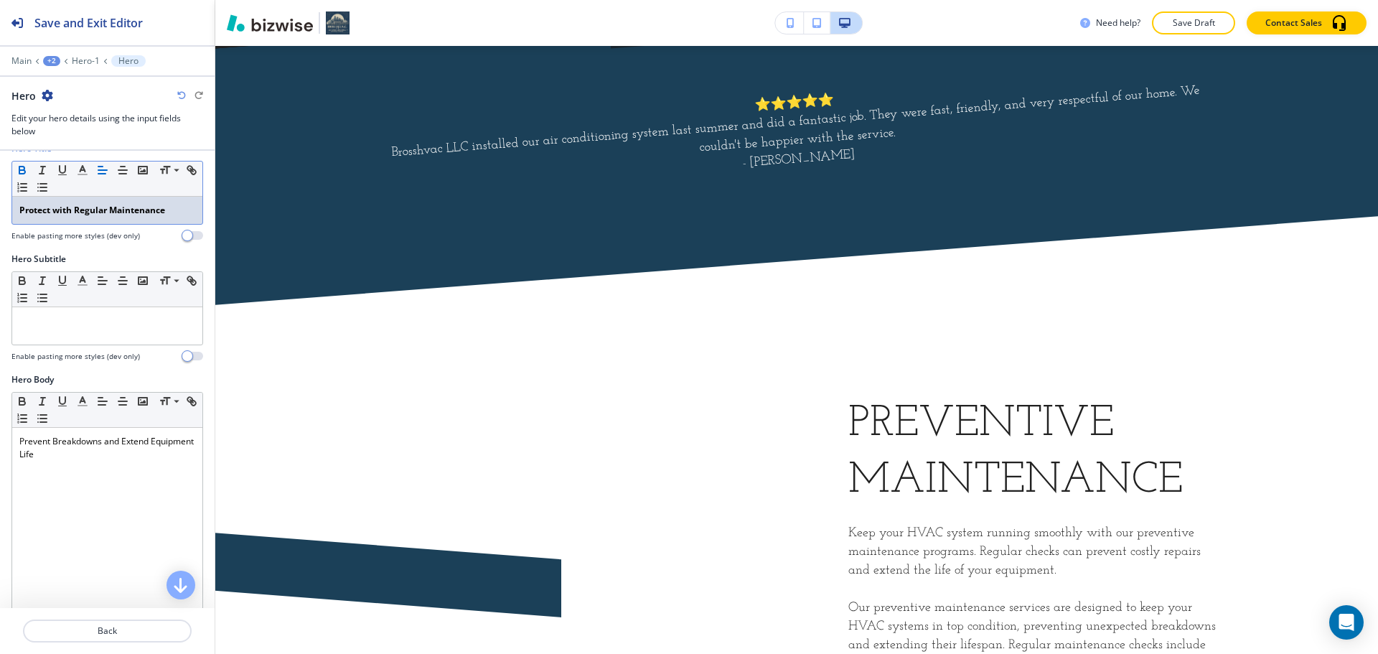
scroll to position [646, 0]
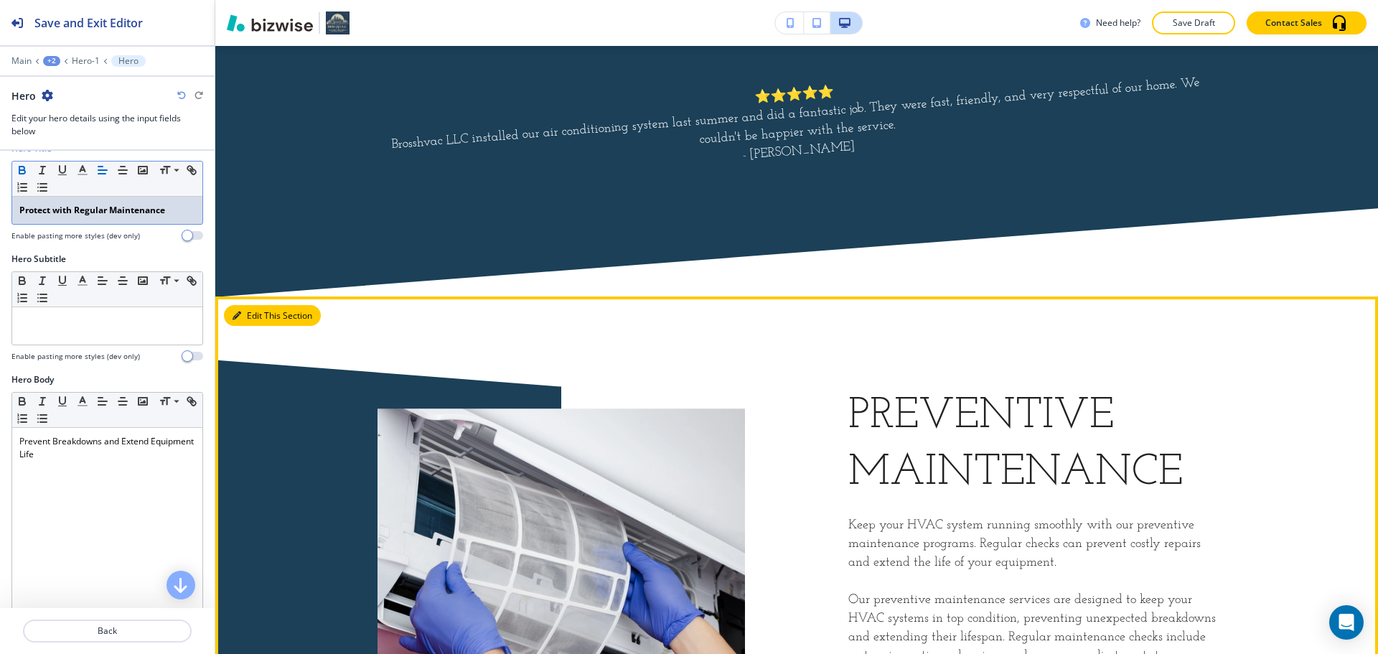
click at [250, 313] on button "Edit This Section" at bounding box center [272, 316] width 97 height 22
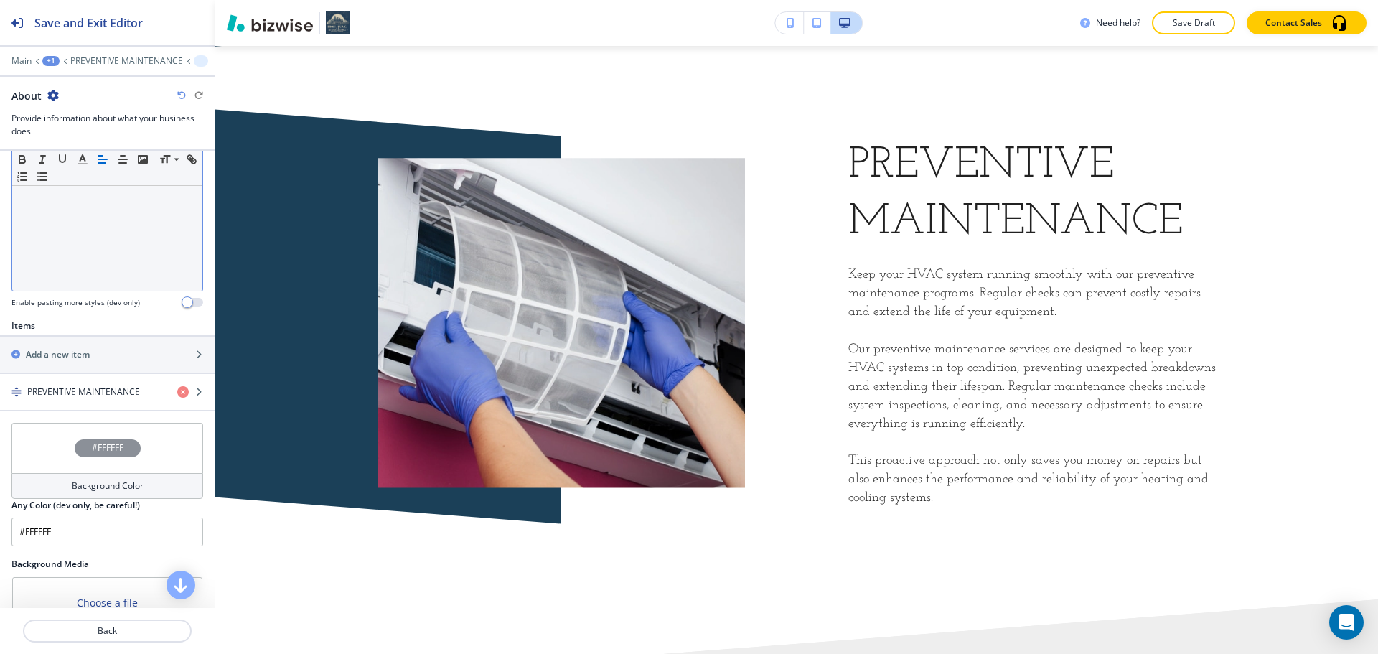
scroll to position [359, 0]
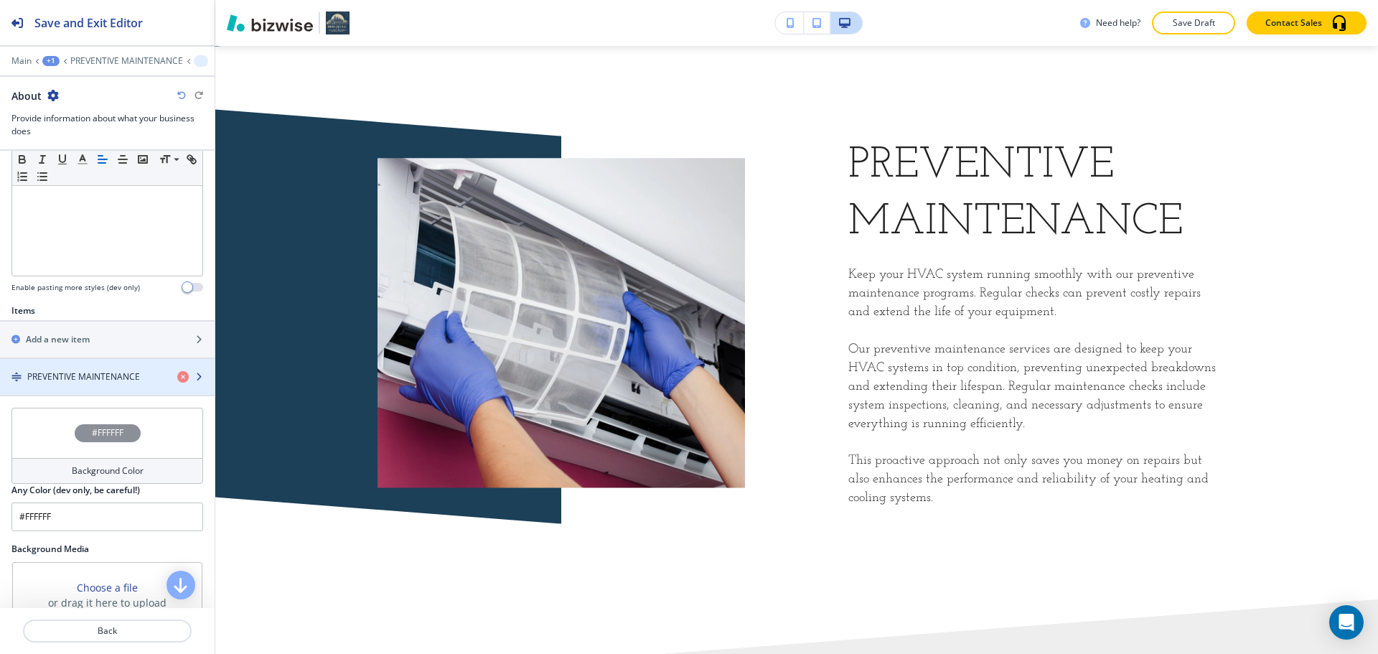
click at [116, 377] on h4 "PREVENTIVE MAINTENANCE" at bounding box center [83, 376] width 113 height 13
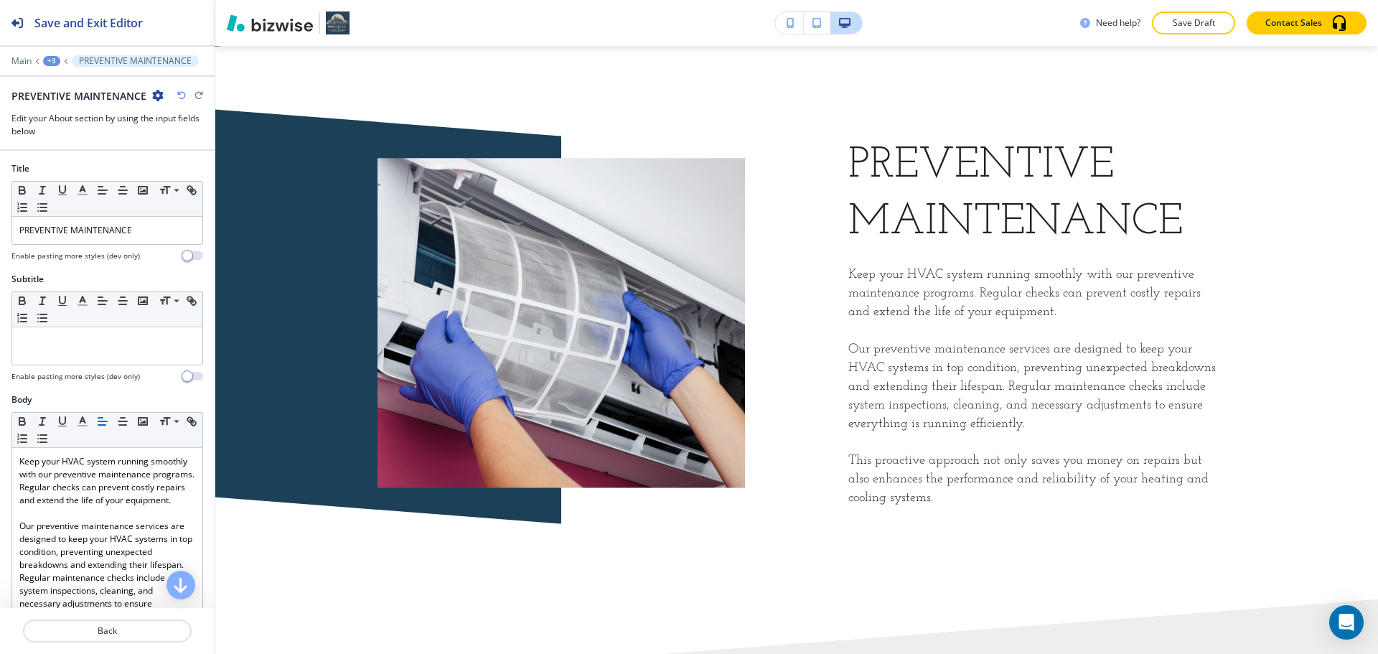
scroll to position [919, 0]
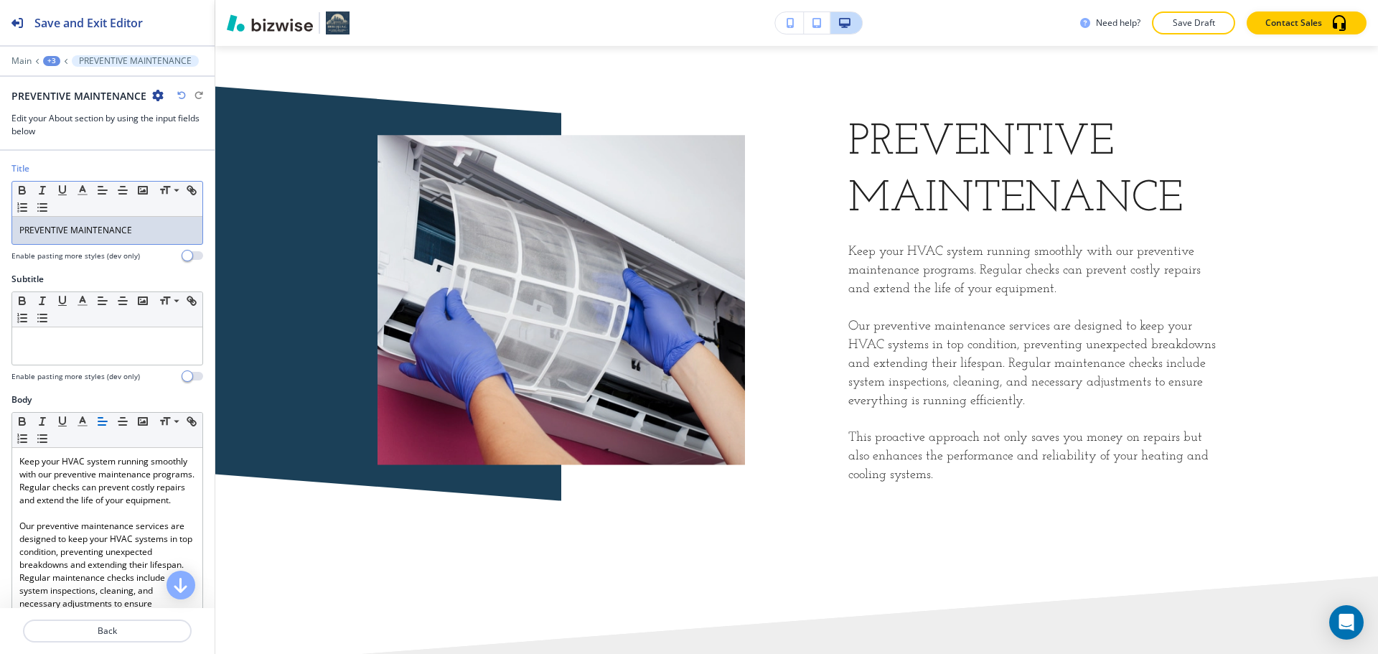
click at [98, 230] on p "PREVENTIVE MAINTENANCE" at bounding box center [107, 230] width 176 height 13
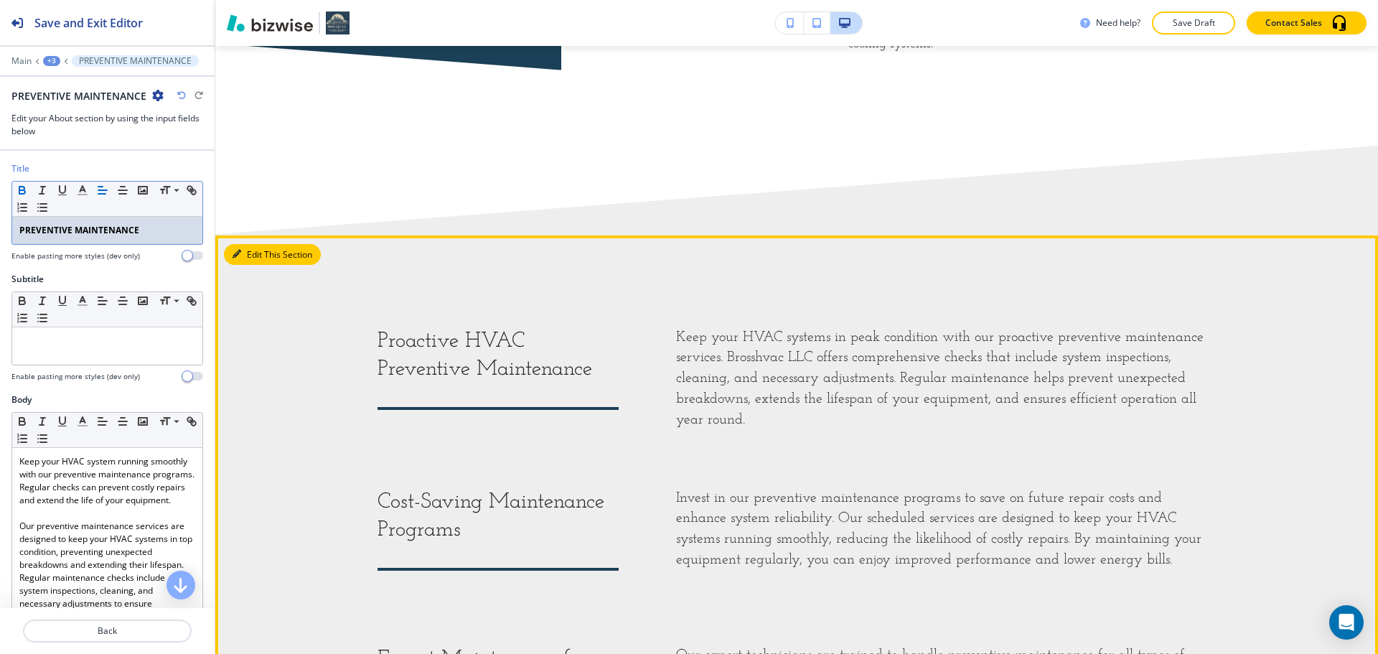
click at [263, 253] on button "Edit This Section" at bounding box center [272, 255] width 97 height 22
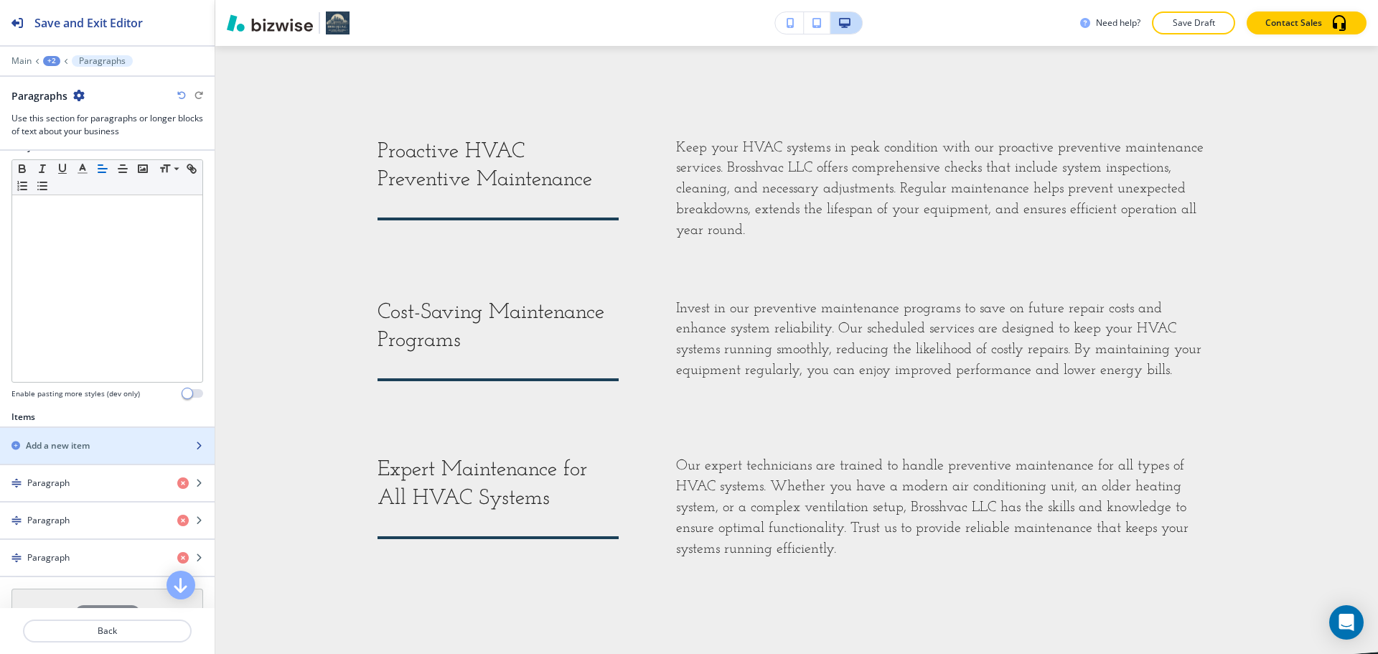
scroll to position [359, 0]
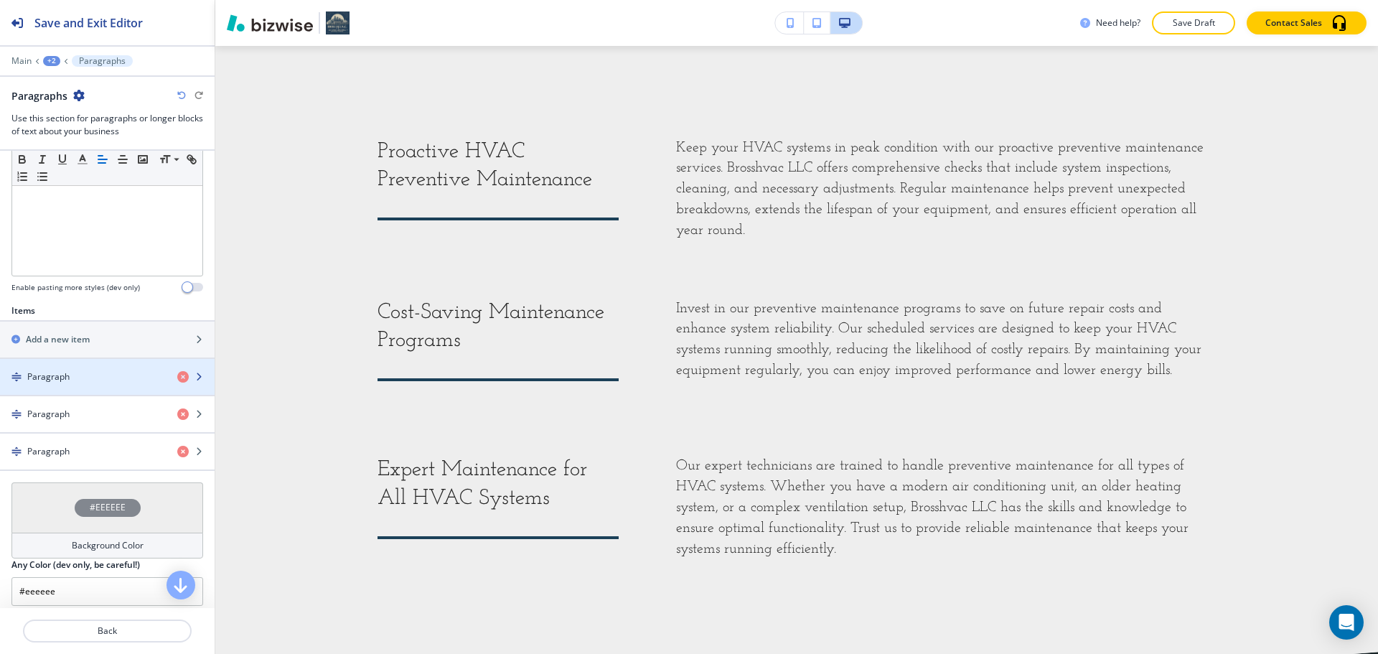
click at [77, 382] on div "Paragraph" at bounding box center [83, 376] width 166 height 13
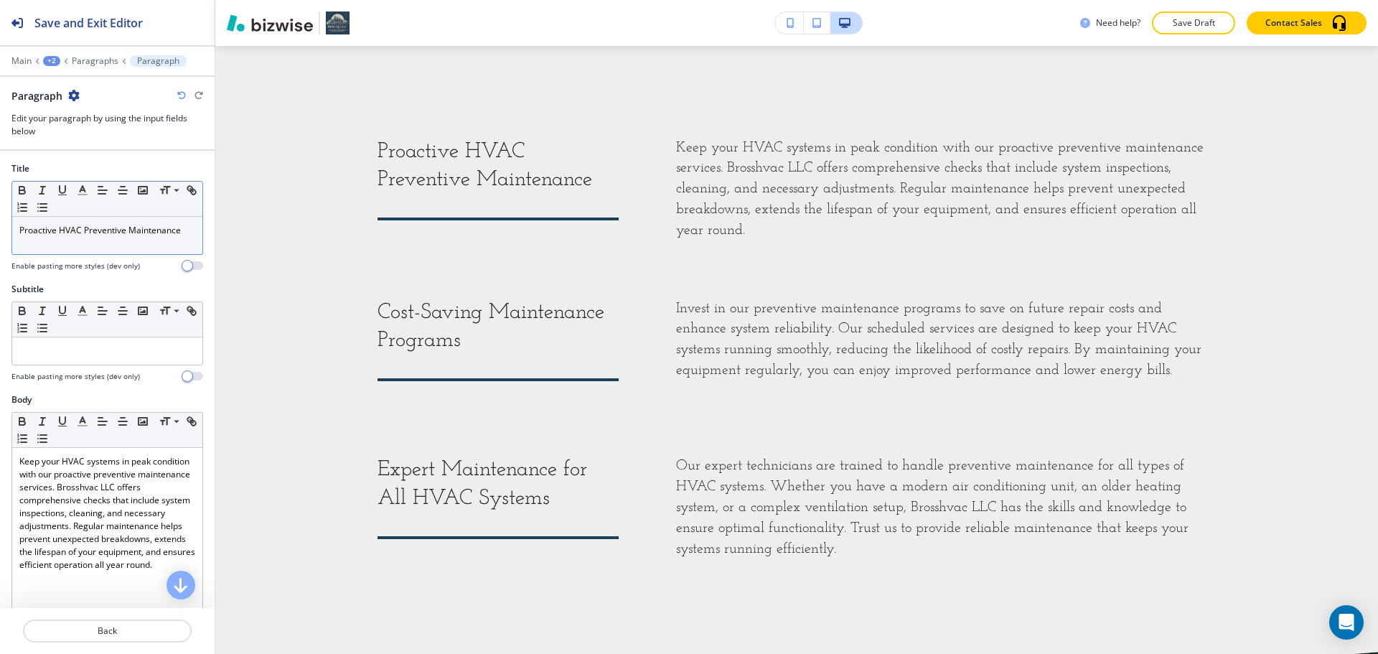
click at [95, 243] on div "Proactive HVAC Preventive Maintenance" at bounding box center [107, 235] width 190 height 37
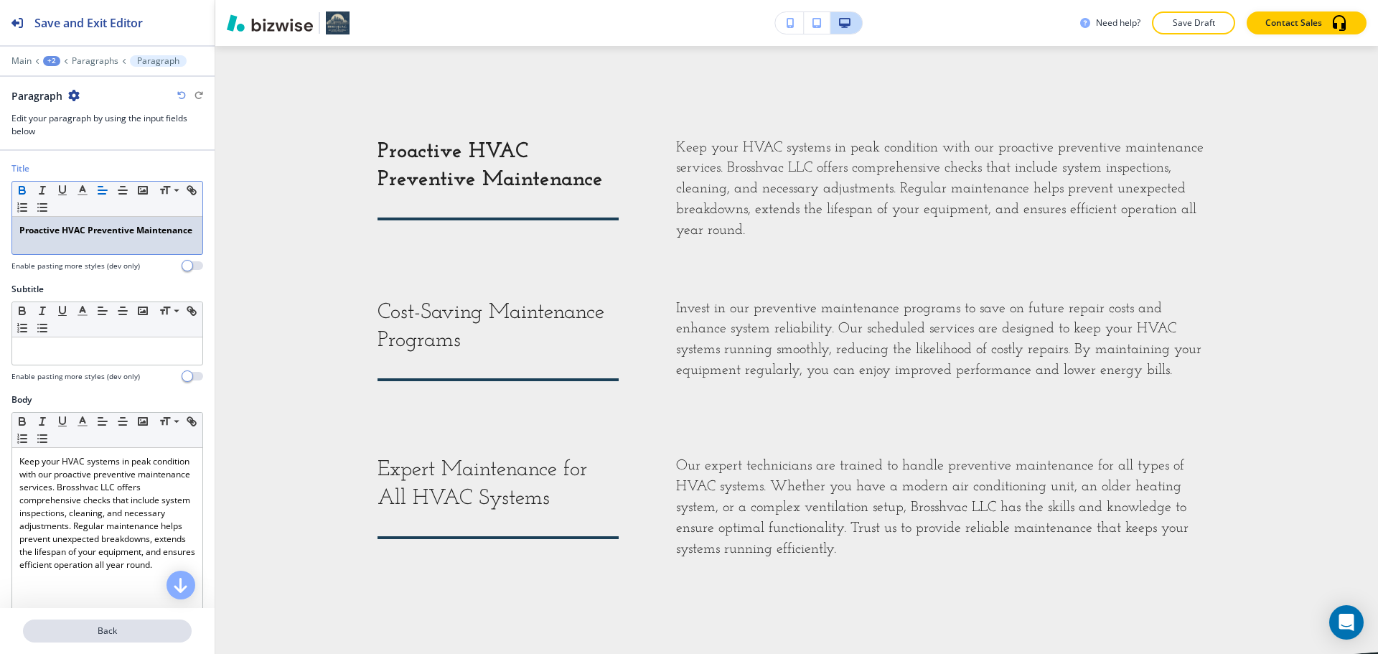
click at [98, 631] on p "Back" at bounding box center [107, 630] width 166 height 13
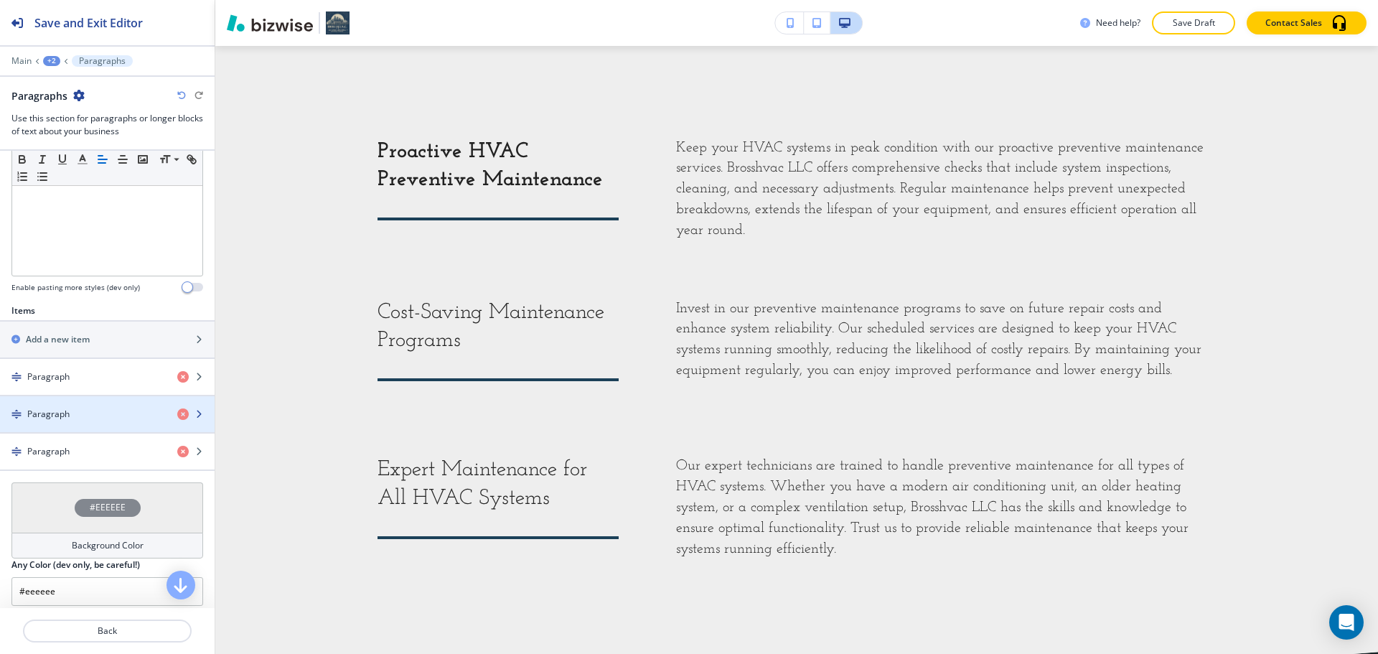
click at [97, 415] on div "Paragraph" at bounding box center [83, 414] width 166 height 13
click at [80, 408] on div "Paragraph" at bounding box center [83, 414] width 166 height 13
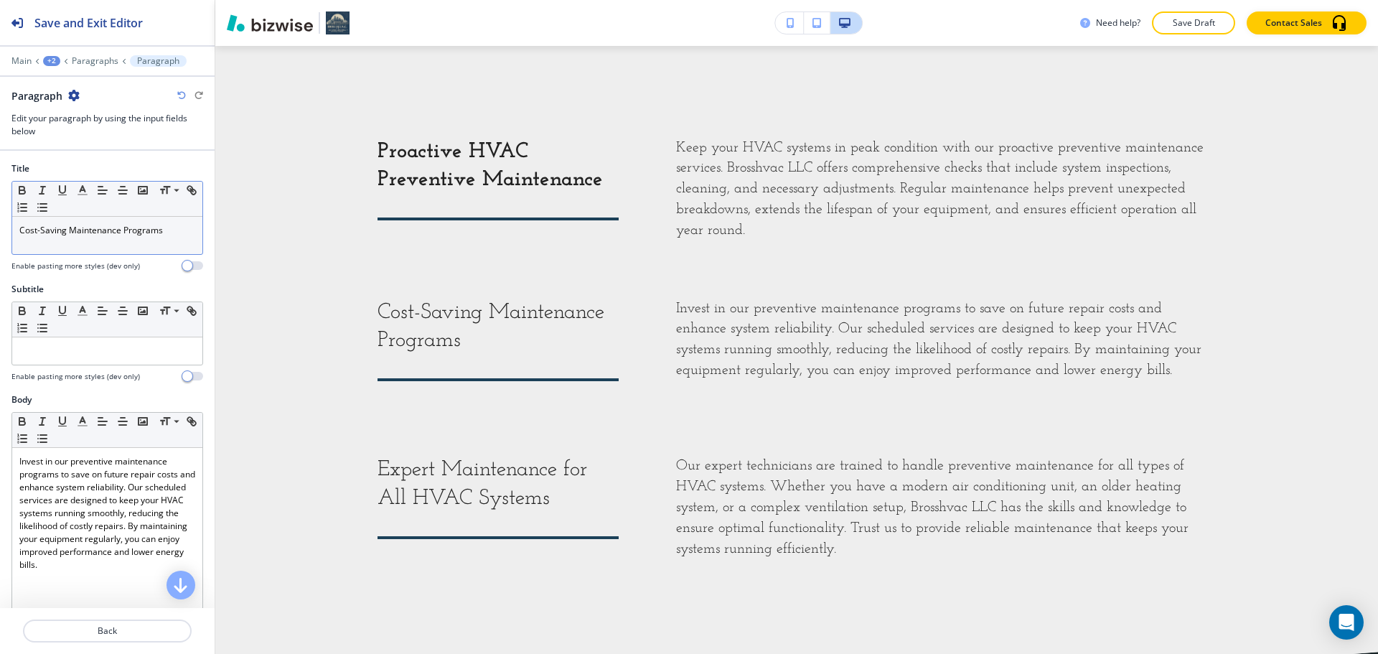
click at [95, 243] on div "Cost-Saving Maintenance Programs" at bounding box center [107, 235] width 190 height 37
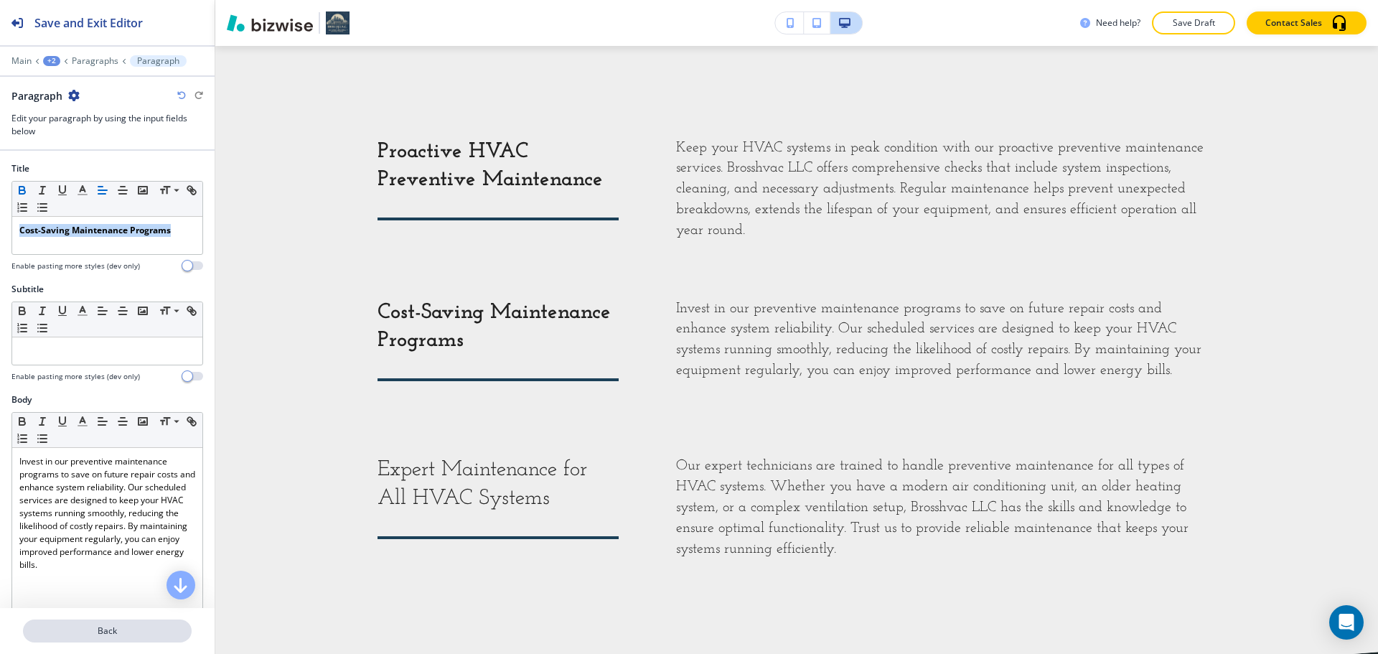
click at [134, 625] on p "Back" at bounding box center [107, 630] width 166 height 13
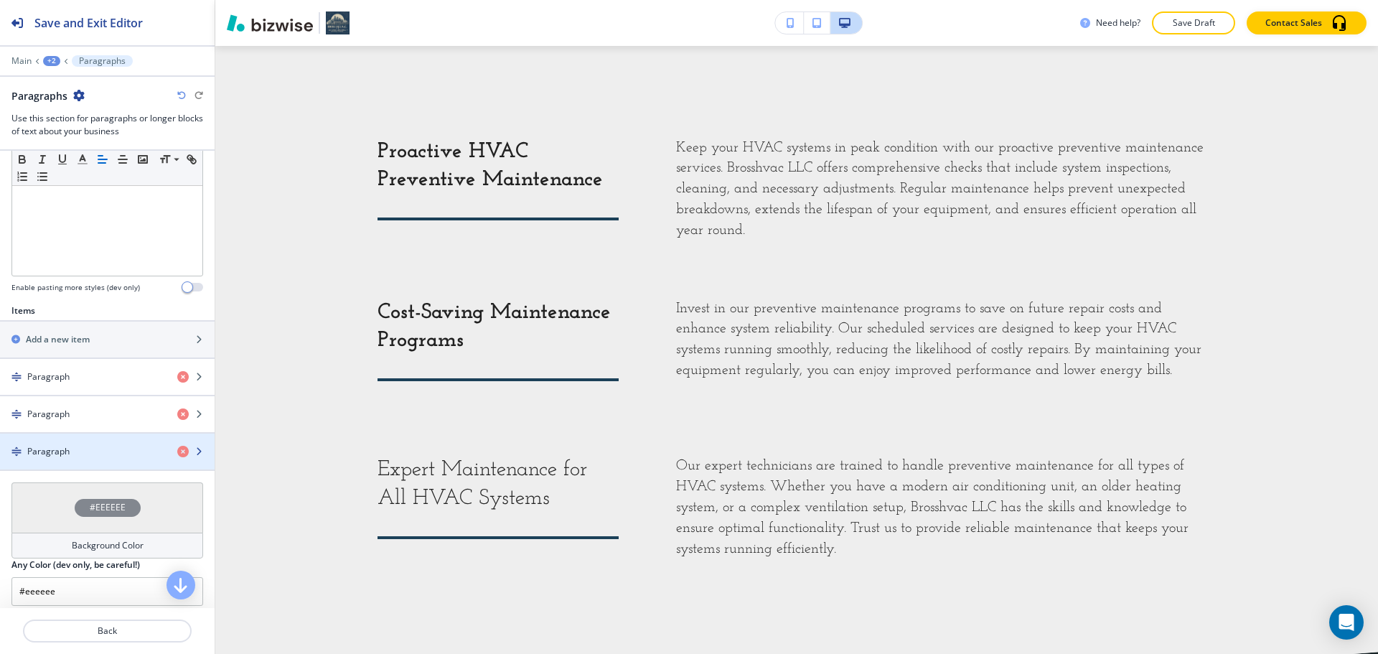
click at [98, 458] on div "button" at bounding box center [107, 463] width 215 height 11
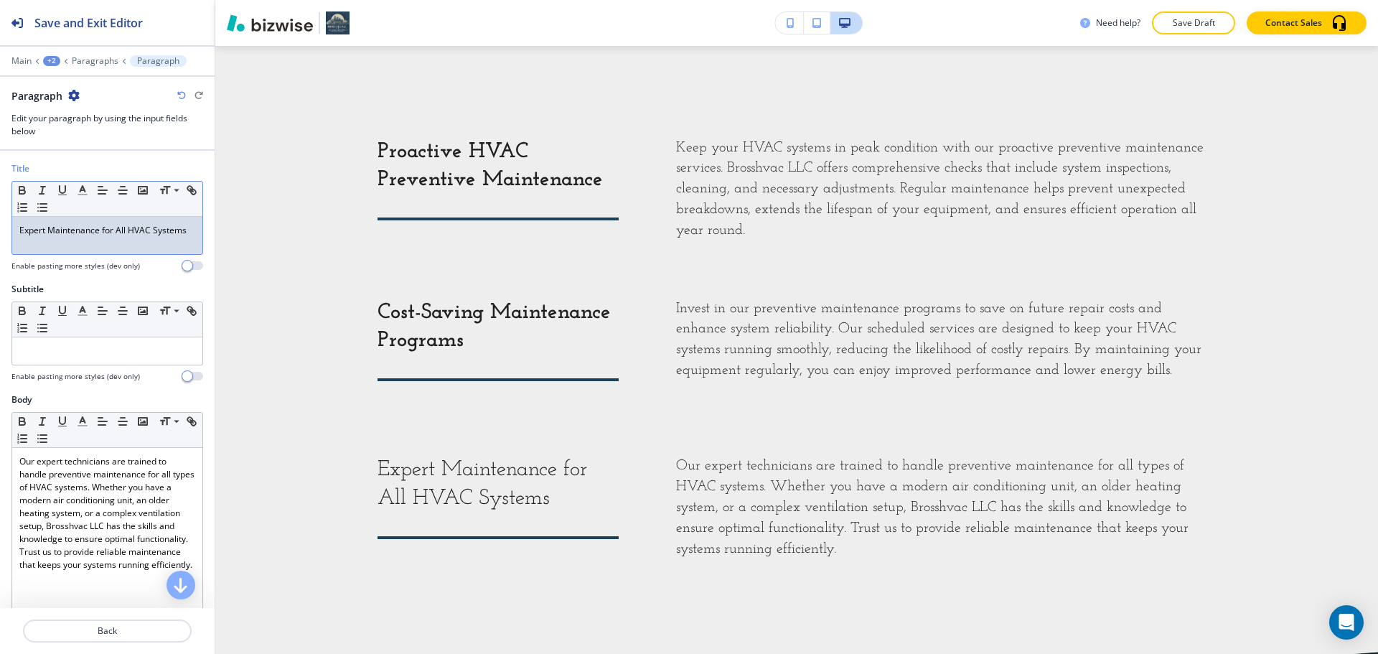
click at [117, 253] on div "Expert Maintenance for All HVAC Systems" at bounding box center [107, 235] width 190 height 37
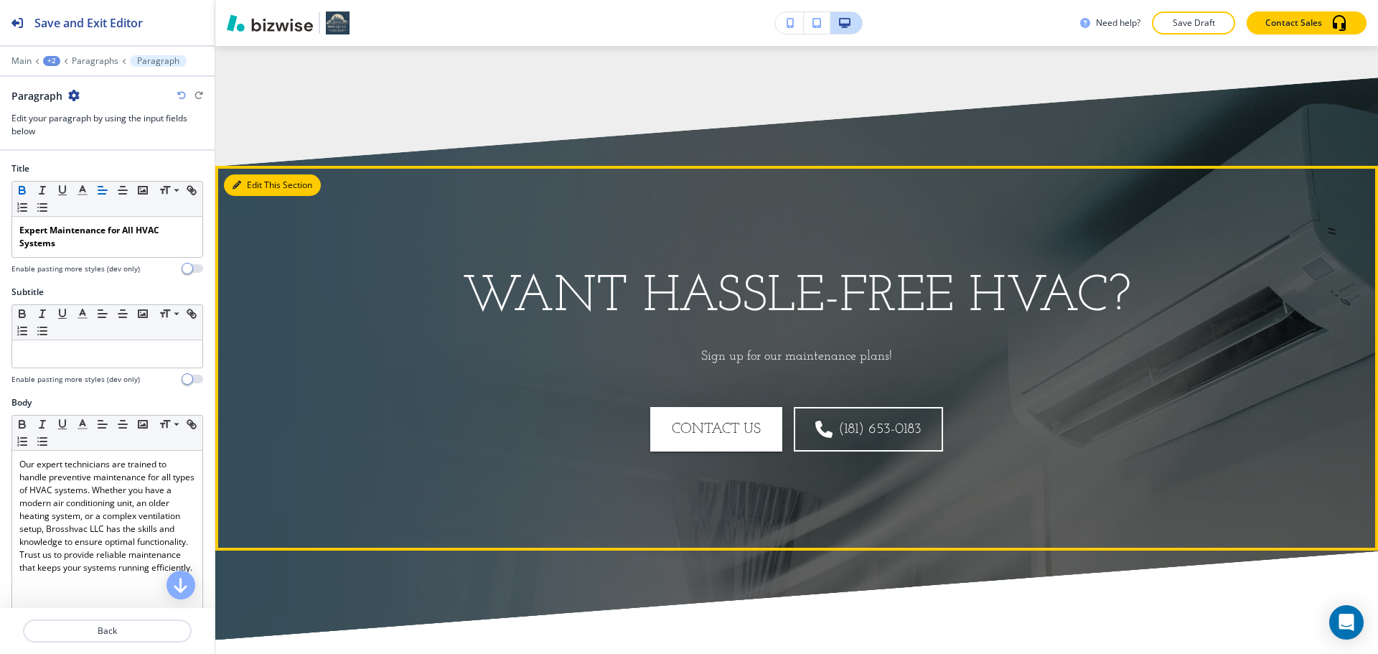
click at [246, 192] on button "Edit This Section" at bounding box center [272, 185] width 97 height 22
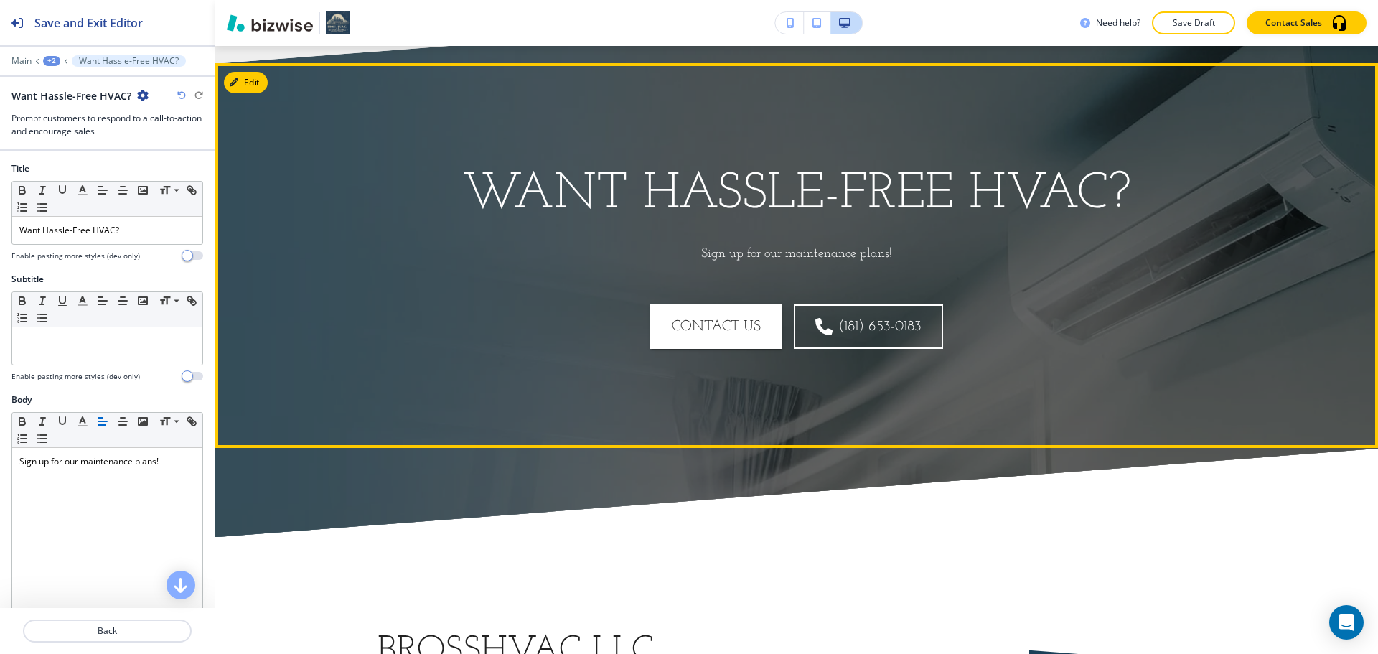
scroll to position [2233, 0]
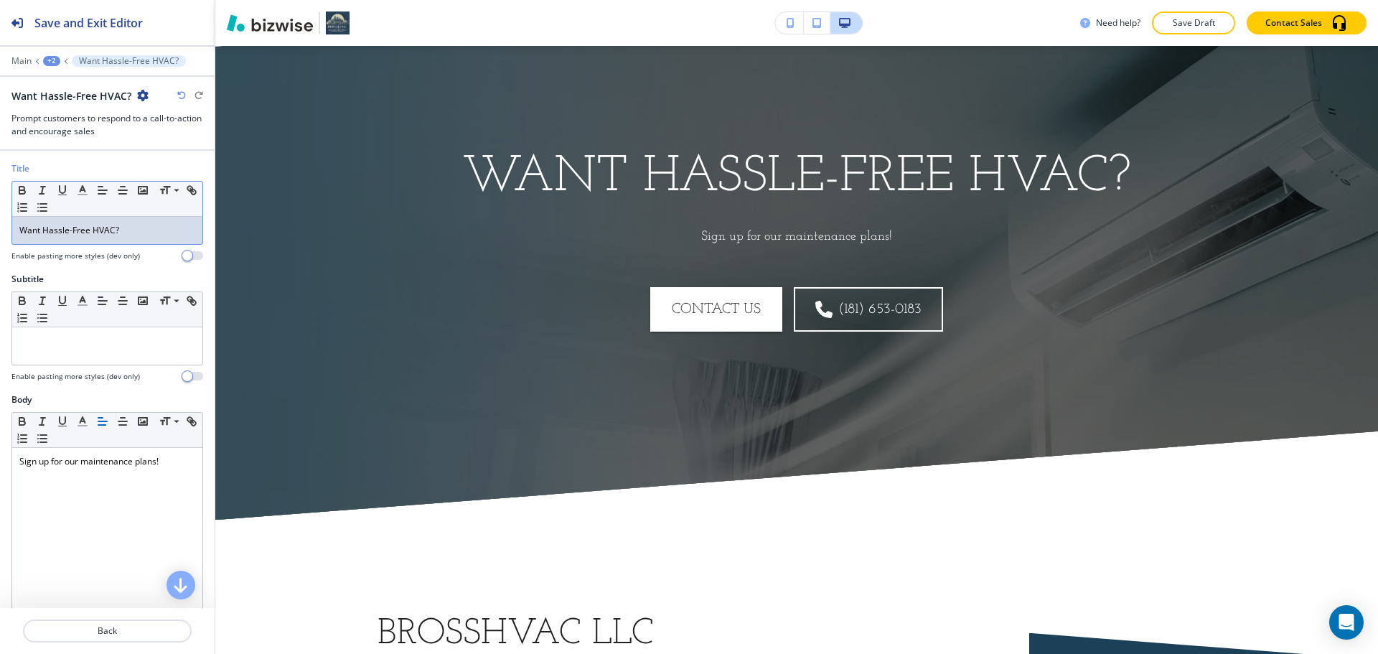
click at [105, 240] on div "Want Hassle-Free HVAC?" at bounding box center [107, 230] width 190 height 27
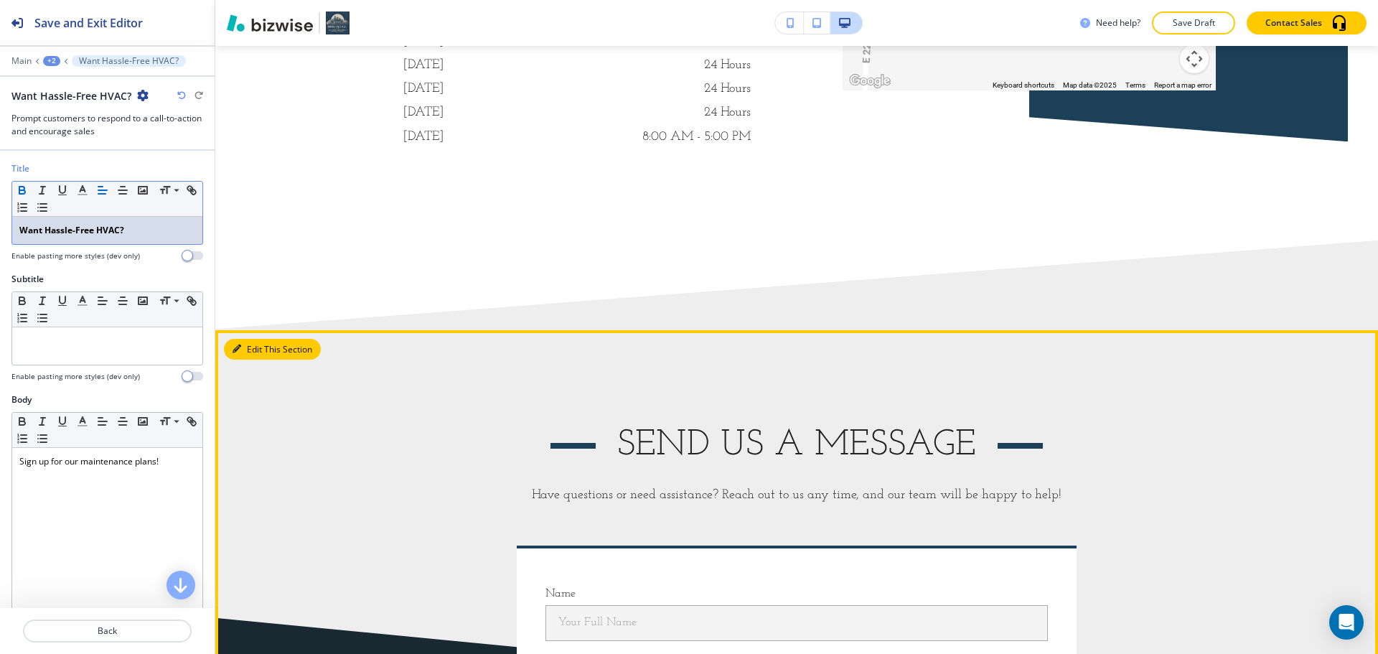
click at [251, 342] on button "Edit This Section" at bounding box center [272, 350] width 97 height 22
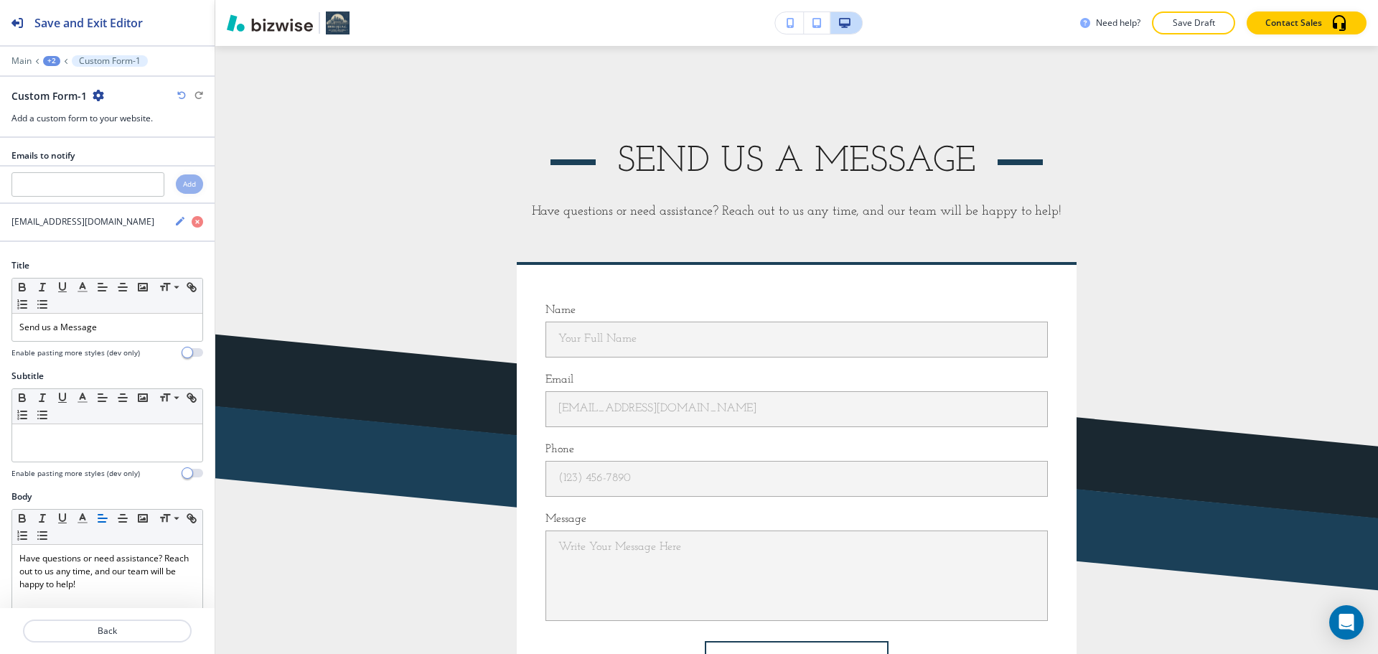
scroll to position [3450, 0]
click at [107, 311] on div "Small Normal Large Huge" at bounding box center [107, 295] width 190 height 35
click at [107, 316] on div "Send us a Message" at bounding box center [107, 327] width 190 height 27
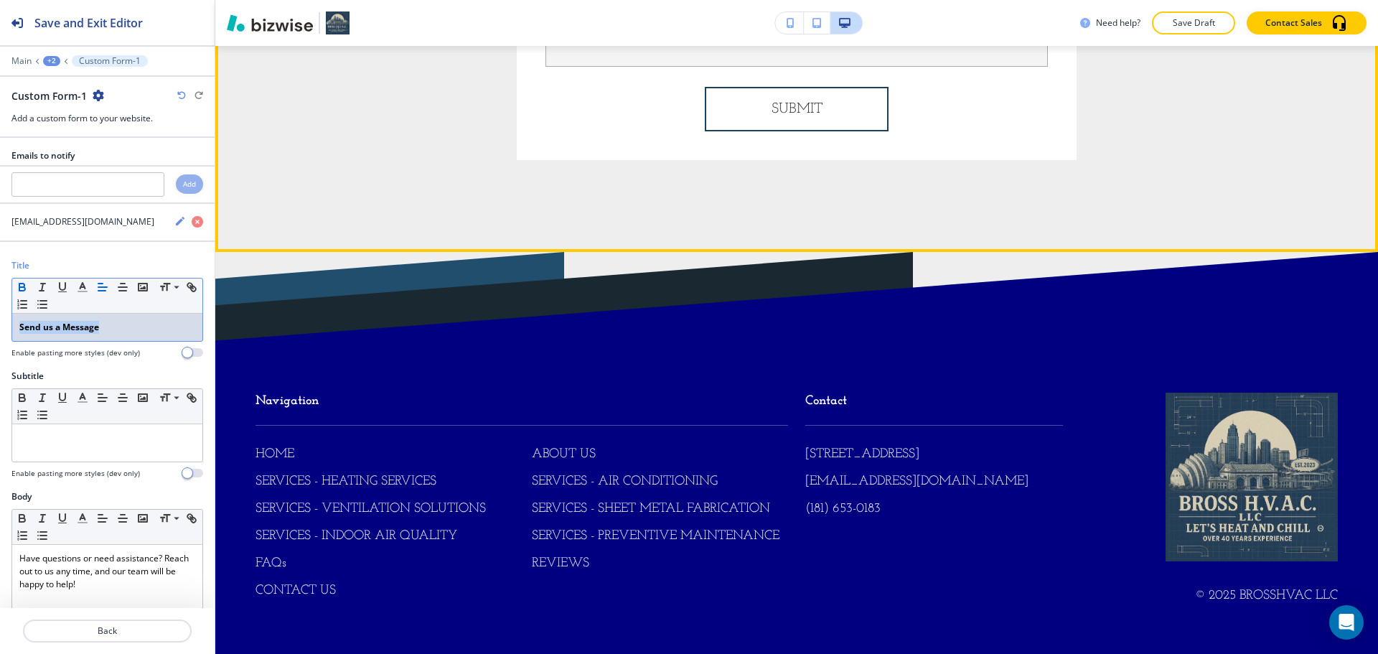
scroll to position [4007, 0]
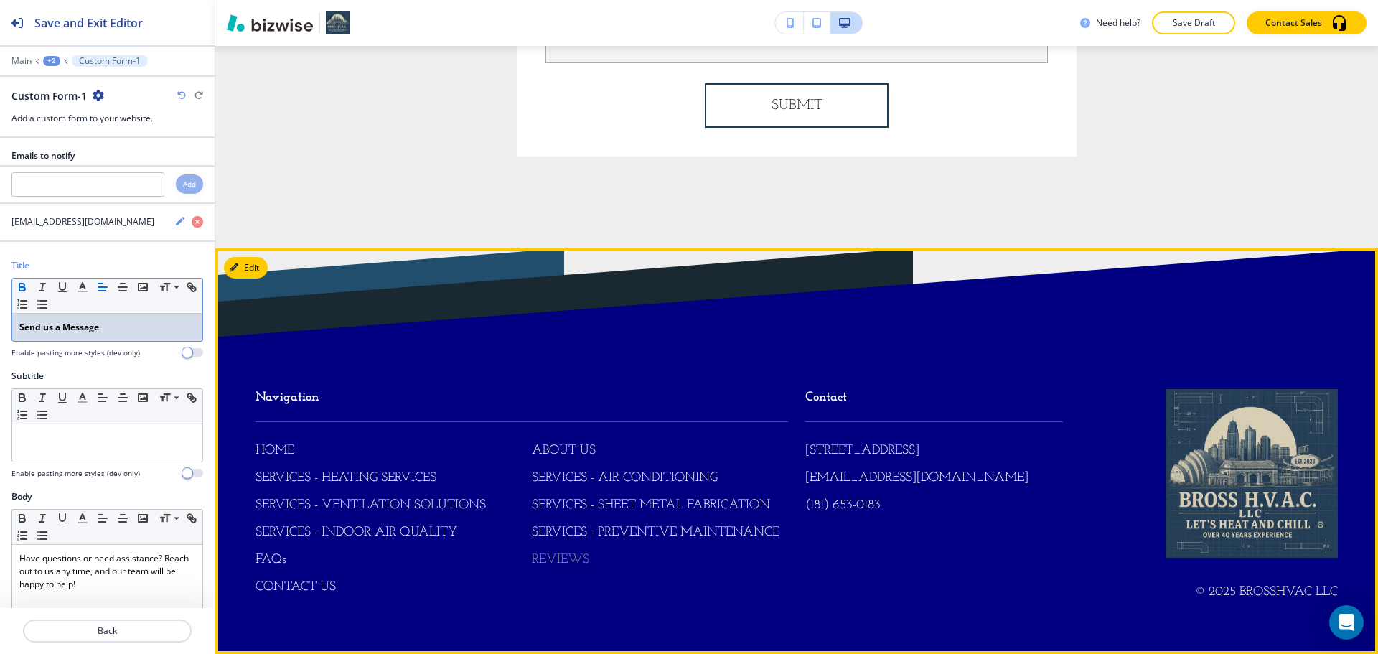
click at [550, 557] on p "REVIEWS" at bounding box center [560, 560] width 57 height 19
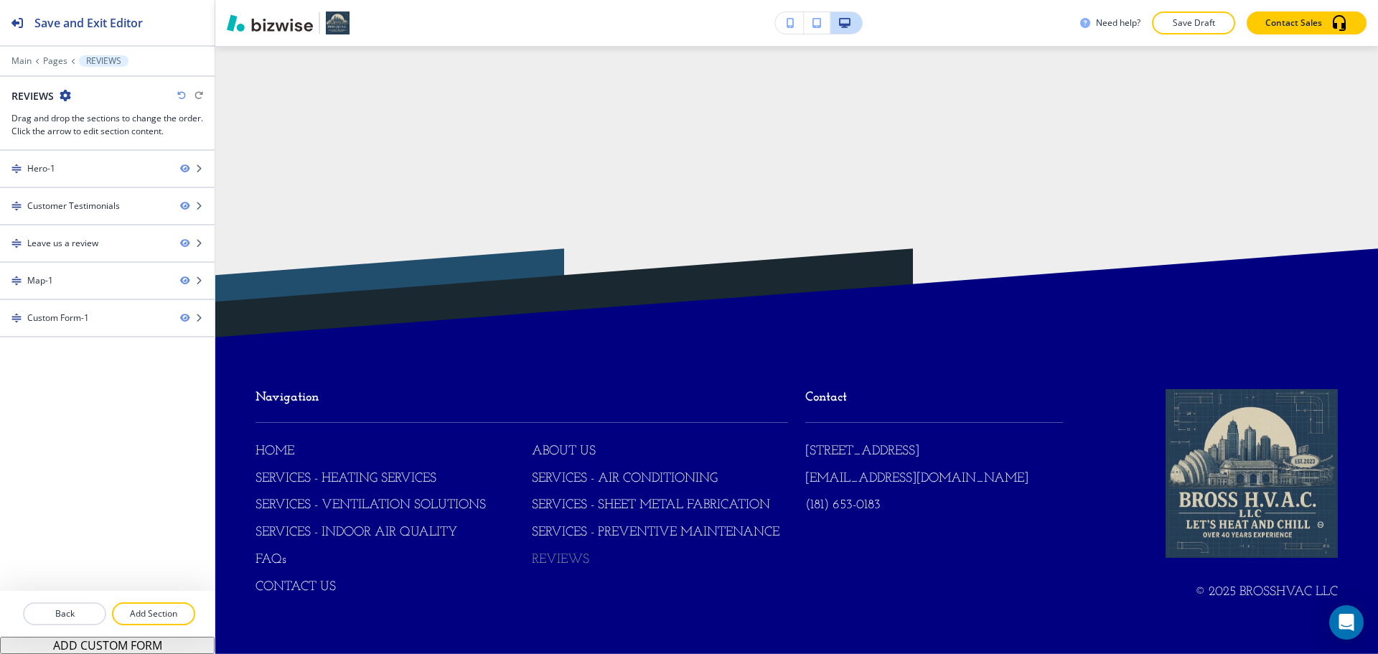
scroll to position [0, 0]
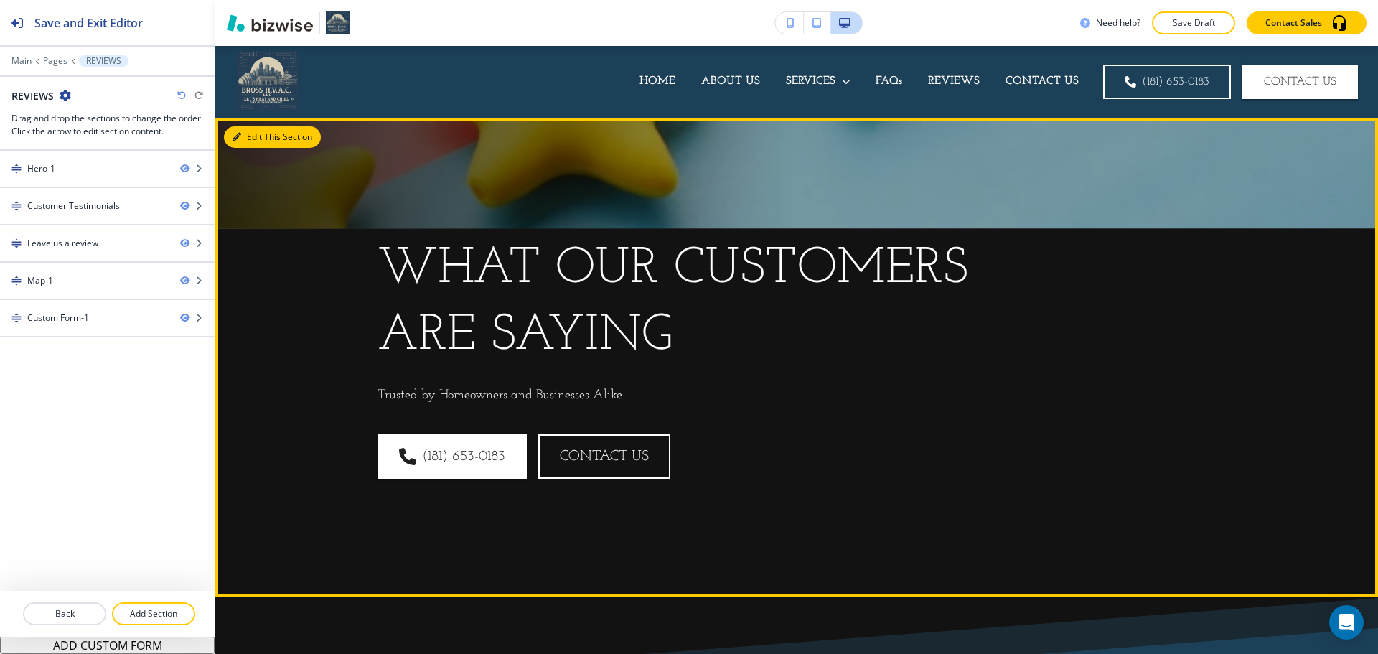
click at [240, 141] on icon "button" at bounding box center [236, 137] width 9 height 9
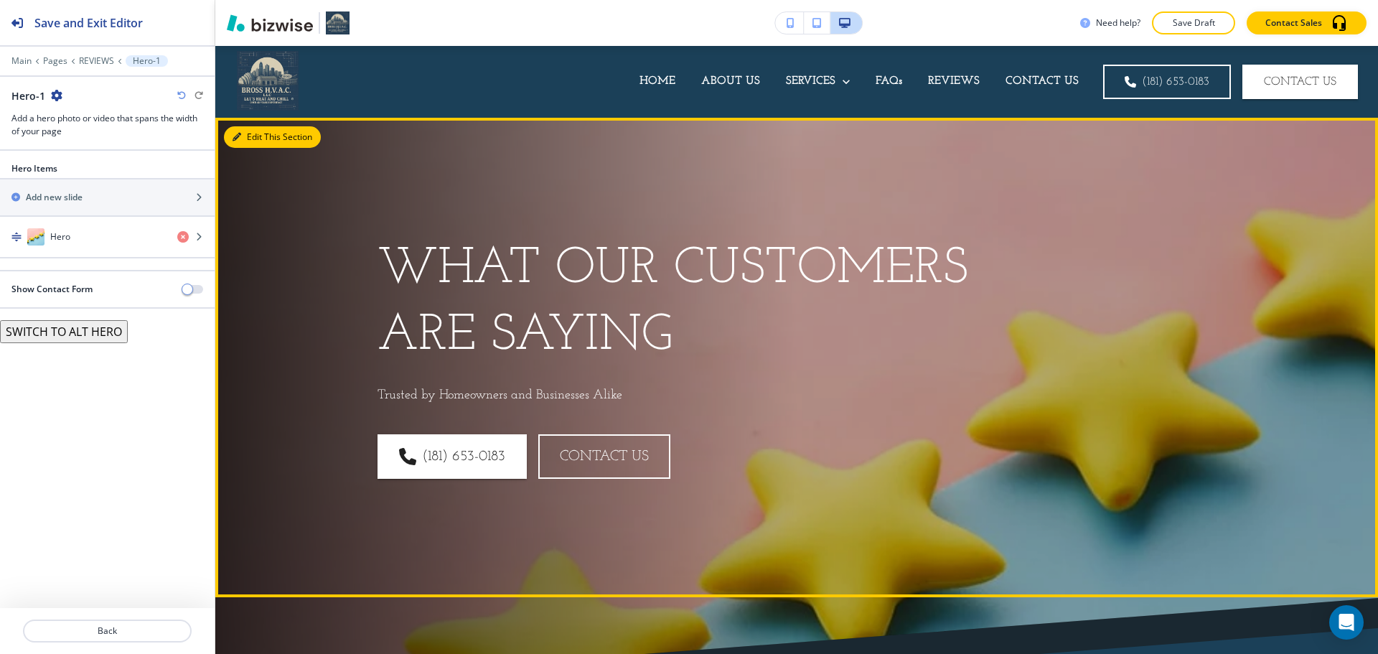
scroll to position [72, 0]
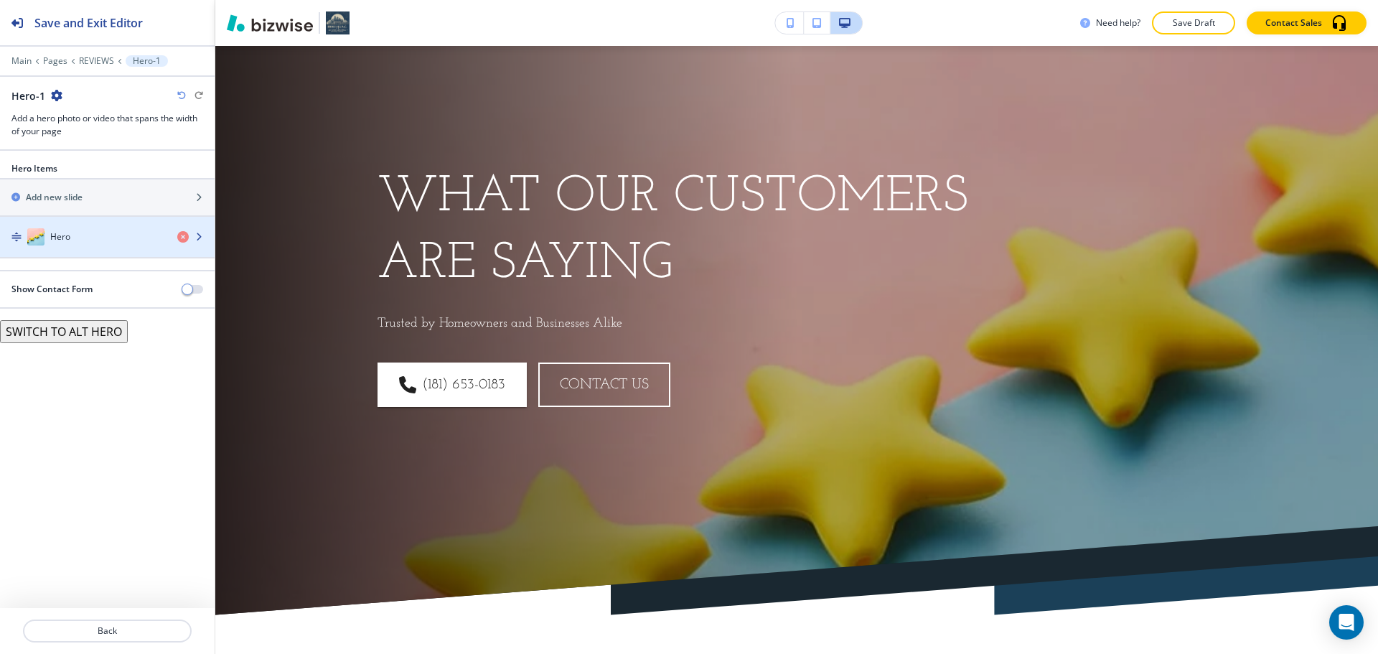
click at [101, 235] on div "Hero" at bounding box center [83, 236] width 166 height 17
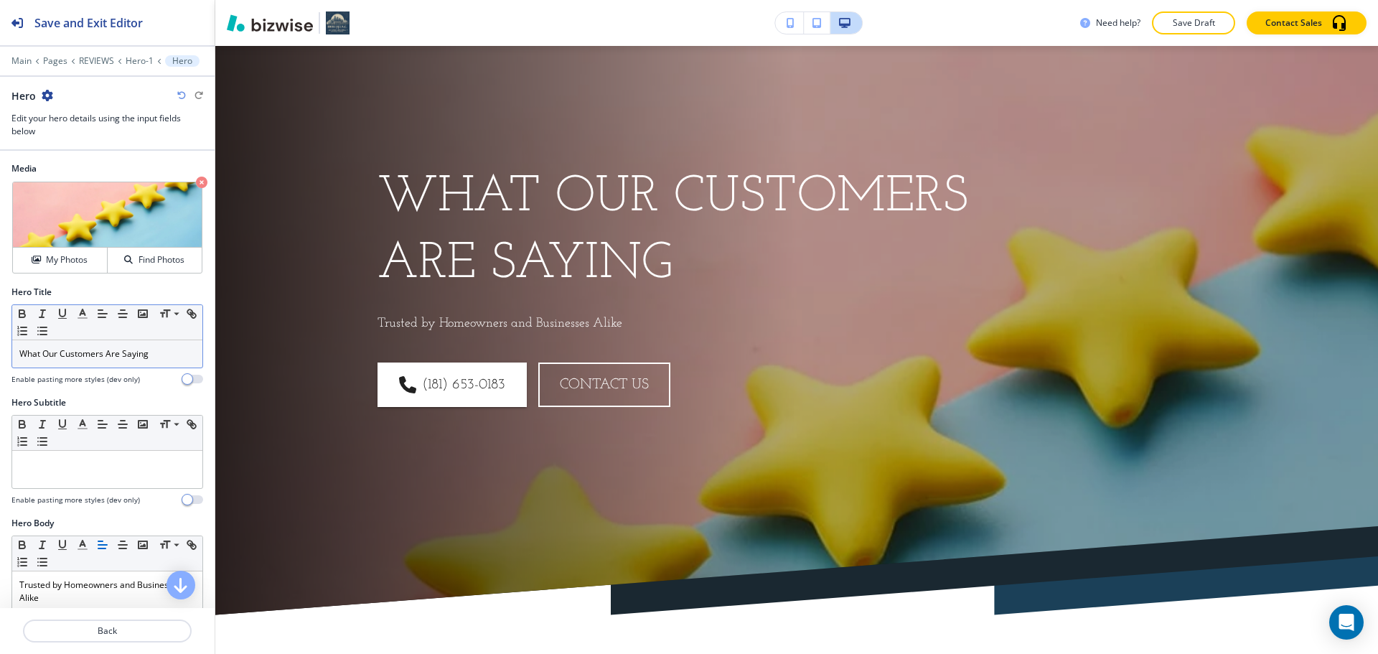
click at [88, 364] on div "What Our Customers Are Saying" at bounding box center [107, 353] width 190 height 27
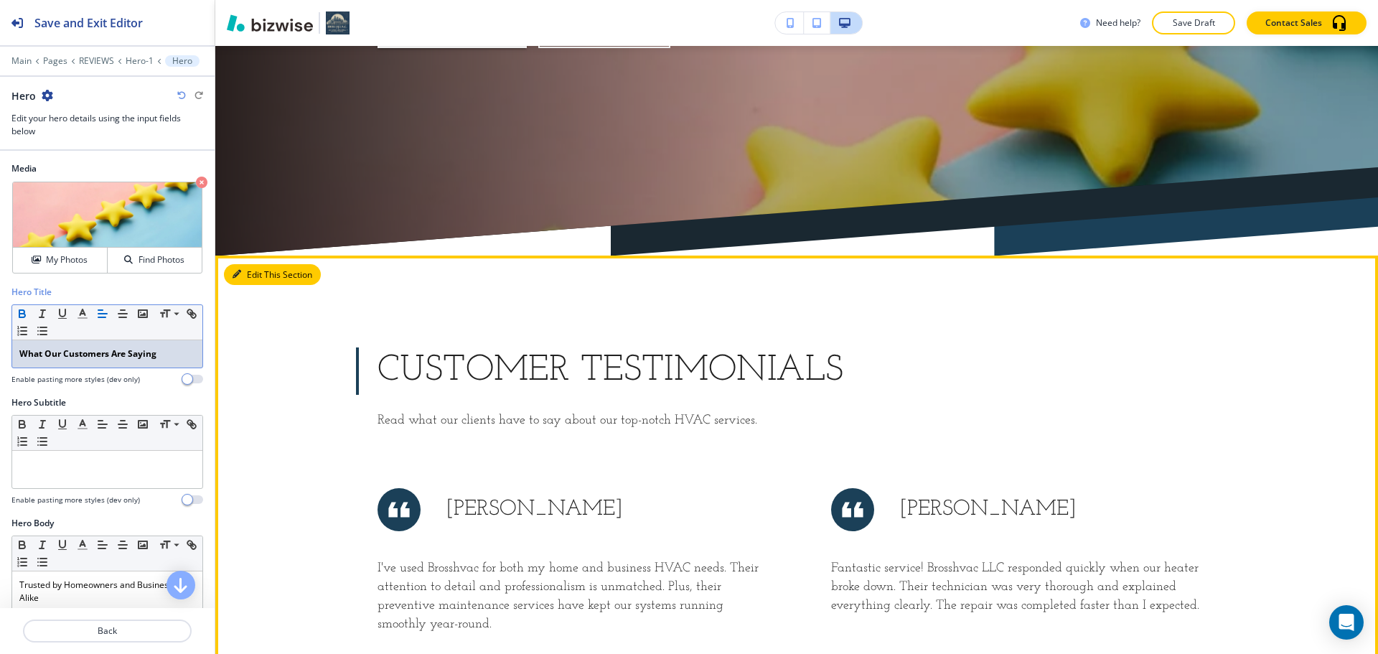
click at [255, 271] on button "Edit This Section" at bounding box center [272, 275] width 97 height 22
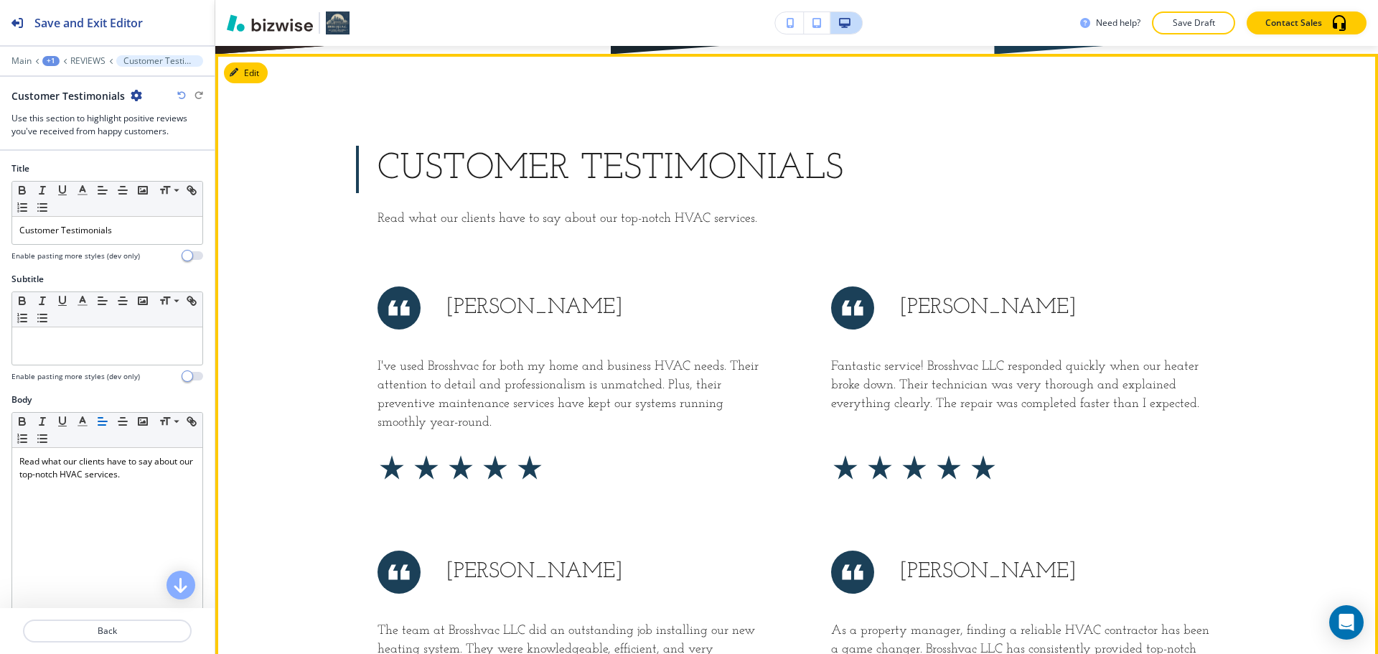
scroll to position [640, 0]
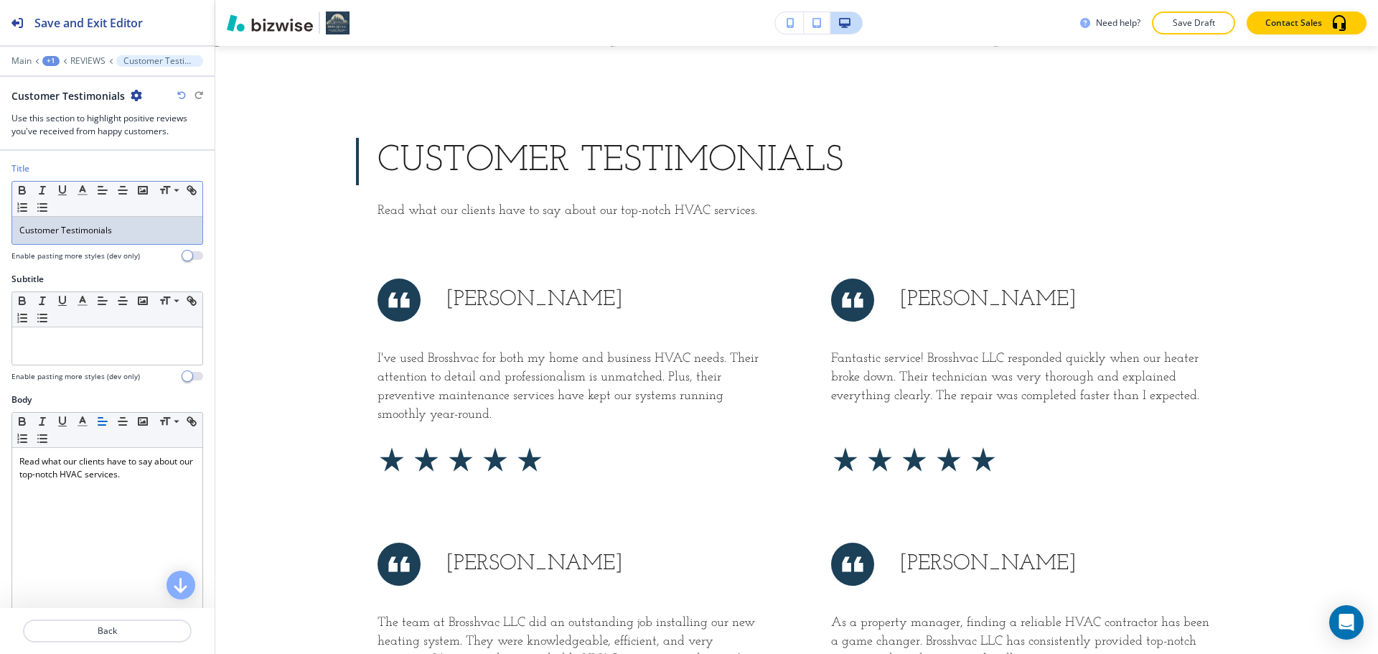
click at [130, 226] on p "Customer Testimonials" at bounding box center [107, 230] width 176 height 13
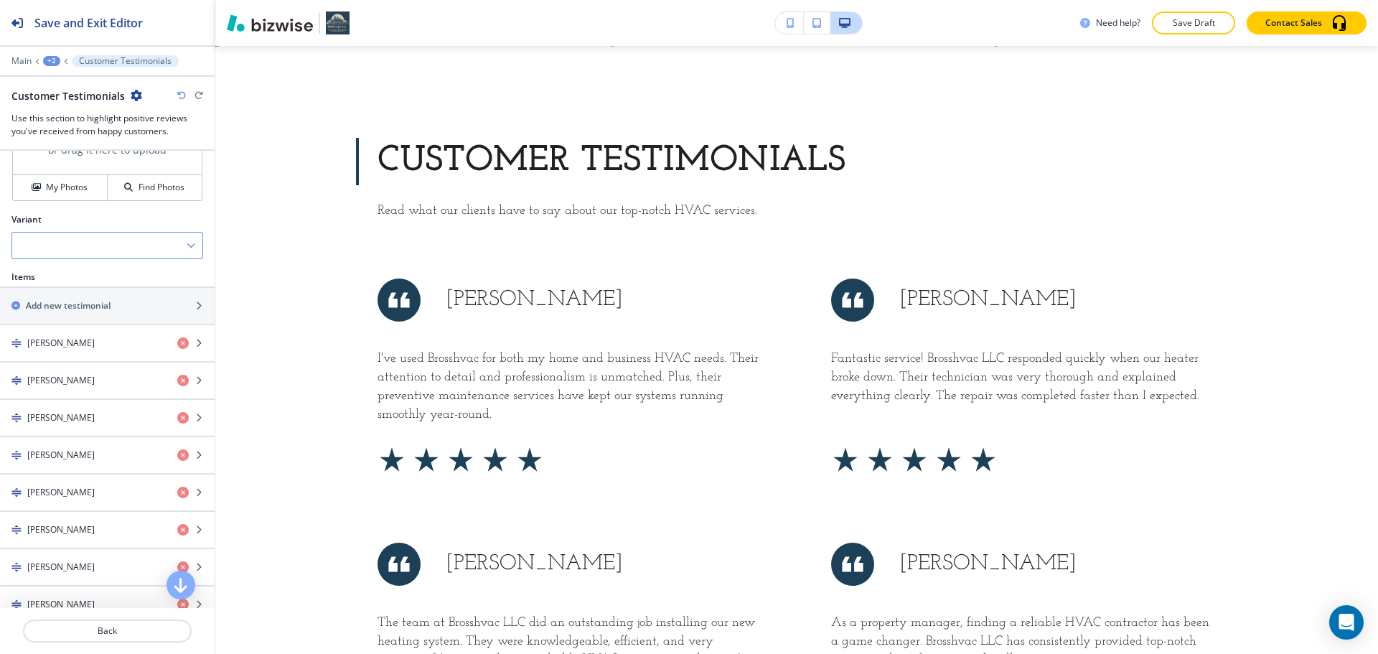
scroll to position [574, 0]
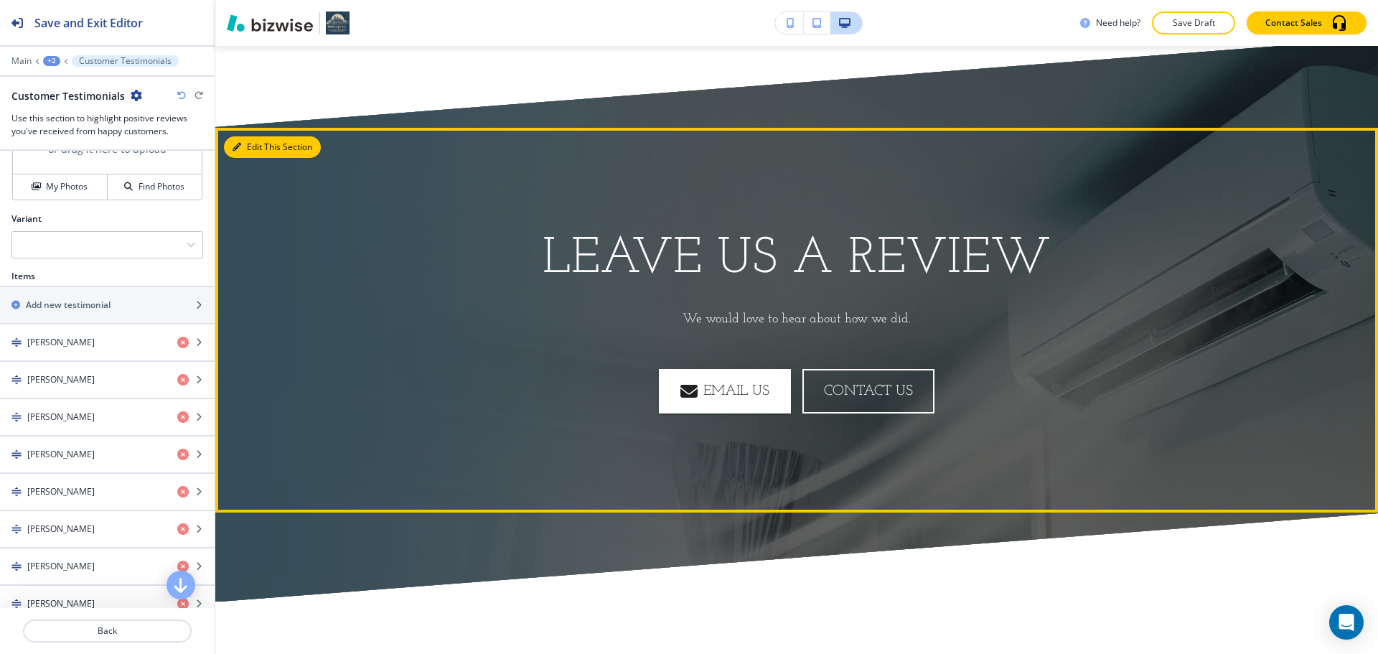
click at [256, 149] on button "Edit This Section" at bounding box center [272, 147] width 97 height 22
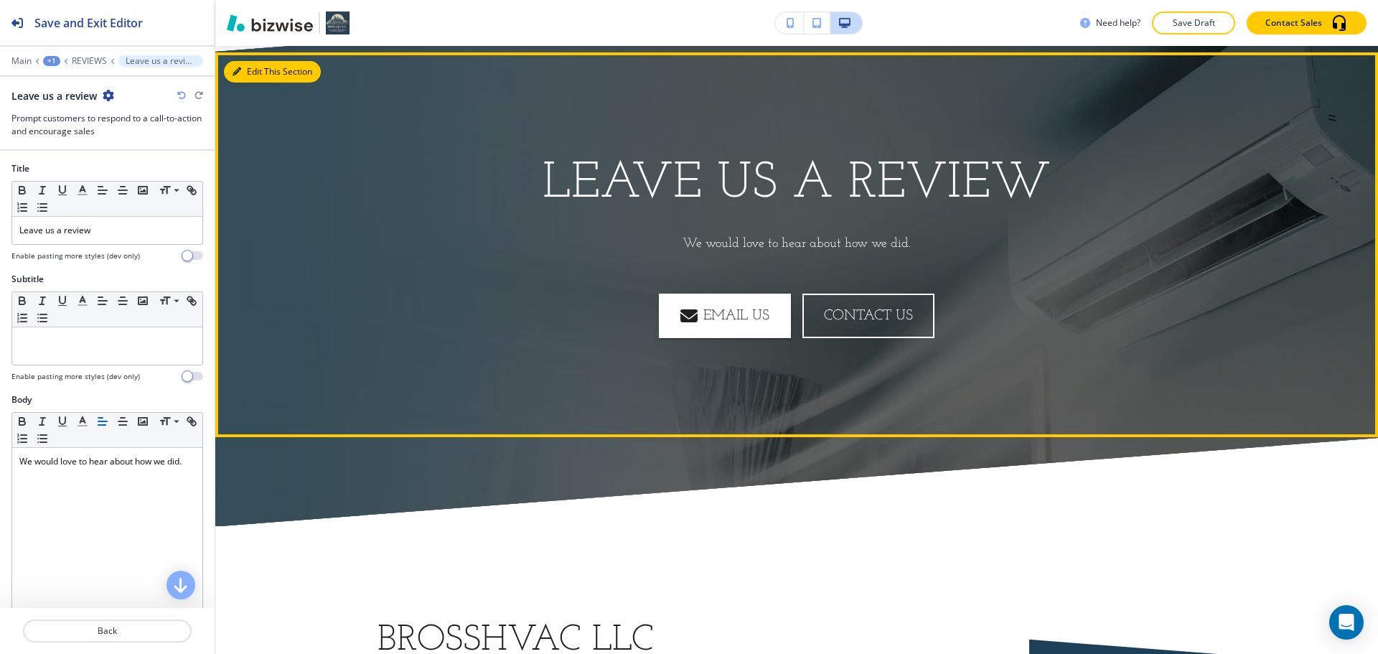
scroll to position [2229, 0]
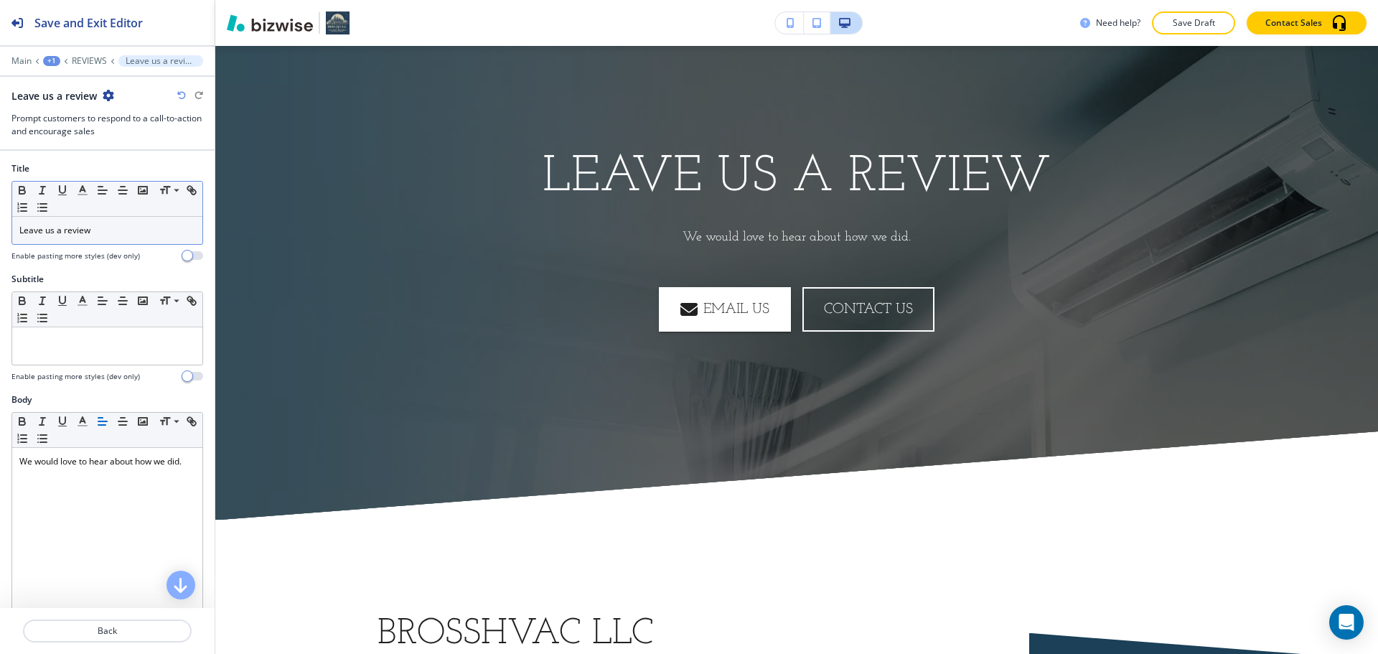
click at [98, 229] on p "Leave us a review" at bounding box center [107, 230] width 176 height 13
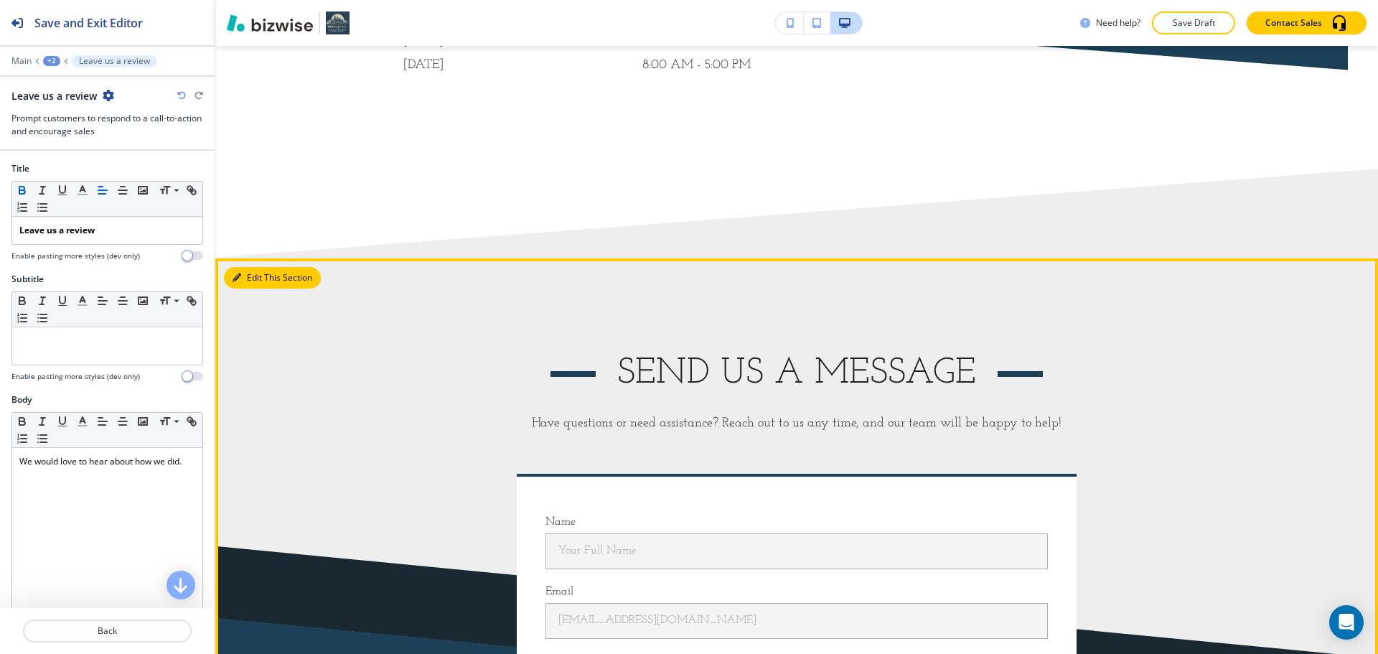
click at [261, 278] on button "Edit This Section" at bounding box center [272, 278] width 97 height 22
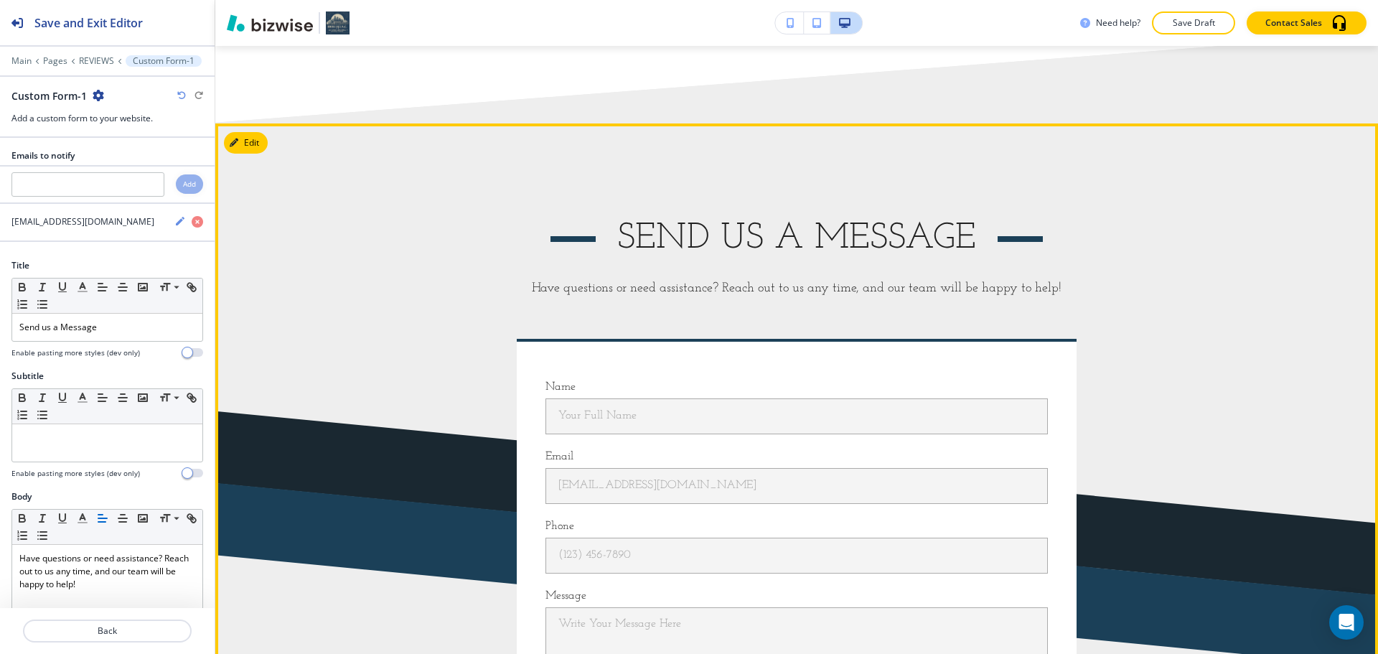
scroll to position [3445, 0]
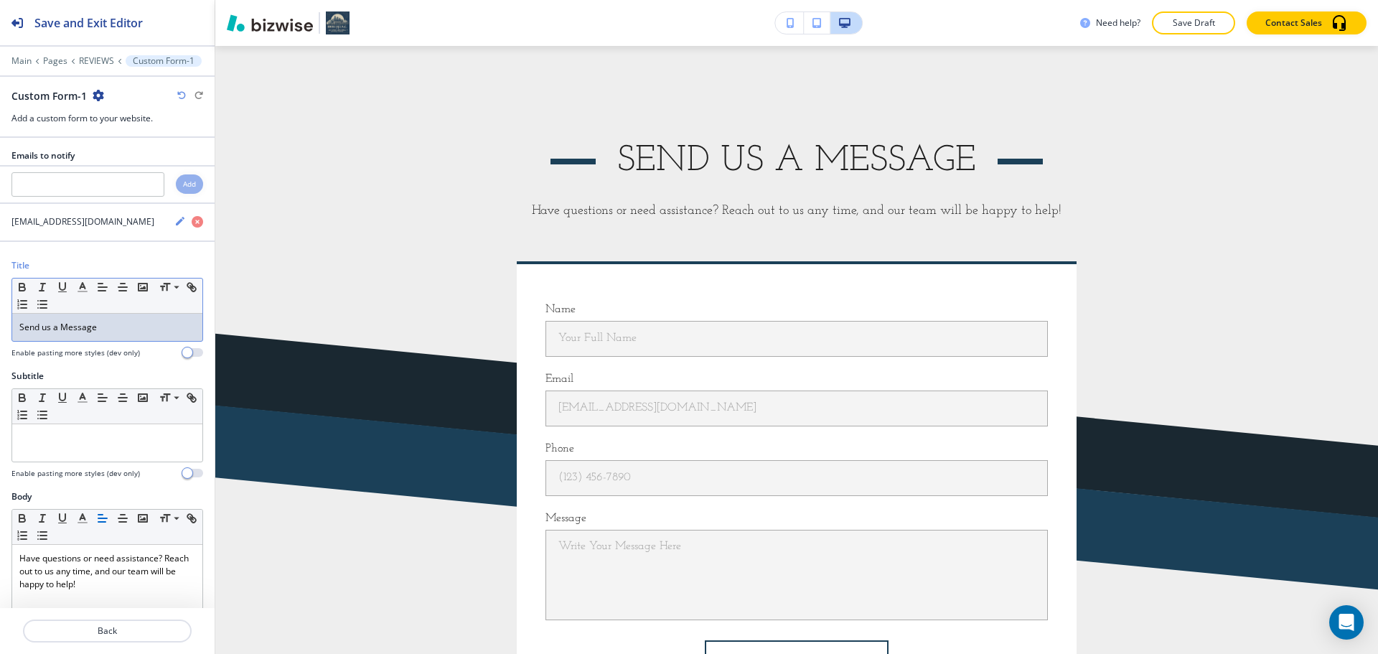
click at [115, 333] on p "Send us a Message" at bounding box center [107, 327] width 176 height 13
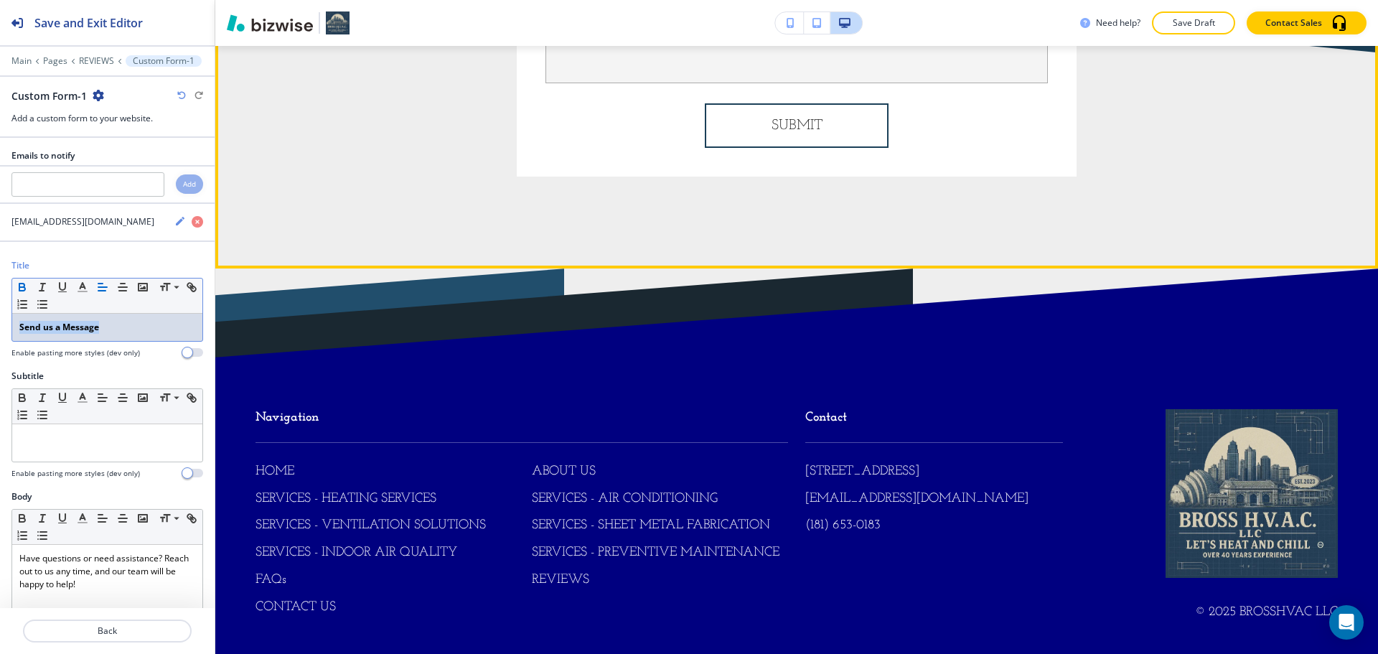
scroll to position [4002, 0]
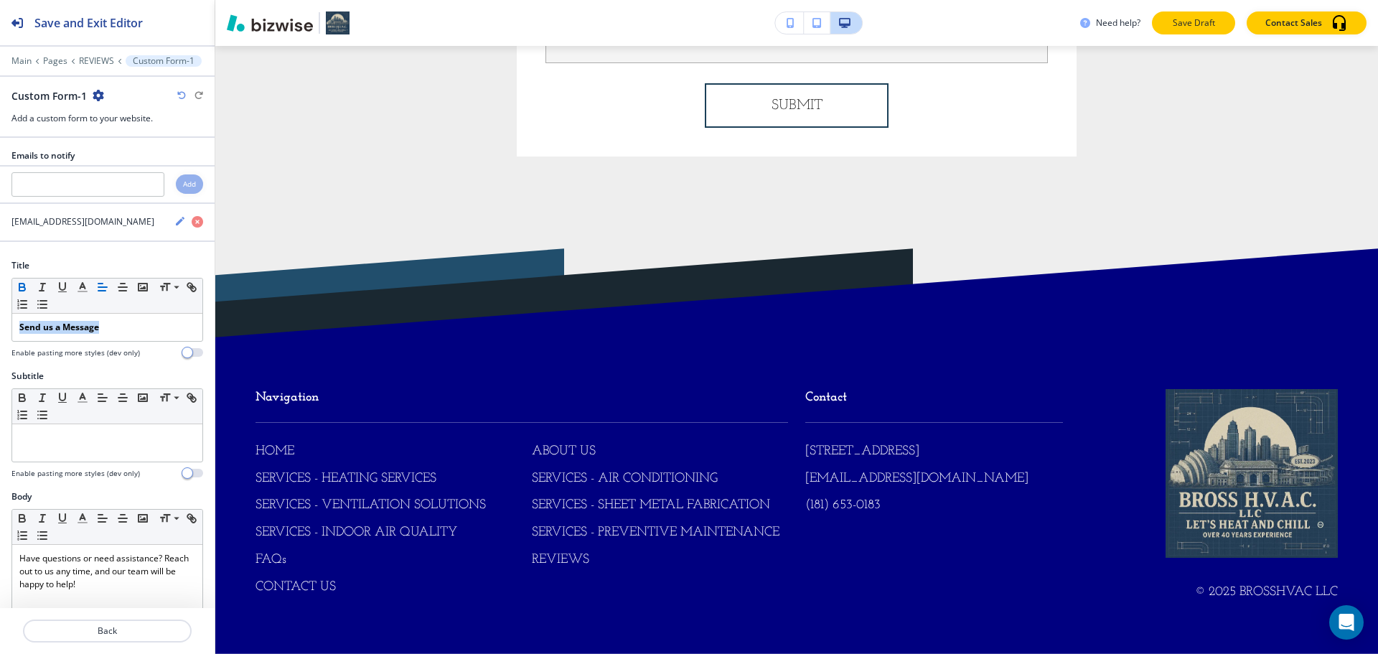
click at [1192, 27] on p "Save Draft" at bounding box center [1193, 23] width 46 height 13
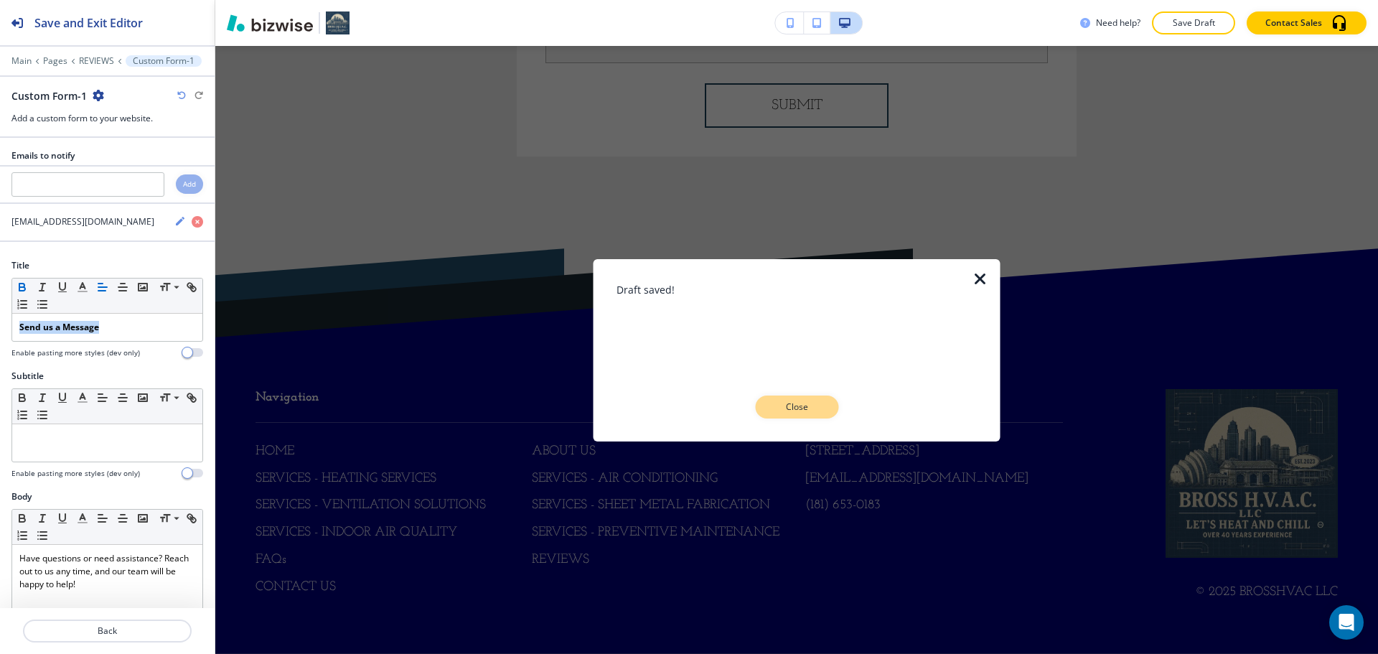
click at [788, 404] on p "Close" at bounding box center [796, 406] width 46 height 13
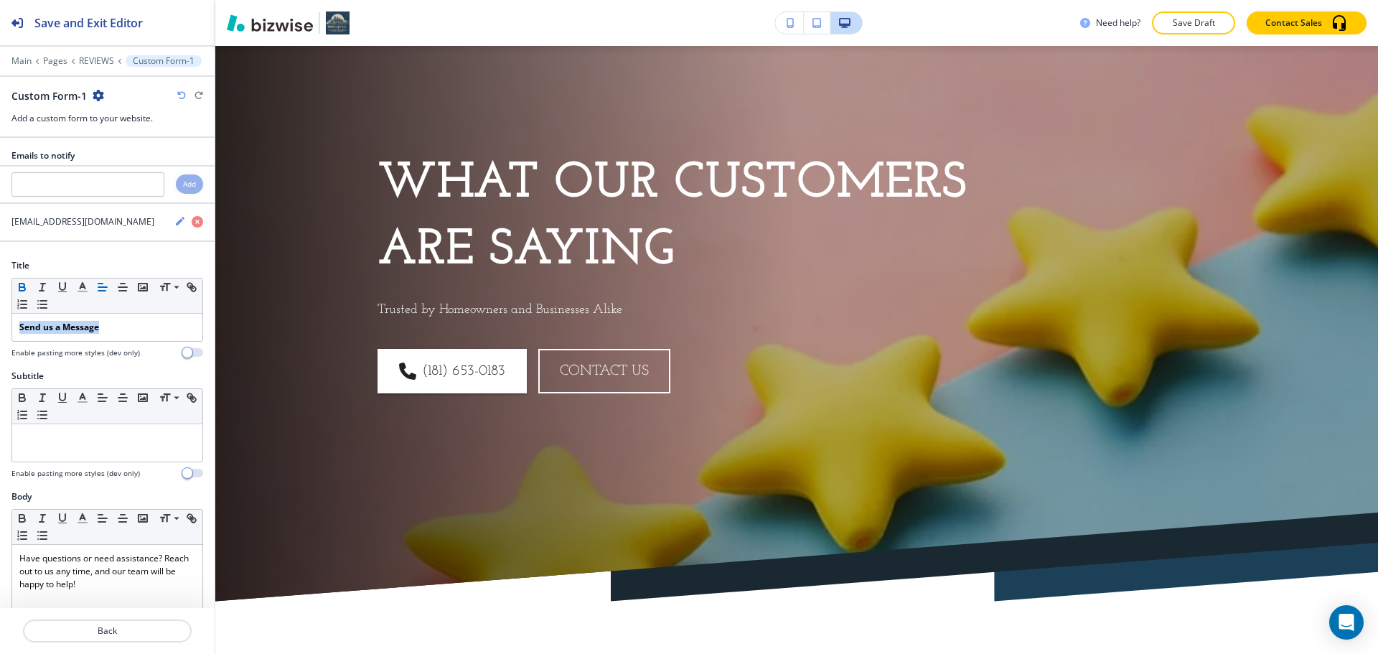
scroll to position [0, 0]
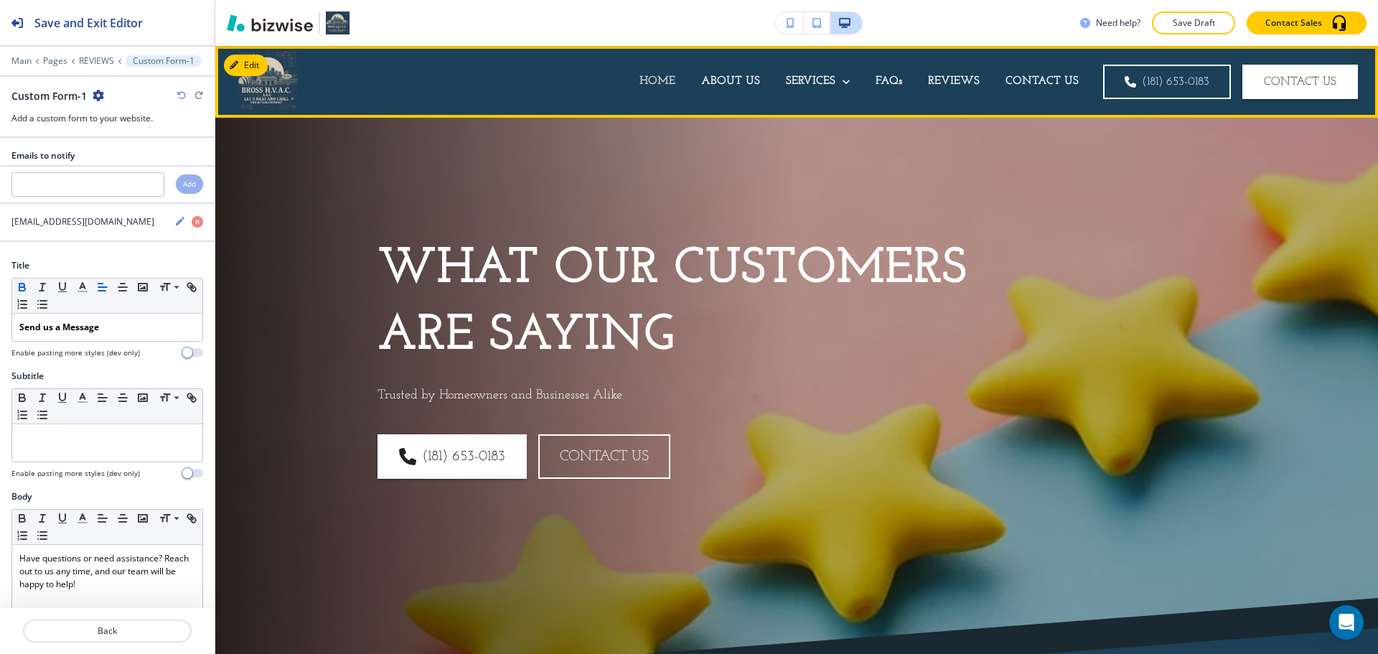
click at [657, 78] on p "HOME" at bounding box center [657, 81] width 36 height 17
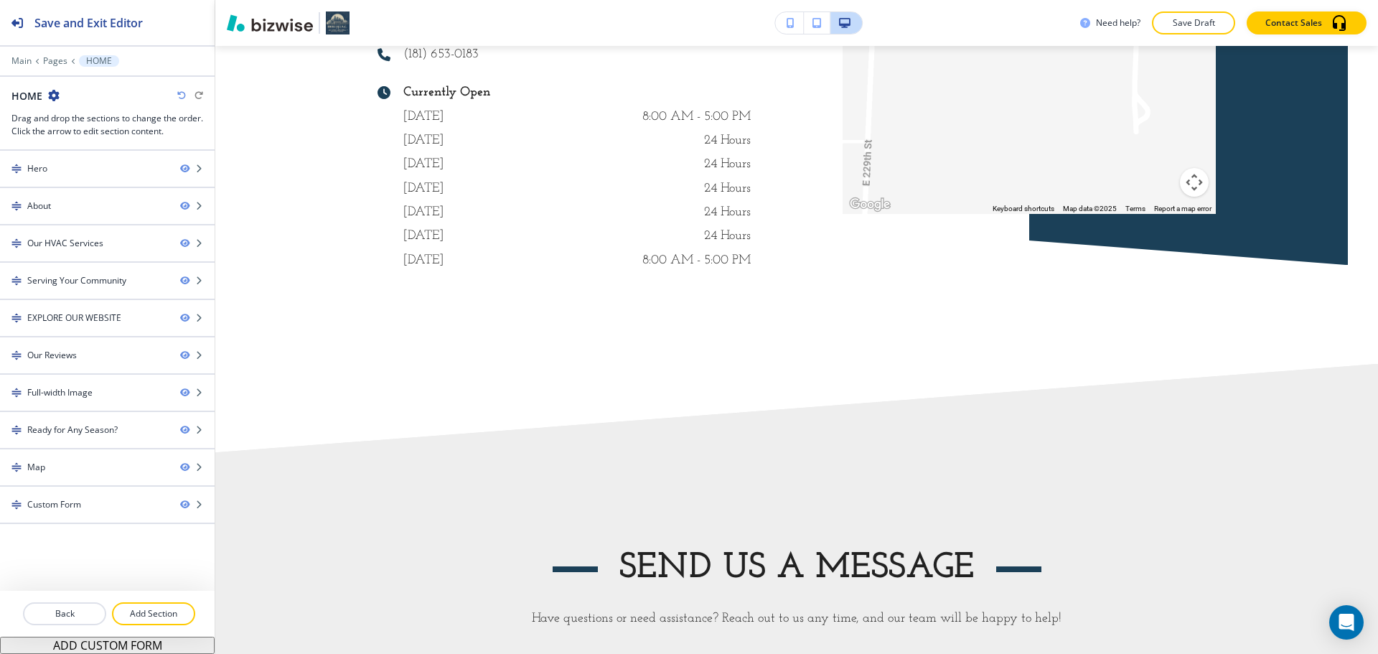
scroll to position [7605, 0]
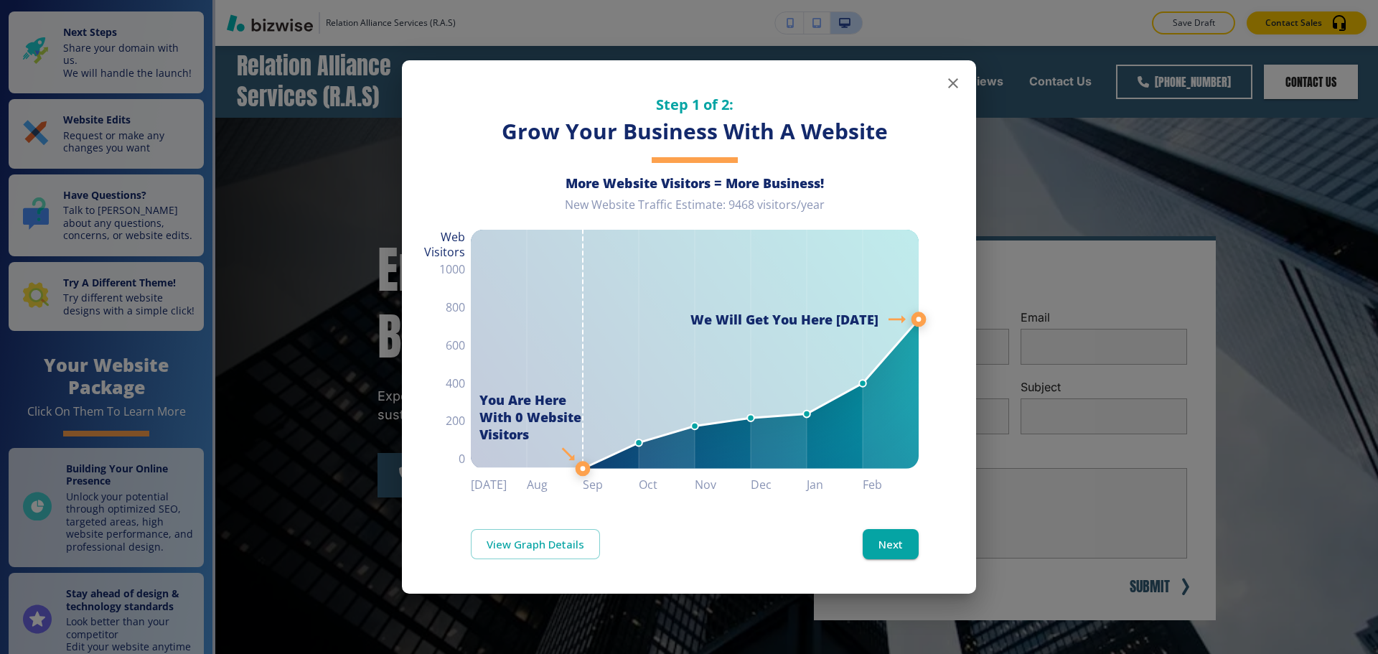
click at [947, 84] on icon "button" at bounding box center [952, 83] width 17 height 17
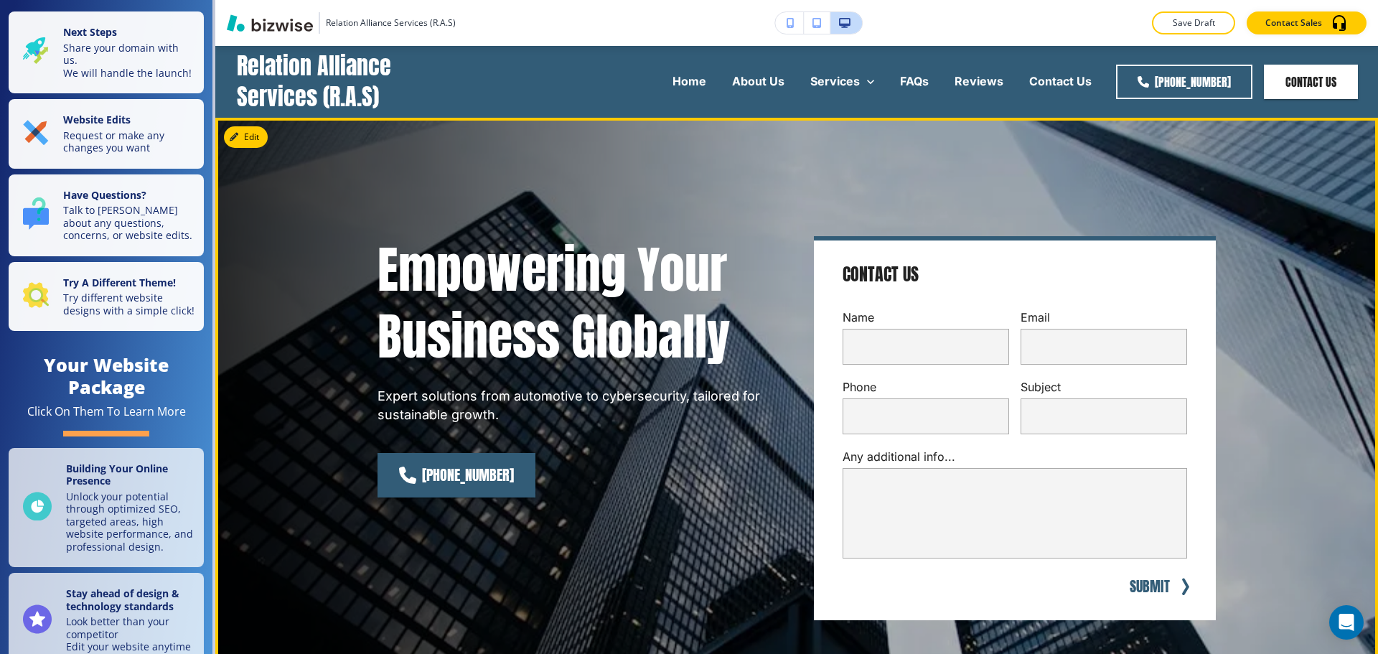
click at [1066, 292] on div "Contact Us Name Email Phone Subject Any additional info... x SUBMIT" at bounding box center [1015, 428] width 402 height 384
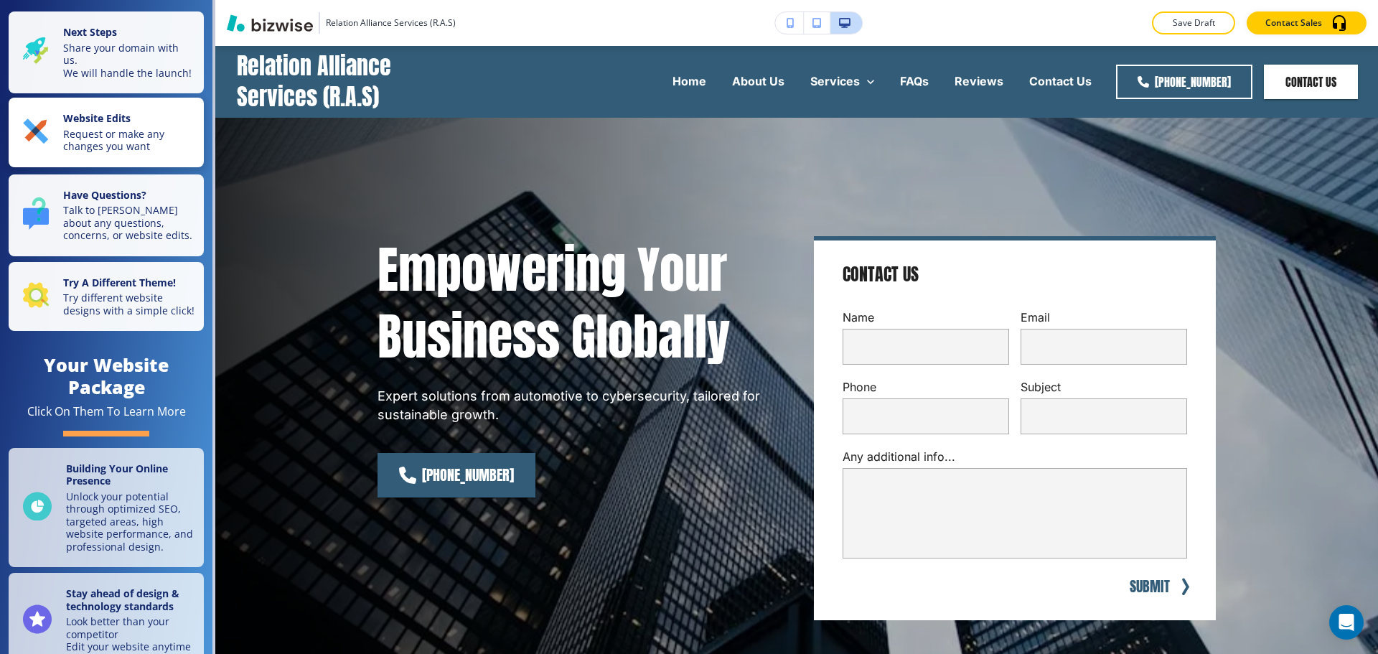
click at [142, 128] on p "Website Edits" at bounding box center [129, 120] width 132 height 16
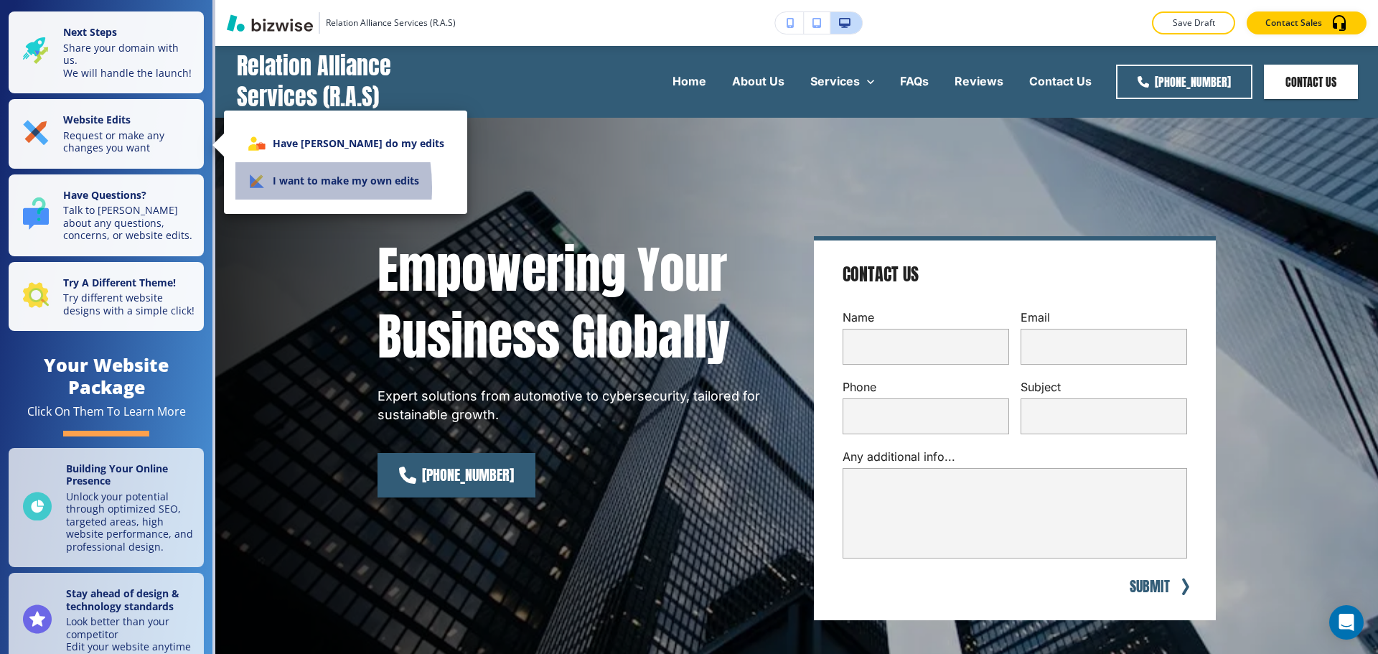
click at [251, 187] on icon at bounding box center [268, 170] width 67 height 63
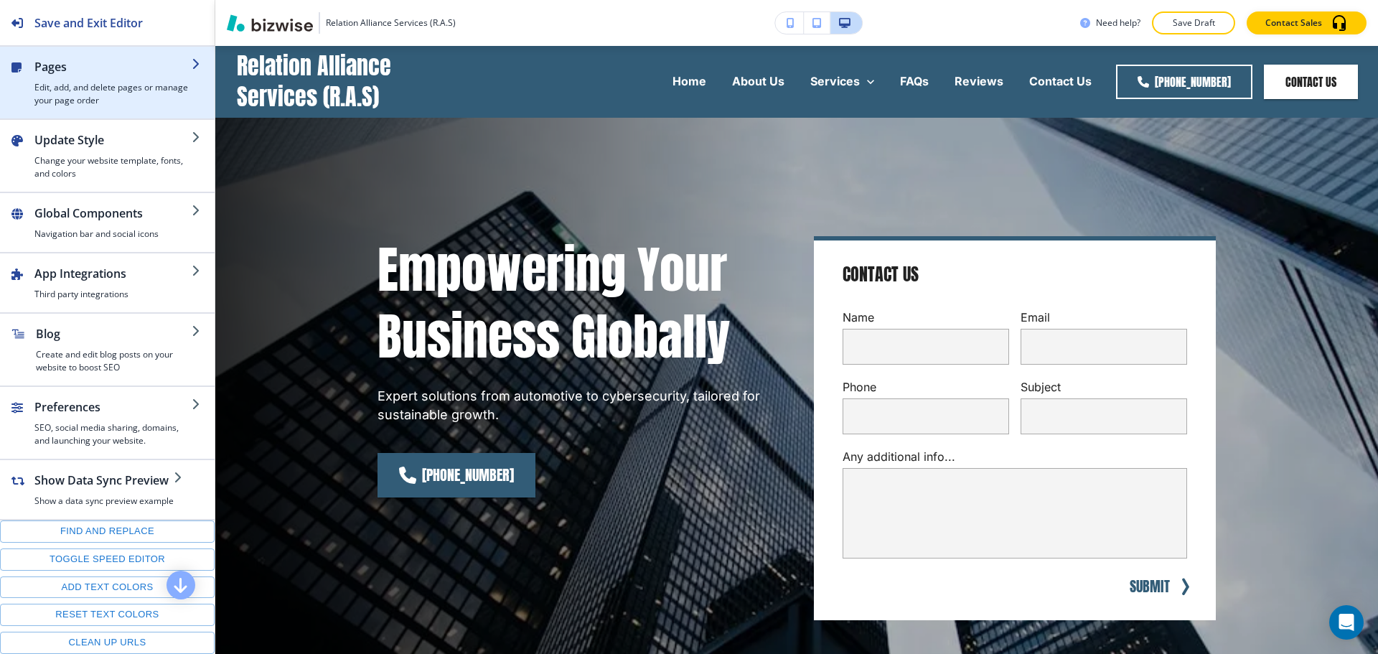
click at [128, 103] on h4 "Edit, add, and delete pages or manage your page order" at bounding box center [112, 94] width 157 height 26
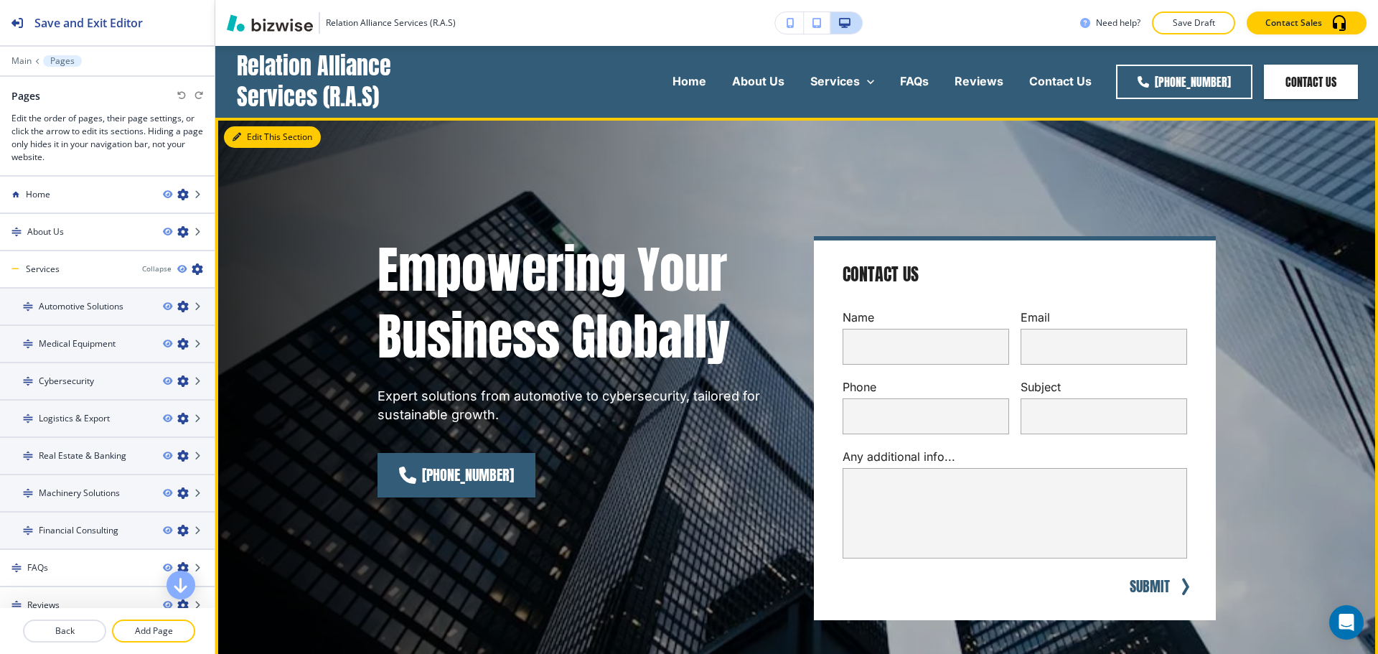
click at [292, 138] on button "Edit This Section" at bounding box center [272, 137] width 97 height 22
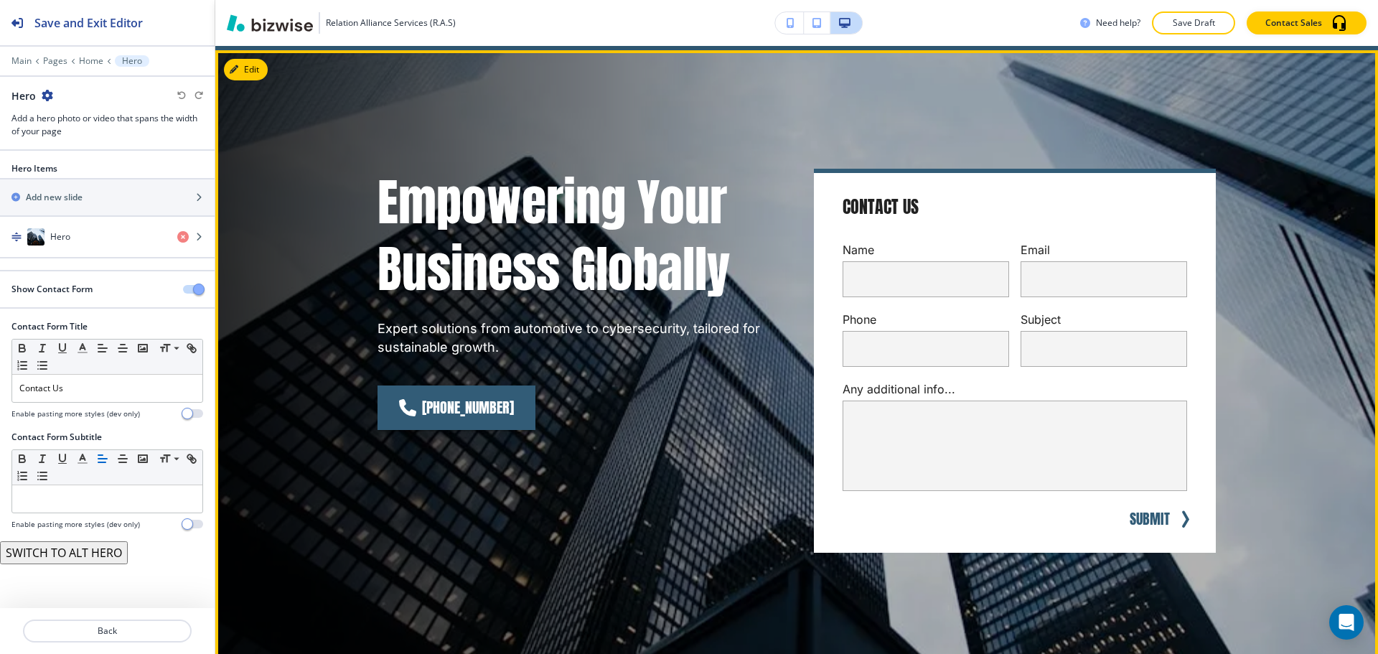
scroll to position [72, 0]
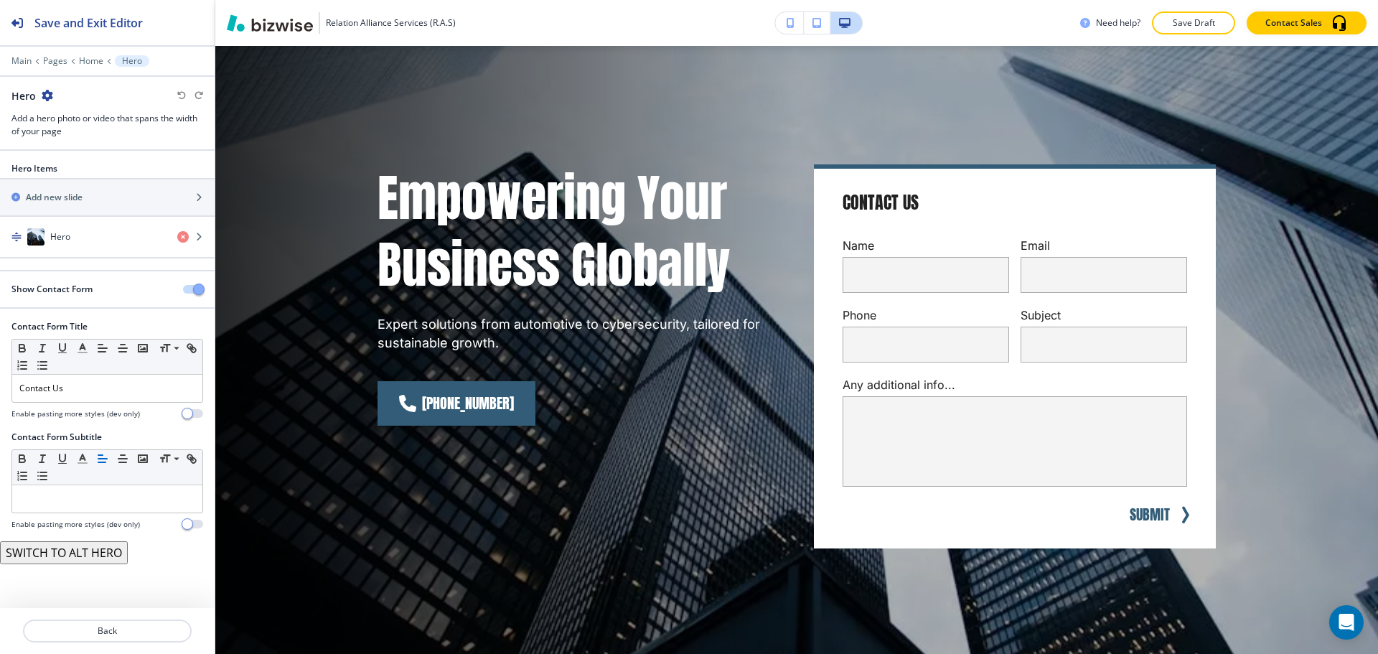
click at [203, 291] on span "button" at bounding box center [198, 288] width 11 height 11
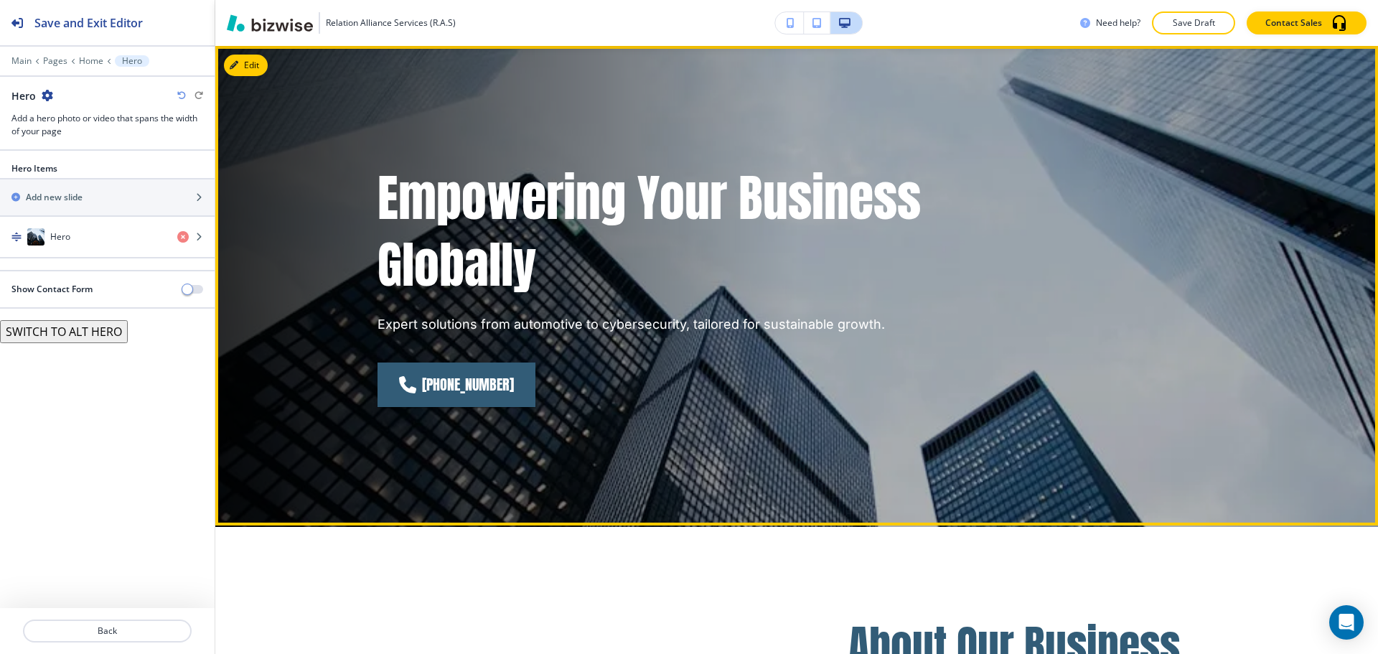
scroll to position [0, 0]
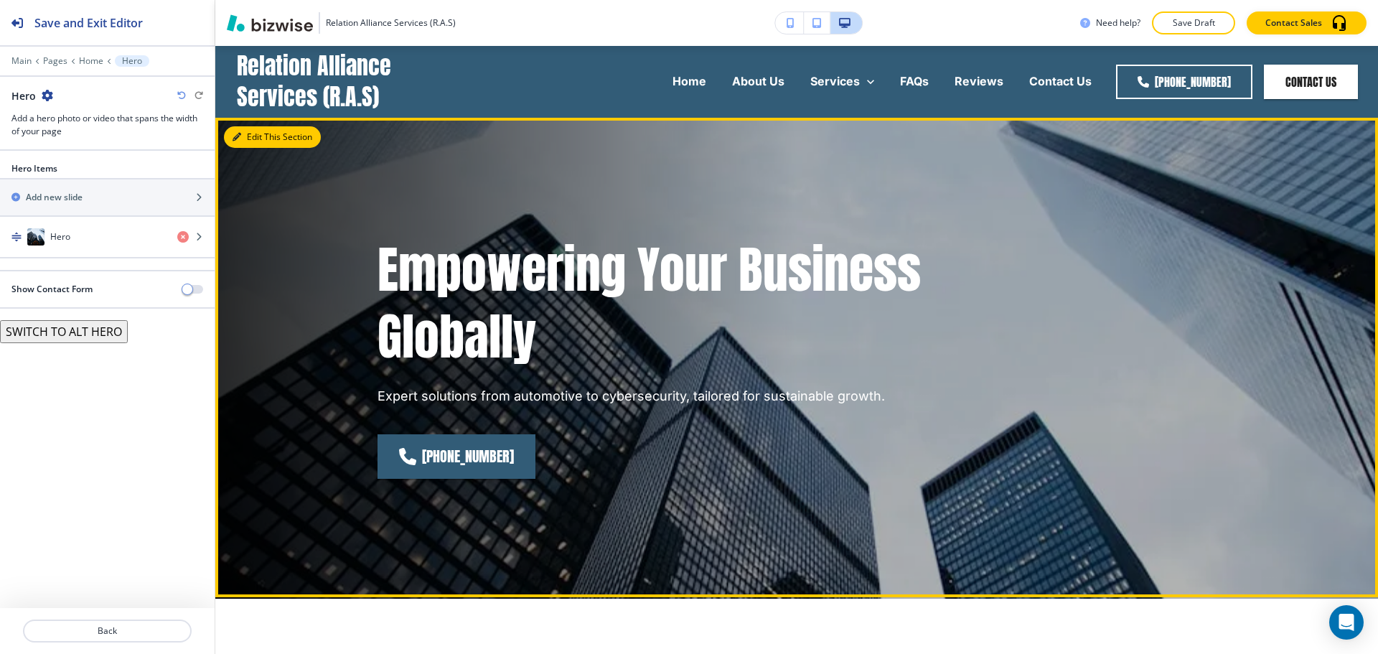
click at [245, 130] on button "Edit This Section" at bounding box center [272, 137] width 97 height 22
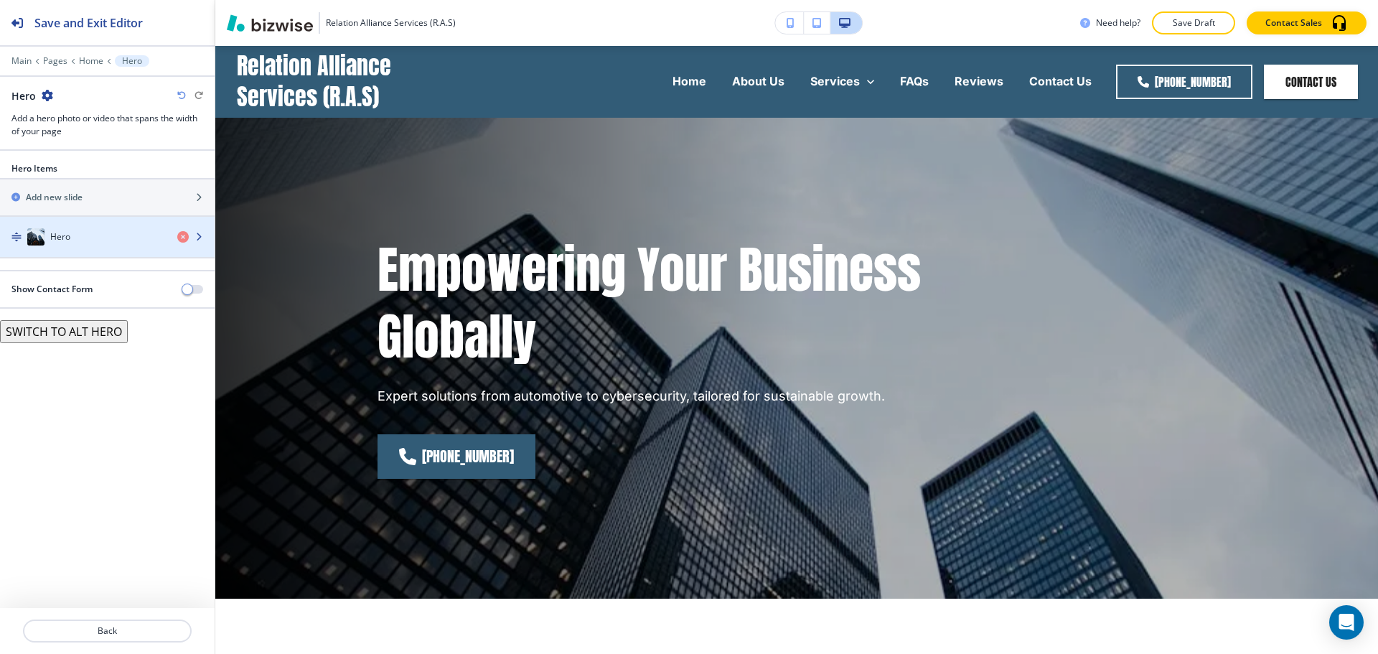
click at [116, 239] on div "Hero" at bounding box center [83, 236] width 166 height 17
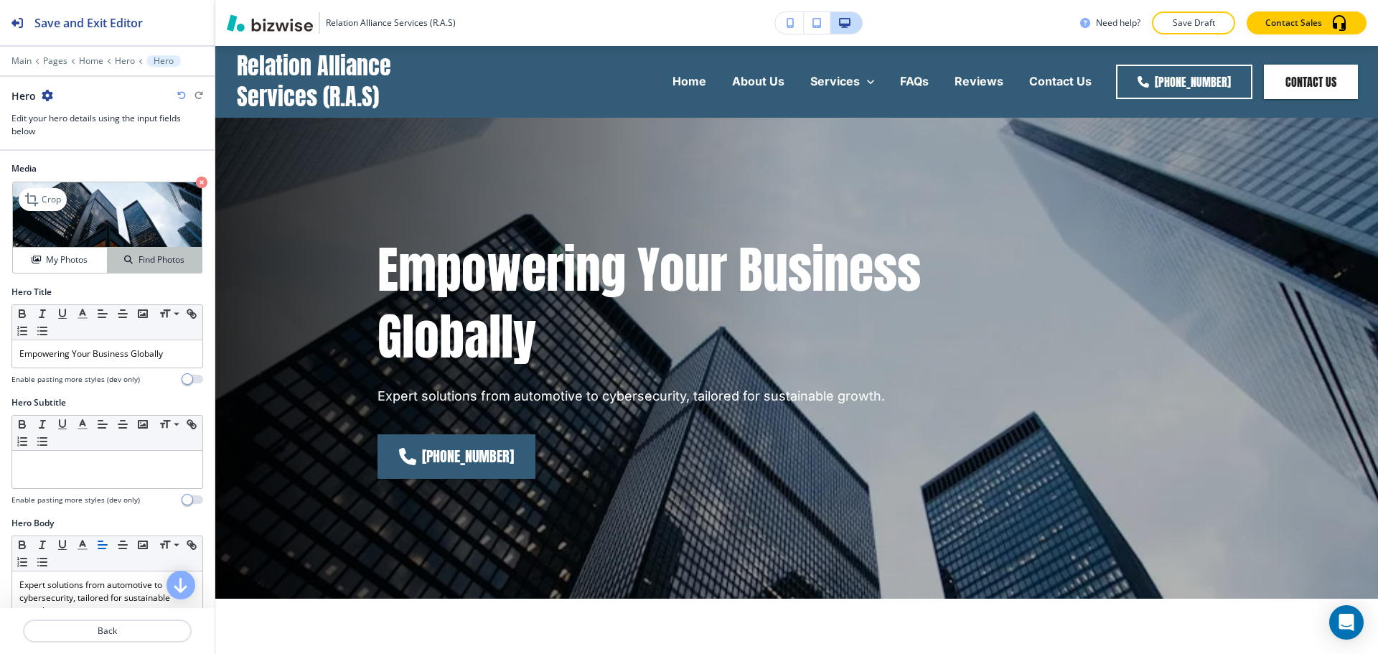
click at [115, 252] on button "Find Photos" at bounding box center [155, 260] width 94 height 25
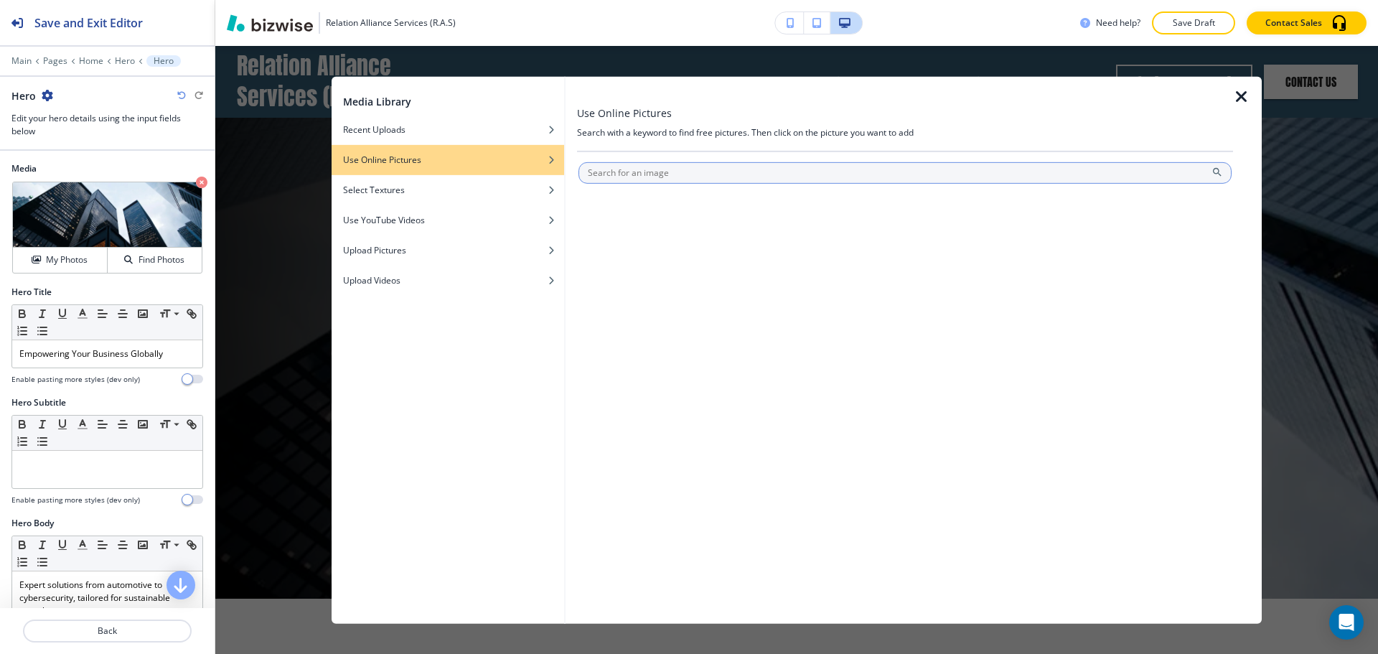
click at [712, 172] on input "text" at bounding box center [904, 172] width 653 height 22
type input "sunny sky"
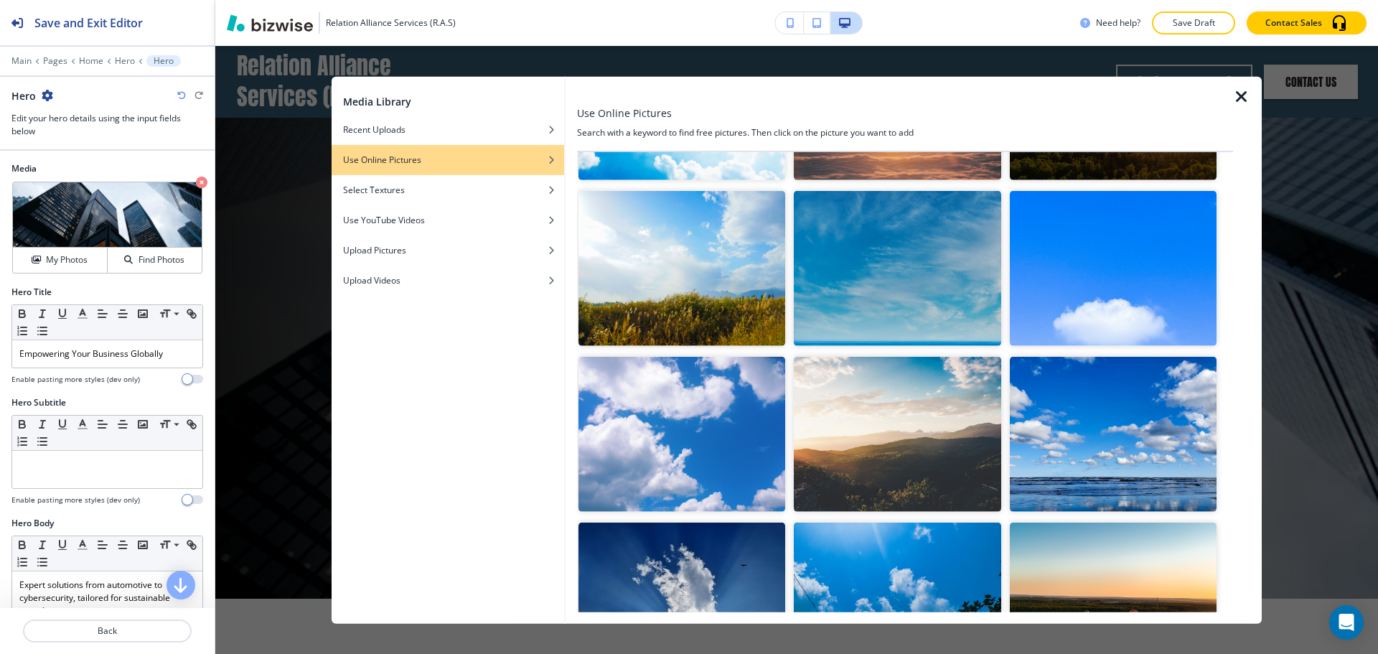
scroll to position [359, 0]
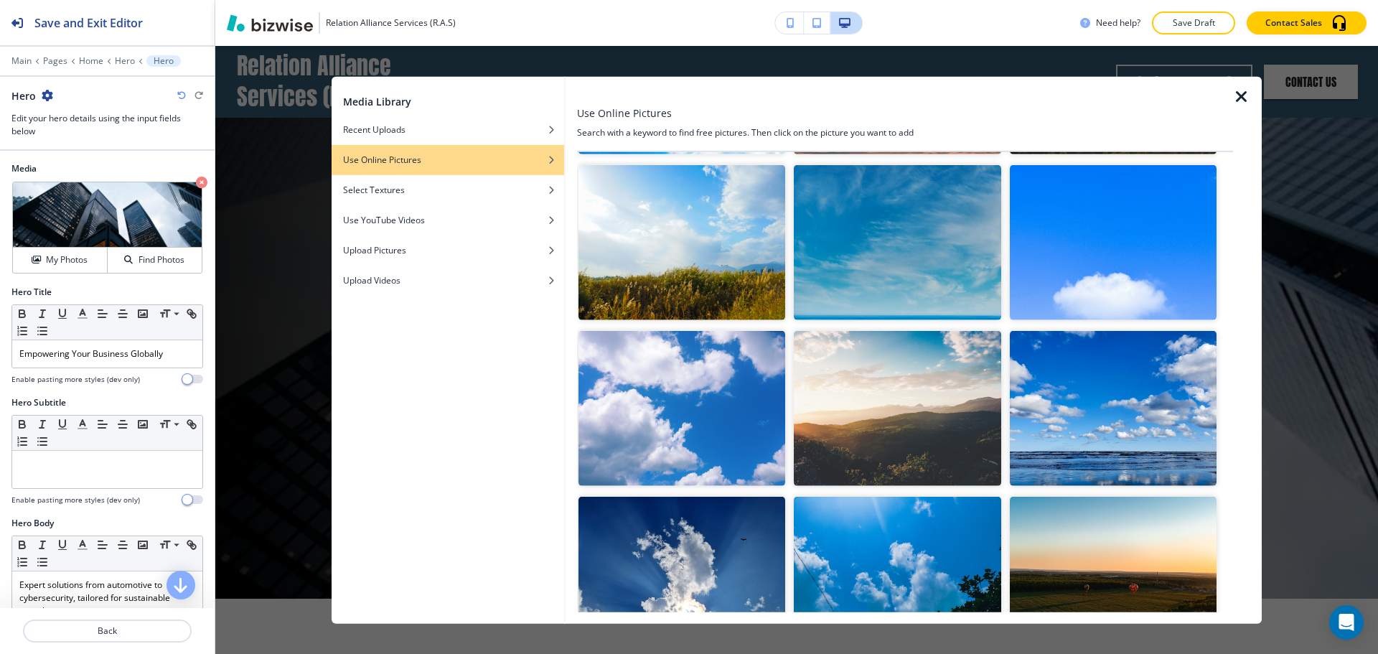
click at [743, 397] on img "button" at bounding box center [681, 408] width 207 height 155
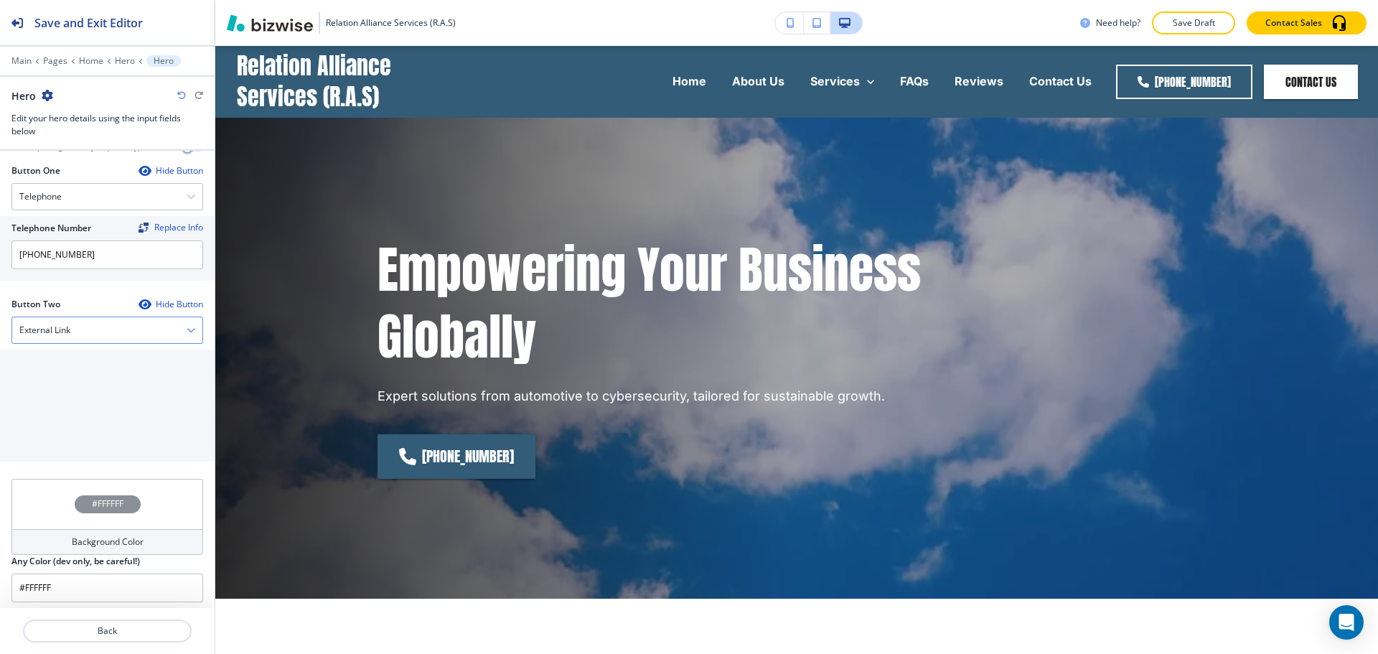
scroll to position [628, 0]
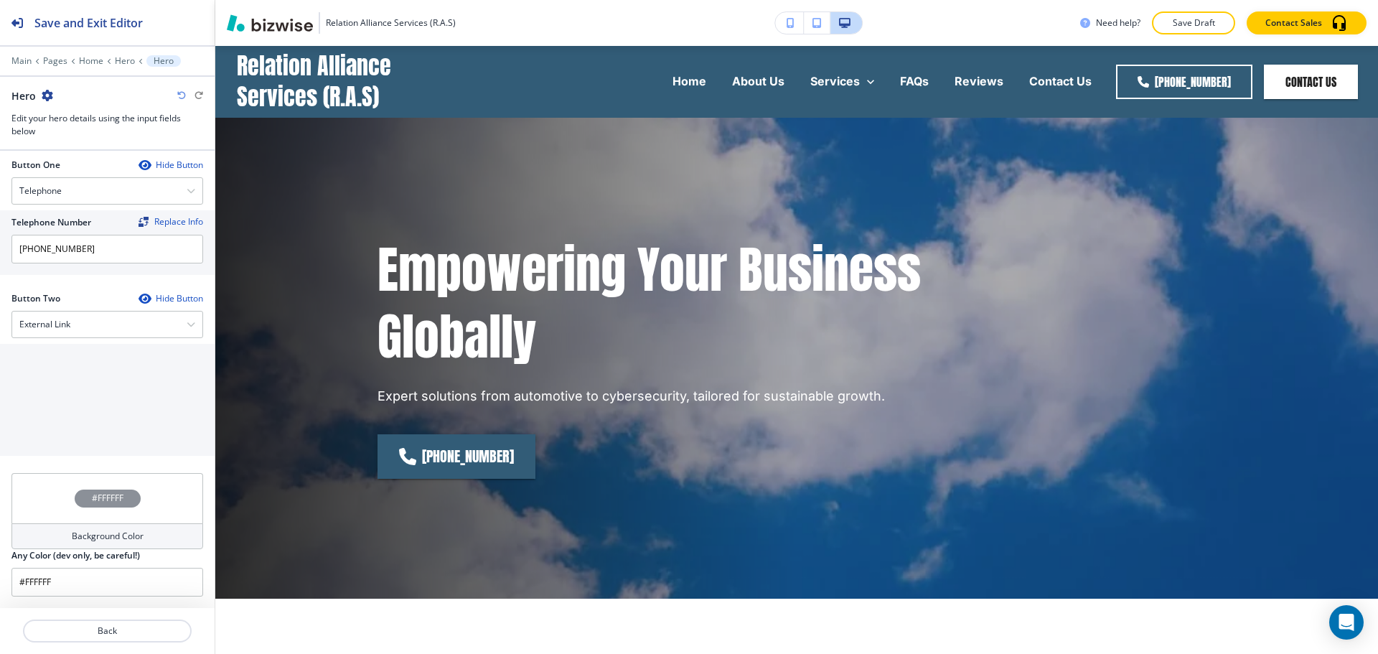
click at [111, 499] on h4 "#FFFFFF" at bounding box center [108, 497] width 32 height 13
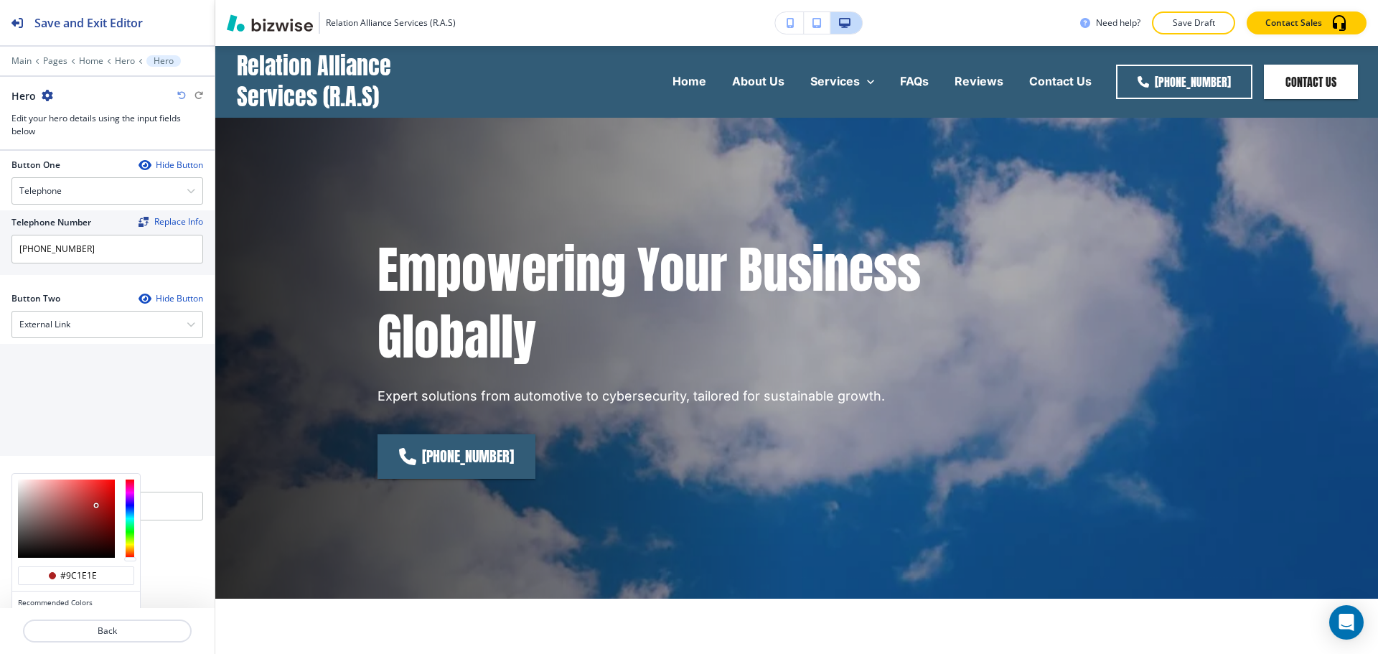
type input "#9a1e1e"
click at [96, 510] on div at bounding box center [66, 518] width 97 height 78
type input "#9a1e1e"
type input "#912929"
click at [88, 513] on div at bounding box center [66, 518] width 97 height 78
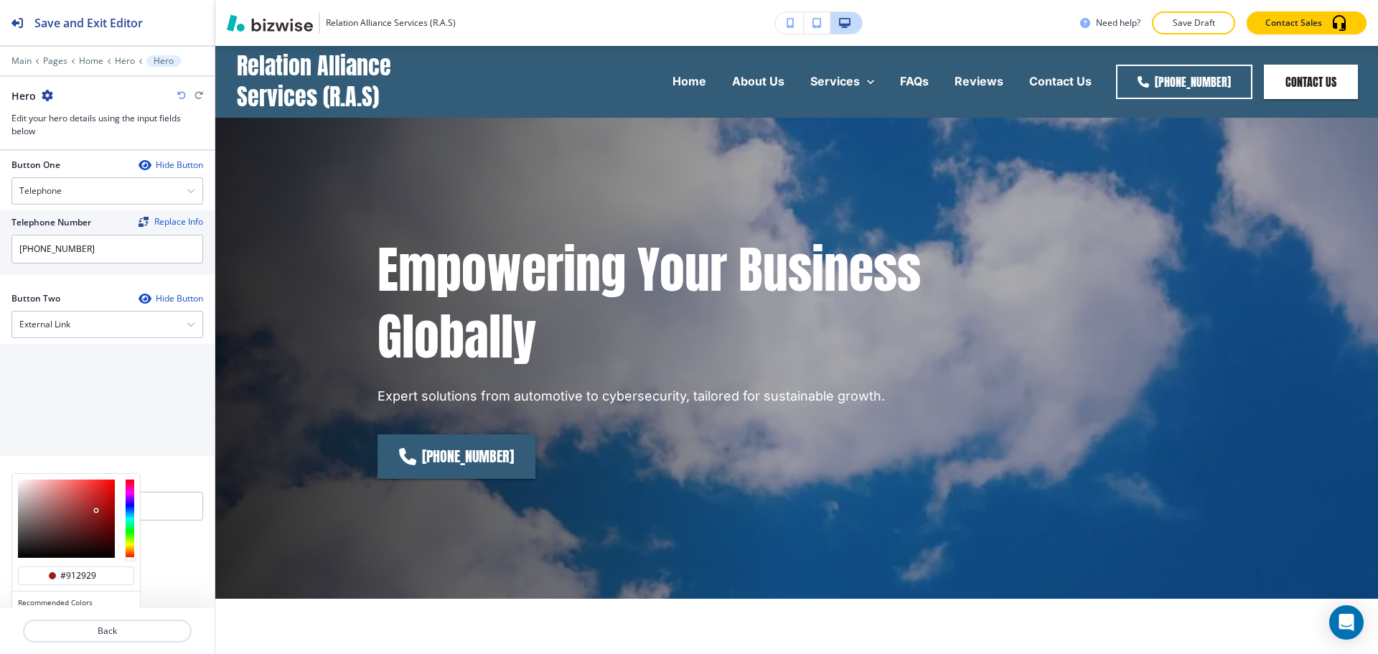
type input "#912929"
type input "#c40101"
drag, startPoint x: 80, startPoint y: 516, endPoint x: 138, endPoint y: 481, distance: 66.9
click at [138, 481] on div at bounding box center [76, 519] width 128 height 90
type input "#c40101"
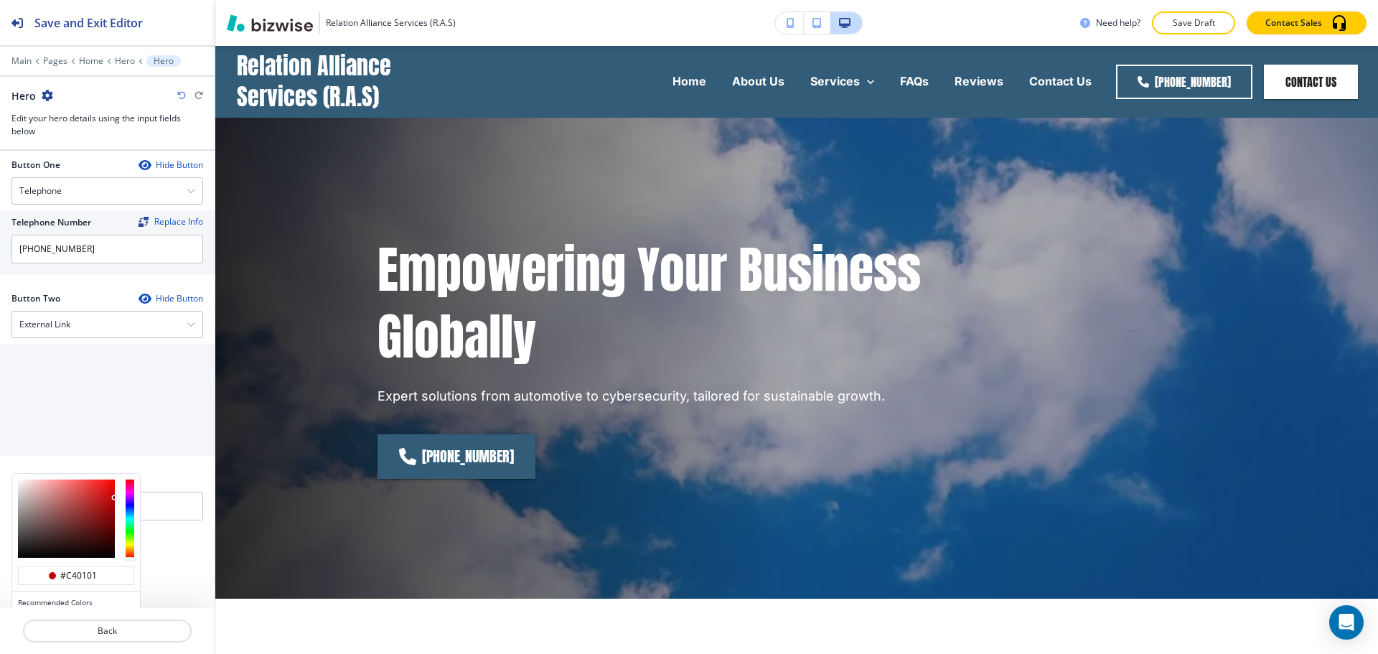
click at [164, 461] on div "Button Two Hide Button External Link Telephone External Link Social Media Email…" at bounding box center [107, 382] width 215 height 181
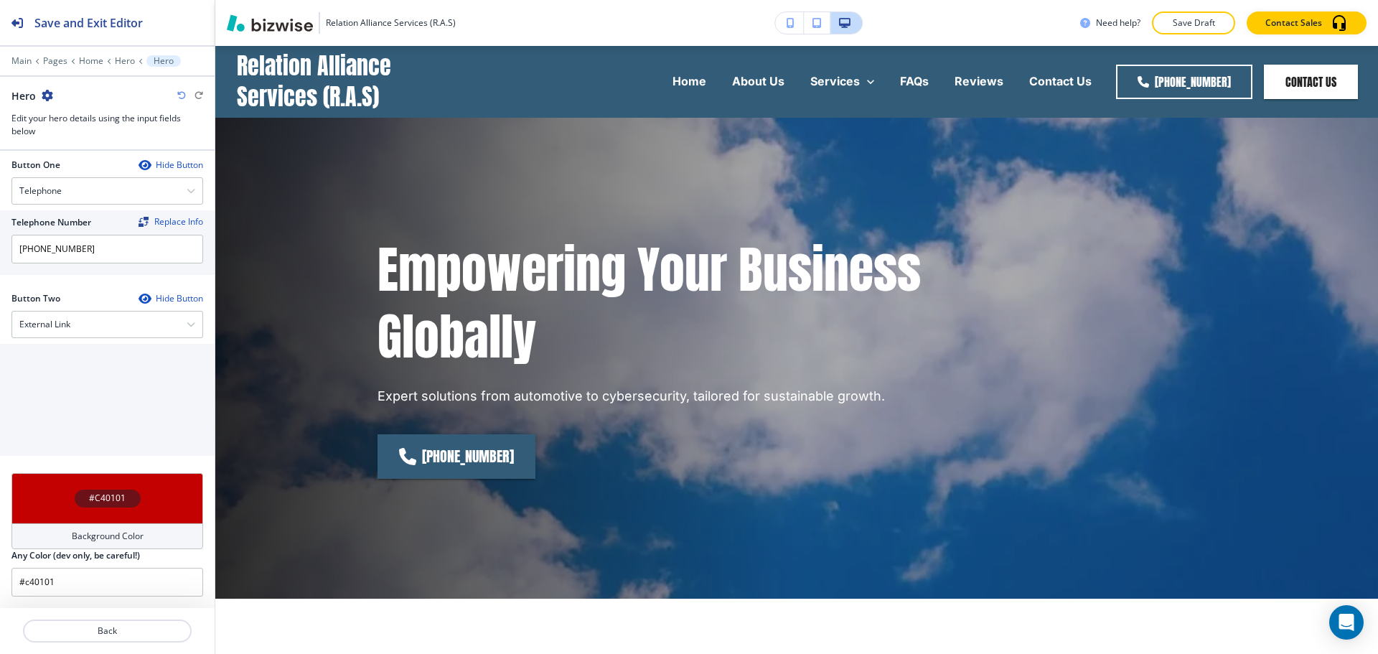
click at [150, 512] on div "#C40101" at bounding box center [107, 498] width 192 height 50
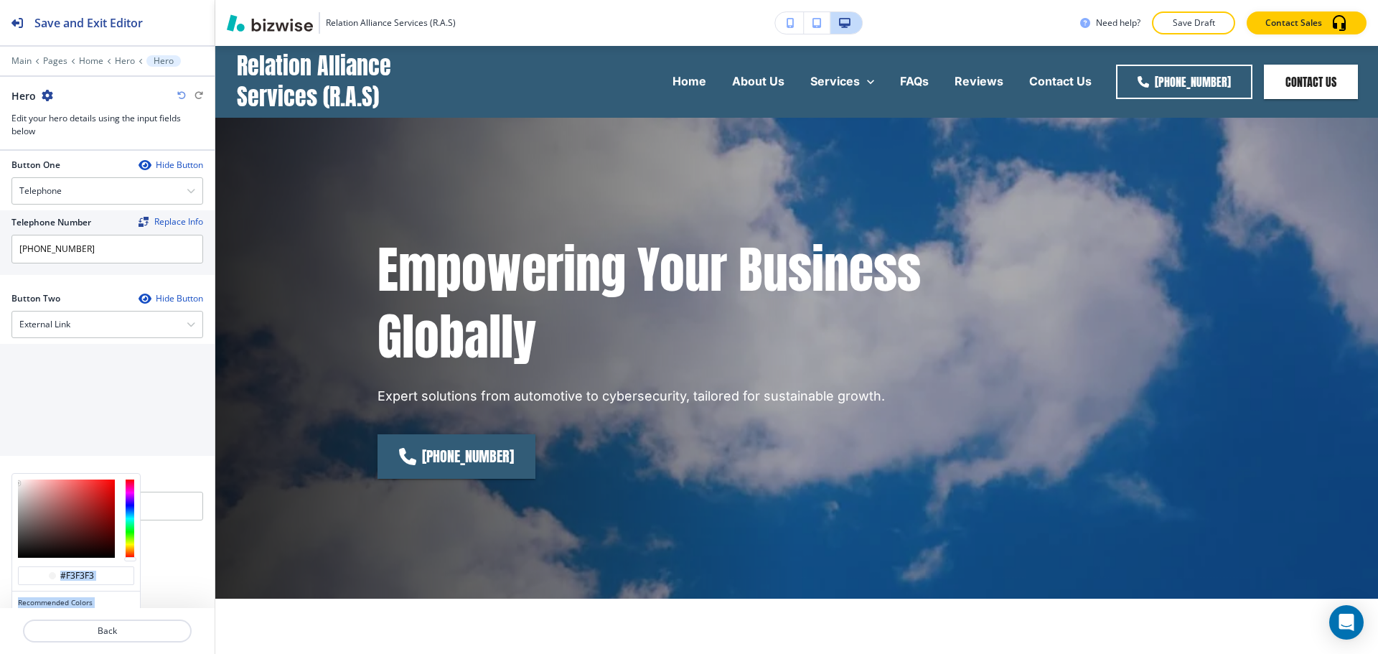
drag, startPoint x: 75, startPoint y: 513, endPoint x: 0, endPoint y: 459, distance: 92.6
click at [0, 459] on div "Media Crop My Photos Find Photos Hero Title Small Normal Large Huge Empowering …" at bounding box center [107, 379] width 215 height 457
type input "#dec0c0"
click at [31, 489] on div at bounding box center [66, 518] width 97 height 78
type input "#dec0c0"
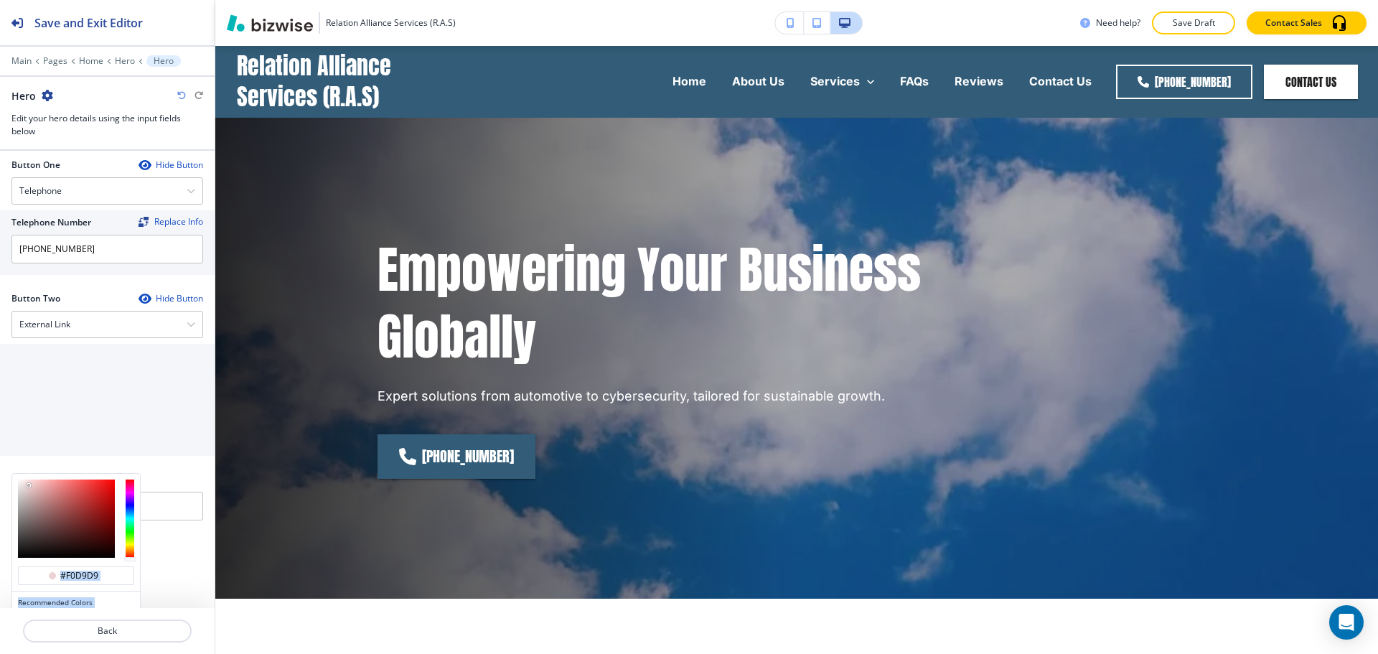
type input "#f3dddd"
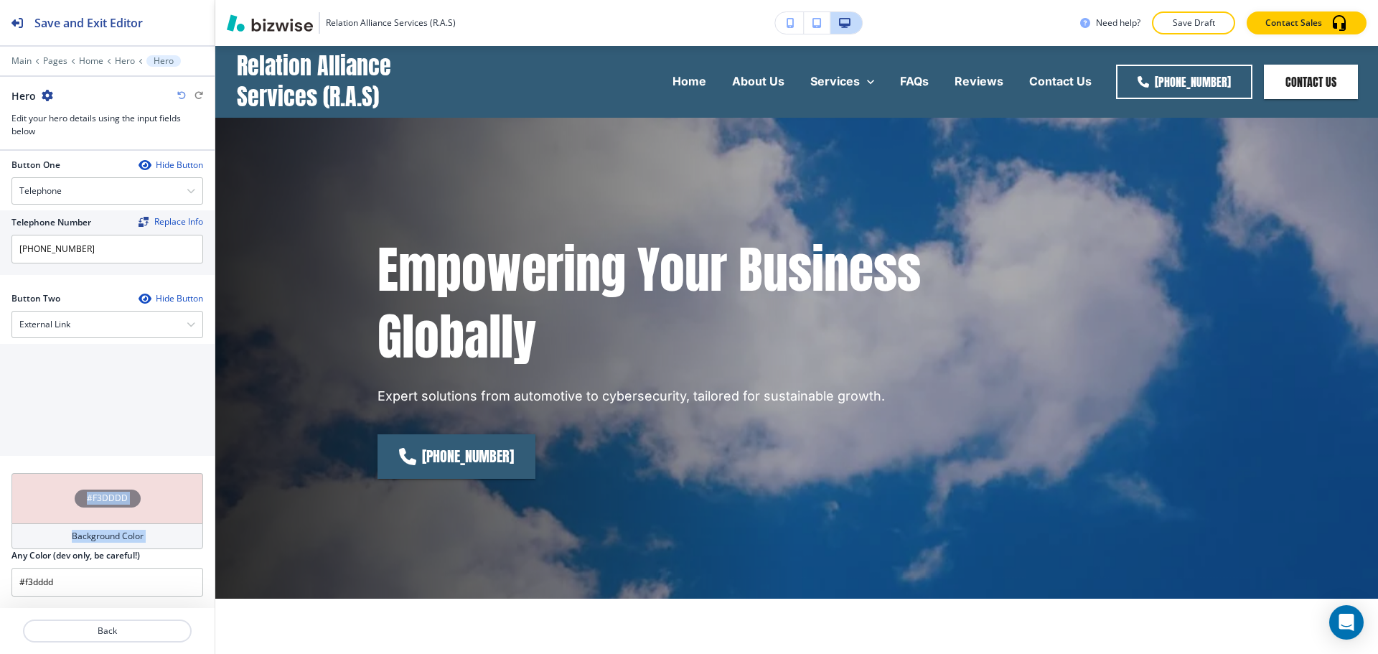
click at [175, 449] on input "text" at bounding box center [107, 441] width 215 height 29
click at [183, 98] on icon "button" at bounding box center [181, 95] width 9 height 9
click at [183, 99] on icon "button" at bounding box center [181, 95] width 9 height 9
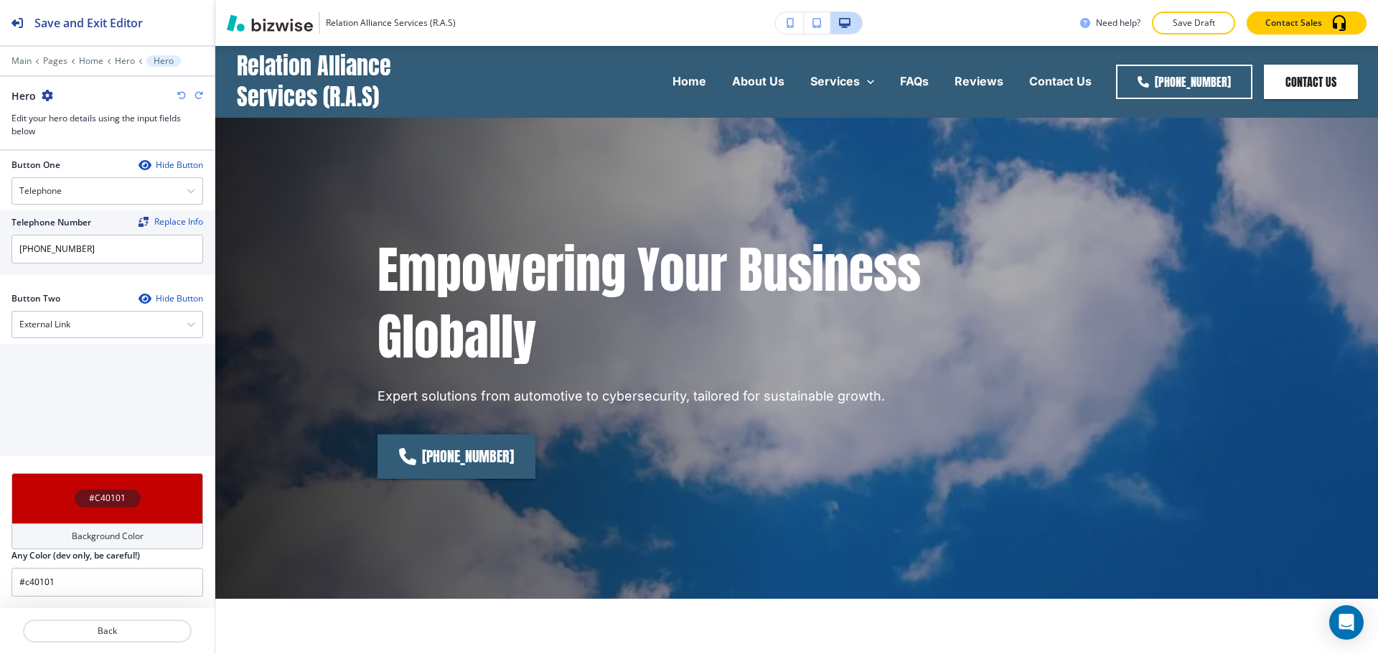
click at [183, 99] on icon "button" at bounding box center [181, 95] width 9 height 9
click at [183, 100] on icon "button" at bounding box center [181, 95] width 9 height 9
type input "#FFFFFF"
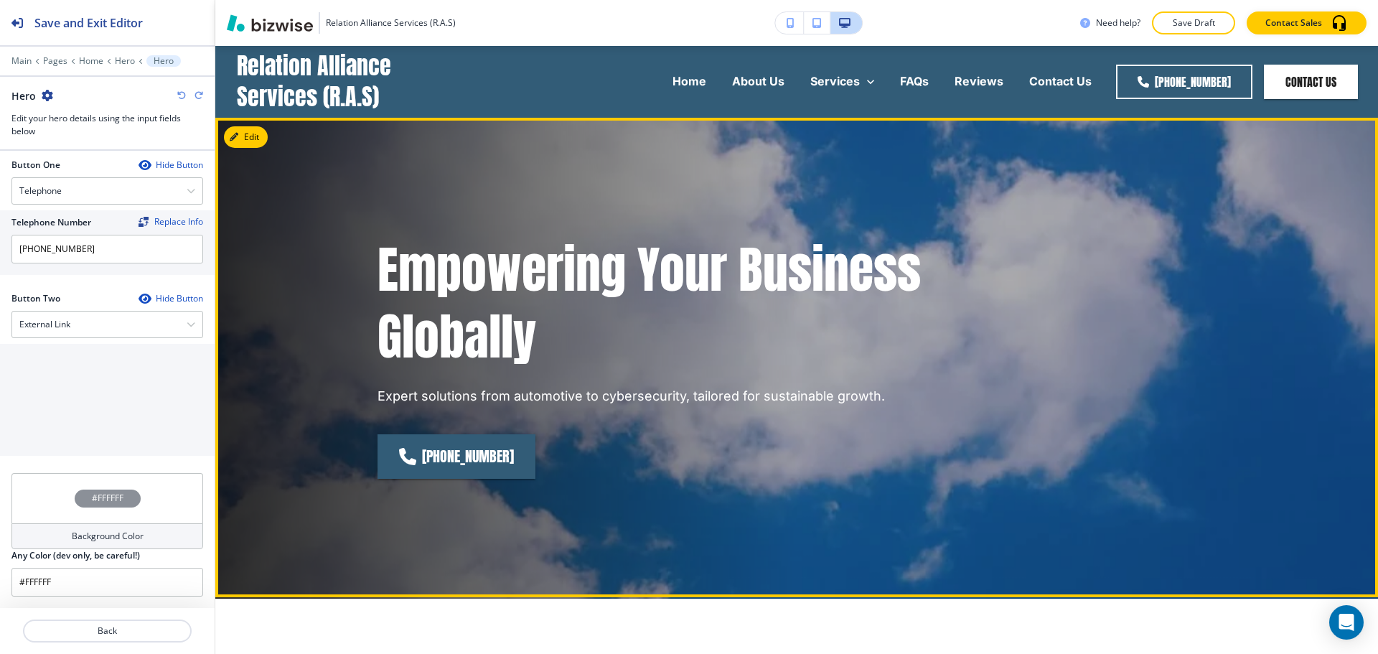
click at [871, 406] on div "Empowering Your Business Globally Expert solutions from automotive to cybersecu…" at bounding box center [687, 357] width 620 height 243
click at [682, 465] on div "[PHONE_NUMBER]" at bounding box center [687, 456] width 620 height 44
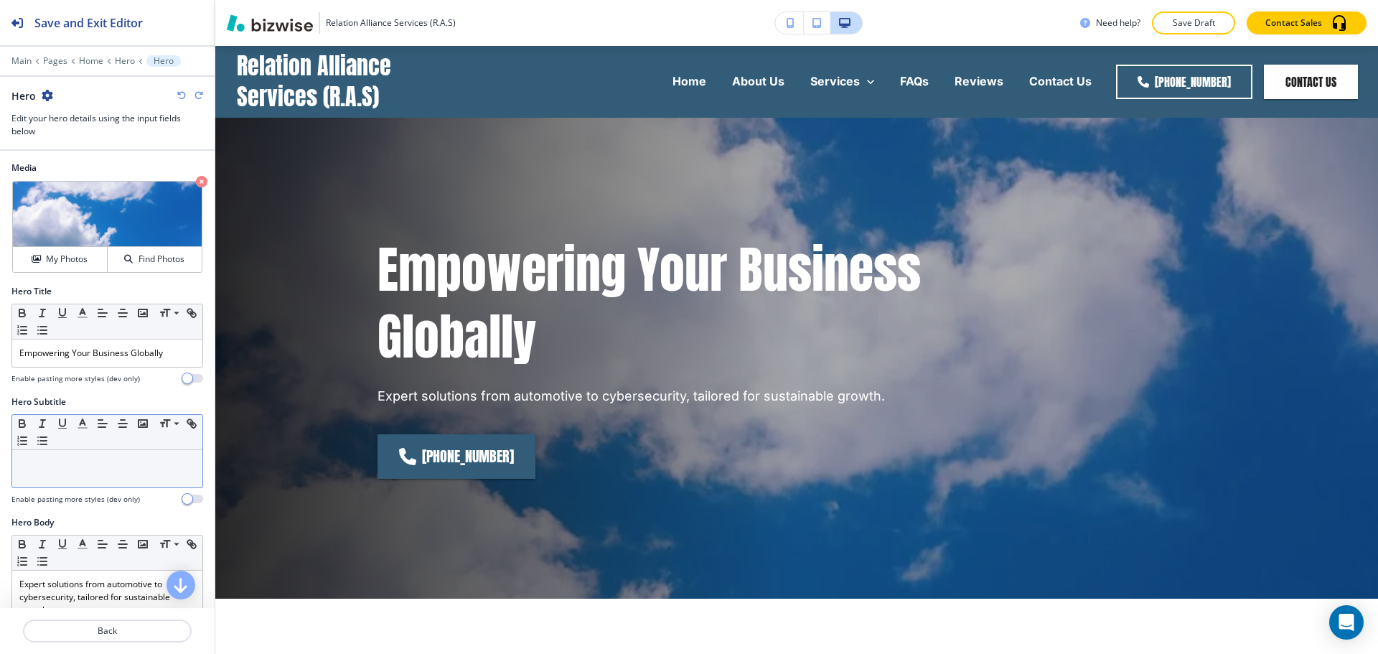
scroll to position [0, 0]
click at [128, 265] on div "Find Photos" at bounding box center [155, 259] width 94 height 13
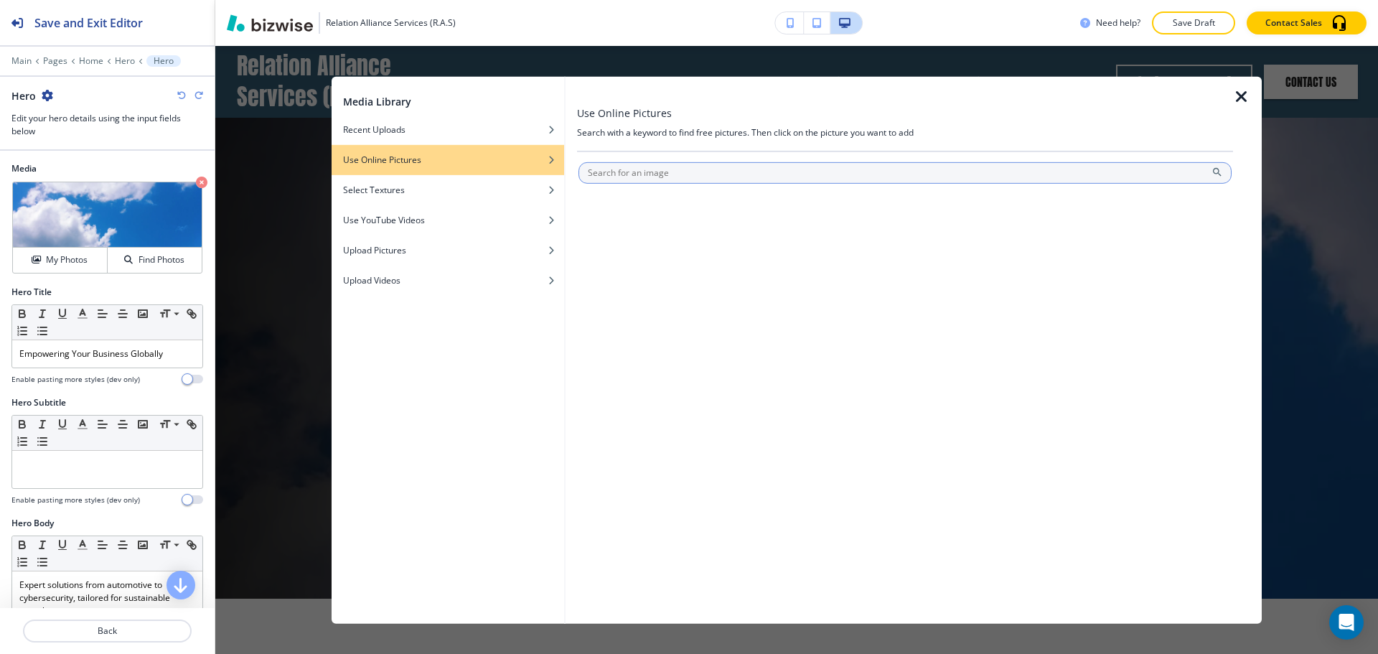
click at [659, 182] on input "text" at bounding box center [904, 172] width 653 height 22
type input "sky hd"
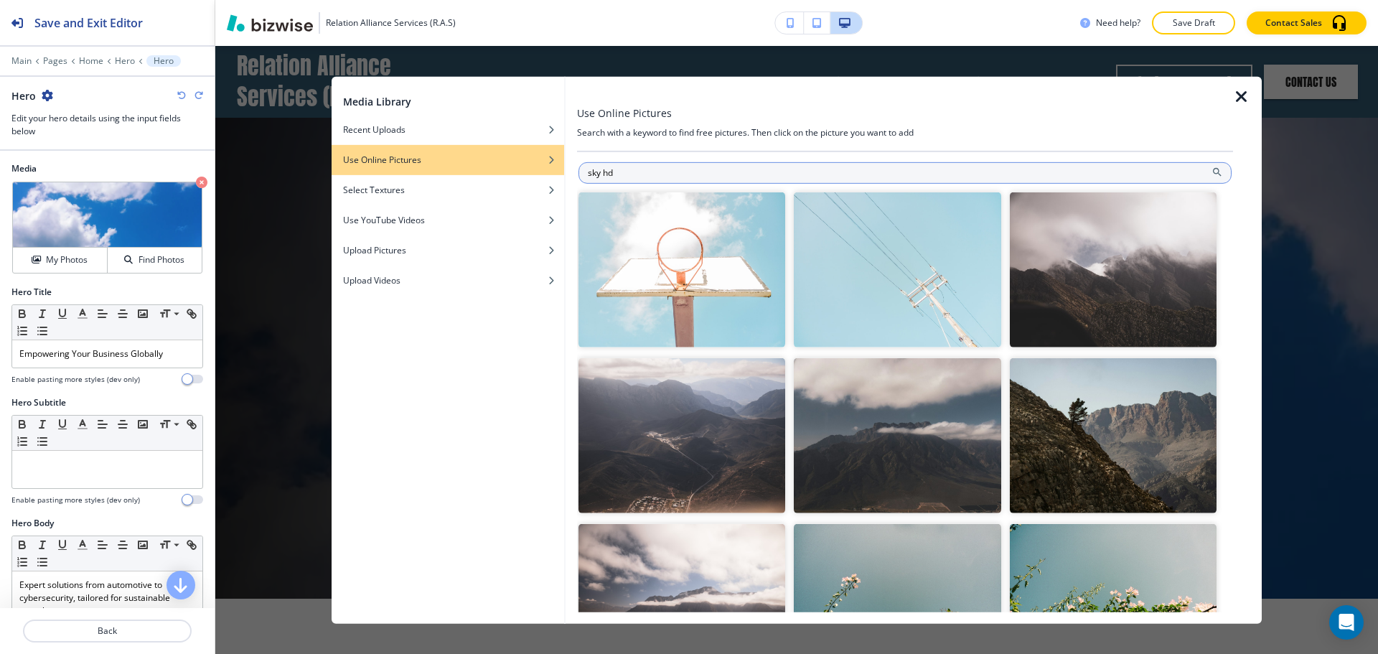
click at [587, 173] on input "sky hd" at bounding box center [904, 172] width 653 height 22
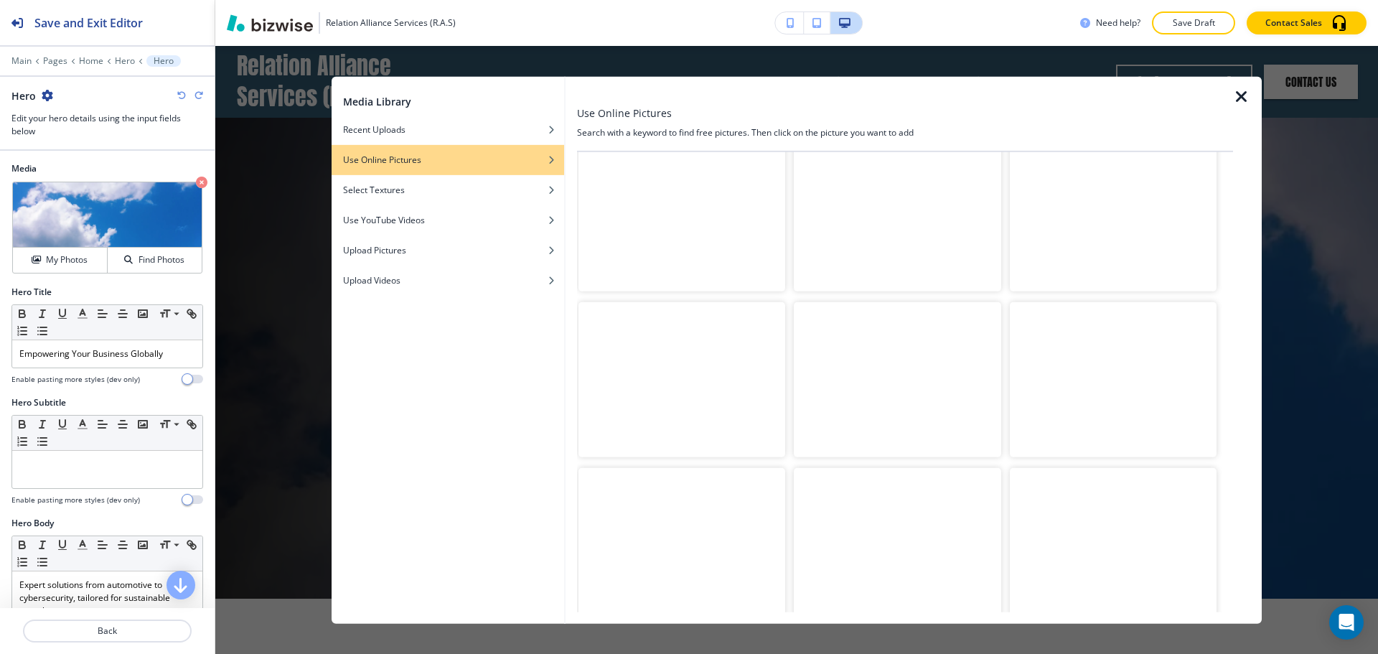
scroll to position [933, 0]
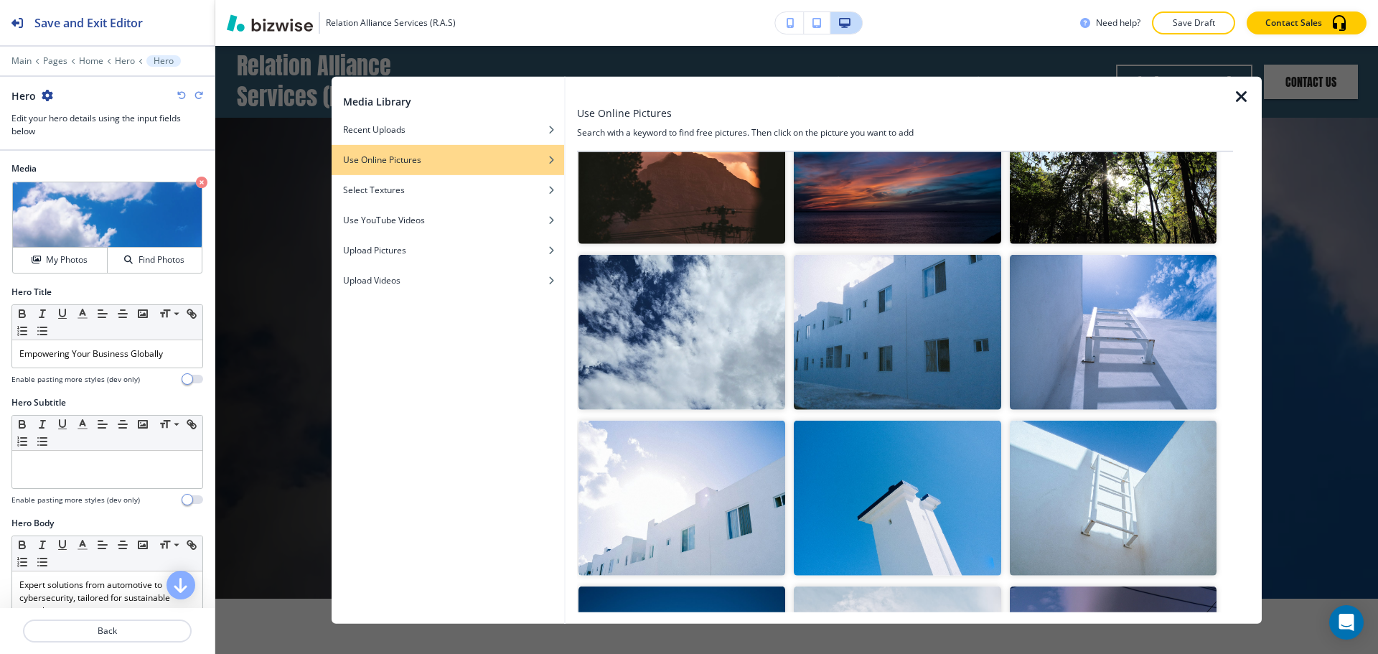
click at [699, 323] on img "button" at bounding box center [681, 332] width 207 height 155
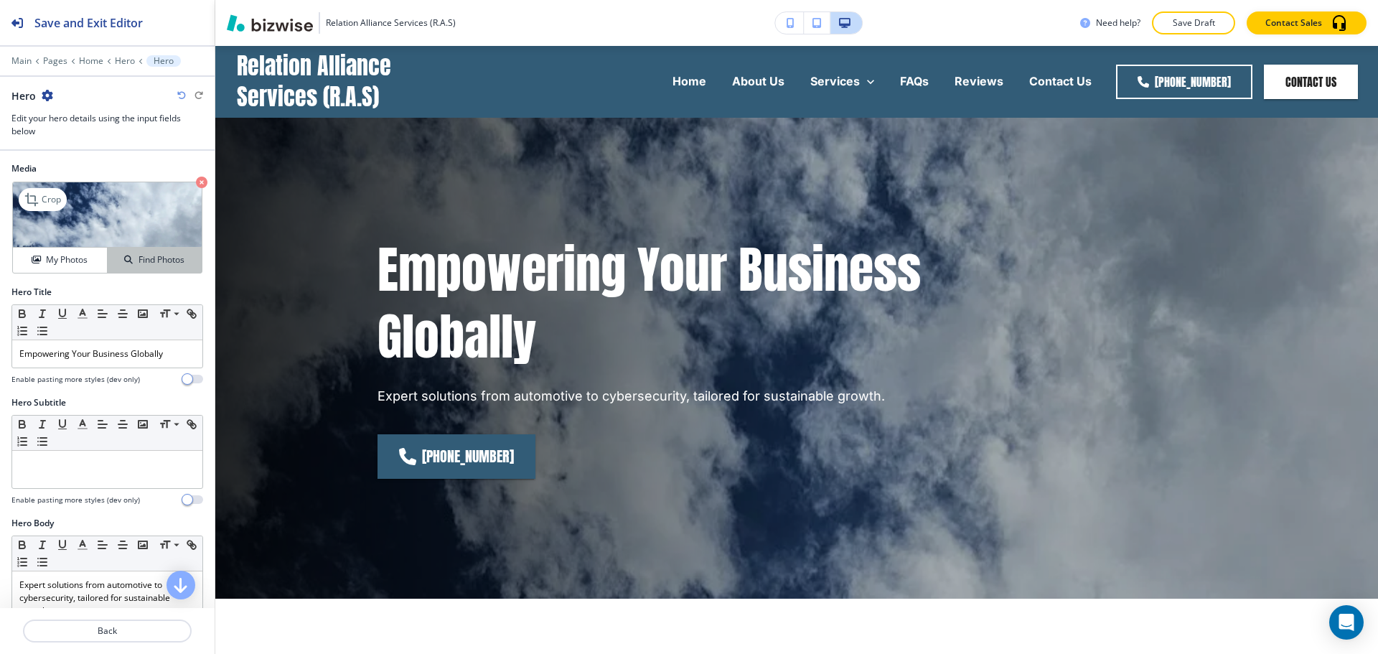
click at [171, 263] on h4 "Find Photos" at bounding box center [161, 259] width 46 height 13
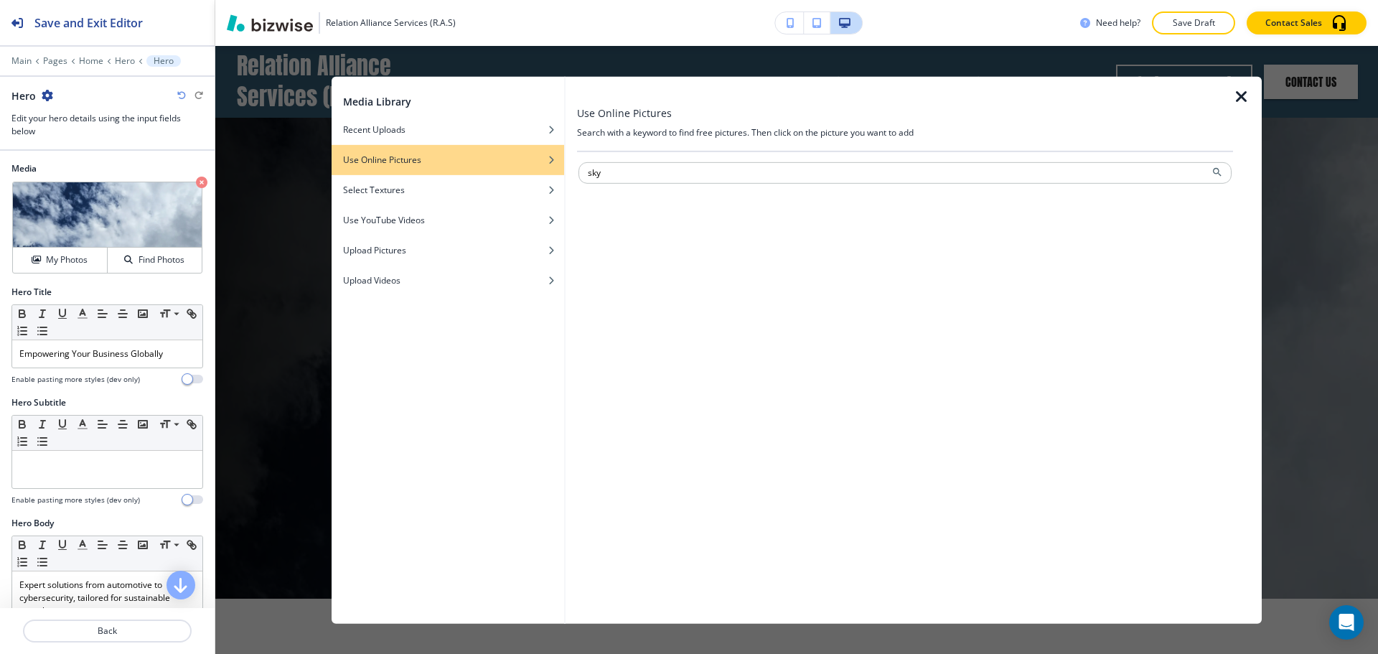
type input "sky"
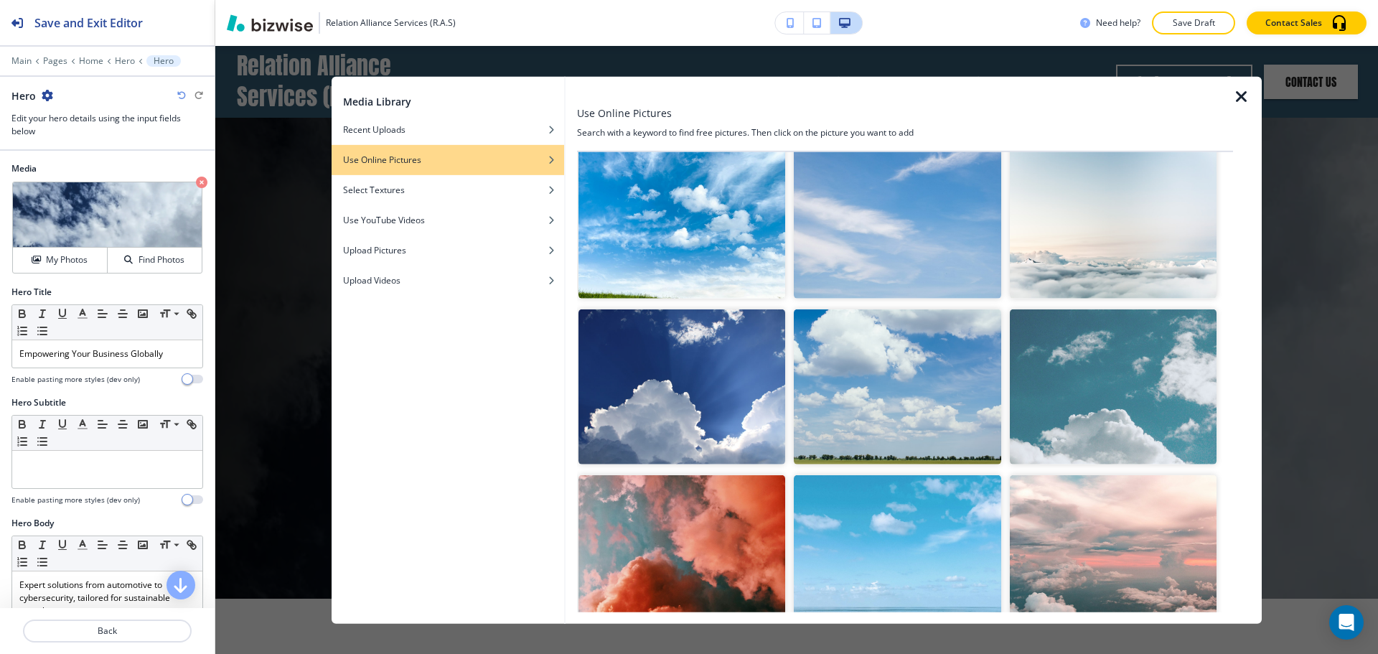
scroll to position [215, 0]
click at [696, 248] on img "button" at bounding box center [681, 220] width 207 height 155
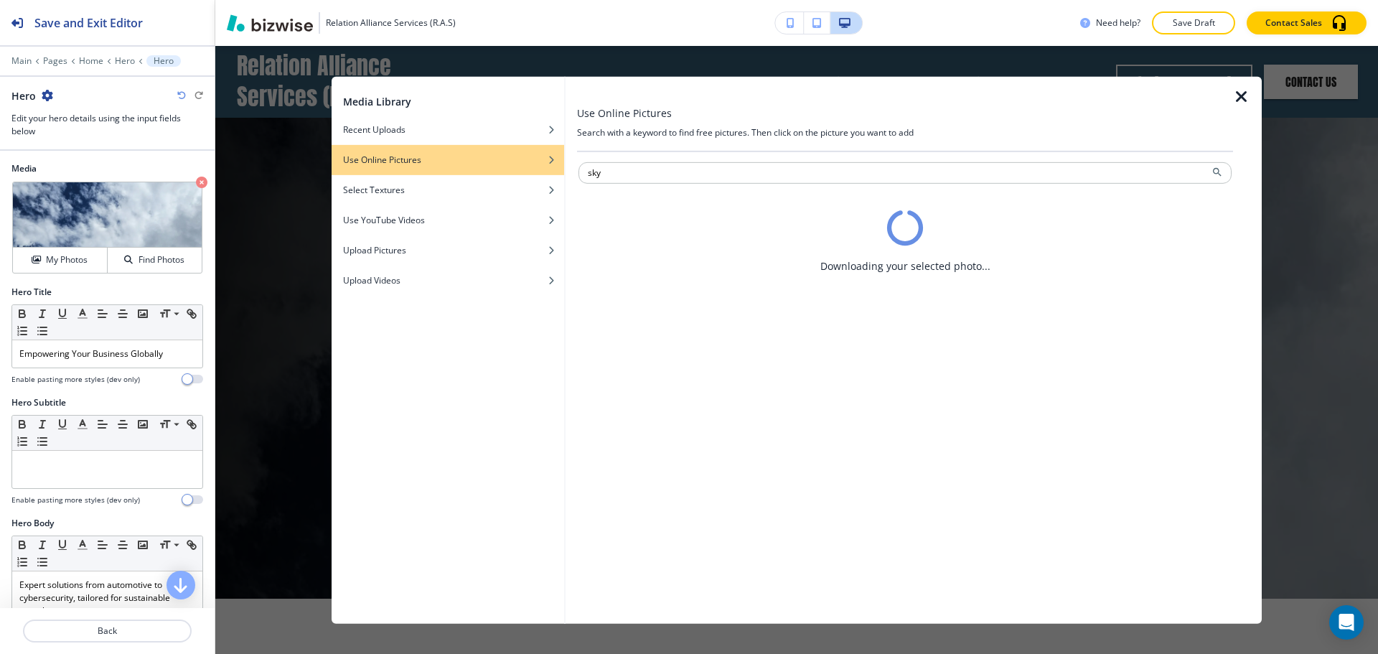
scroll to position [0, 0]
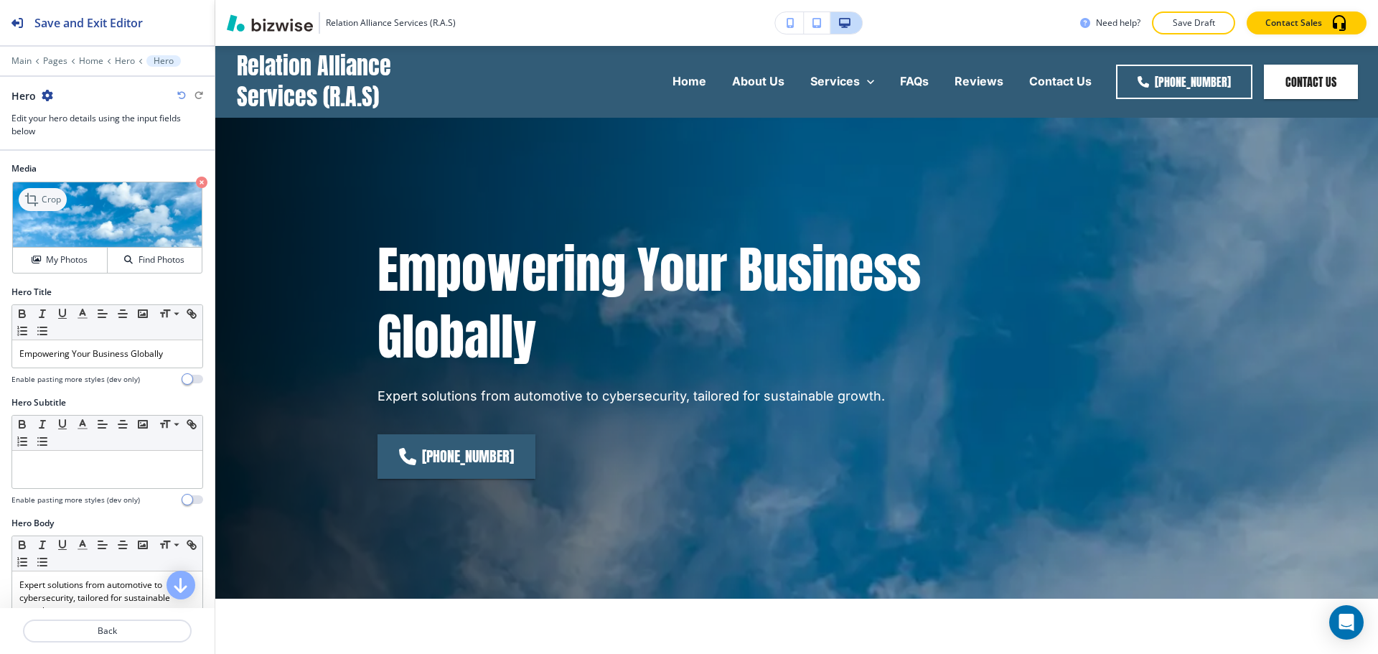
click at [52, 198] on p "Crop" at bounding box center [51, 199] width 19 height 13
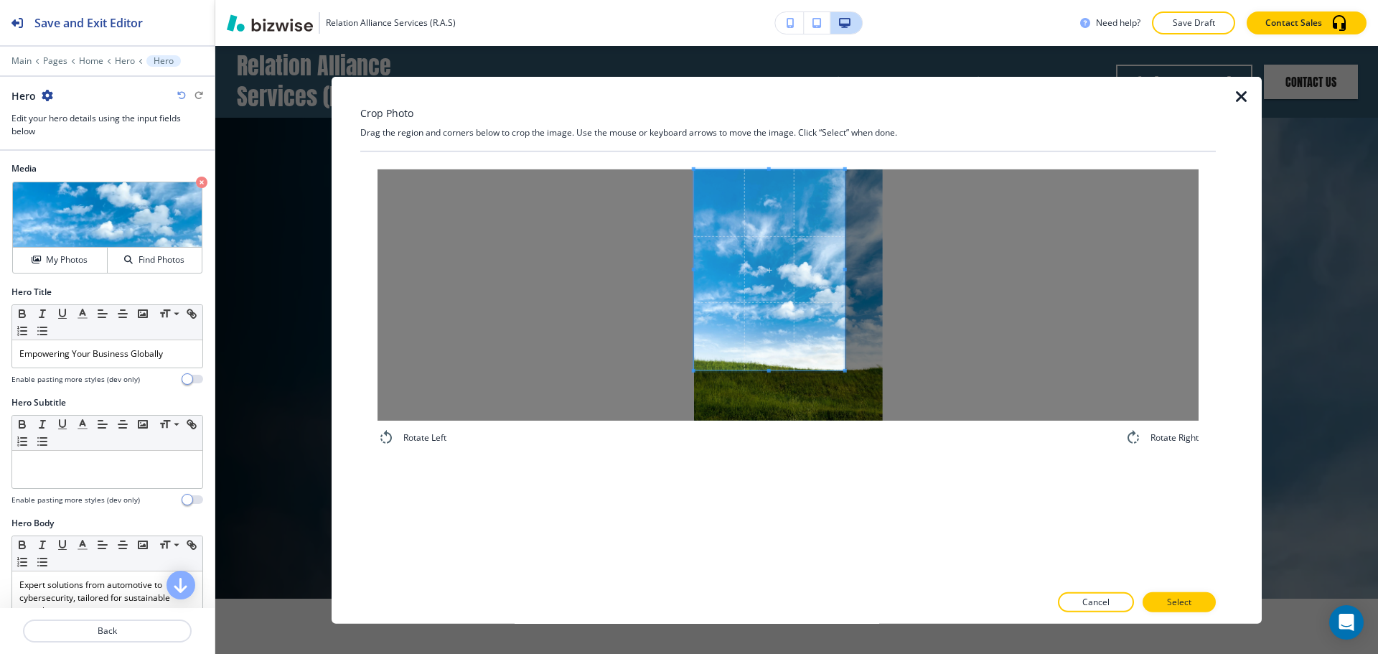
click at [739, 230] on span at bounding box center [769, 269] width 151 height 201
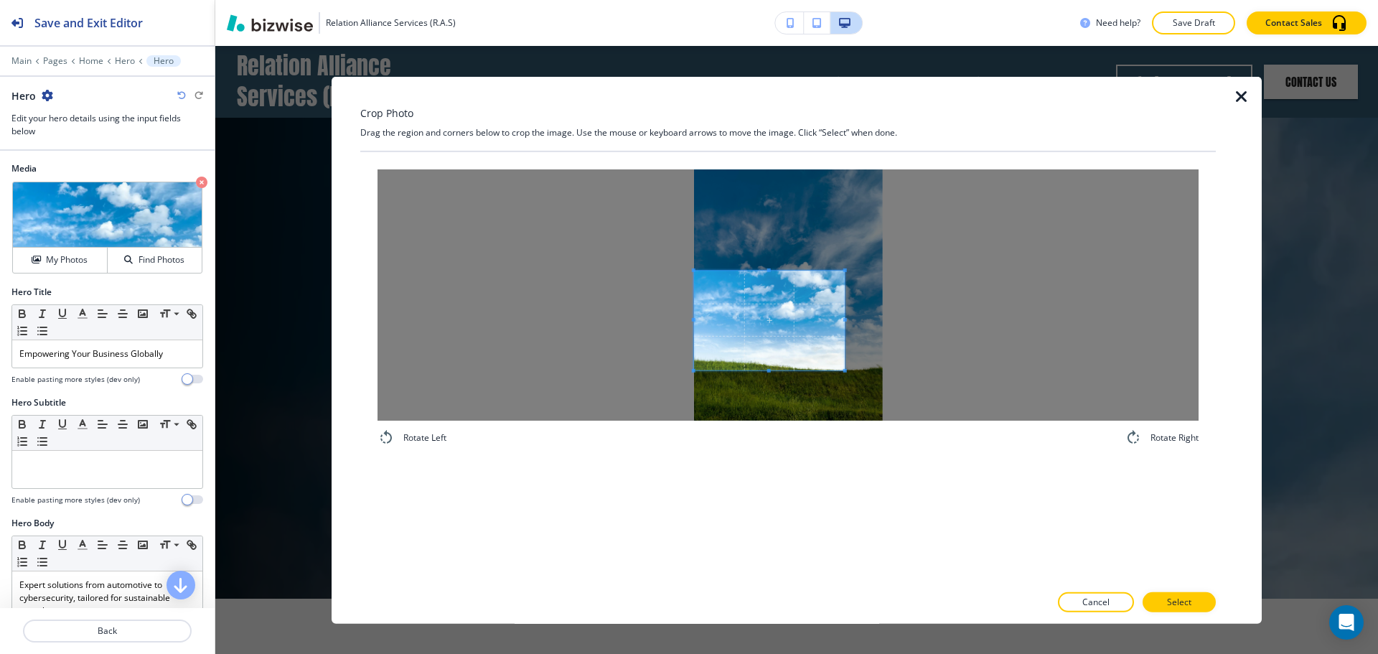
click at [762, 270] on div at bounding box center [769, 320] width 151 height 100
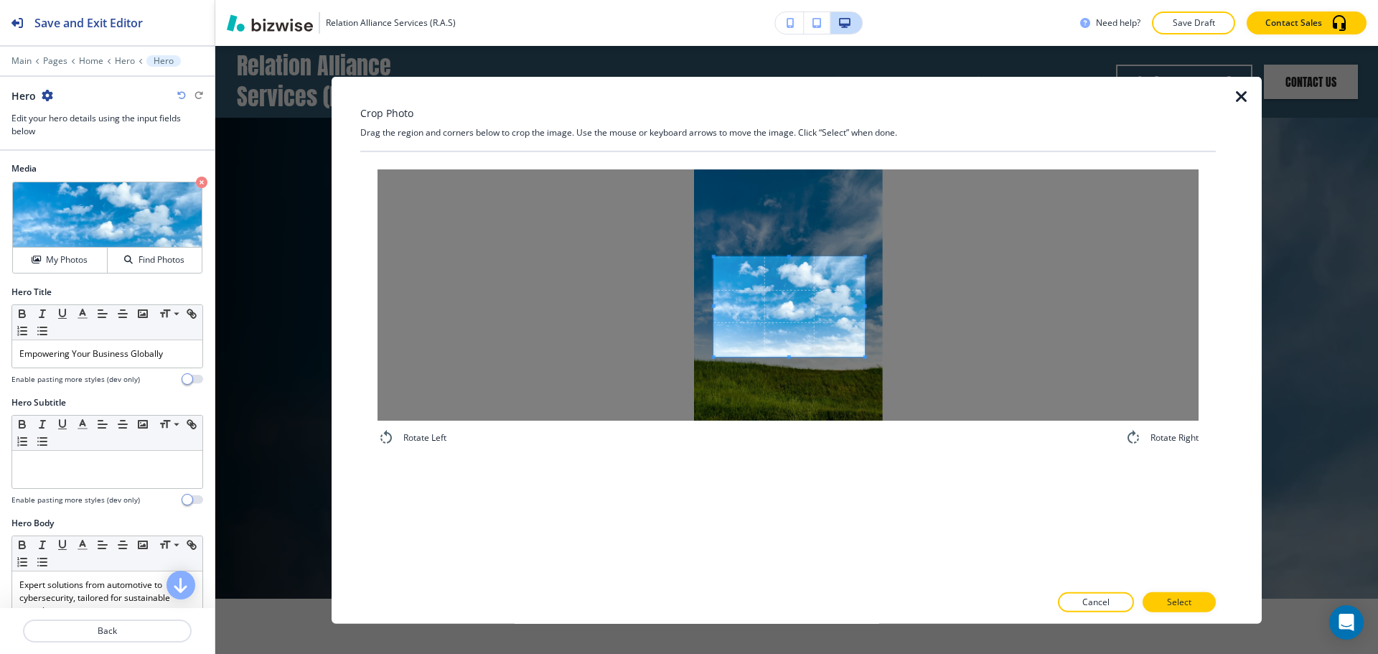
click at [792, 311] on span at bounding box center [789, 306] width 151 height 100
click at [1190, 607] on p "Select" at bounding box center [1179, 602] width 24 height 13
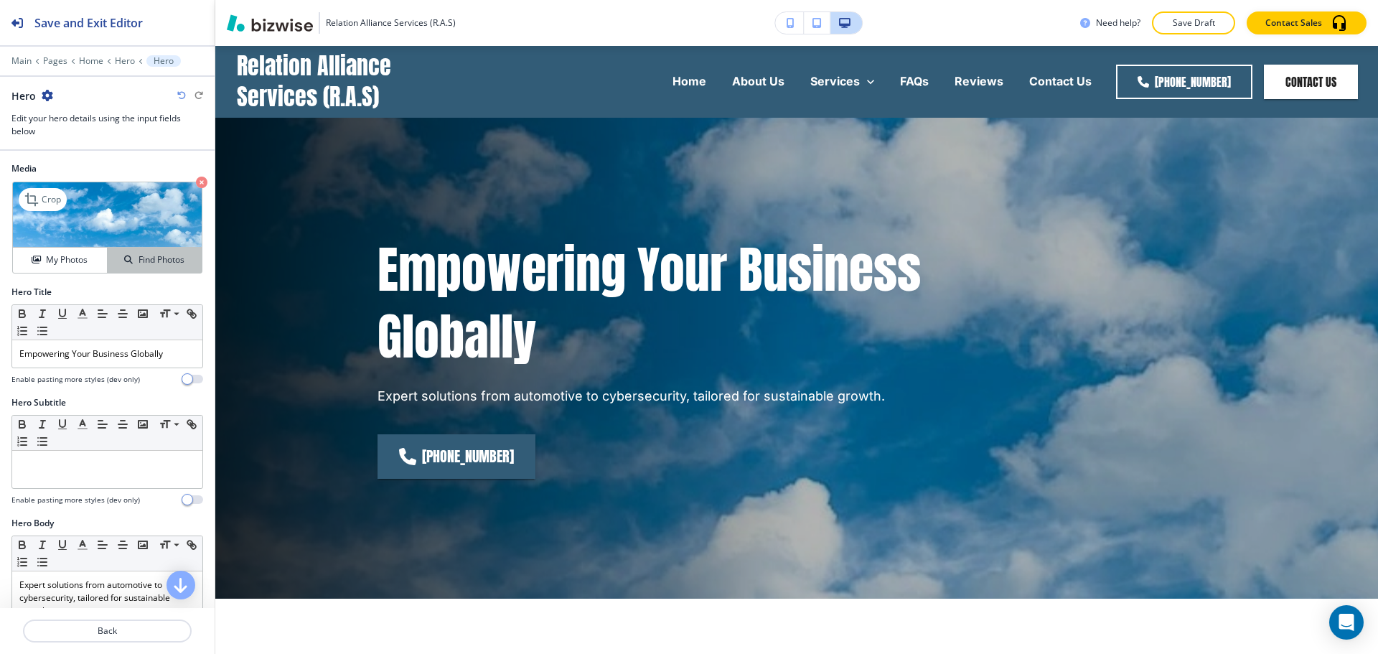
click at [144, 271] on button "Find Photos" at bounding box center [155, 260] width 94 height 25
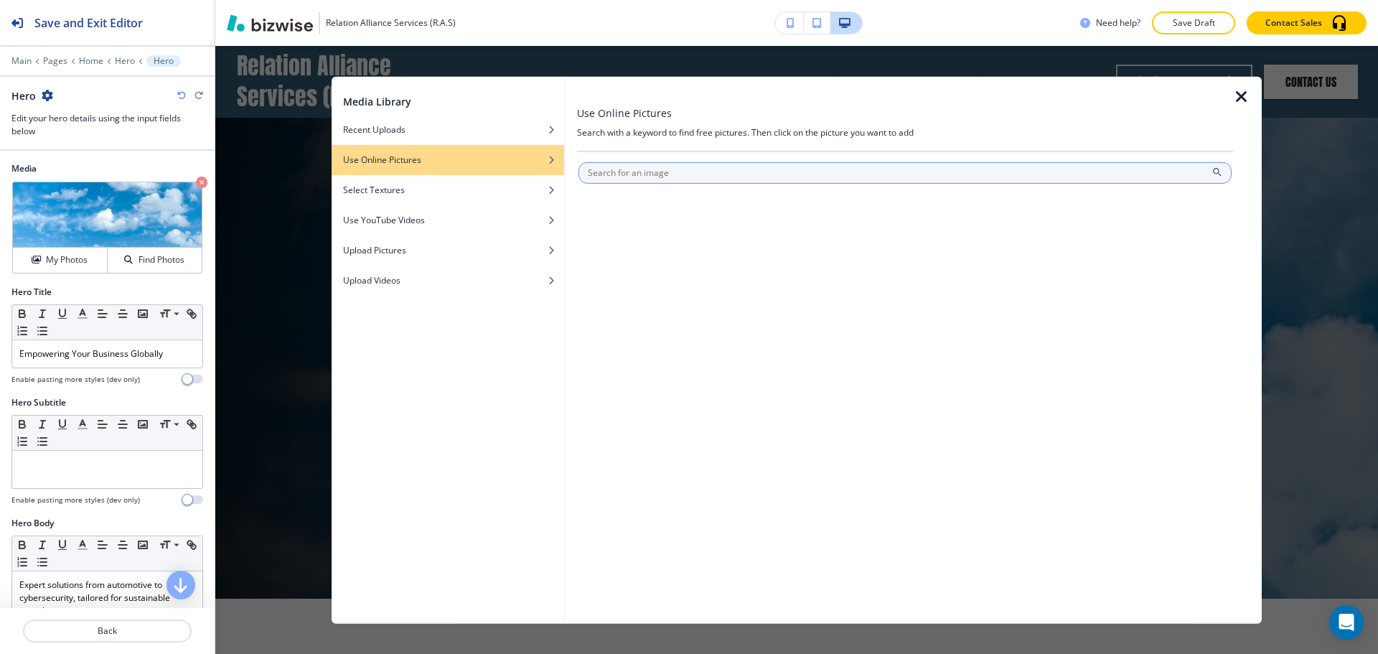
click at [618, 171] on input "text" at bounding box center [904, 172] width 653 height 22
type input "sky"
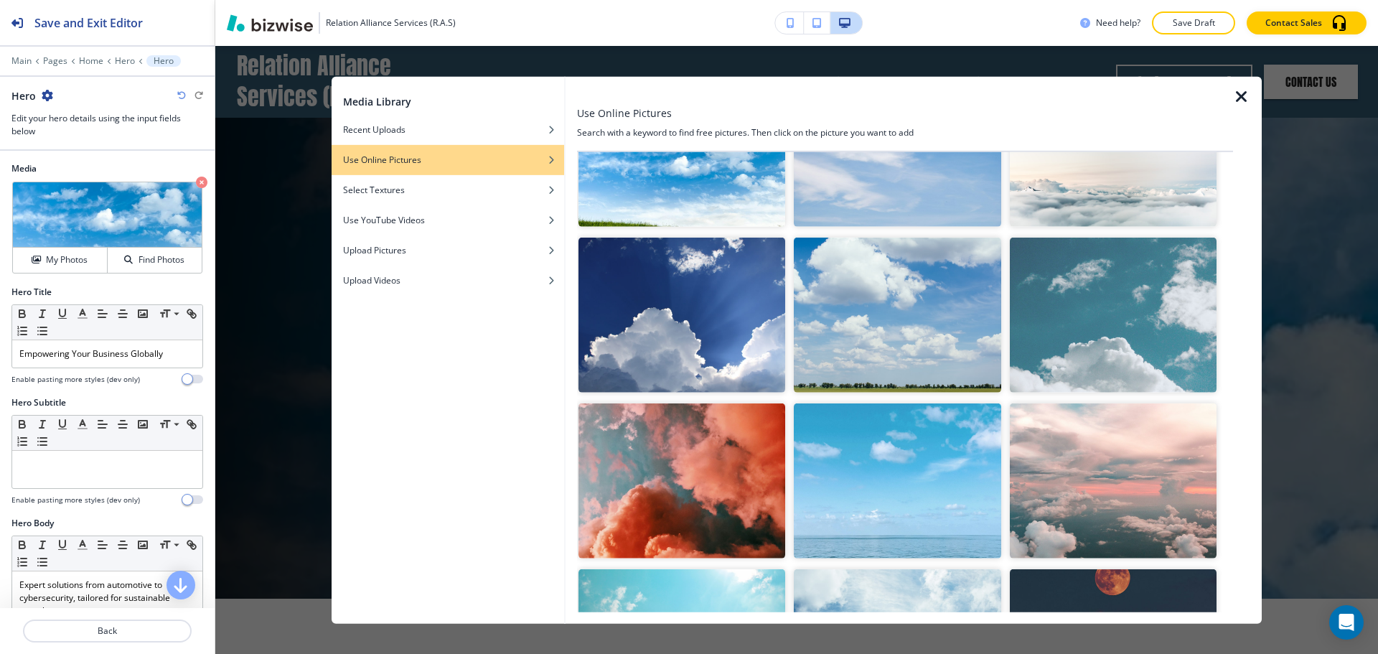
scroll to position [287, 0]
click at [883, 293] on img "button" at bounding box center [897, 314] width 207 height 155
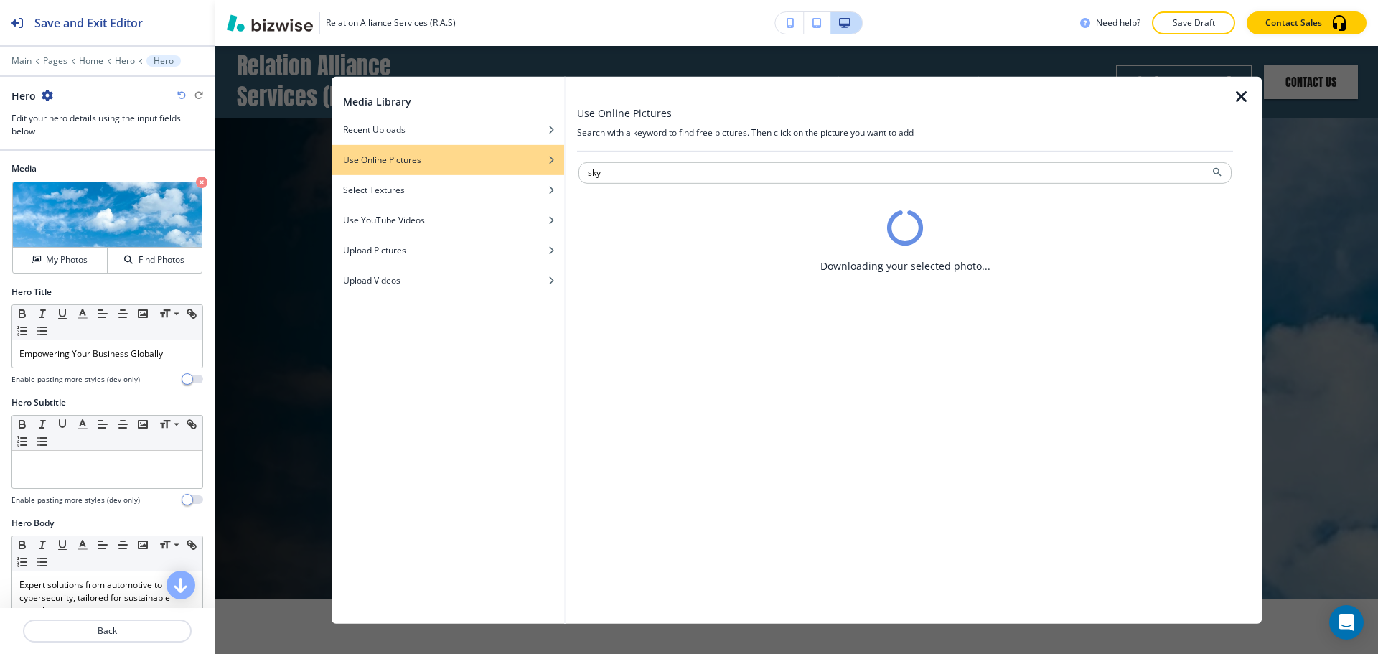
scroll to position [0, 0]
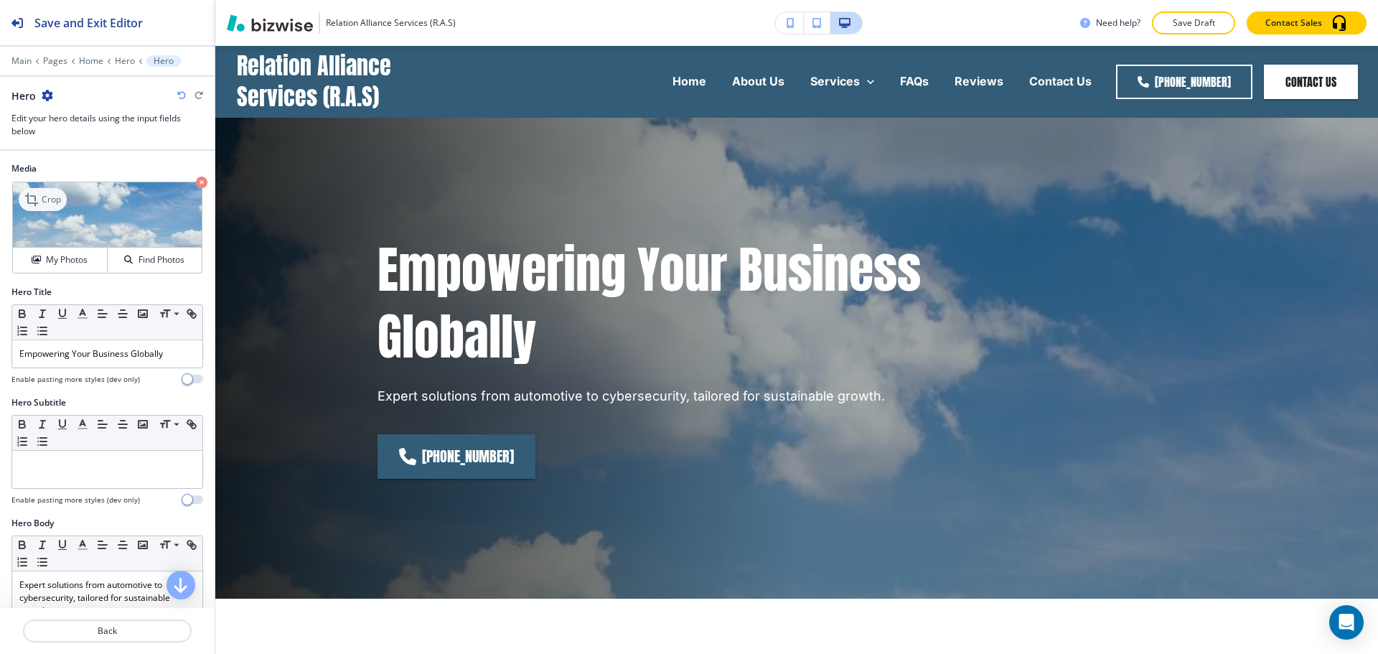
click at [47, 196] on p "Crop" at bounding box center [51, 199] width 19 height 13
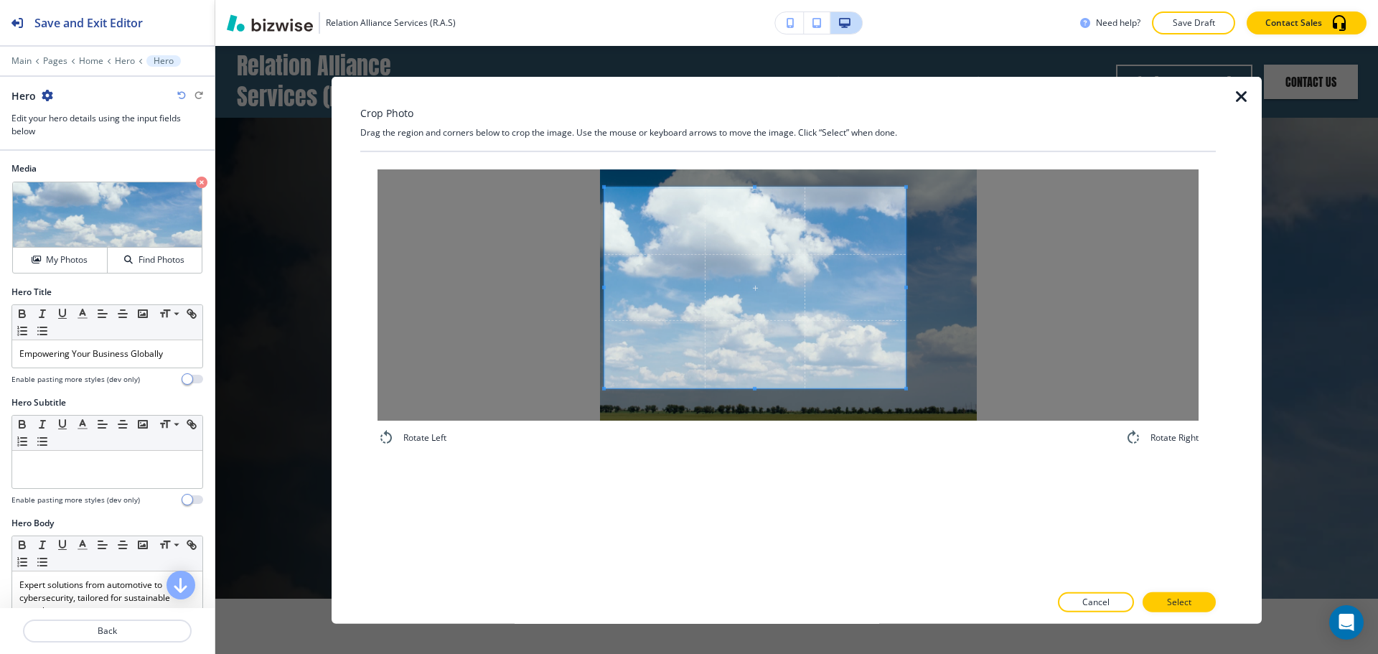
click at [791, 275] on span at bounding box center [754, 287] width 301 height 201
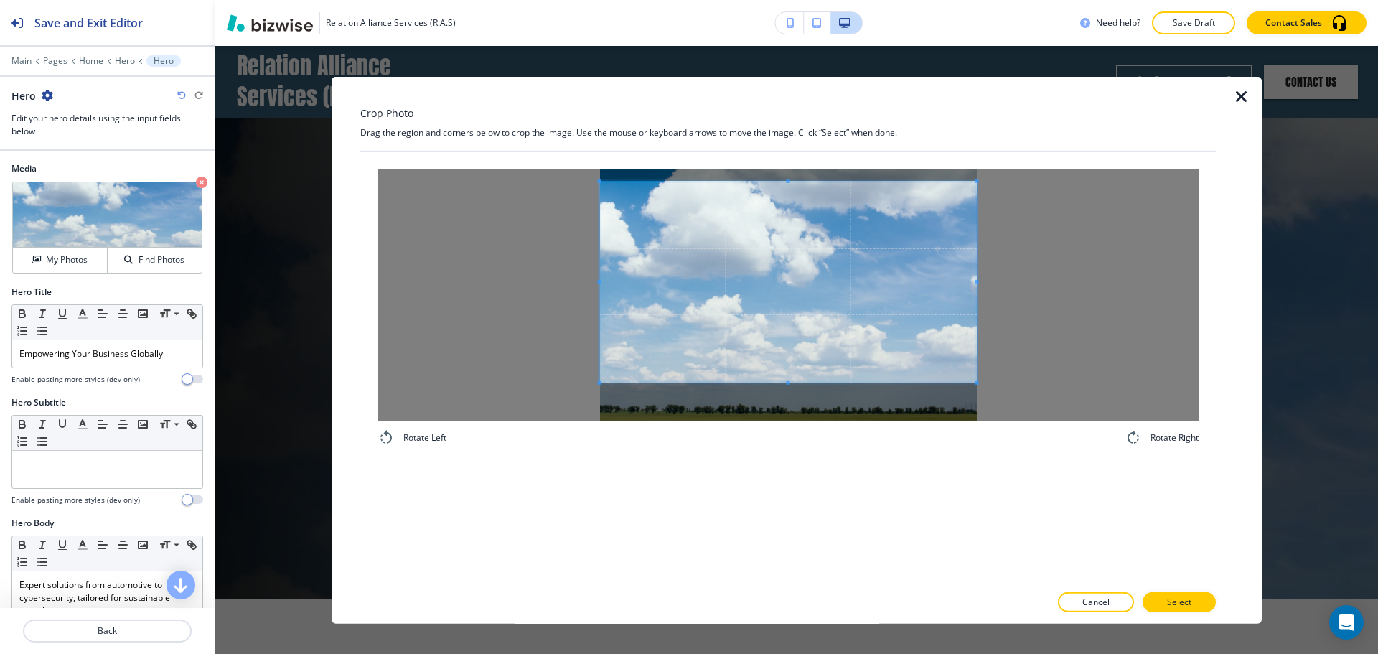
click at [1073, 304] on div at bounding box center [787, 294] width 821 height 251
click at [1162, 592] on button "Select" at bounding box center [1178, 602] width 73 height 20
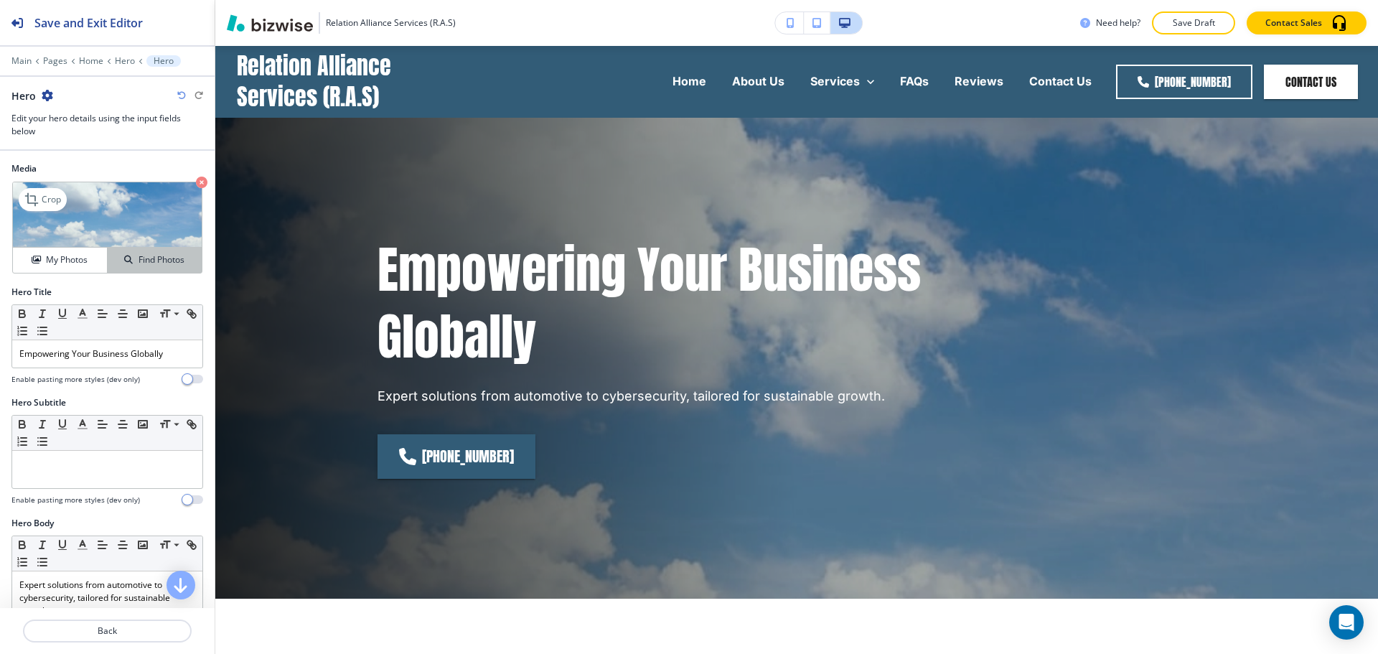
click at [139, 267] on button "Find Photos" at bounding box center [155, 260] width 94 height 25
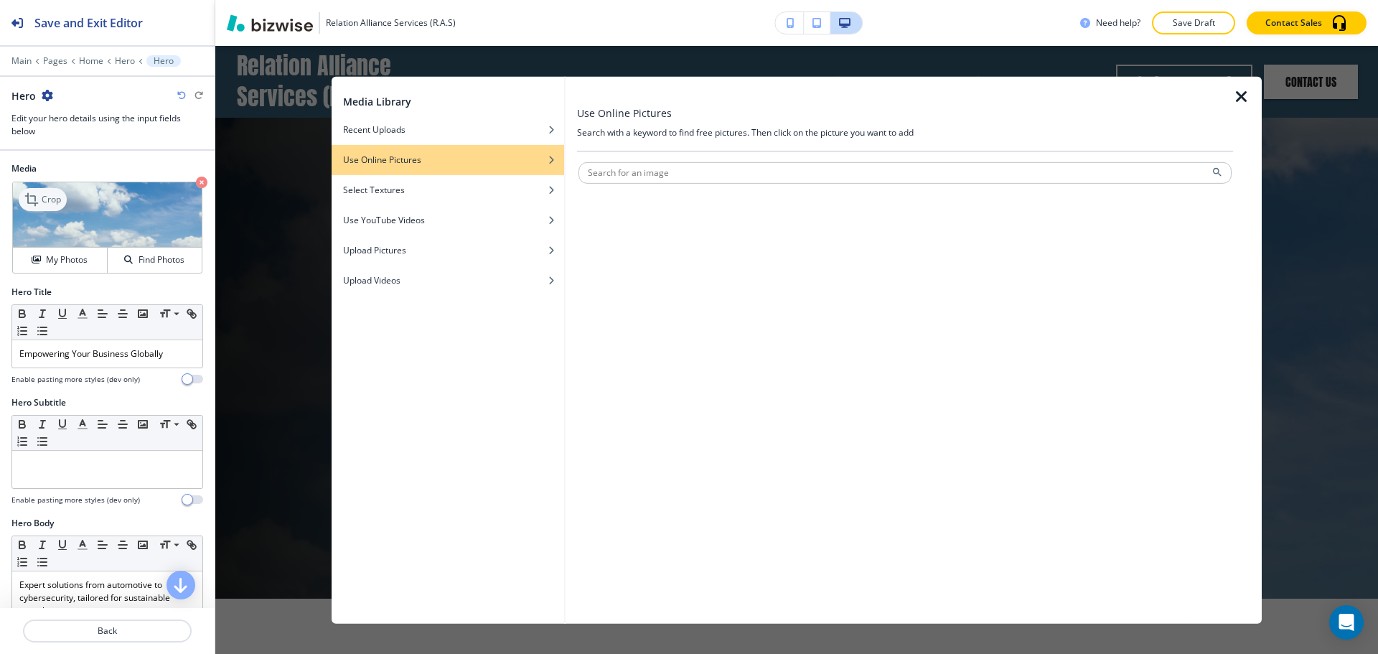
click at [48, 205] on p "Crop" at bounding box center [51, 199] width 19 height 13
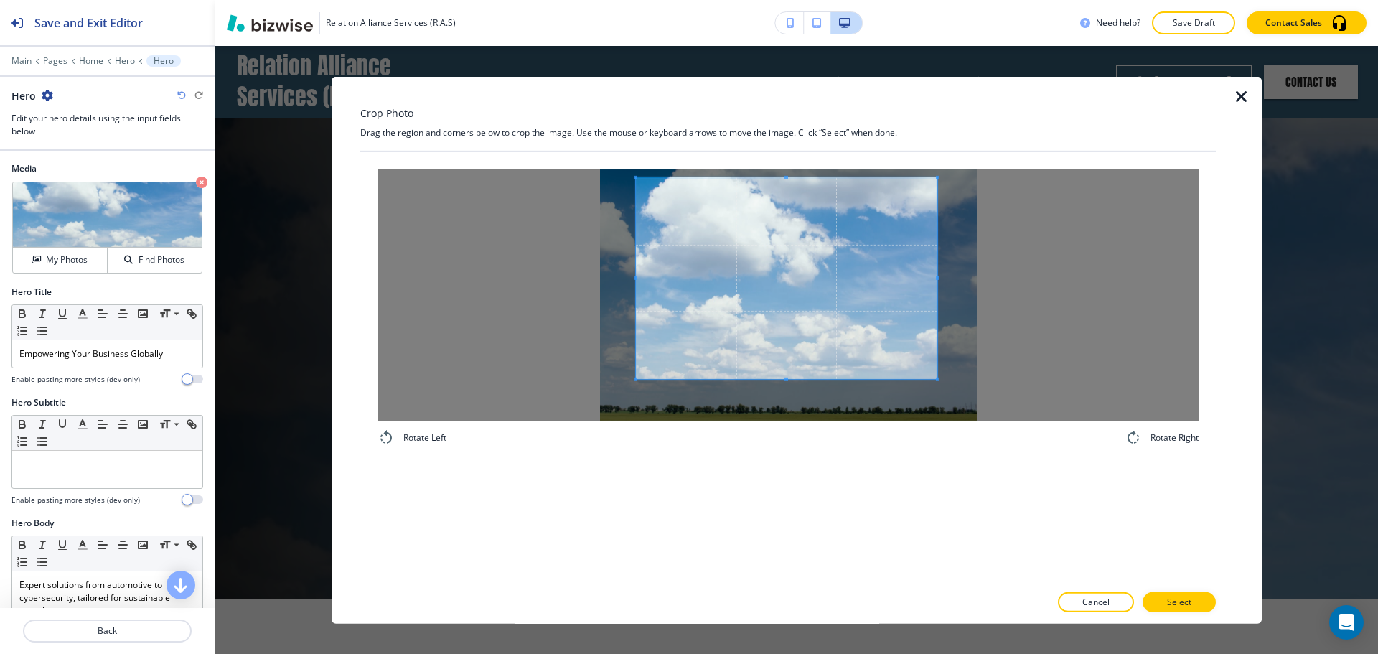
click at [854, 267] on span at bounding box center [786, 277] width 301 height 201
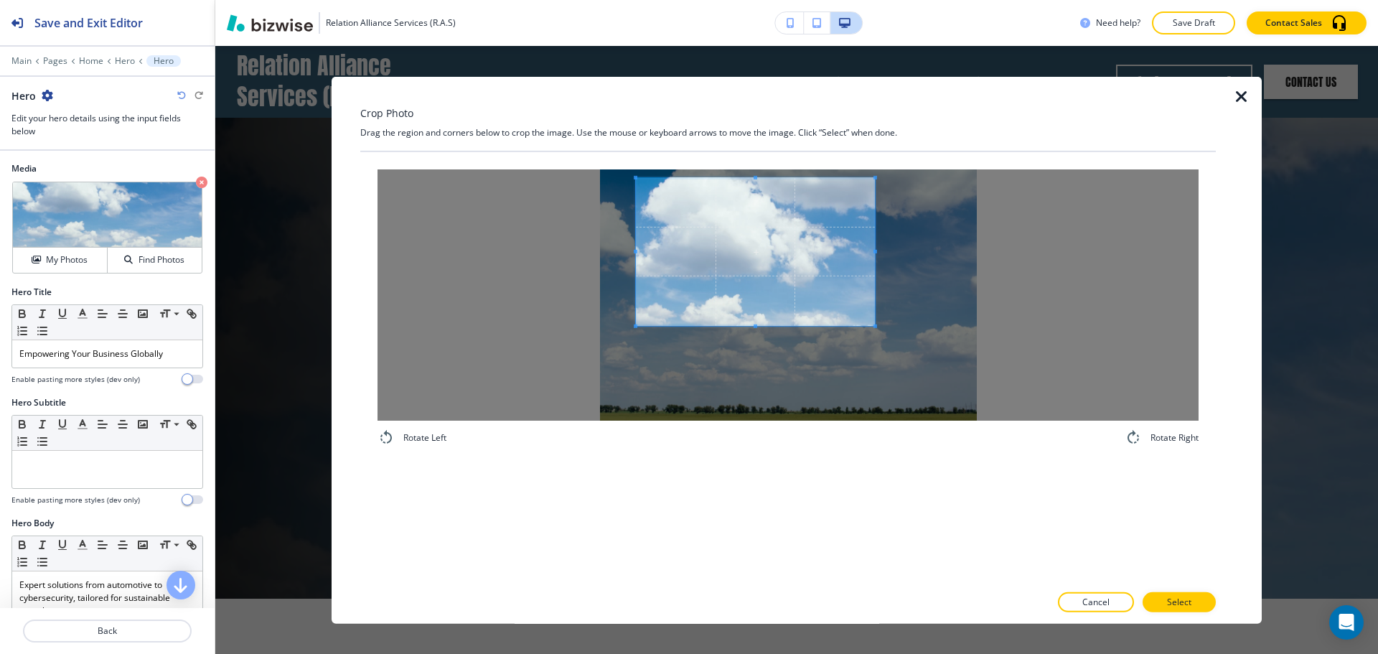
click at [875, 324] on span at bounding box center [875, 326] width 4 height 4
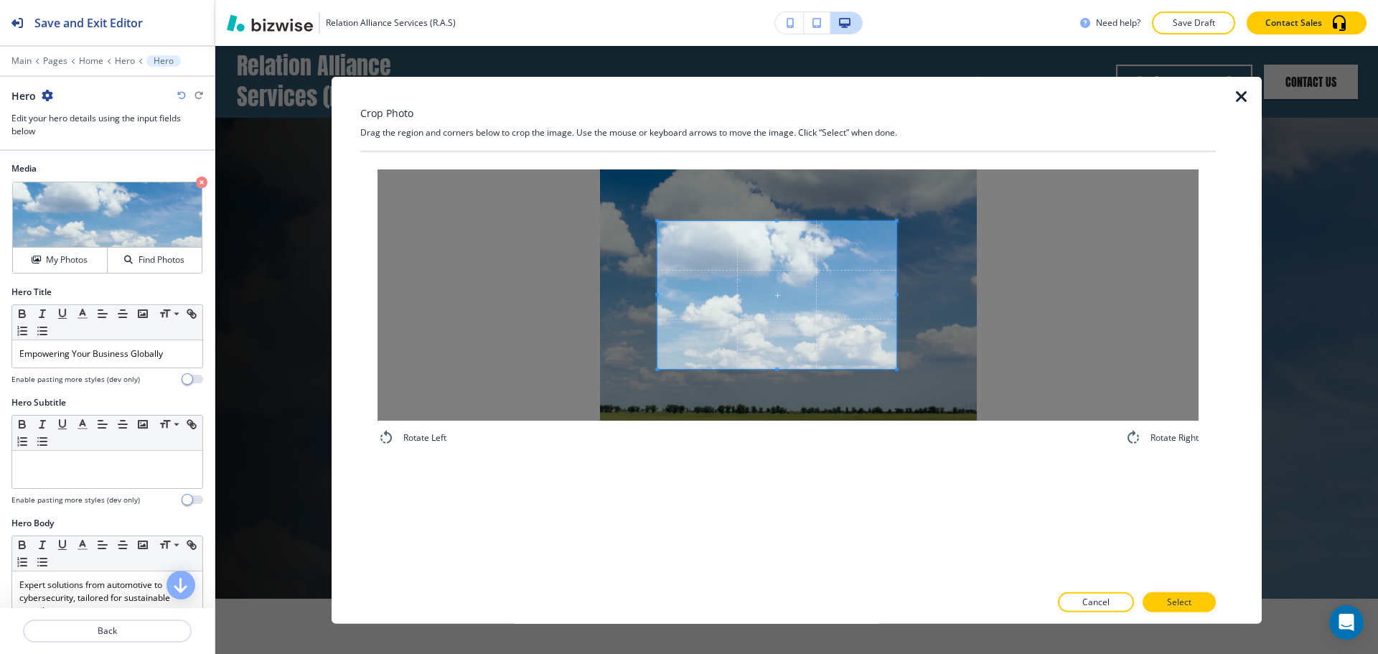
click at [838, 321] on span at bounding box center [776, 294] width 239 height 148
click at [1181, 599] on p "Select" at bounding box center [1179, 602] width 24 height 13
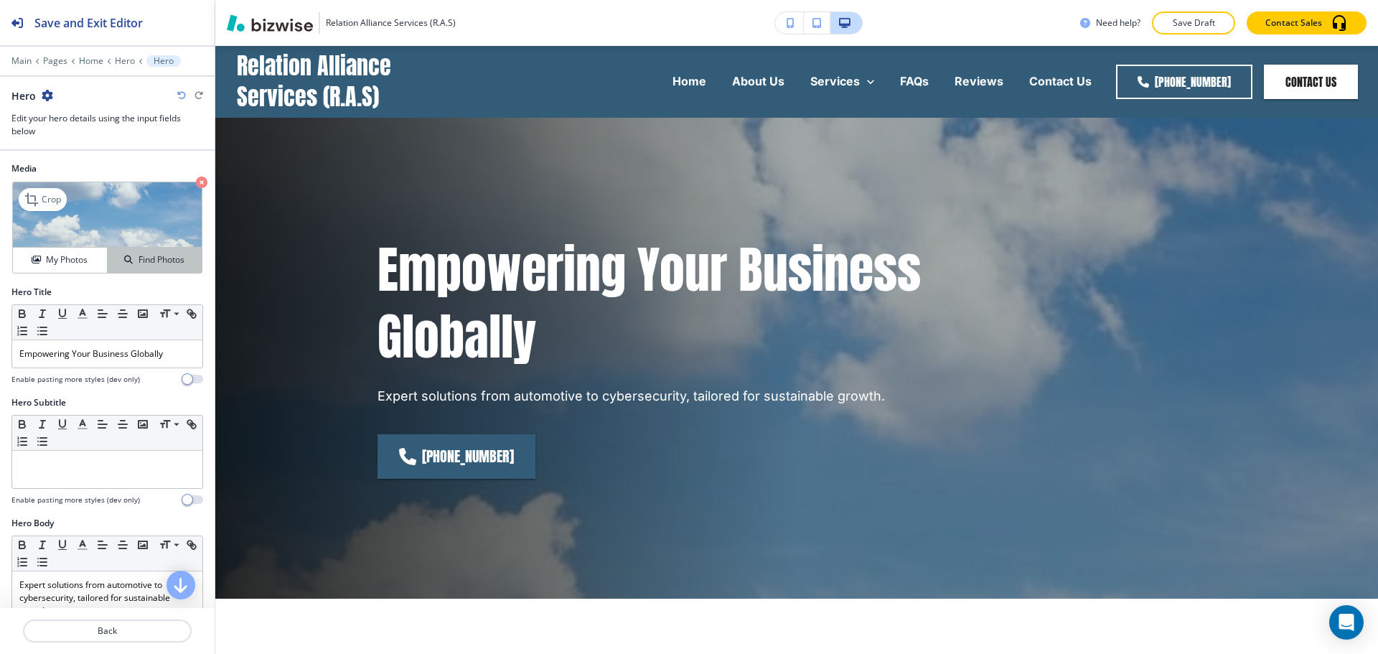
click at [171, 255] on h4 "Find Photos" at bounding box center [161, 259] width 46 height 13
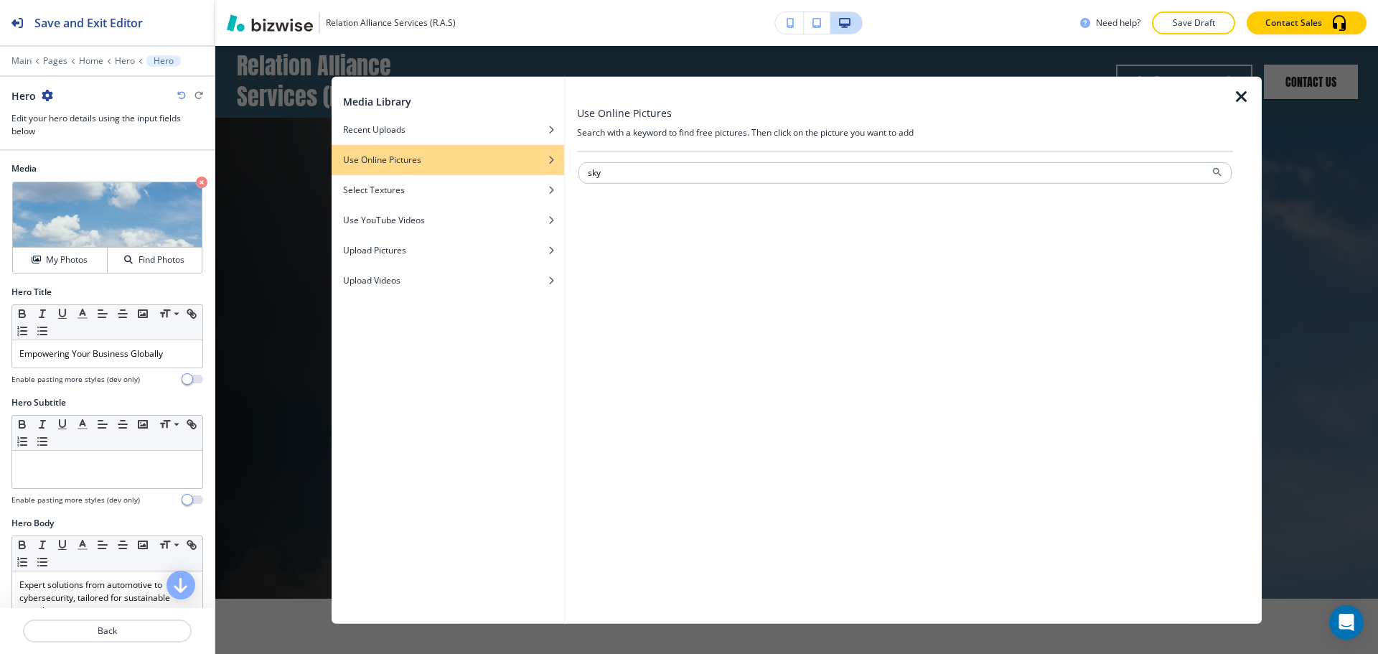
type input "sky"
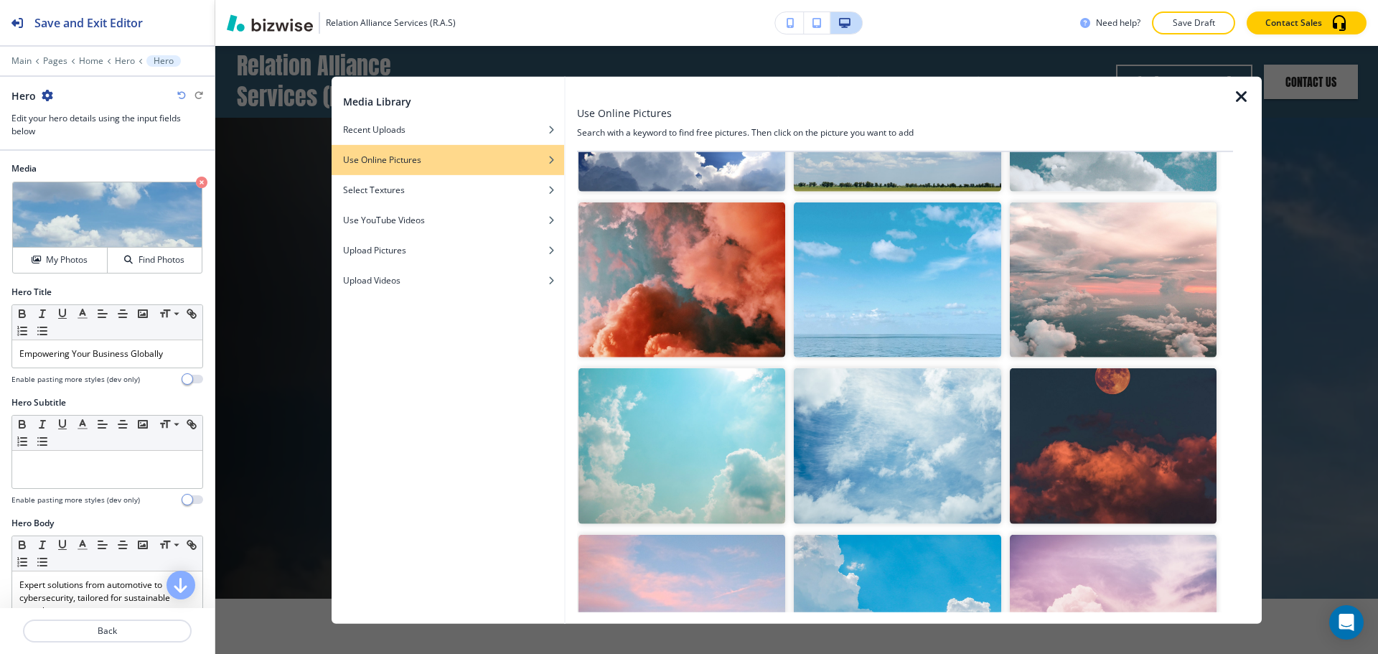
scroll to position [574, 0]
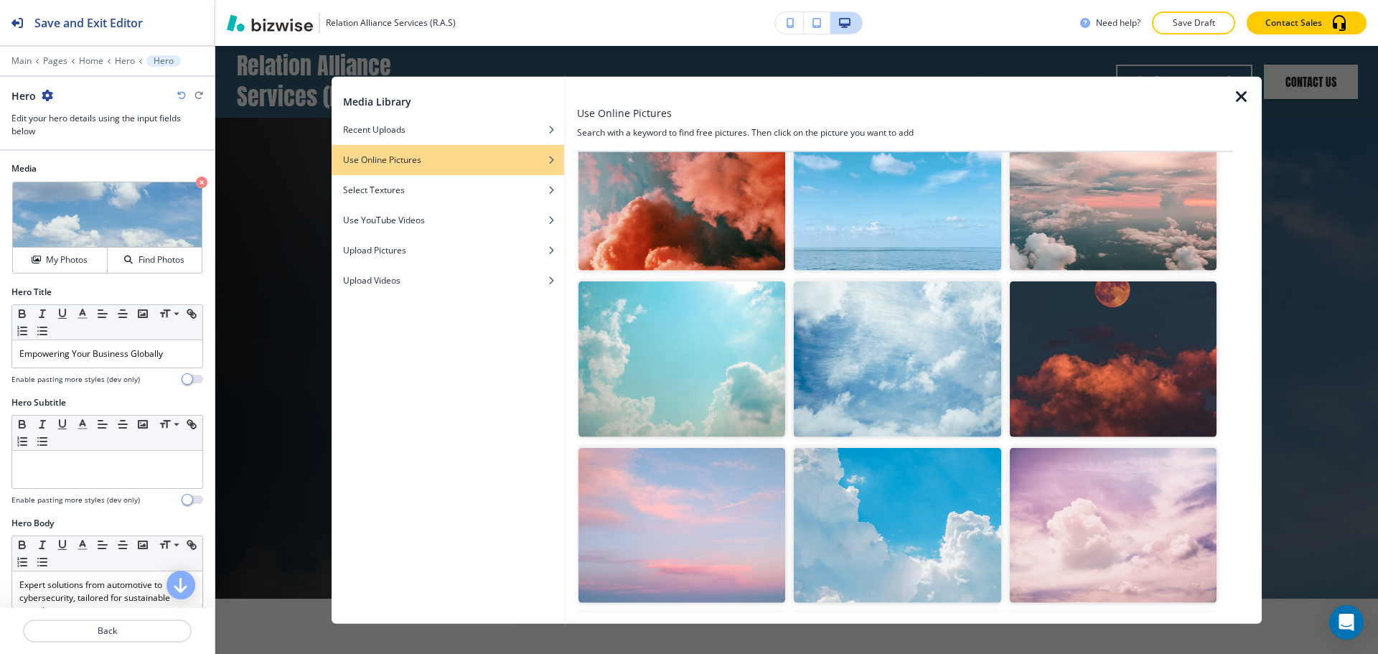
click at [905, 483] on img "button" at bounding box center [897, 524] width 207 height 155
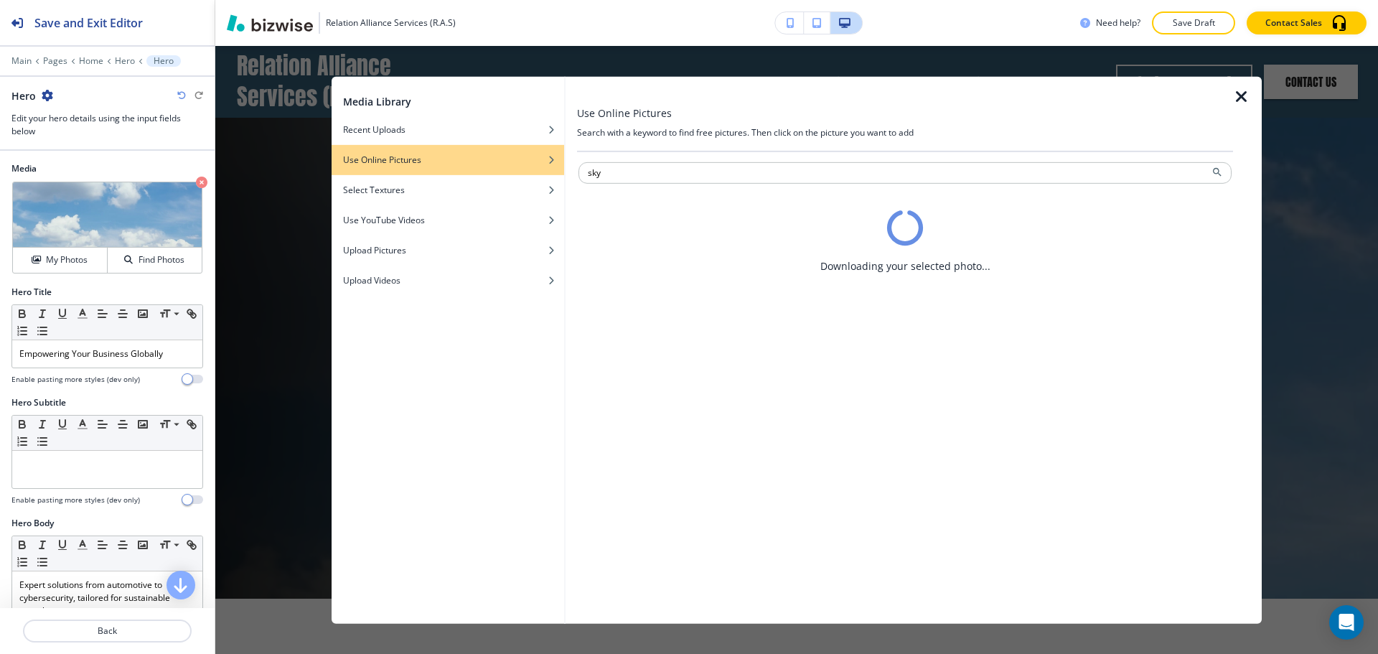
scroll to position [0, 0]
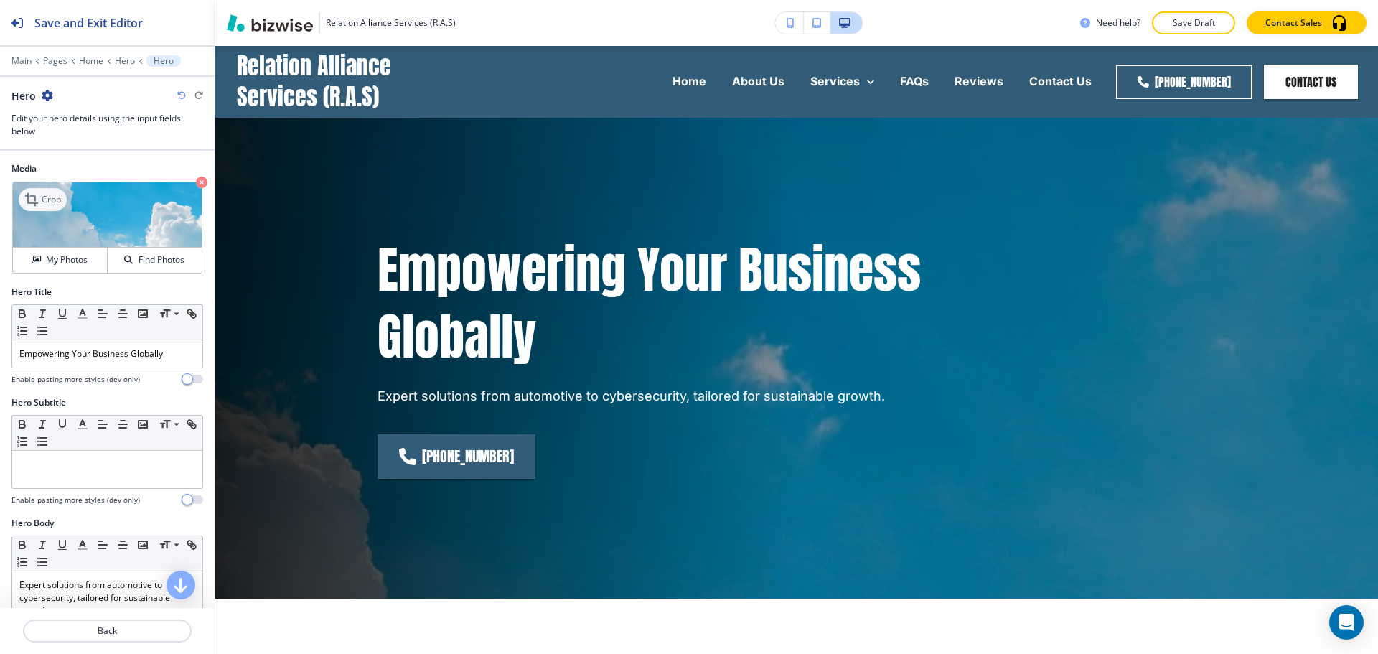
click at [38, 206] on icon at bounding box center [32, 199] width 17 height 17
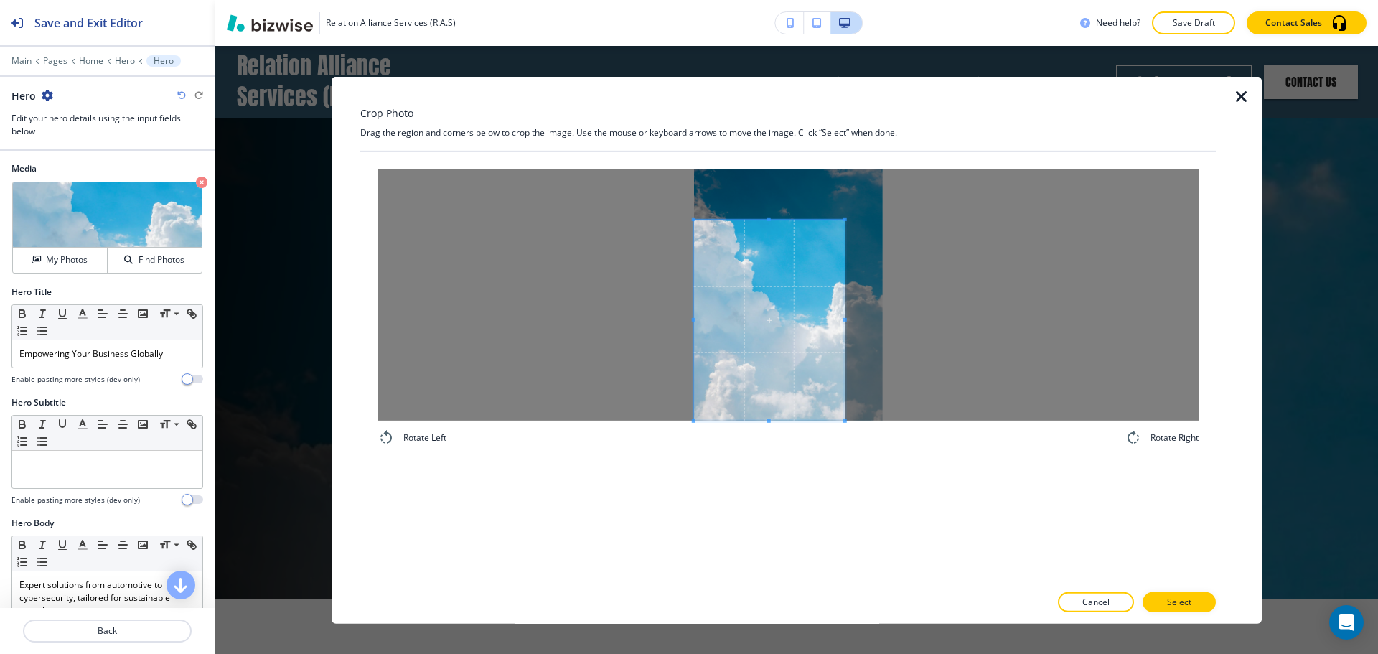
click at [744, 361] on span at bounding box center [769, 319] width 151 height 201
click at [777, 258] on span at bounding box center [769, 257] width 151 height 4
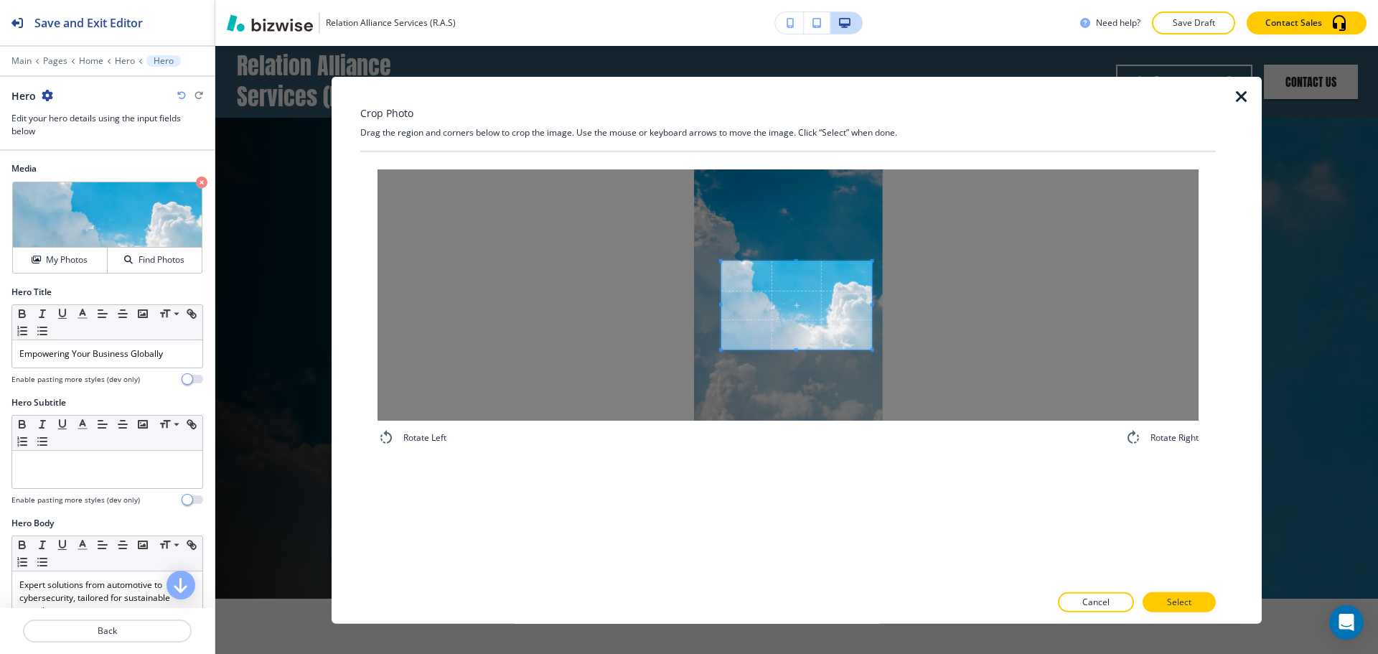
click at [810, 296] on span at bounding box center [796, 304] width 151 height 88
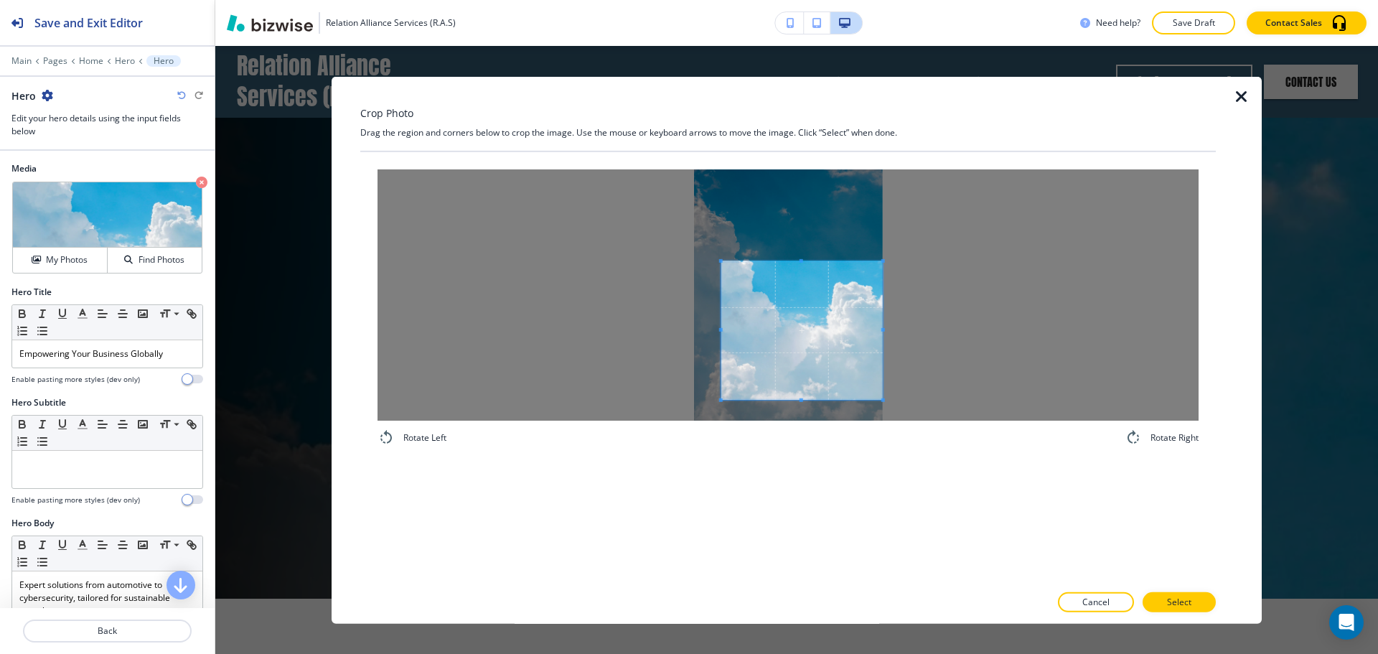
click at [919, 403] on div at bounding box center [787, 294] width 821 height 251
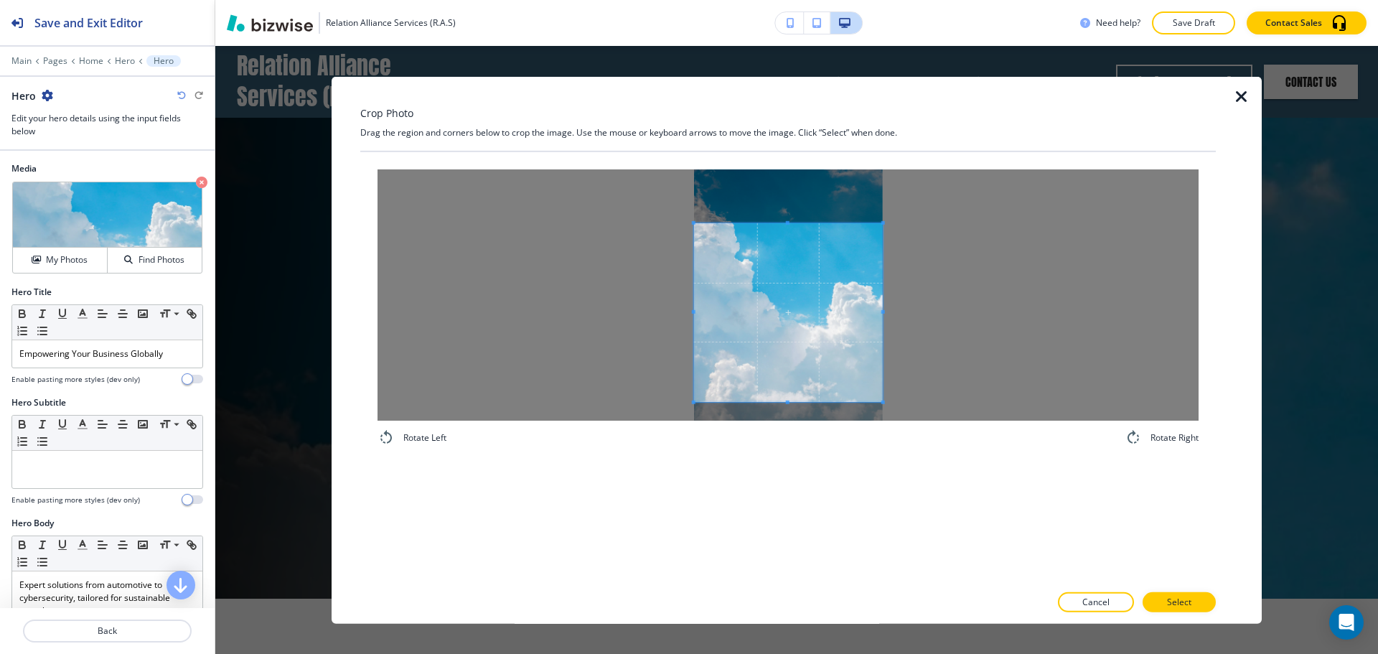
click at [600, 222] on div at bounding box center [787, 294] width 821 height 251
click at [1172, 601] on p "Select" at bounding box center [1179, 602] width 24 height 13
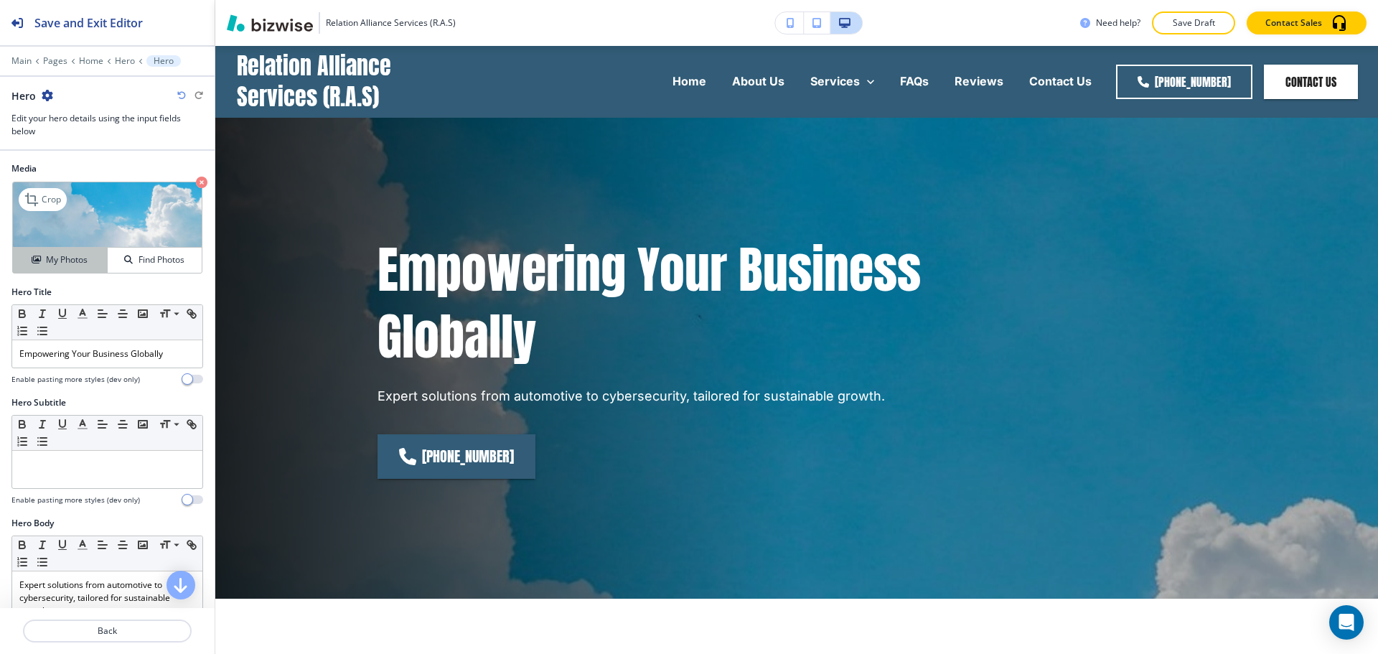
click at [52, 267] on button "My Photos" at bounding box center [60, 260] width 95 height 25
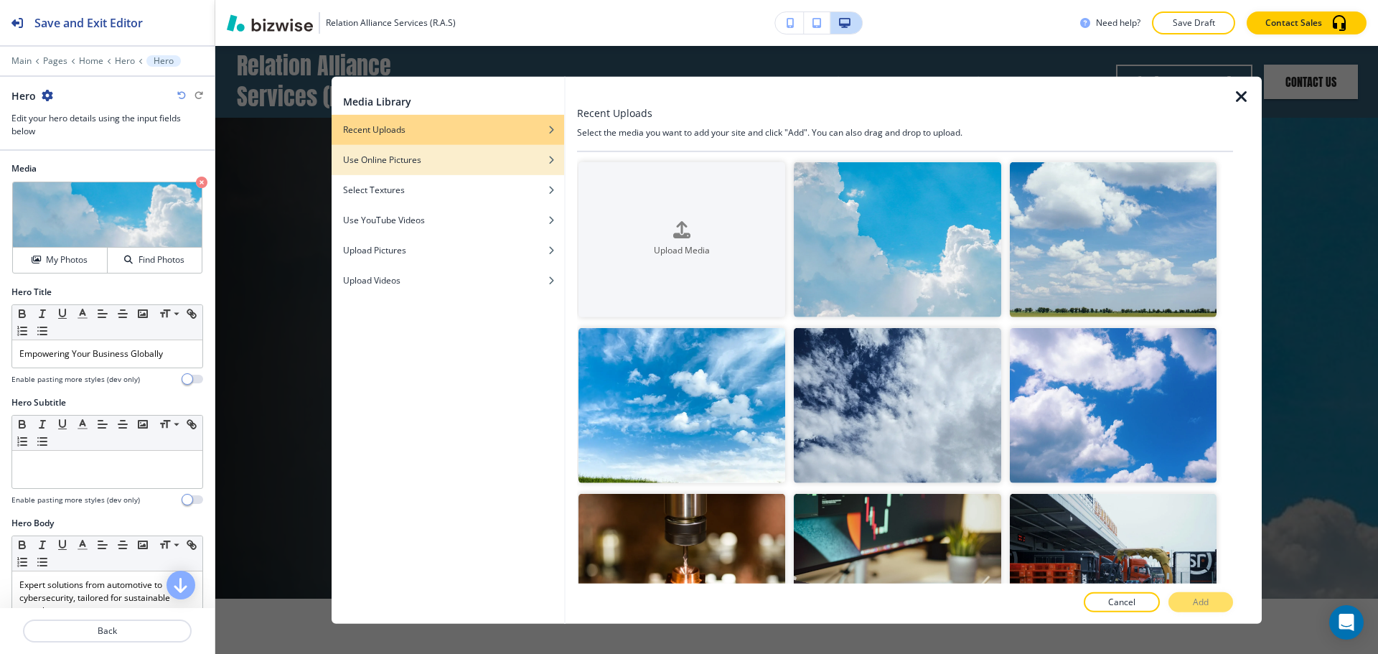
click at [454, 161] on div "Use Online Pictures" at bounding box center [447, 159] width 232 height 13
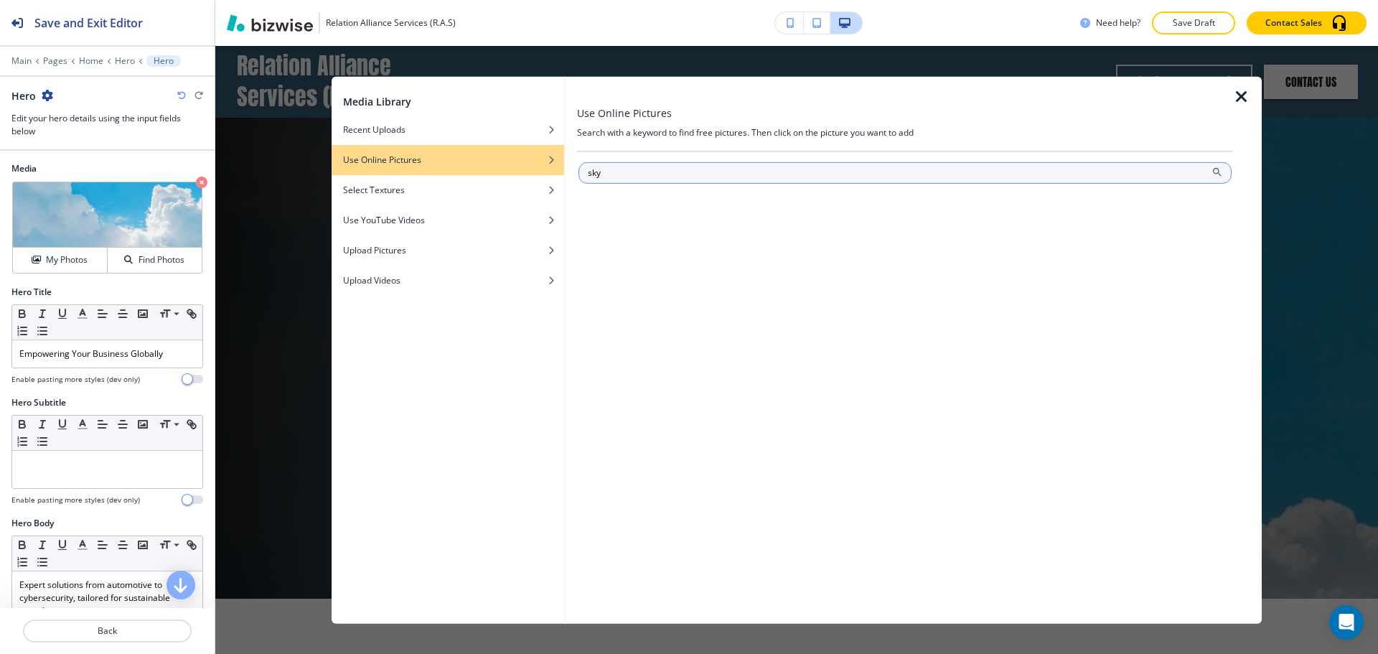
type input "sky"
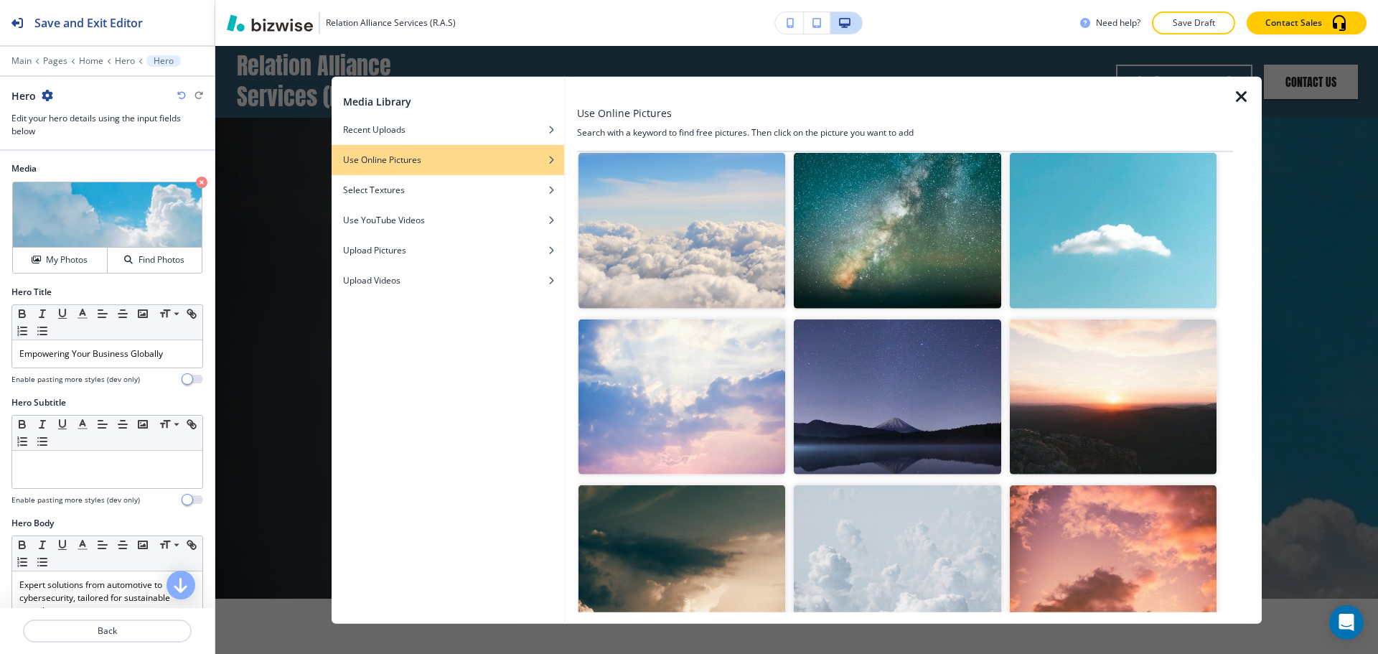
scroll to position [1507, 0]
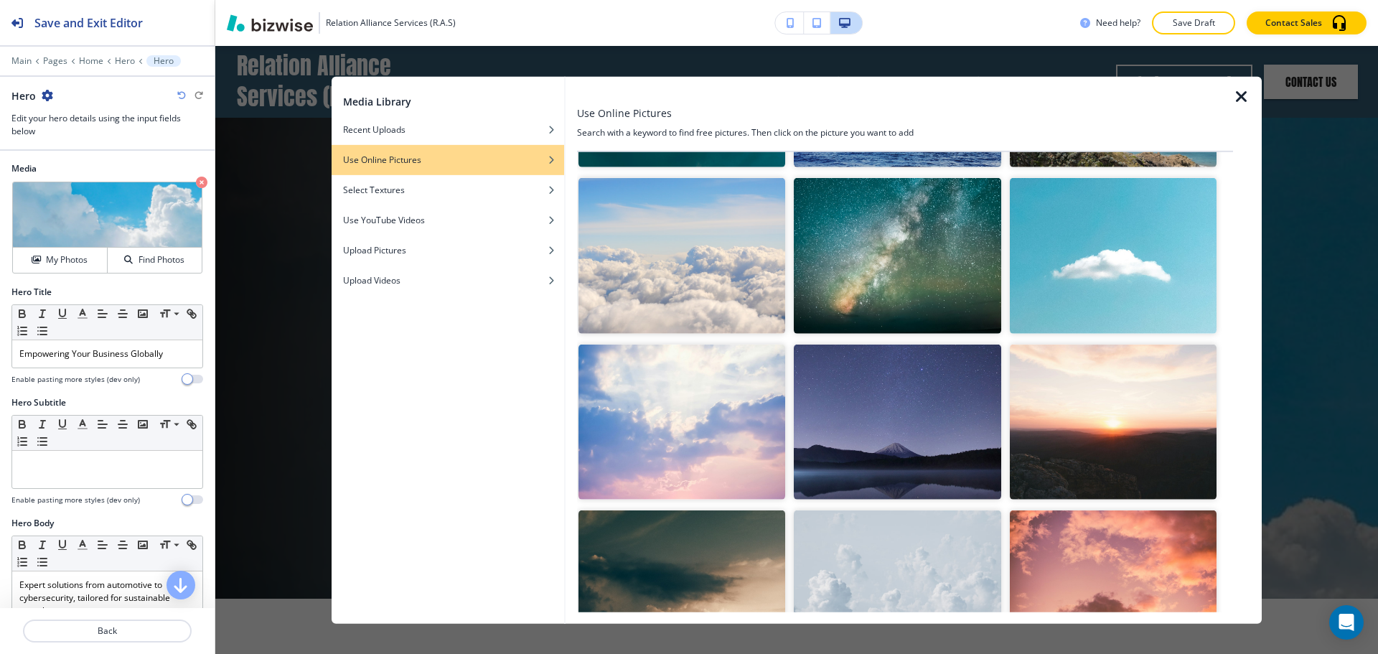
click at [703, 245] on img "button" at bounding box center [681, 255] width 207 height 155
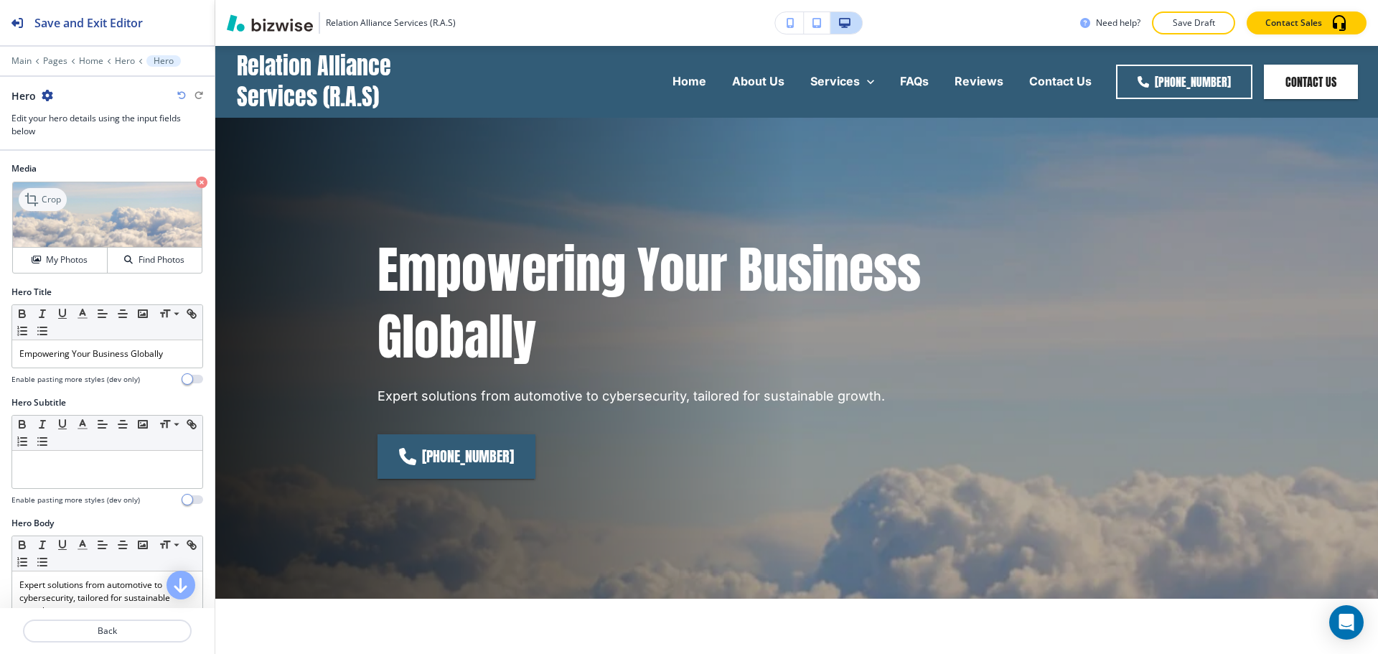
click at [30, 207] on icon at bounding box center [32, 199] width 17 height 17
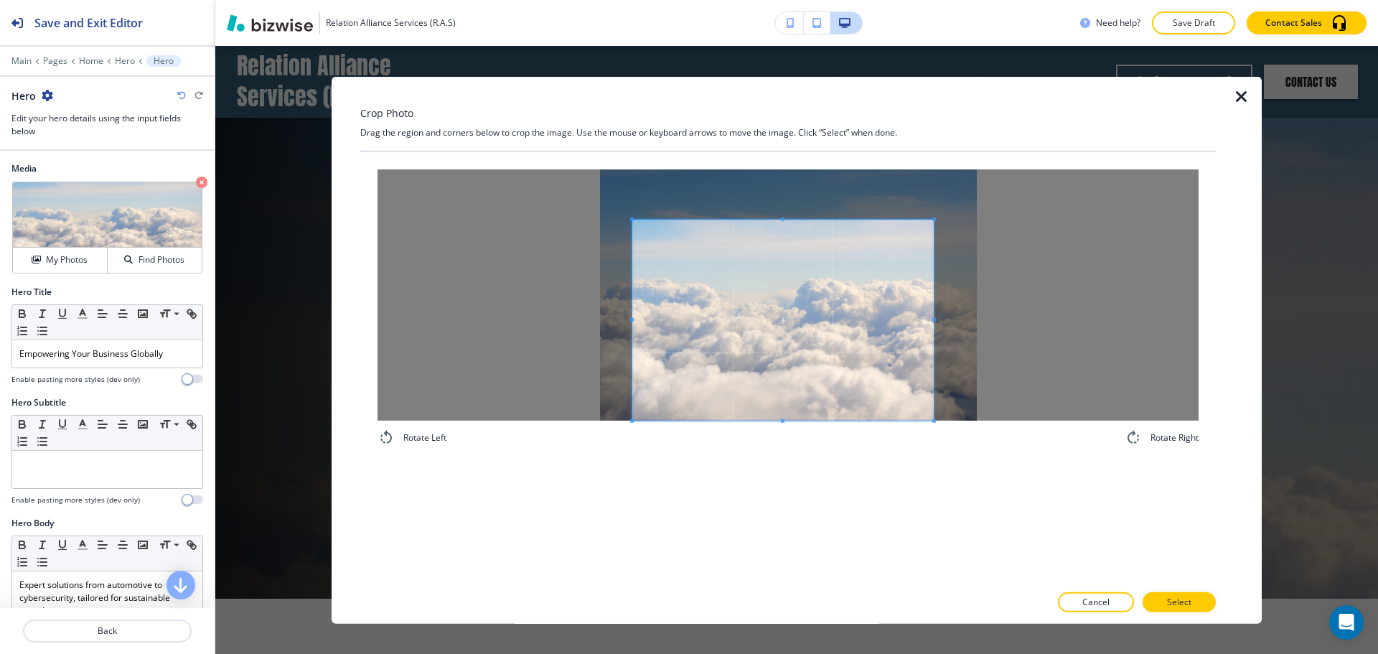
click at [740, 361] on span at bounding box center [782, 319] width 301 height 201
click at [1185, 613] on div at bounding box center [787, 617] width 855 height 11
click at [1187, 603] on p "Select" at bounding box center [1179, 602] width 24 height 13
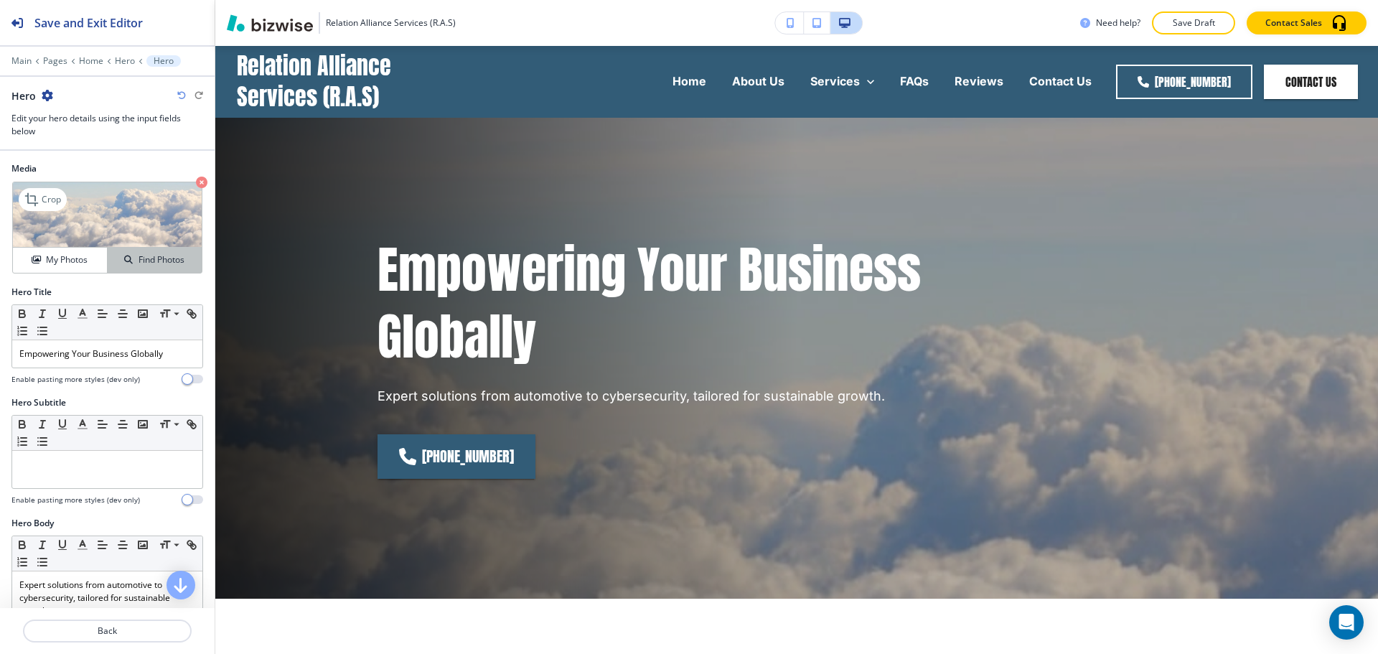
click at [138, 257] on h4 "Find Photos" at bounding box center [161, 259] width 46 height 13
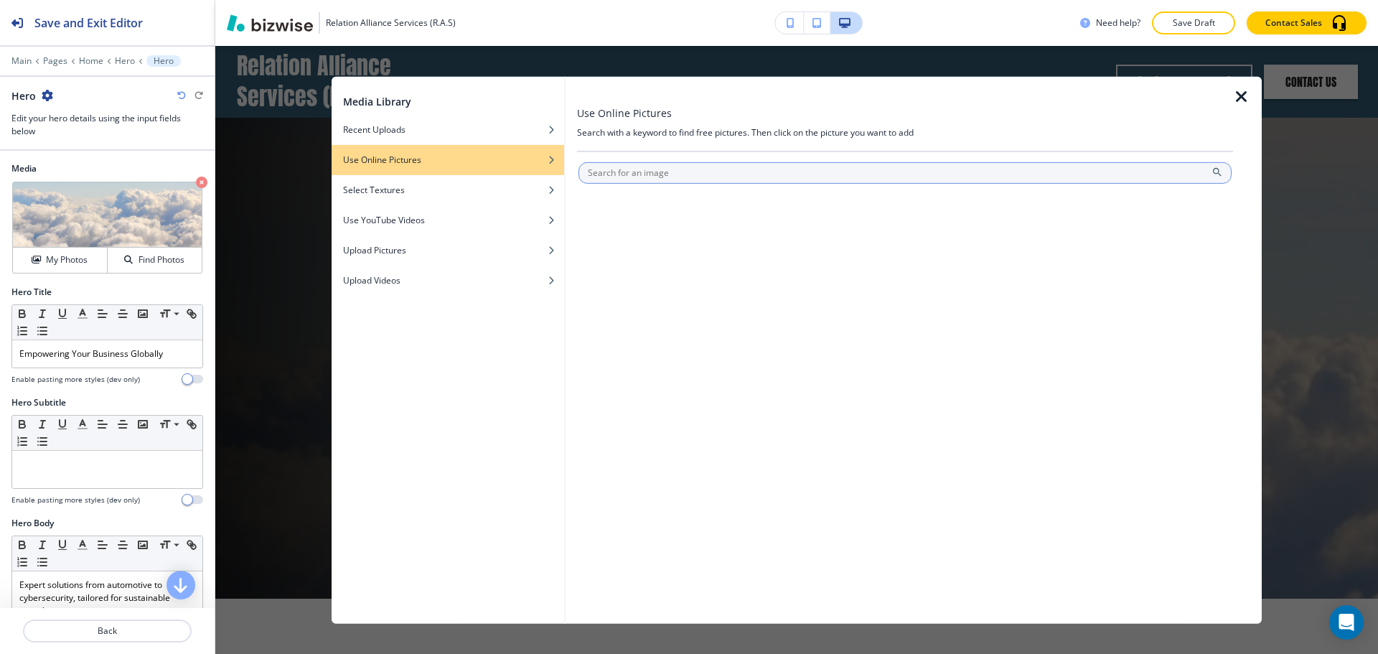
click at [661, 171] on input "text" at bounding box center [904, 172] width 653 height 22
type input "sky"
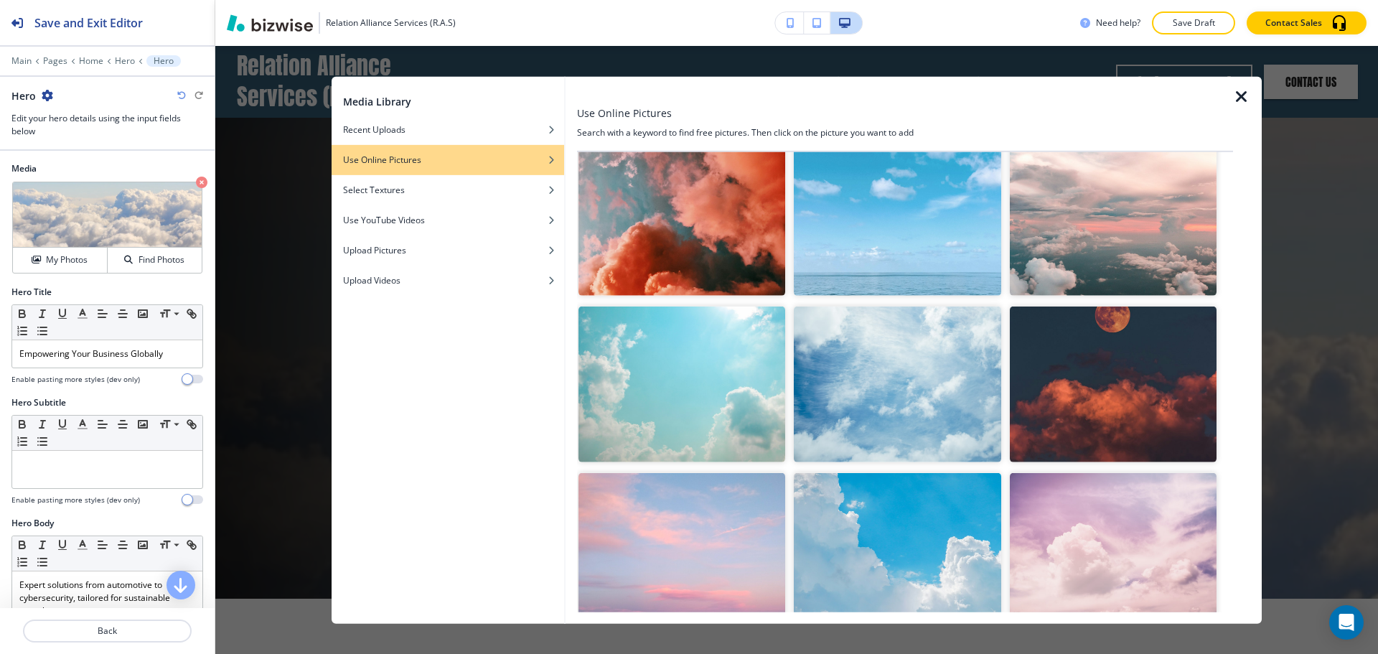
scroll to position [574, 0]
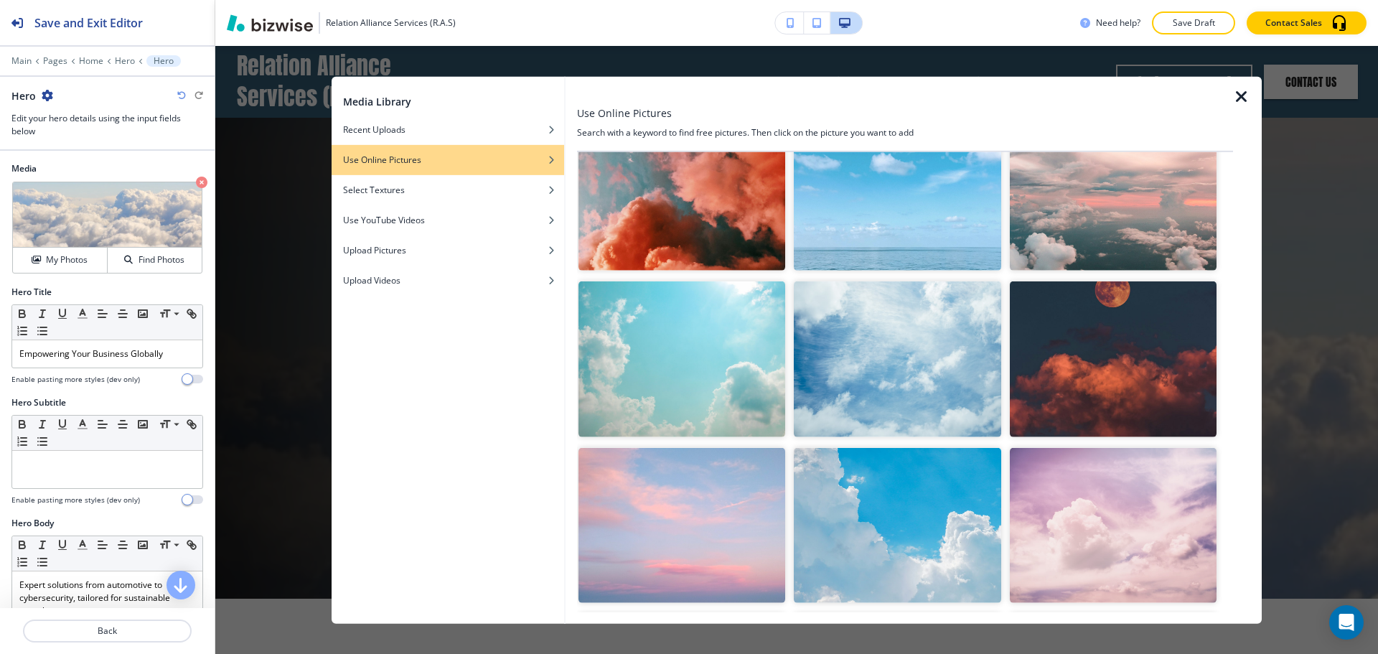
click at [905, 391] on img "button" at bounding box center [897, 358] width 207 height 155
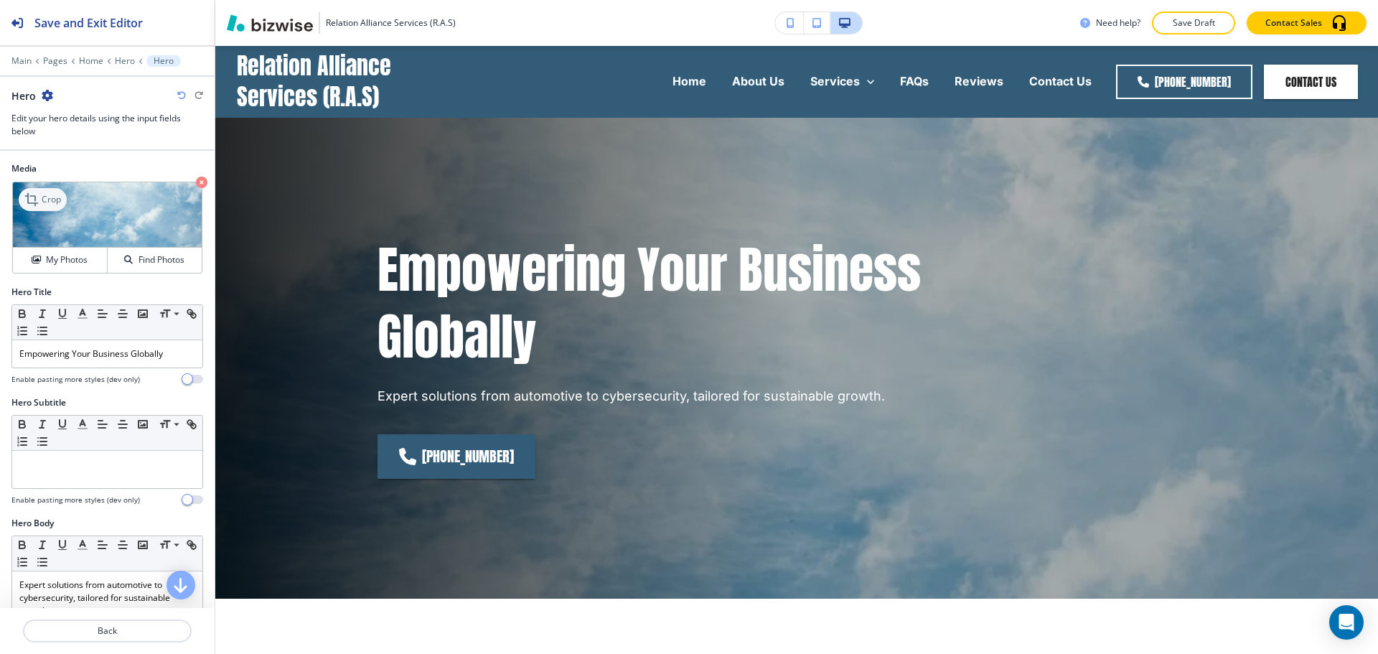
click at [30, 207] on icon at bounding box center [32, 199] width 17 height 17
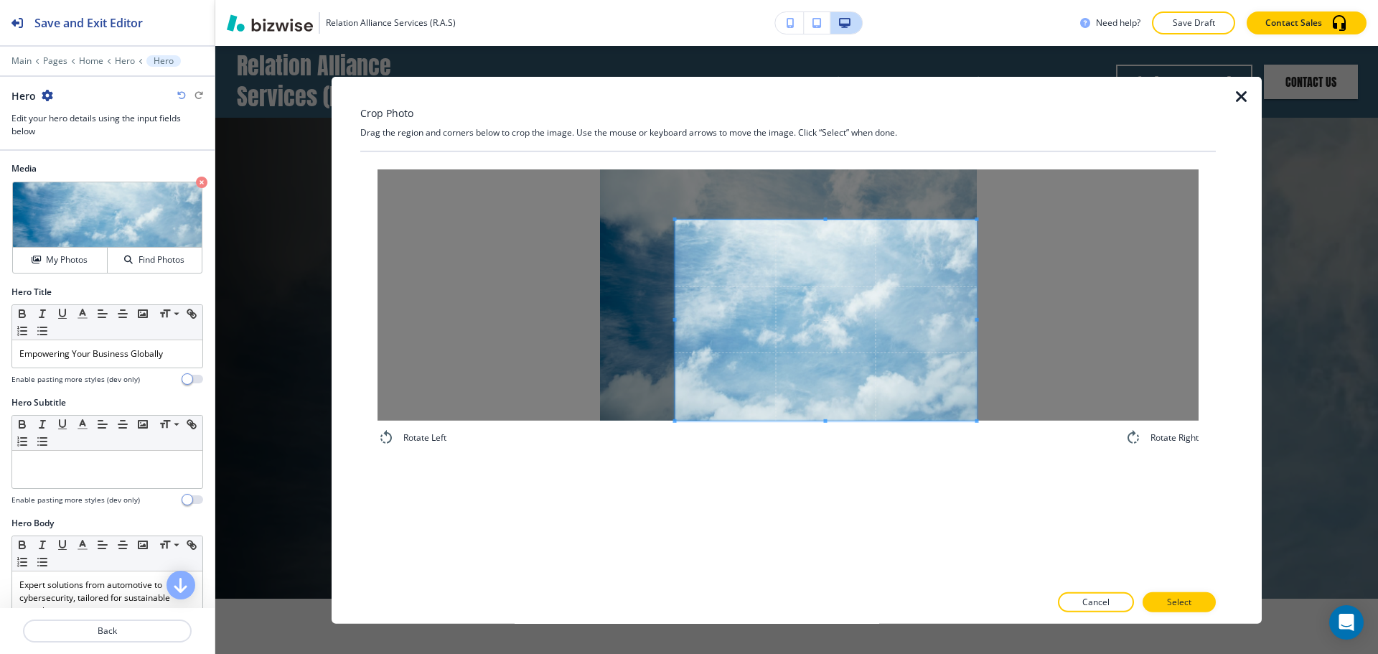
click at [881, 389] on span at bounding box center [825, 319] width 301 height 201
click at [1187, 609] on button "Select" at bounding box center [1178, 602] width 73 height 20
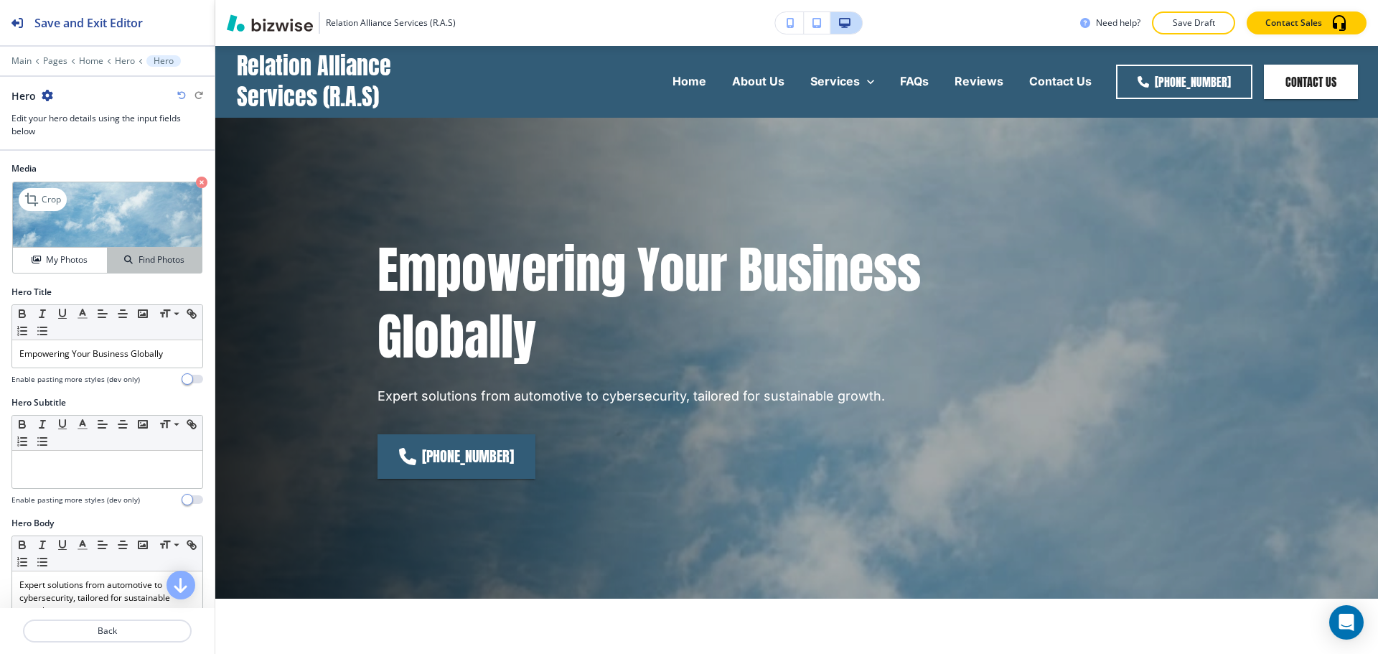
click at [144, 263] on h4 "Find Photos" at bounding box center [161, 259] width 46 height 13
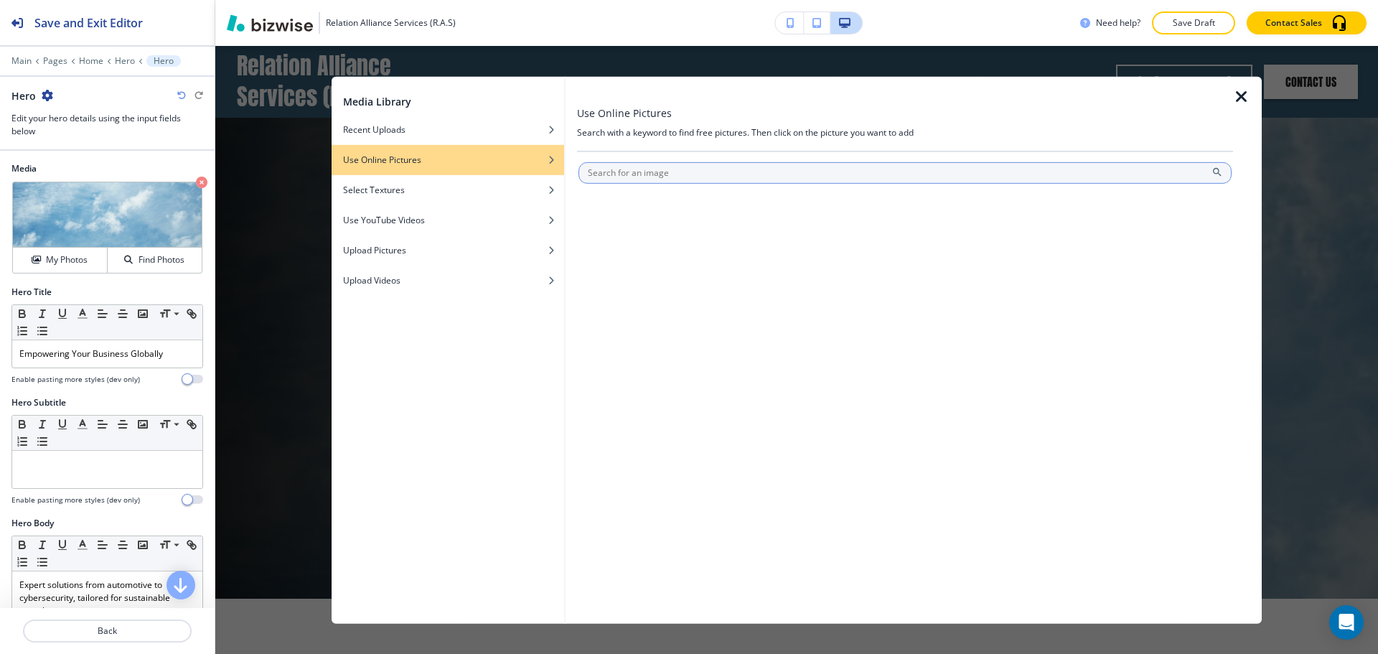
click at [631, 181] on input "text" at bounding box center [904, 172] width 653 height 22
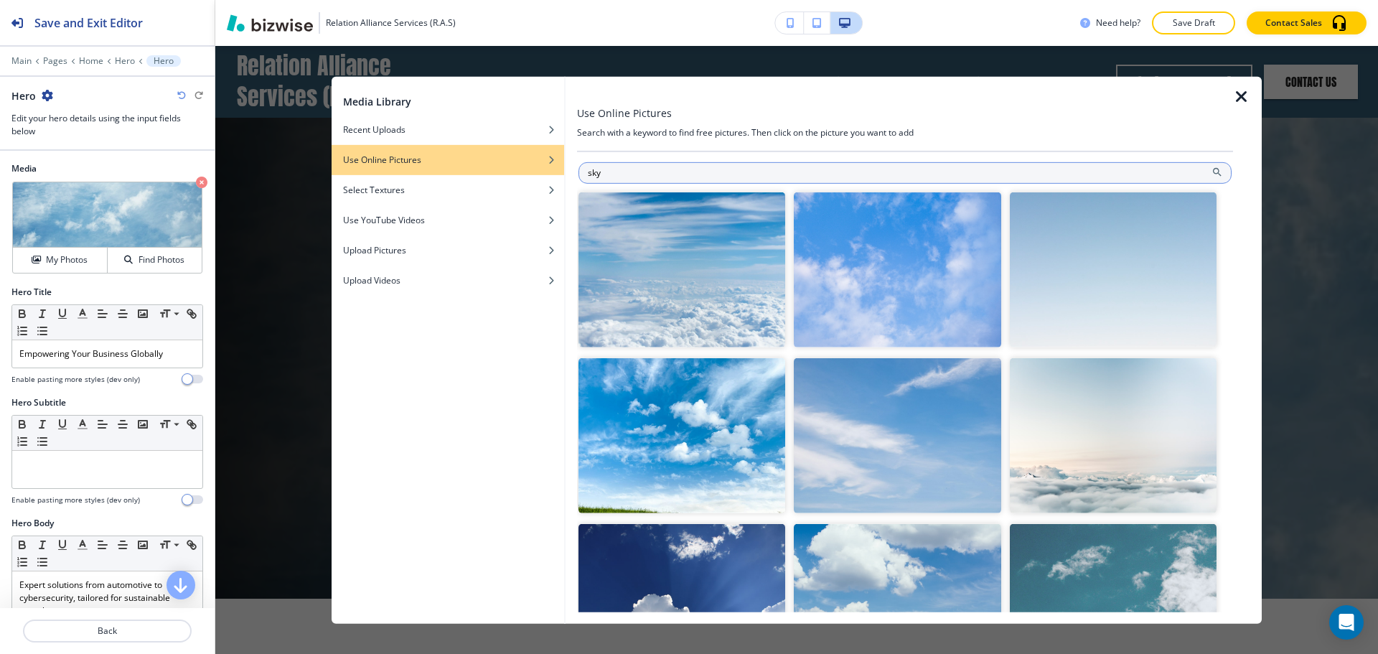
click at [583, 175] on input "sky" at bounding box center [904, 172] width 653 height 22
type input "sunny sky"
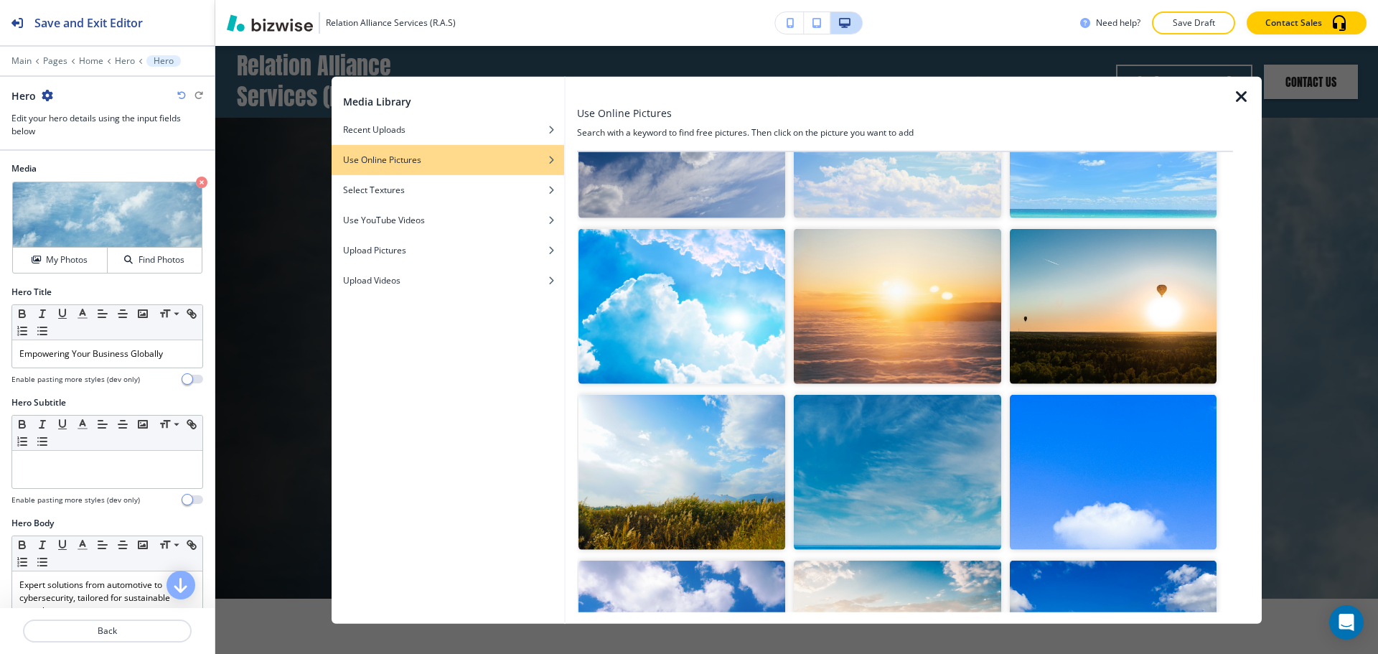
scroll to position [144, 0]
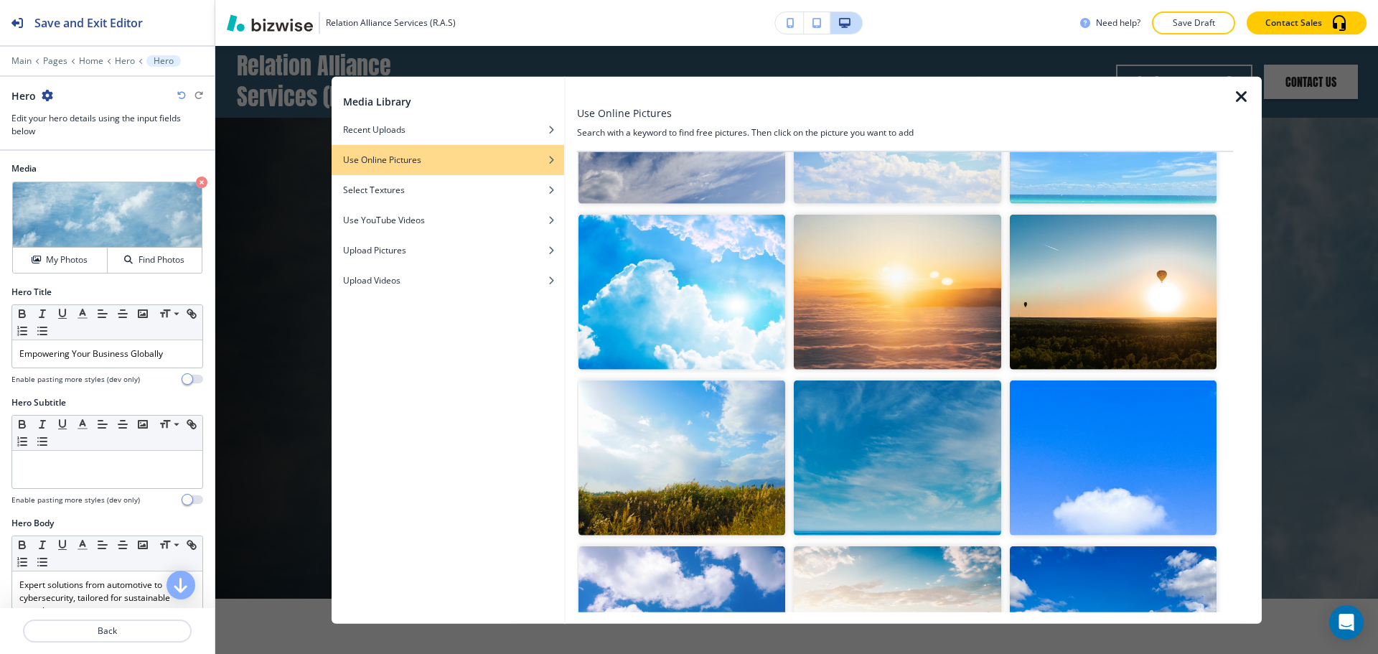
click at [755, 329] on img "button" at bounding box center [681, 292] width 207 height 155
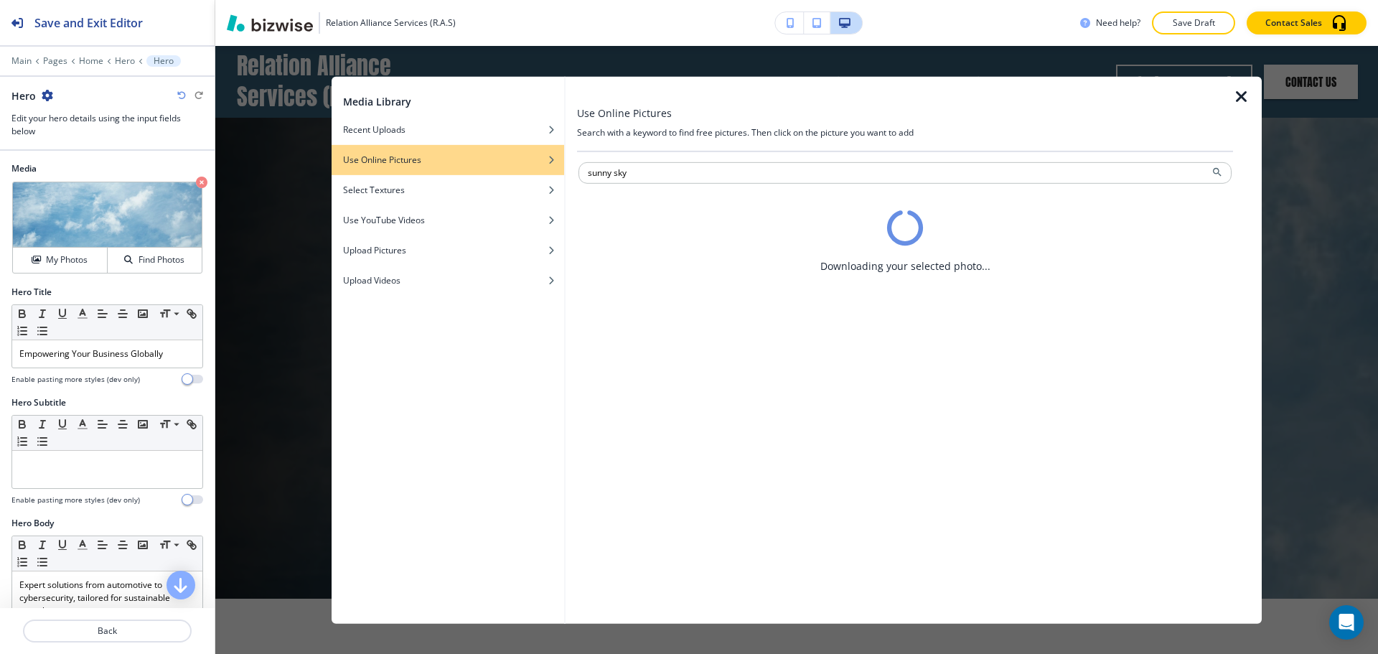
scroll to position [0, 0]
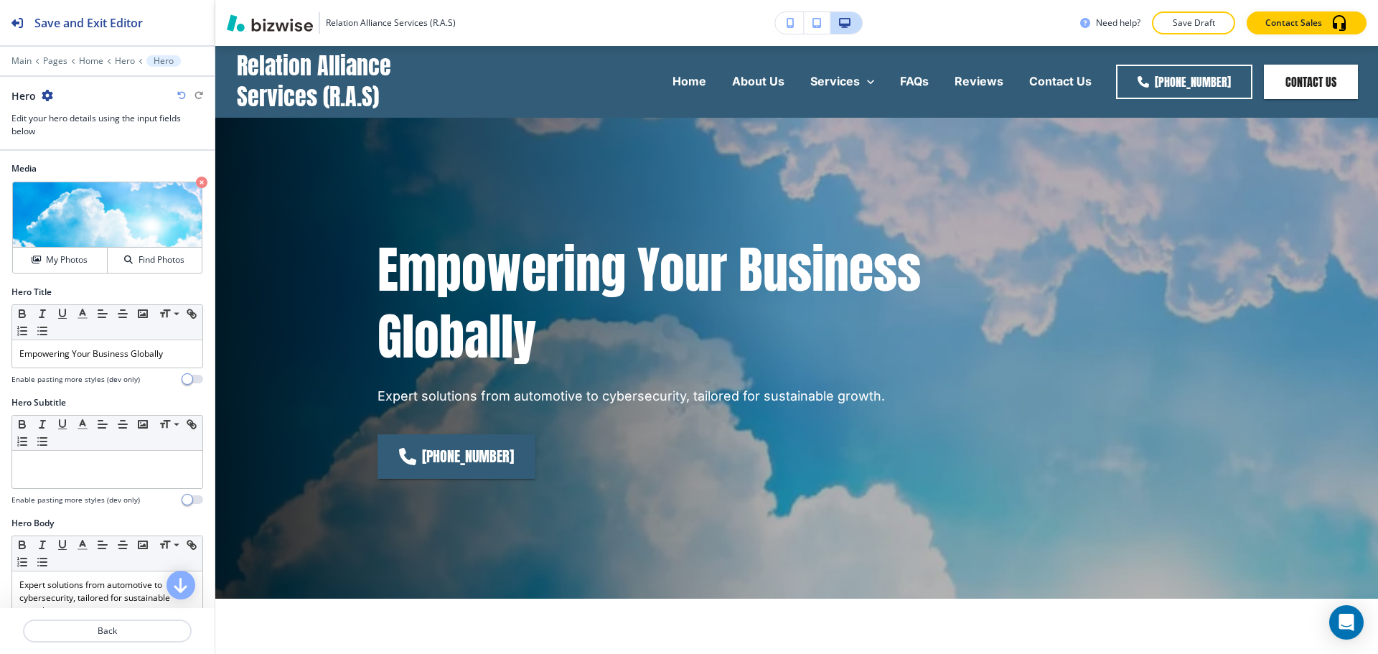
click at [365, 20] on h3 "Relation Alliance Services (R.A.S)" at bounding box center [391, 23] width 130 height 13
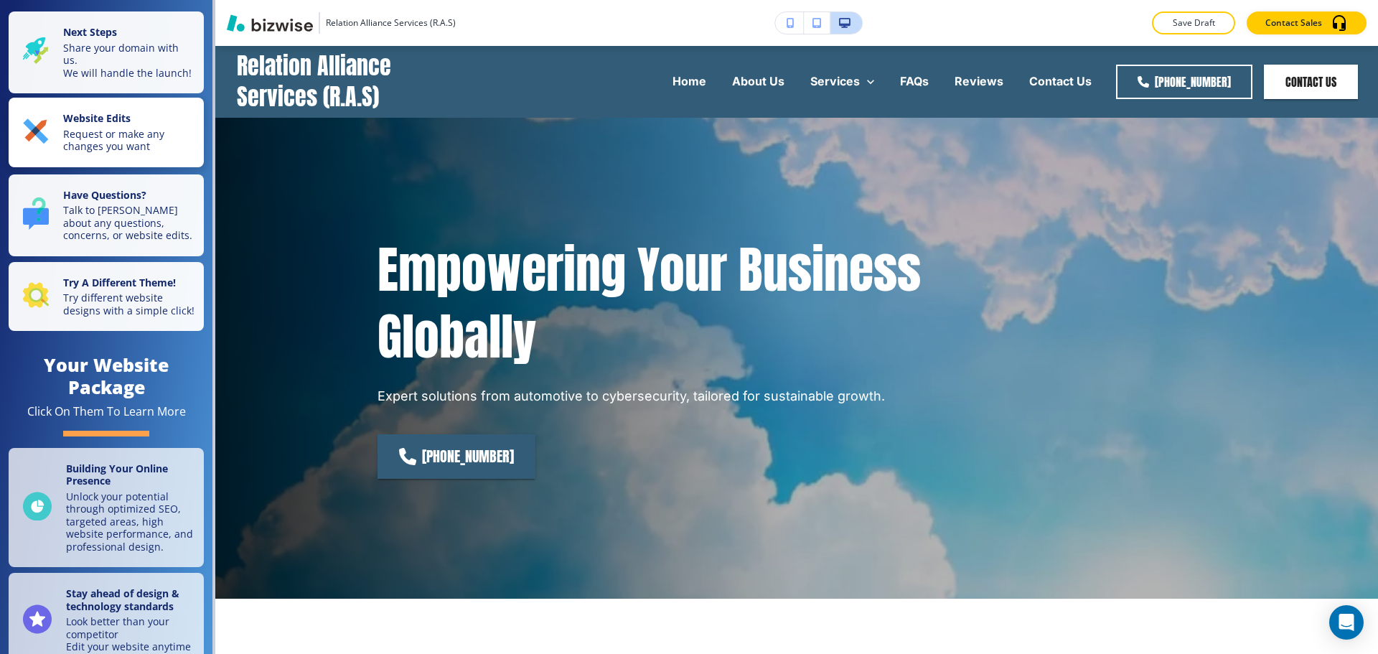
click at [79, 167] on button "Website Edits Request or make any changes you want" at bounding box center [106, 133] width 195 height 70
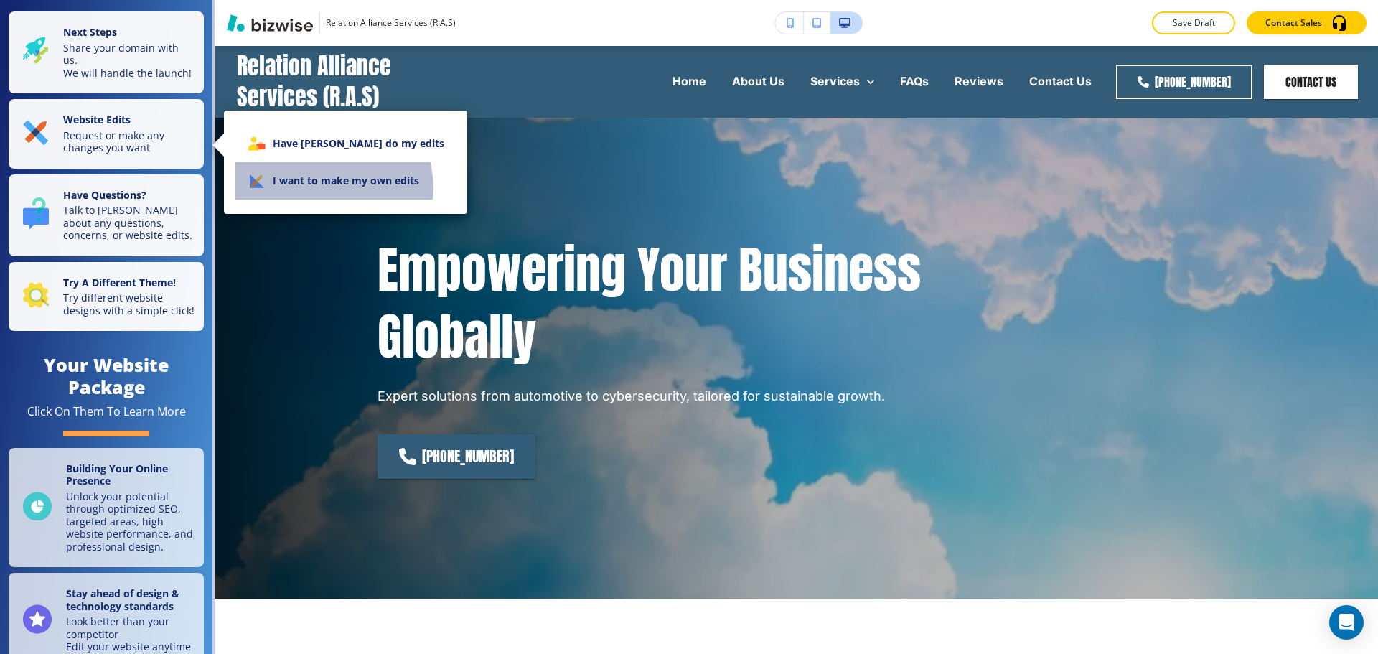
click at [331, 188] on li "I want to make my own edits" at bounding box center [345, 180] width 220 height 37
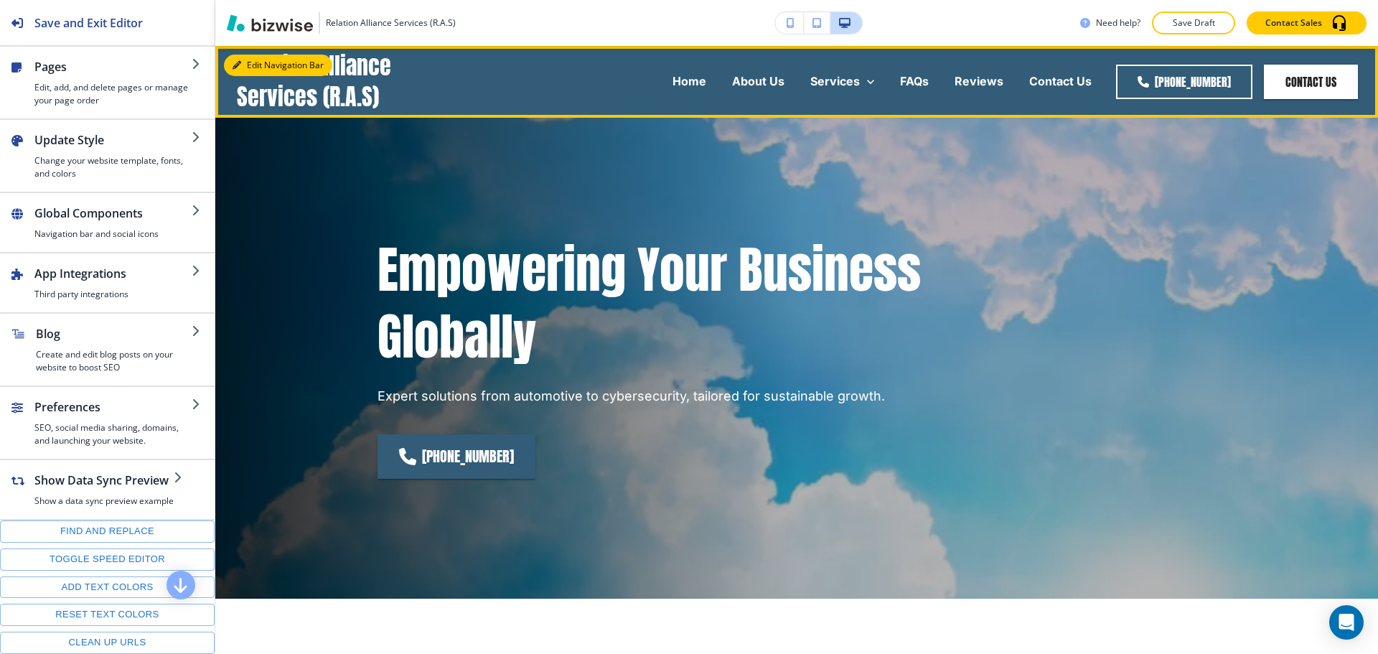
click at [245, 66] on button "Edit Navigation Bar" at bounding box center [278, 66] width 108 height 22
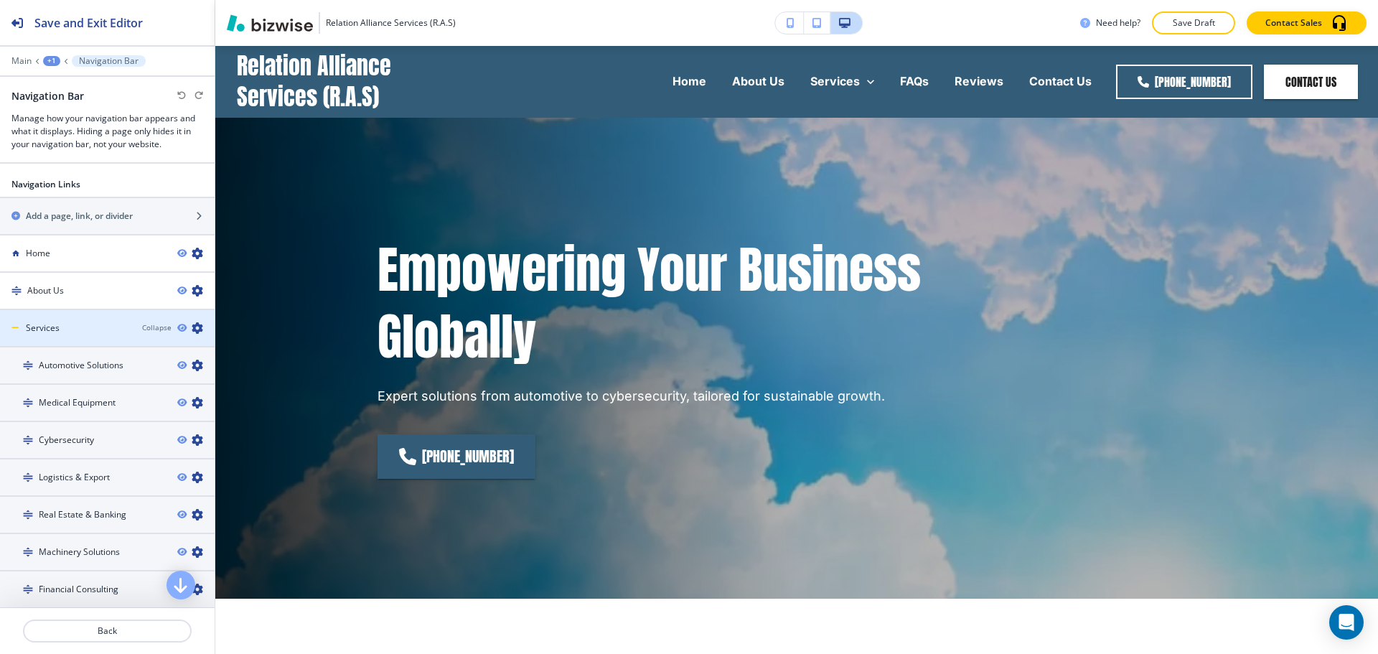
scroll to position [861, 0]
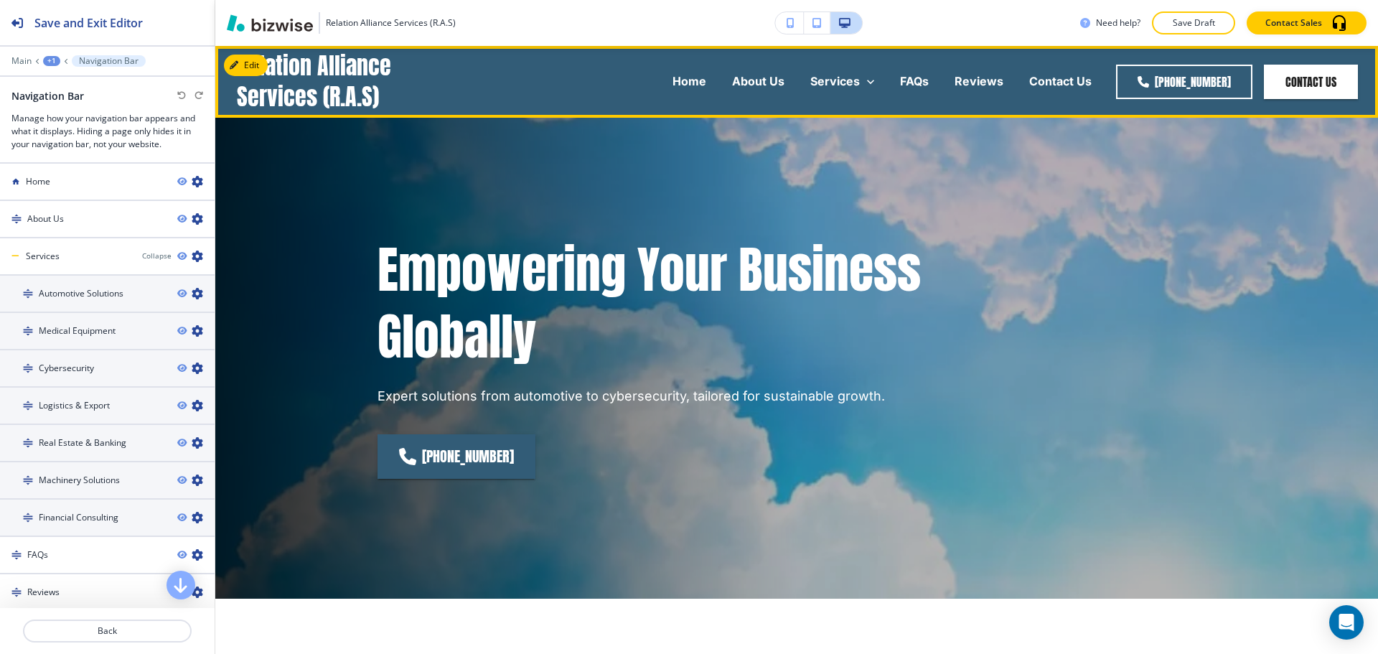
click at [459, 90] on h4 "Relation Alliance Services (R.A.S)" at bounding box center [355, 81] width 237 height 61
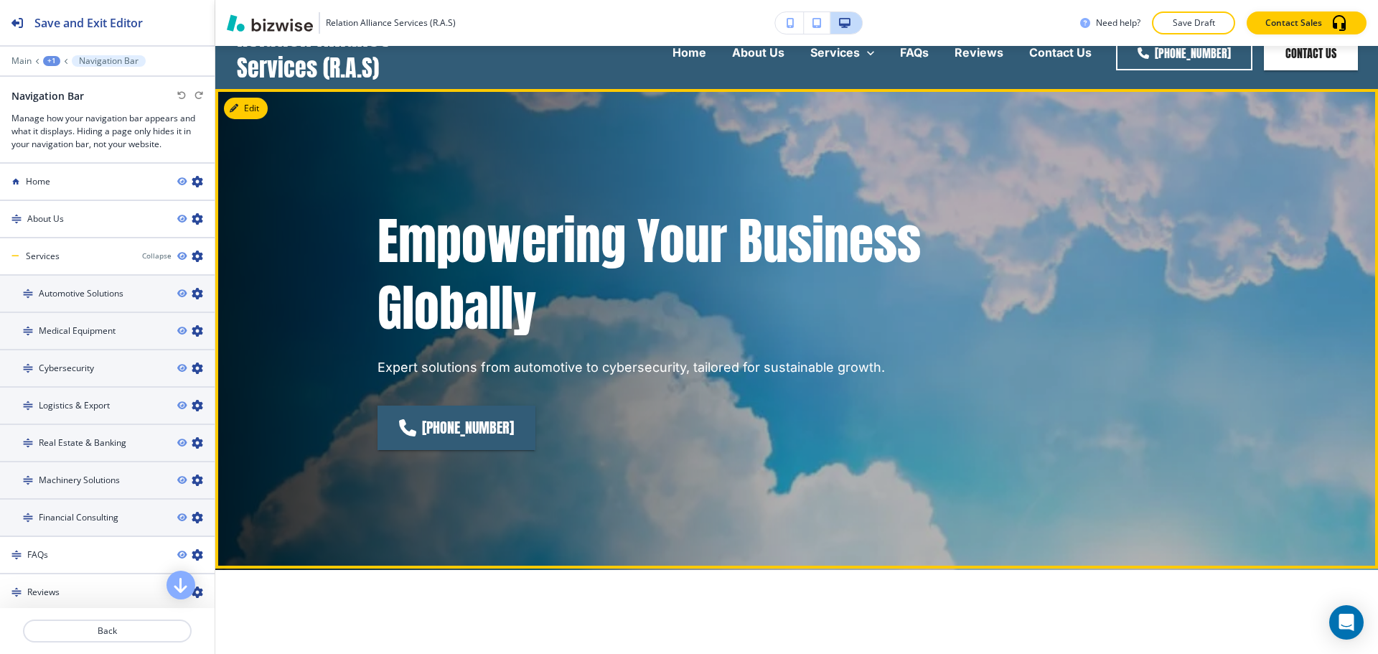
scroll to position [0, 0]
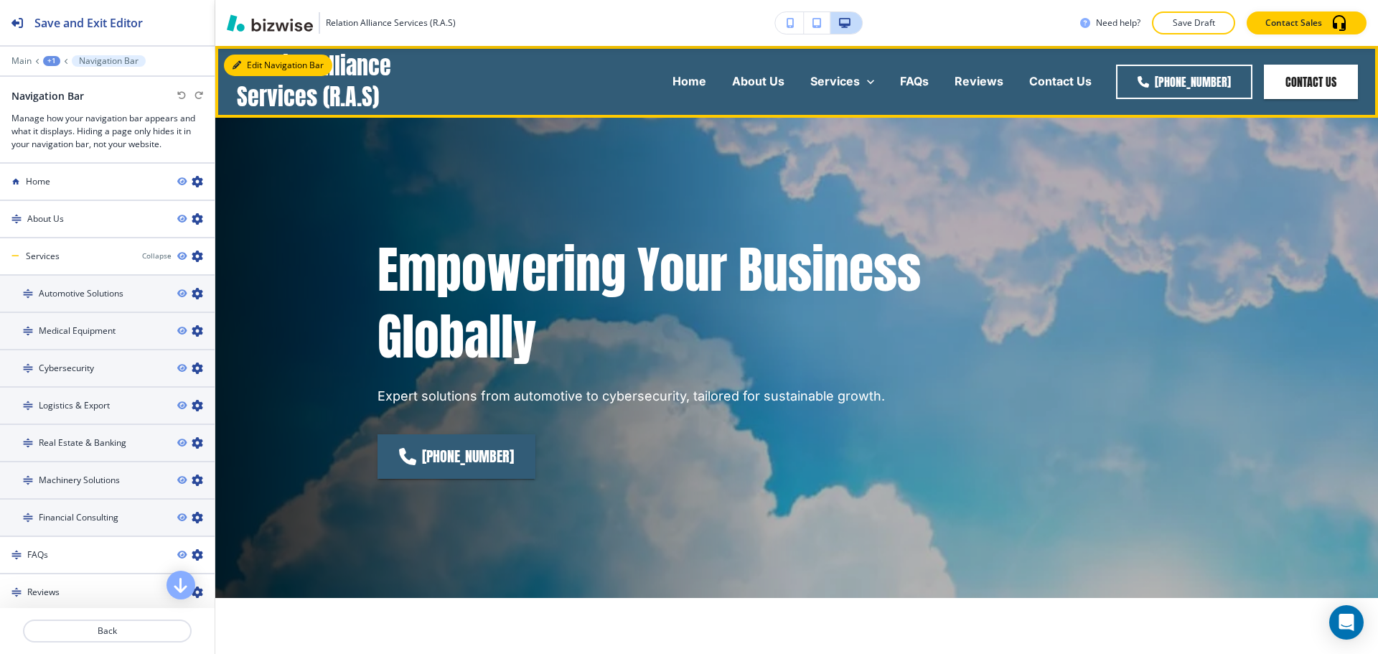
click at [243, 58] on button "Edit Navigation Bar" at bounding box center [278, 66] width 108 height 22
click at [250, 65] on button "Edit Navigation Bar" at bounding box center [278, 66] width 108 height 22
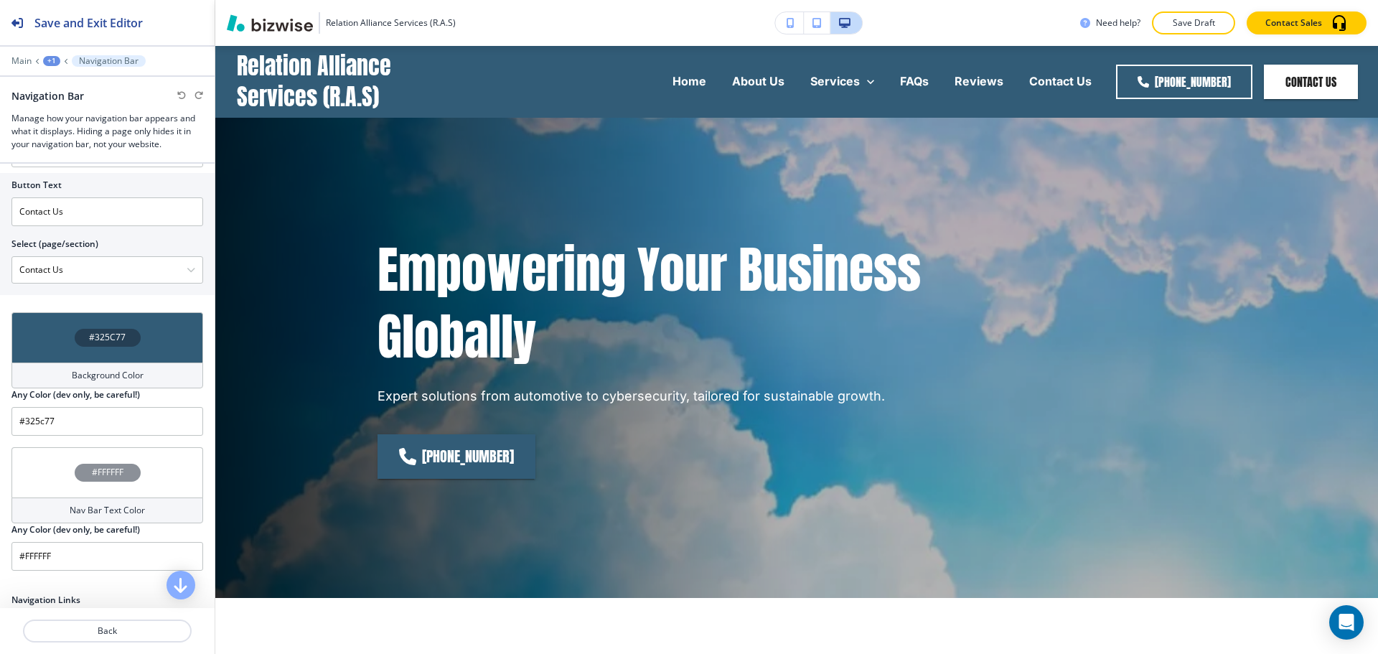
scroll to position [446, 0]
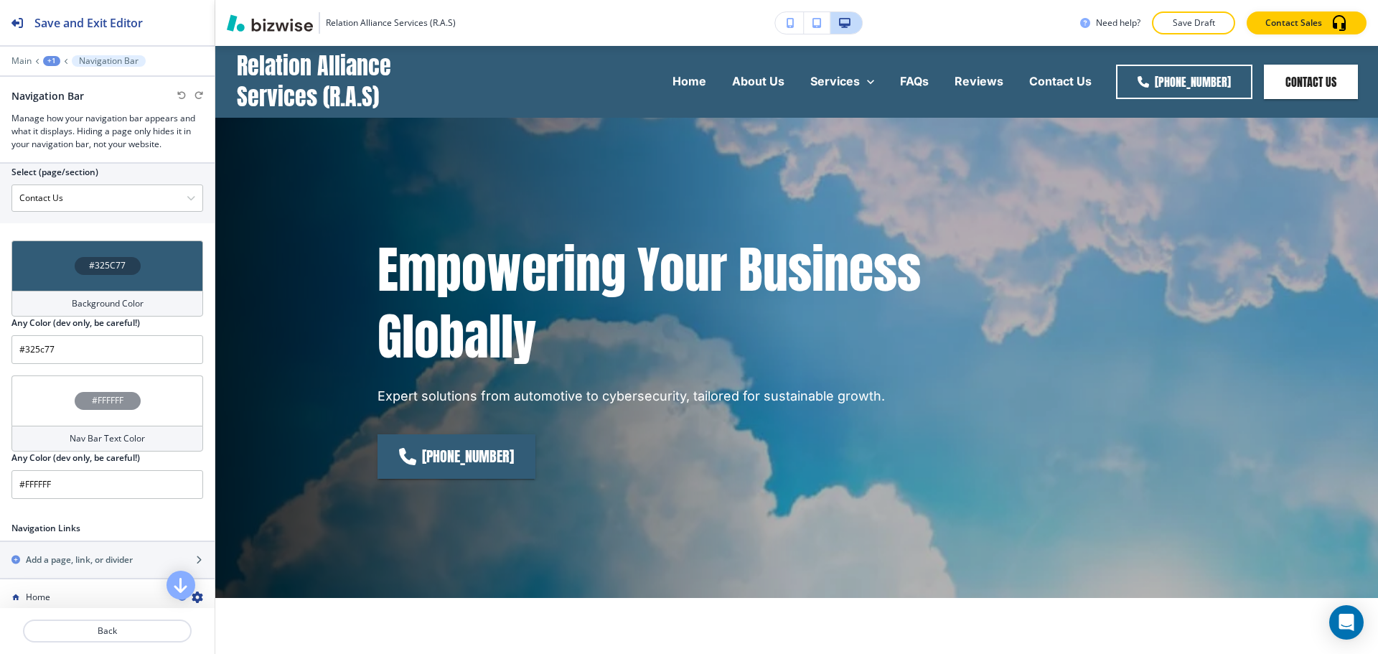
click at [154, 281] on div "#325C77" at bounding box center [107, 265] width 192 height 50
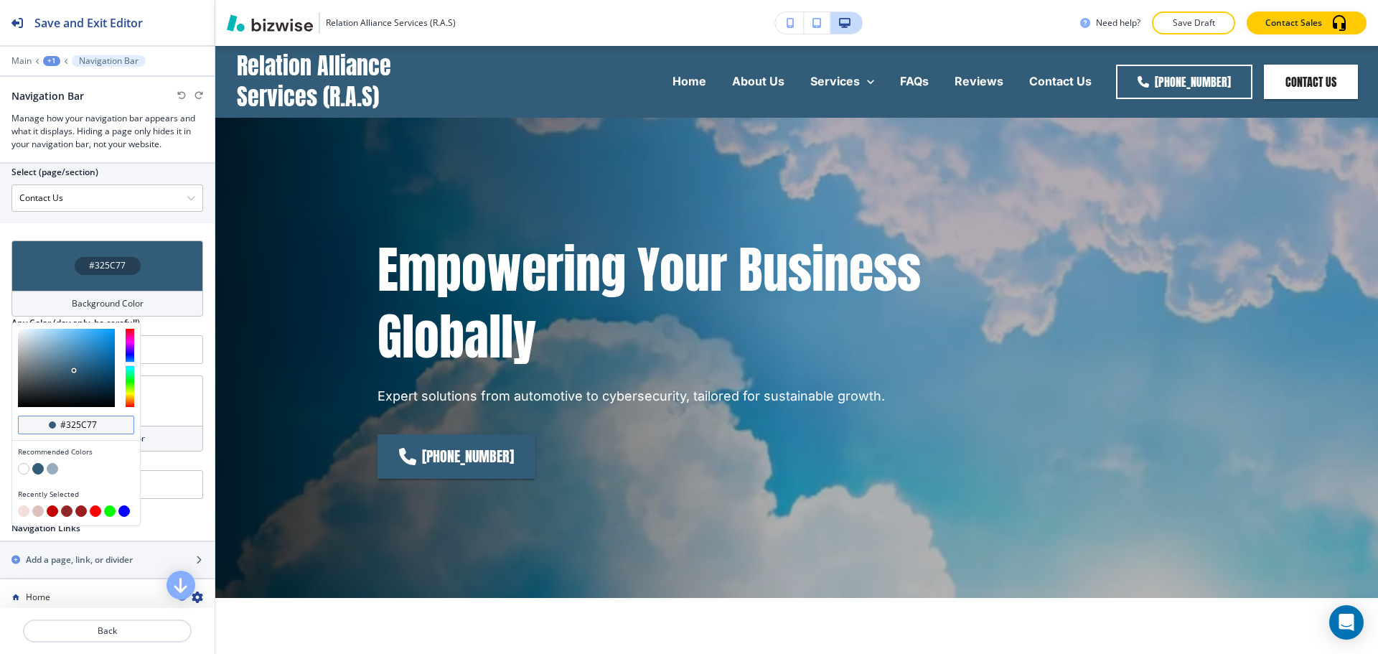
click at [80, 429] on input "#325c77" at bounding box center [84, 424] width 50 height 11
click at [81, 430] on input "#325c77" at bounding box center [84, 424] width 50 height 11
paste input "E35F62"
type input "#E35F62"
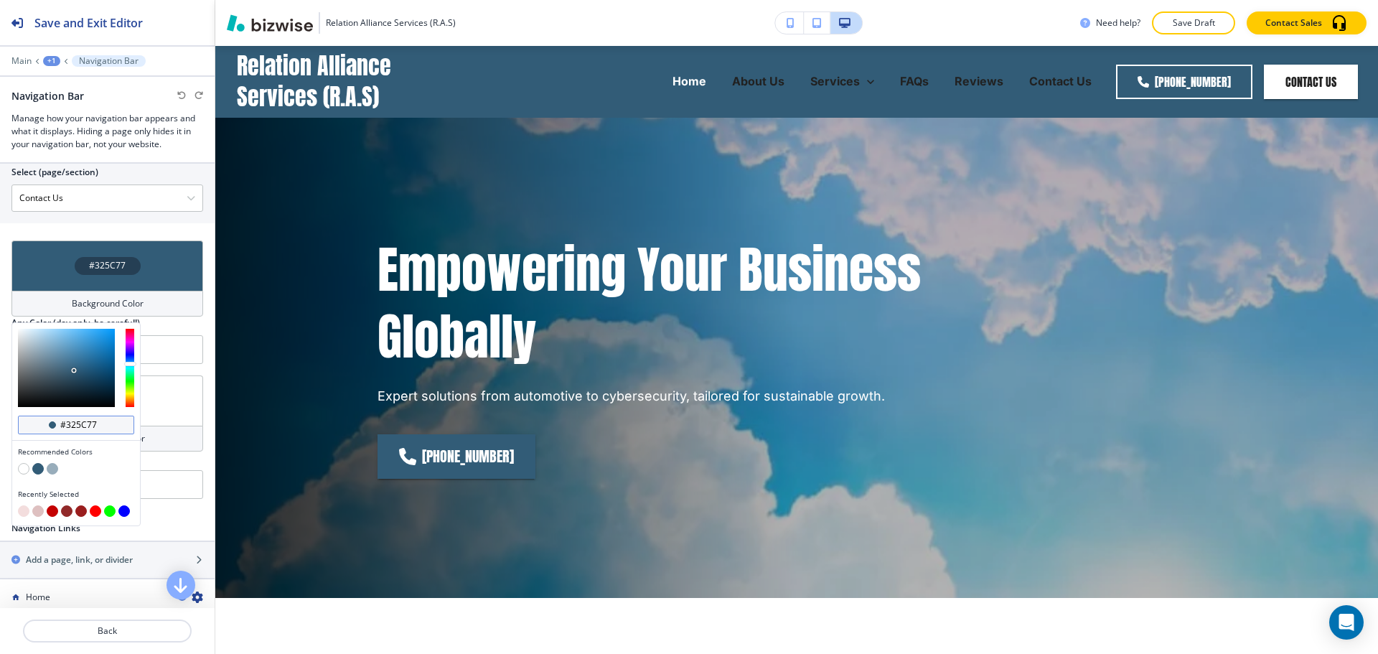
type input "#E35F62"
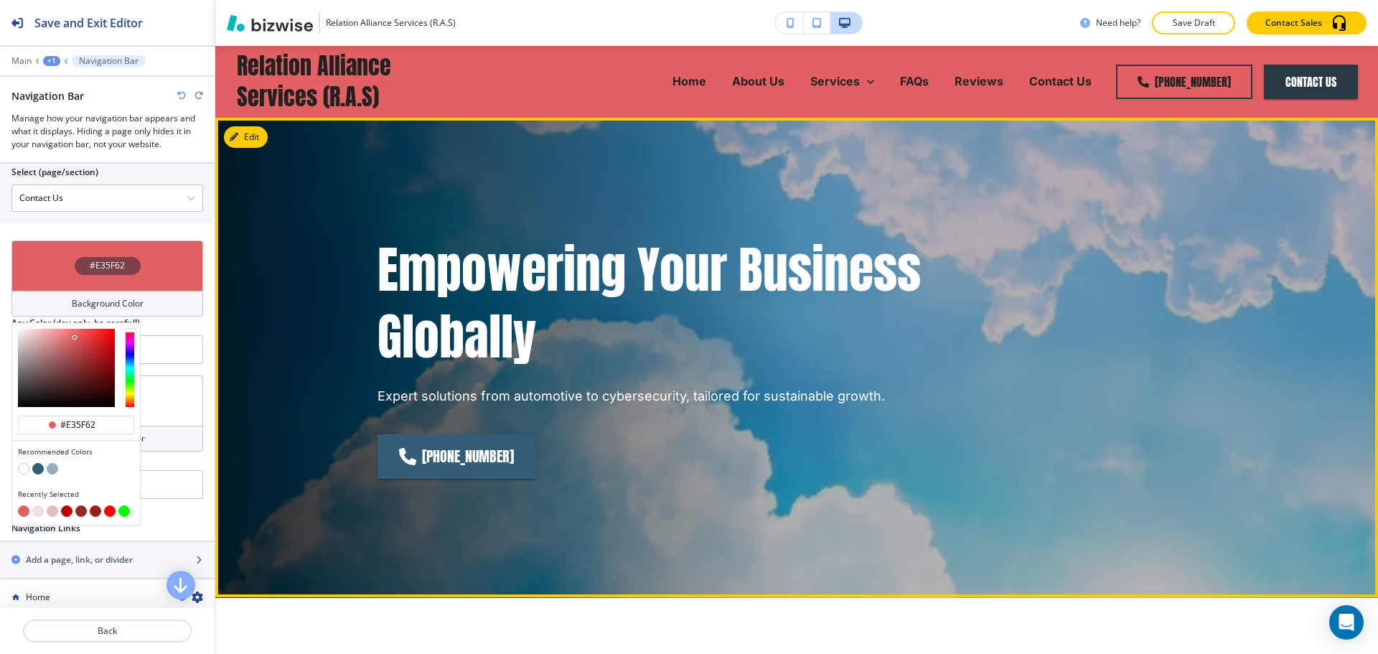
type input "#e35f62"
click at [1020, 354] on div "Empowering Your Business Globally Expert solutions from automotive to cybersecu…" at bounding box center [779, 340] width 872 height 392
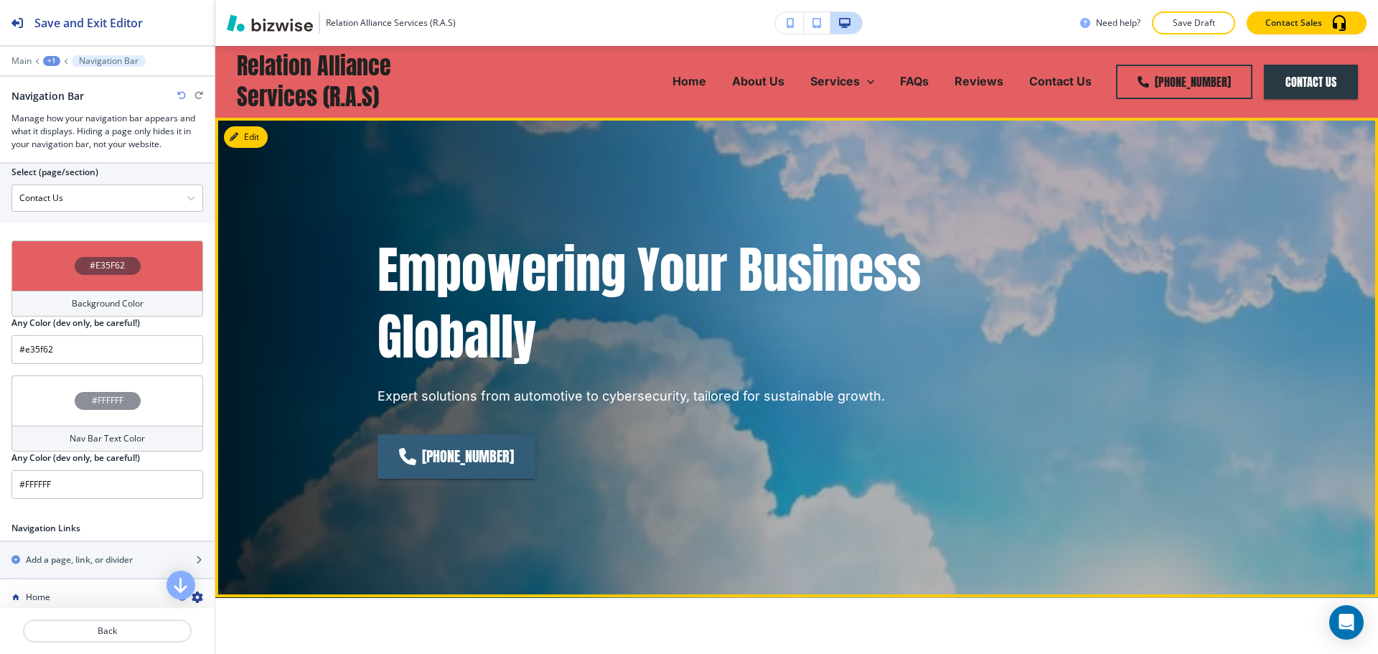
click at [1020, 354] on div "Empowering Your Business Globally Expert solutions from automotive to cybersecu…" at bounding box center [779, 340] width 872 height 392
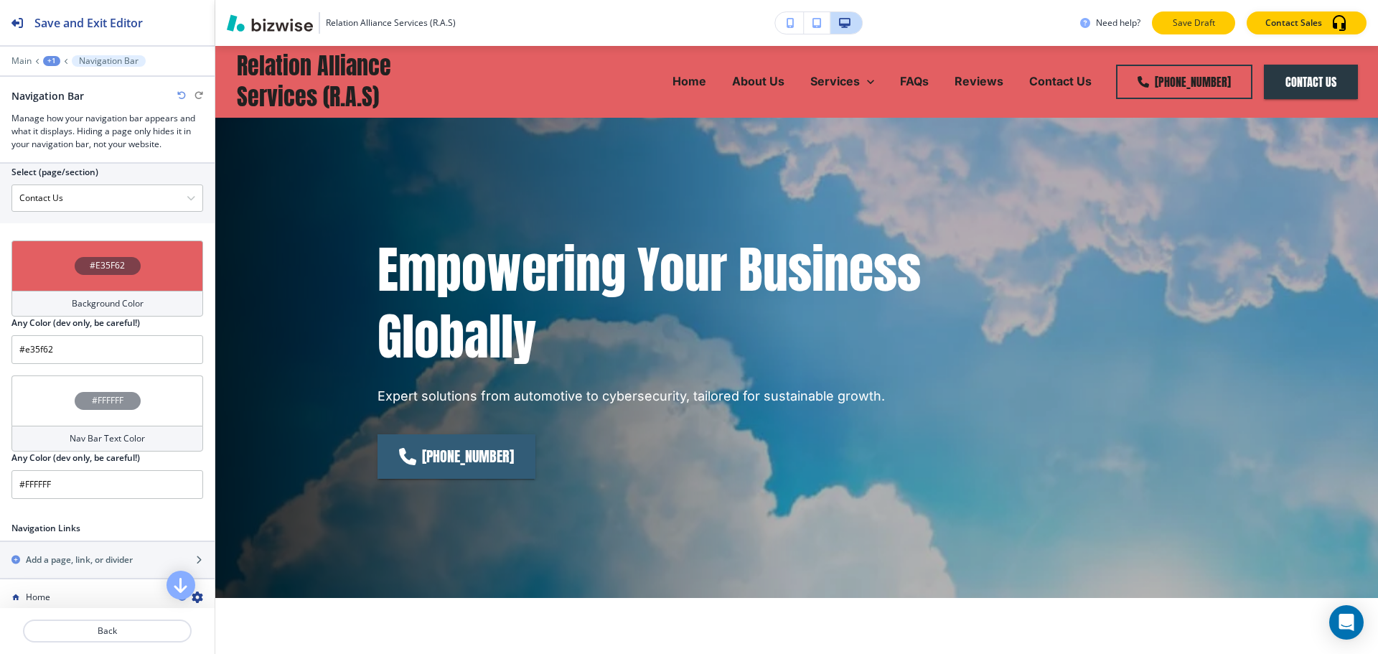
click at [1220, 19] on button "Save Draft" at bounding box center [1193, 22] width 83 height 23
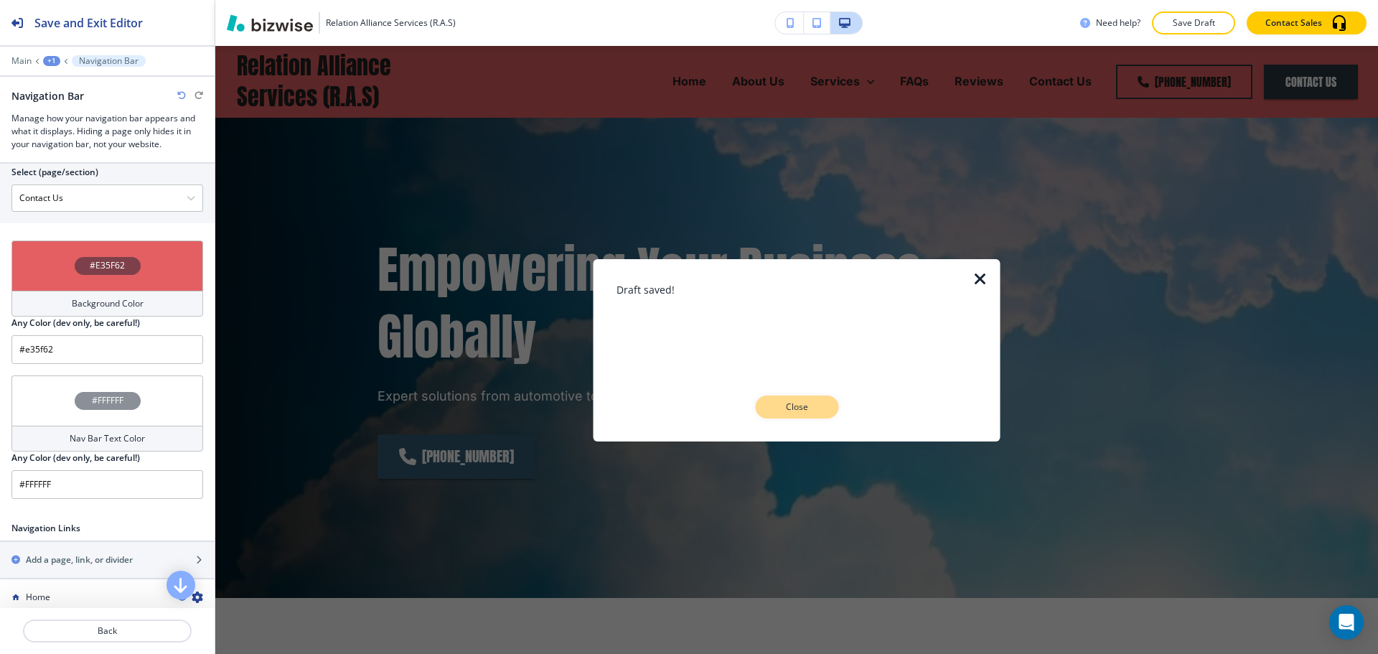
click at [793, 415] on button "Close" at bounding box center [796, 406] width 83 height 23
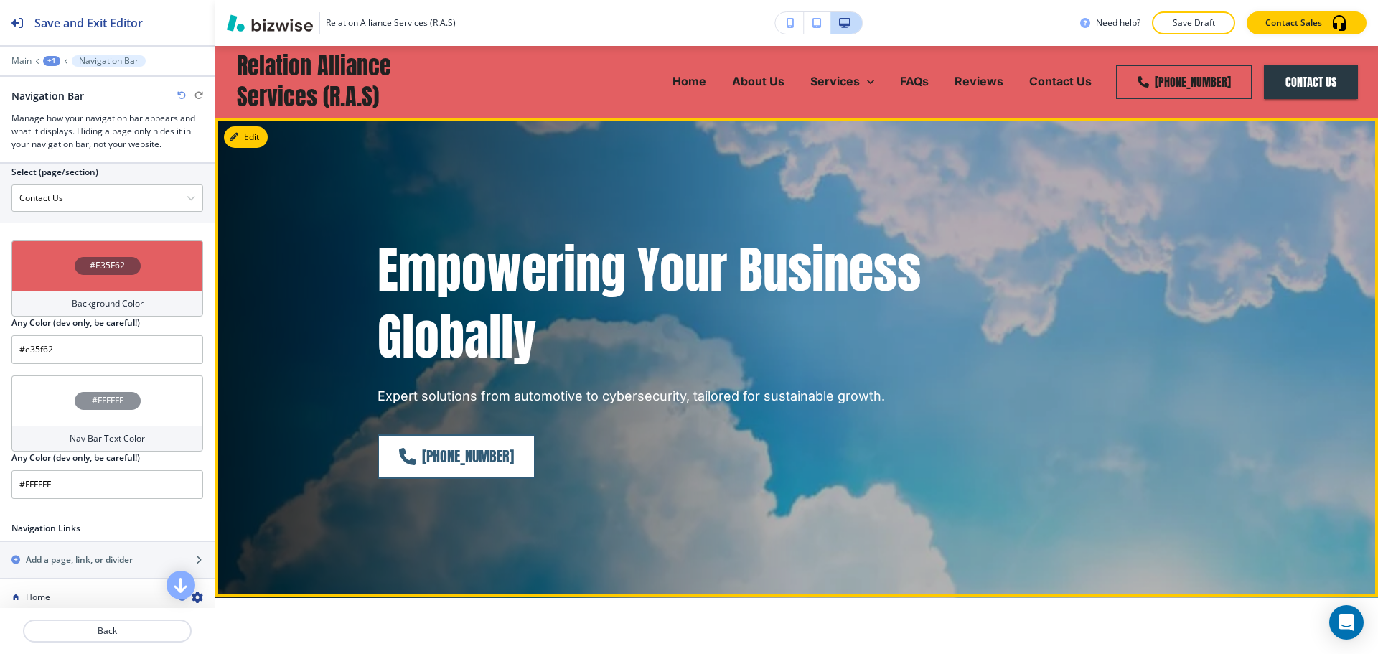
click at [485, 478] on link "[PHONE_NUMBER]" at bounding box center [456, 456] width 158 height 44
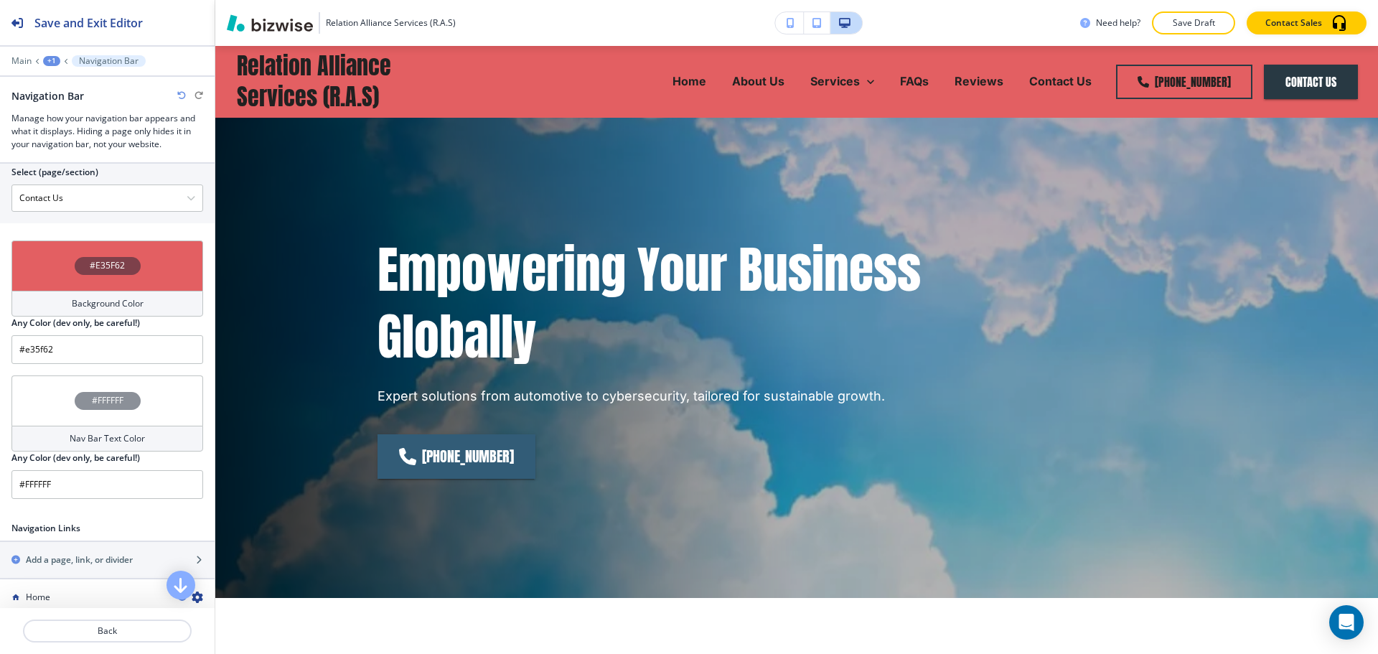
click at [262, 132] on div "Edit Empowering Your Business Globally Expert solutions from automotive to cybe…" at bounding box center [796, 357] width 1162 height 479
click at [245, 171] on div "Empowering Your Business Globally Expert solutions from automotive to cybersecu…" at bounding box center [796, 357] width 1162 height 479
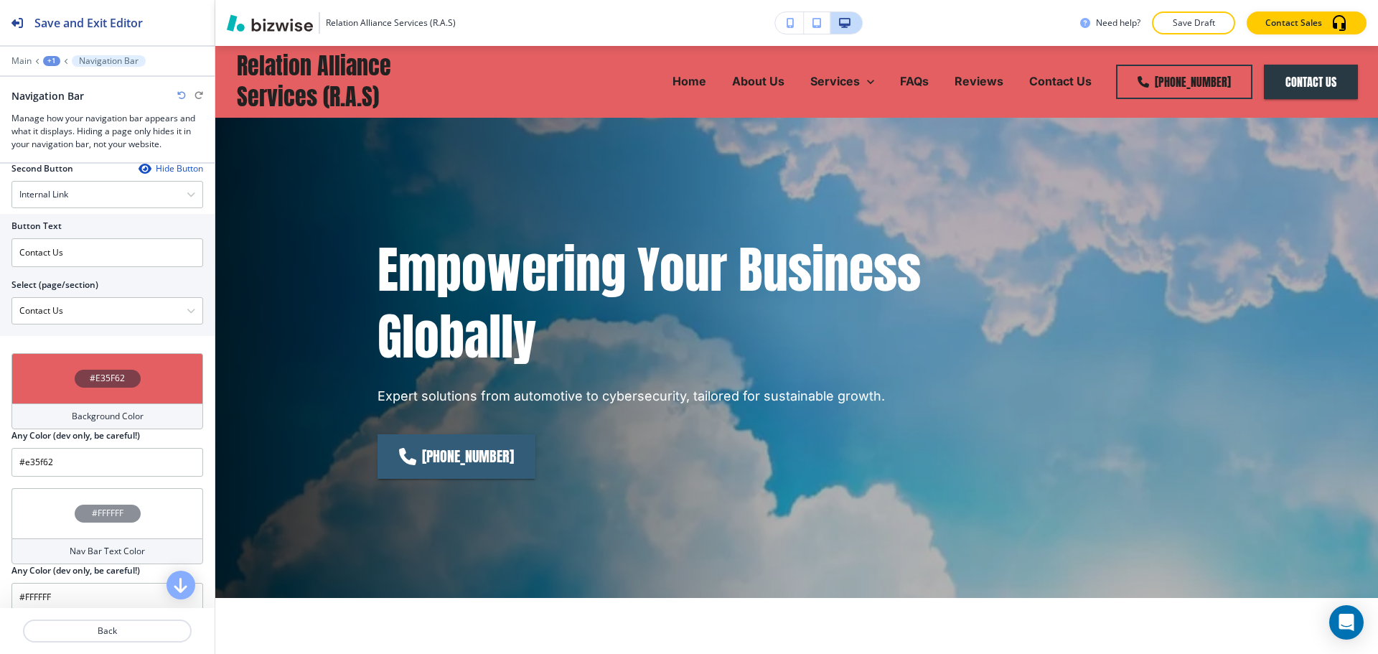
scroll to position [302, 0]
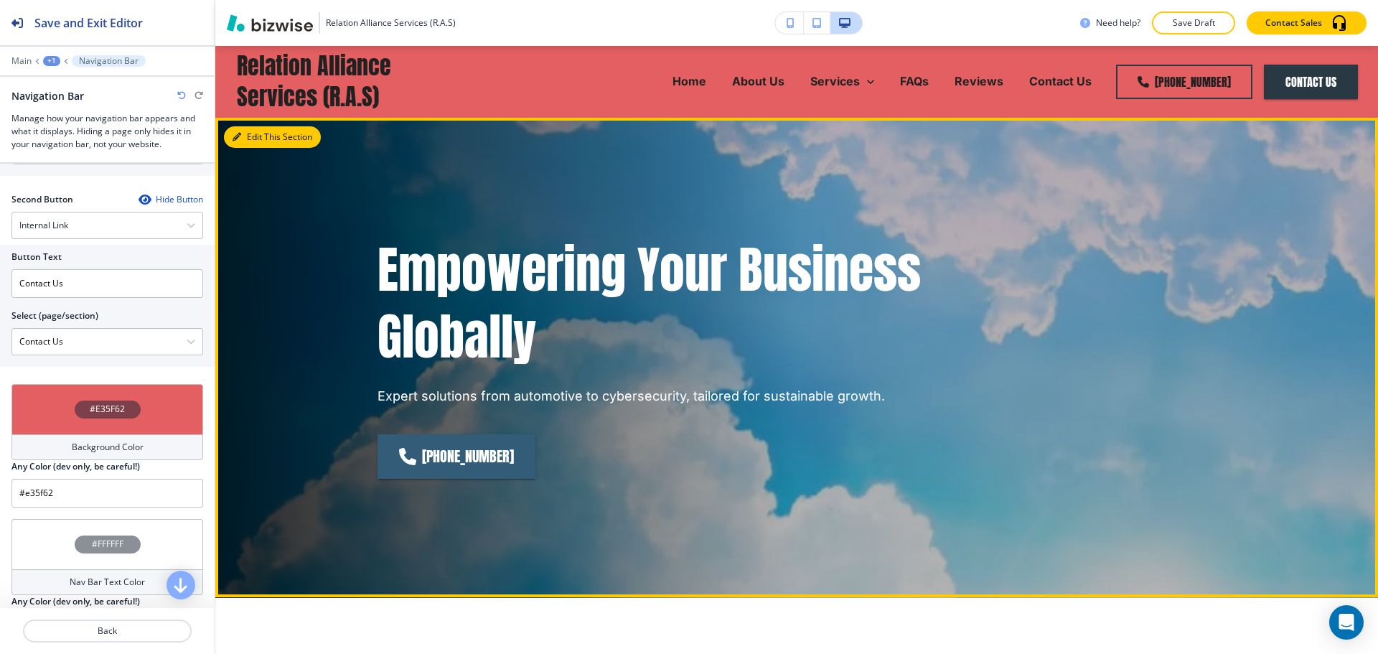
click at [265, 133] on button "Edit This Section" at bounding box center [272, 137] width 97 height 22
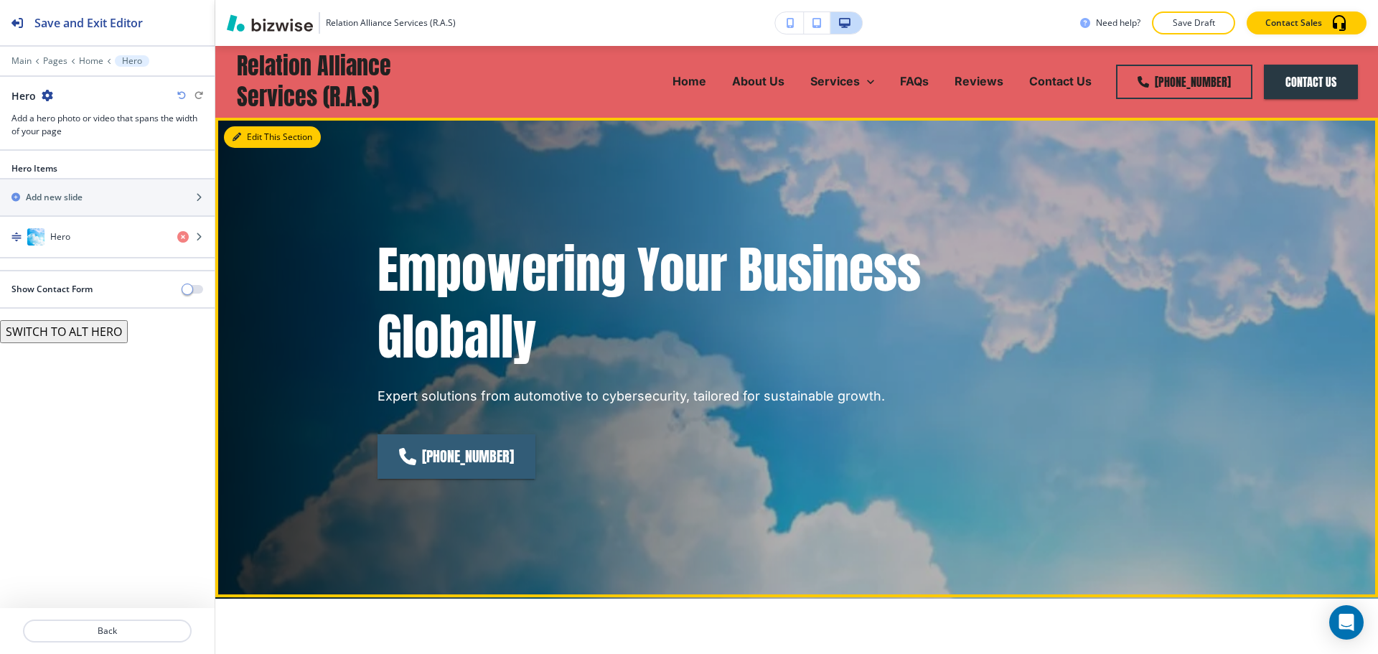
scroll to position [72, 0]
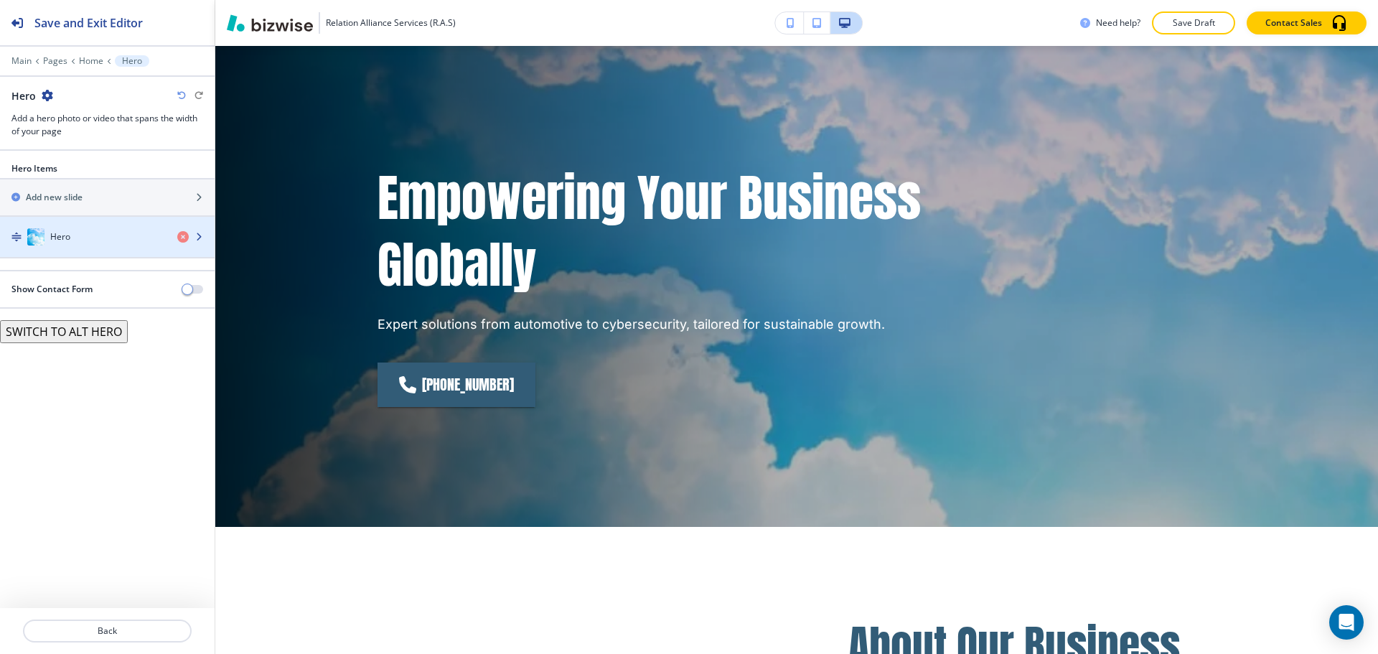
click at [70, 233] on div "Hero" at bounding box center [83, 236] width 166 height 17
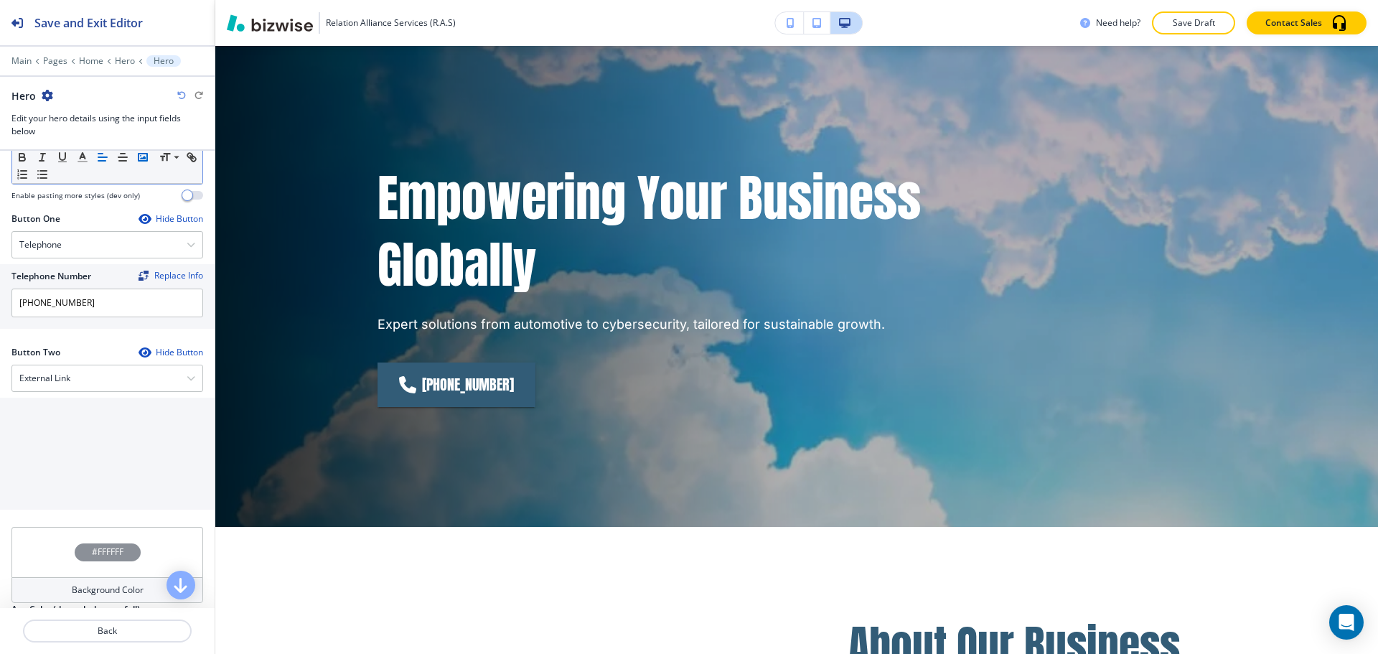
scroll to position [628, 0]
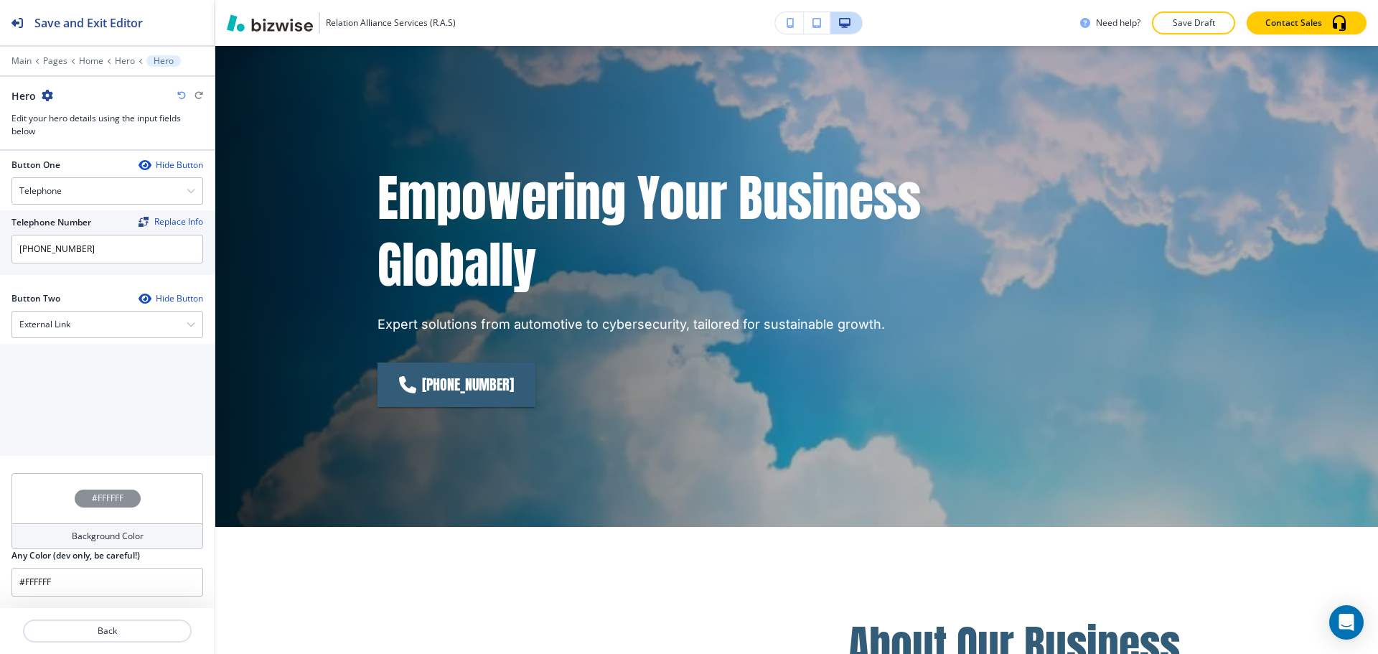
click at [126, 506] on div "#FFFFFF" at bounding box center [108, 498] width 66 height 18
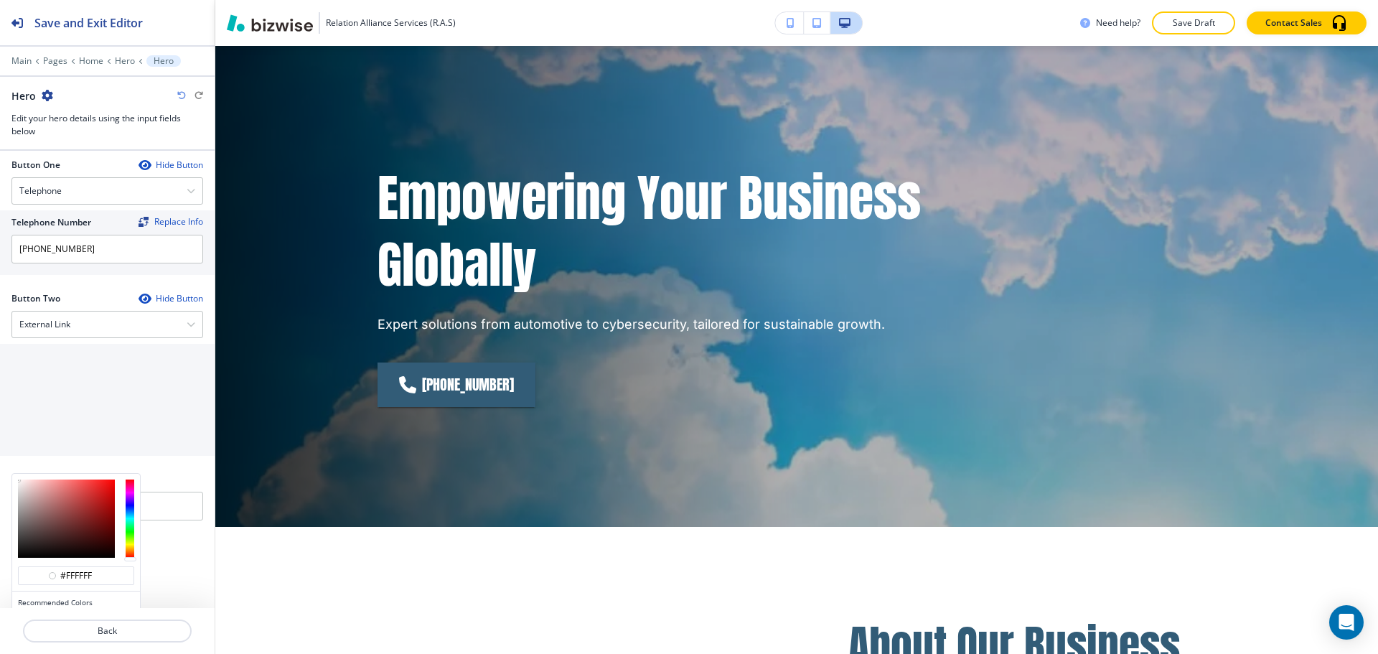
type input "#b83131"
click at [89, 501] on div at bounding box center [66, 518] width 97 height 78
type input "#b83131"
type input "#9331b8"
click at [132, 496] on div at bounding box center [130, 518] width 9 height 78
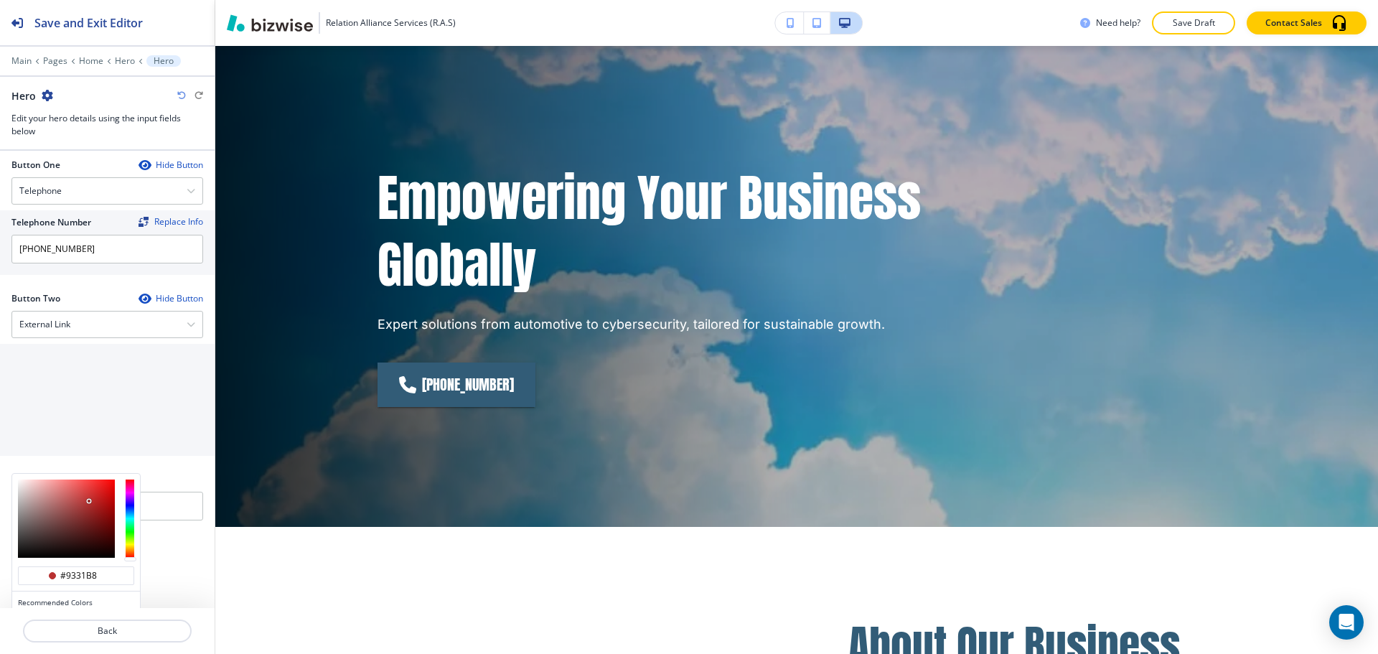
type input "#9331b8"
click at [132, 496] on div at bounding box center [130, 497] width 12 height 4
type input "#aa1ce0"
click at [103, 489] on div at bounding box center [66, 518] width 97 height 78
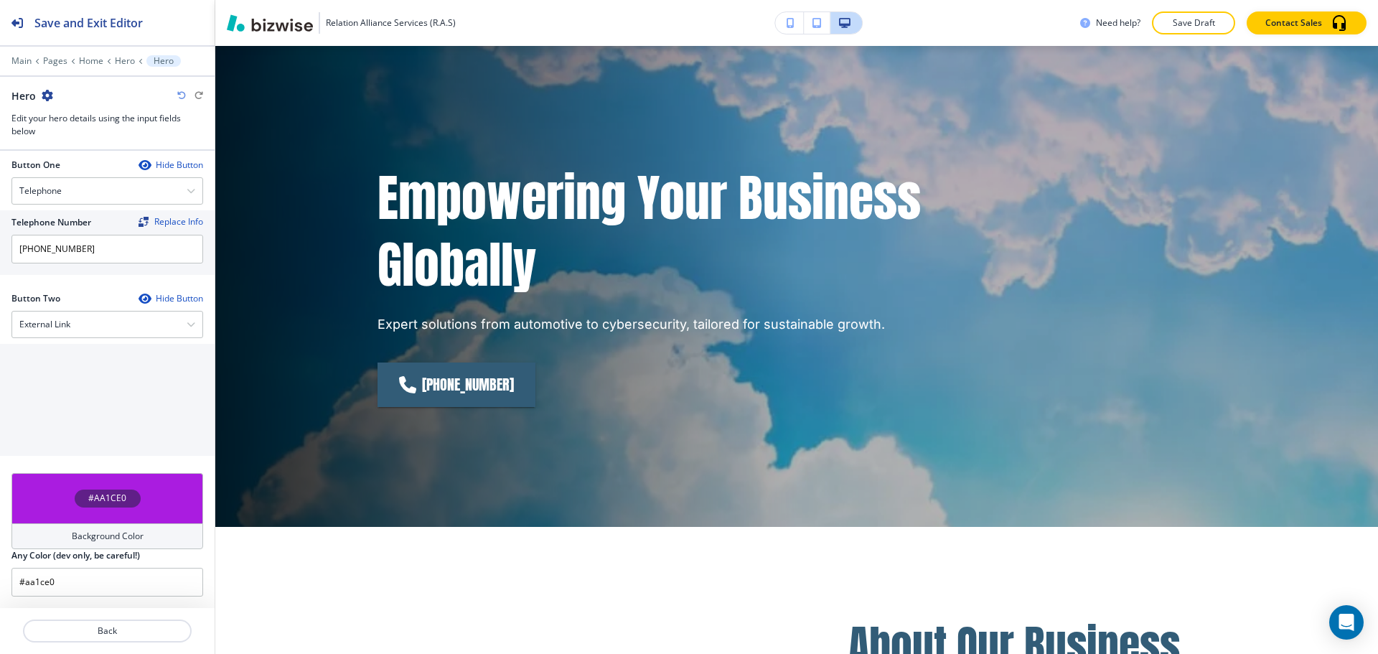
click at [171, 580] on div "Media Crop My Photos Find Photos Hero Title Small Normal Large Huge Empowering …" at bounding box center [107, 379] width 215 height 457
click at [138, 421] on div at bounding box center [107, 424] width 215 height 6
click at [177, 96] on icon "button" at bounding box center [181, 95] width 9 height 9
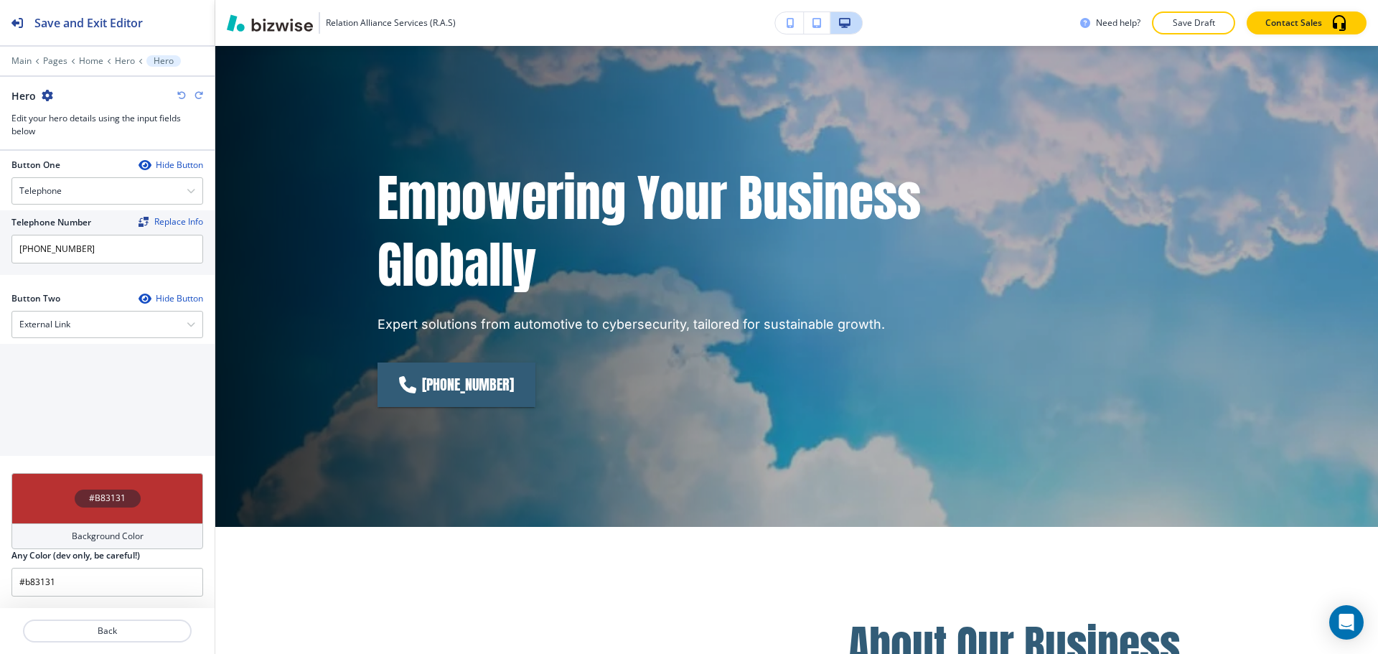
type input "#FFFFFF"
click at [22, 57] on p "Main" at bounding box center [21, 61] width 20 height 10
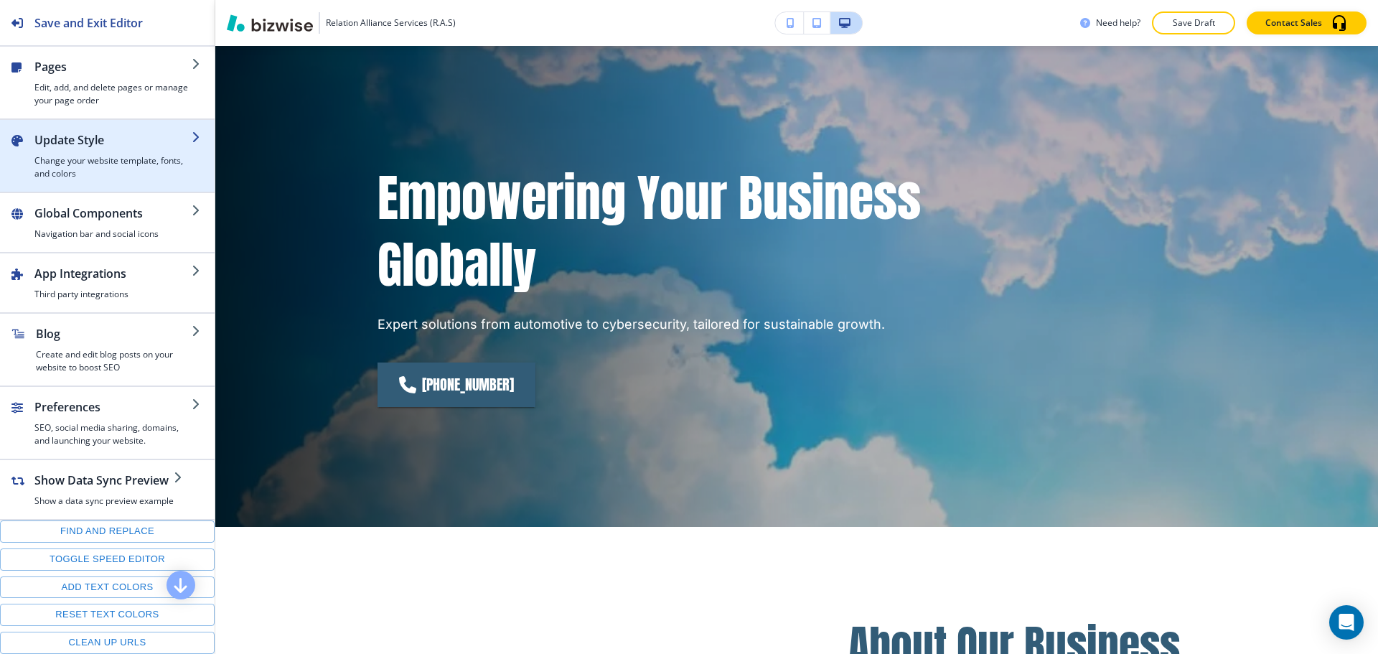
click at [86, 149] on div "button" at bounding box center [112, 152] width 157 height 6
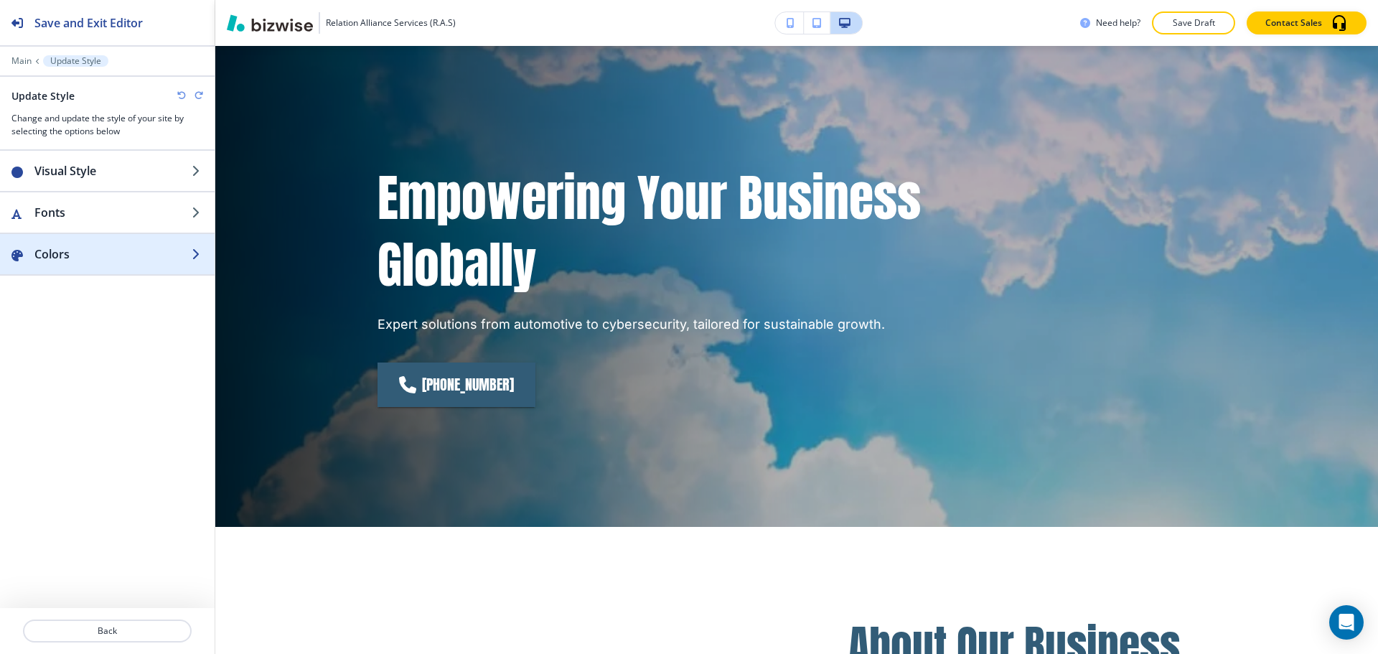
click at [82, 243] on div "button" at bounding box center [107, 239] width 215 height 11
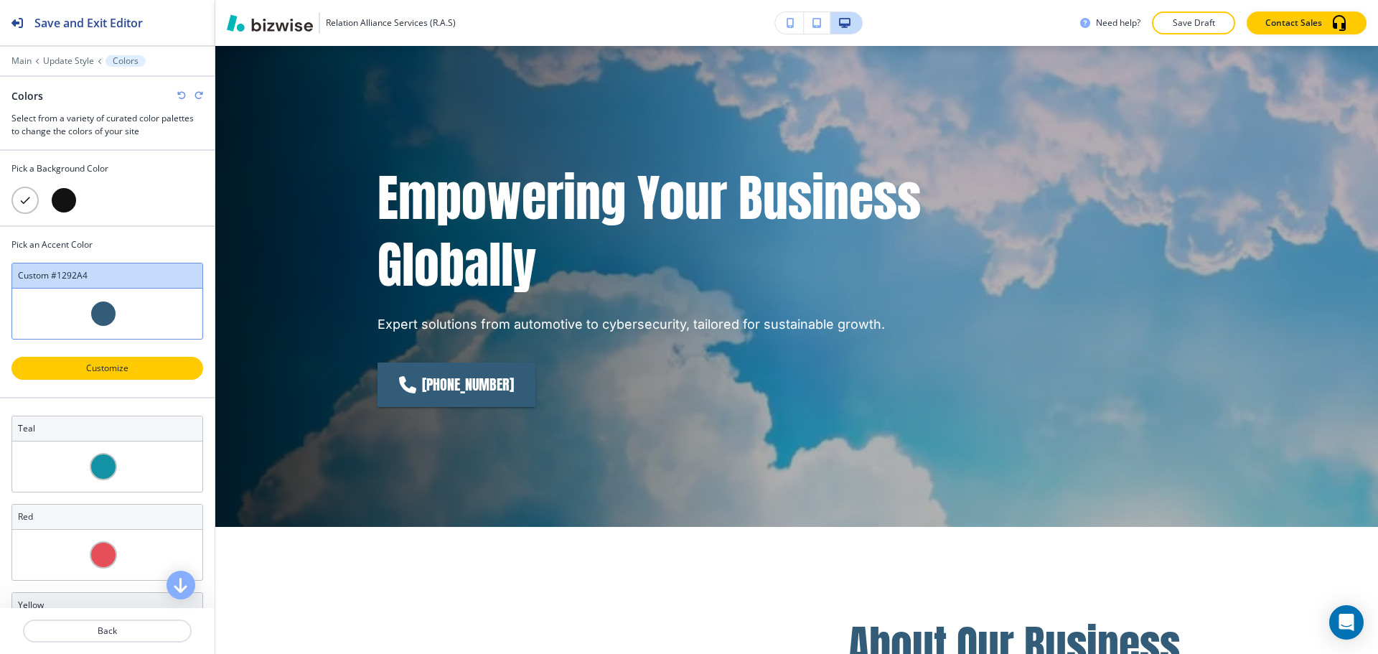
click at [95, 358] on button "Customize" at bounding box center [107, 368] width 192 height 23
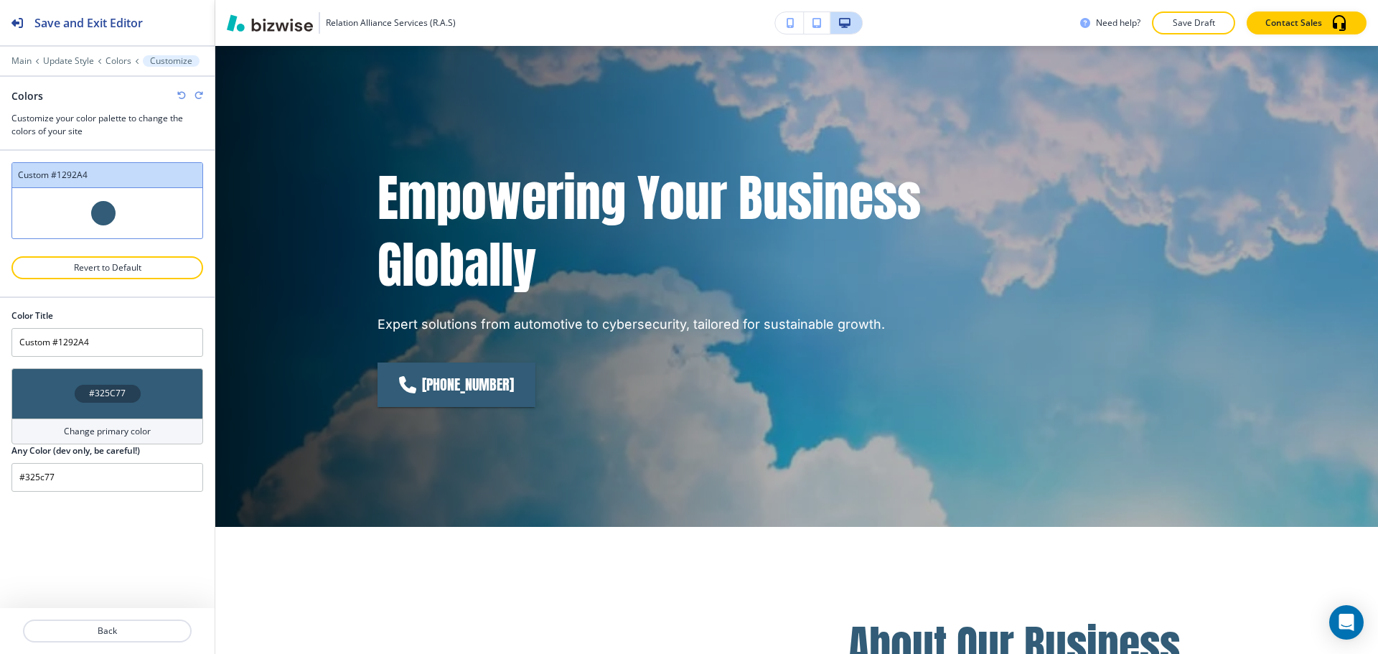
click at [103, 387] on h4 "#325C77" at bounding box center [107, 393] width 37 height 13
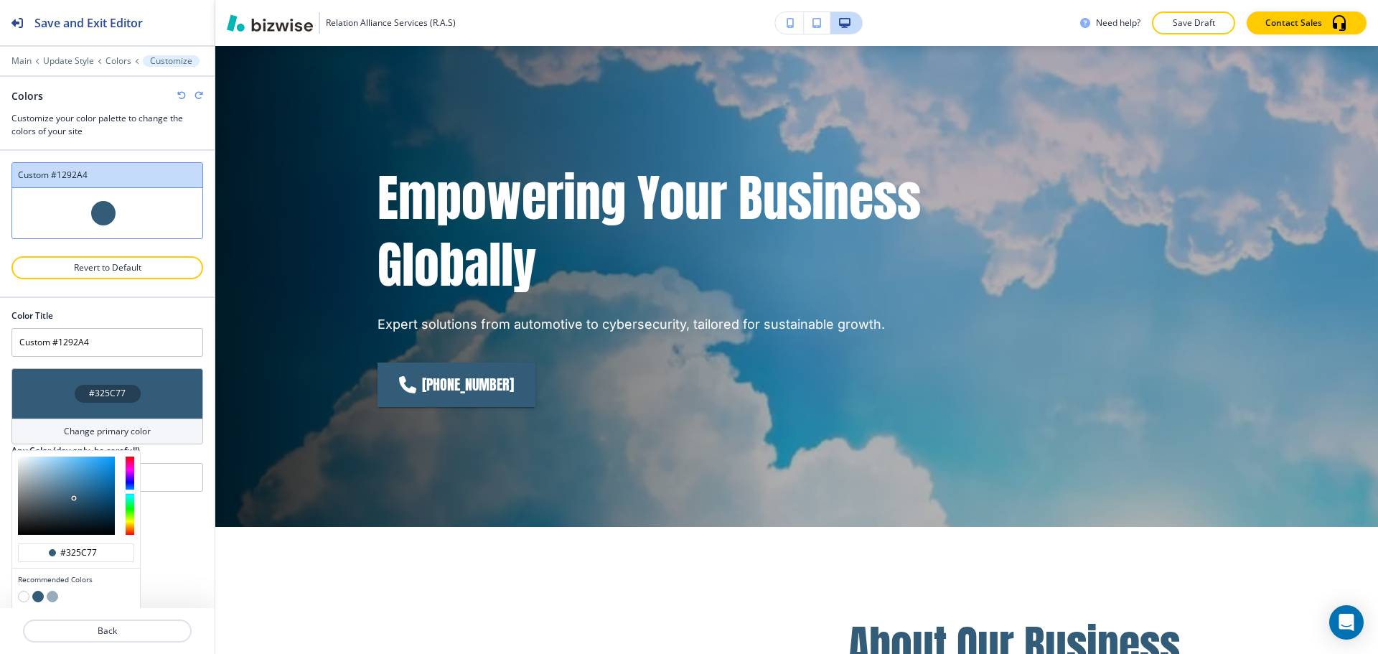
type input "#643277"
click at [132, 473] on div at bounding box center [130, 495] width 9 height 78
type input "#643277"
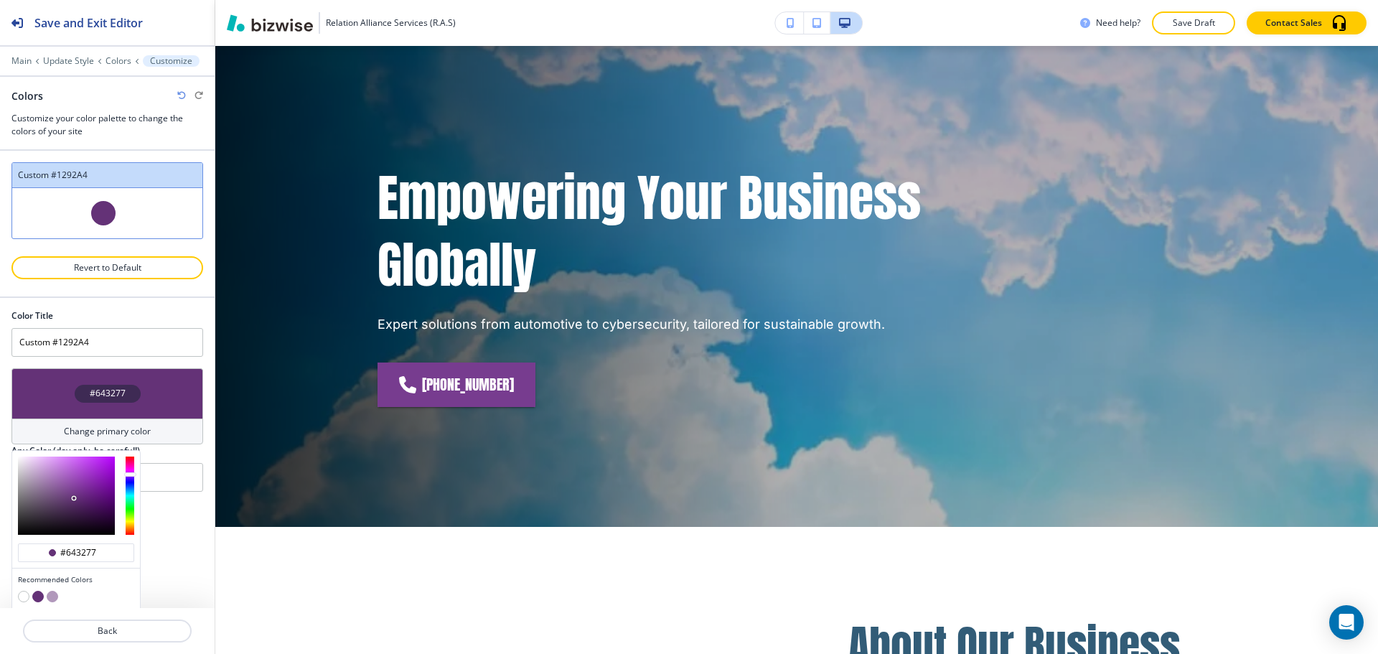
type input "#583277"
click at [132, 475] on div at bounding box center [130, 476] width 12 height 4
type input "#583277"
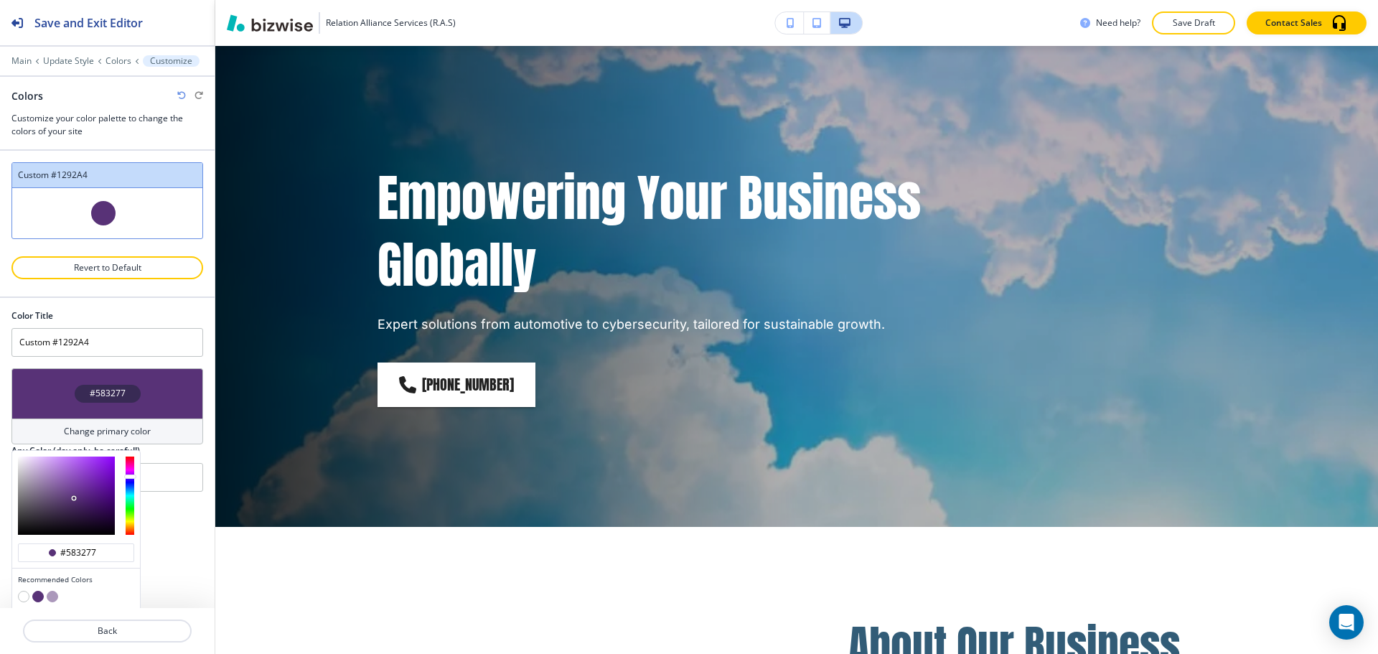
type input "#703a9a"
click at [78, 487] on div at bounding box center [66, 495] width 97 height 78
type input "#703a9a"
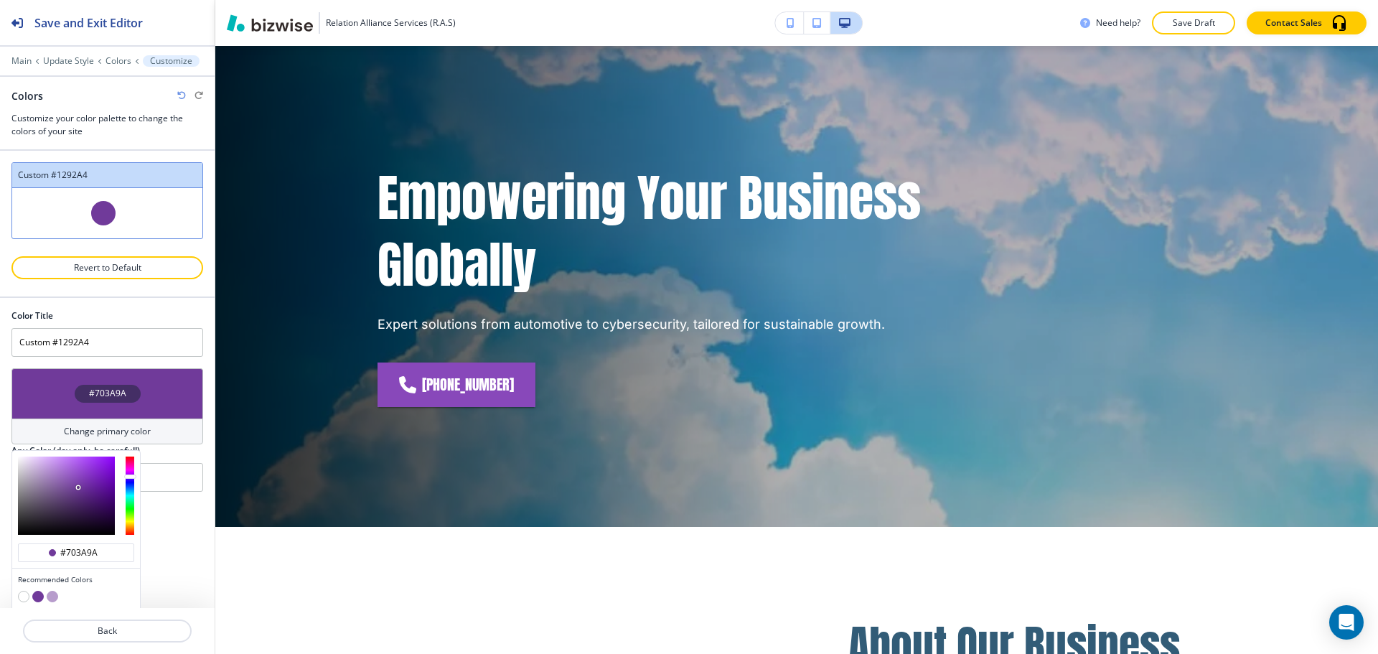
type input "#7624b8"
click at [96, 478] on div at bounding box center [66, 495] width 97 height 78
type input "#7624b8"
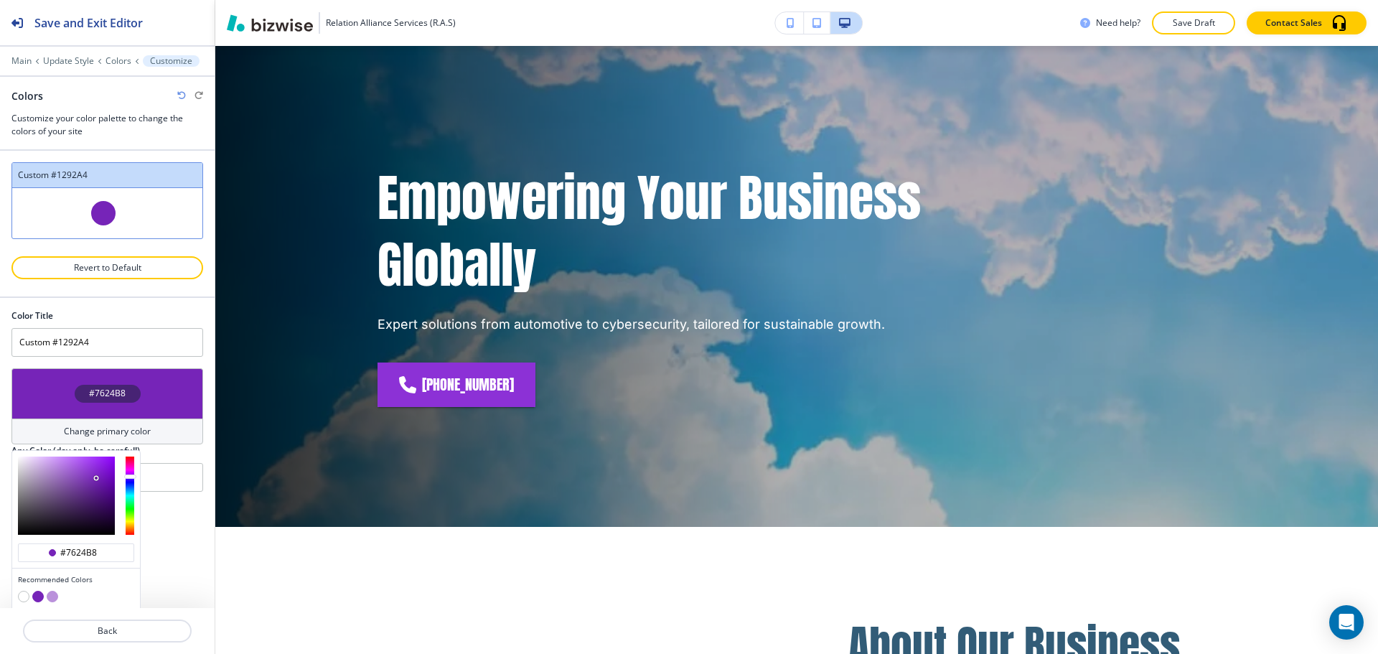
type input "#61149f"
click at [103, 486] on div at bounding box center [66, 495] width 97 height 78
type input "#61149f"
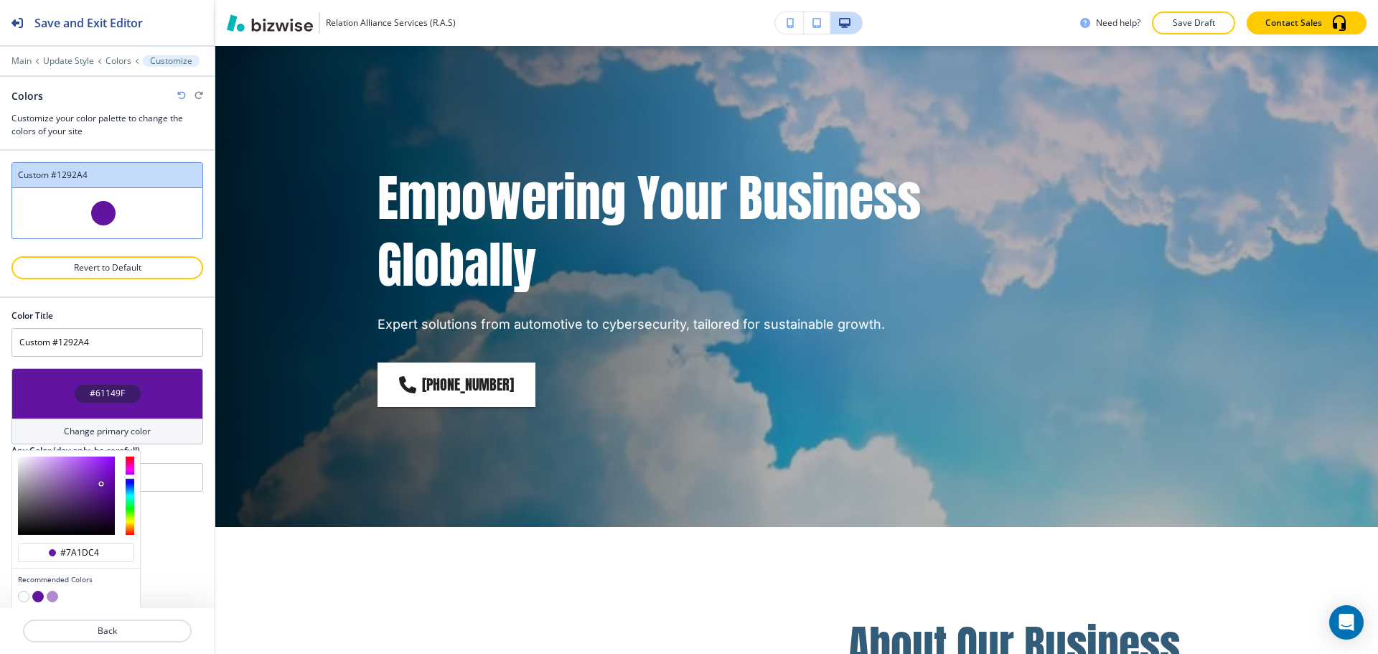
type input "#7c1dc6"
drag, startPoint x: 101, startPoint y: 484, endPoint x: 100, endPoint y: 474, distance: 10.8
click at [100, 474] on div at bounding box center [100, 473] width 3 height 3
type input "#7c1dc6"
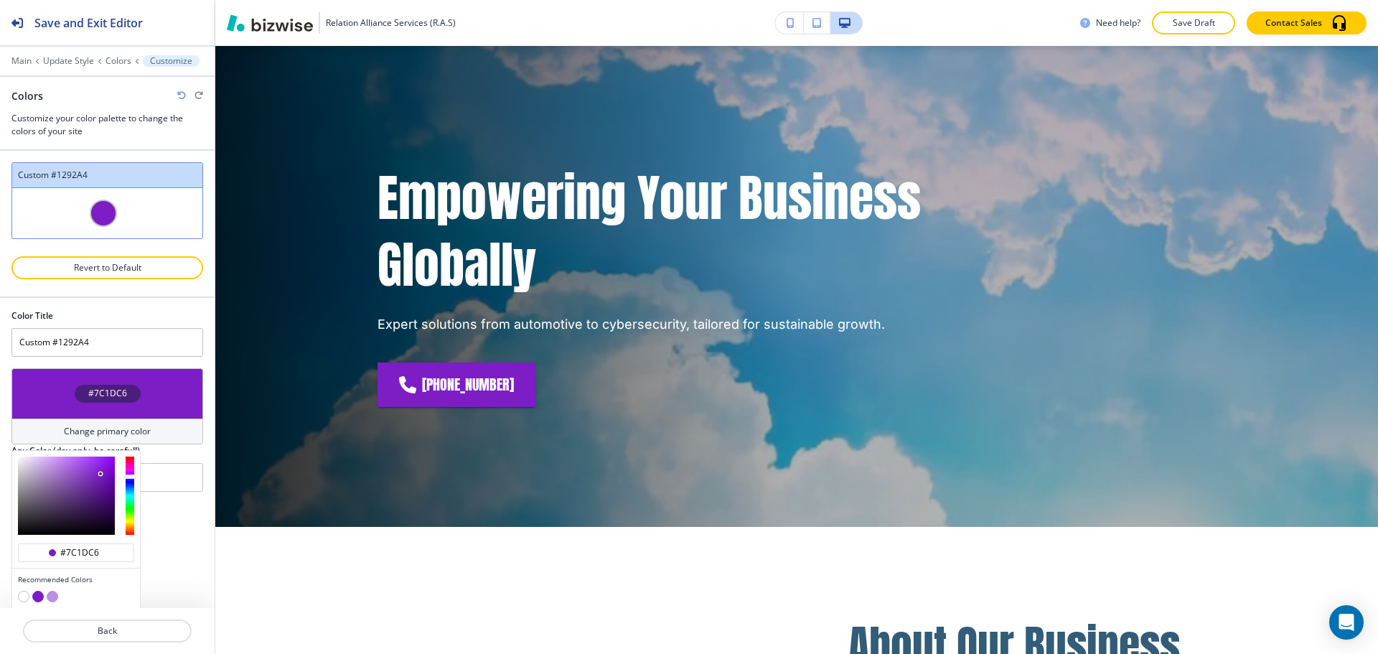
type input "#7912cb"
click at [106, 472] on div at bounding box center [66, 495] width 97 height 78
type input "#7912cb"
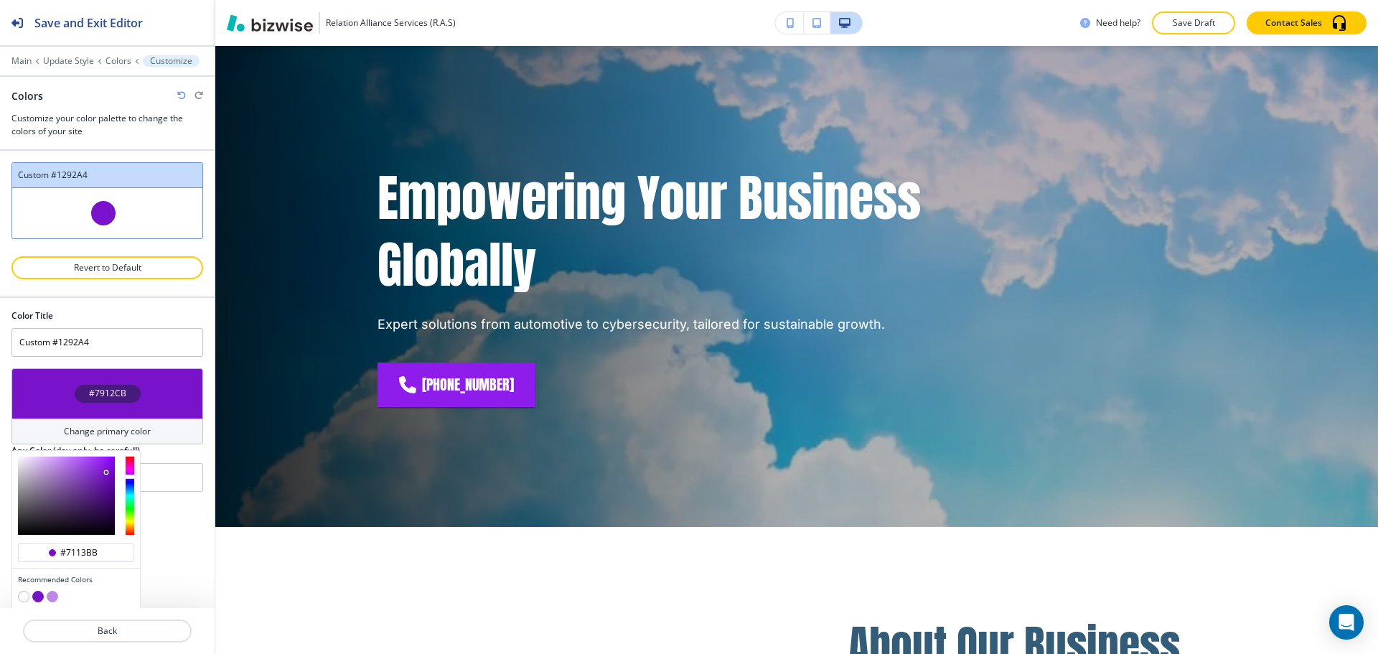
type input "#7012bb"
click at [105, 477] on div at bounding box center [66, 495] width 97 height 78
type input "#7012bb"
type input "#632198"
click at [94, 488] on div at bounding box center [66, 495] width 97 height 78
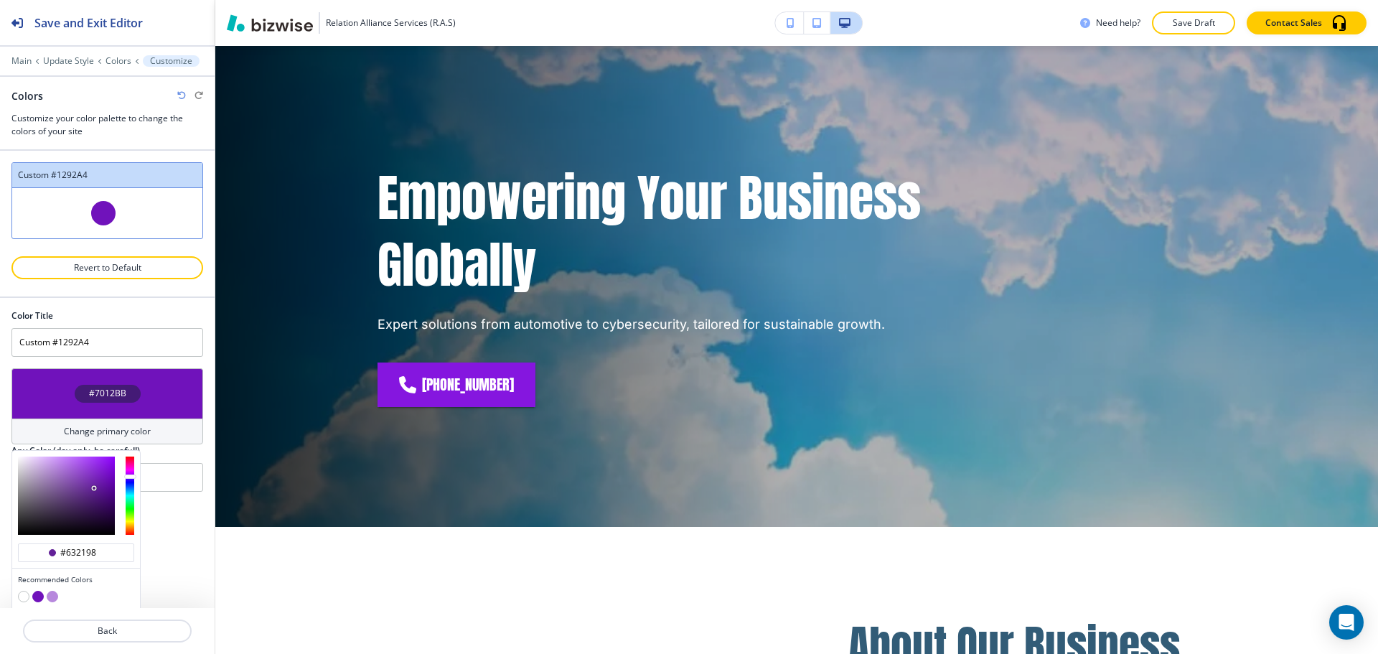
type input "#632198"
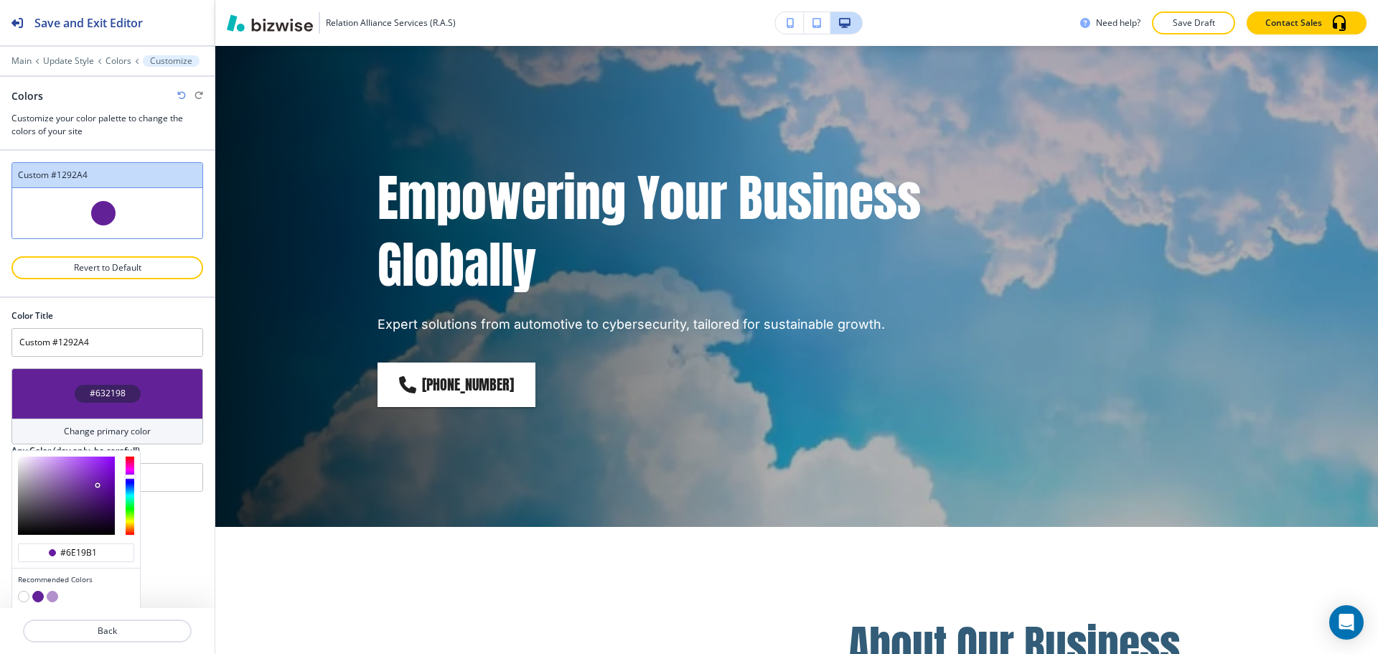
type input "#6d18b1"
click at [102, 480] on div at bounding box center [66, 495] width 97 height 78
type input "#6d18b1"
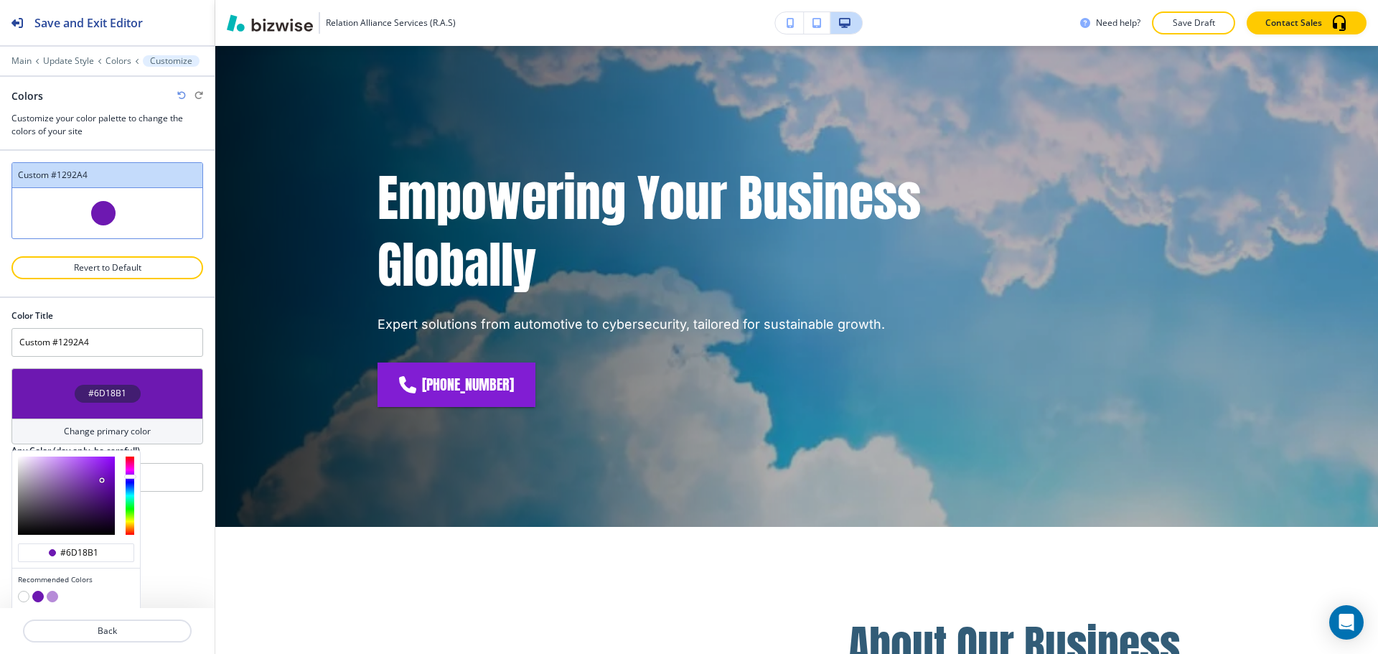
click at [39, 592] on button "button" at bounding box center [37, 596] width 11 height 11
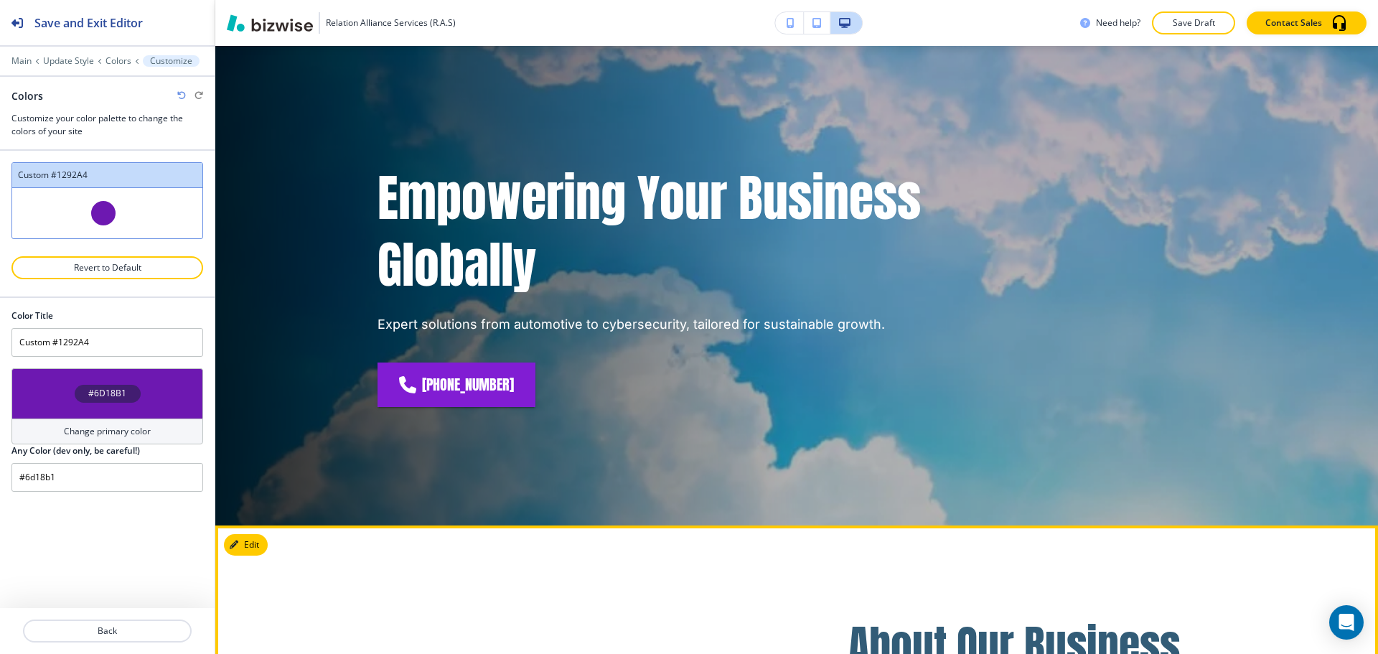
scroll to position [0, 0]
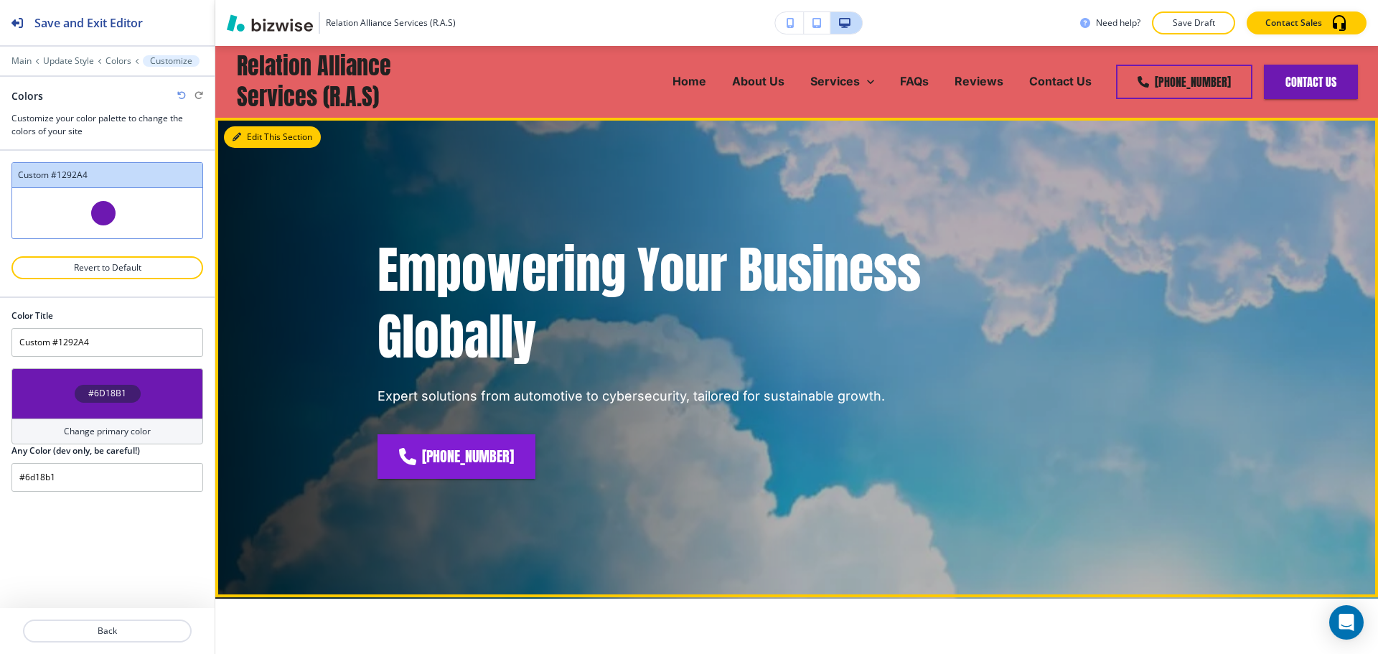
click at [240, 140] on icon "button" at bounding box center [236, 137] width 9 height 9
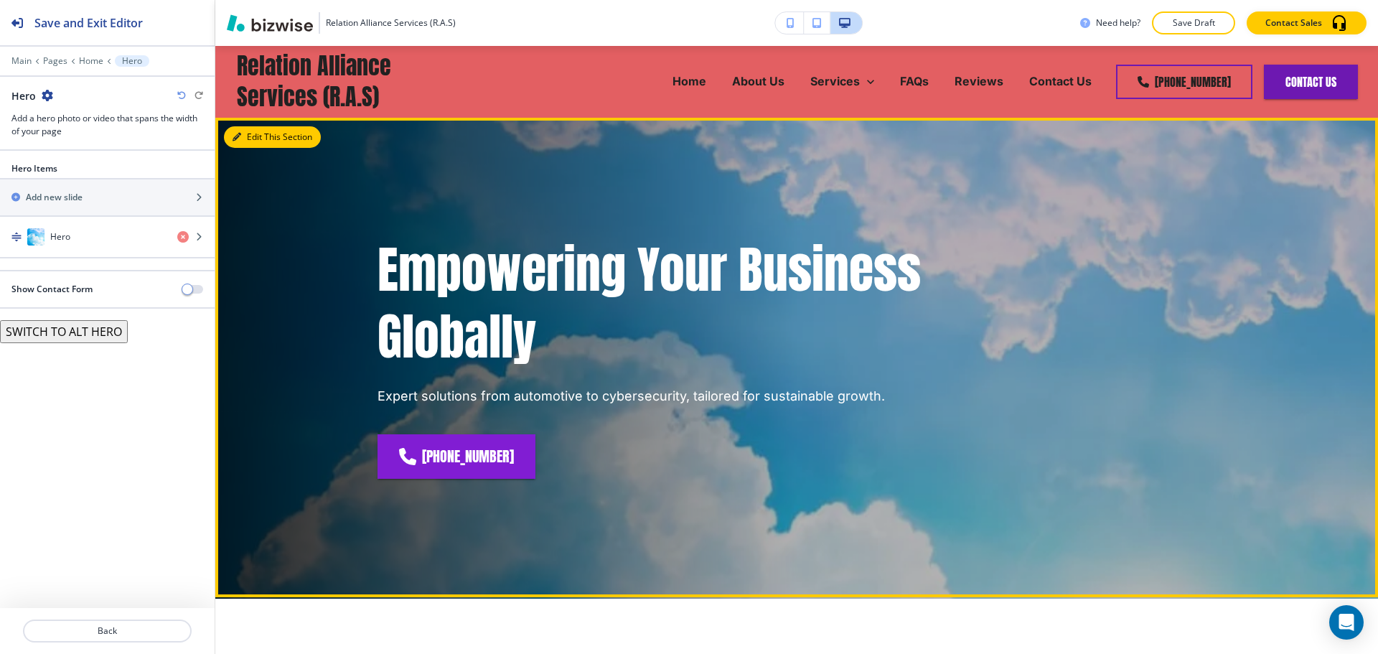
scroll to position [72, 0]
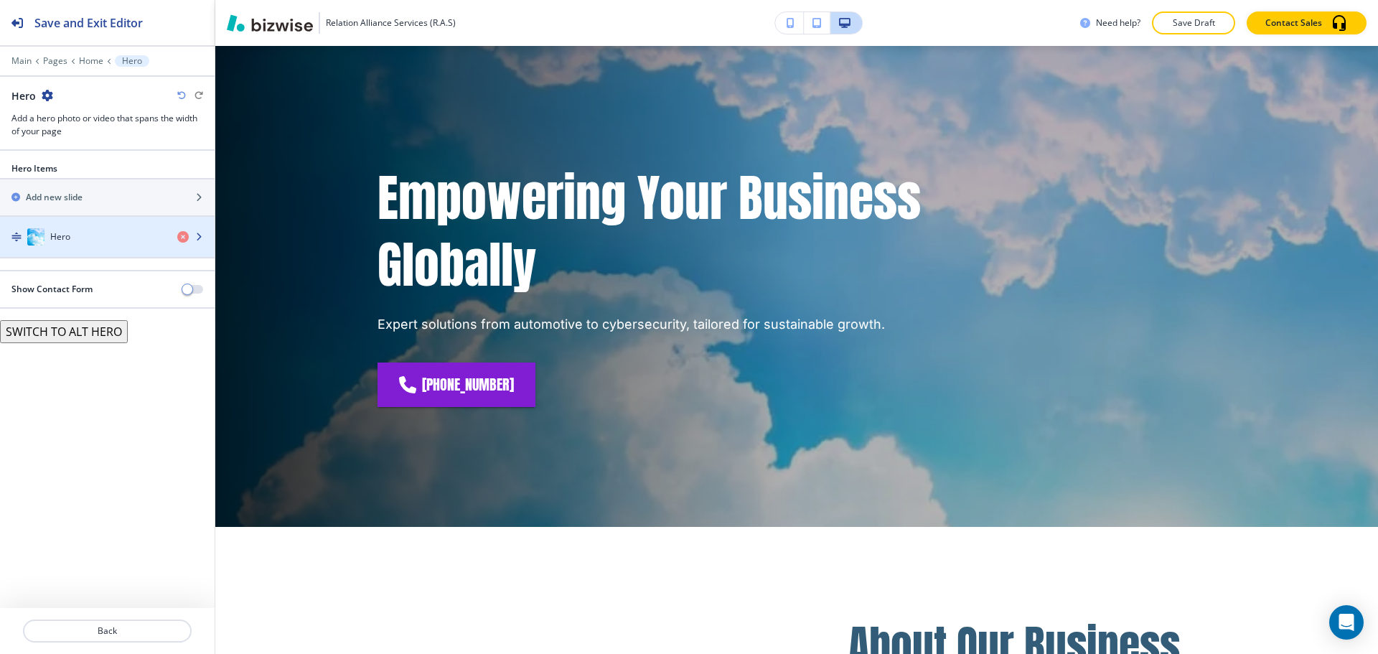
click at [93, 246] on div "button" at bounding box center [107, 250] width 215 height 11
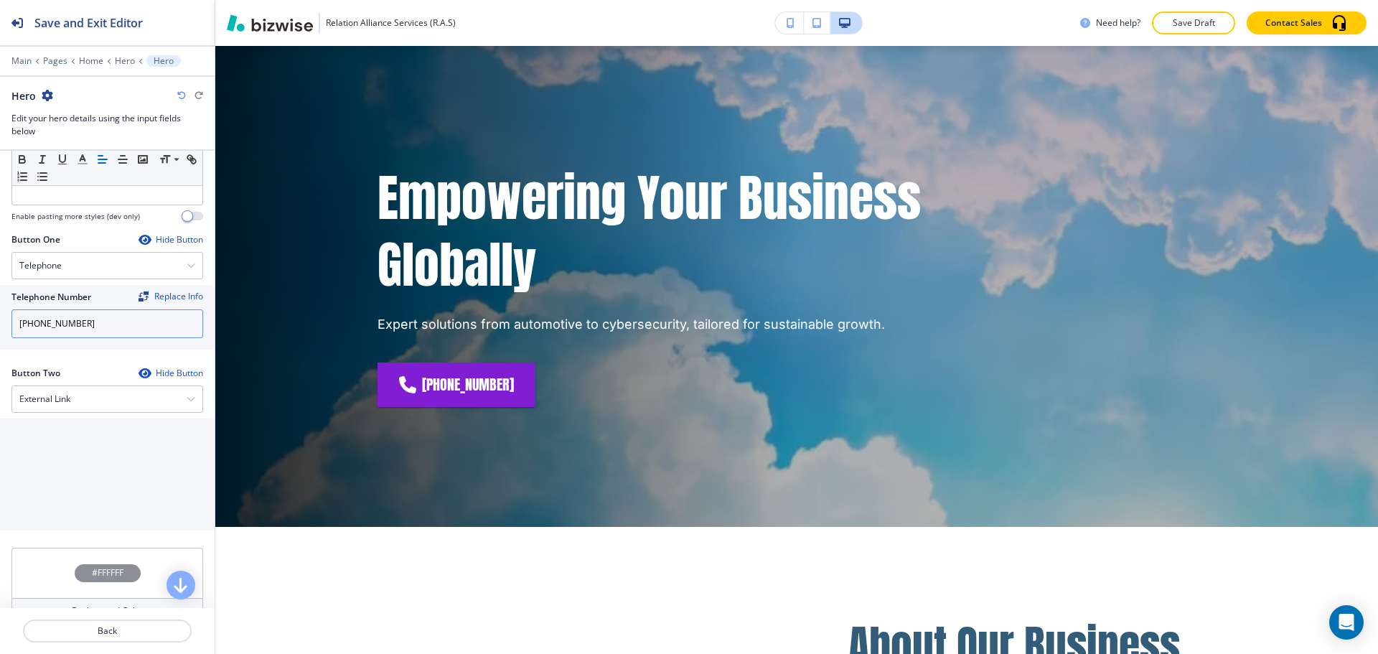
scroll to position [574, 0]
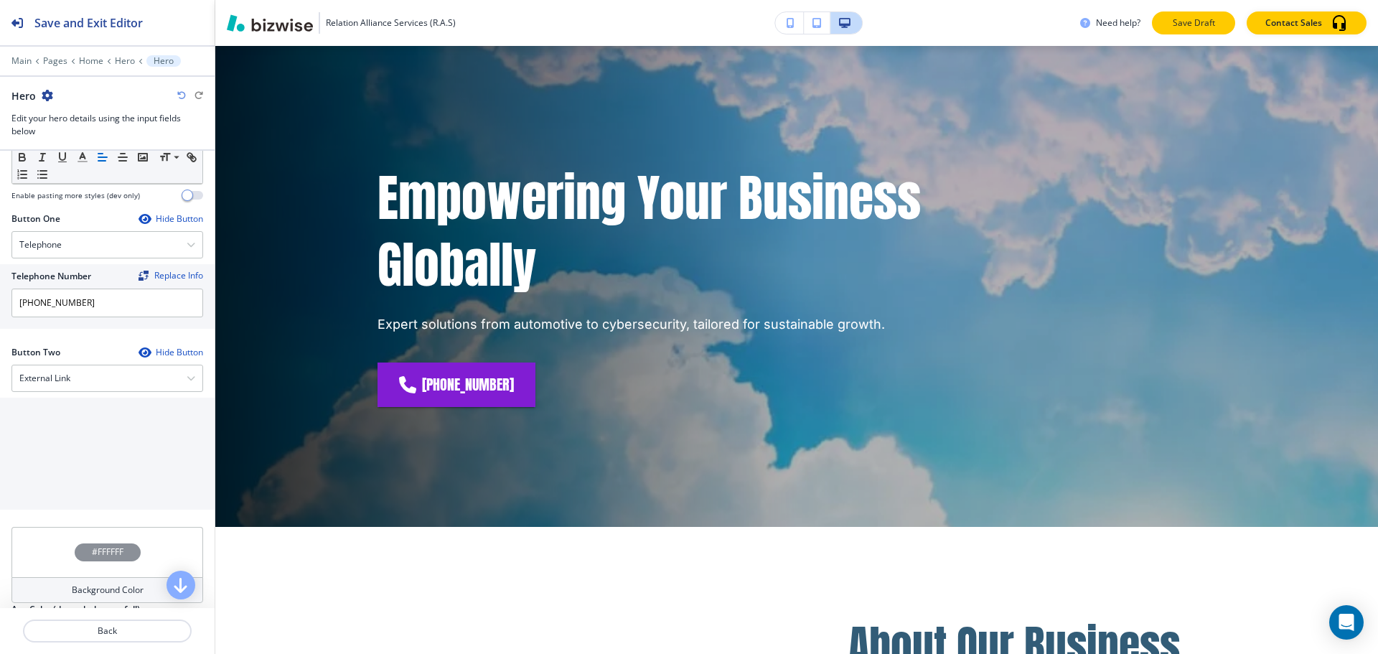
click at [1220, 22] on button "Save Draft" at bounding box center [1193, 22] width 83 height 23
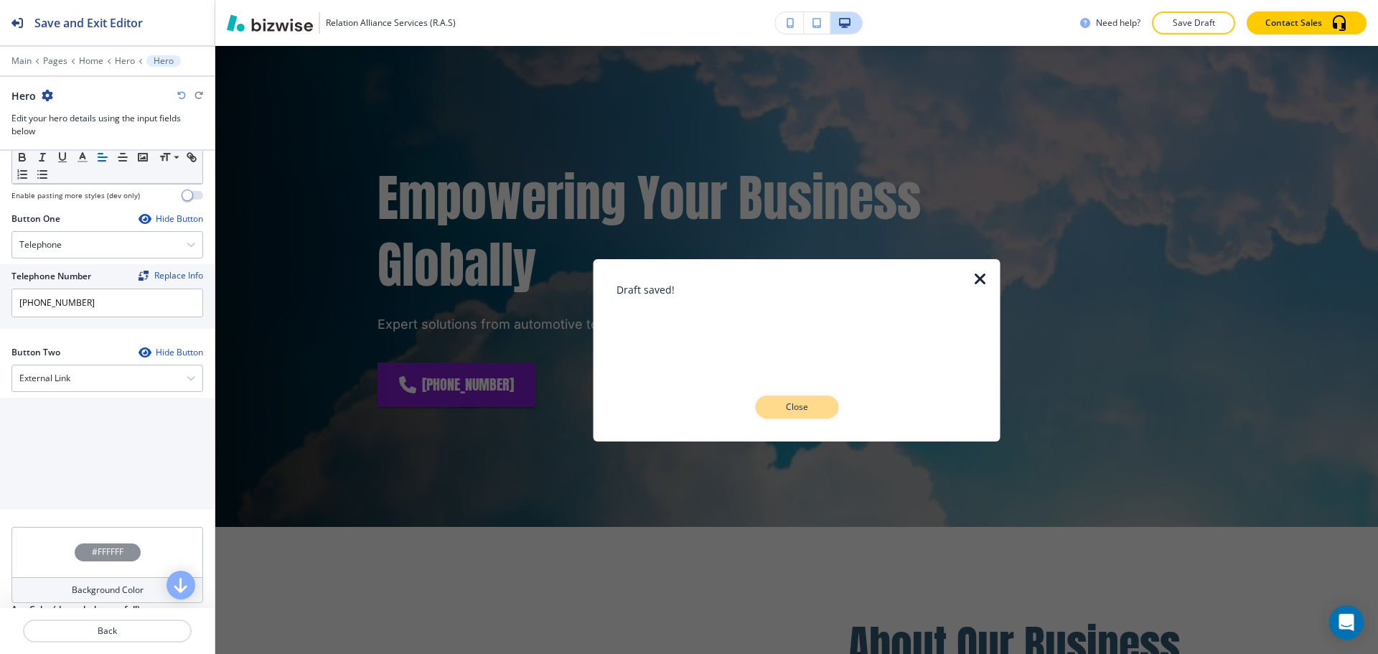
click at [822, 406] on button "Close" at bounding box center [796, 406] width 83 height 23
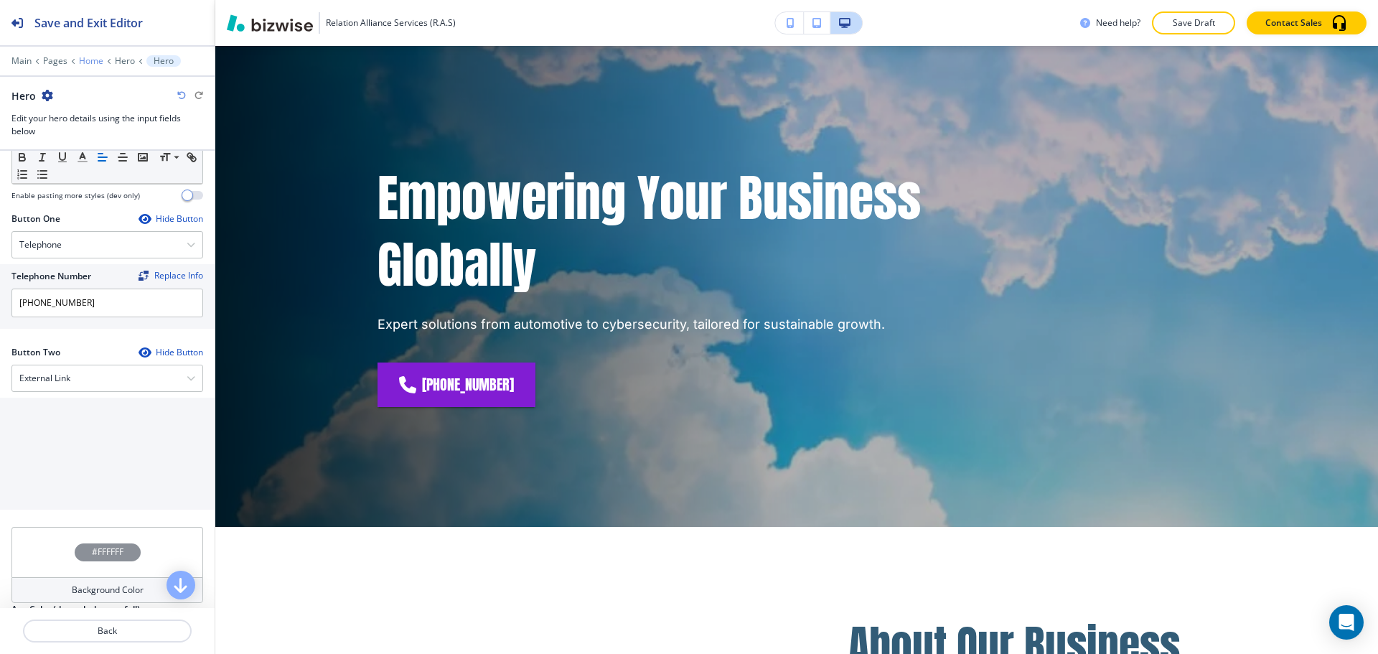
click at [88, 65] on p "Home" at bounding box center [91, 61] width 24 height 10
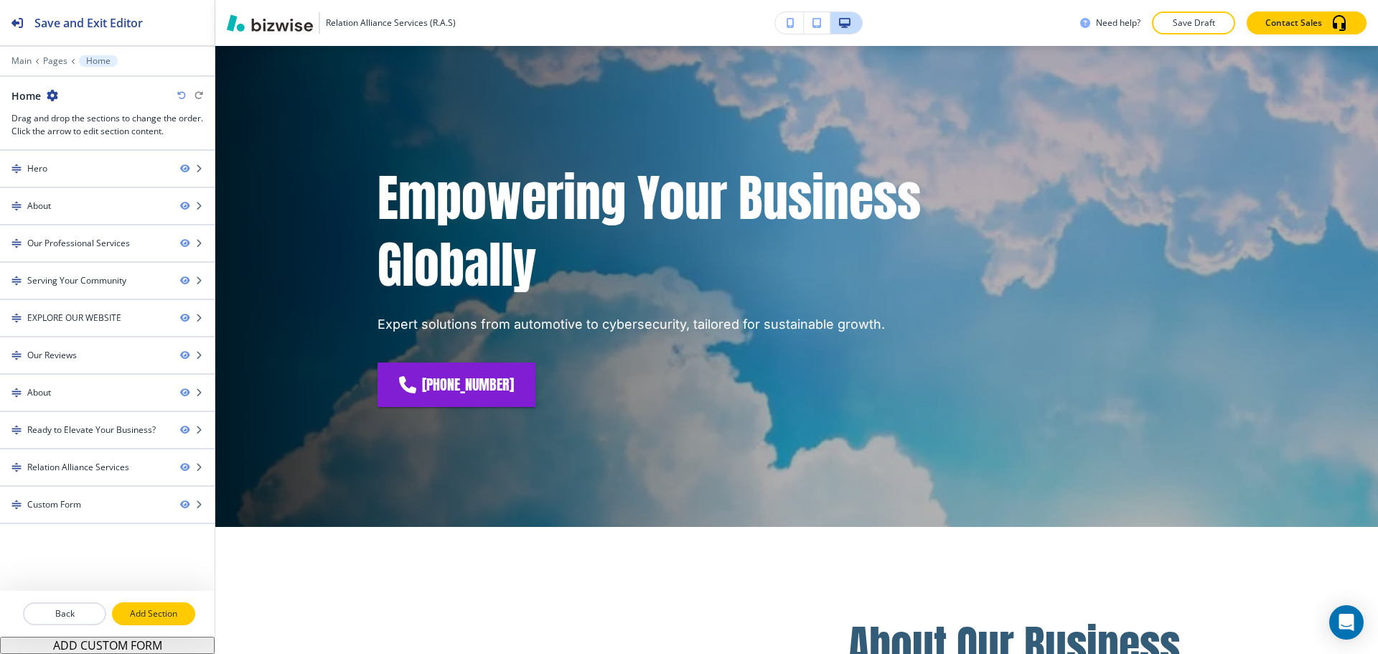
click at [149, 602] on button "Add Section" at bounding box center [153, 613] width 83 height 23
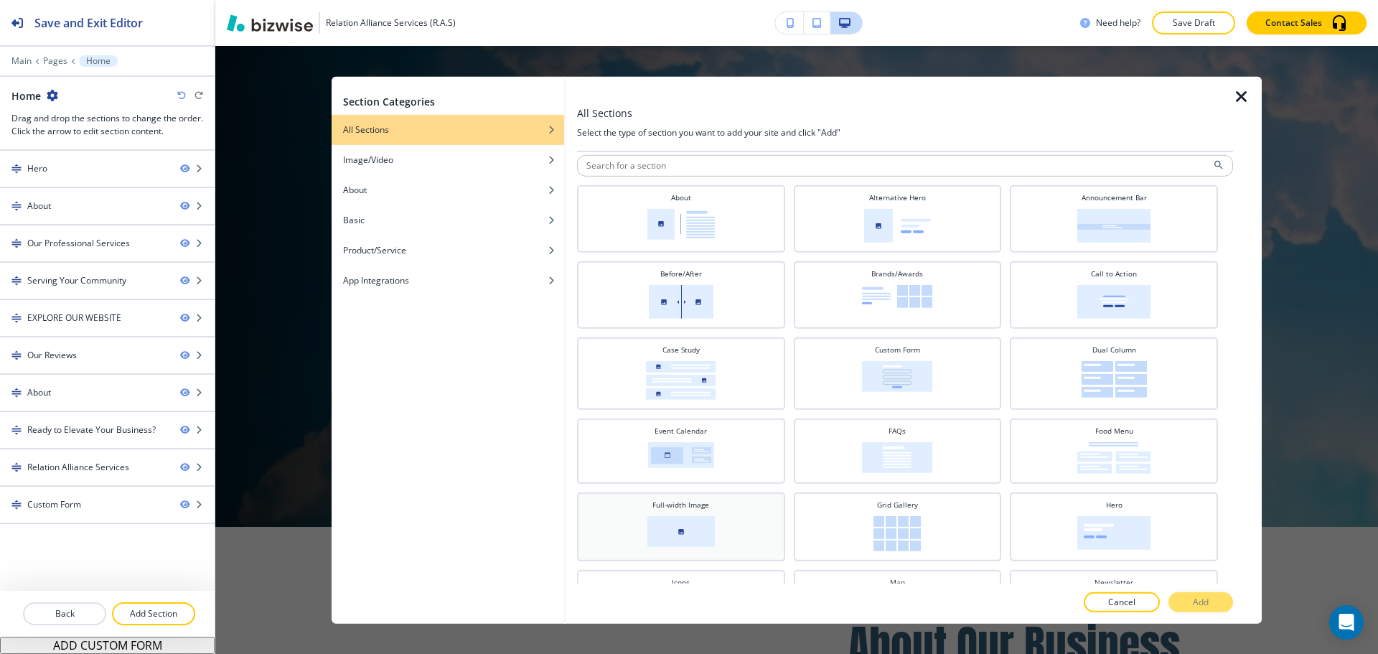
scroll to position [0, 0]
click at [880, 238] on img at bounding box center [897, 231] width 67 height 34
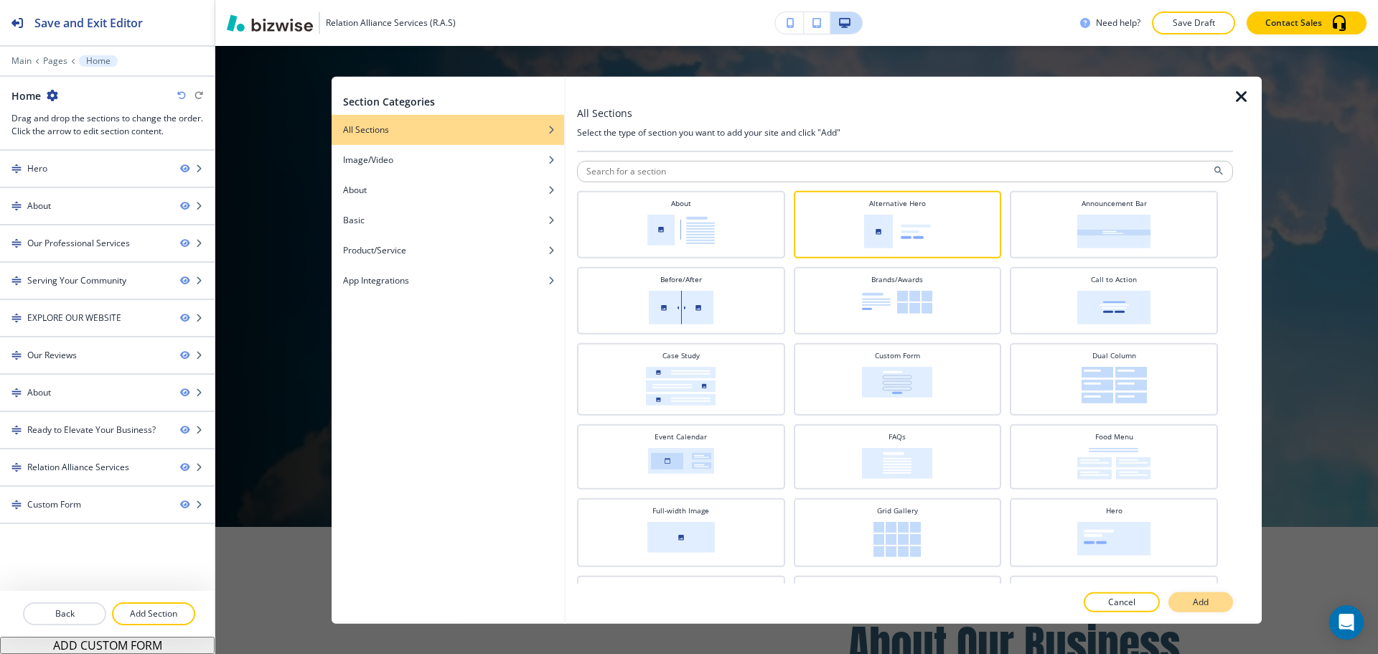
click at [1193, 598] on p "Add" at bounding box center [1200, 602] width 16 height 13
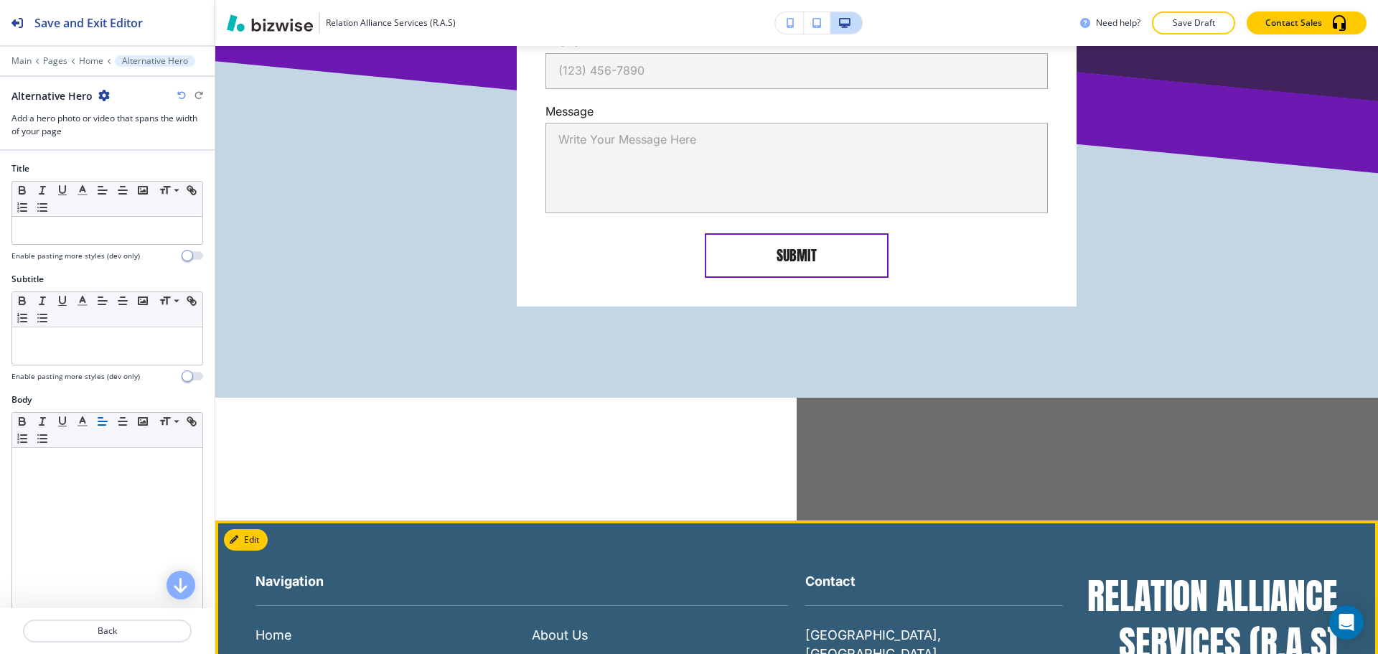
scroll to position [8522, 0]
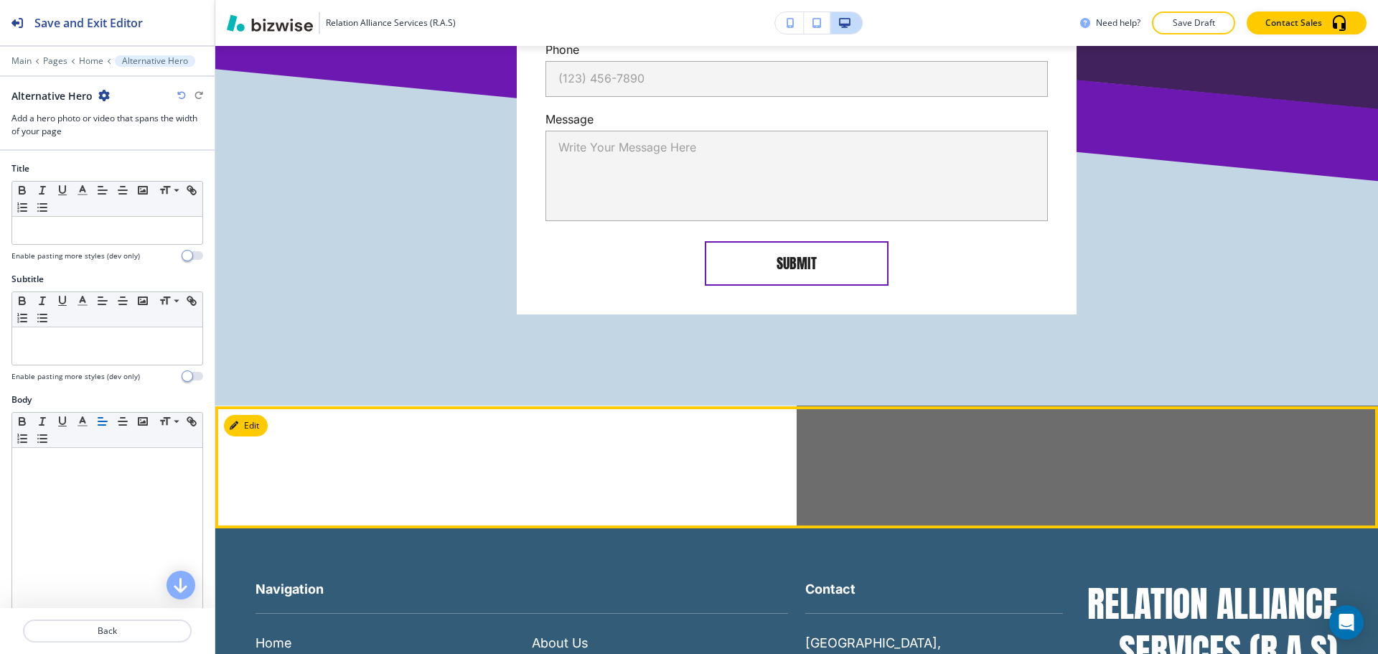
click at [481, 448] on div at bounding box center [796, 467] width 1162 height 122
click at [254, 415] on button "Edit This Section" at bounding box center [272, 426] width 97 height 22
click at [256, 415] on button "Edit This Section" at bounding box center [272, 426] width 97 height 22
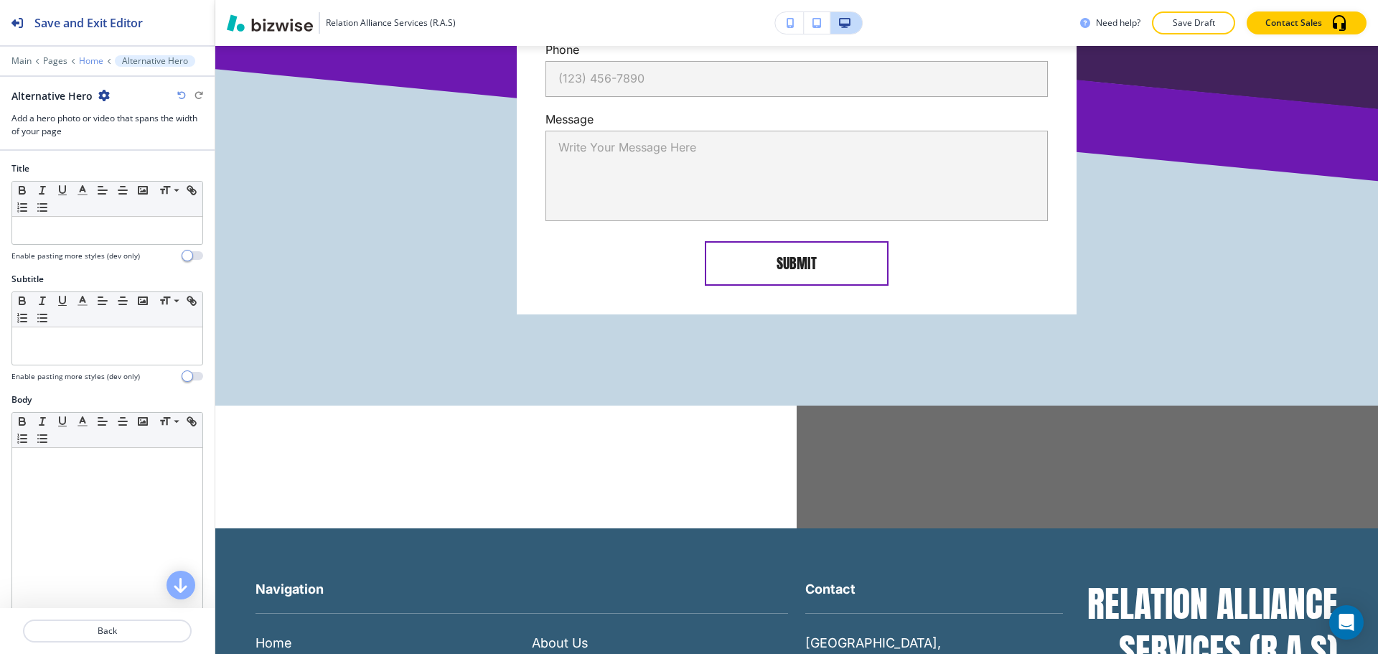
click at [81, 61] on p "Home" at bounding box center [91, 61] width 24 height 10
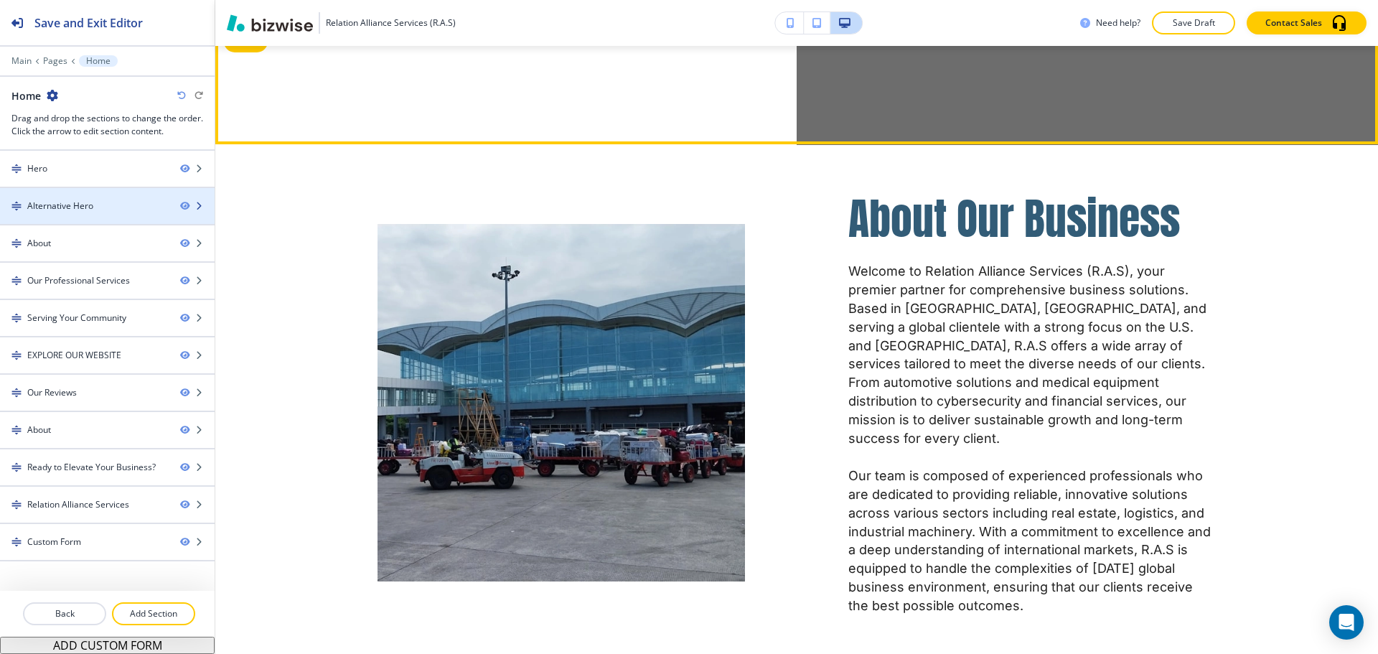
scroll to position [551, 0]
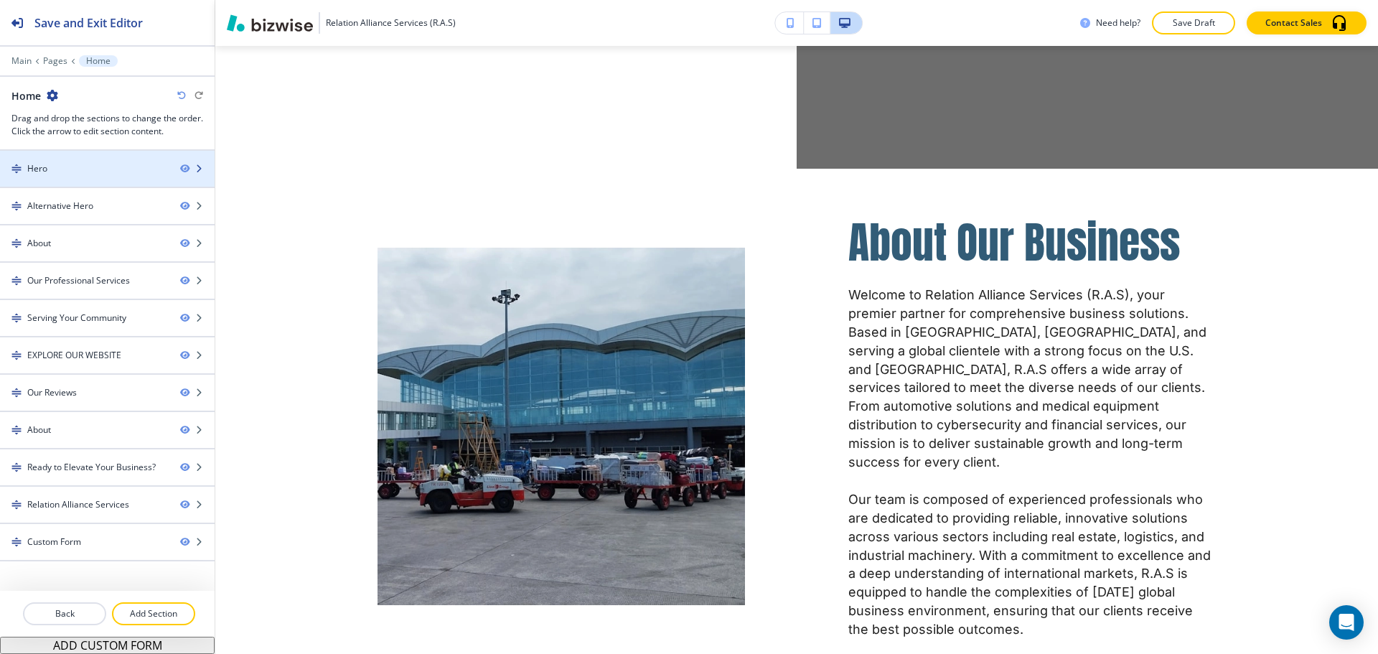
click at [75, 171] on div "Hero" at bounding box center [84, 168] width 169 height 13
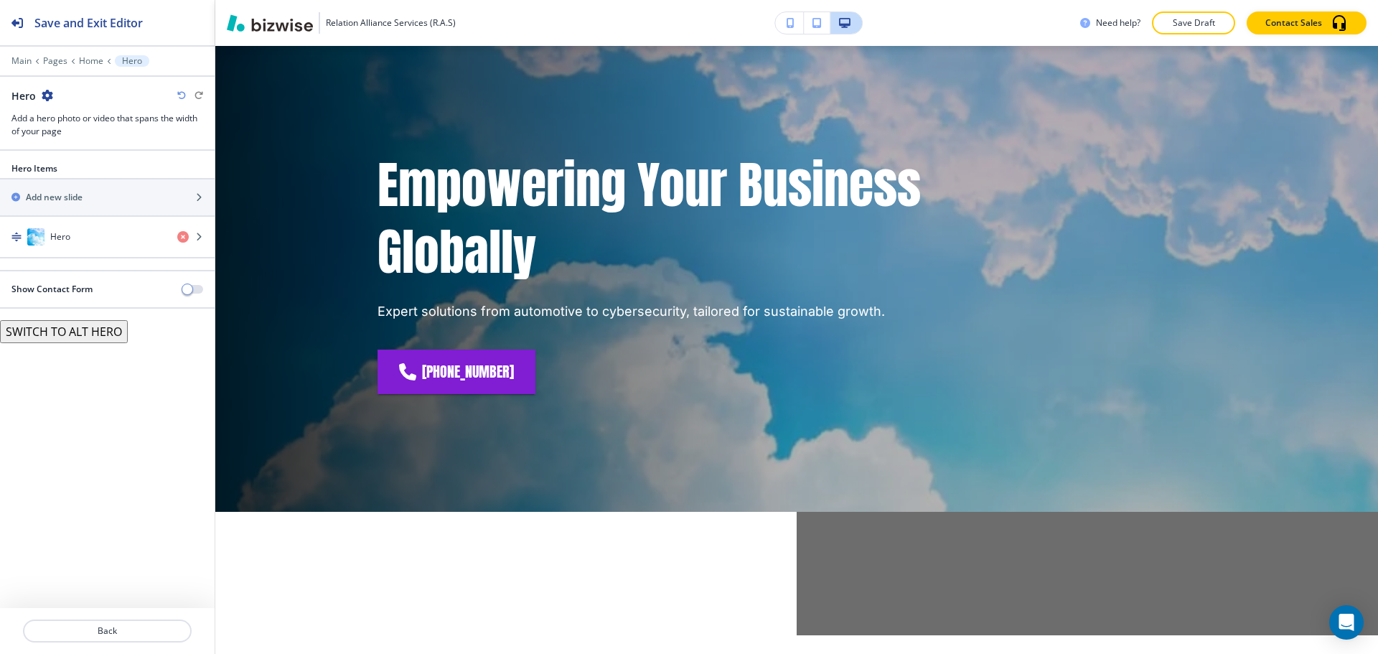
scroll to position [72, 0]
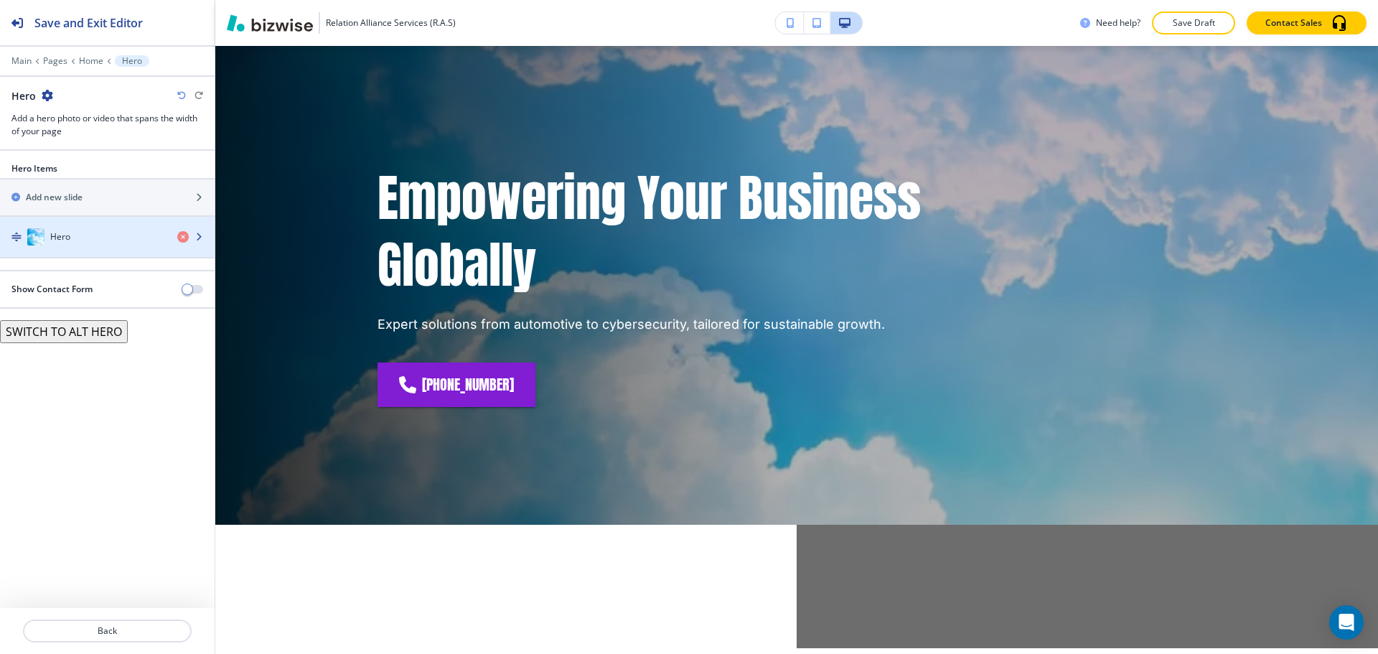
click at [65, 228] on div "Hero" at bounding box center [83, 236] width 166 height 17
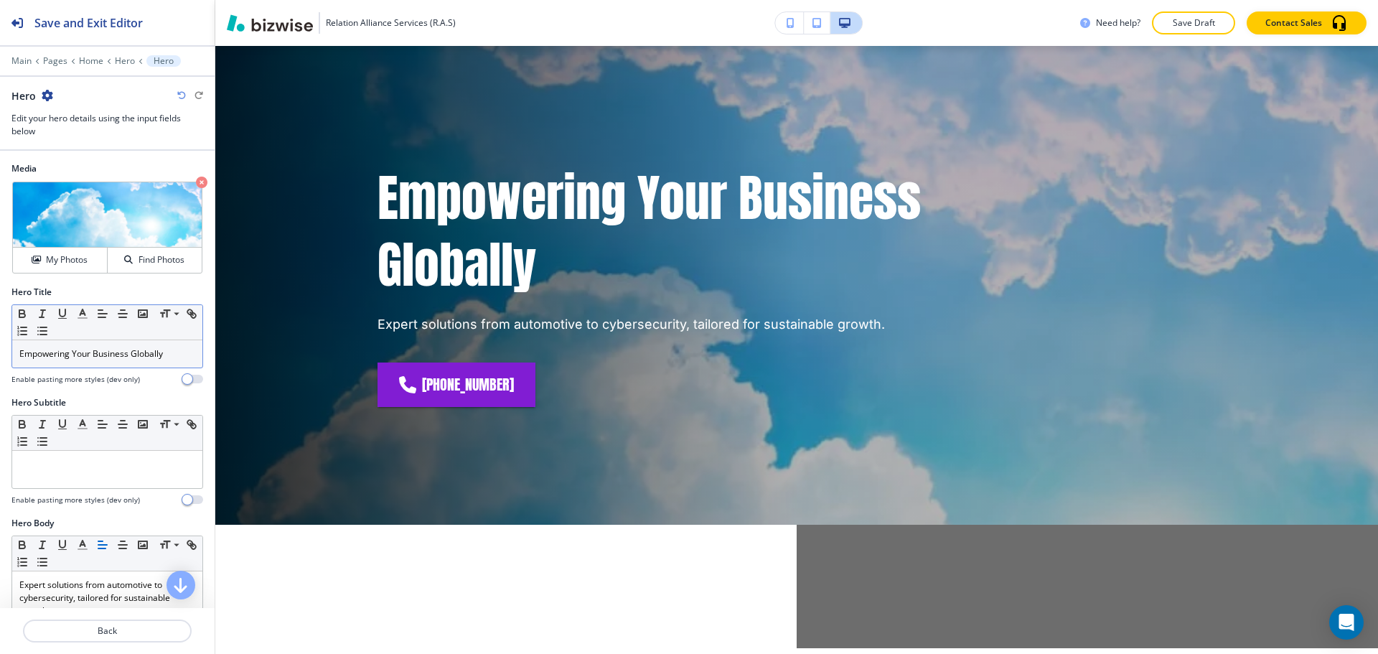
click at [87, 352] on p "Empowering Your Business Globally" at bounding box center [107, 353] width 176 height 13
copy p "Empowering Your Business Globally"
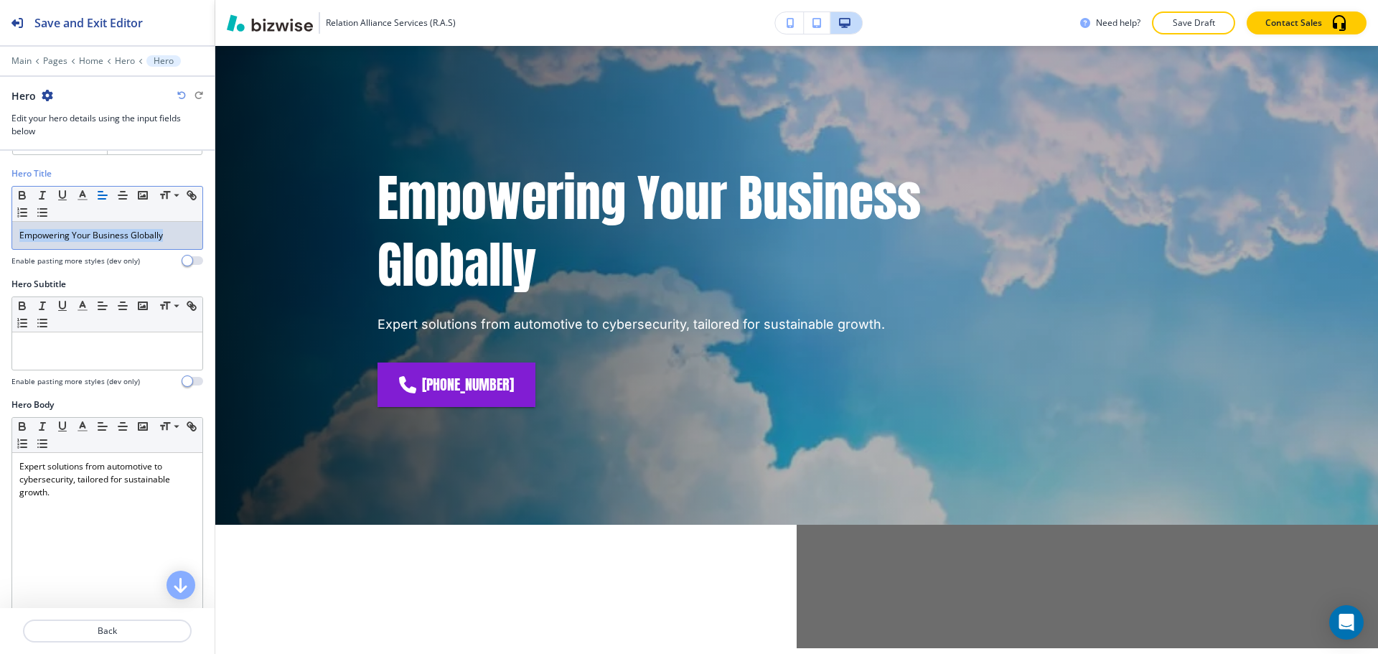
scroll to position [144, 0]
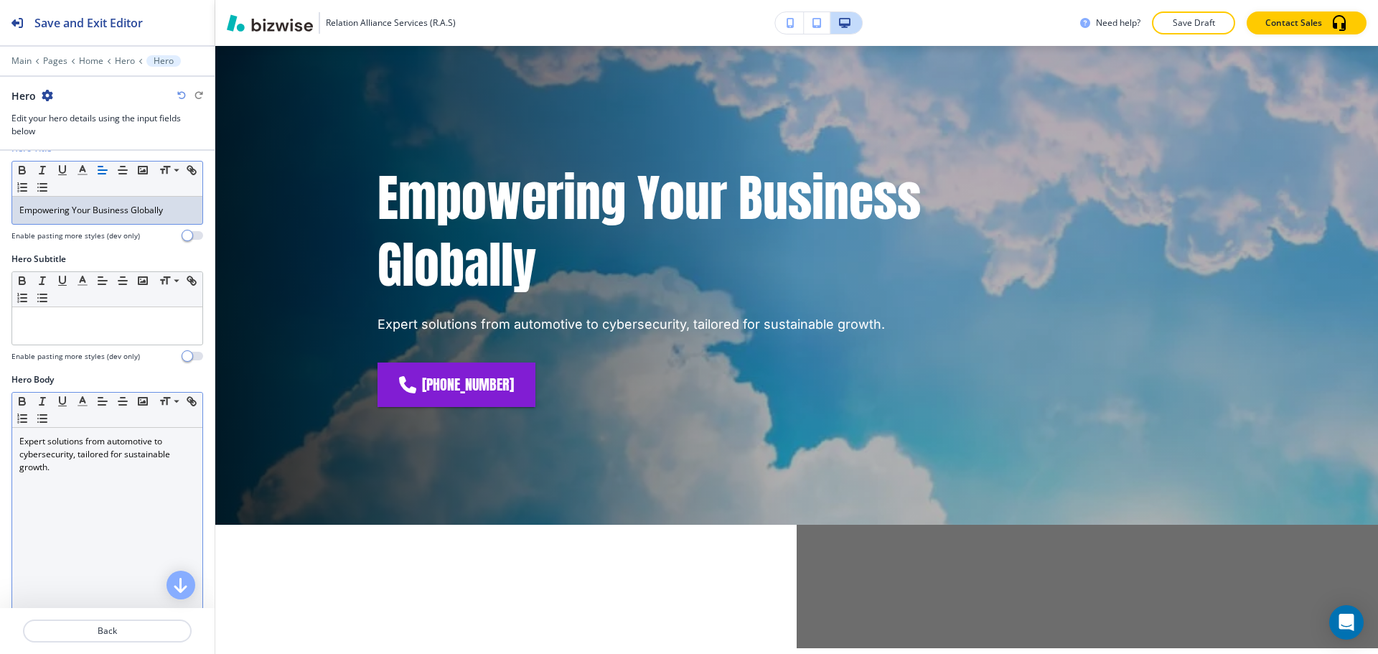
click at [74, 485] on div "Expert solutions from automotive to cybersecurity, tailored for sustainable gro…" at bounding box center [107, 521] width 190 height 187
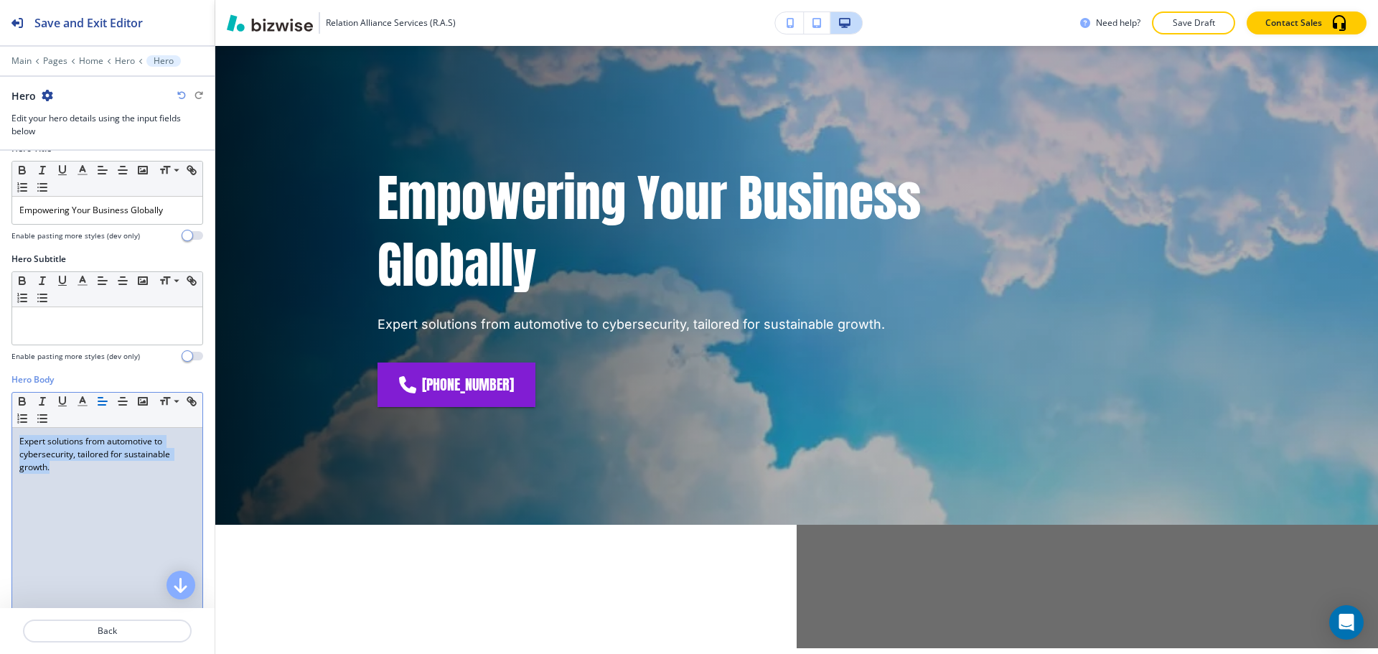
copy p "Expert solutions from automotive to cybersecurity, tailored for sustainable gro…"
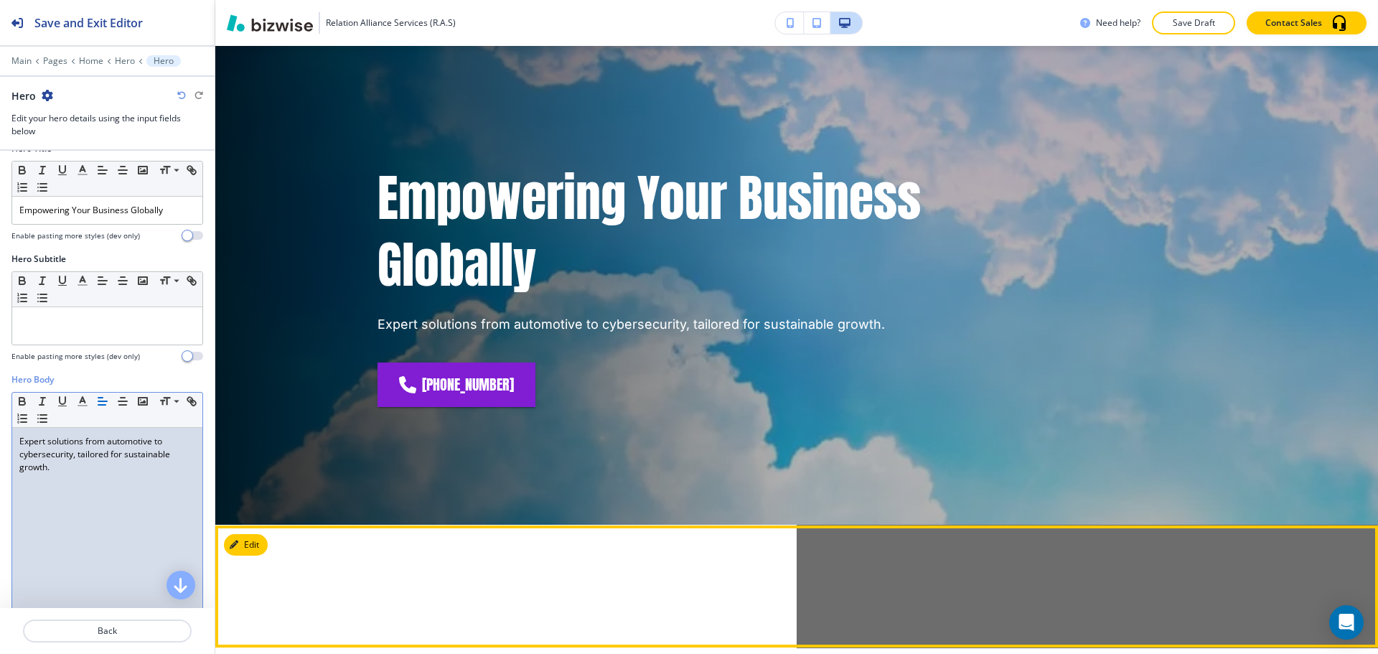
click at [575, 550] on div at bounding box center [796, 586] width 1162 height 122
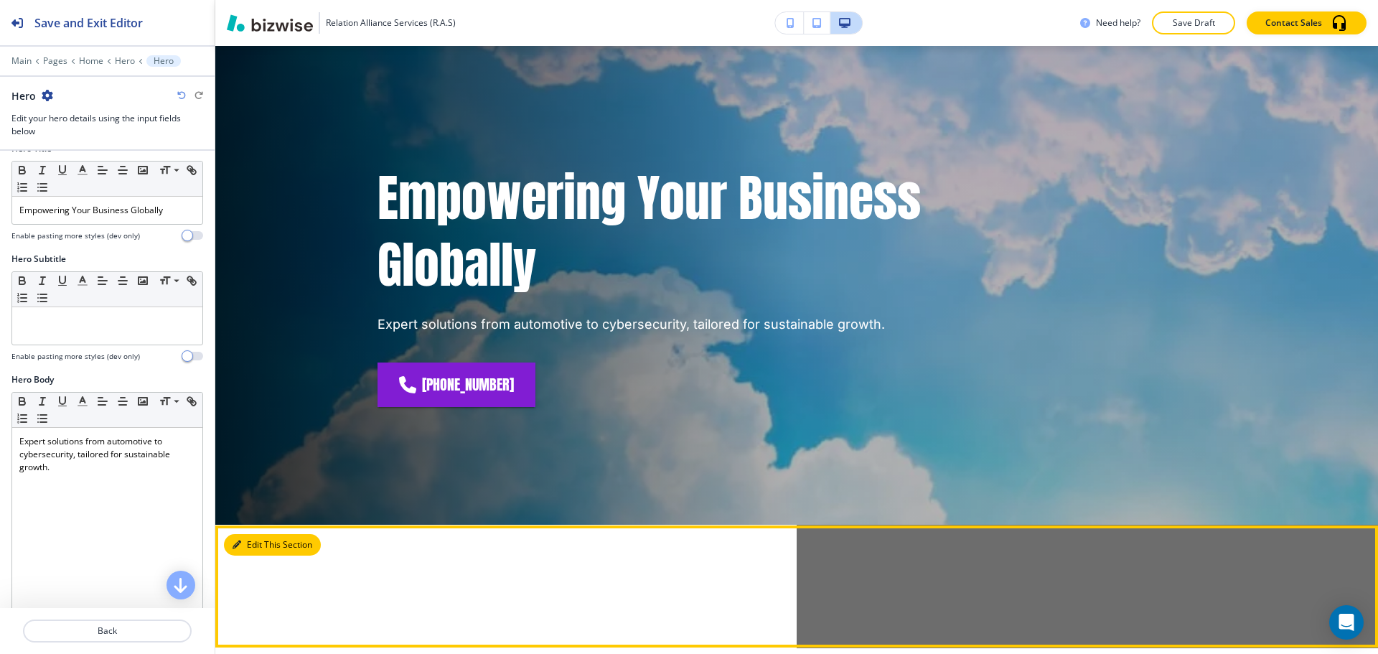
click at [255, 538] on button "Edit This Section" at bounding box center [272, 545] width 97 height 22
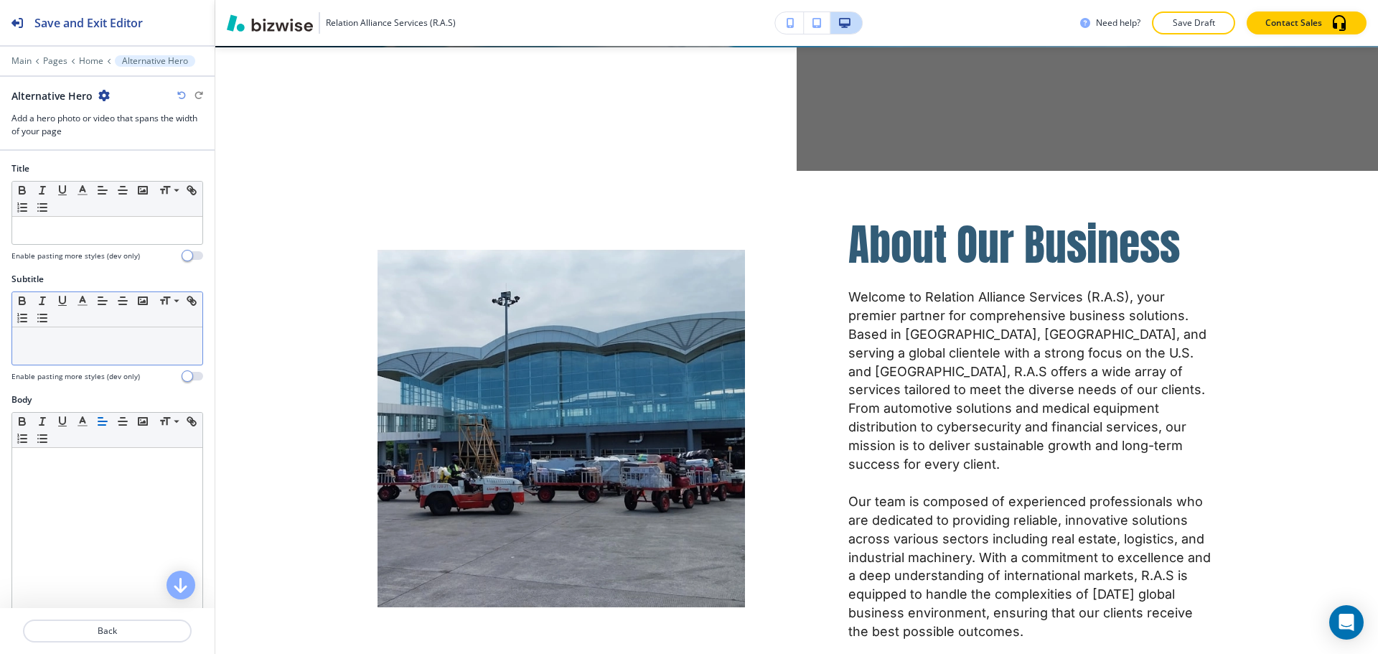
scroll to position [551, 0]
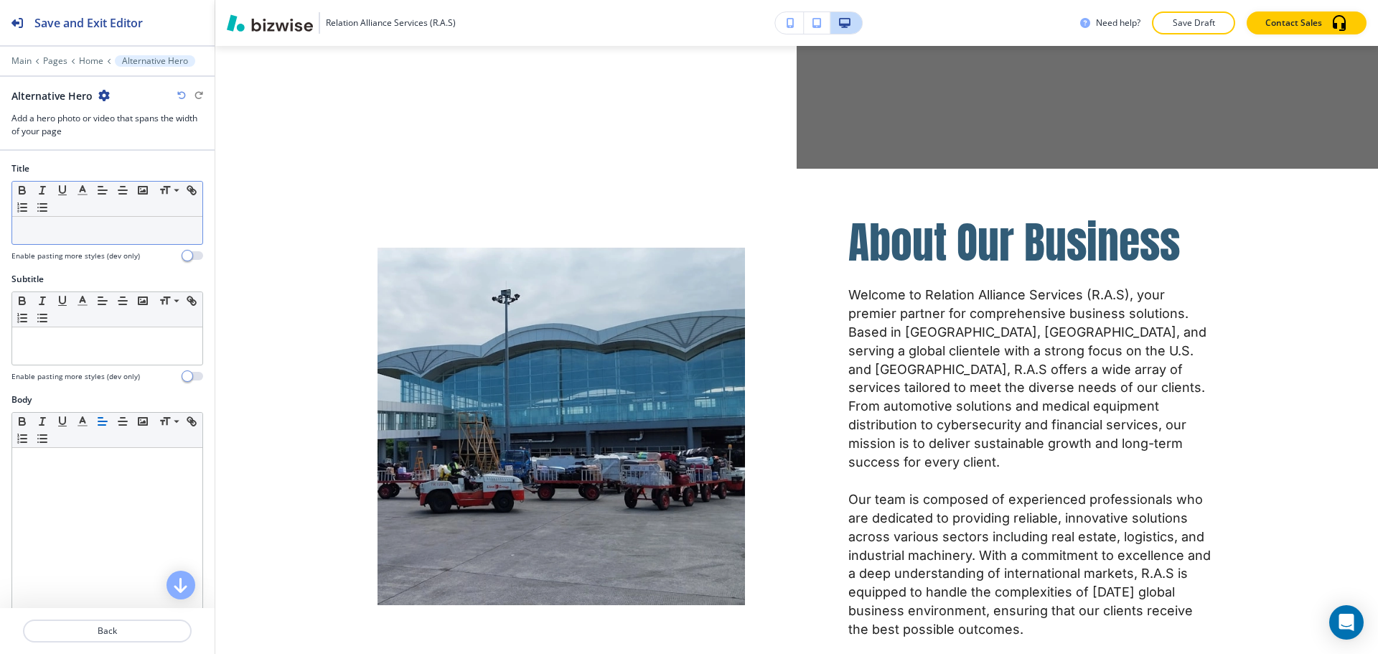
click at [84, 237] on div at bounding box center [107, 230] width 190 height 27
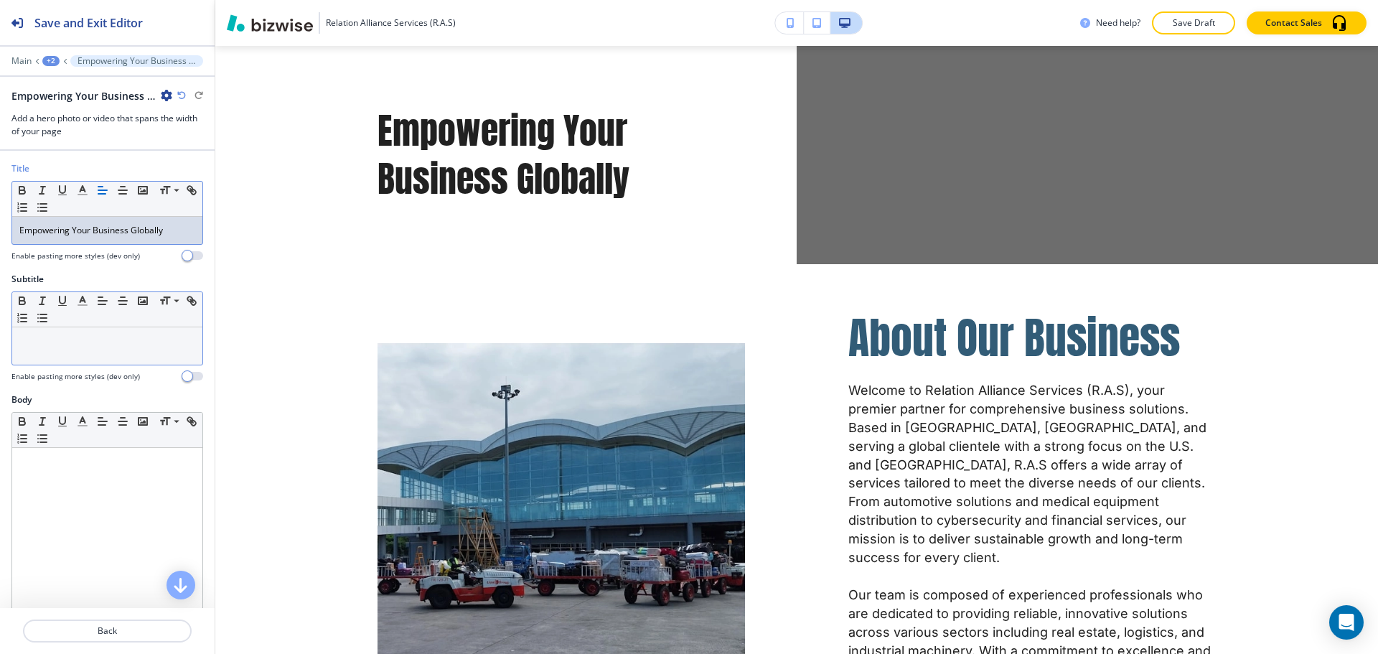
click at [67, 342] on p at bounding box center [107, 340] width 176 height 13
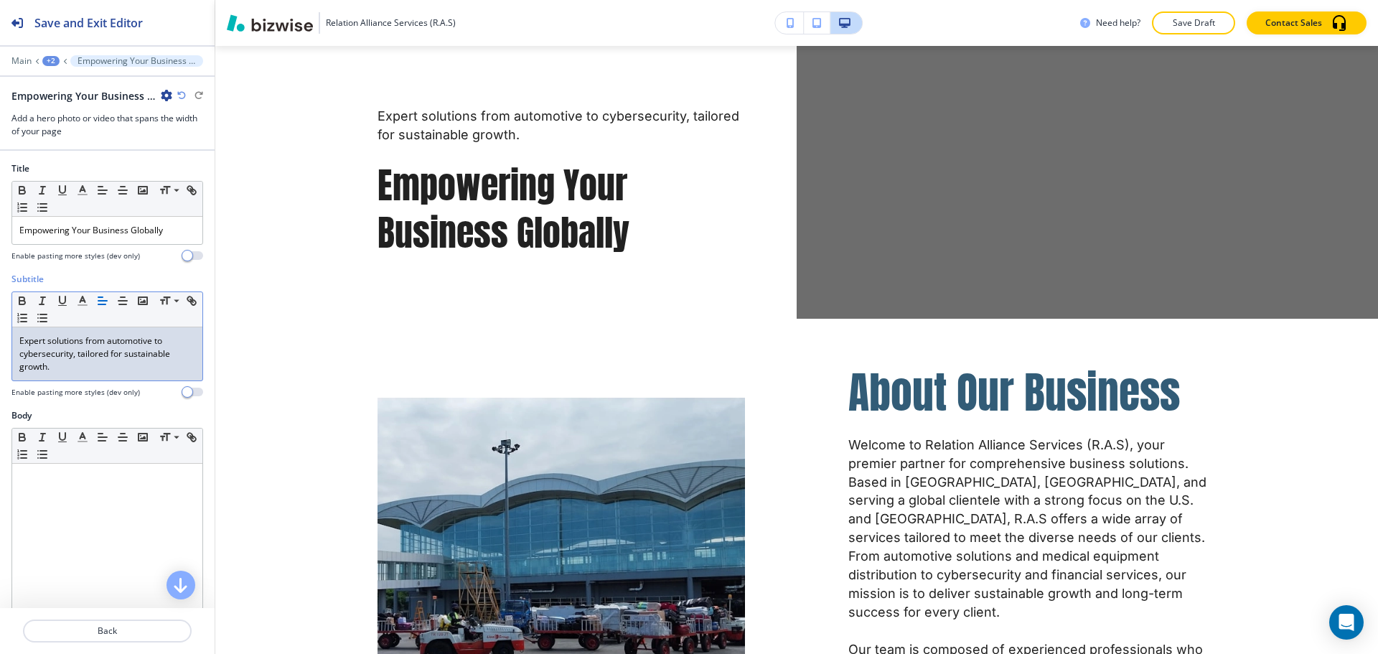
click at [165, 367] on p "Expert solutions from automotive to cybersecurity, tailored for sustainable gro…" at bounding box center [107, 353] width 176 height 39
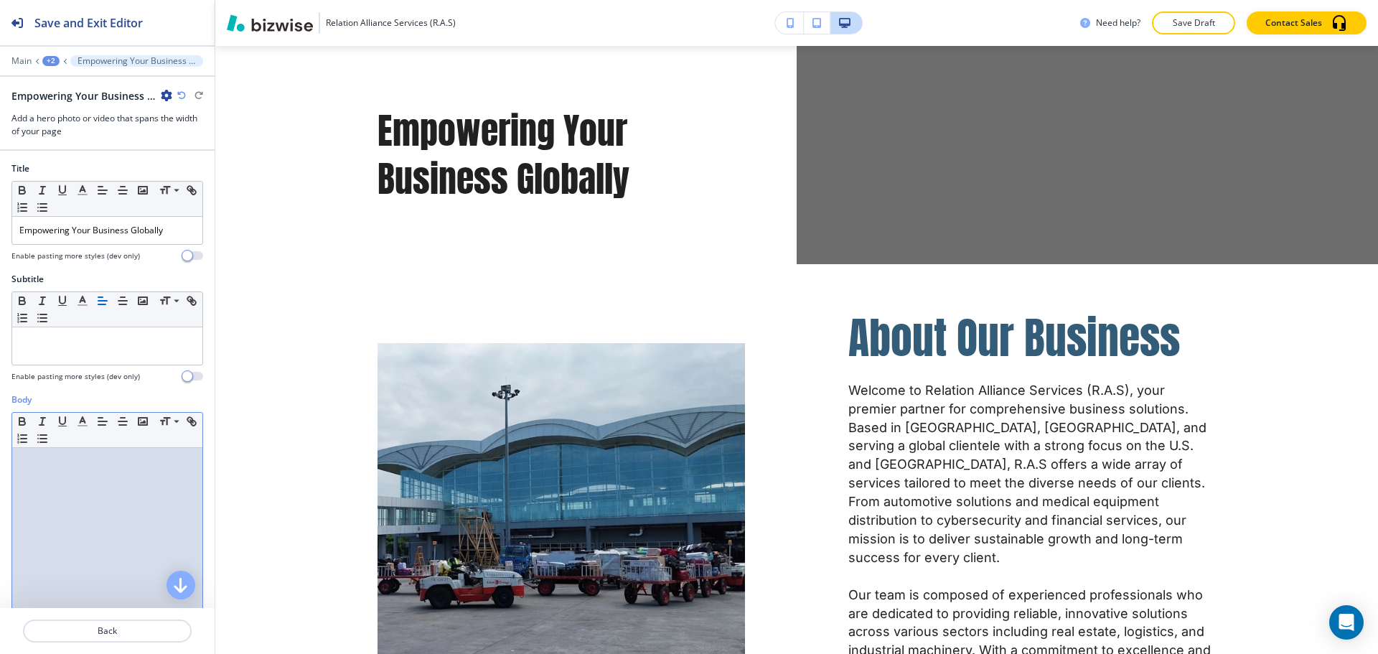
click at [86, 464] on p at bounding box center [107, 461] width 176 height 13
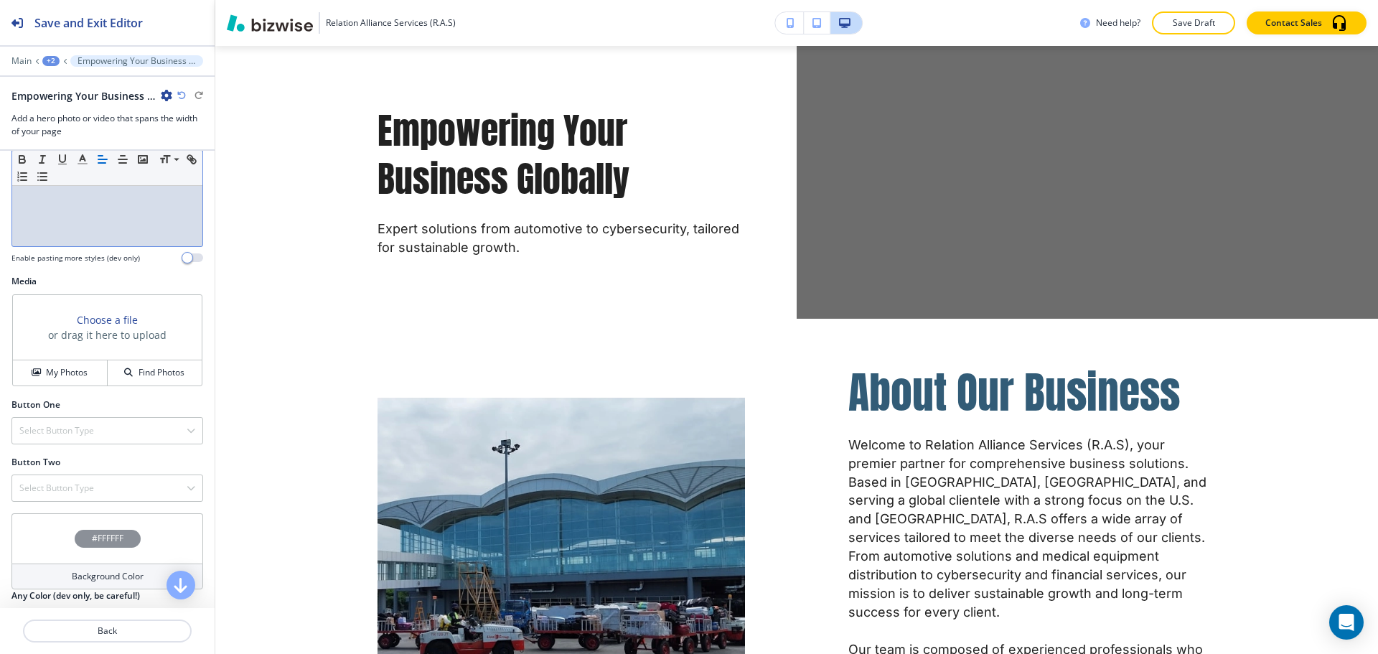
scroll to position [451, 0]
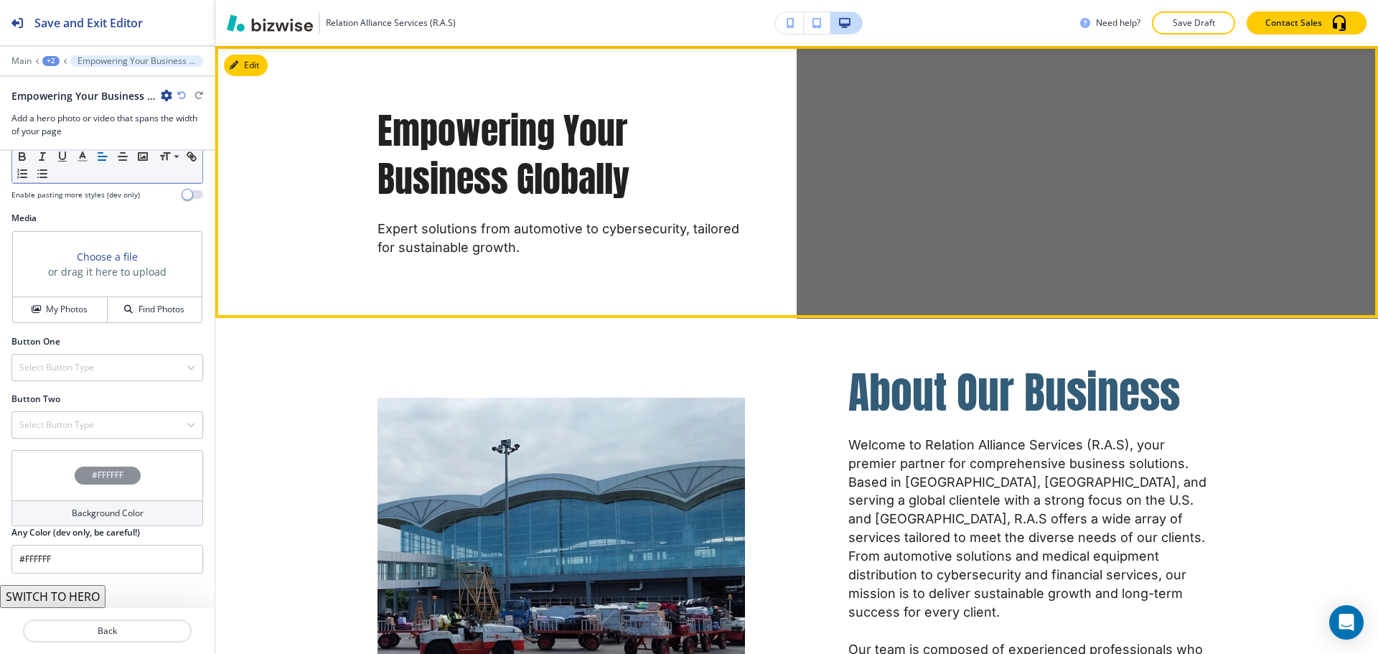
click at [662, 272] on div "Empowering Your Business Globally Expert solutions from automotive to cybersecu…" at bounding box center [796, 182] width 1162 height 272
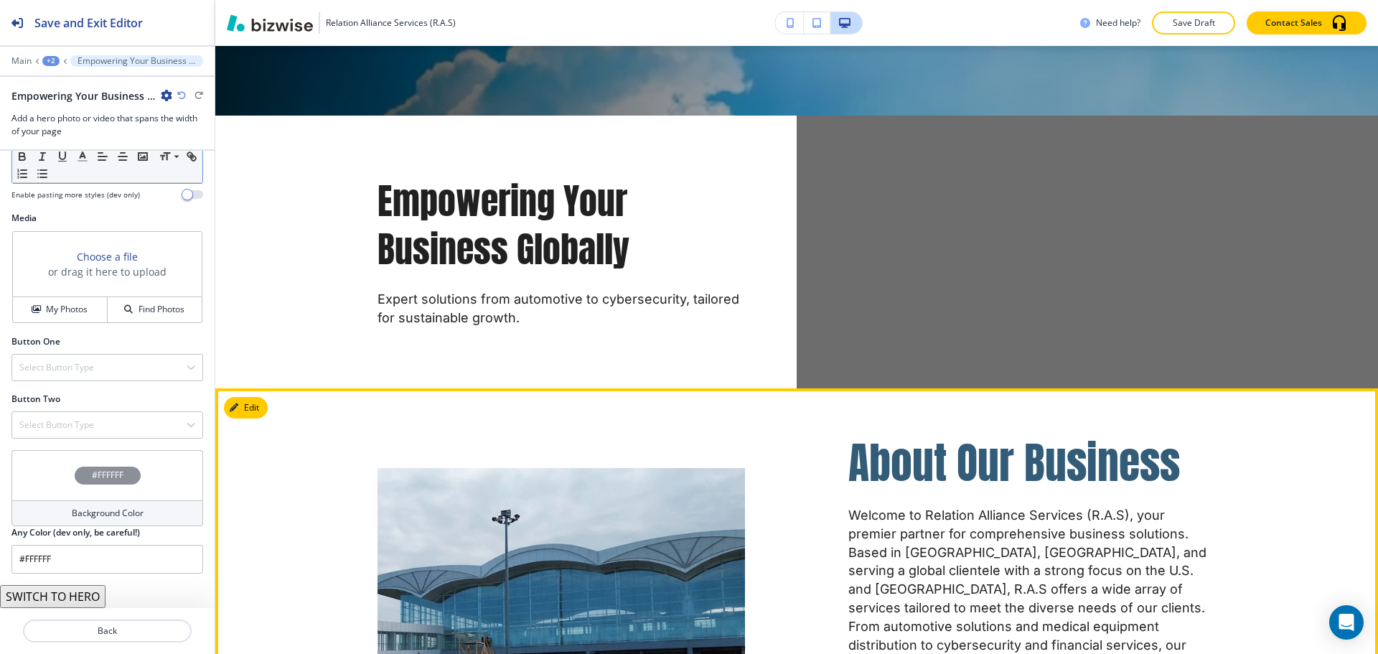
scroll to position [479, 0]
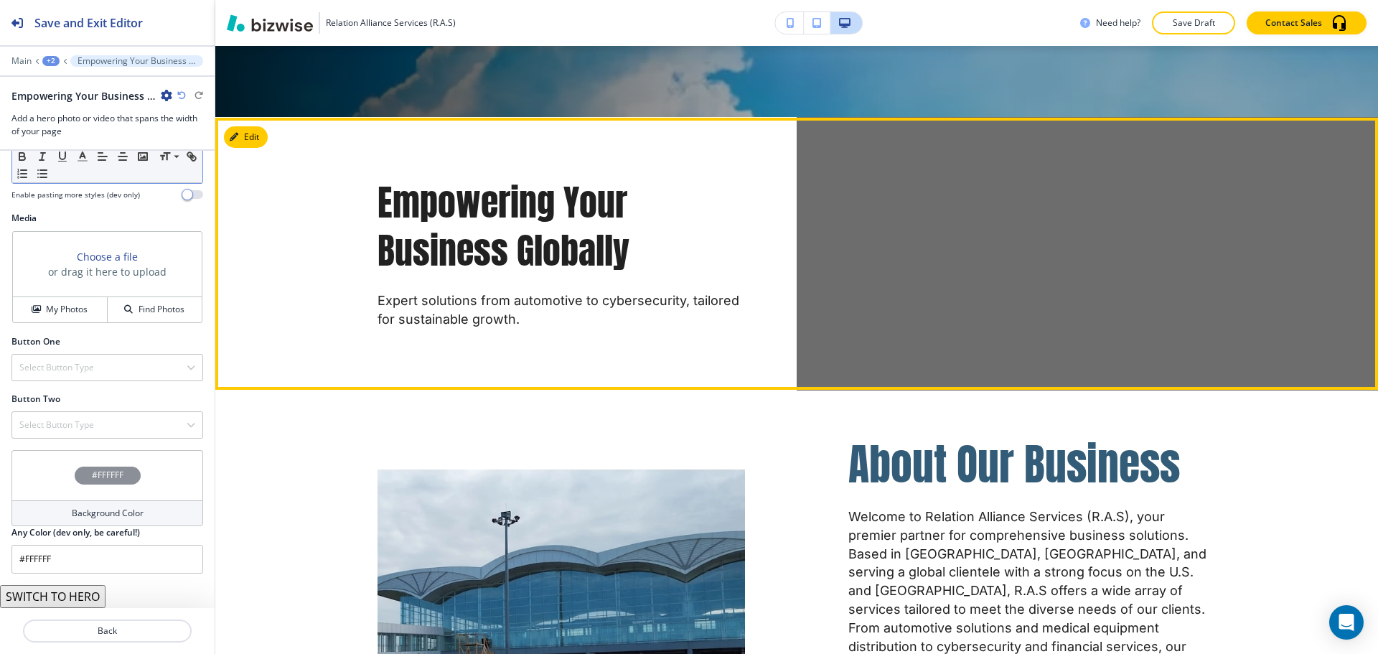
click at [687, 341] on div "Empowering Your Business Globally Expert solutions from automotive to cybersecu…" at bounding box center [796, 254] width 1162 height 272
click at [516, 353] on div "Empowering Your Business Globally Expert solutions from automotive to cybersecu…" at bounding box center [796, 254] width 1162 height 272
click at [261, 141] on button "Edit This Section" at bounding box center [272, 137] width 97 height 22
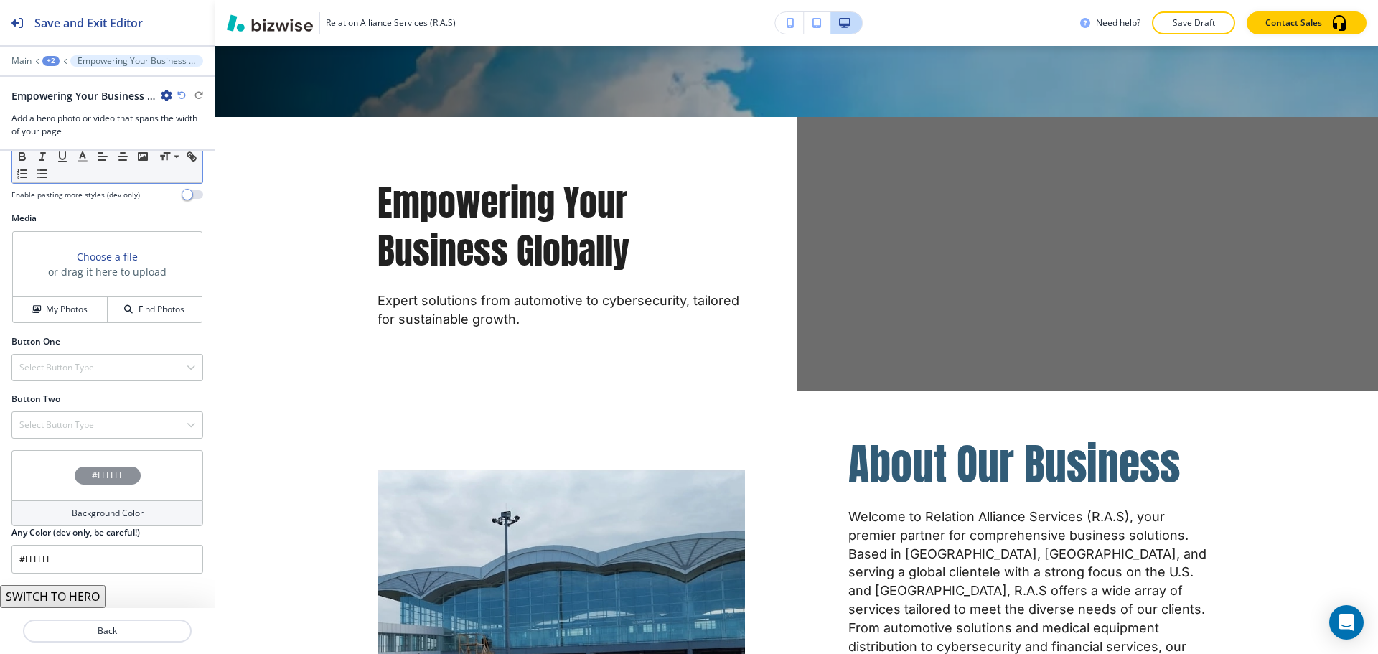
click at [164, 94] on icon "button" at bounding box center [166, 95] width 11 height 11
click at [181, 169] on p "Delete Section" at bounding box center [206, 170] width 73 height 13
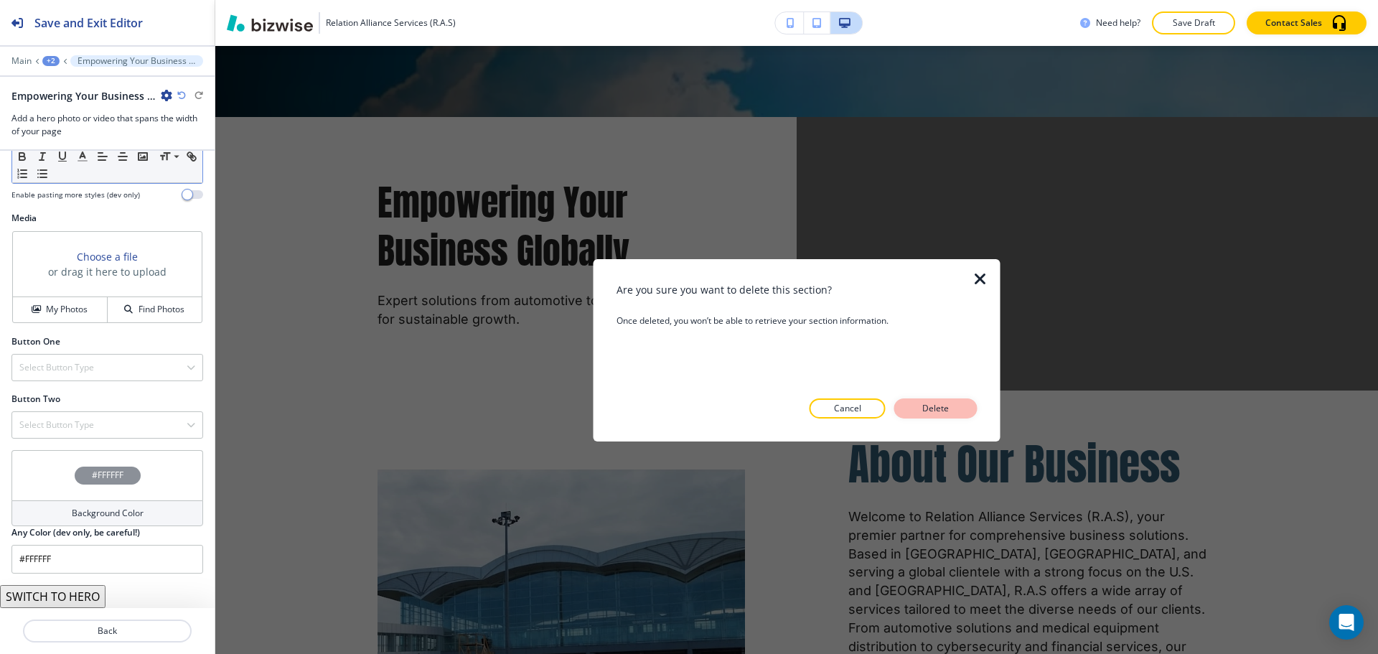
click at [912, 403] on button "Delete" at bounding box center [935, 408] width 83 height 20
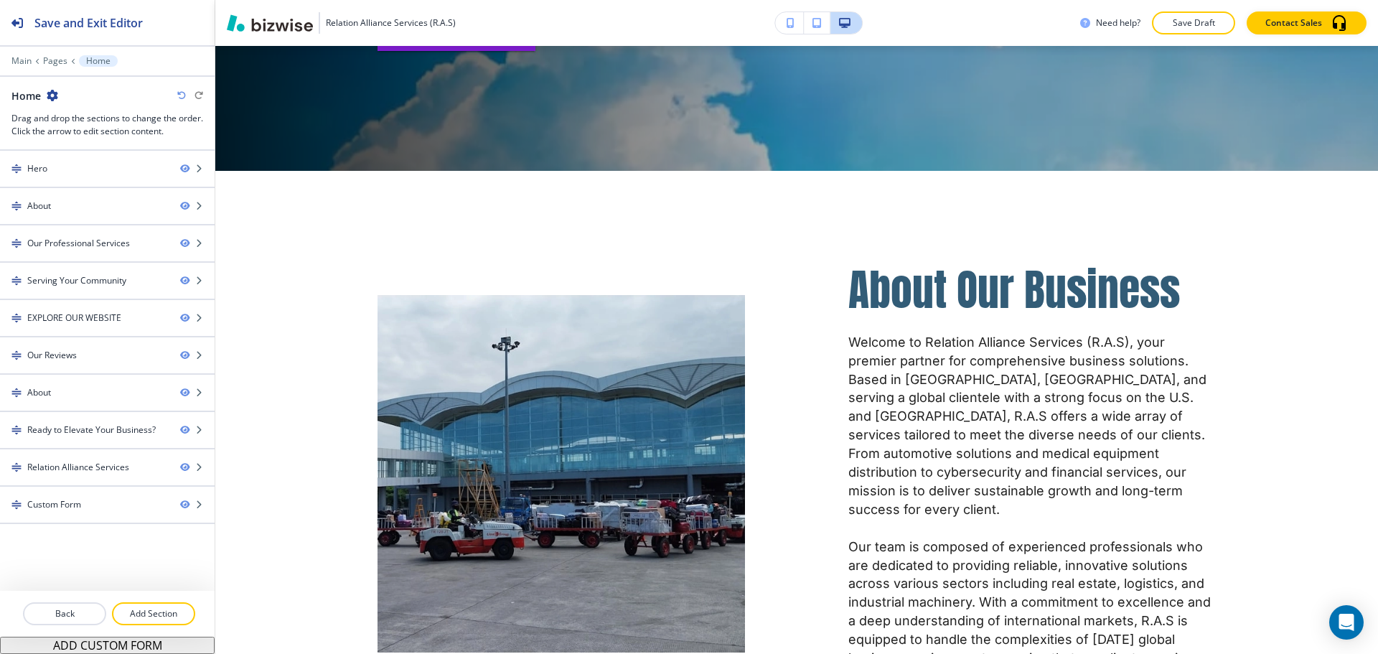
scroll to position [336, 0]
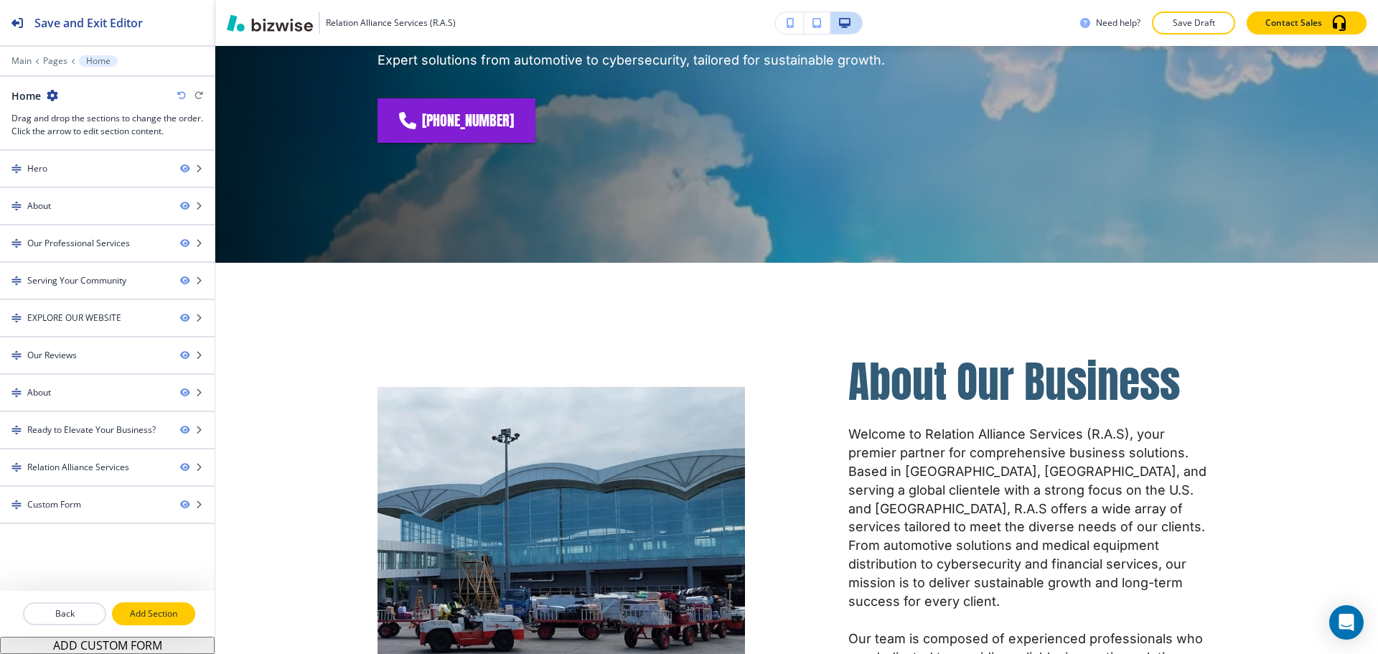
click at [123, 608] on p "Add Section" at bounding box center [153, 613] width 80 height 13
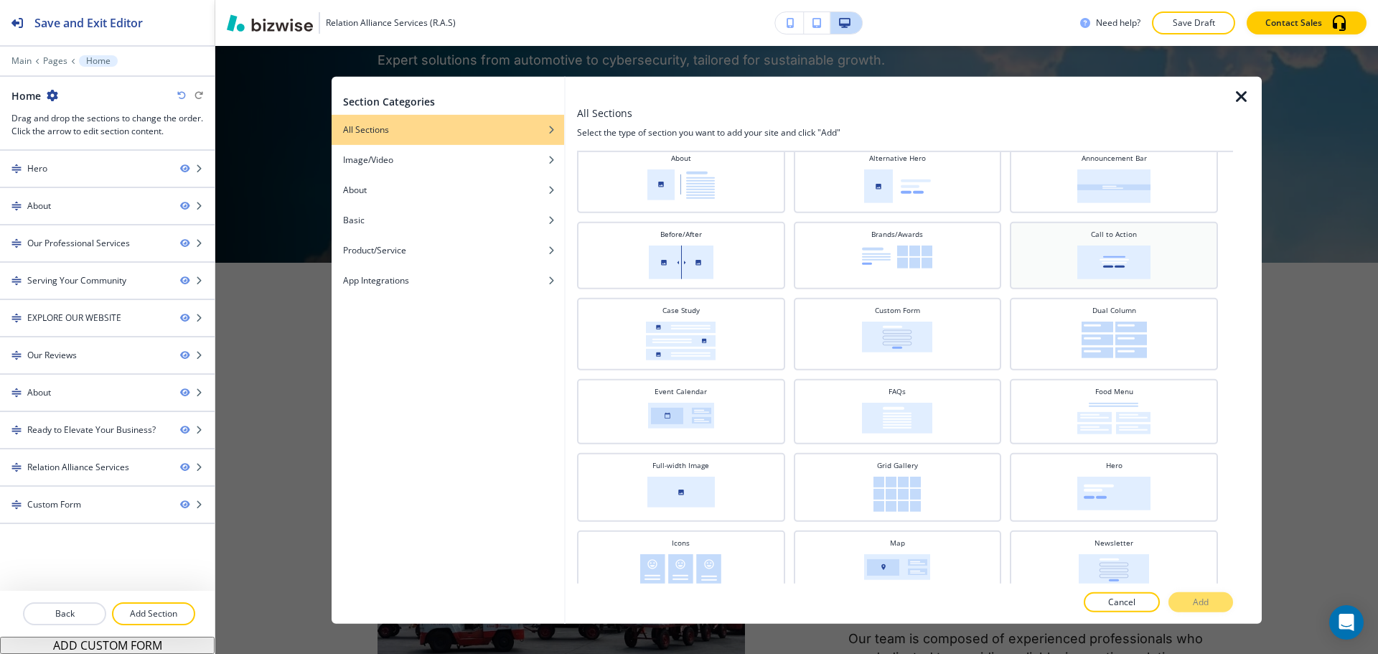
scroll to position [14, 0]
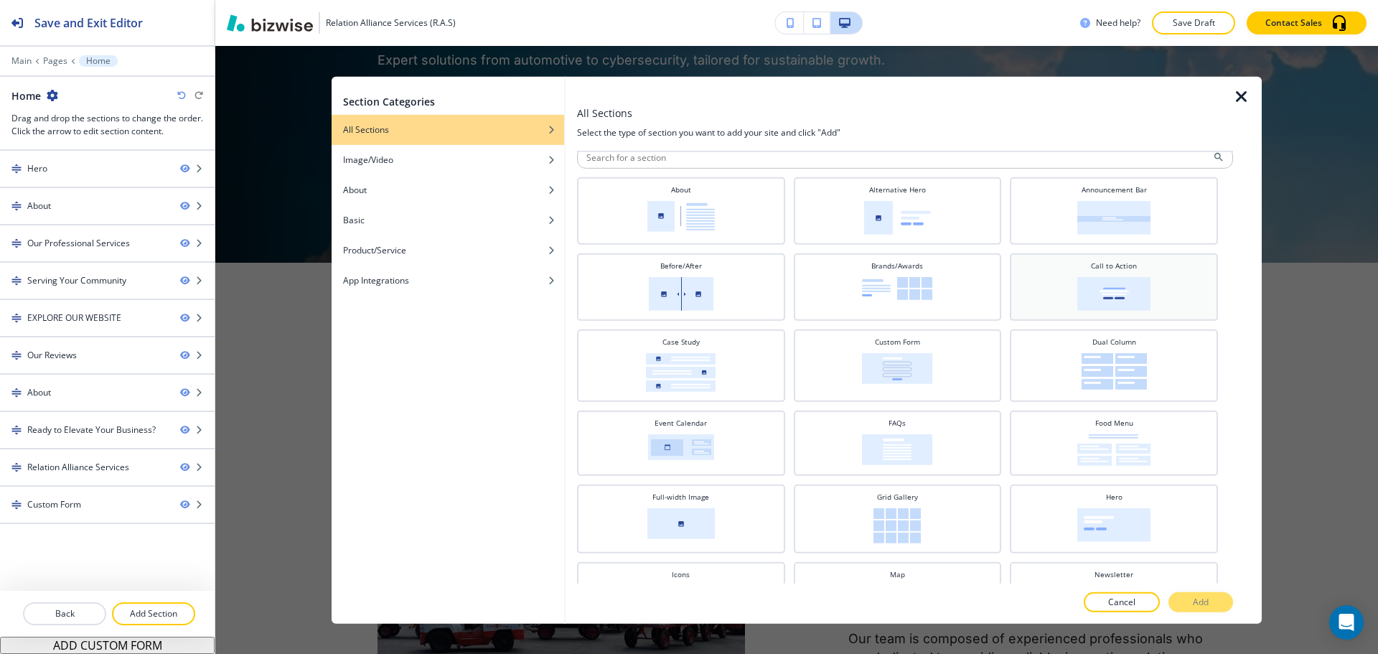
click at [1182, 307] on div "Call to Action" at bounding box center [1114, 285] width 194 height 50
click at [1192, 592] on button "Add" at bounding box center [1200, 602] width 65 height 20
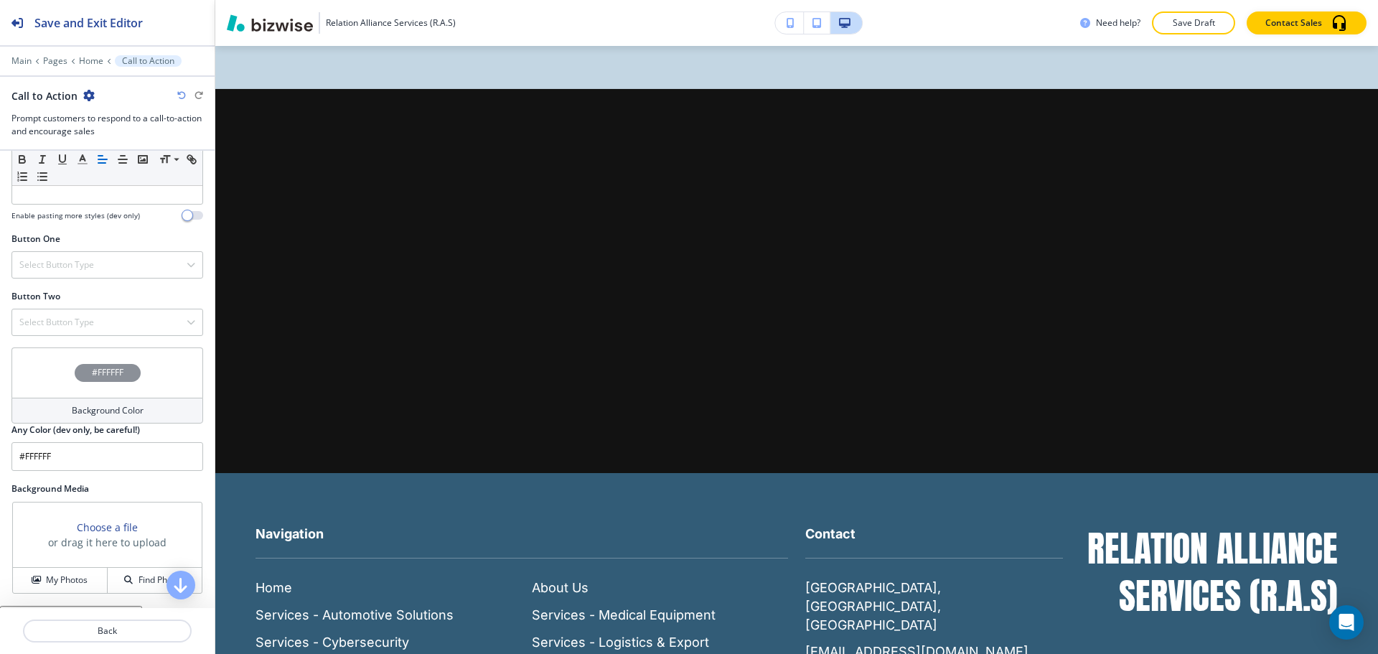
scroll to position [474, 0]
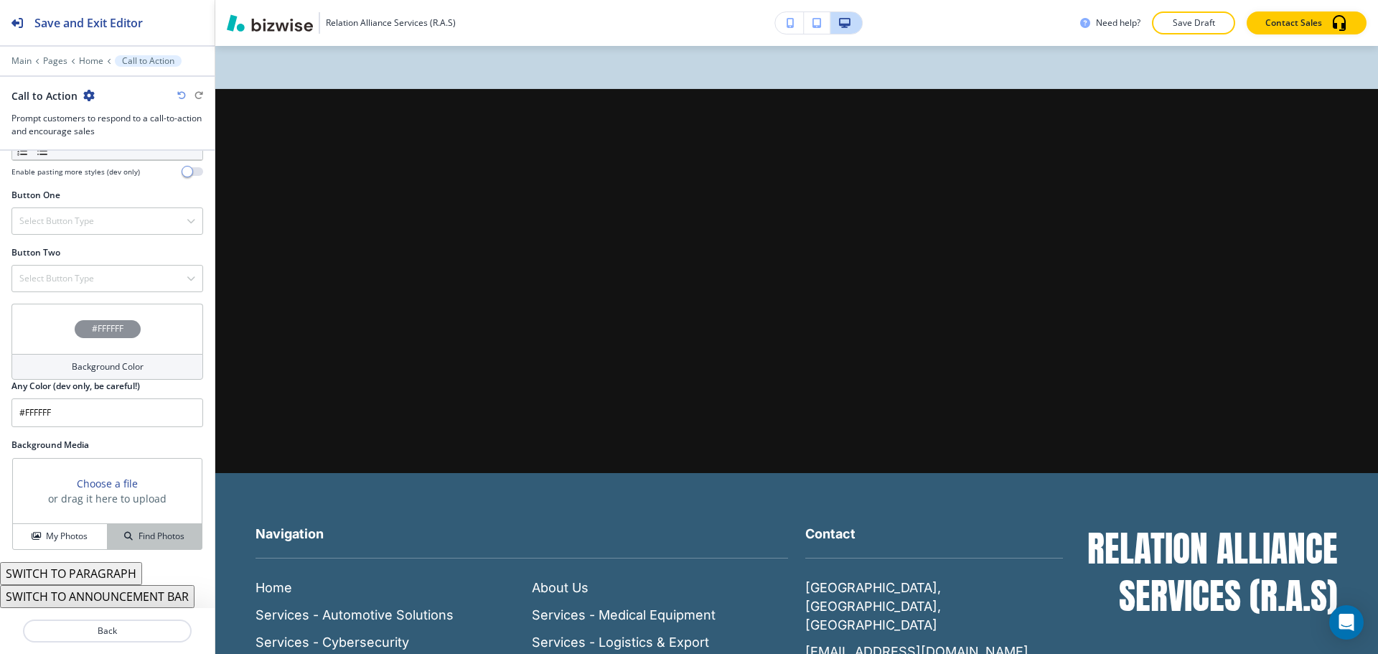
click at [125, 537] on div "Find Photos" at bounding box center [155, 536] width 94 height 13
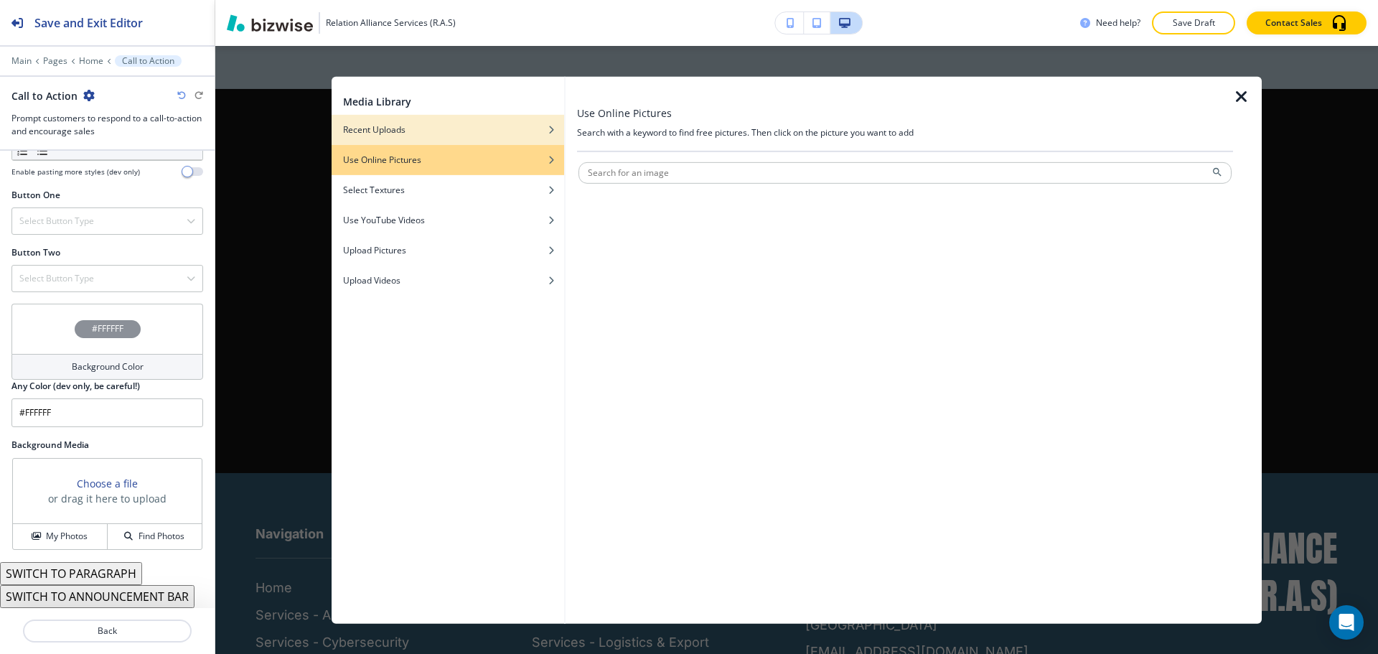
click at [456, 140] on div "button" at bounding box center [447, 140] width 232 height 9
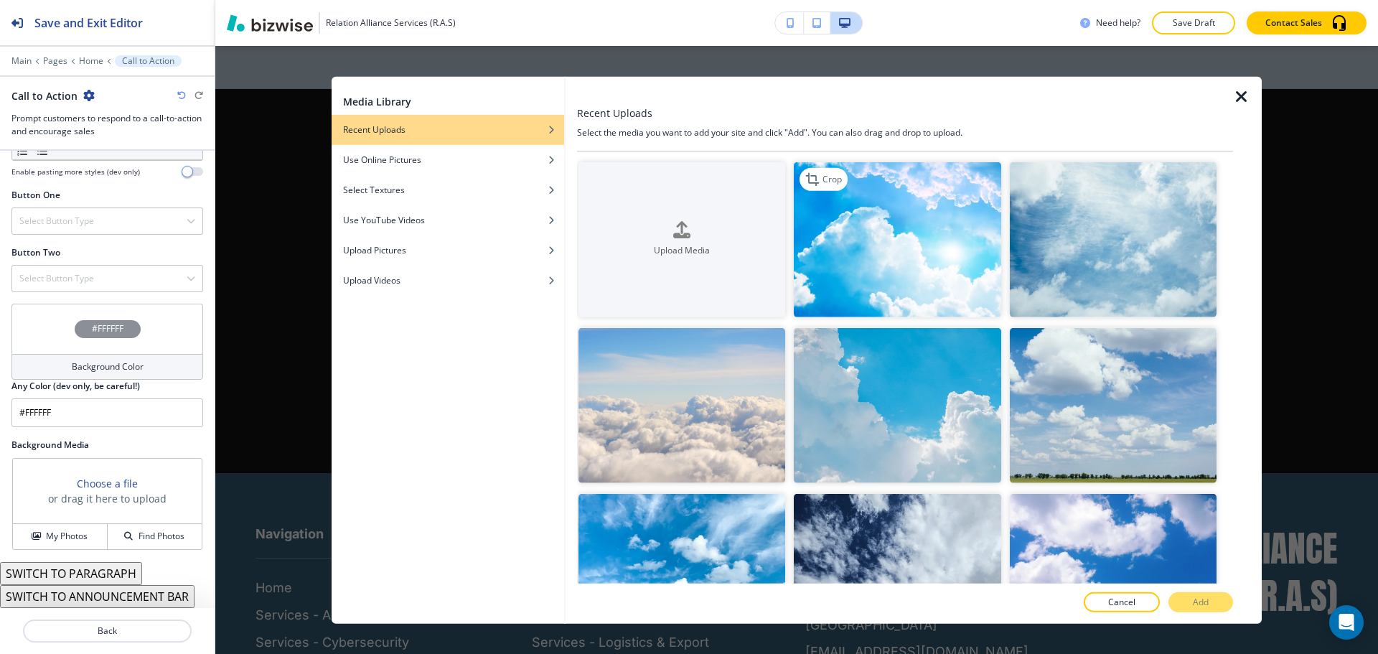
click at [820, 215] on img "button" at bounding box center [897, 238] width 207 height 155
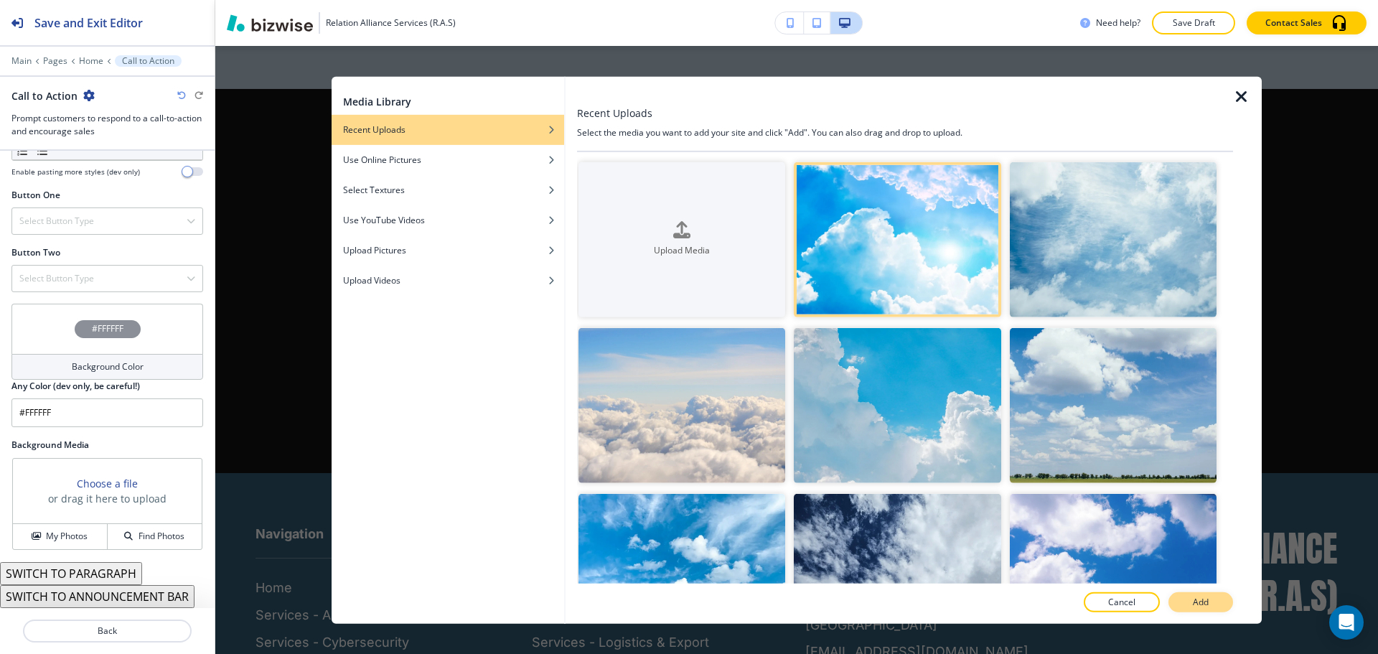
click at [1210, 596] on button "Add" at bounding box center [1200, 602] width 65 height 20
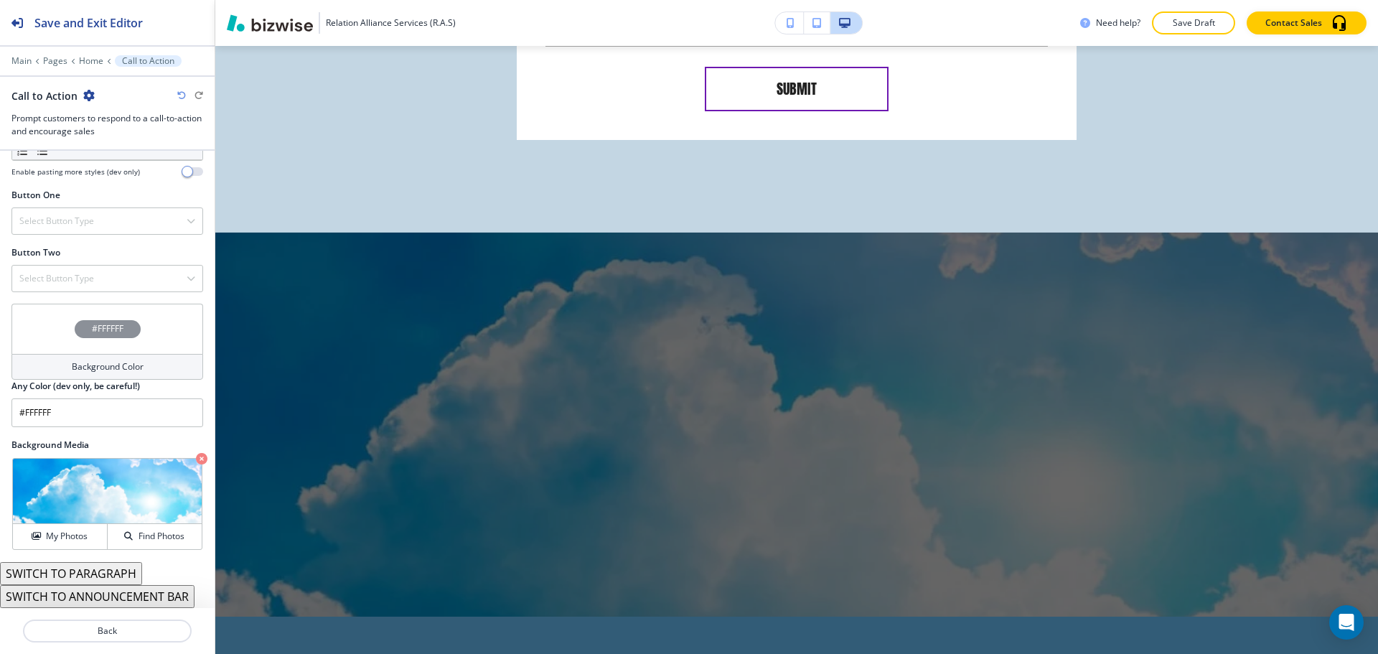
click at [86, 96] on icon "button" at bounding box center [88, 95] width 11 height 11
click at [114, 168] on p "Delete Section" at bounding box center [126, 170] width 73 height 13
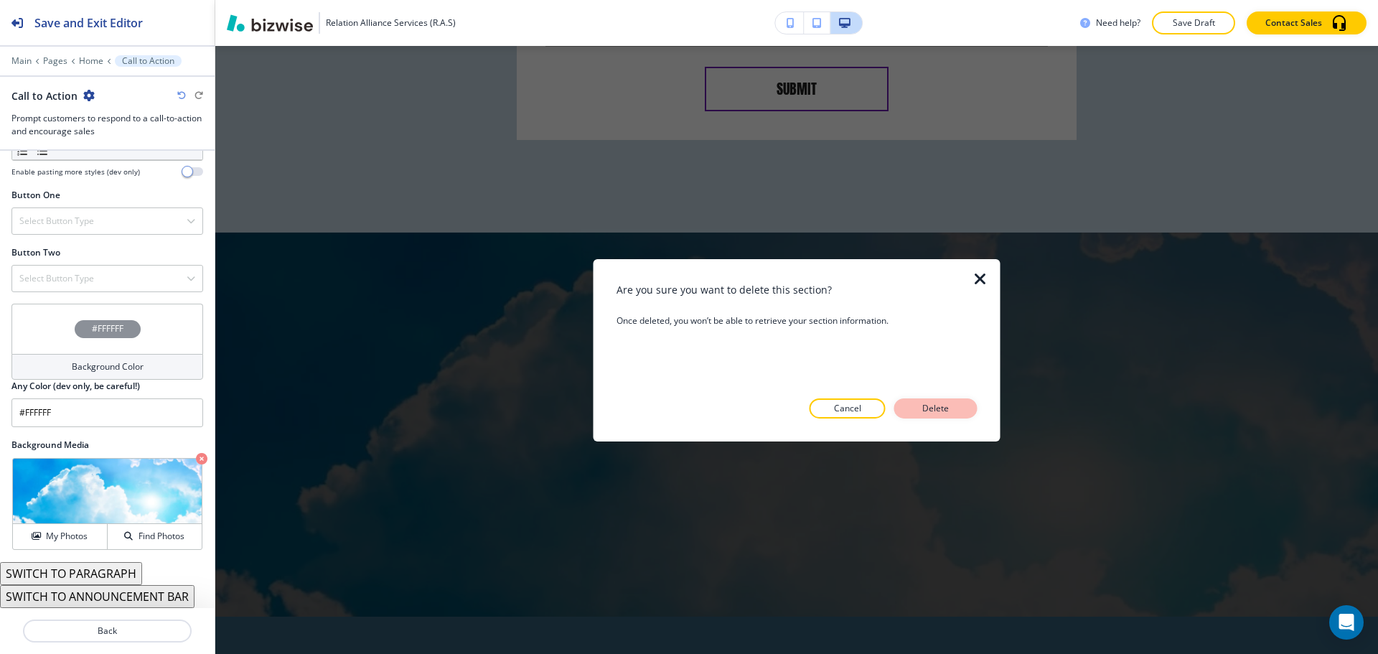
click at [931, 408] on p "Delete" at bounding box center [935, 408] width 34 height 13
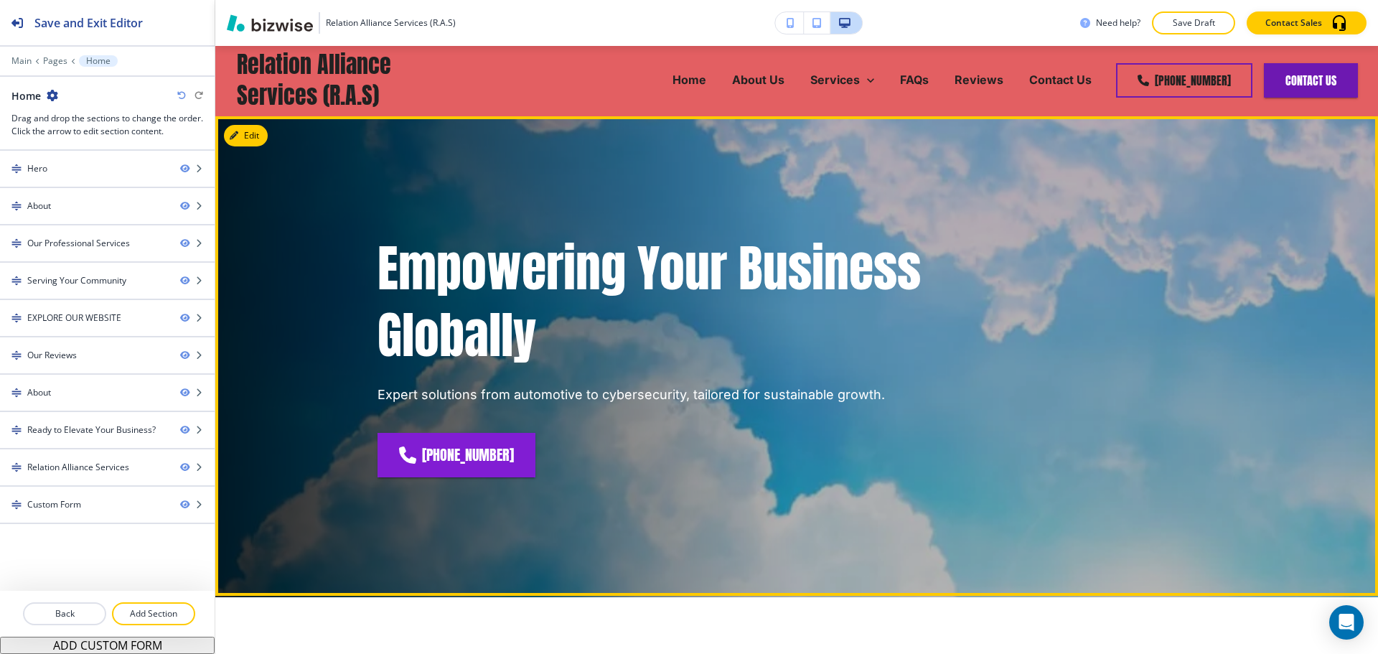
scroll to position [0, 0]
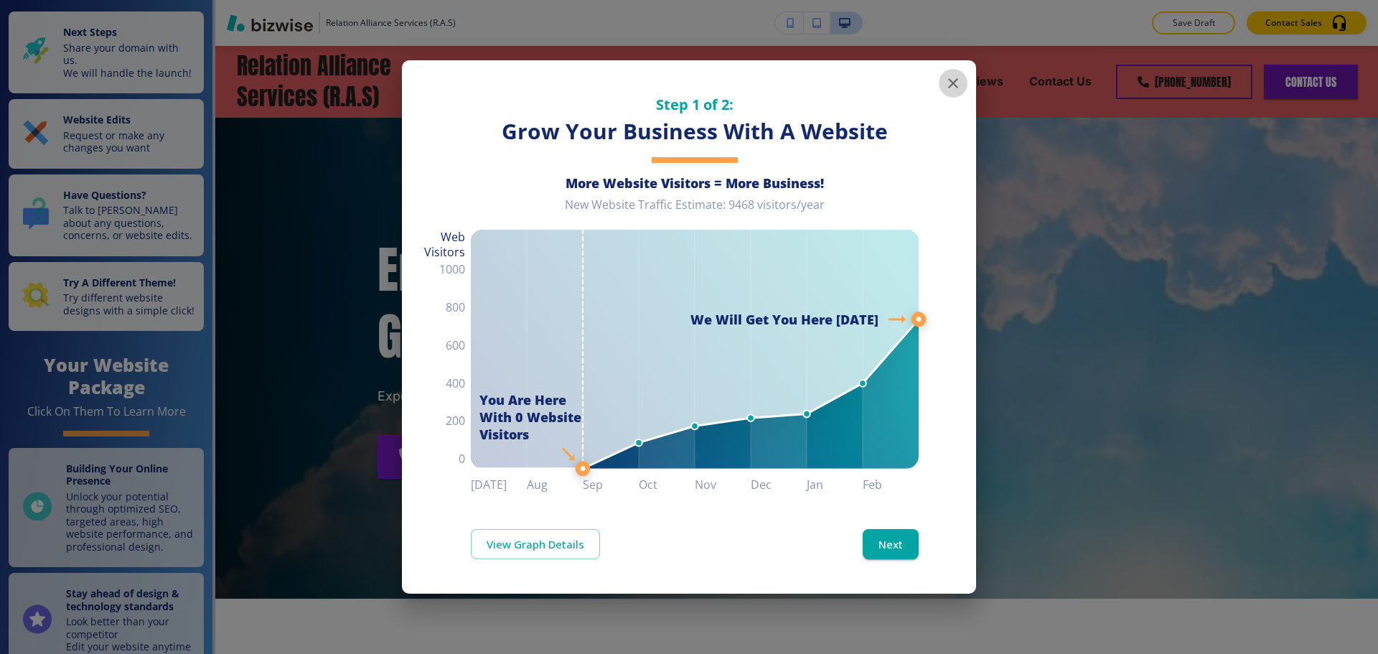
click at [945, 85] on icon "button" at bounding box center [952, 83] width 17 height 17
